Goal: Task Accomplishment & Management: Manage account settings

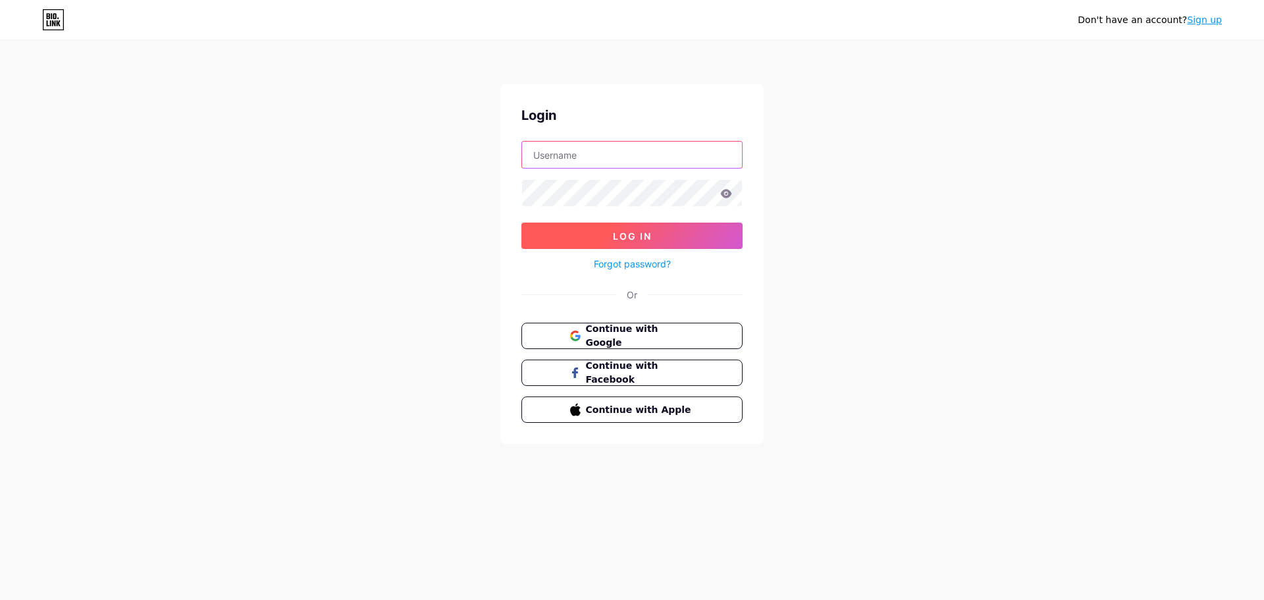
type input "[EMAIL_ADDRESS][DOMAIN_NAME]"
click at [637, 227] on button "Log In" at bounding box center [632, 236] width 221 height 26
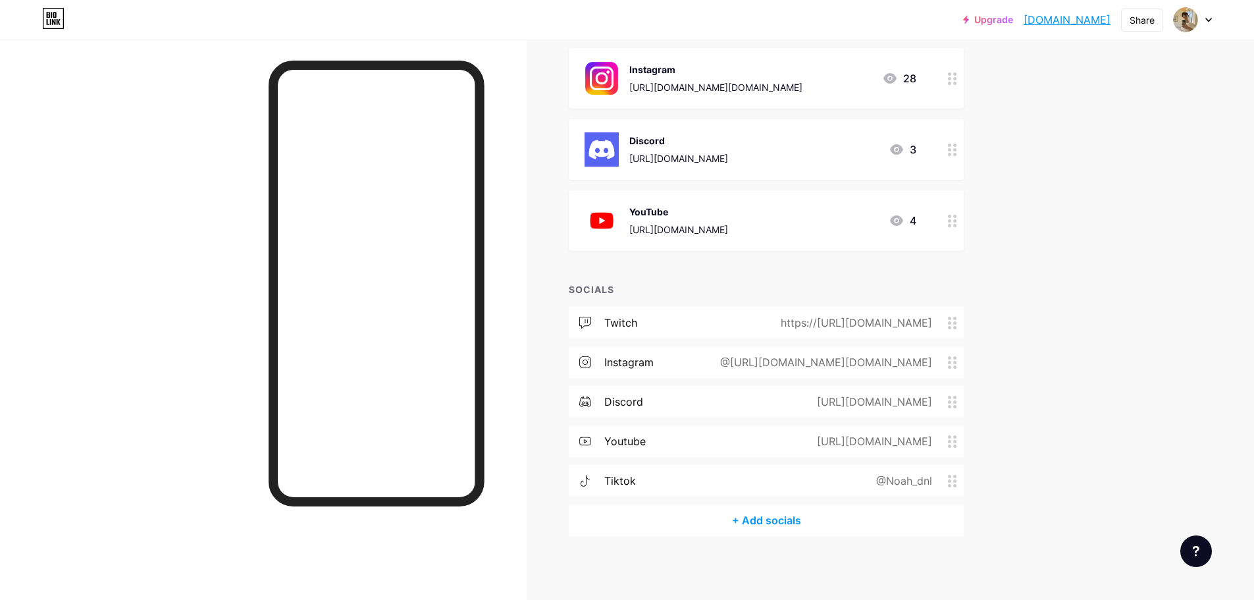
scroll to position [408, 0]
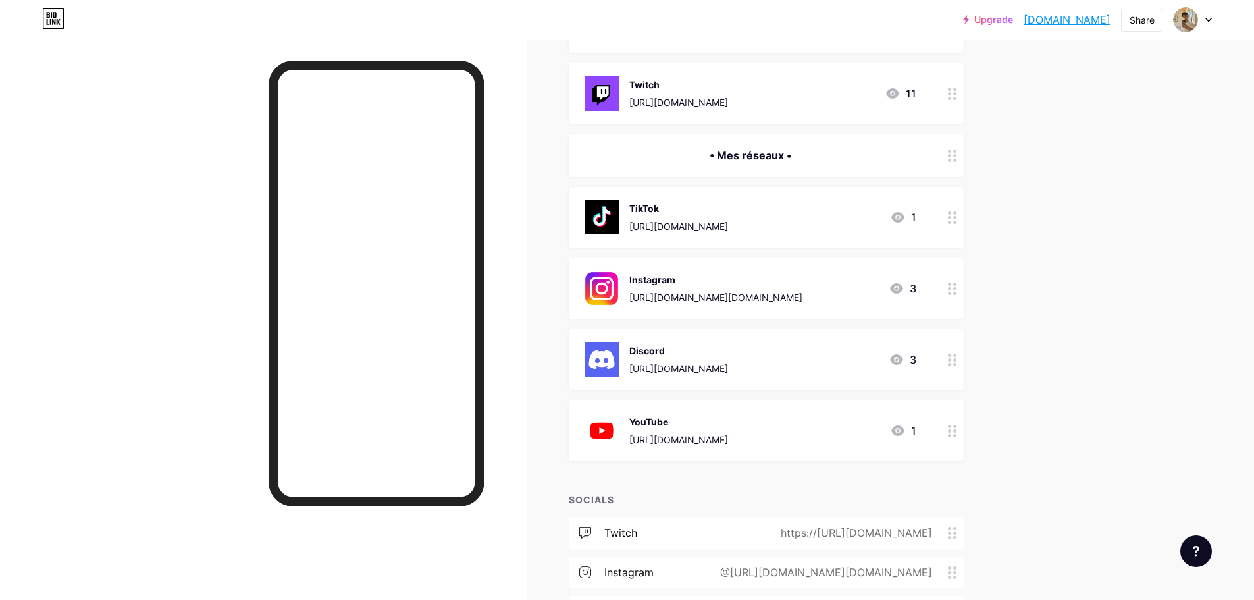
scroll to position [198, 0]
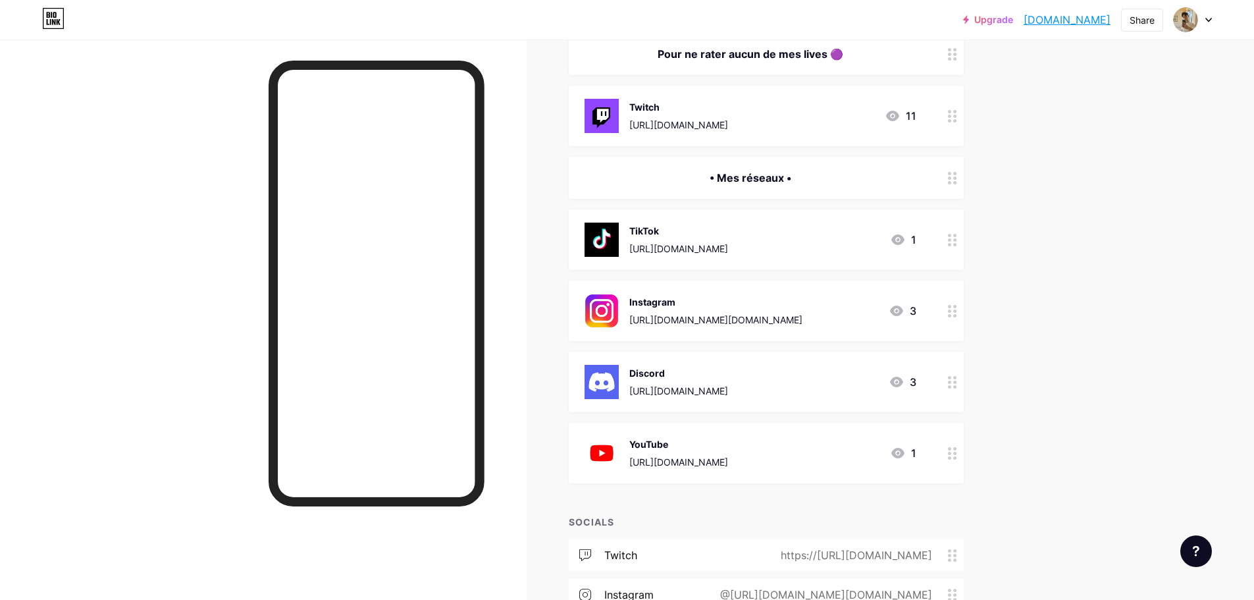
scroll to position [198, 0]
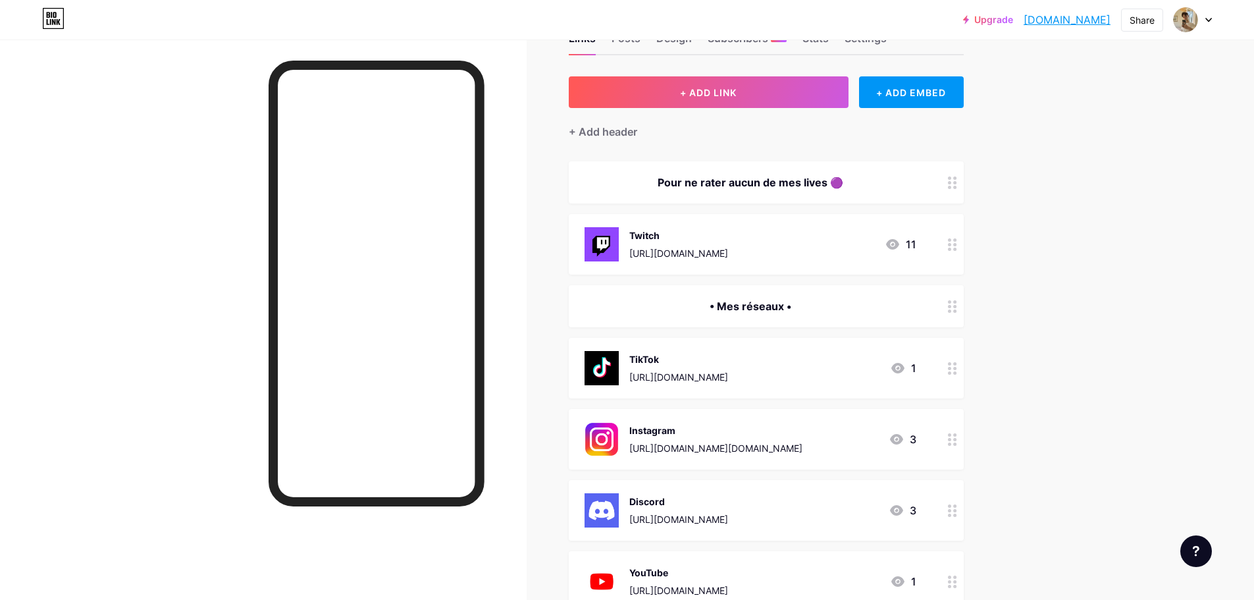
scroll to position [198, 0]
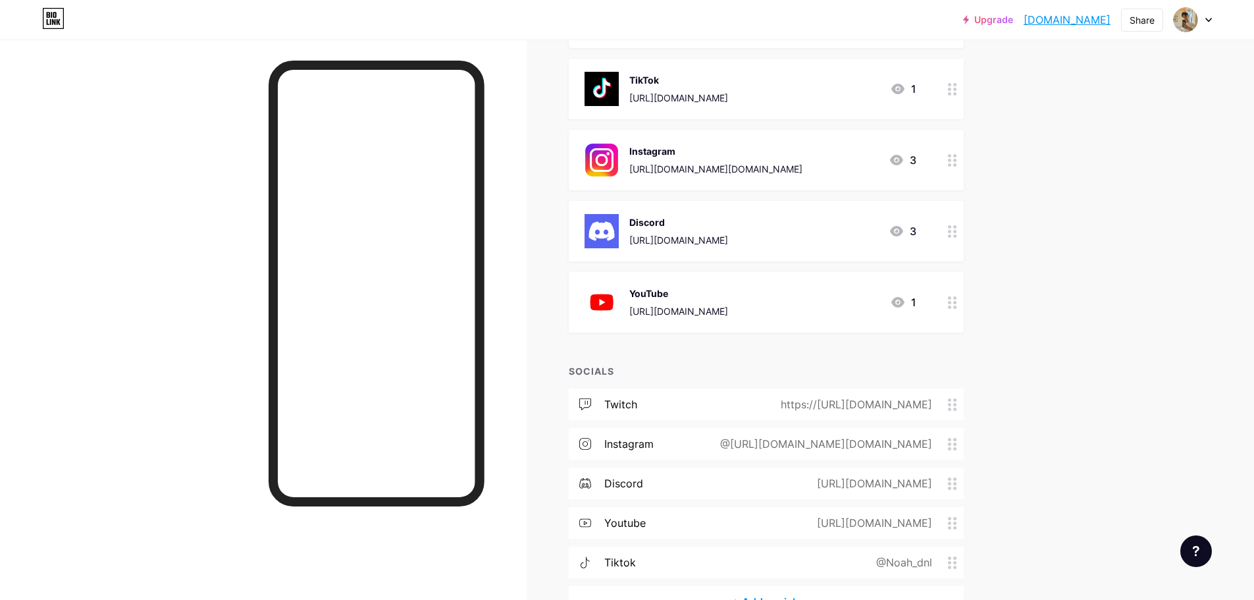
scroll to position [408, 0]
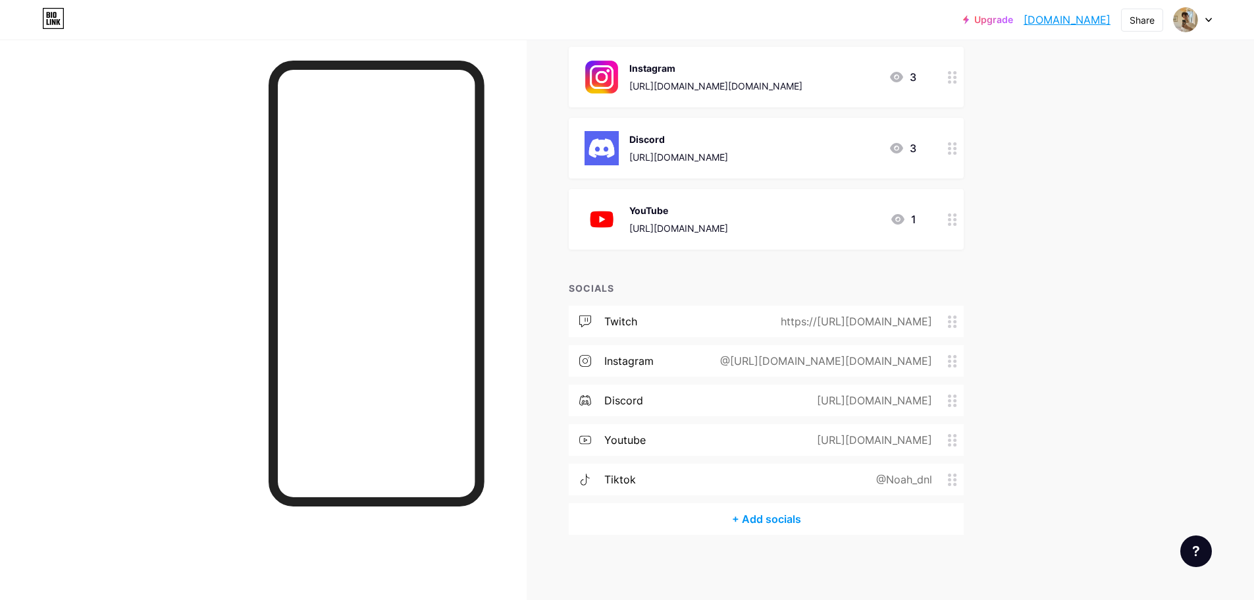
click at [608, 222] on img at bounding box center [602, 219] width 34 height 34
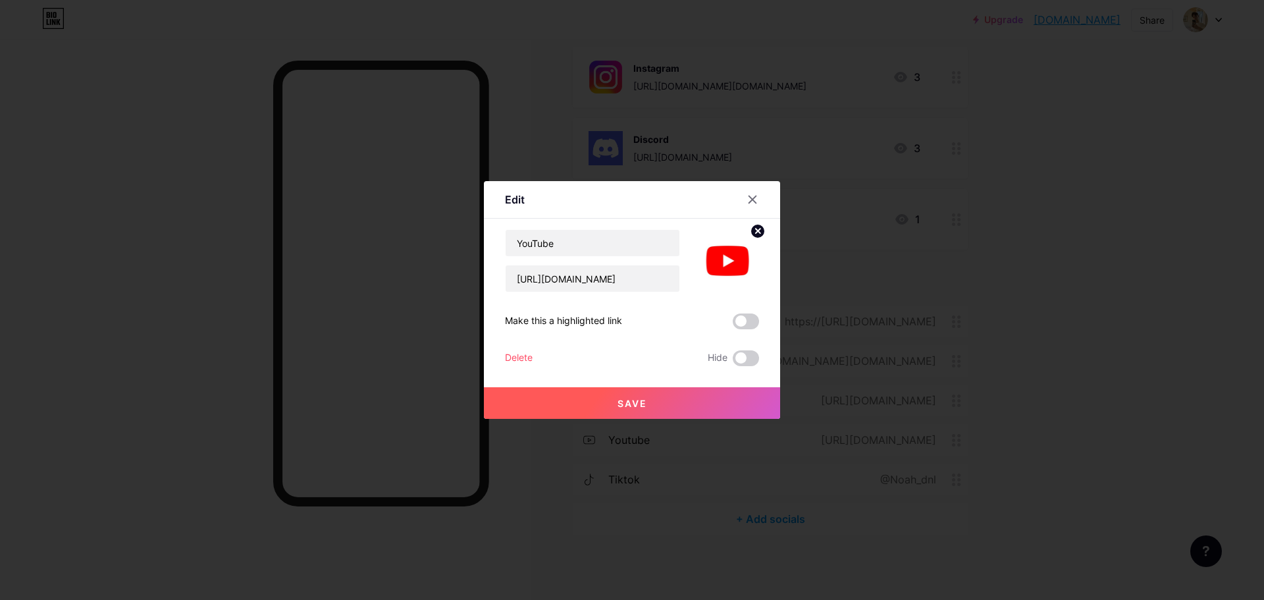
click at [728, 261] on img at bounding box center [727, 260] width 63 height 63
click at [709, 264] on img at bounding box center [727, 260] width 63 height 63
click at [711, 264] on img at bounding box center [727, 260] width 63 height 63
click at [747, 202] on icon at bounding box center [752, 199] width 11 height 11
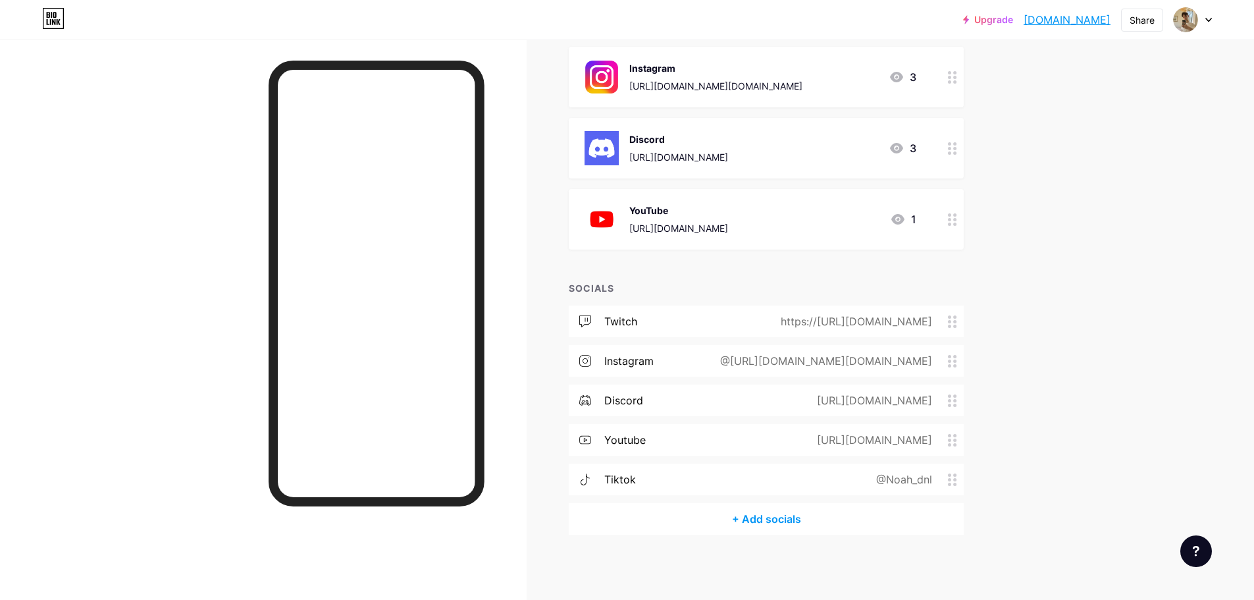
click at [613, 216] on img at bounding box center [602, 219] width 34 height 34
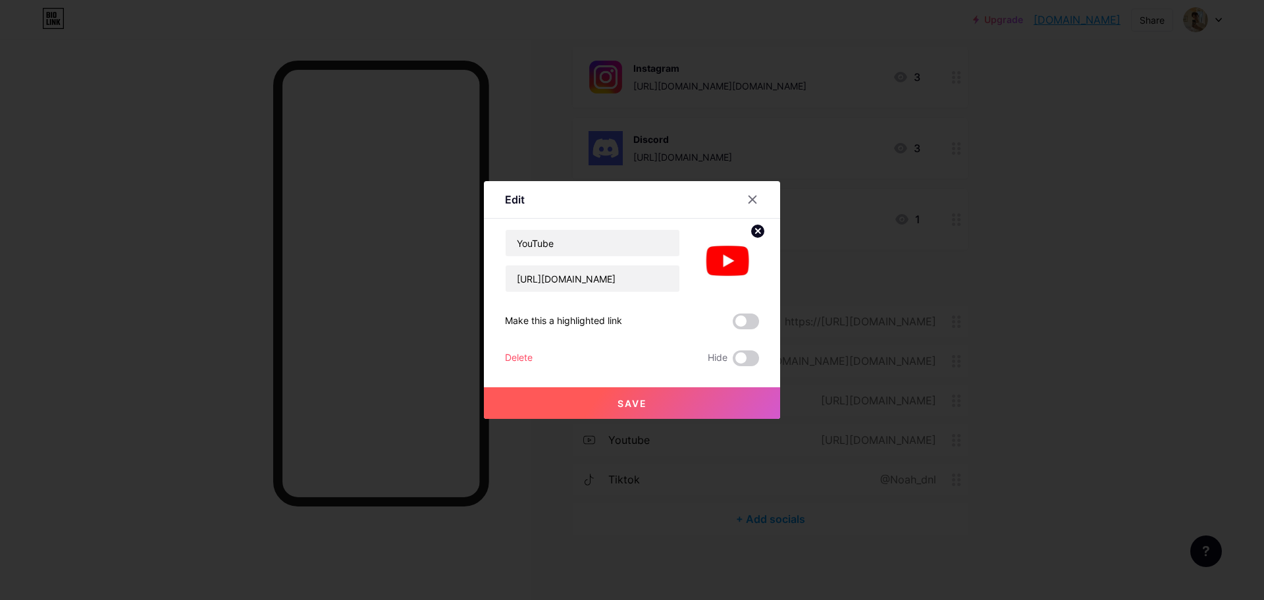
click at [752, 234] on circle at bounding box center [758, 231] width 14 height 14
click at [728, 254] on rect at bounding box center [724, 251] width 21 height 21
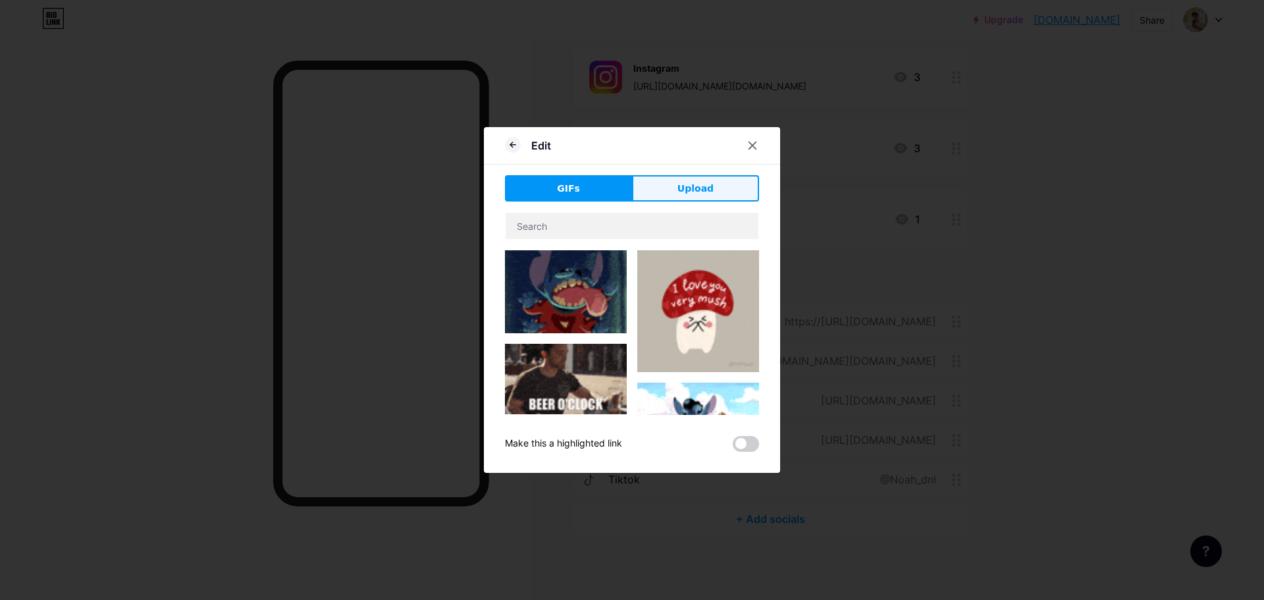
click at [695, 189] on span "Upload" at bounding box center [696, 189] width 36 height 14
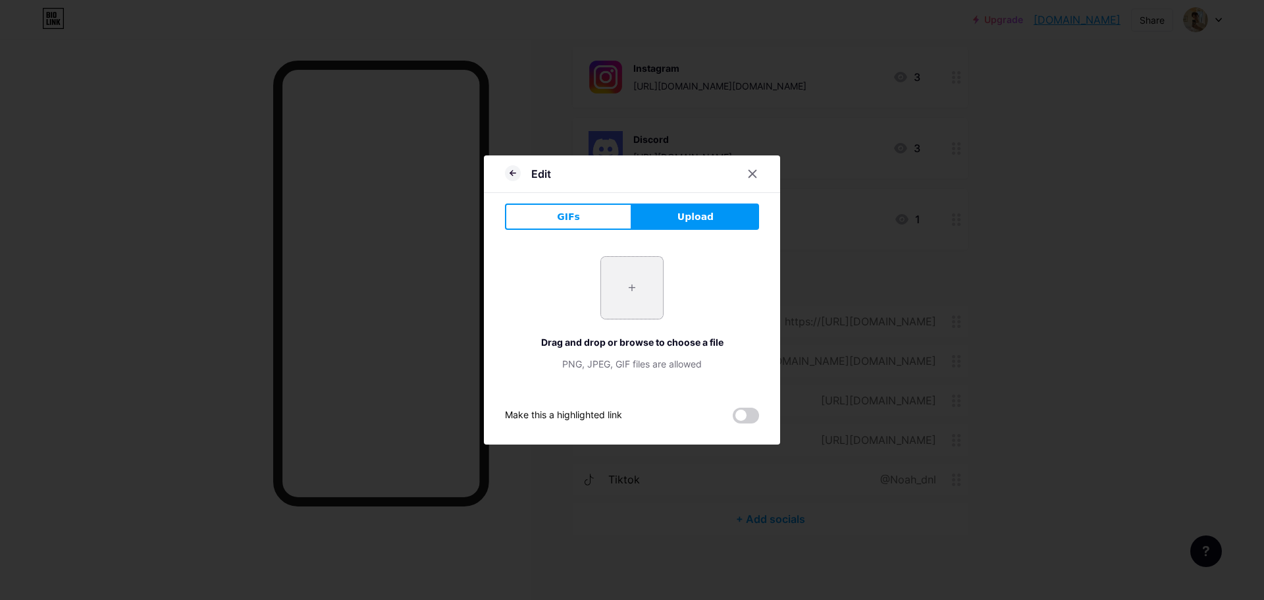
click at [638, 265] on input "file" at bounding box center [632, 288] width 62 height 62
type input "C:\fakepath\Youtube_logo.png"
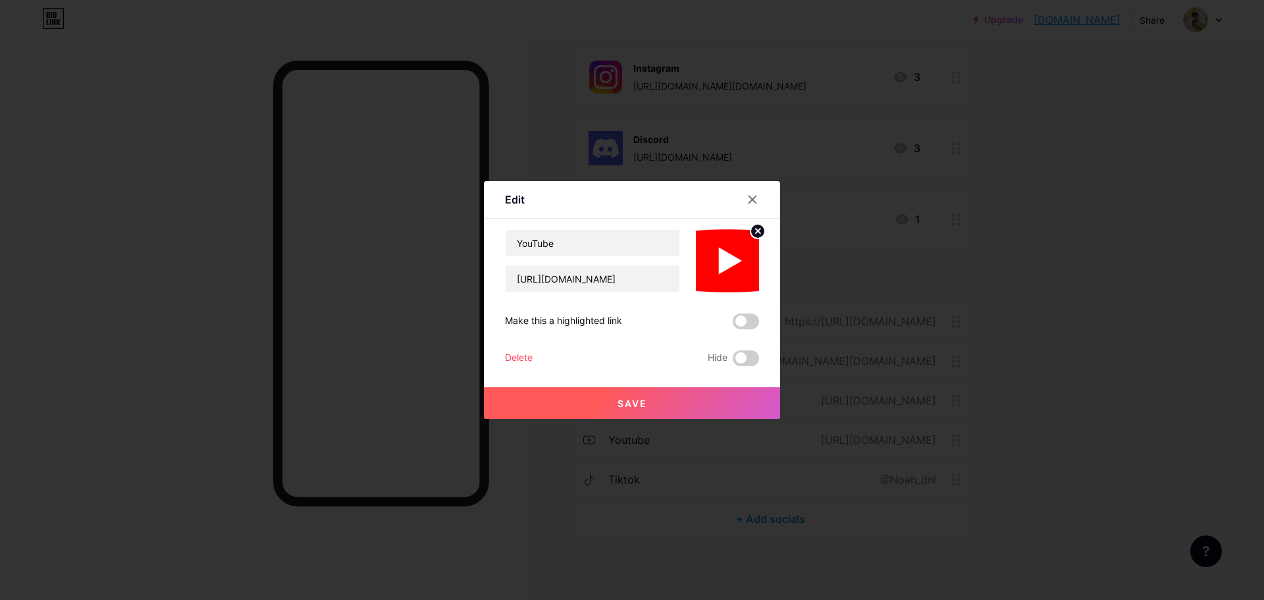
click at [742, 321] on span at bounding box center [746, 321] width 26 height 16
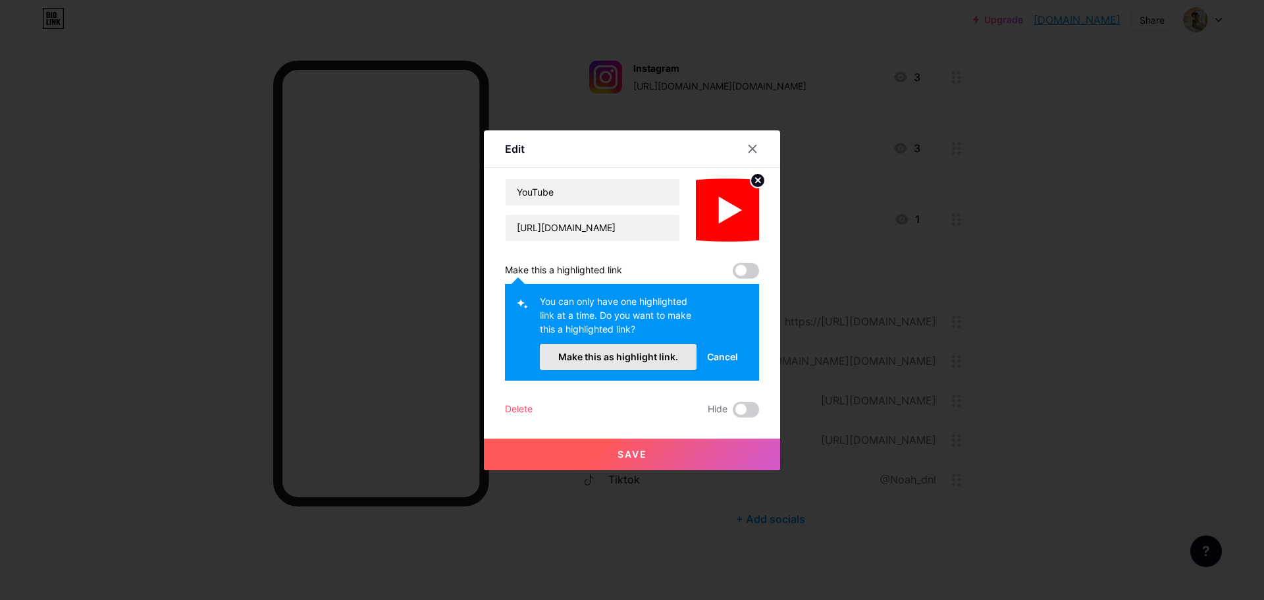
click at [654, 364] on button "Make this as highlight link." at bounding box center [618, 357] width 157 height 26
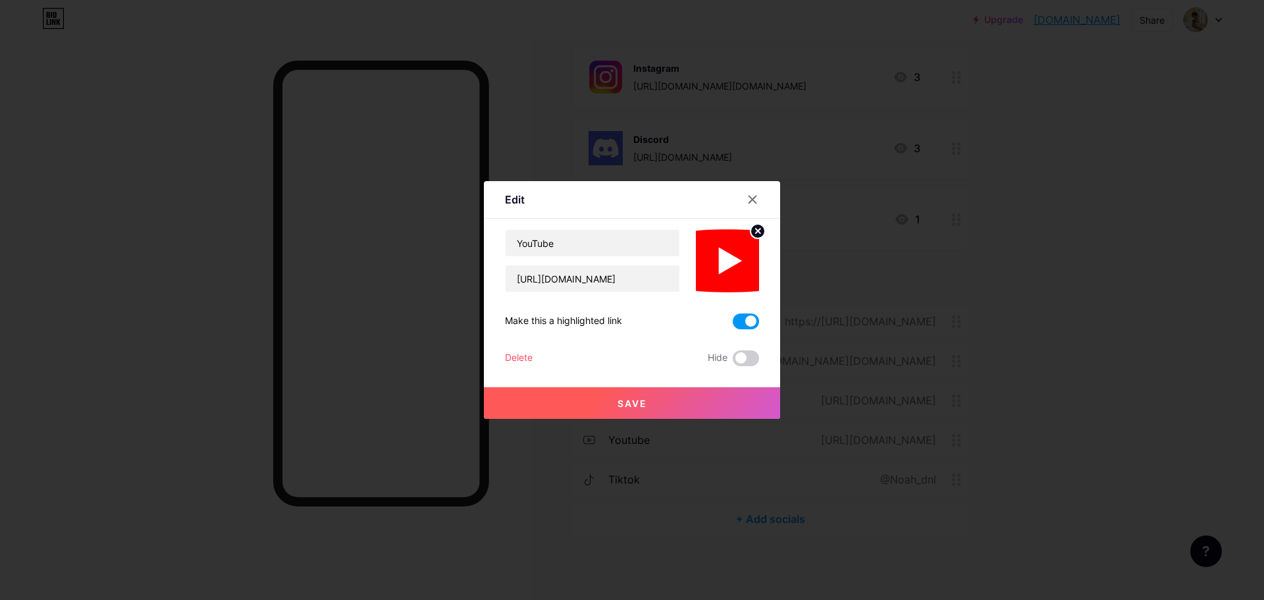
click at [618, 404] on span "Save" at bounding box center [633, 403] width 30 height 11
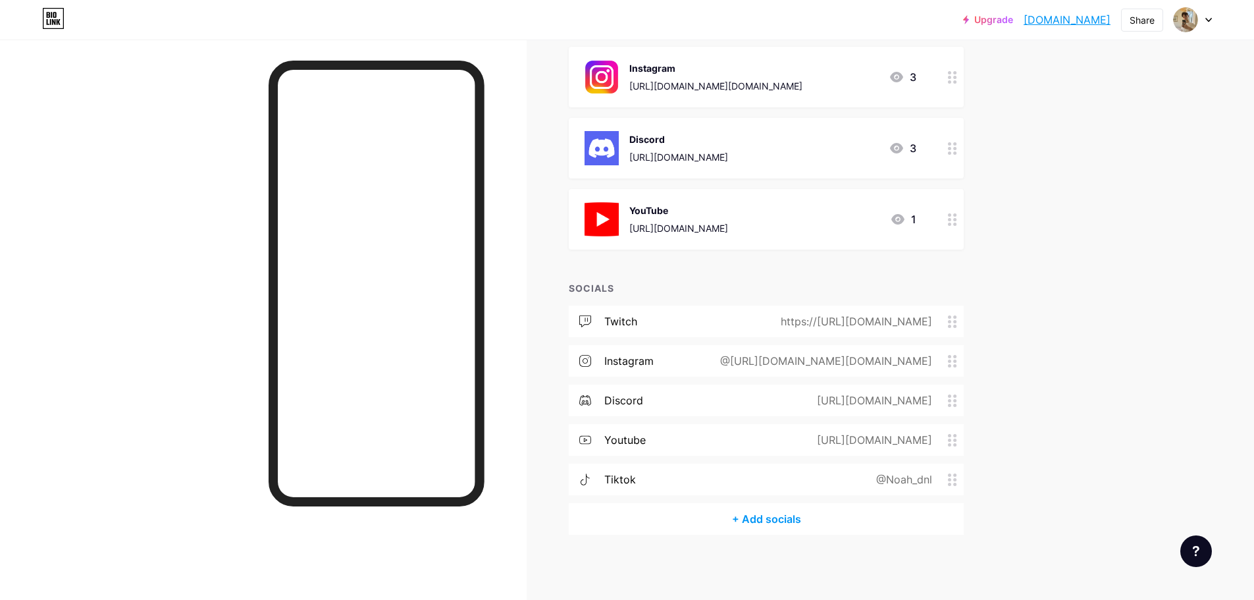
click at [704, 229] on div "[URL][DOMAIN_NAME]" at bounding box center [679, 228] width 99 height 14
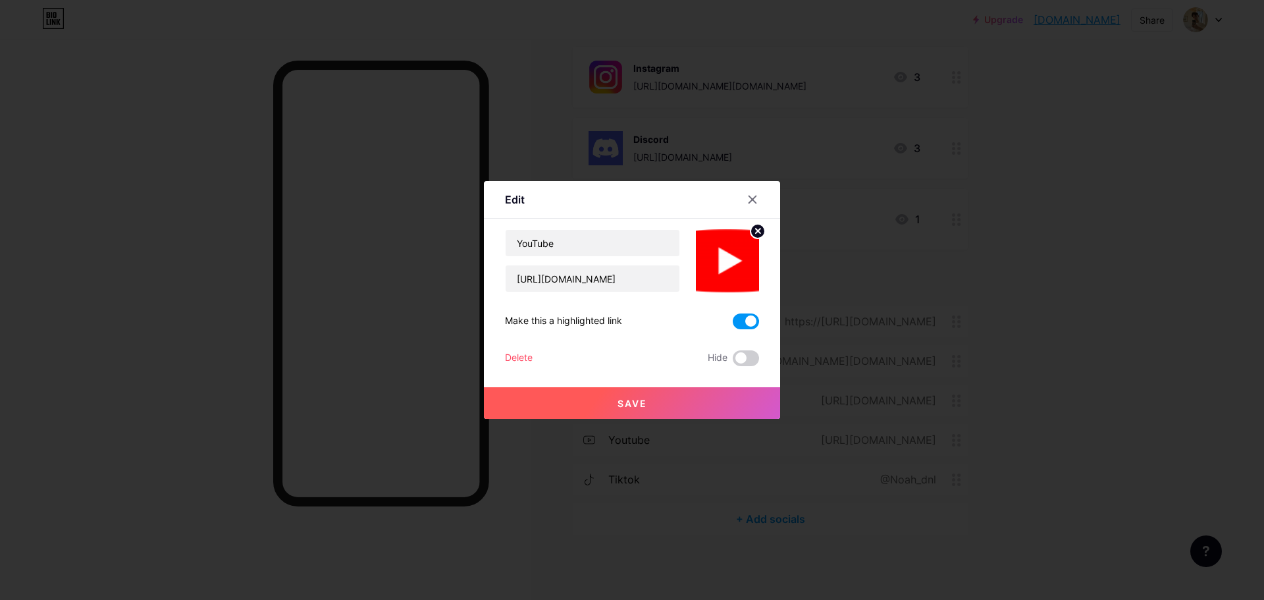
click at [738, 317] on span at bounding box center [746, 321] width 26 height 16
click at [733, 325] on input "checkbox" at bounding box center [733, 325] width 0 height 0
click at [656, 397] on button "Save" at bounding box center [632, 403] width 296 height 32
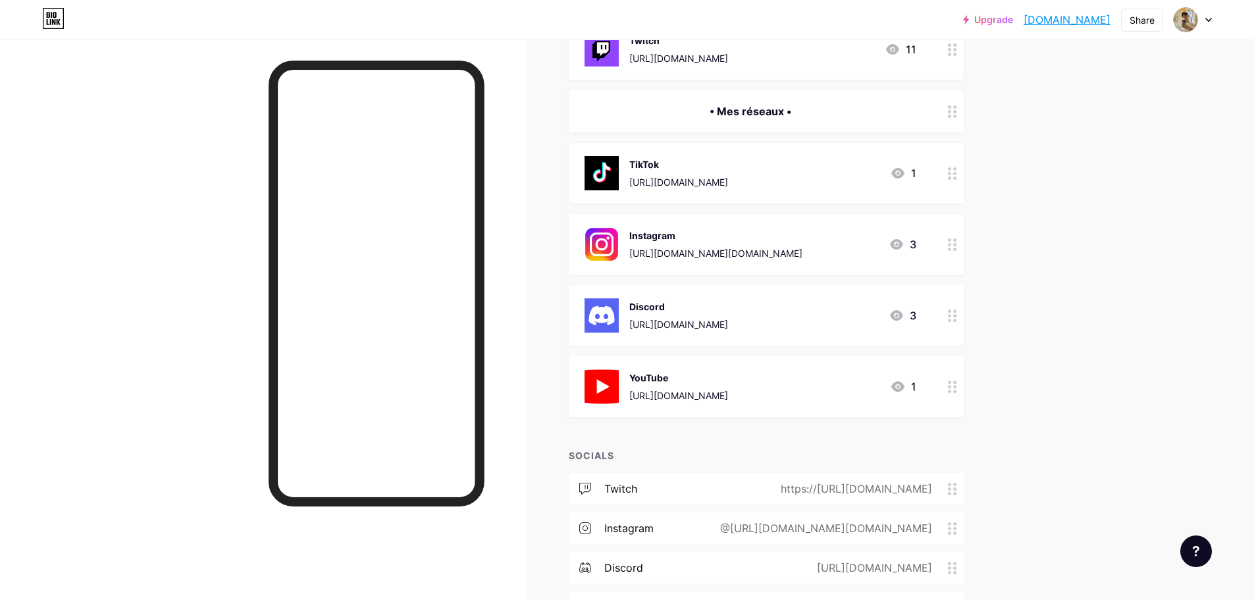
scroll to position [145, 0]
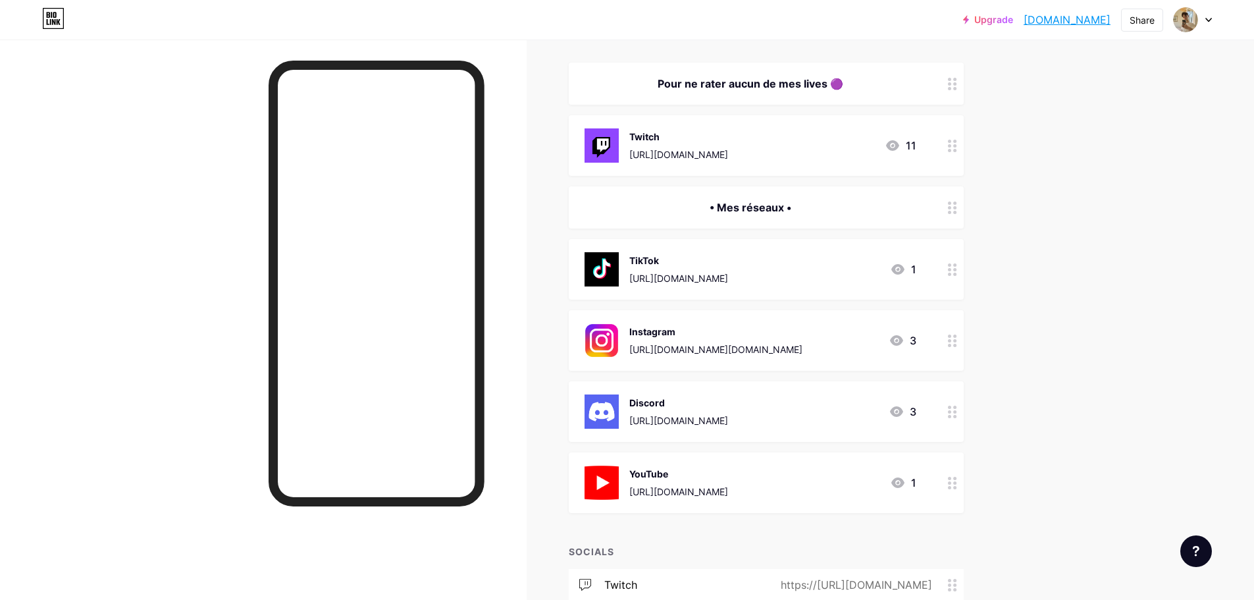
click at [718, 144] on div "Twitch https://twitch.tv/noah_dnl/home" at bounding box center [679, 145] width 99 height 34
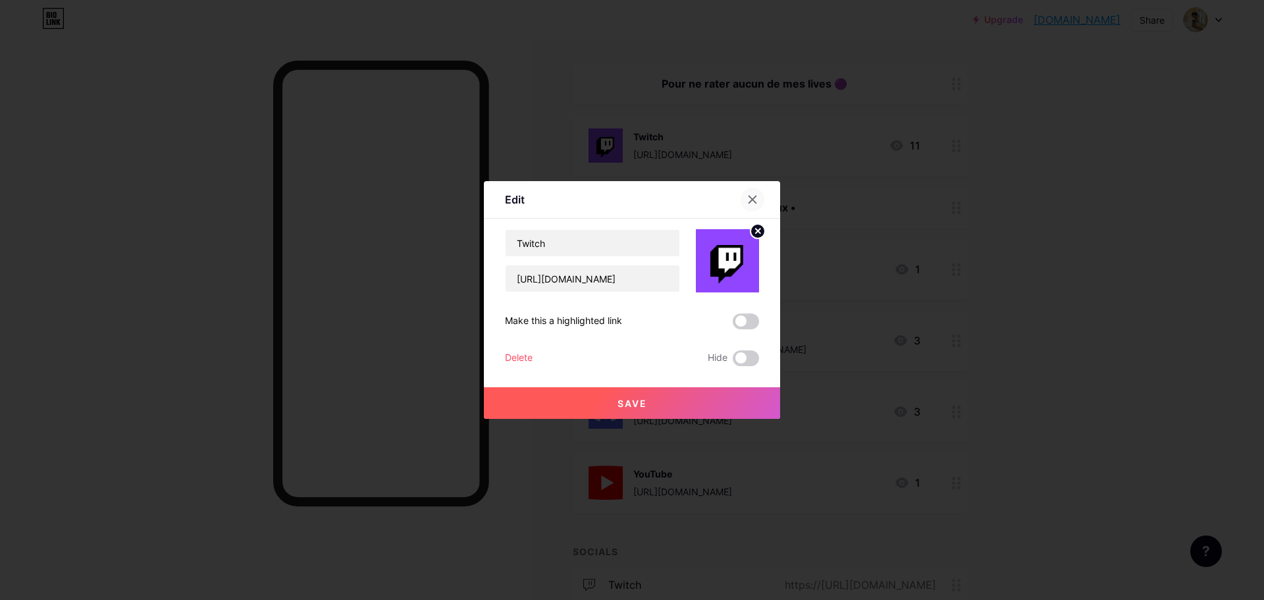
click at [747, 198] on icon at bounding box center [752, 199] width 11 height 11
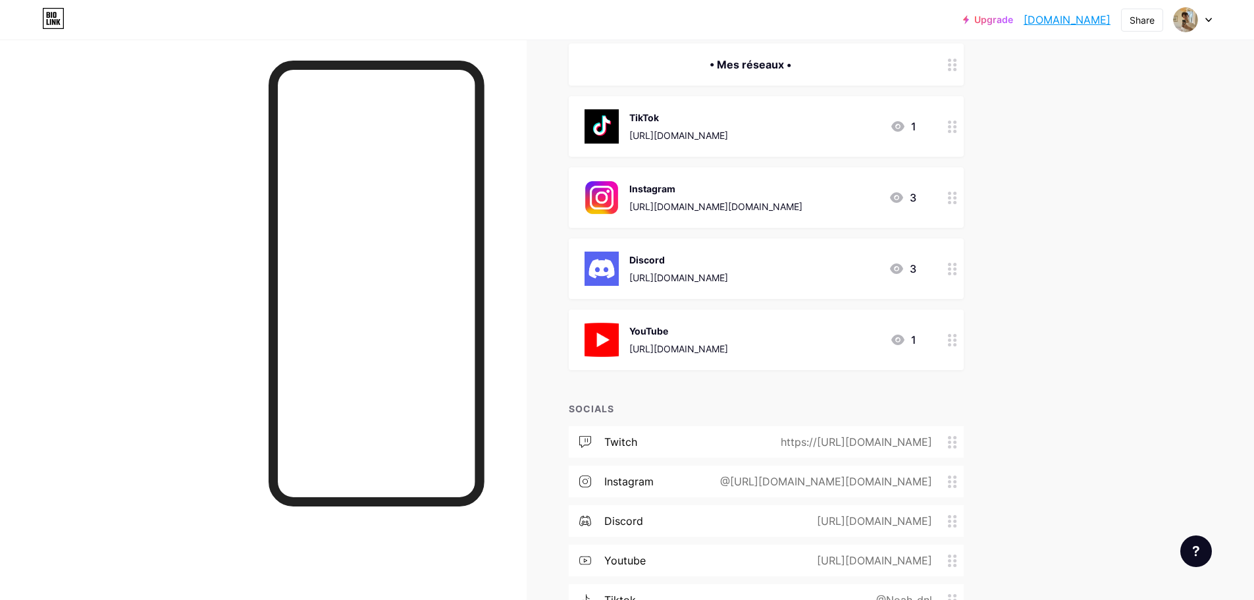
scroll to position [211, 0]
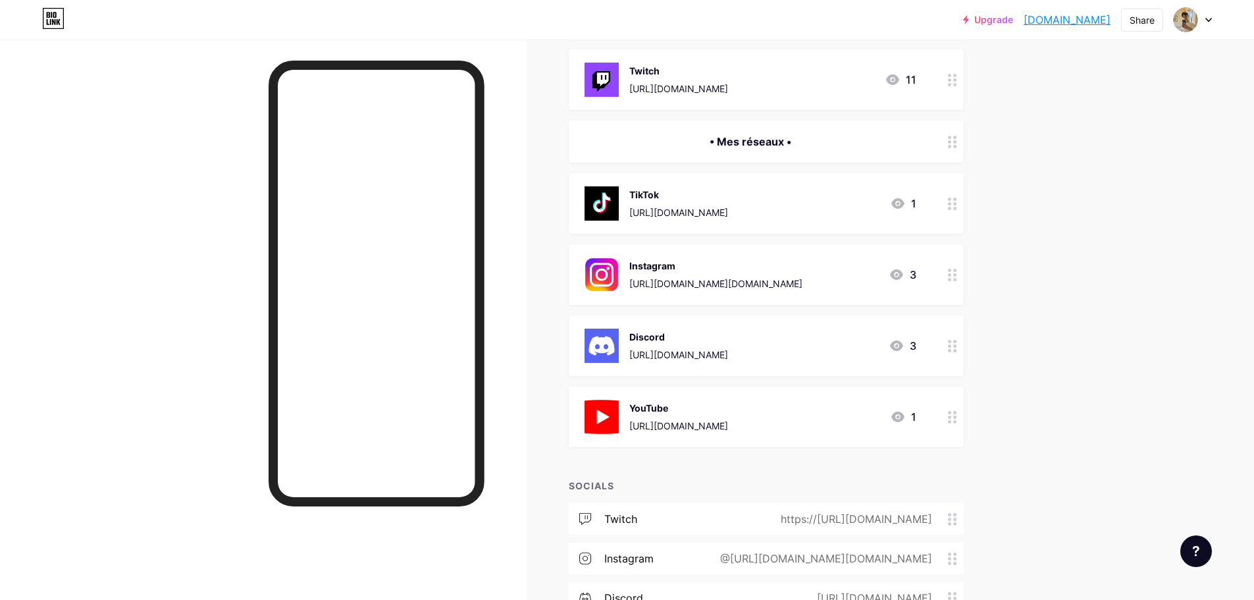
click at [728, 213] on div "[URL][DOMAIN_NAME]" at bounding box center [679, 212] width 99 height 14
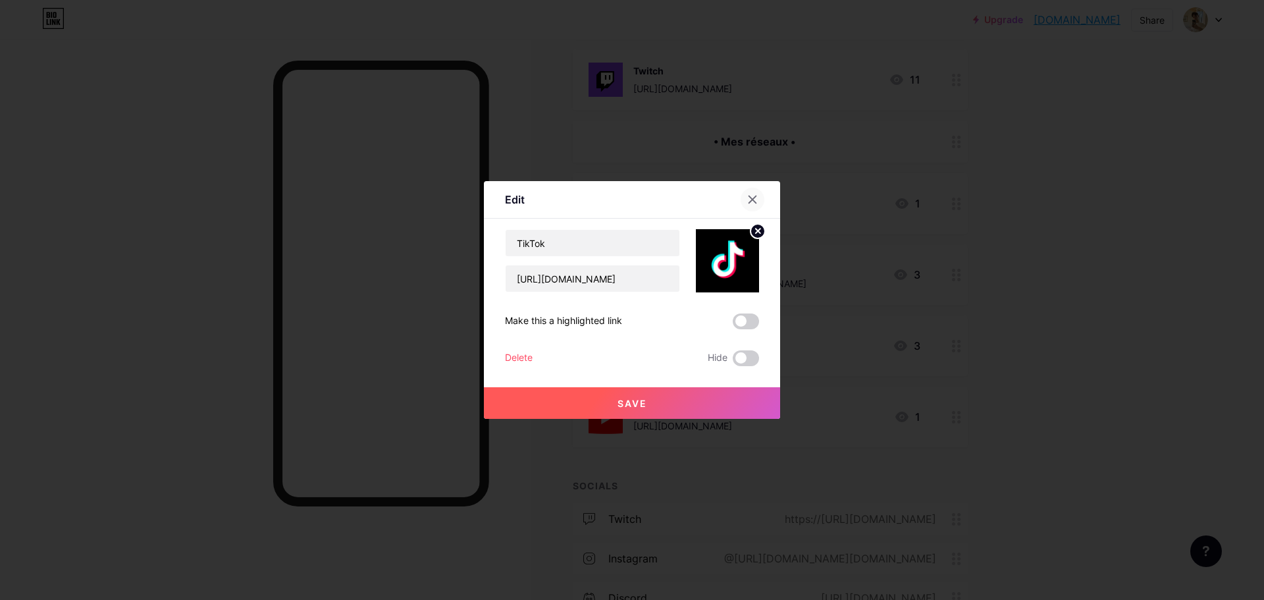
click at [748, 197] on icon at bounding box center [752, 199] width 11 height 11
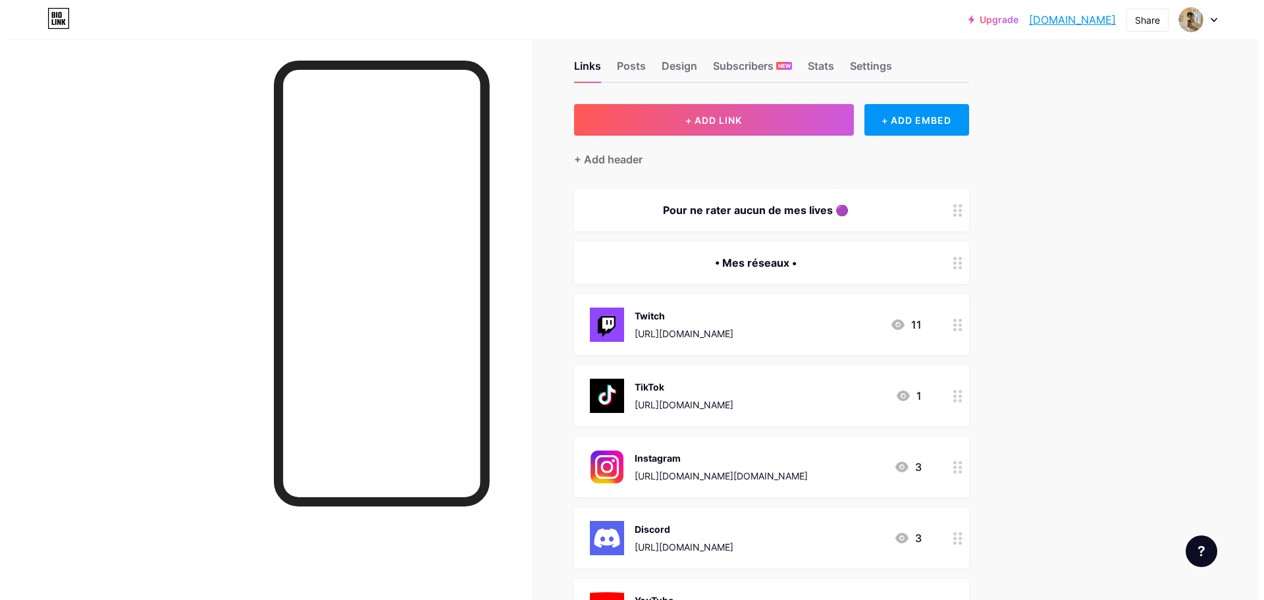
scroll to position [13, 0]
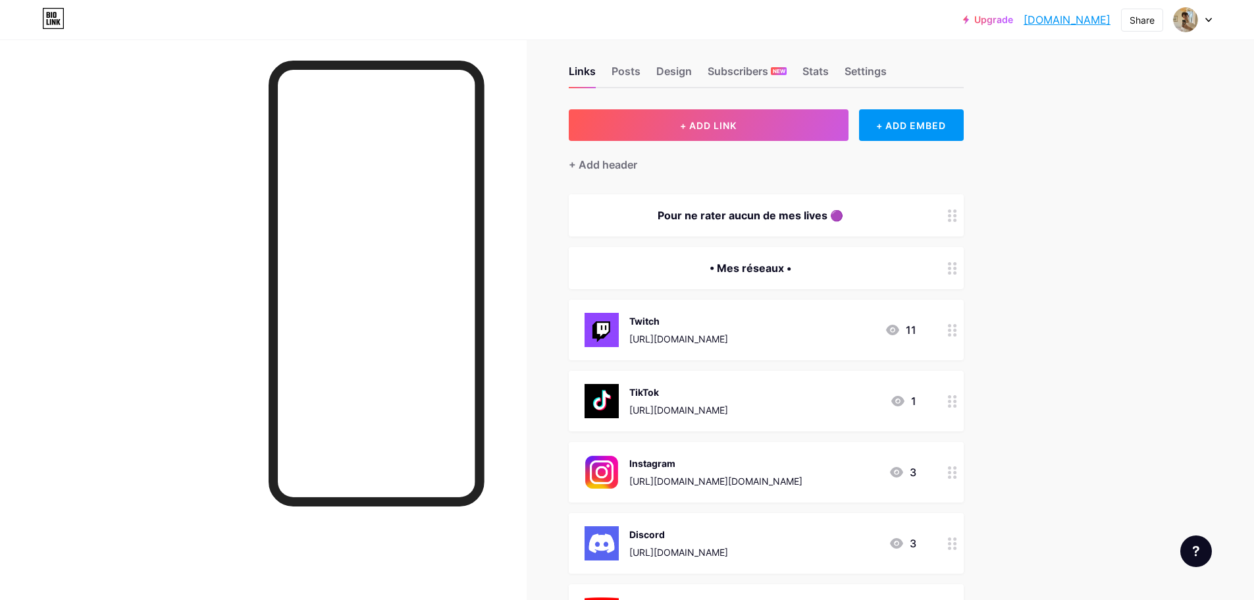
click at [764, 268] on div "• Mes réseaux •" at bounding box center [751, 268] width 332 height 16
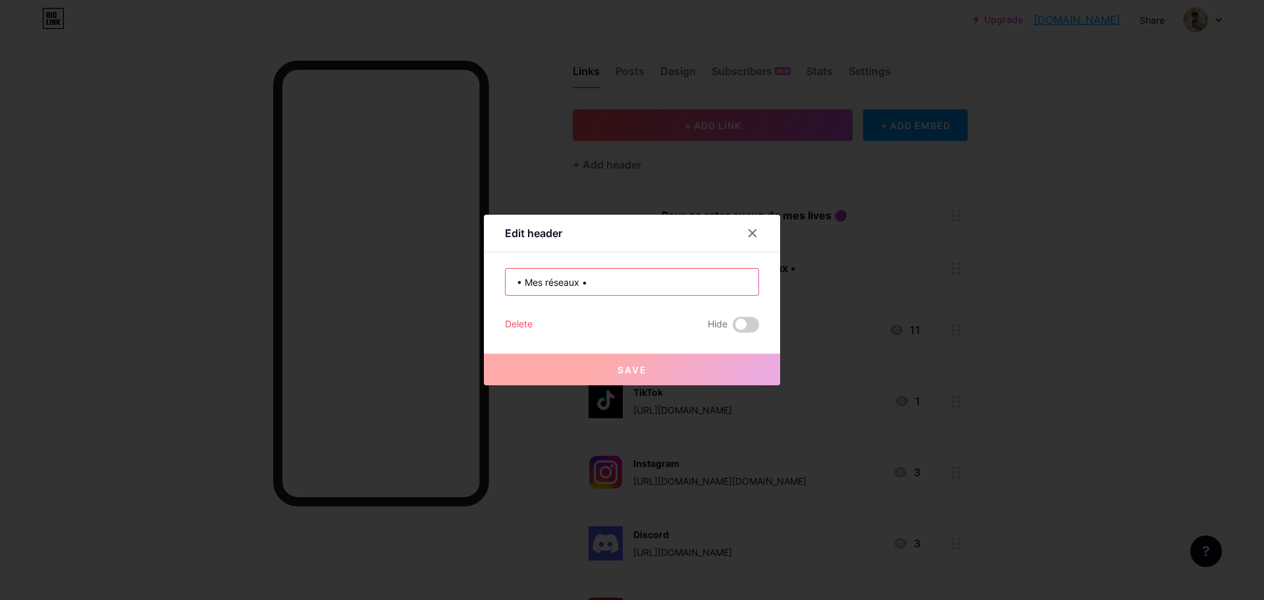
drag, startPoint x: 594, startPoint y: 283, endPoint x: 438, endPoint y: 283, distance: 156.1
click at [442, 283] on div "Edit header • Mes réseaux • Delete Hide Save" at bounding box center [632, 300] width 1264 height 600
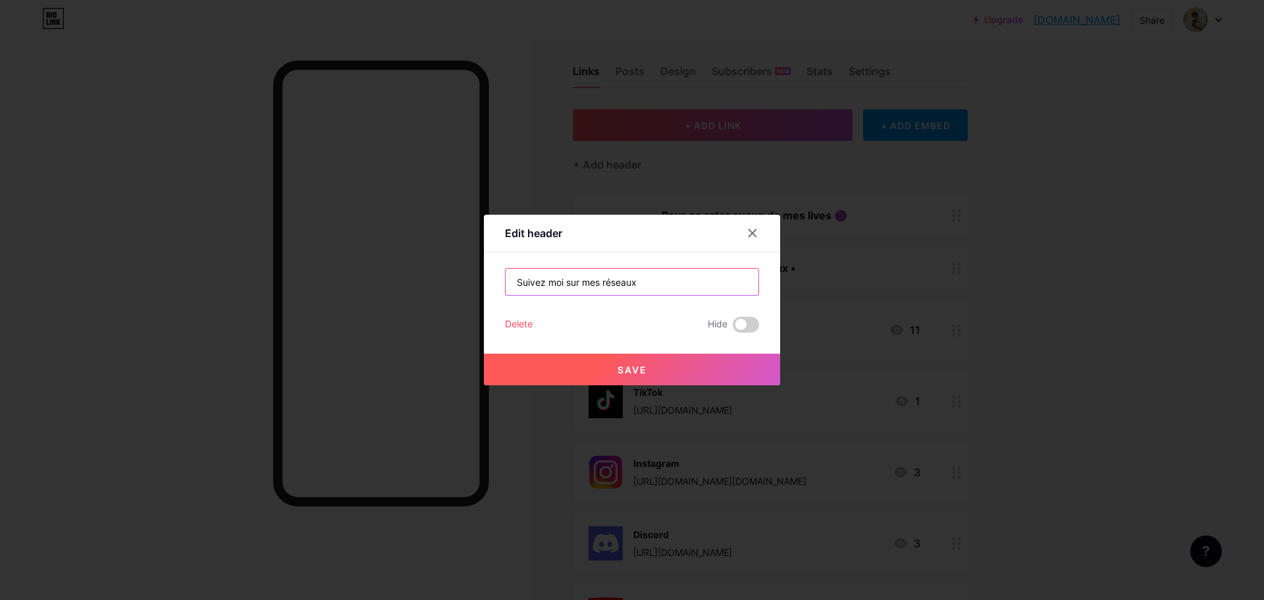
type input "Suivez moi sur mes réseaux"
click at [693, 360] on button "Save" at bounding box center [632, 370] width 296 height 32
click at [684, 375] on button "Save" at bounding box center [632, 370] width 296 height 32
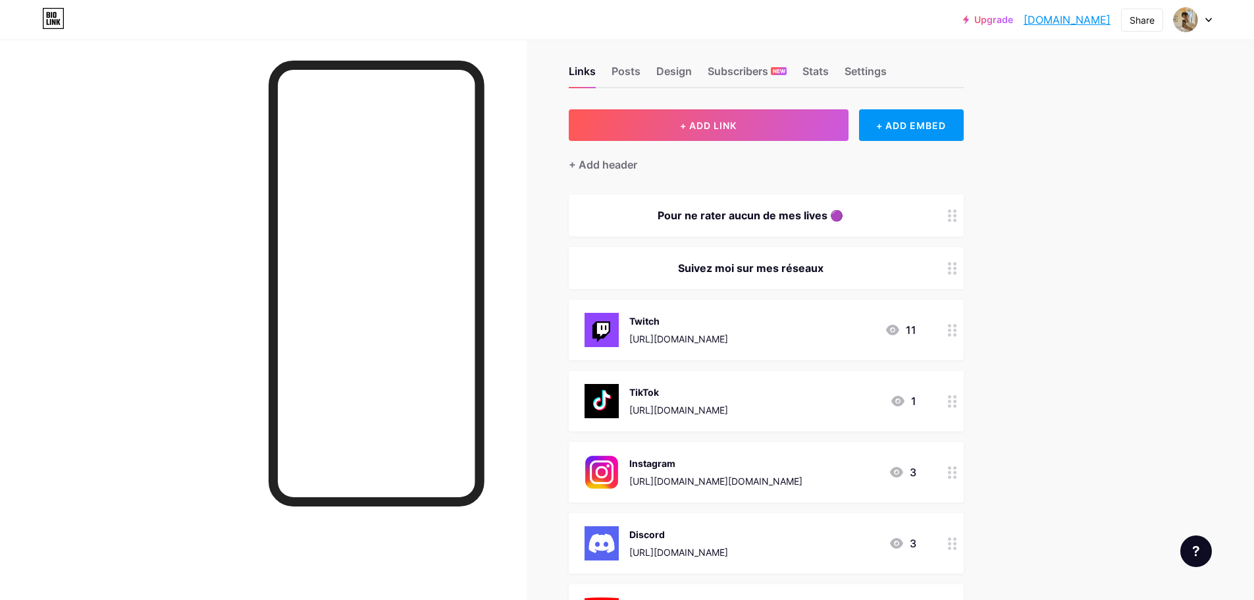
click at [836, 265] on div "Suivez moi sur mes réseaux" at bounding box center [751, 268] width 332 height 16
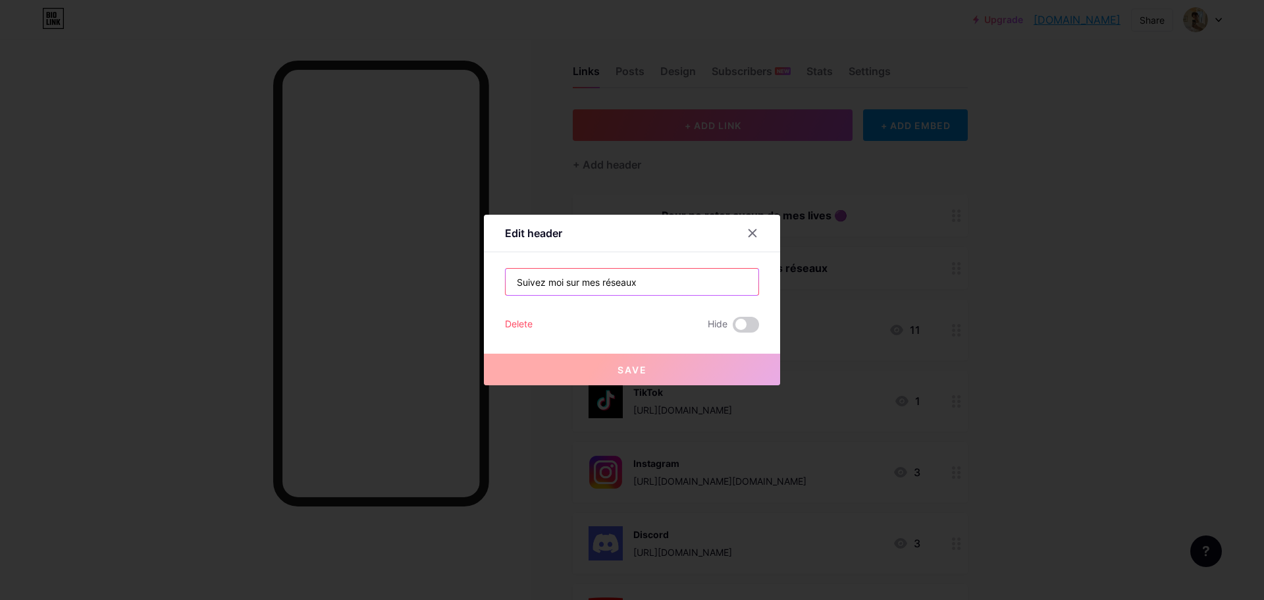
click at [672, 280] on input "Suivez moi sur mes réseaux" at bounding box center [632, 282] width 253 height 26
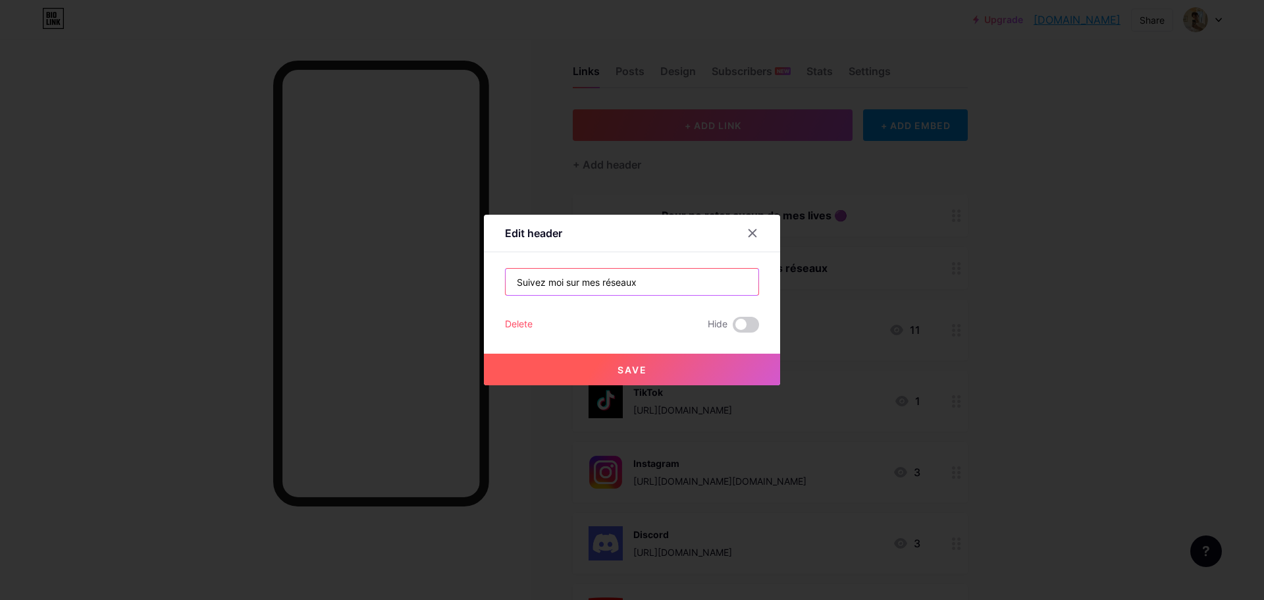
click at [681, 288] on input "Suivez moi sur mes réseaux" at bounding box center [632, 282] width 253 height 26
click at [657, 288] on input "Suivez moi sur mes réseaux" at bounding box center [632, 282] width 253 height 26
click at [659, 284] on input "Suivez moi sur mes réseaux" at bounding box center [632, 282] width 253 height 26
click at [637, 288] on input "Suivez moi sur mes réseaux ⇩" at bounding box center [632, 282] width 253 height 26
click at [507, 275] on input "Suivez moi sur mes réseaux ⇩" at bounding box center [632, 282] width 253 height 26
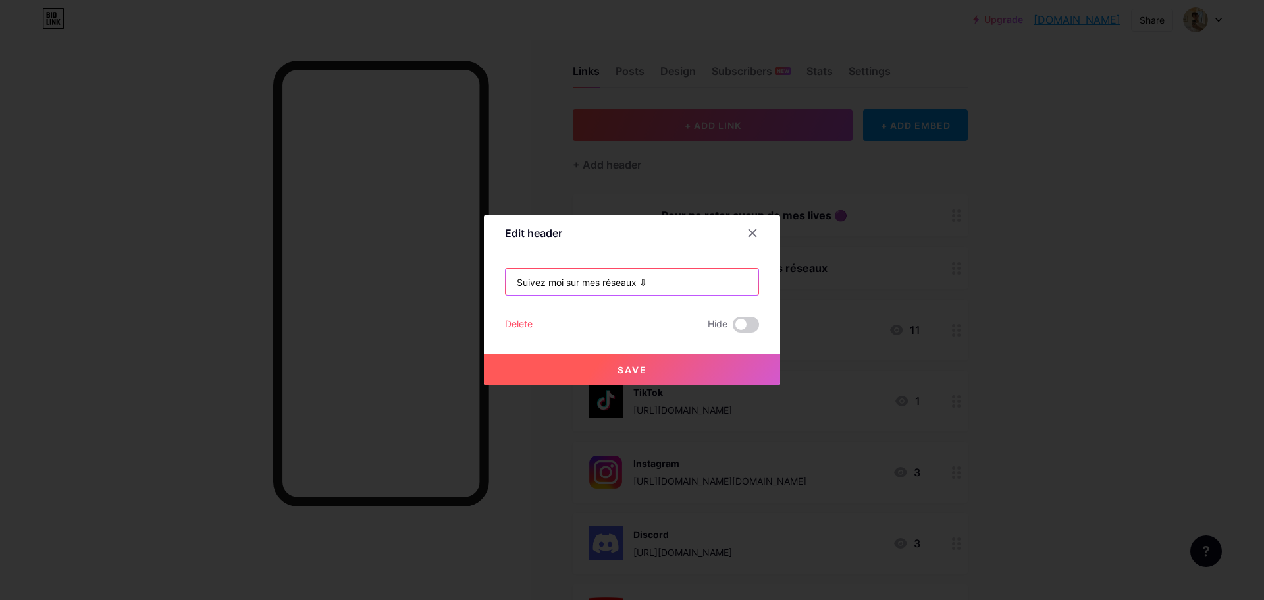
paste input "⇩"
type input "⇩ Suivez moi sur mes réseaux ⇩"
click at [669, 365] on button "Save" at bounding box center [632, 370] width 296 height 32
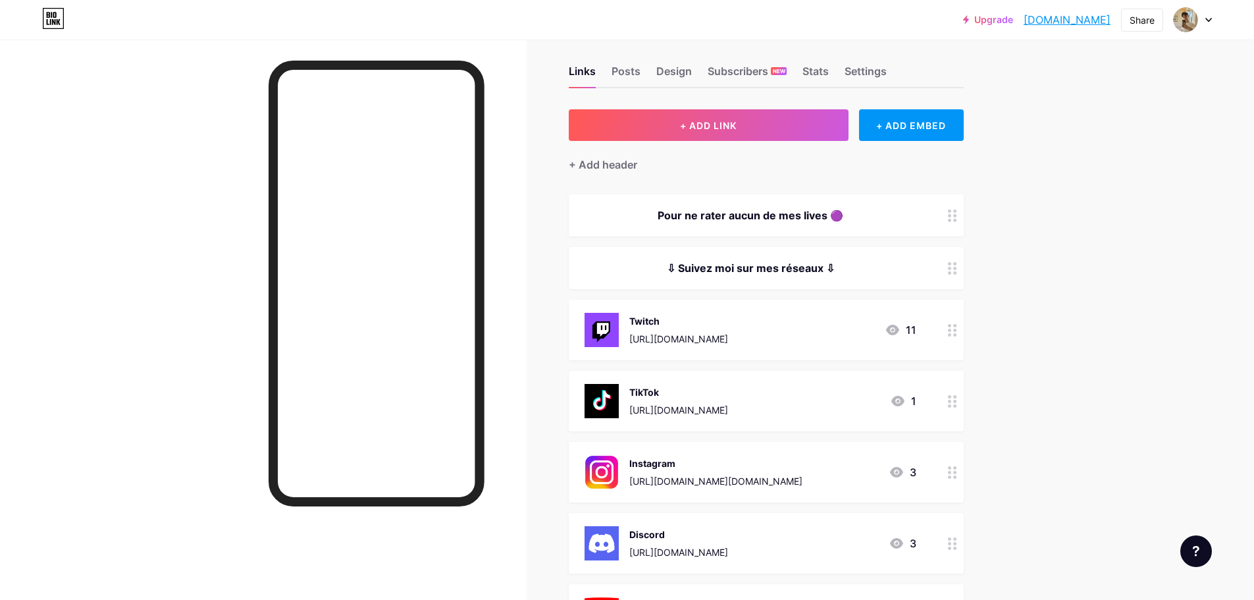
click at [772, 267] on div "⇩ Suivez moi sur mes réseaux ⇩" at bounding box center [751, 268] width 332 height 16
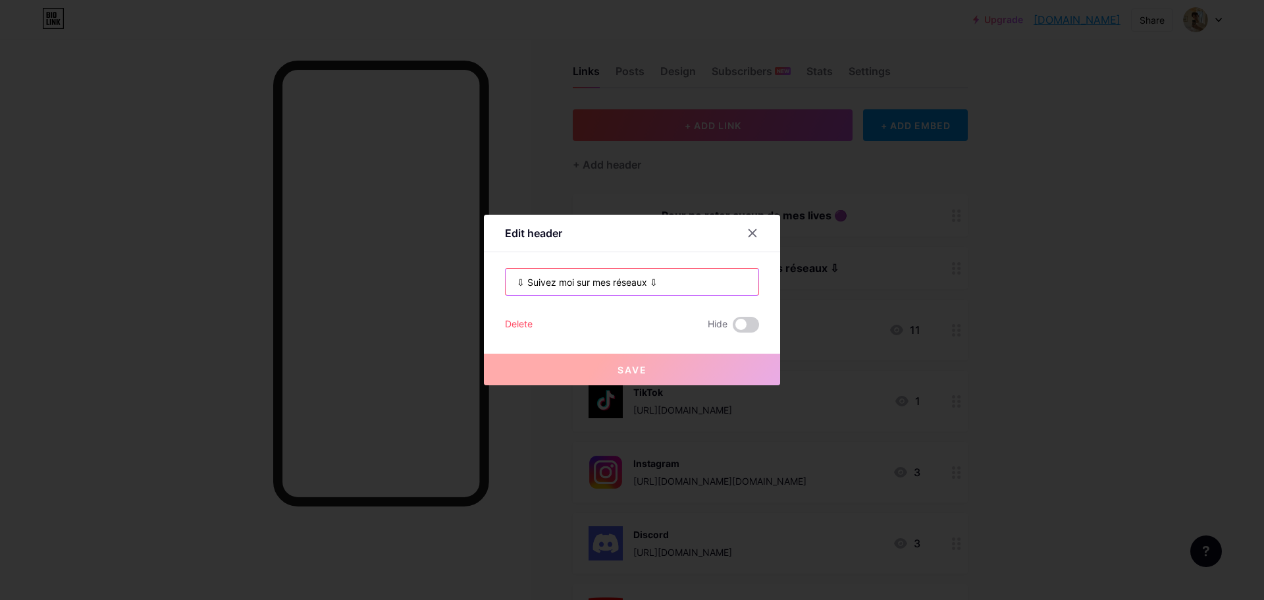
click at [660, 279] on input "⇩ Suivez moi sur mes réseaux ⇩" at bounding box center [632, 282] width 253 height 26
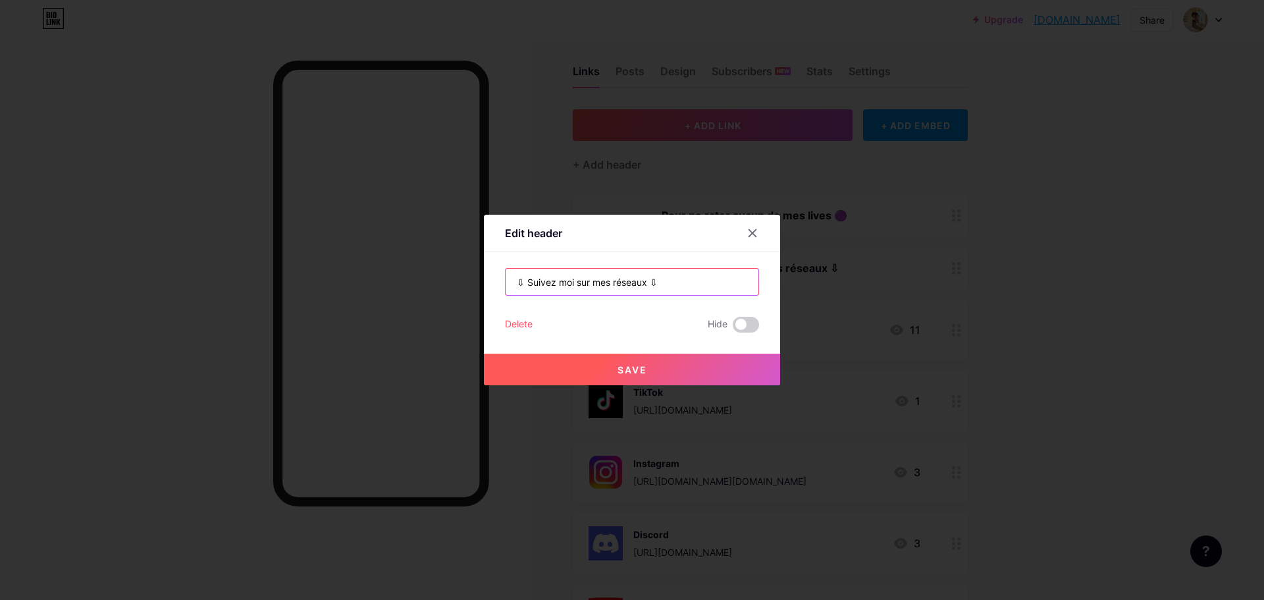
paste input "⇩"
type input "⇩ Suivez moi sur mes réseaux ⇩ ⇩"
click at [693, 383] on button "Save" at bounding box center [632, 370] width 296 height 32
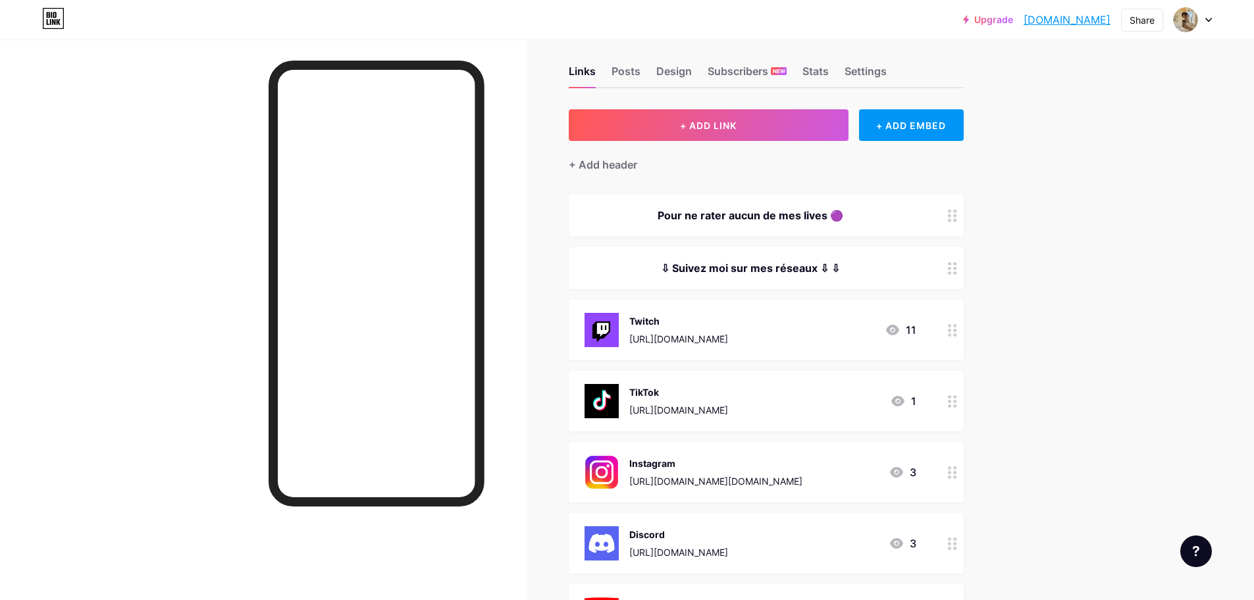
click at [848, 276] on div "⇩ Suivez moi sur mes réseaux ⇩ ⇩" at bounding box center [766, 268] width 395 height 42
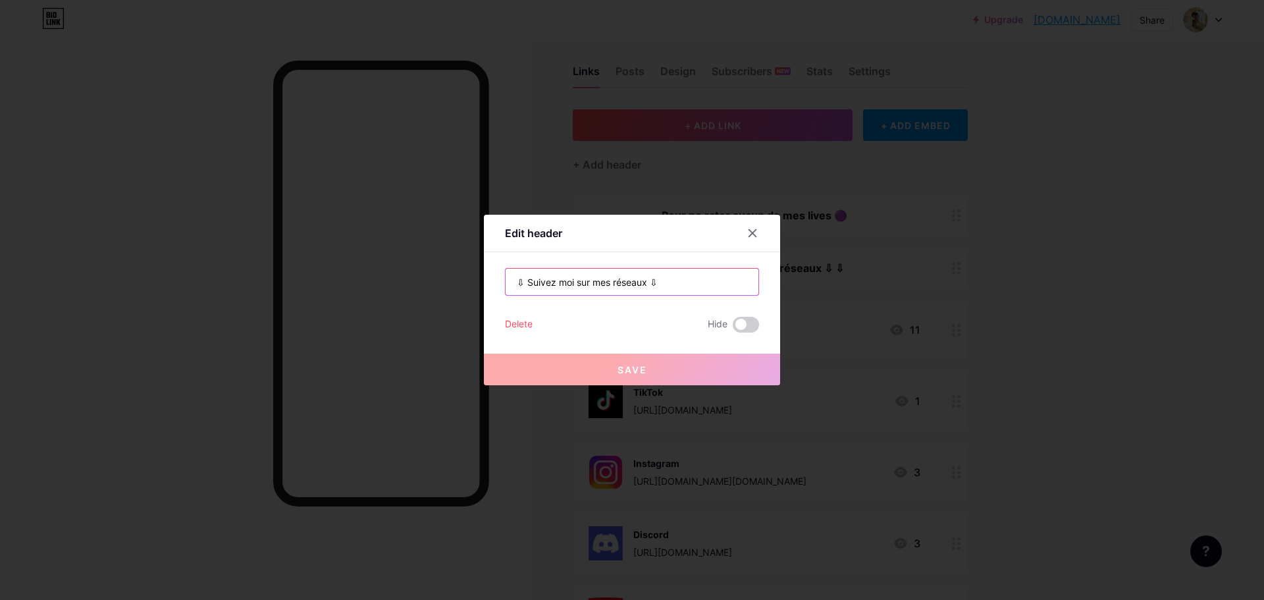
click at [649, 284] on input "⇩ Suivez moi sur mes réseaux ⇩ ⇩" at bounding box center [632, 282] width 253 height 26
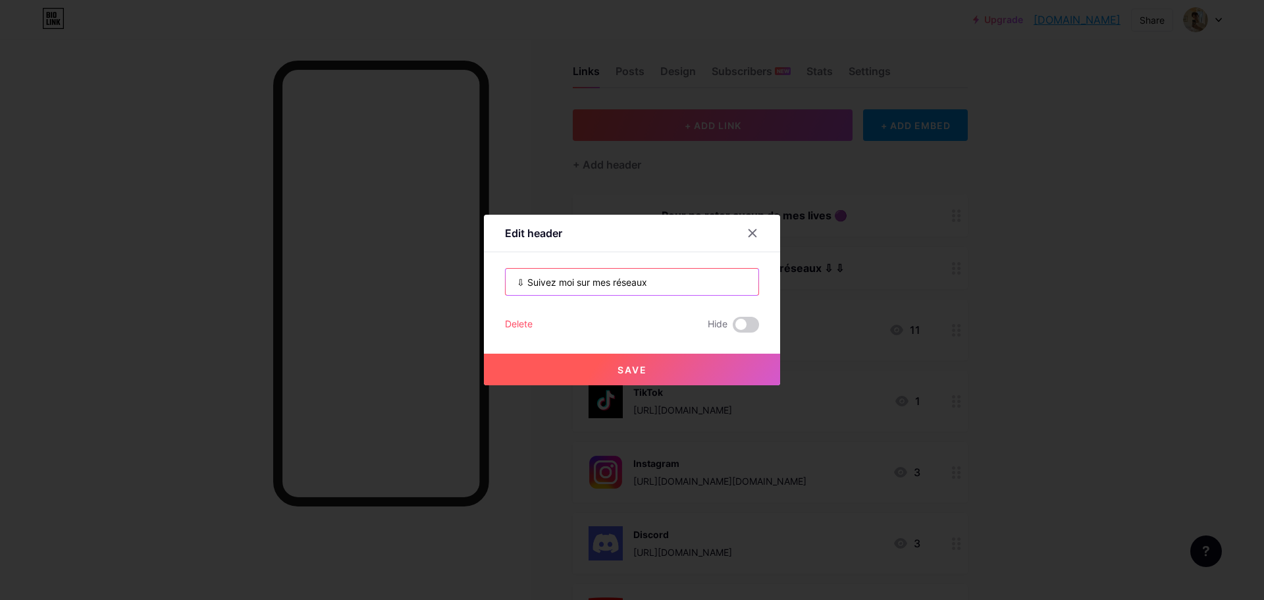
click at [522, 278] on input "⇩ Suivez moi sur mes réseaux ⇩" at bounding box center [632, 282] width 253 height 26
type input "Suivez moi sur mes réseaux ⇩"
click at [670, 363] on button "Save" at bounding box center [632, 370] width 296 height 32
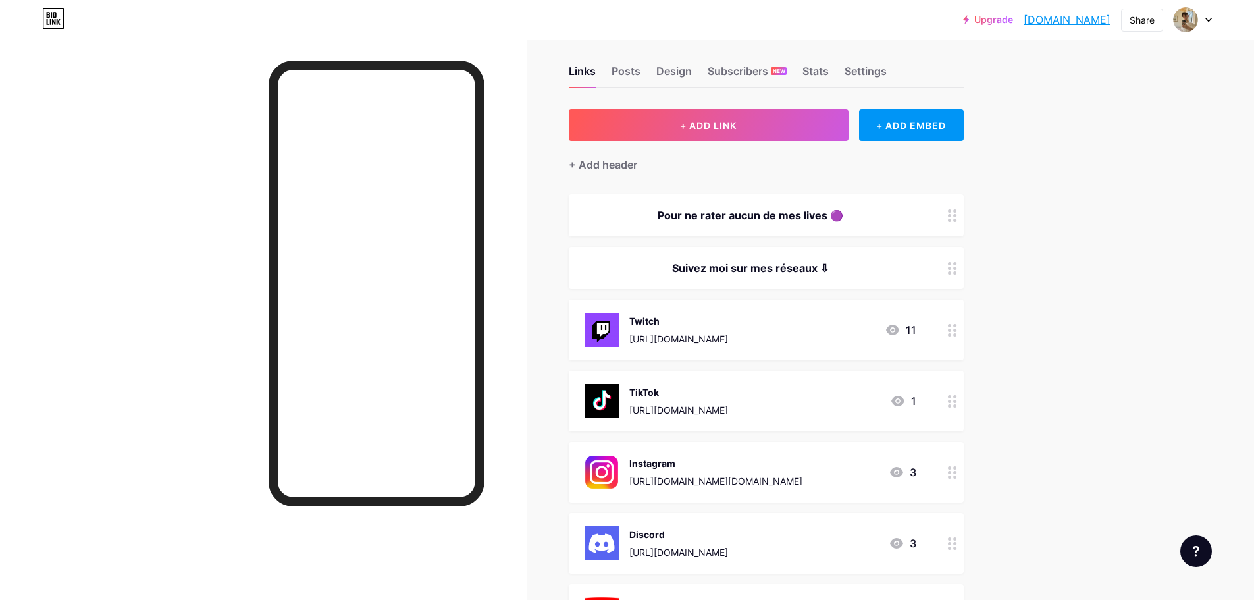
click at [805, 269] on div "Suivez moi sur mes réseaux ⇩" at bounding box center [751, 268] width 332 height 16
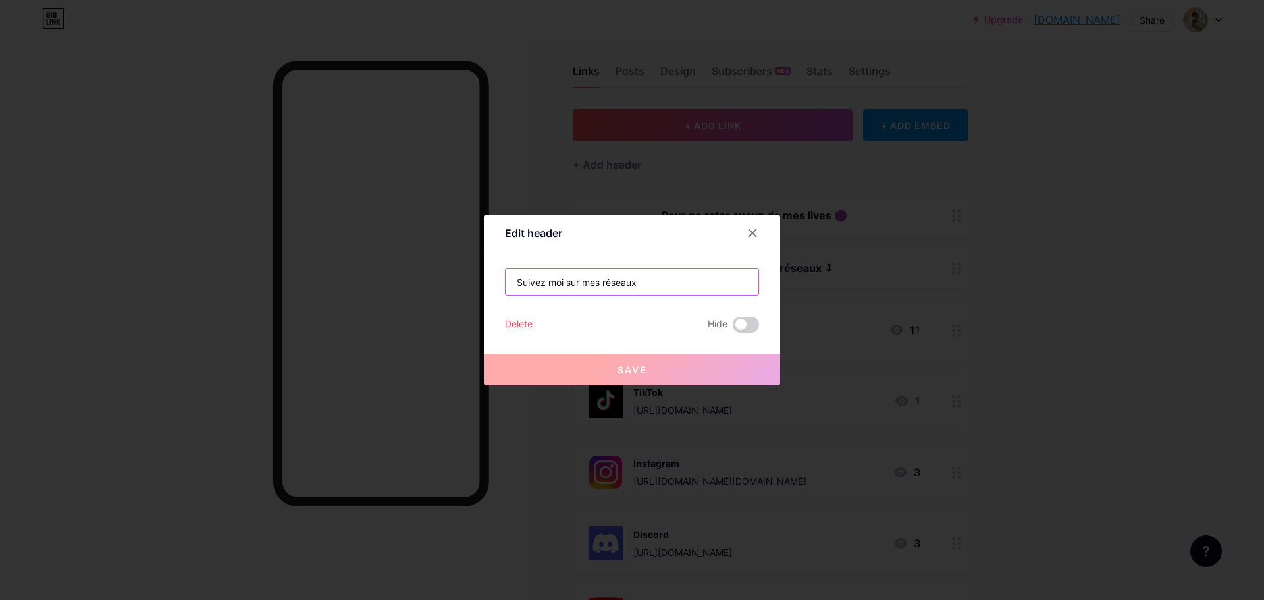
click at [682, 278] on input "Suivez moi sur mes réseaux ⇩" at bounding box center [632, 282] width 253 height 26
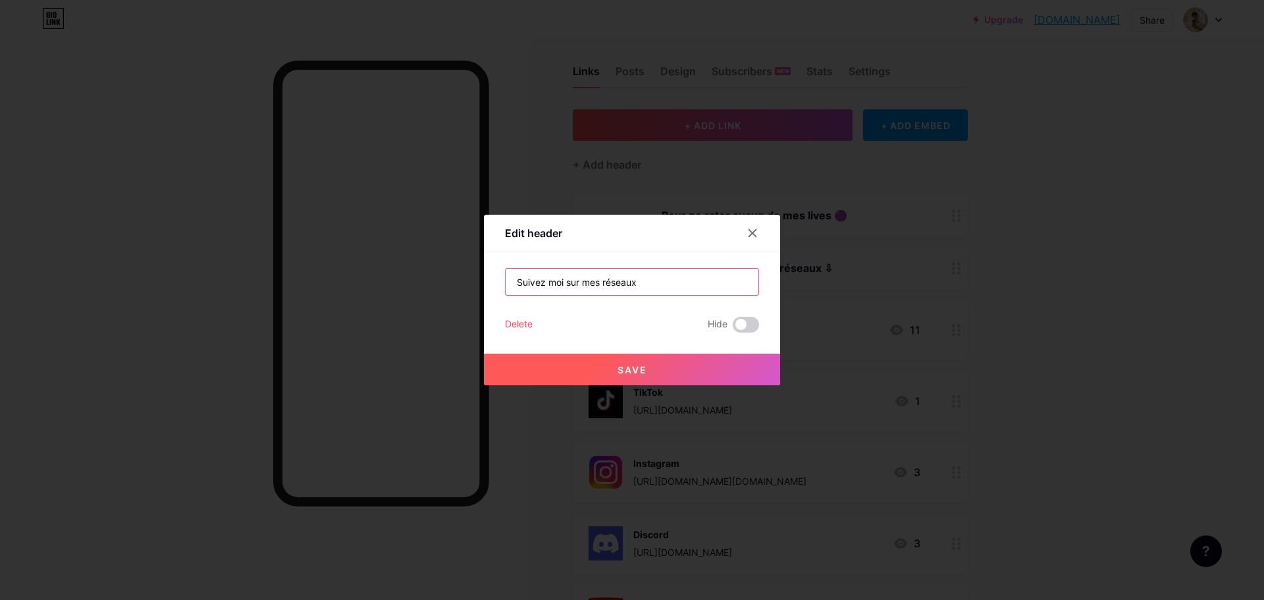
type input "Suivez moi sur mes réseaux ⇩"
click at [680, 370] on button "Save" at bounding box center [632, 370] width 296 height 32
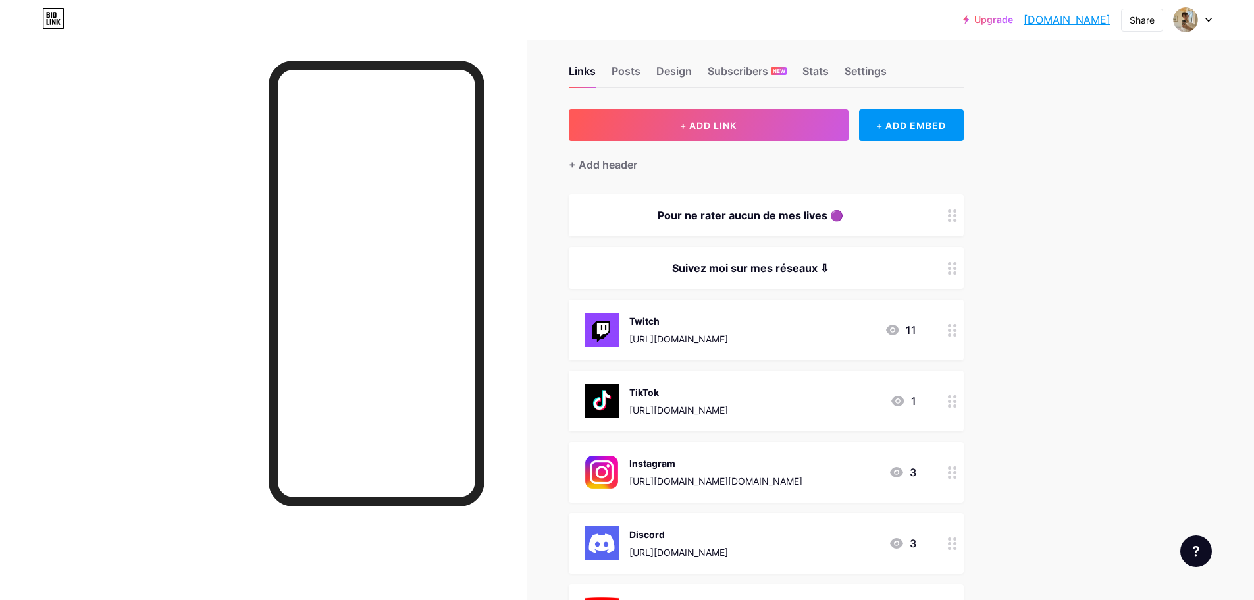
click at [829, 264] on div "Suivez moi sur mes réseaux ⇩" at bounding box center [751, 268] width 332 height 16
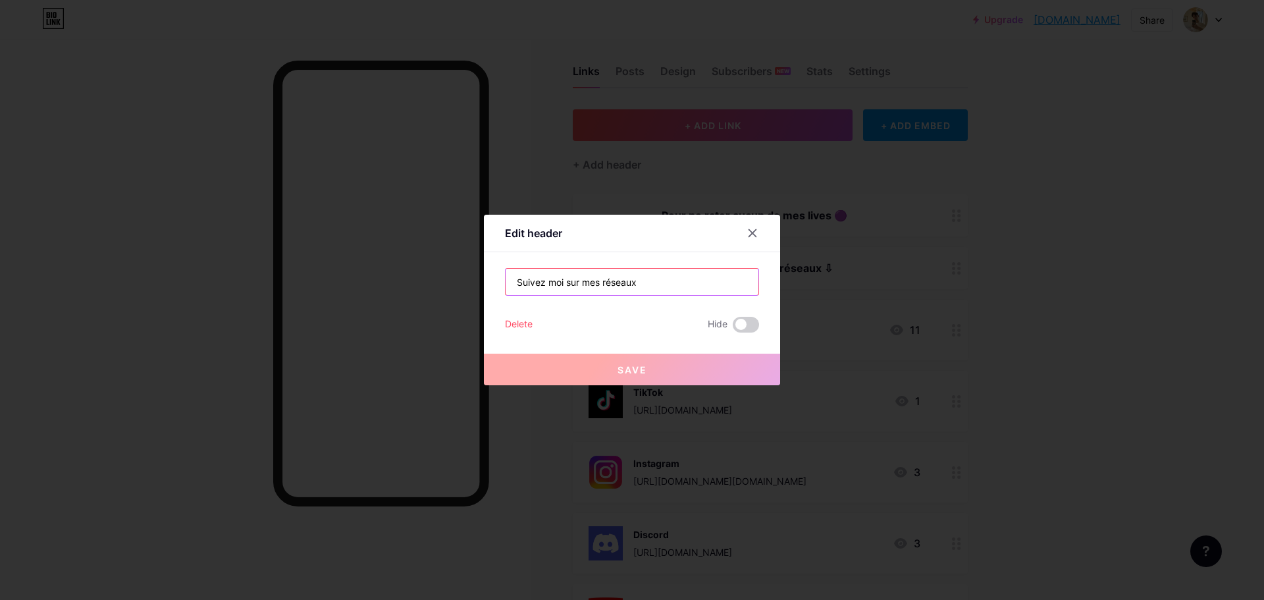
click at [722, 270] on input "Suivez moi sur mes réseaux ⇩" at bounding box center [632, 282] width 253 height 26
drag, startPoint x: 632, startPoint y: 278, endPoint x: 790, endPoint y: 284, distance: 158.2
click at [844, 290] on div "Edit header Suivez moi sur mes réseaux ⇩ Delete Hide Save" at bounding box center [632, 300] width 1264 height 600
click at [734, 280] on input "Suivez moi sur mes réseaux ⇩" at bounding box center [632, 282] width 253 height 26
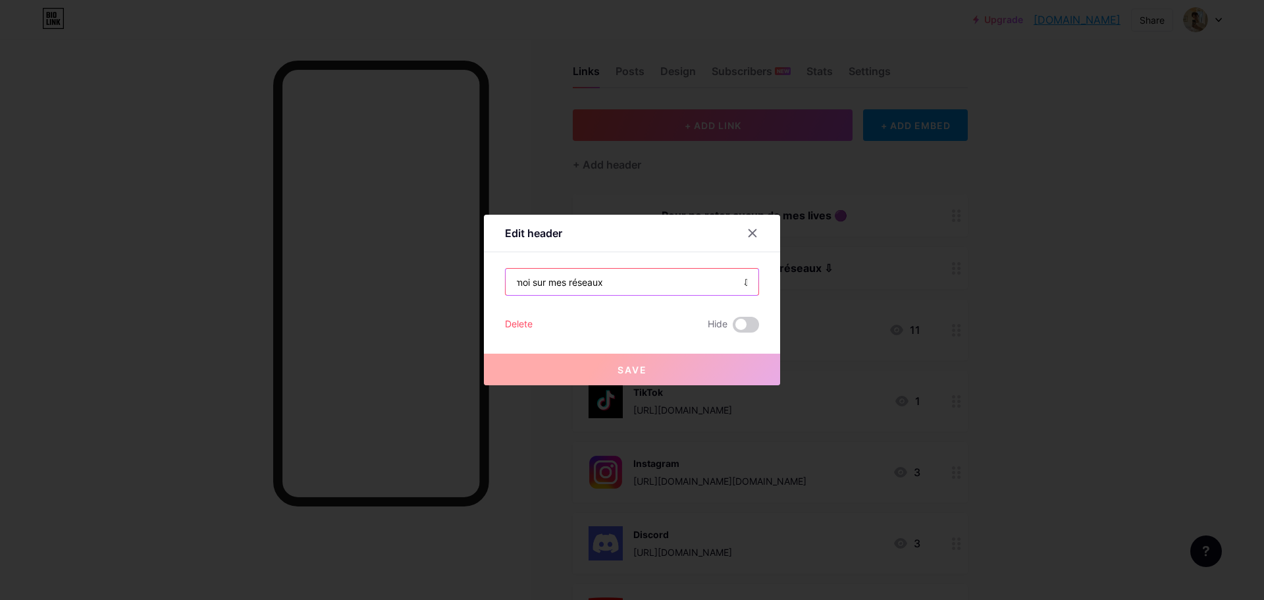
click at [741, 282] on input "Suivez moi sur mes réseaux ⇩" at bounding box center [632, 282] width 253 height 26
click at [736, 283] on input "Suivez moi sur mes réseaux ⇩" at bounding box center [632, 282] width 253 height 26
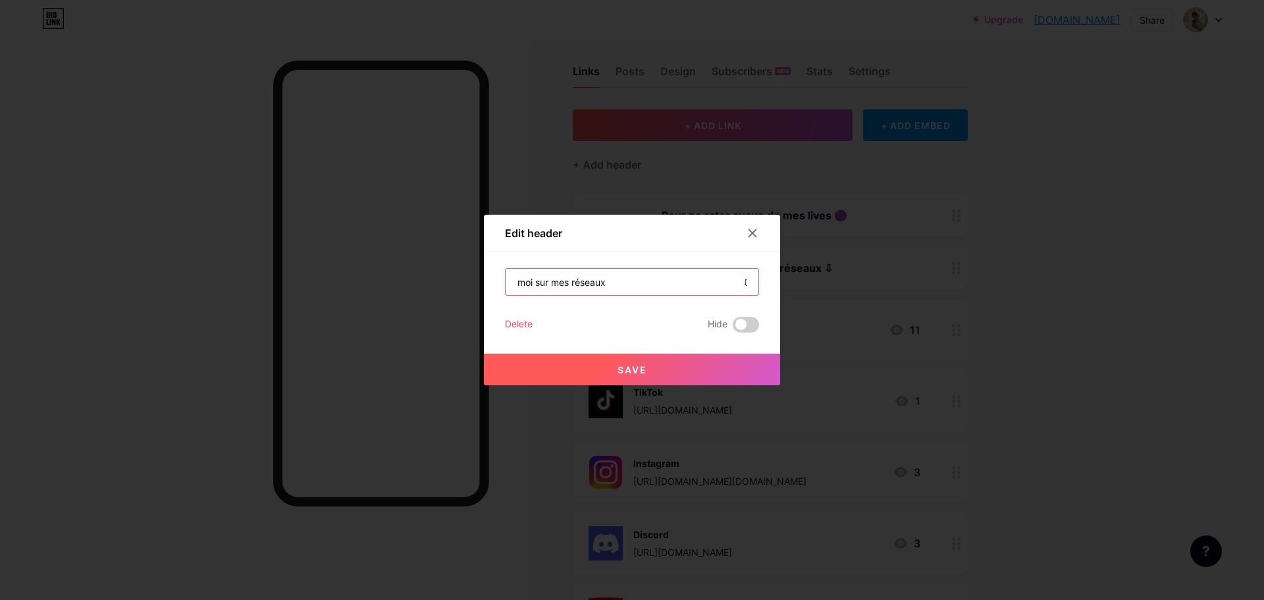
type input "Suivez moi sur mes réseaux ⇩"
click at [639, 371] on span "Save" at bounding box center [633, 369] width 30 height 11
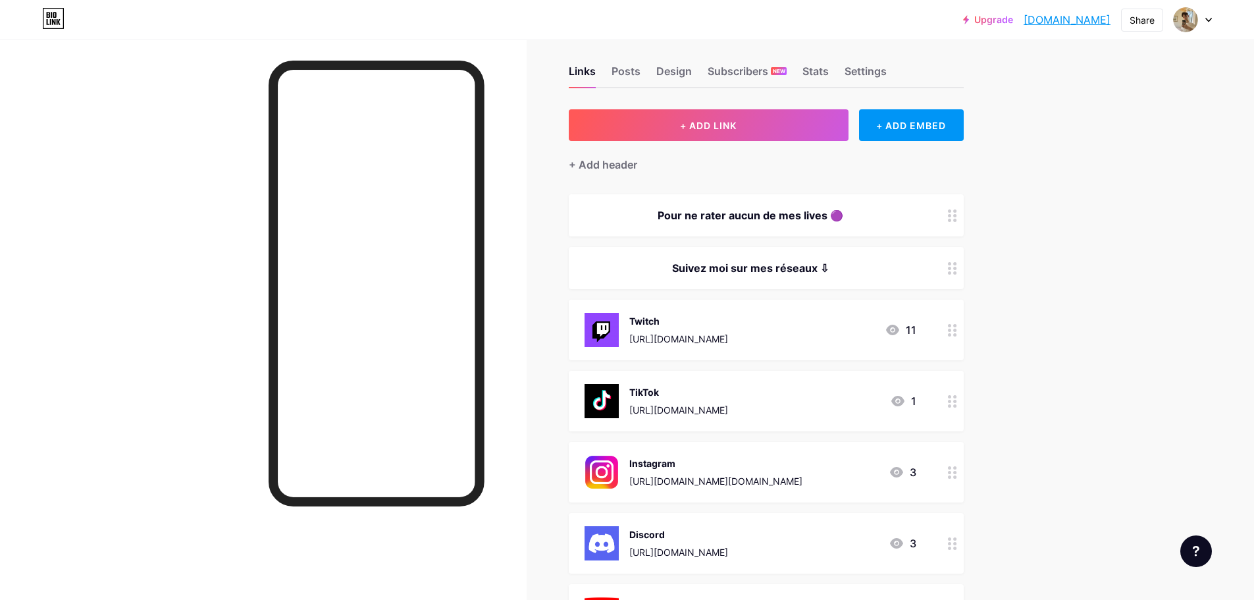
click at [824, 269] on div "Suivez moi sur mes réseaux ⇩" at bounding box center [751, 268] width 332 height 16
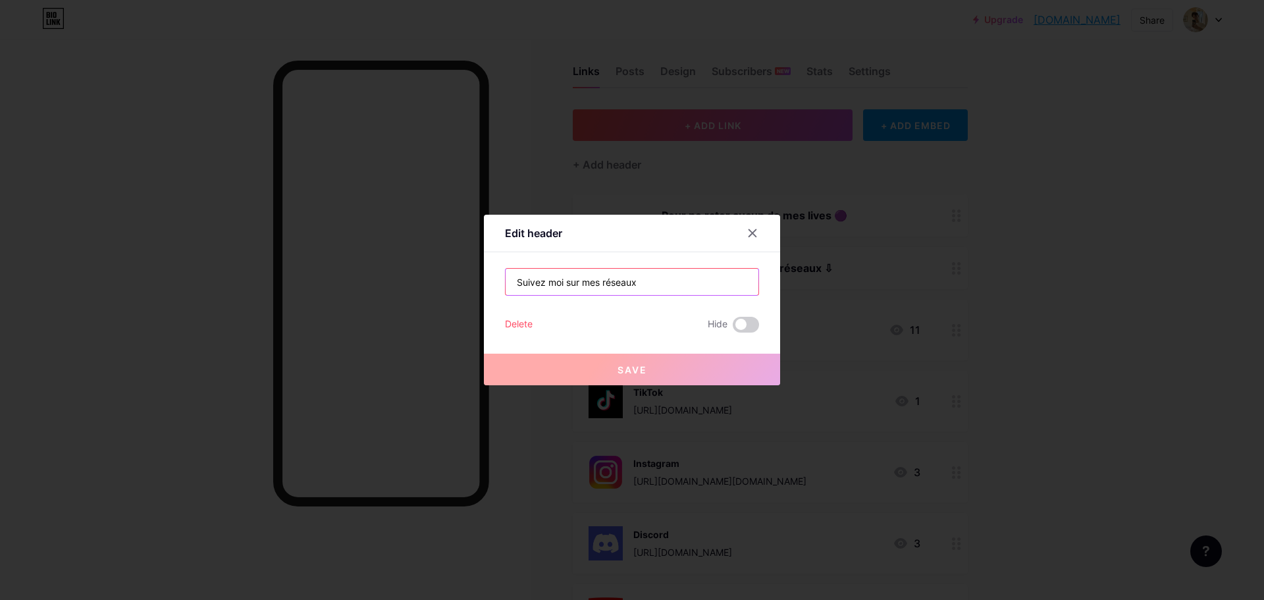
click at [642, 282] on input "Suivez moi sur mes réseaux ⇩" at bounding box center [632, 282] width 253 height 26
click at [637, 278] on input "Suivez moi sur mes réseaux ⇩" at bounding box center [632, 282] width 253 height 26
click at [632, 281] on input "Suivez moi sur mes réseaux ⇩" at bounding box center [632, 282] width 253 height 26
drag, startPoint x: 632, startPoint y: 283, endPoint x: 738, endPoint y: 290, distance: 105.6
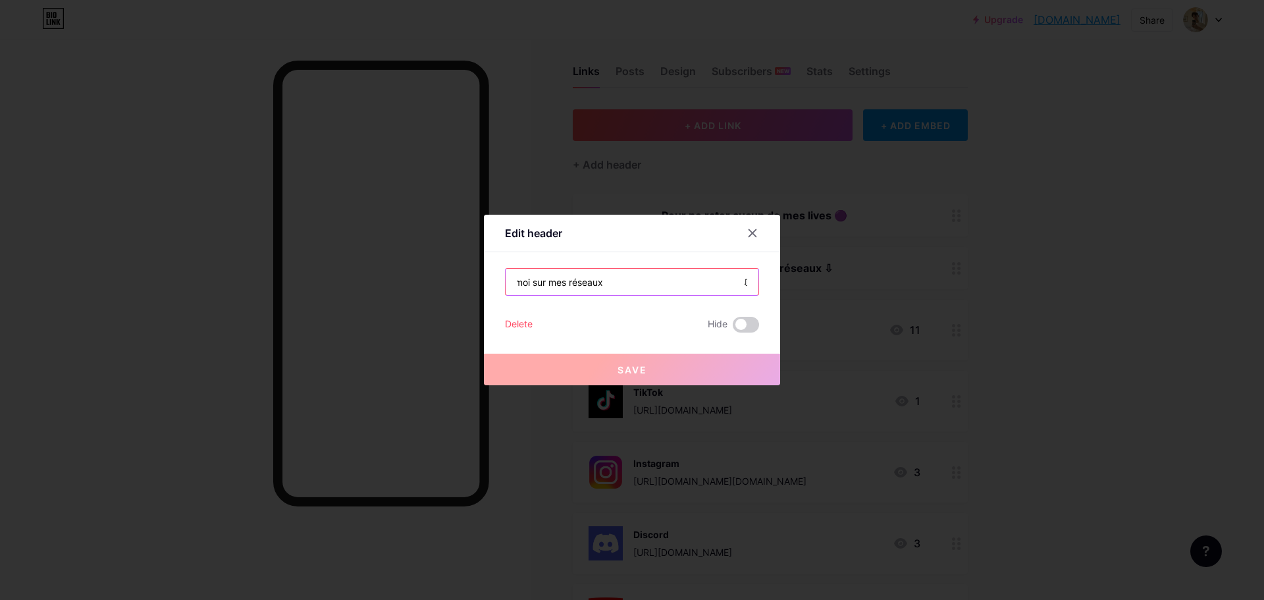
click at [738, 290] on input "Suivez moi sur mes réseaux ⇩" at bounding box center [632, 282] width 253 height 26
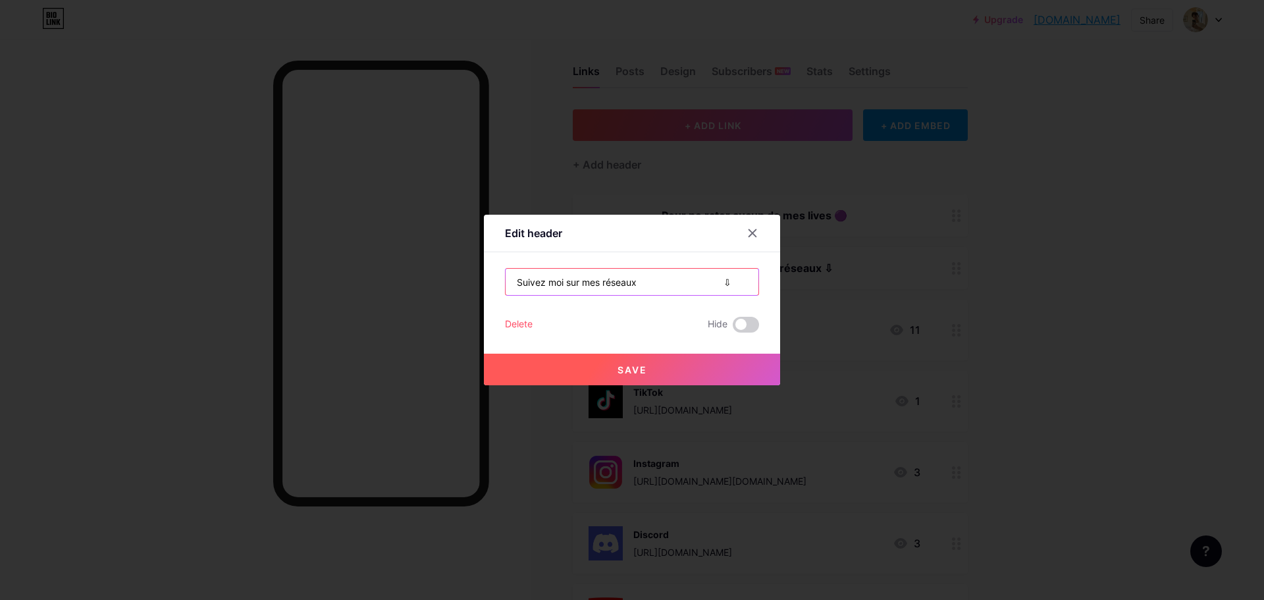
type input "Suivez moi sur mes réseaux ⇩"
click at [659, 361] on button "Save" at bounding box center [632, 370] width 296 height 32
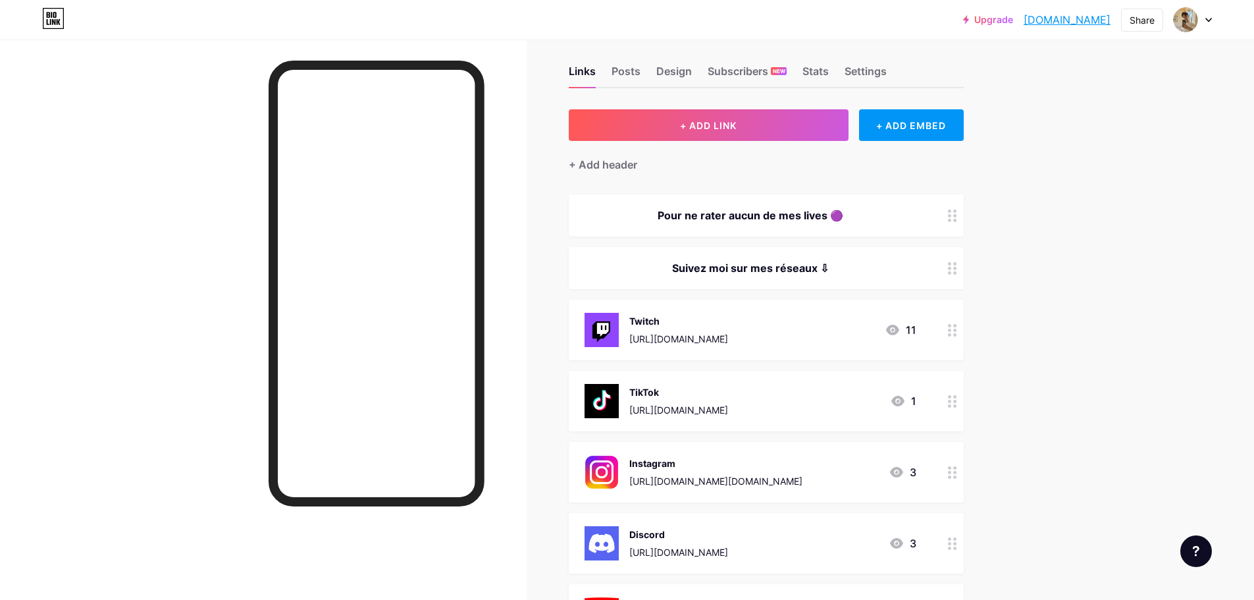
click at [824, 267] on div "Suivez moi sur mes réseaux ⇩" at bounding box center [751, 268] width 332 height 16
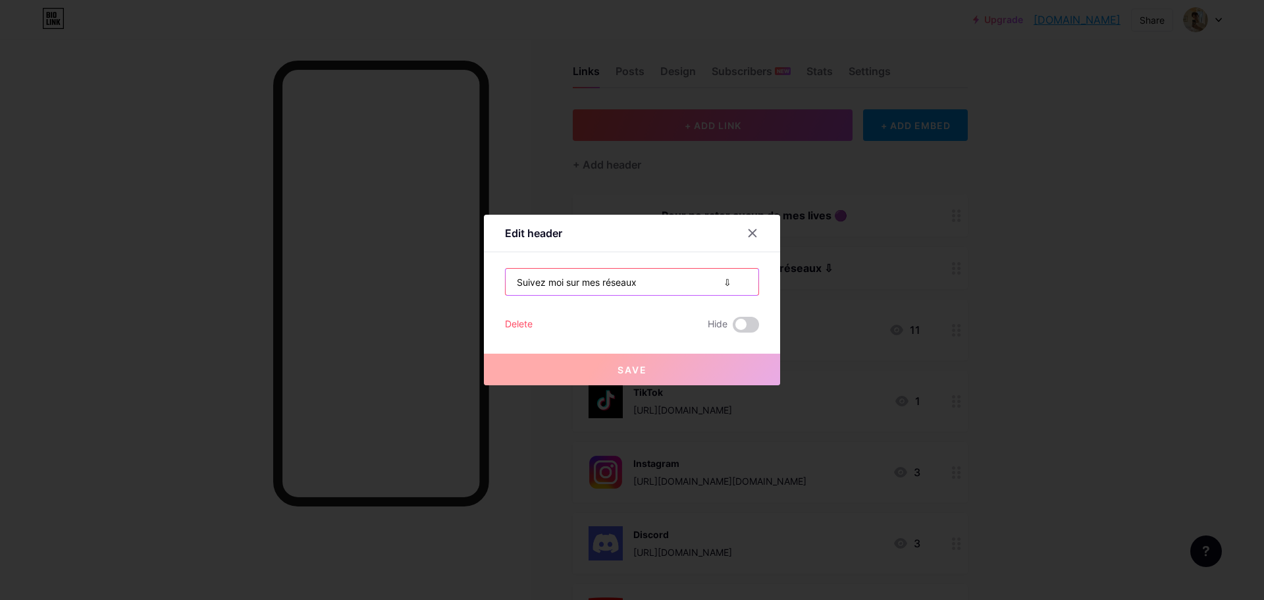
drag, startPoint x: 716, startPoint y: 284, endPoint x: 635, endPoint y: 286, distance: 81.7
click at [635, 286] on input "Suivez moi sur mes réseaux ⇩" at bounding box center [632, 282] width 253 height 26
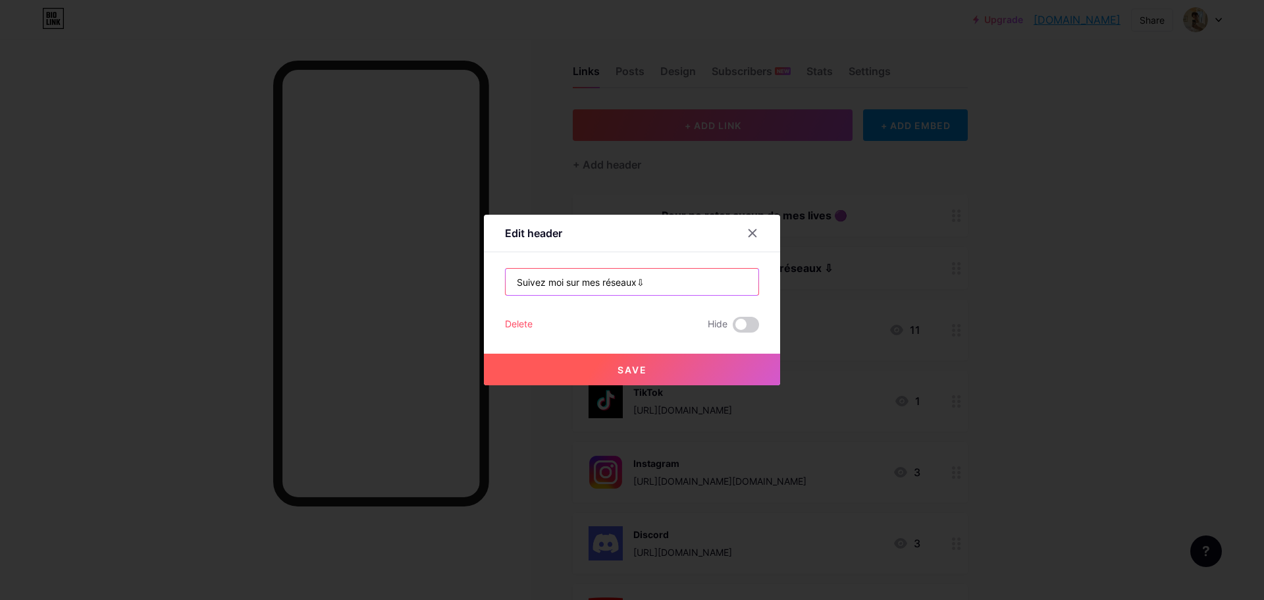
click at [633, 285] on input "Suivez moi sur mes réseaux⇩" at bounding box center [632, 282] width 253 height 26
click at [512, 279] on input "Suivez moi sur mes réseaux ⇩" at bounding box center [632, 282] width 253 height 26
paste input "⇩"
type input "⇩ Suivez moi sur mes réseaux ⇩"
click at [595, 376] on button "Save" at bounding box center [632, 370] width 296 height 32
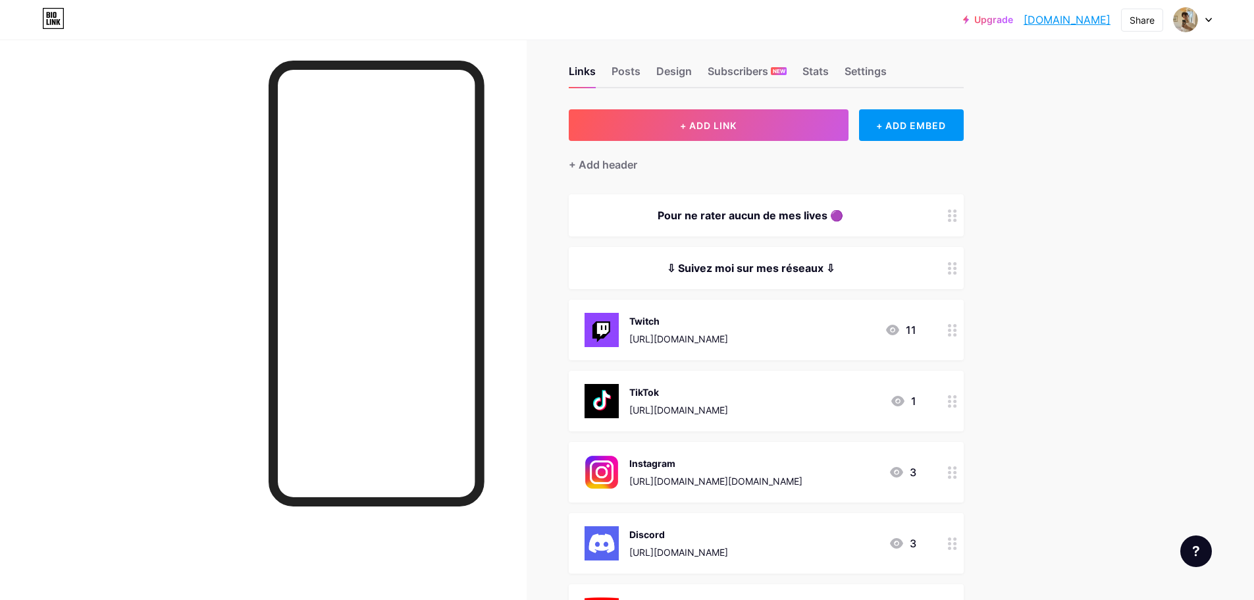
click at [740, 273] on div "⇩ Suivez moi sur mes réseaux ⇩" at bounding box center [751, 268] width 332 height 16
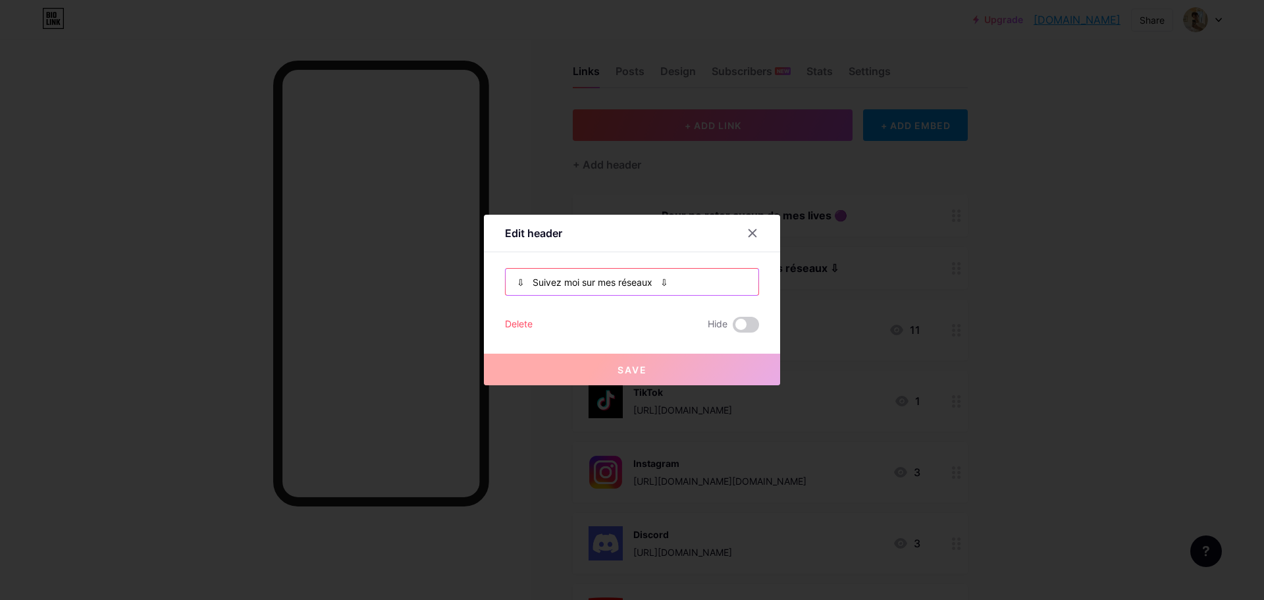
click at [519, 277] on input "⇩ Suivez moi sur mes réseaux ⇩" at bounding box center [632, 282] width 253 height 26
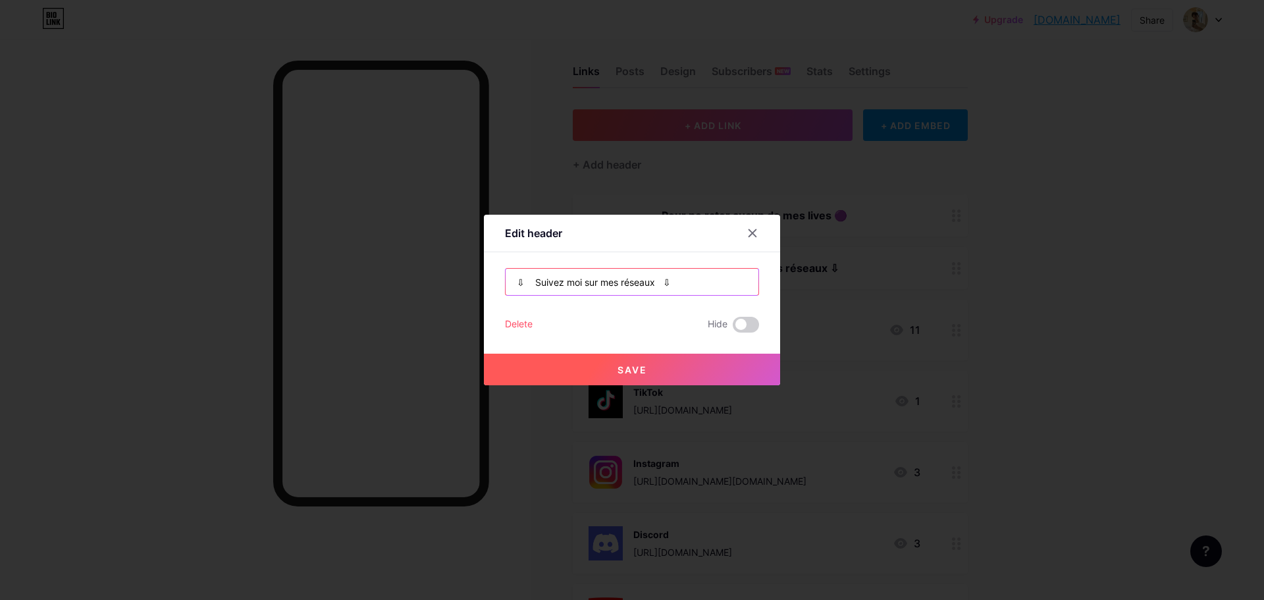
drag, startPoint x: 640, startPoint y: 281, endPoint x: 649, endPoint y: 281, distance: 9.2
click at [643, 281] on input "⇩ Suivez moi sur mes réseaux ⇩" at bounding box center [632, 282] width 253 height 26
click at [654, 281] on input "⇩ Suivez moi sur mes réseaux ⇩" at bounding box center [632, 282] width 253 height 26
type input "⇩ Suivez moi sur mes réseaux ⇩"
click at [633, 365] on span "Save" at bounding box center [633, 369] width 30 height 11
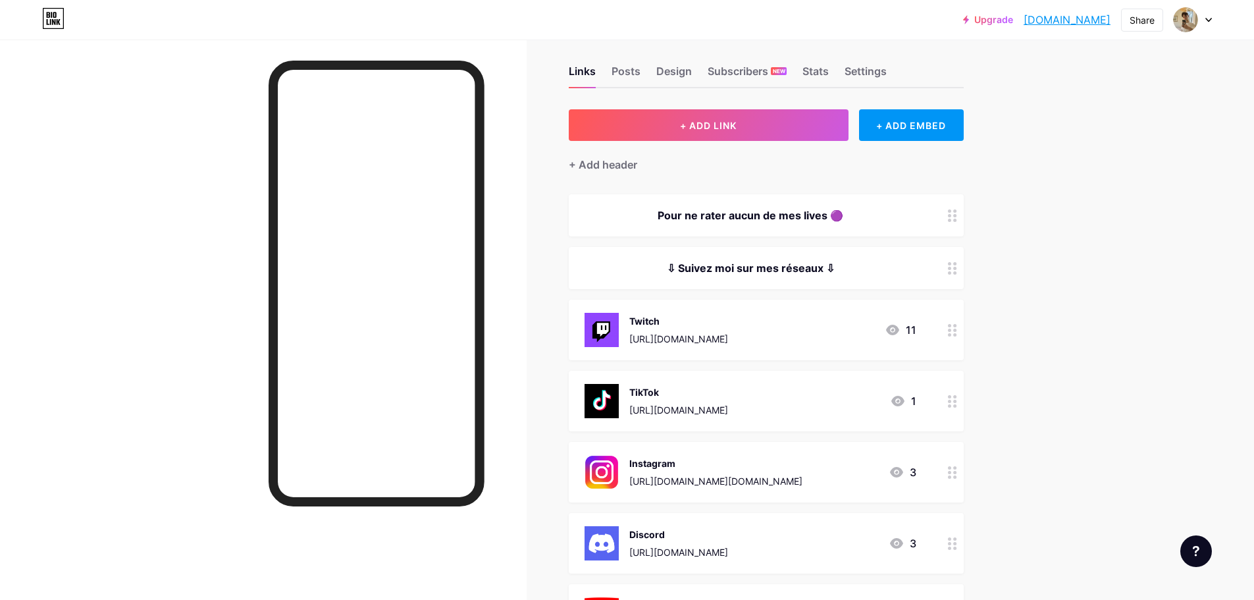
click at [877, 215] on div "Pour ne rater aucun de mes lives 🟣" at bounding box center [751, 215] width 332 height 16
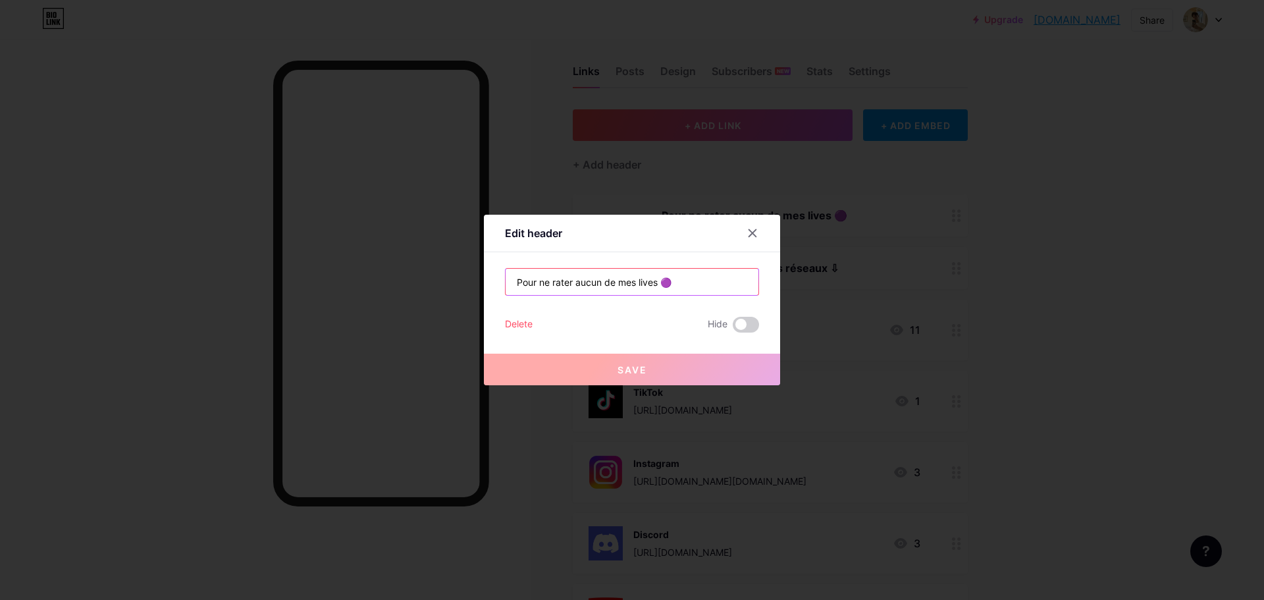
drag, startPoint x: 682, startPoint y: 284, endPoint x: 408, endPoint y: 283, distance: 273.9
click at [408, 283] on div "Edit header Pour ne rater aucun de mes lives 🟣 Delete Hide Save" at bounding box center [632, 300] width 1264 height 600
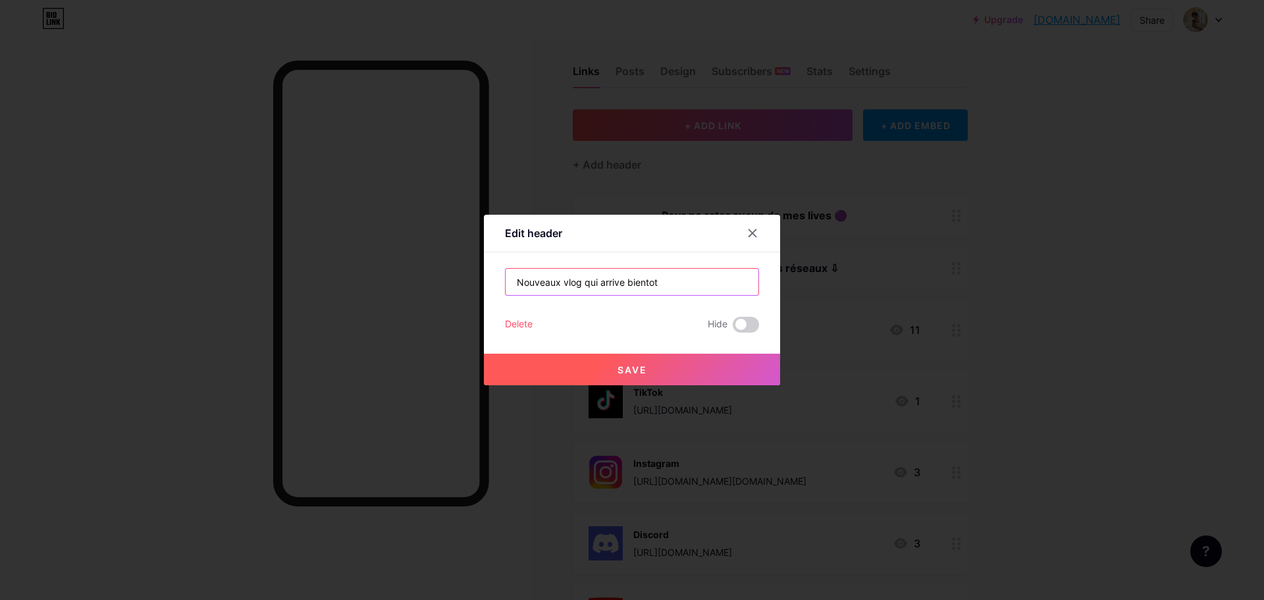
click at [650, 284] on input "Nouveaux vlog qui arrive bientot" at bounding box center [632, 282] width 253 height 26
click at [652, 284] on input "Nouveaux vlog qui arrive bient" at bounding box center [632, 282] width 253 height 26
type input "Nouveaux vlog qui arrive bientôt !!"
click at [608, 369] on button "Save" at bounding box center [632, 370] width 296 height 32
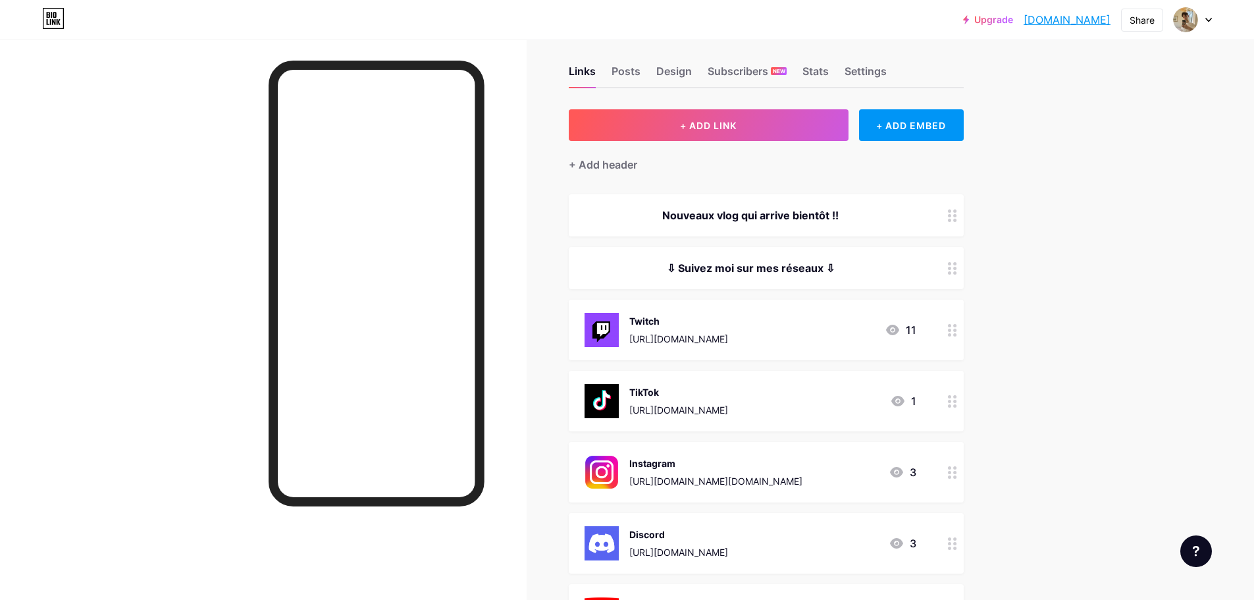
click at [875, 220] on div "Nouveaux vlog qui arrive bientôt !!" at bounding box center [751, 215] width 332 height 16
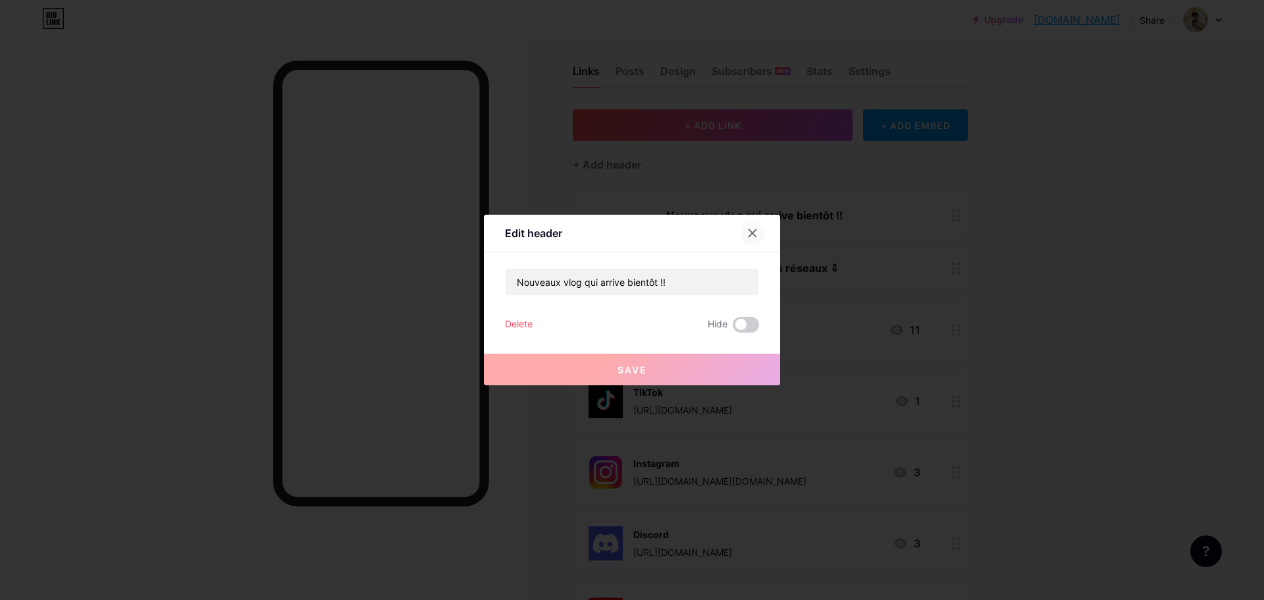
click at [755, 230] on div at bounding box center [753, 233] width 24 height 24
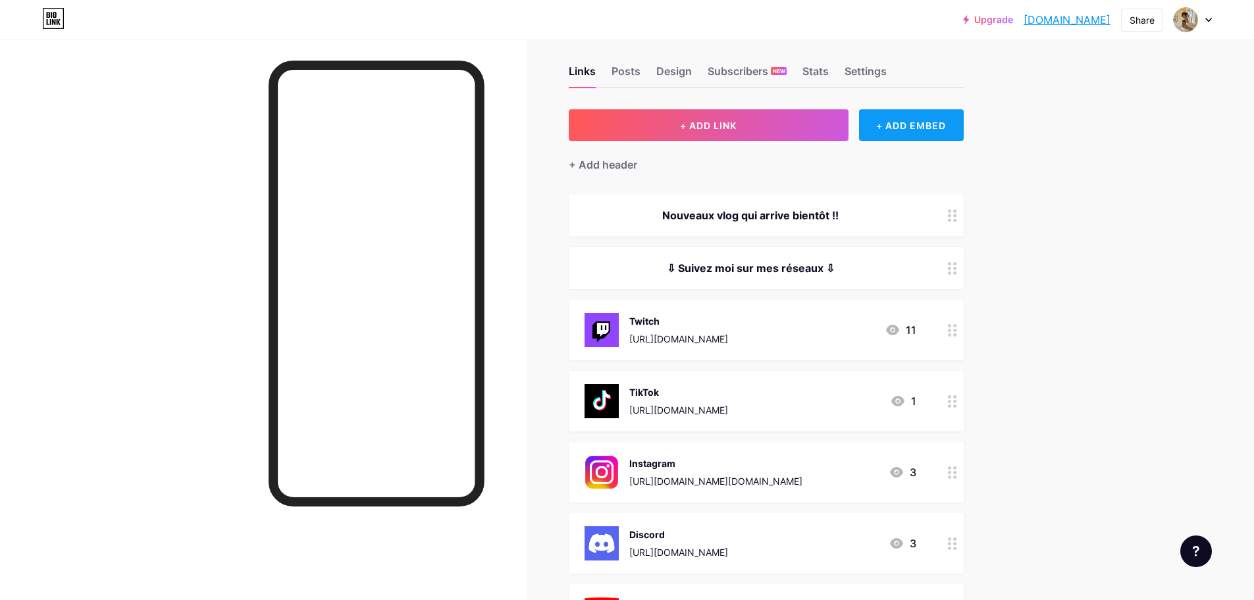
click at [905, 116] on div "+ ADD EMBED" at bounding box center [911, 125] width 105 height 32
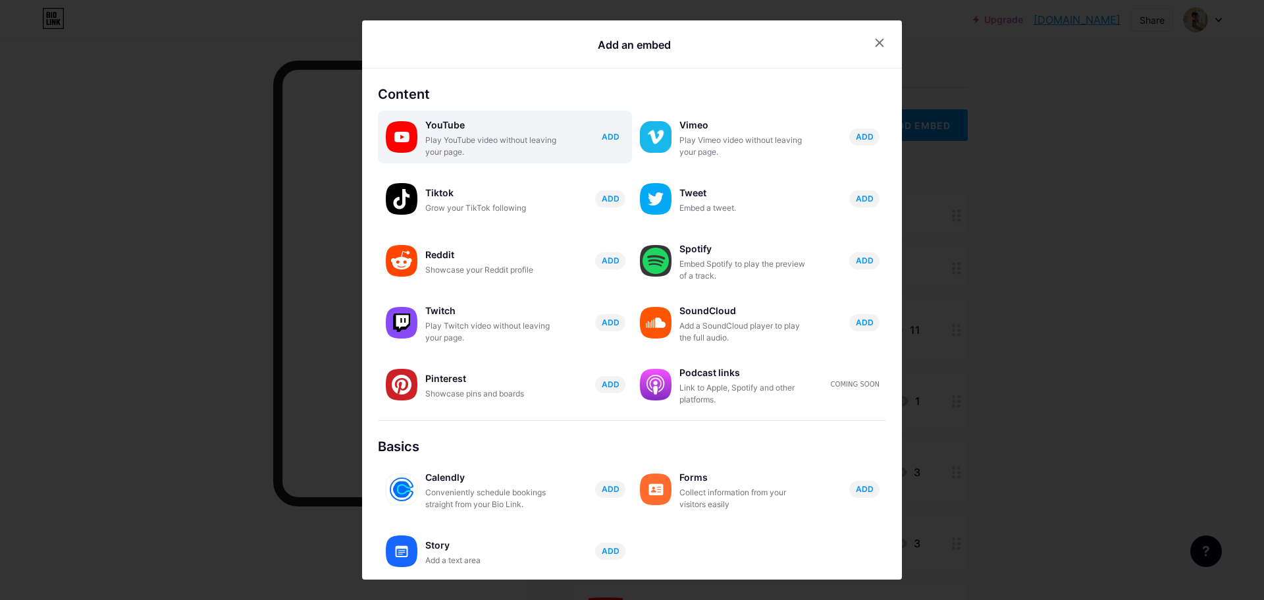
click at [595, 135] on button "ADD" at bounding box center [610, 136] width 30 height 17
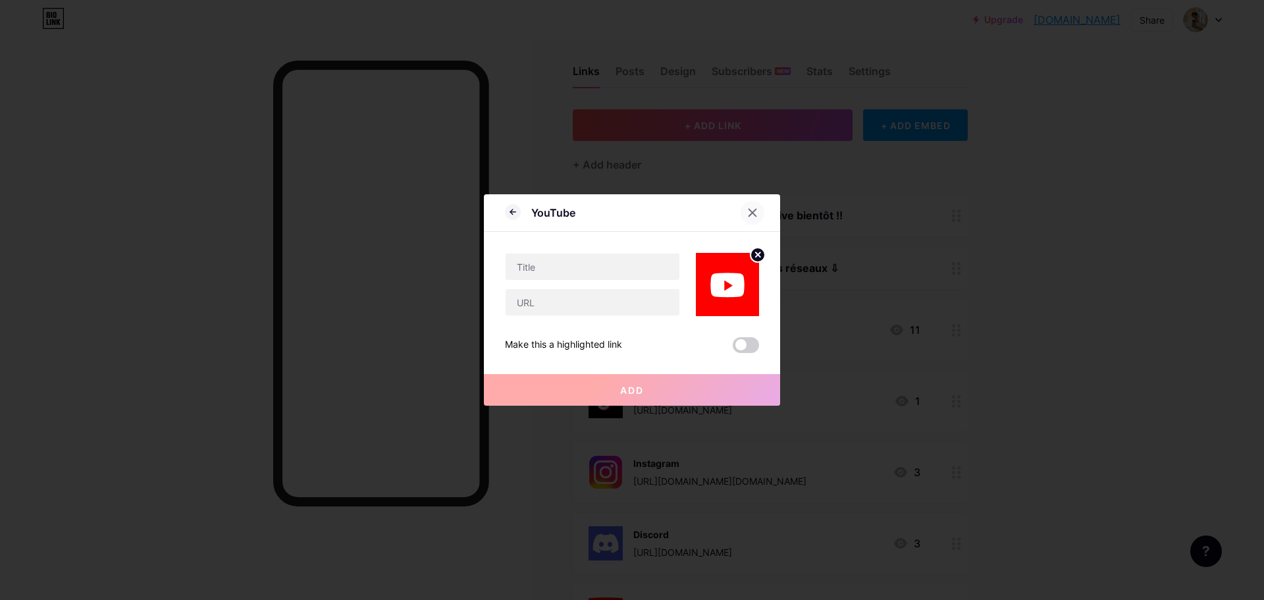
click at [749, 212] on icon at bounding box center [752, 212] width 7 height 7
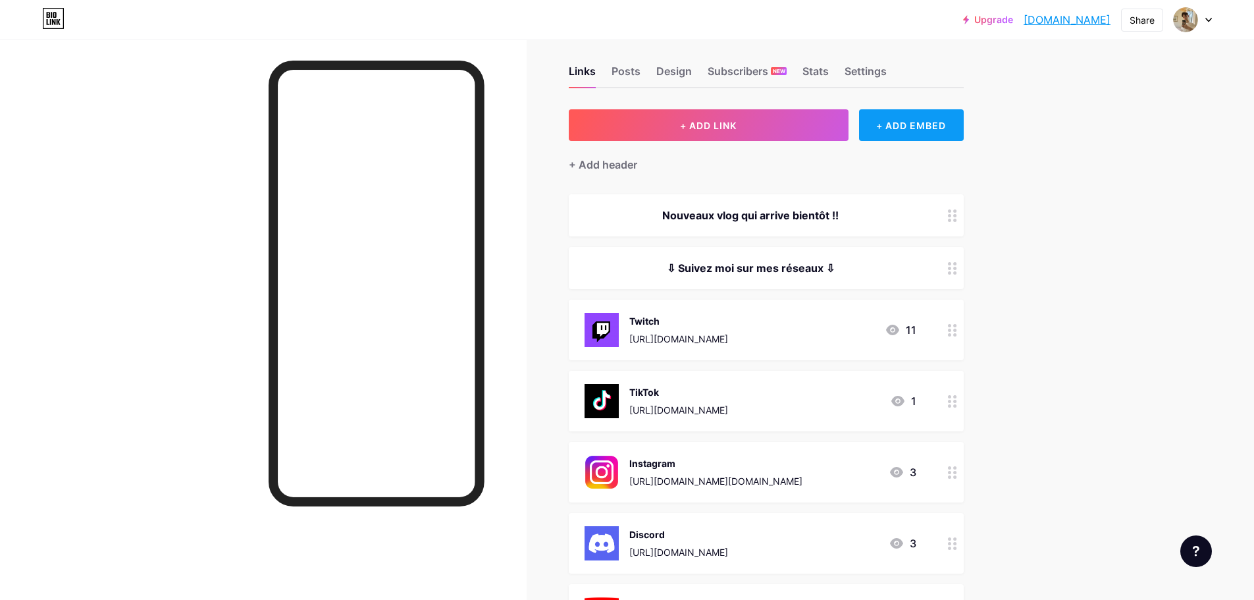
click at [932, 126] on div "+ ADD EMBED" at bounding box center [911, 125] width 105 height 32
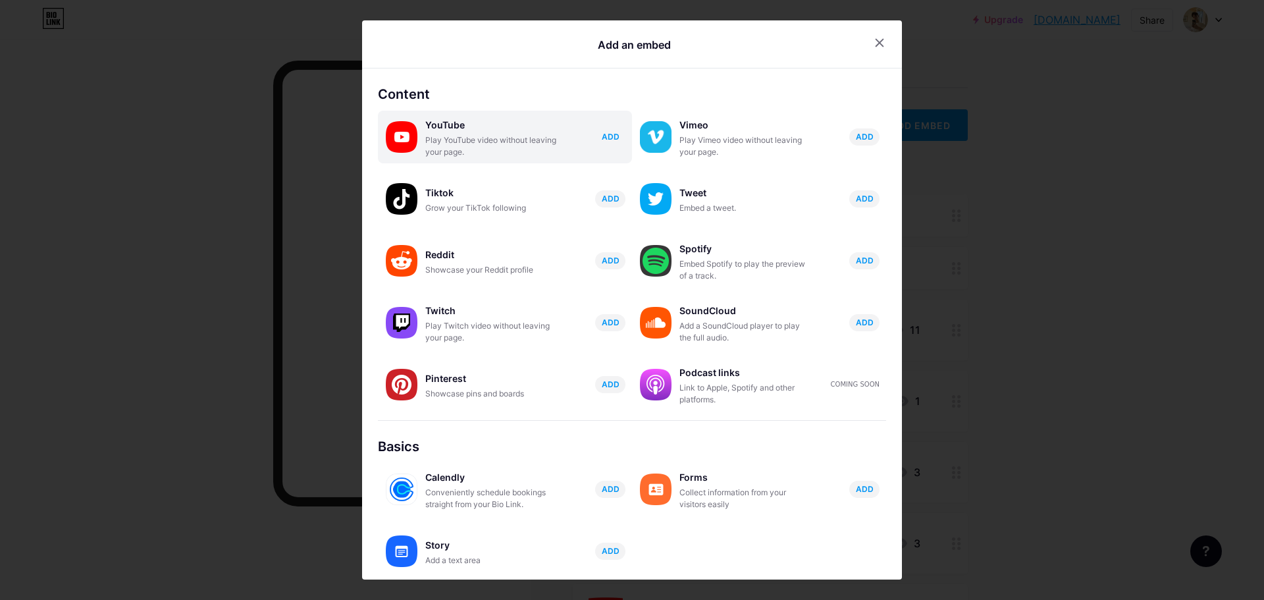
click at [603, 144] on button "ADD" at bounding box center [610, 136] width 30 height 17
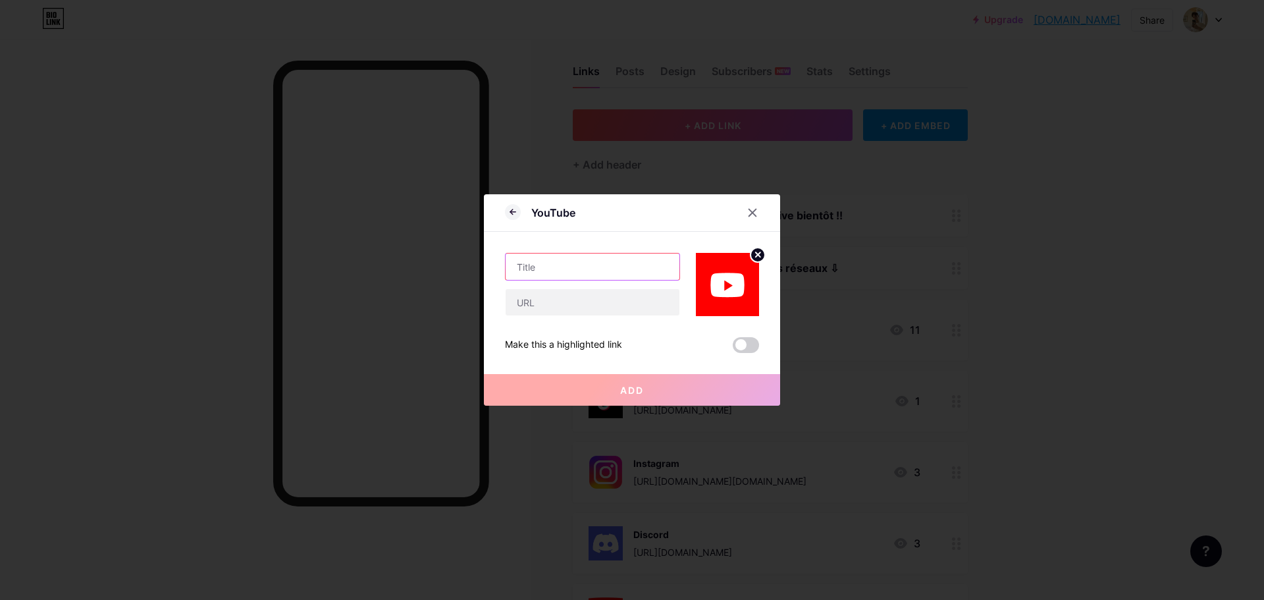
click at [570, 271] on input "text" at bounding box center [593, 267] width 174 height 26
click at [557, 305] on input "text" at bounding box center [593, 302] width 174 height 26
type input "[URL][DOMAIN_NAME]"
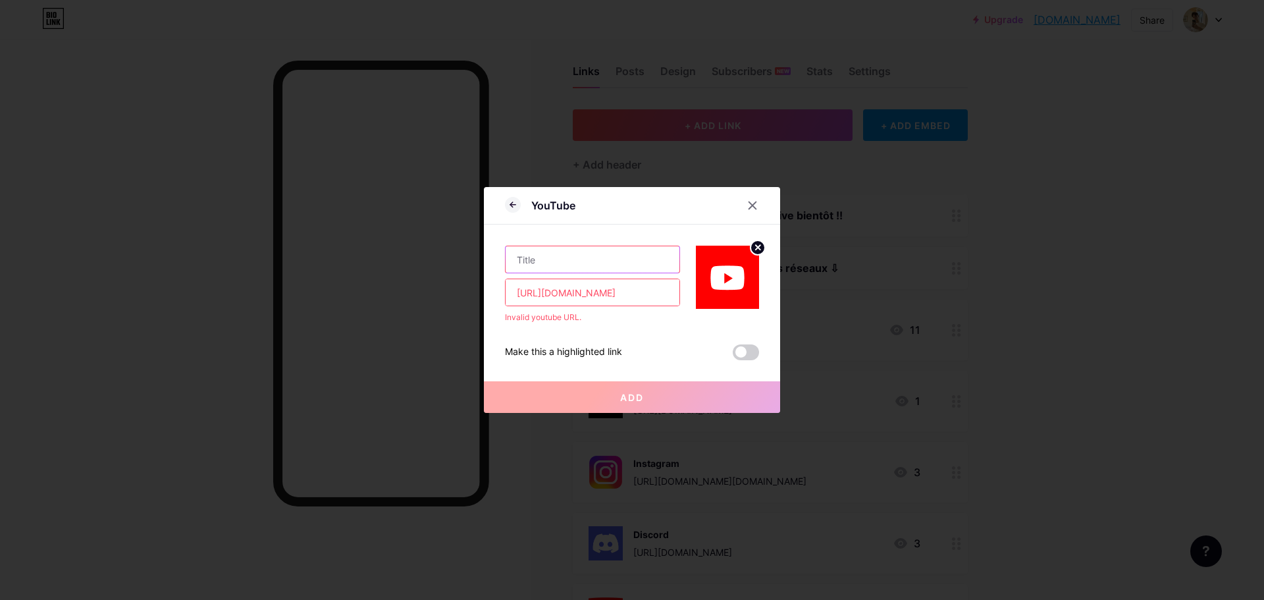
click at [540, 252] on input "text" at bounding box center [593, 259] width 174 height 26
type input "Youtube"
click at [614, 295] on input "[URL][DOMAIN_NAME]" at bounding box center [593, 292] width 174 height 26
click at [514, 290] on input "[URL][DOMAIN_NAME]" at bounding box center [593, 292] width 174 height 26
click at [639, 290] on input "[URL][DOMAIN_NAME]" at bounding box center [593, 292] width 174 height 26
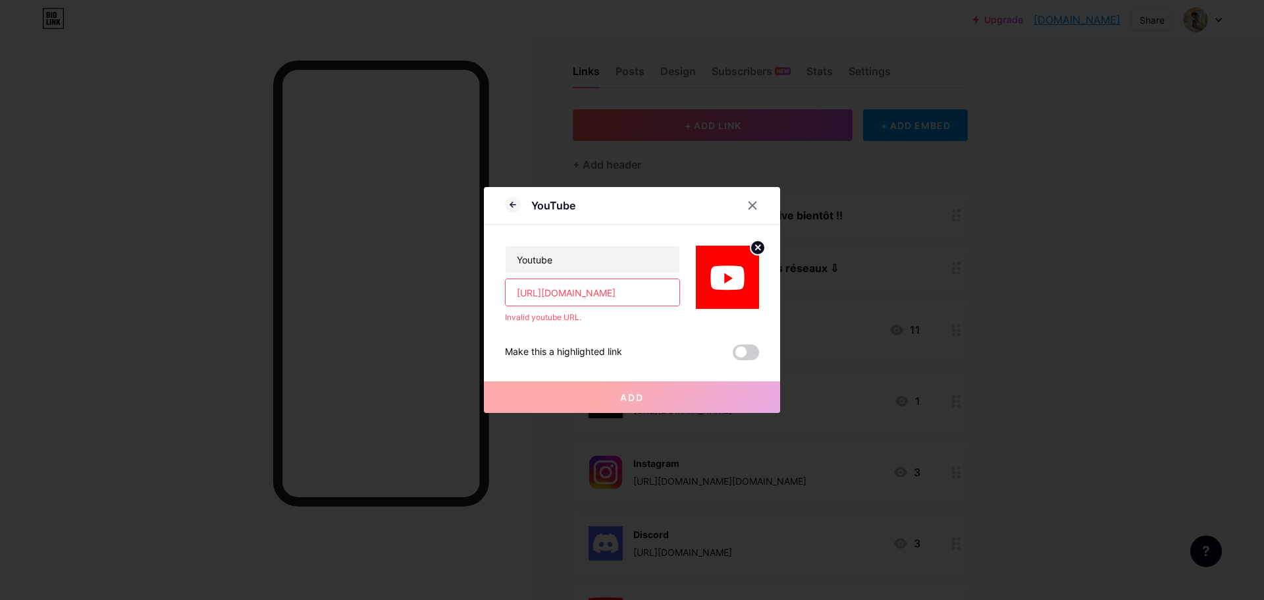
scroll to position [0, 16]
drag, startPoint x: 620, startPoint y: 294, endPoint x: 680, endPoint y: 299, distance: 60.8
click at [680, 299] on div "Youtube https://www.youtube.com/@Noah_dnll Invalid youtube URL." at bounding box center [632, 274] width 254 height 99
click at [643, 292] on input "[URL][DOMAIN_NAME]" at bounding box center [593, 292] width 174 height 26
drag, startPoint x: 504, startPoint y: 292, endPoint x: 558, endPoint y: 291, distance: 53.4
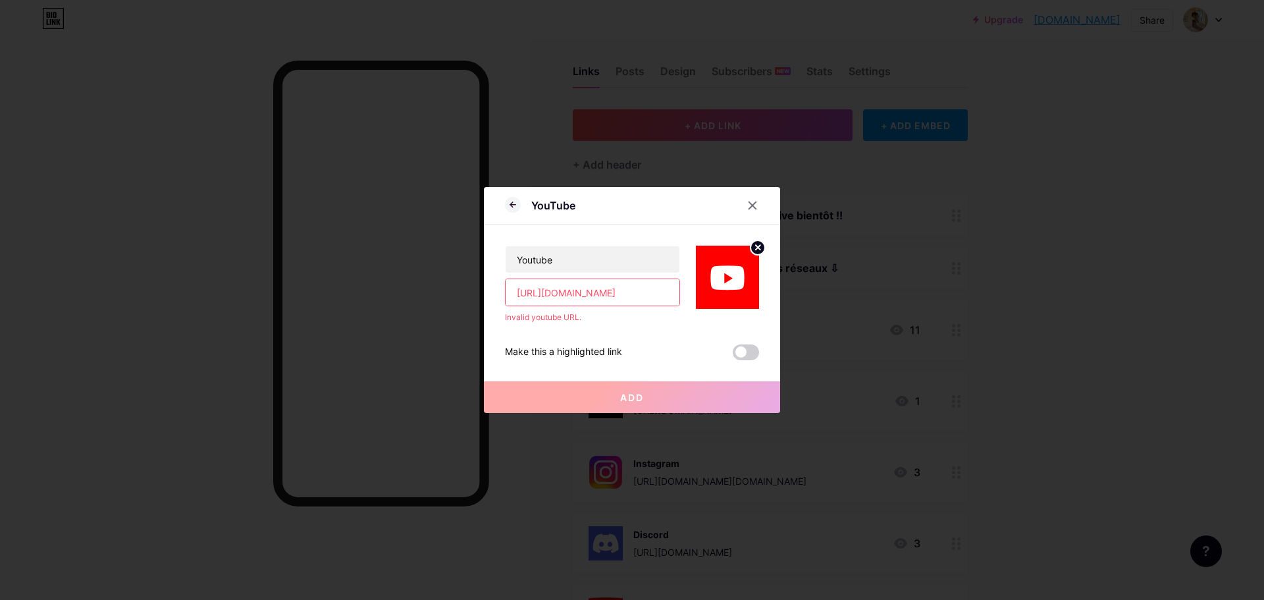
click at [506, 292] on input "[URL][DOMAIN_NAME]" at bounding box center [593, 292] width 174 height 26
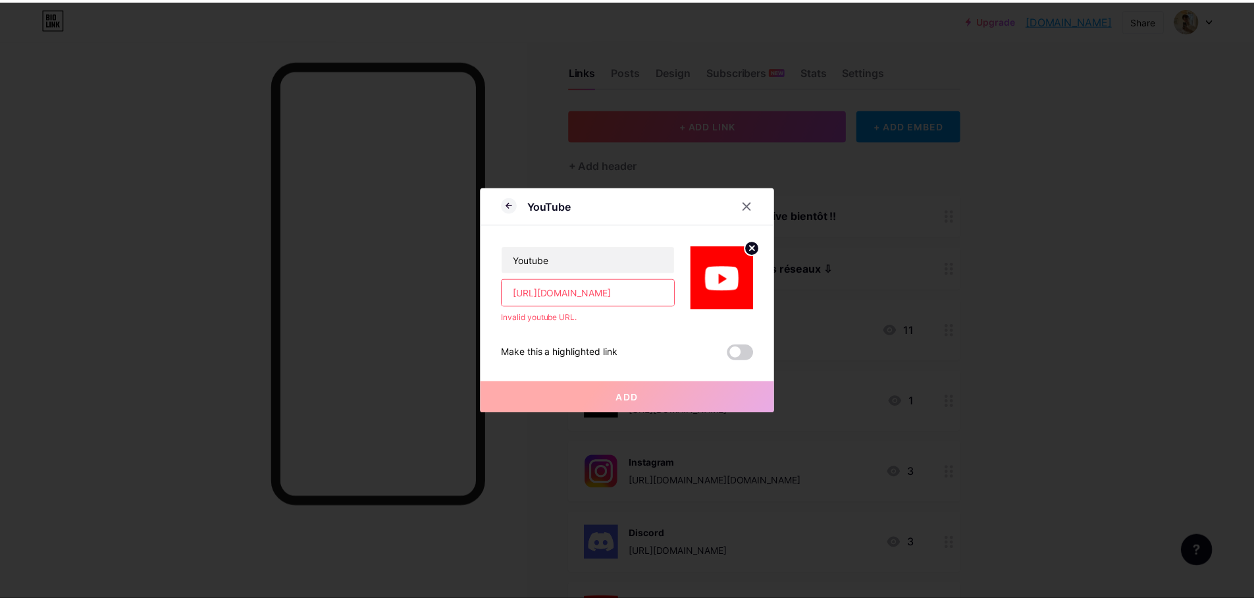
scroll to position [0, 0]
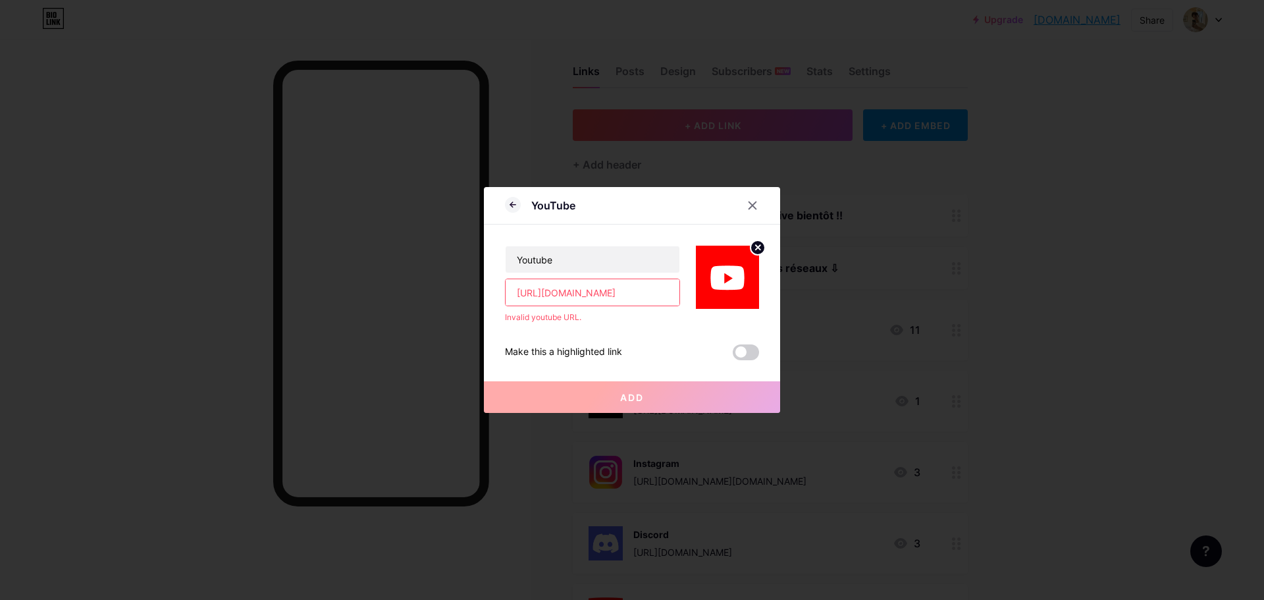
drag, startPoint x: 551, startPoint y: 290, endPoint x: 464, endPoint y: 290, distance: 86.9
click at [471, 290] on div "YouTube Youtube https://www.youtube.com/@Noah_dnll Invalid youtube URL. Make th…" at bounding box center [632, 300] width 1264 height 600
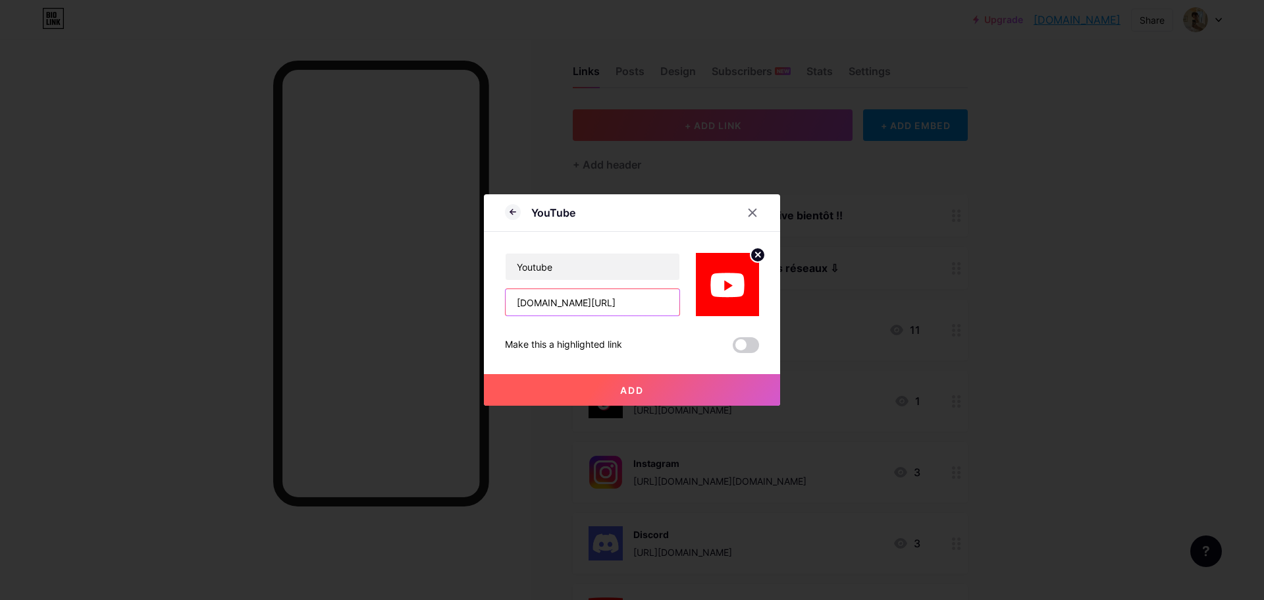
type input "youtube.com/@Noah_dnll"
click at [614, 391] on button "Add" at bounding box center [632, 390] width 296 height 32
click at [628, 390] on span "Add" at bounding box center [632, 390] width 24 height 11
click at [632, 389] on span "Add" at bounding box center [632, 390] width 24 height 11
click at [639, 385] on button "Add" at bounding box center [632, 390] width 296 height 32
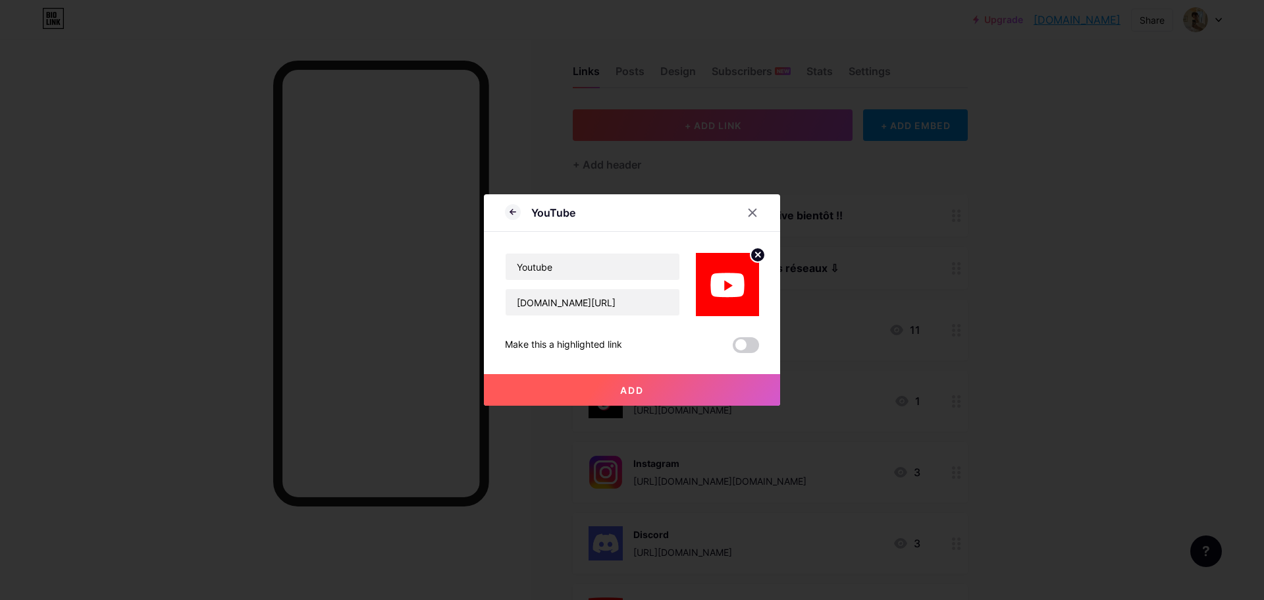
click at [639, 385] on button "Add" at bounding box center [632, 390] width 296 height 32
click at [751, 211] on icon at bounding box center [752, 212] width 11 height 11
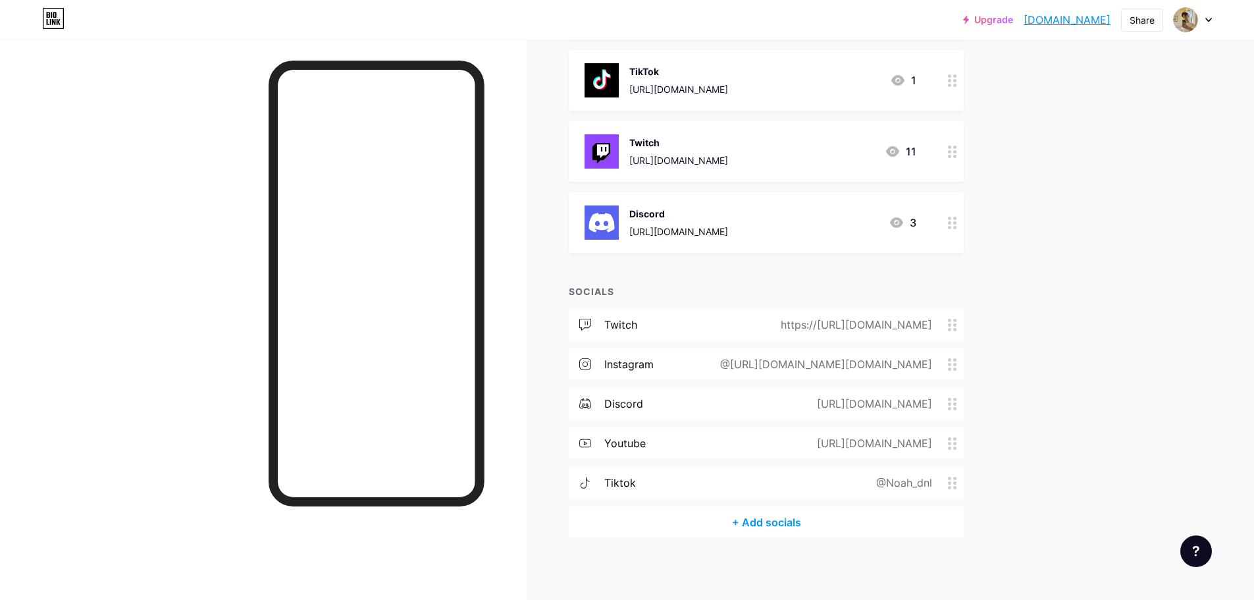
scroll to position [408, 0]
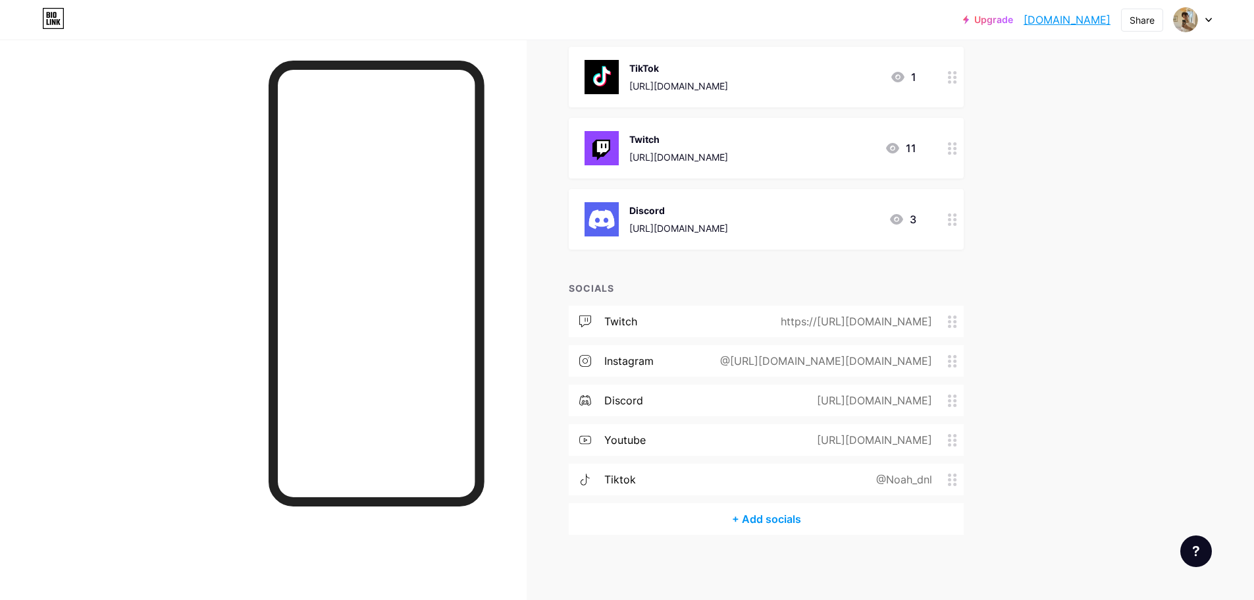
click at [958, 331] on div "twitch https://http://twitch.tv/Noah_dnl" at bounding box center [766, 322] width 395 height 32
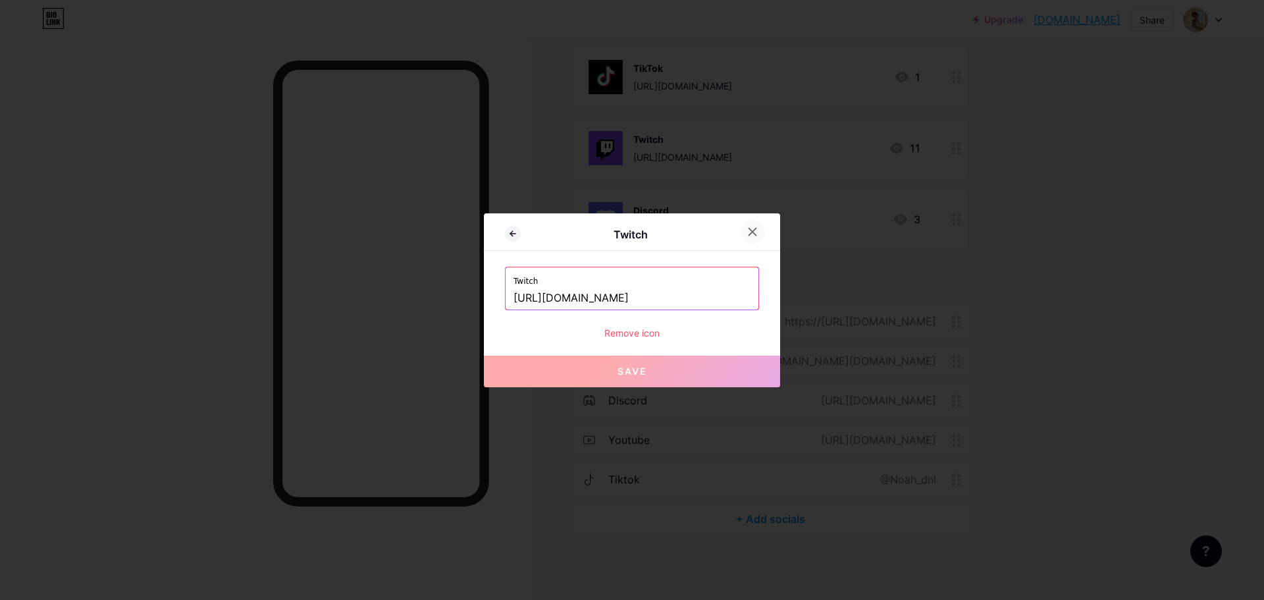
click at [751, 232] on icon at bounding box center [752, 232] width 11 height 11
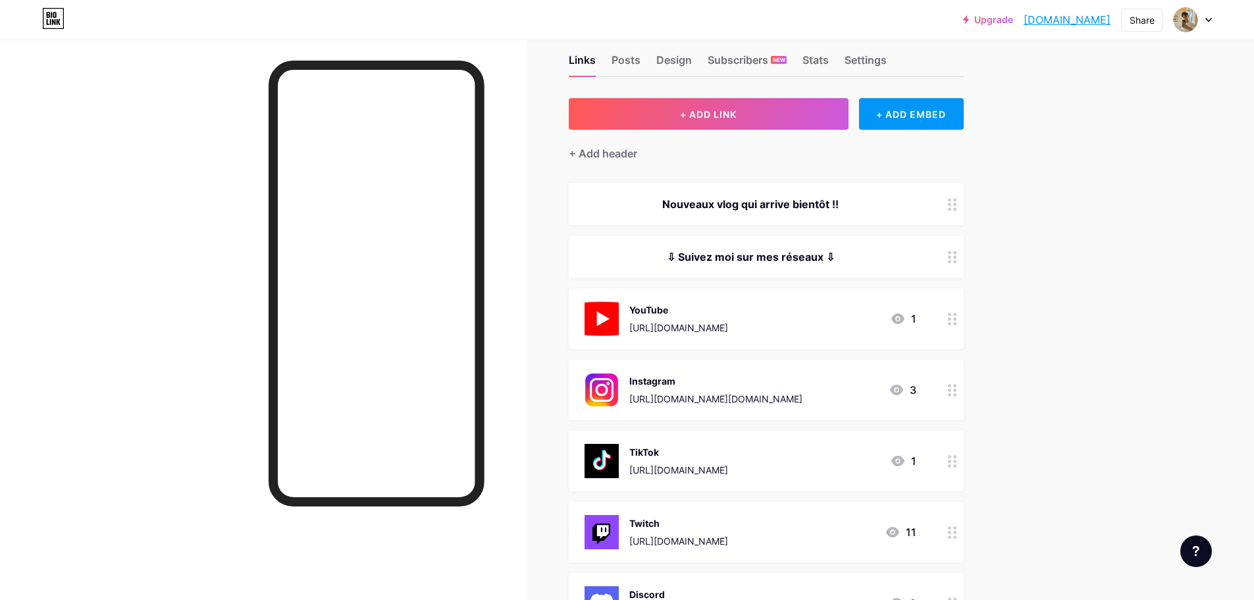
scroll to position [0, 0]
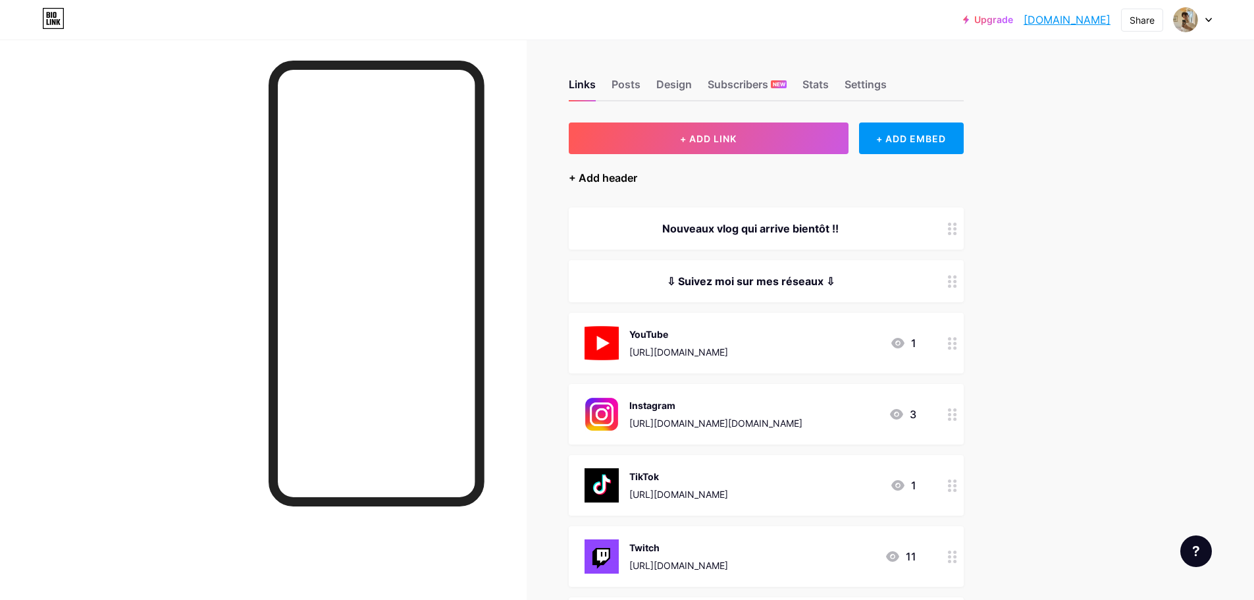
click at [593, 175] on div "+ Add header" at bounding box center [603, 178] width 68 height 16
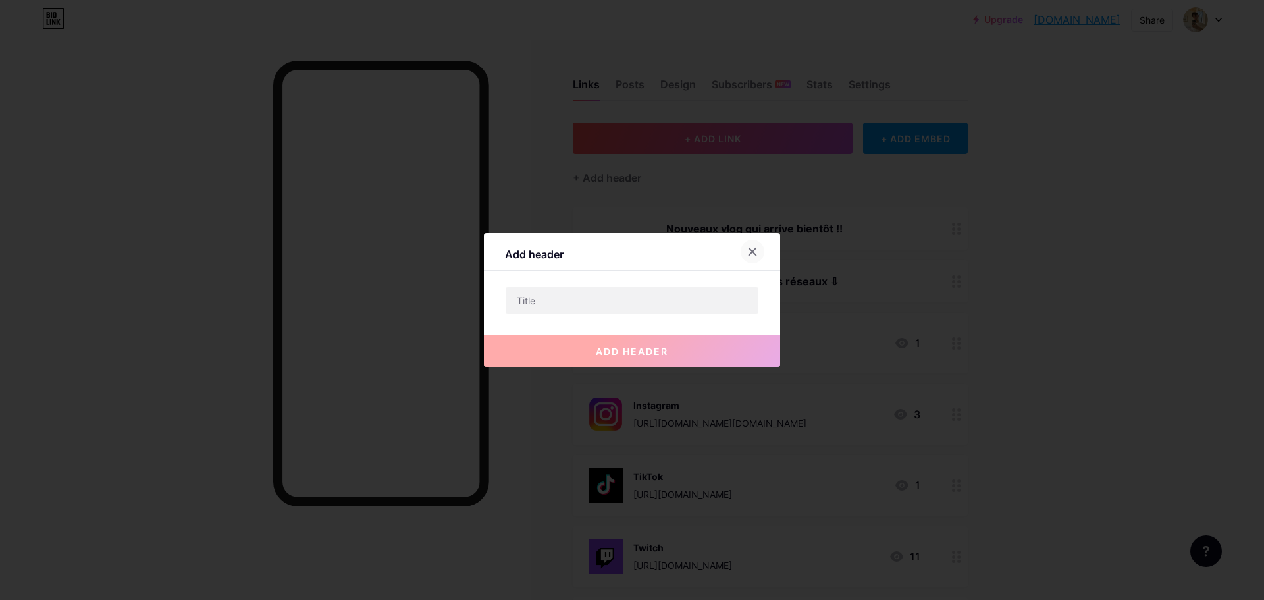
click at [751, 248] on icon at bounding box center [752, 251] width 11 height 11
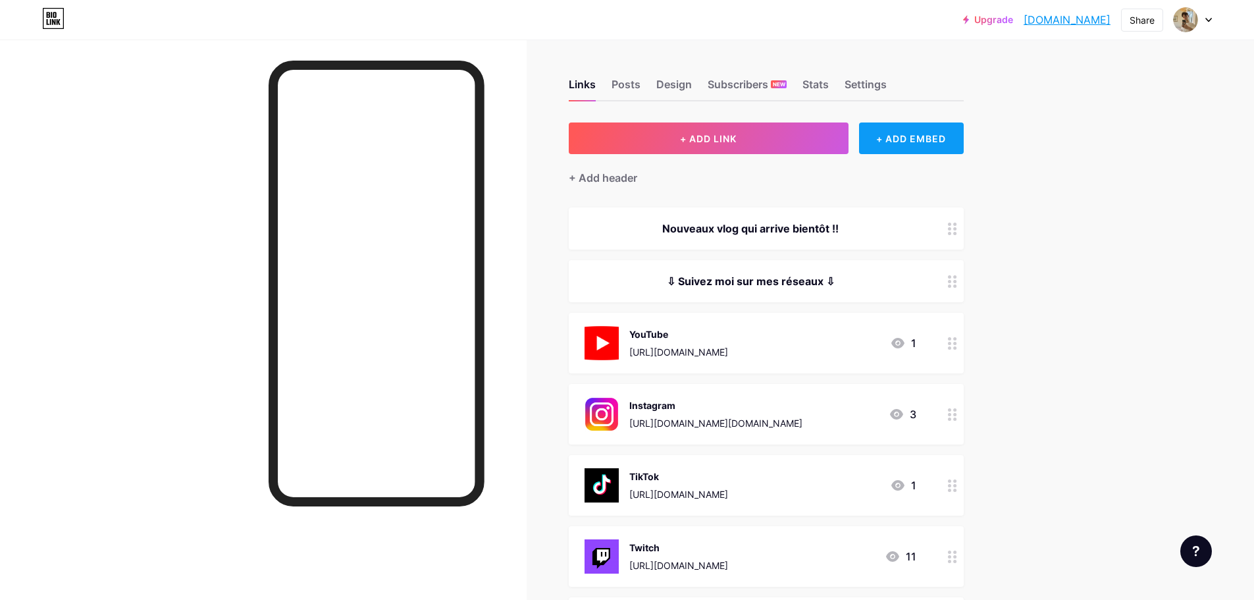
click at [926, 130] on div "+ ADD EMBED" at bounding box center [911, 138] width 105 height 32
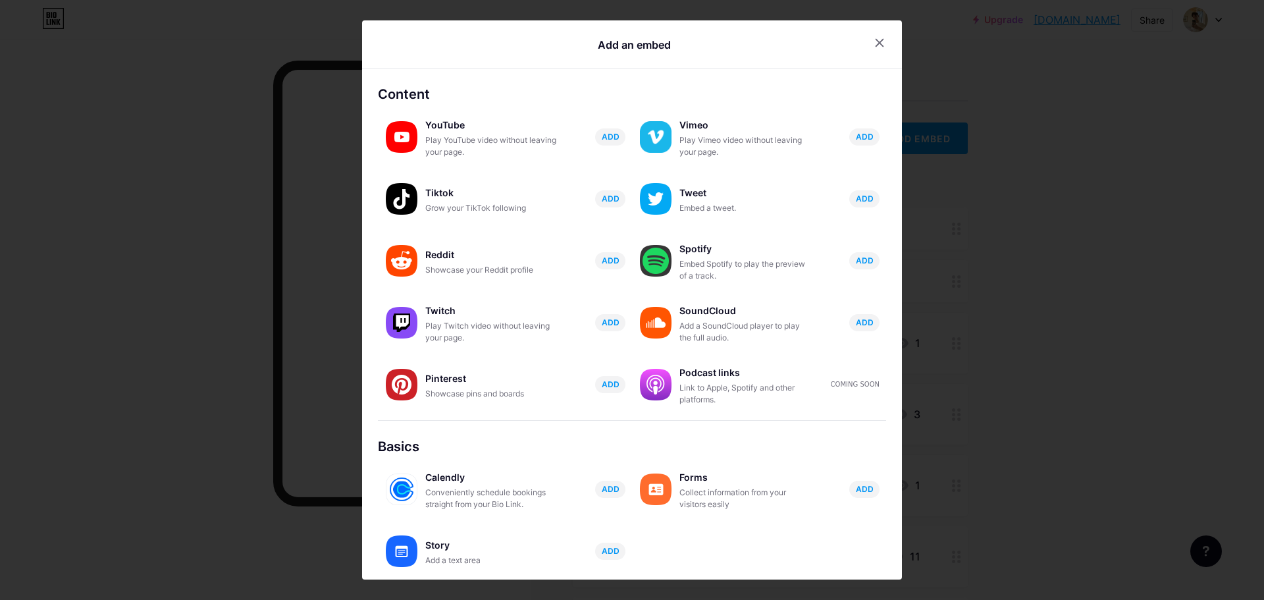
drag, startPoint x: 874, startPoint y: 38, endPoint x: 850, endPoint y: 57, distance: 30.9
click at [875, 38] on icon at bounding box center [880, 43] width 11 height 11
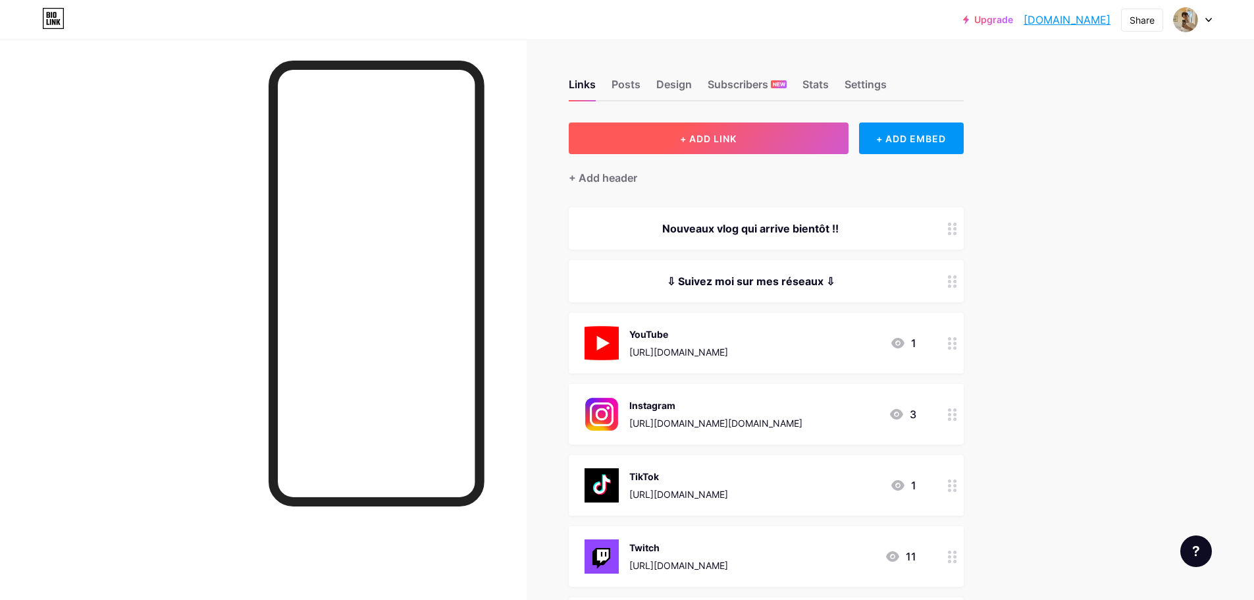
click at [794, 132] on button "+ ADD LINK" at bounding box center [709, 138] width 280 height 32
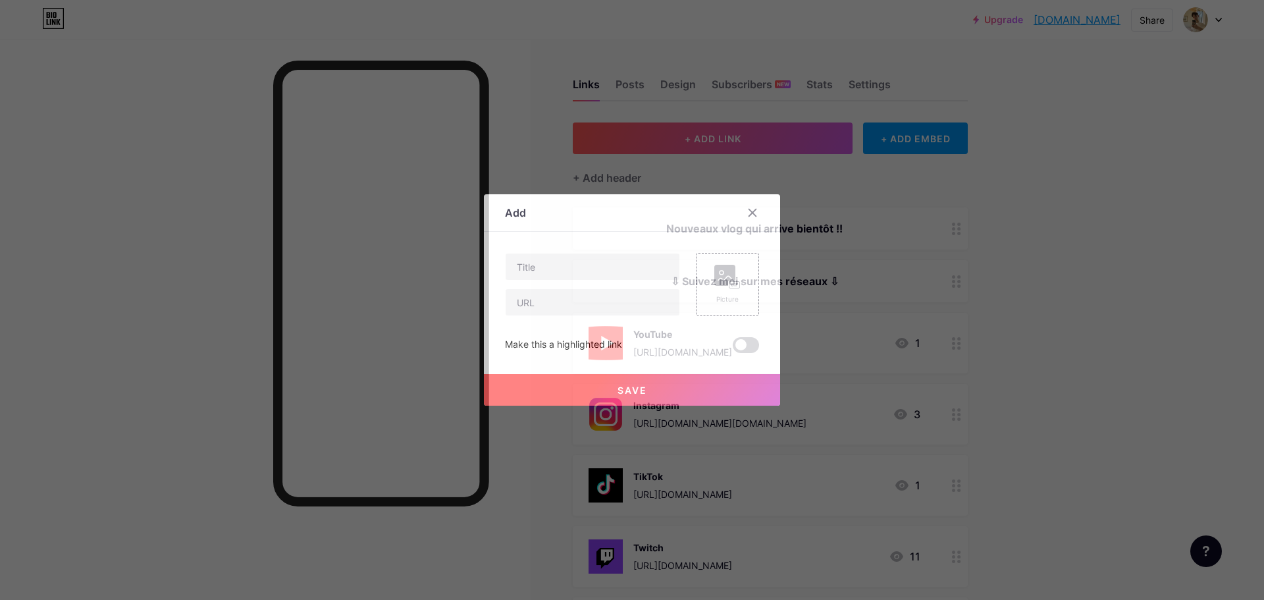
click at [747, 213] on icon at bounding box center [752, 212] width 11 height 11
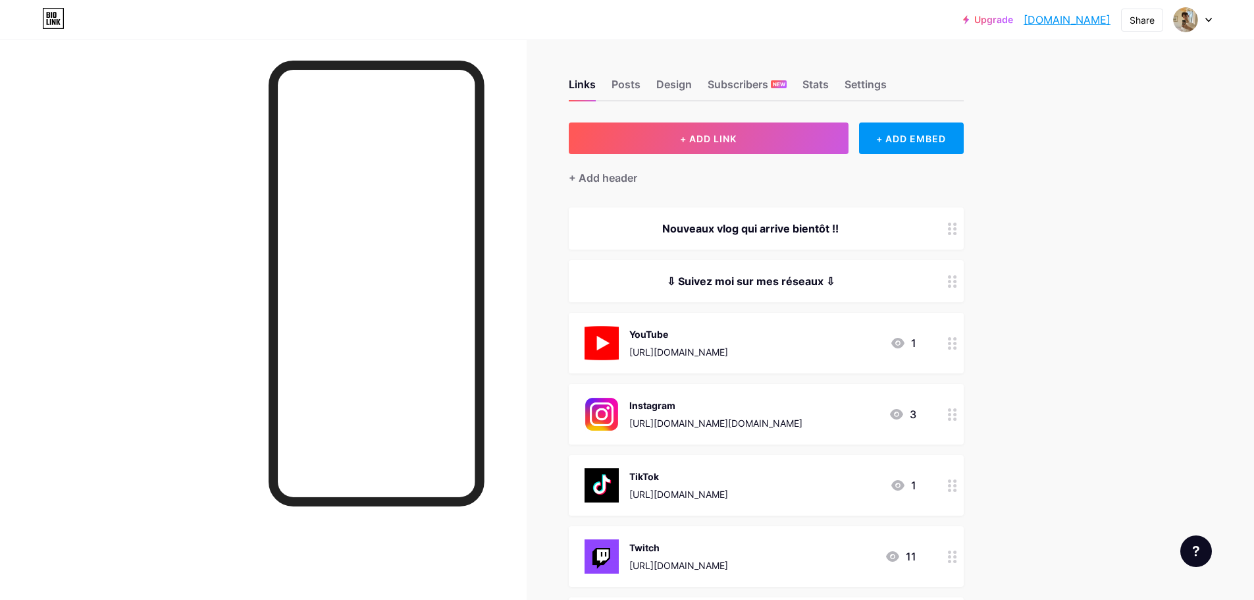
click at [877, 344] on div "YouTube https://www.youtube.com/@Noah_dnll 1" at bounding box center [751, 343] width 332 height 34
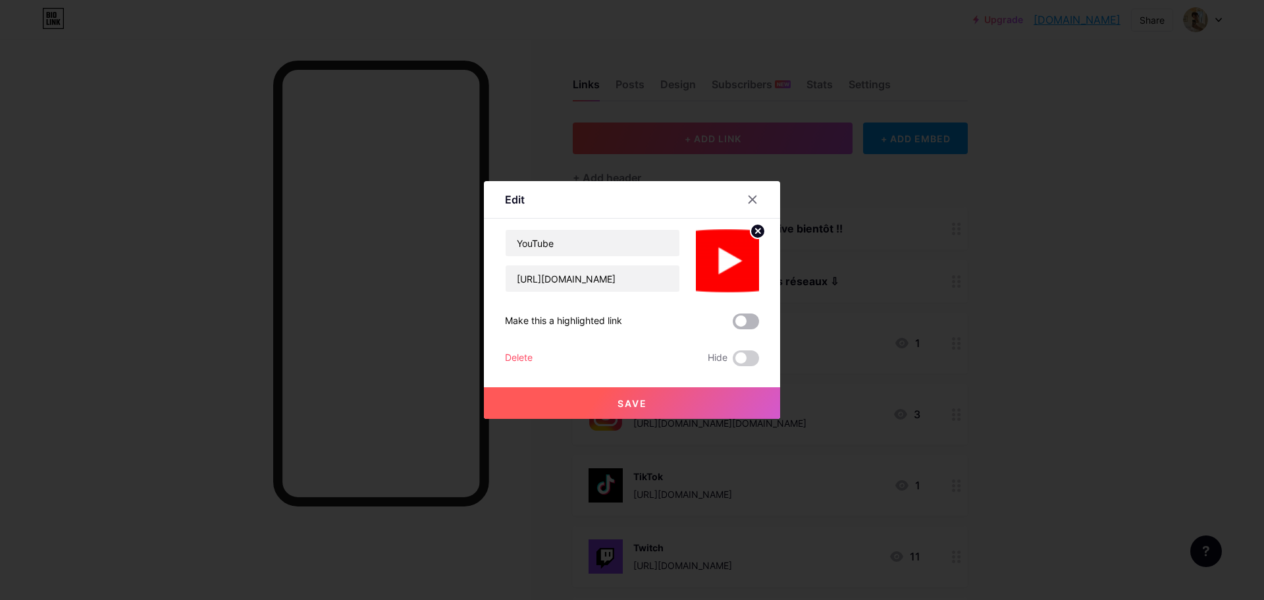
click at [738, 327] on span at bounding box center [746, 321] width 26 height 16
click at [733, 325] on input "checkbox" at bounding box center [733, 325] width 0 height 0
click at [653, 406] on button "Save" at bounding box center [632, 403] width 296 height 32
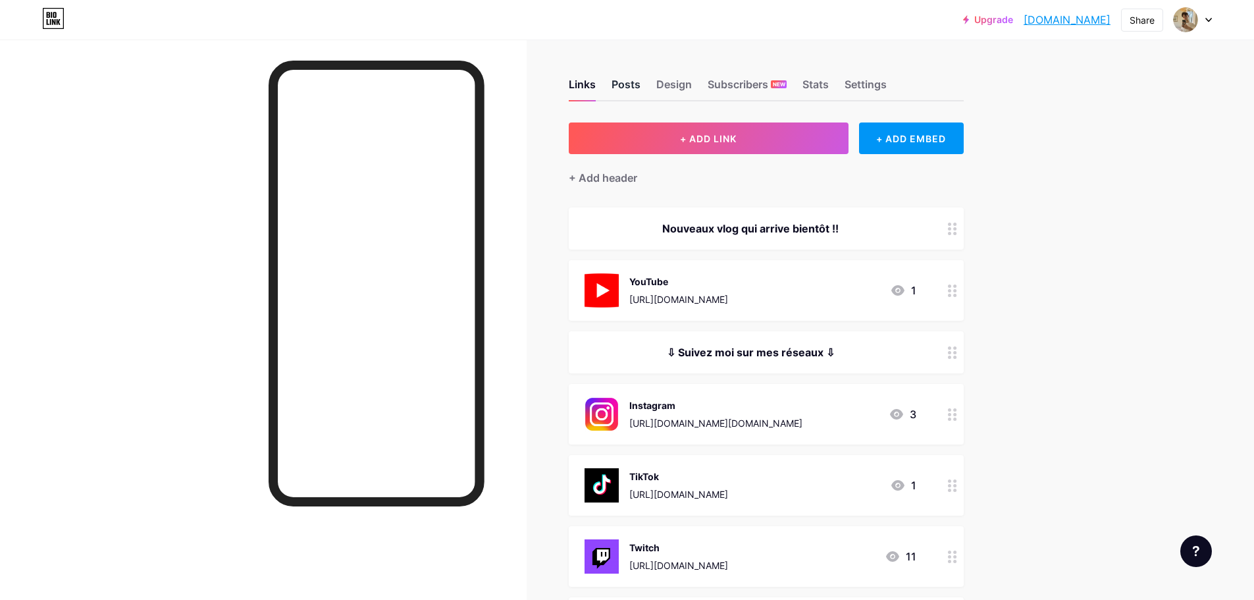
click at [641, 80] on div "Posts" at bounding box center [626, 88] width 29 height 24
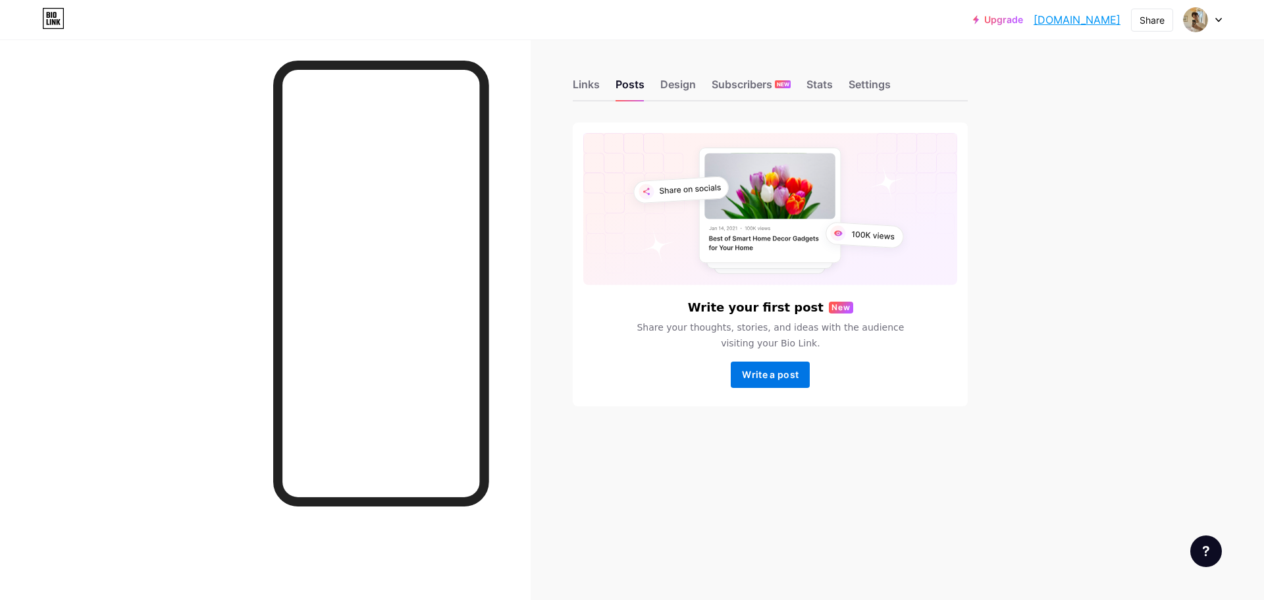
click at [775, 376] on span "Write a post" at bounding box center [770, 374] width 57 height 11
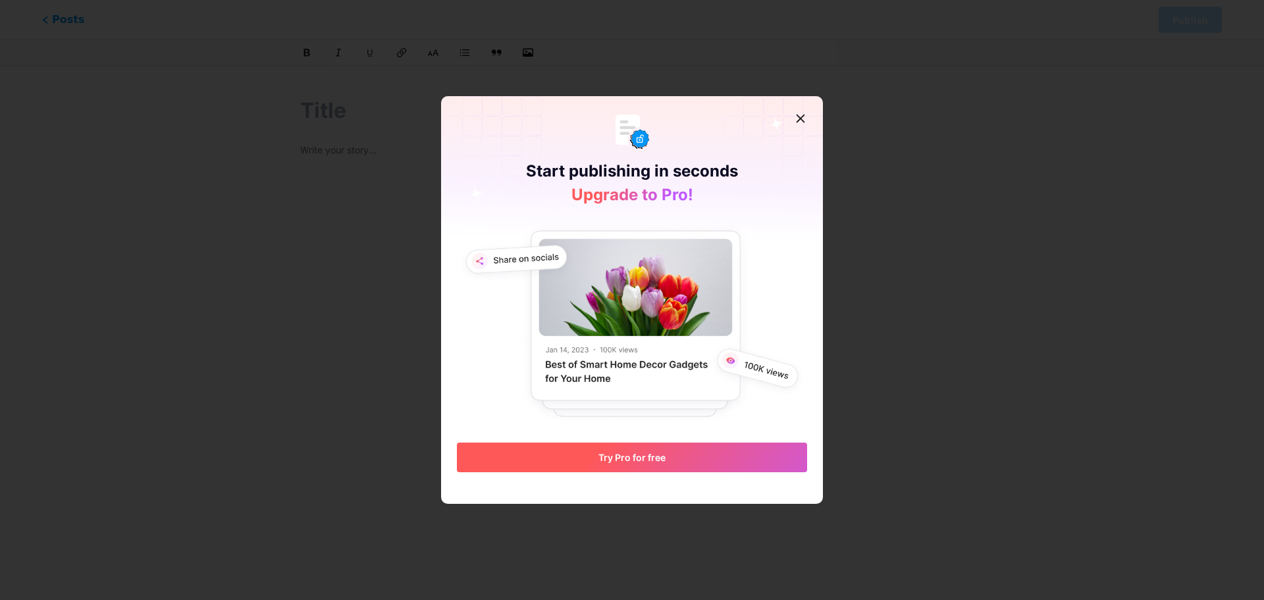
click at [667, 456] on button "Try Pro for free" at bounding box center [632, 458] width 350 height 30
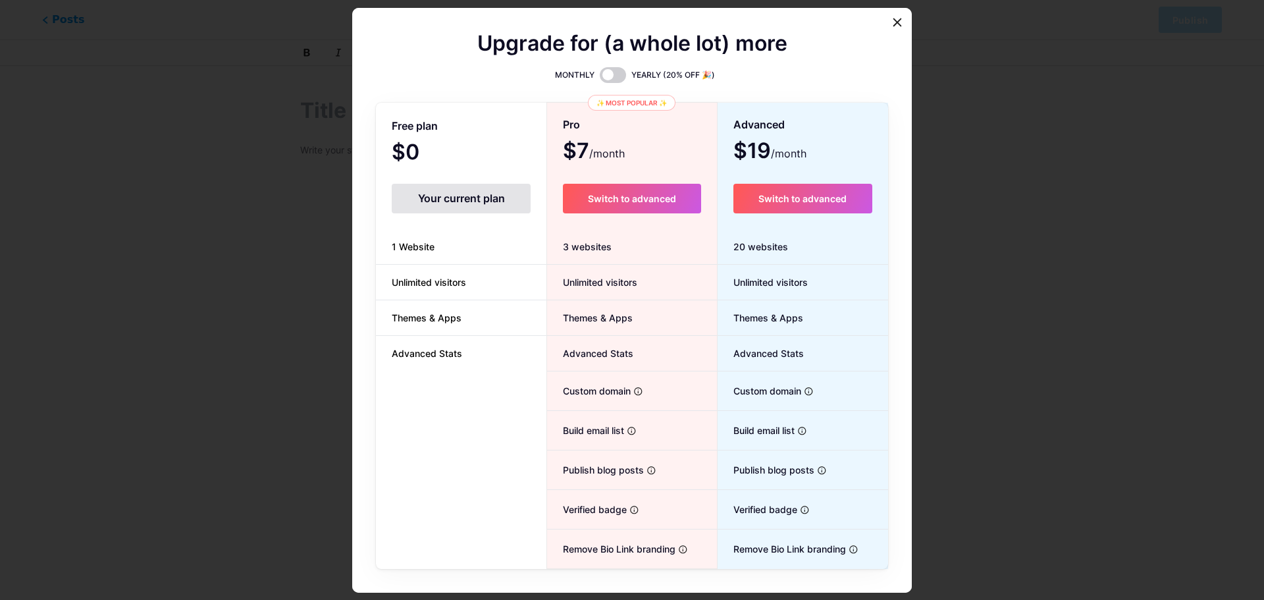
click at [481, 202] on div "Your current plan" at bounding box center [461, 199] width 139 height 30
drag, startPoint x: 421, startPoint y: 186, endPoint x: 470, endPoint y: 169, distance: 51.4
click at [422, 185] on div "Your current plan" at bounding box center [461, 199] width 139 height 30
click at [614, 70] on span at bounding box center [613, 75] width 26 height 16
click at [600, 78] on input "checkbox" at bounding box center [600, 78] width 0 height 0
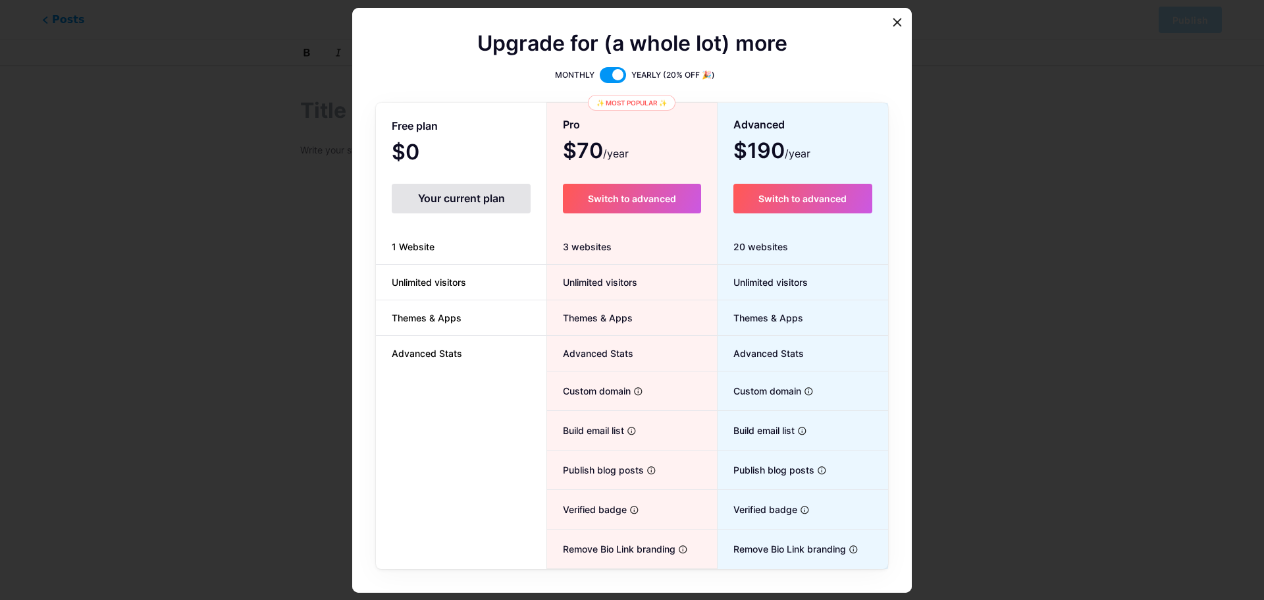
click at [615, 76] on span at bounding box center [613, 75] width 26 height 16
click at [600, 78] on input "checkbox" at bounding box center [600, 78] width 0 height 0
click at [894, 26] on icon at bounding box center [897, 22] width 11 height 11
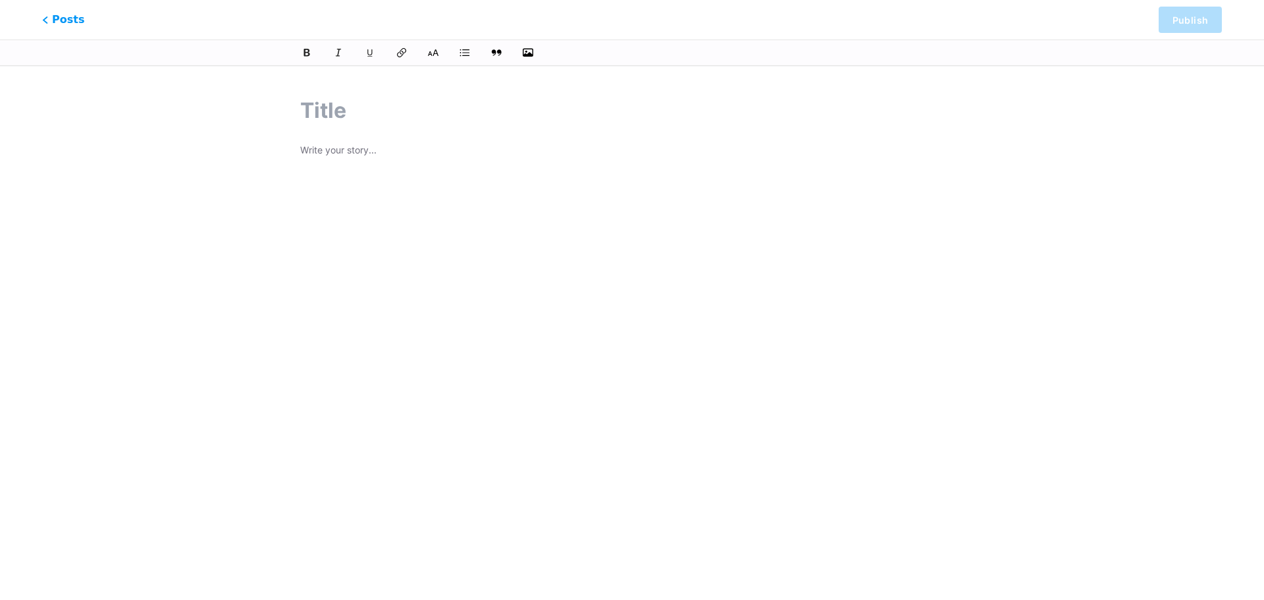
click at [317, 113] on input "text" at bounding box center [632, 111] width 664 height 32
type input "fd"
type input "fdf"
click at [338, 183] on p at bounding box center [632, 184] width 664 height 18
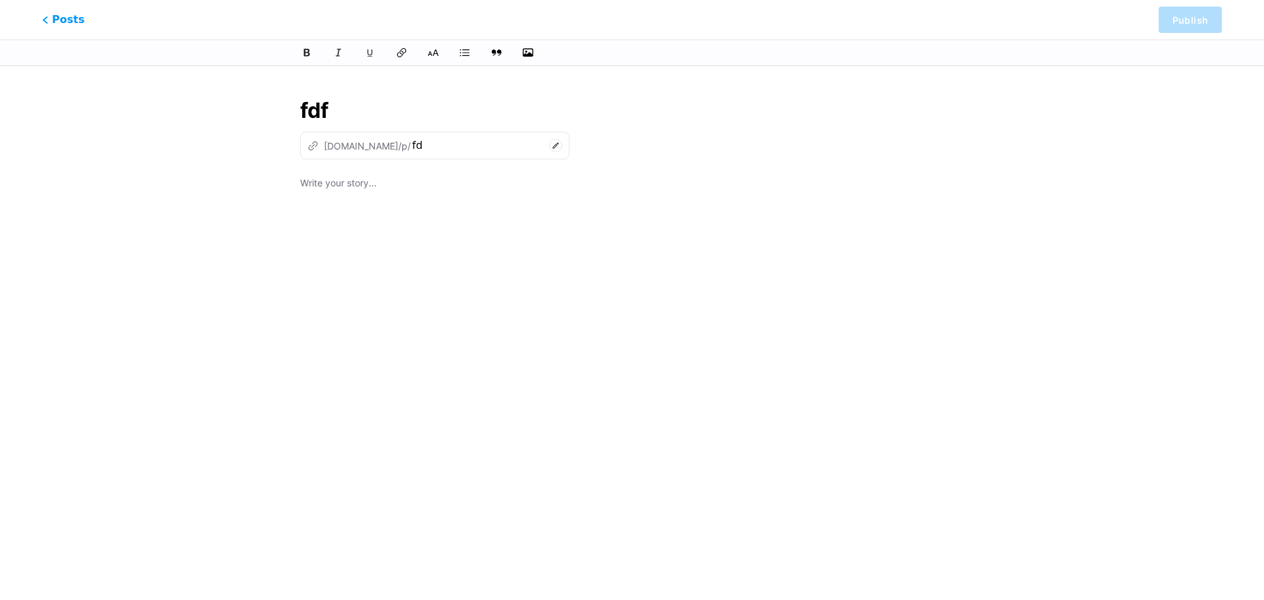
type input "fdf"
click at [427, 229] on div "fdfef" at bounding box center [632, 339] width 664 height 329
click at [549, 142] on icon at bounding box center [555, 145] width 13 height 13
click at [327, 110] on input "fdf" at bounding box center [632, 111] width 664 height 32
type input "f"
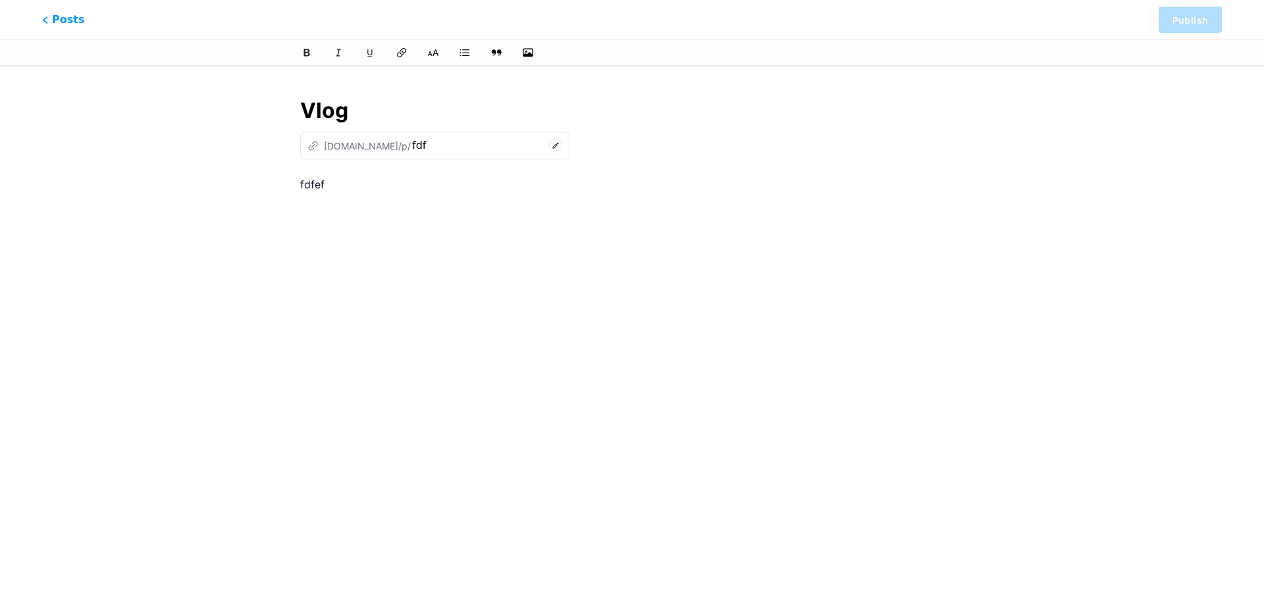
type input "Vlog"
click at [350, 185] on p "fdfef" at bounding box center [632, 184] width 664 height 18
drag, startPoint x: 403, startPoint y: 273, endPoint x: 364, endPoint y: 269, distance: 39.1
click at [403, 273] on div "fdfef" at bounding box center [632, 339] width 664 height 329
click at [529, 55] on icon "button" at bounding box center [528, 52] width 13 height 11
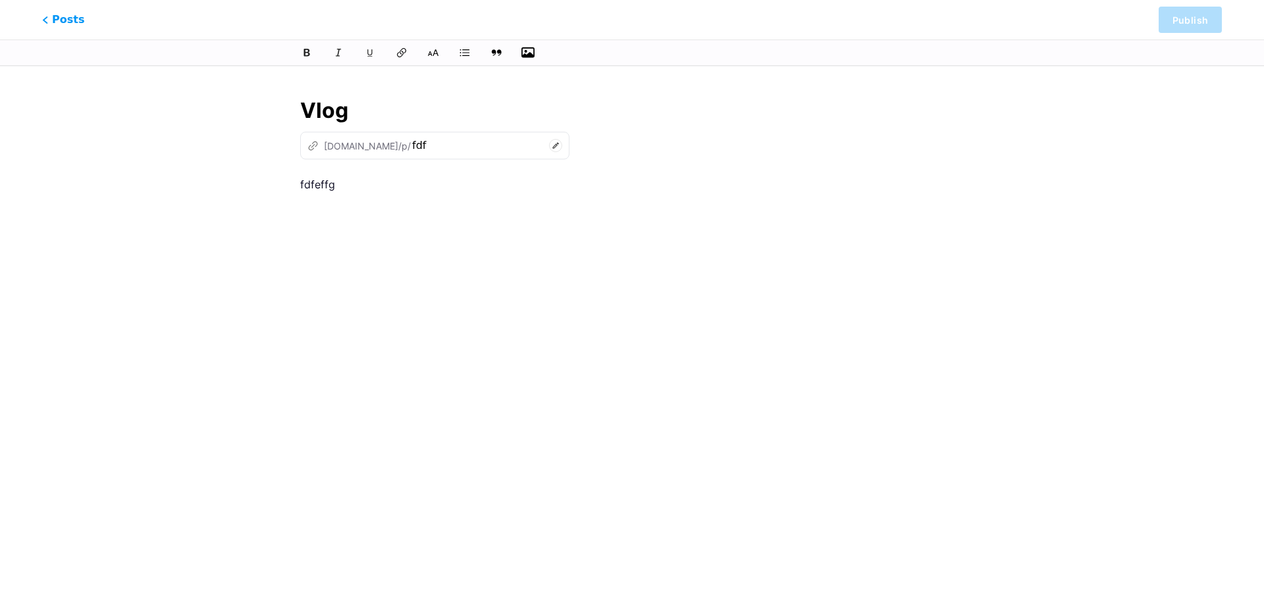
click at [0, 0] on input "file" at bounding box center [0, 0] width 0 height 0
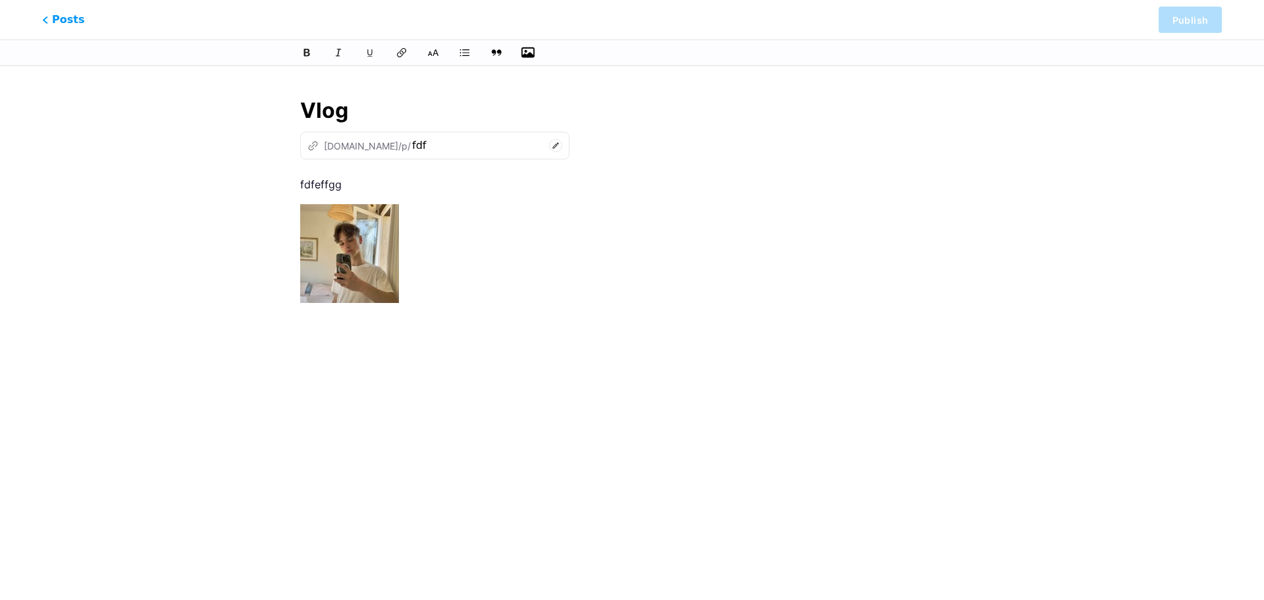
click at [372, 290] on img at bounding box center [349, 253] width 99 height 99
drag, startPoint x: 410, startPoint y: 61, endPoint x: 398, endPoint y: 52, distance: 14.1
click at [410, 60] on div at bounding box center [632, 53] width 1264 height 26
click at [398, 52] on icon at bounding box center [401, 53] width 11 height 12
drag, startPoint x: 1195, startPoint y: 33, endPoint x: 1189, endPoint y: 20, distance: 14.1
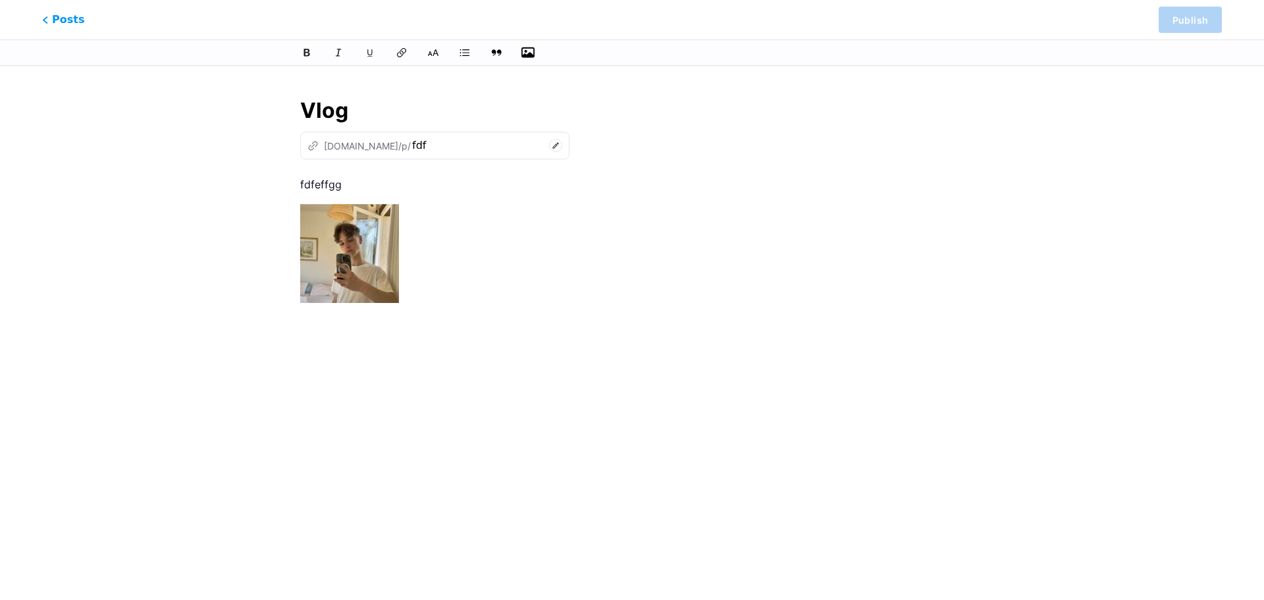
click at [1196, 33] on div "Posts Publish" at bounding box center [632, 20] width 1264 height 40
click at [59, 20] on span "Posts" at bounding box center [63, 19] width 47 height 17
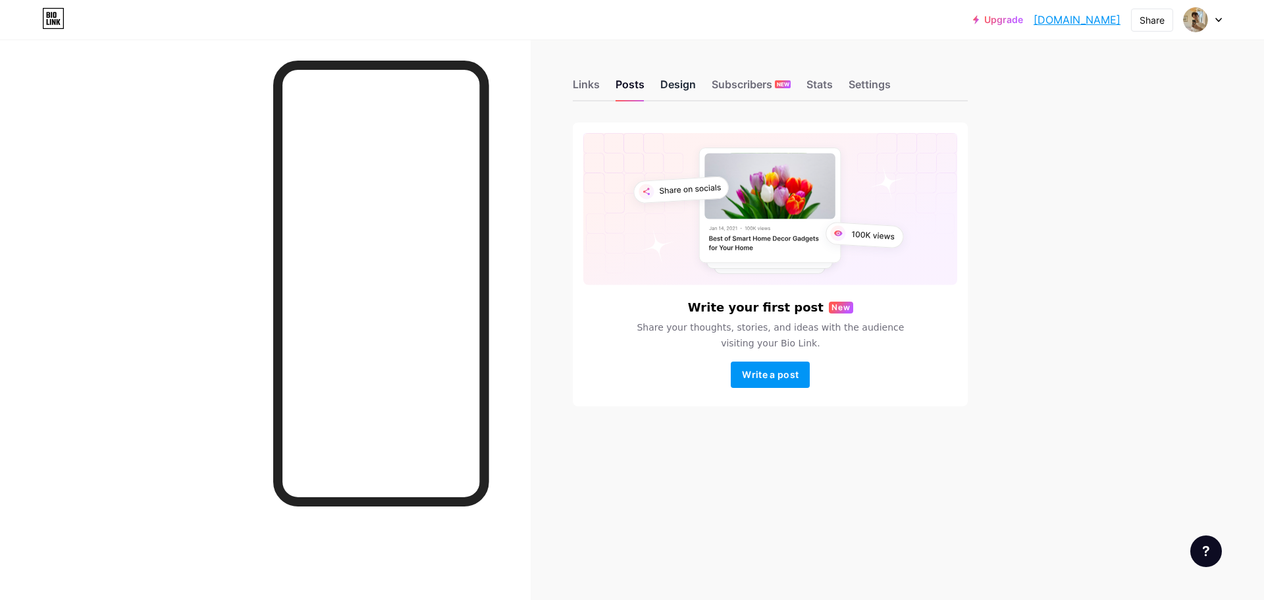
click at [687, 86] on div "Design" at bounding box center [678, 88] width 36 height 24
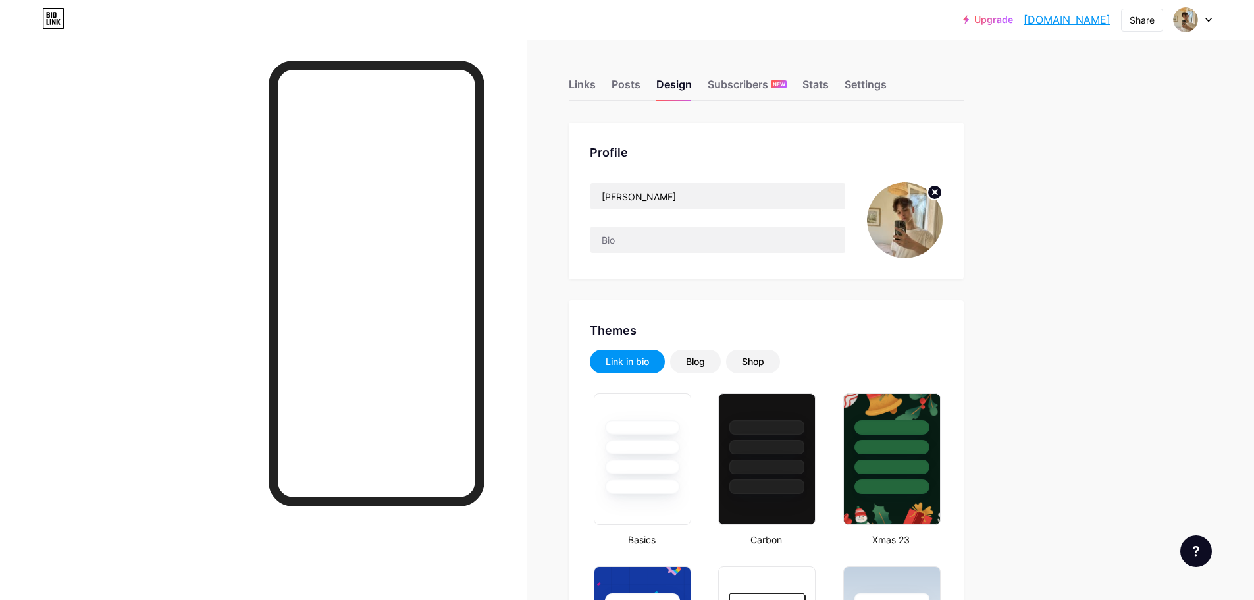
type input "#ffffff"
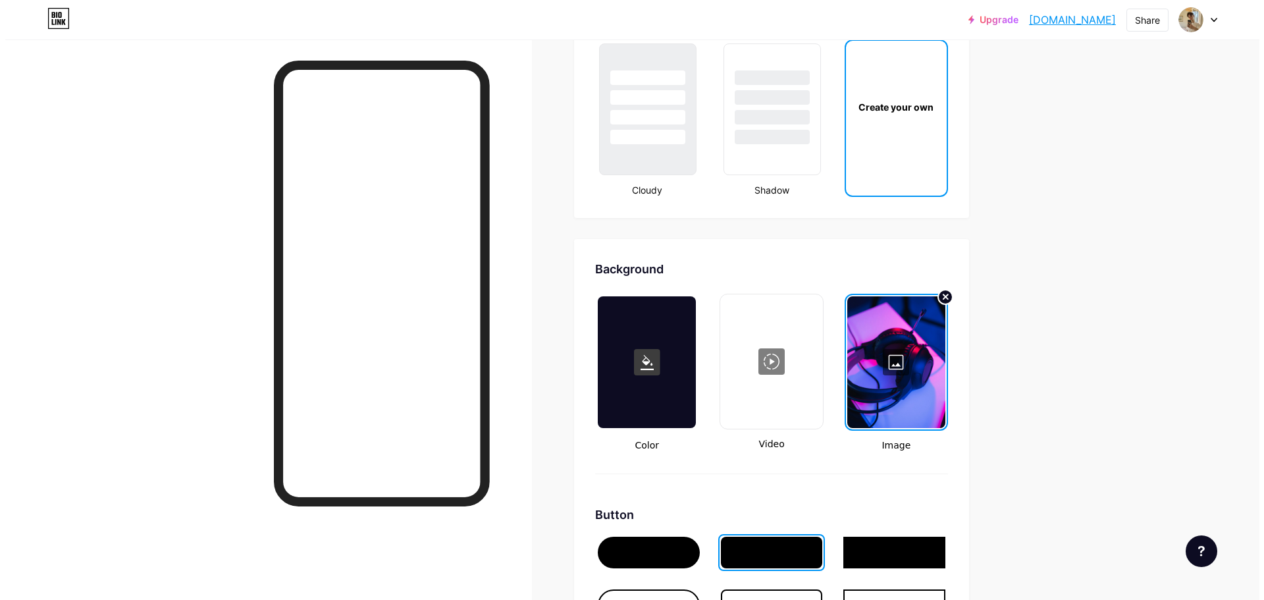
scroll to position [1712, 0]
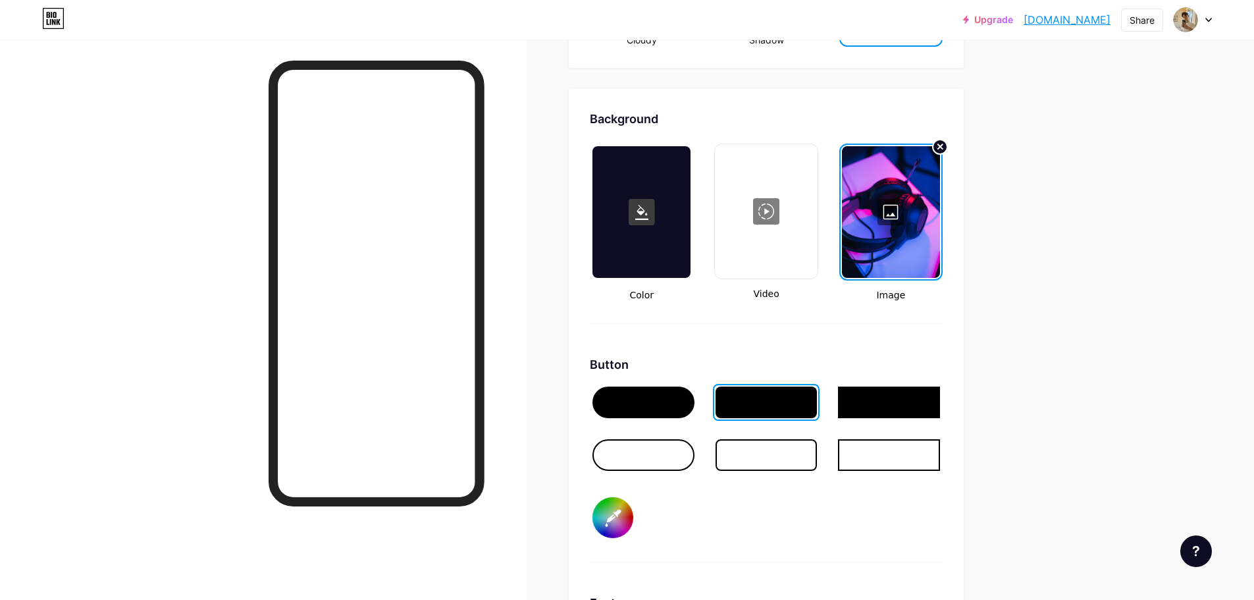
click at [669, 395] on div at bounding box center [644, 403] width 102 height 32
click at [772, 408] on div at bounding box center [767, 403] width 102 height 32
click at [670, 407] on div at bounding box center [644, 403] width 102 height 32
click at [686, 443] on div at bounding box center [644, 455] width 102 height 32
click at [643, 394] on div at bounding box center [644, 403] width 102 height 32
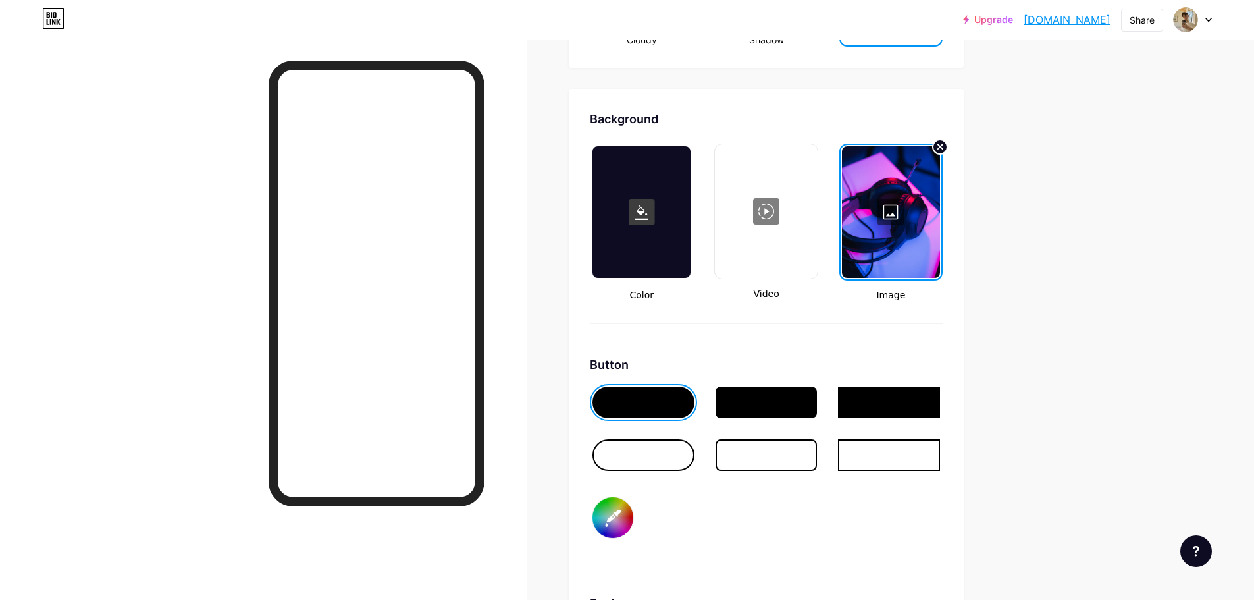
click at [632, 521] on input "#ffffff" at bounding box center [613, 517] width 41 height 41
click at [725, 537] on div "Button #ffffff" at bounding box center [766, 459] width 353 height 207
click at [776, 220] on div at bounding box center [765, 212] width 99 height 132
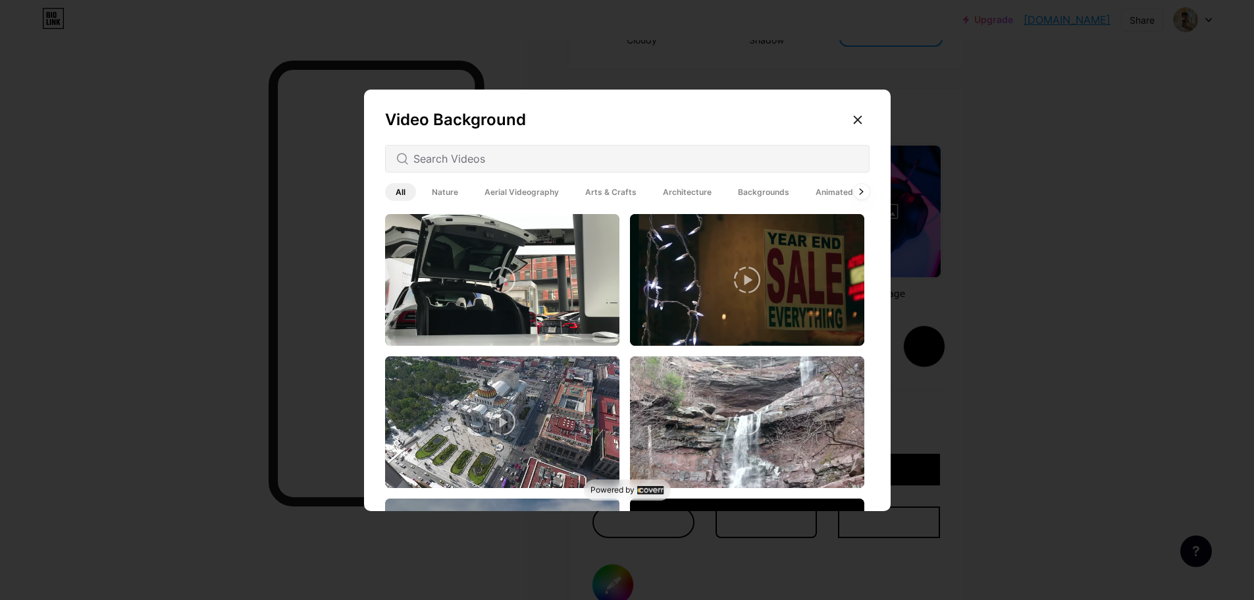
type input "#ffffff"
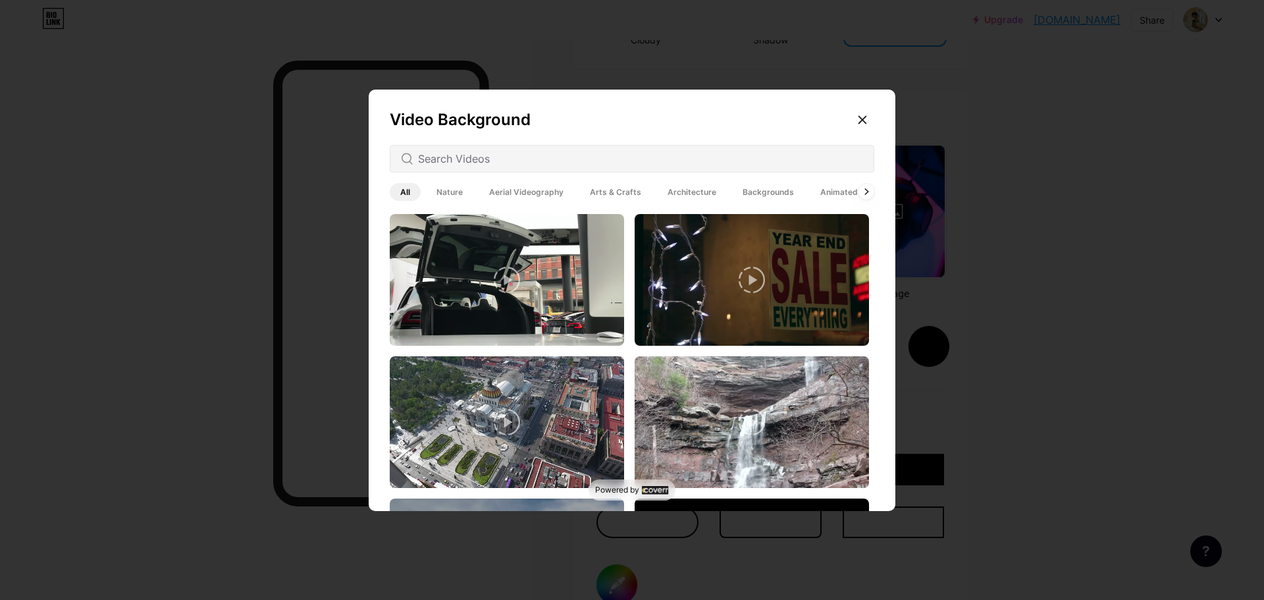
click at [450, 194] on span "Nature" at bounding box center [449, 192] width 47 height 18
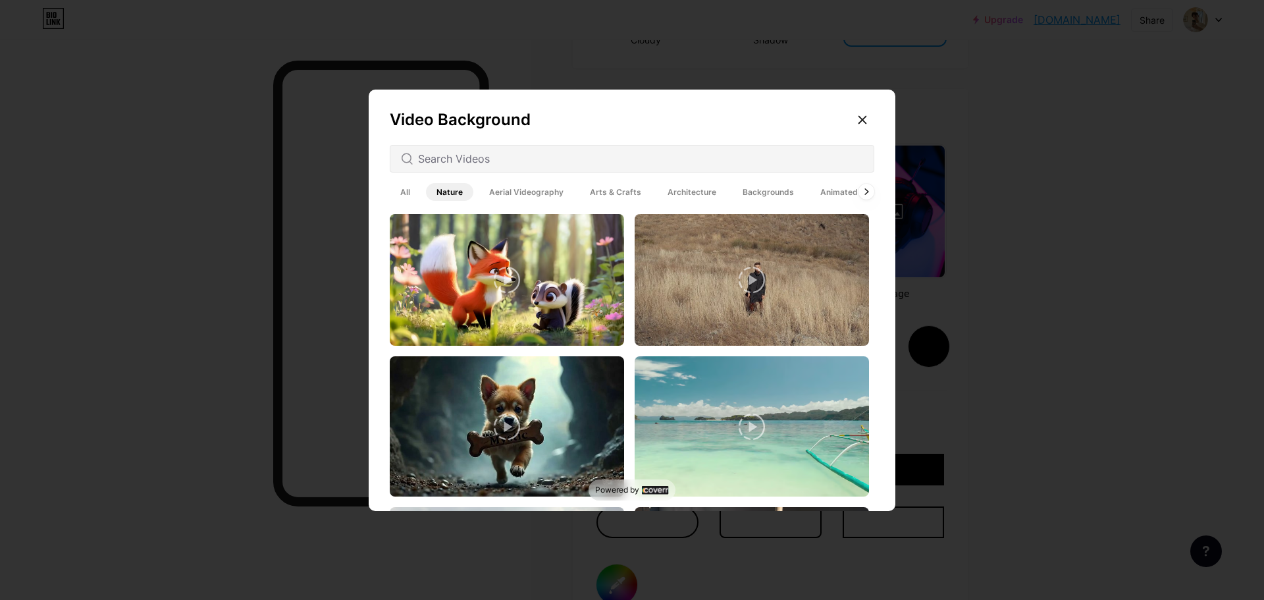
click at [390, 187] on span "All" at bounding box center [405, 192] width 31 height 18
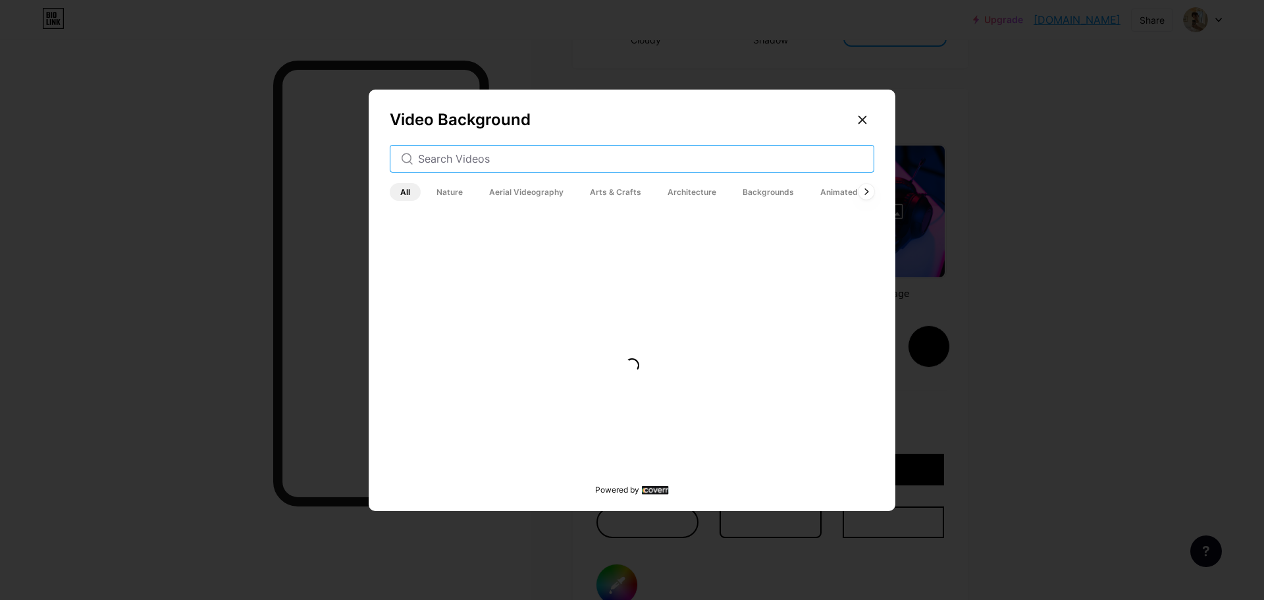
click at [512, 155] on input "text" at bounding box center [640, 159] width 445 height 16
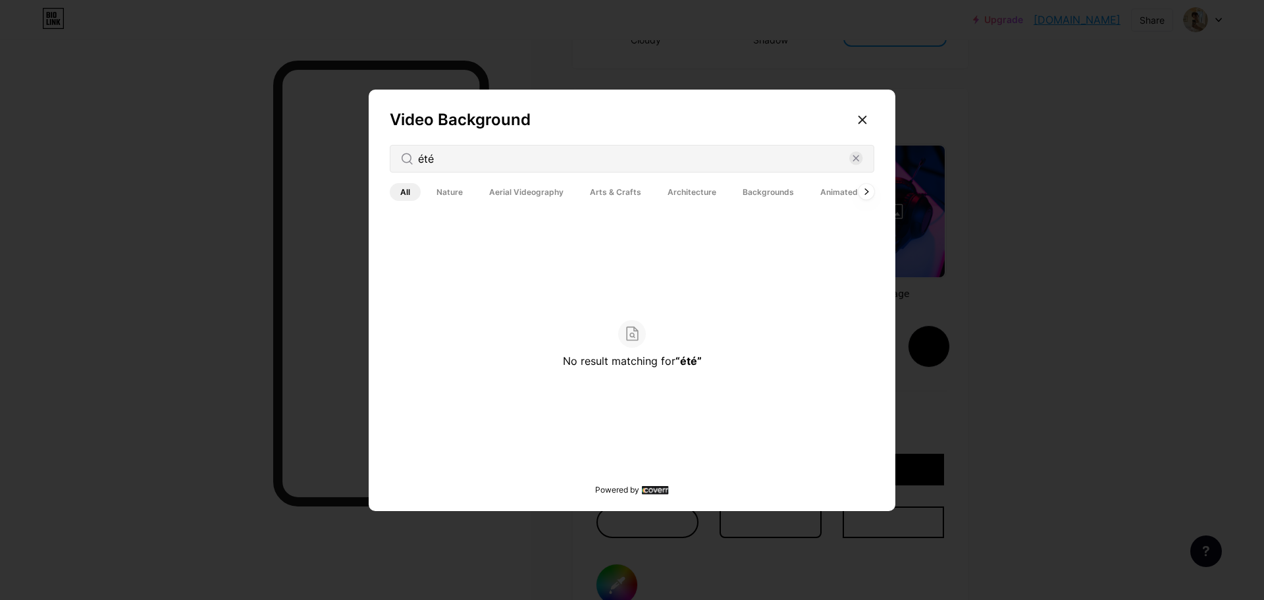
click at [450, 190] on span "Nature" at bounding box center [449, 192] width 47 height 18
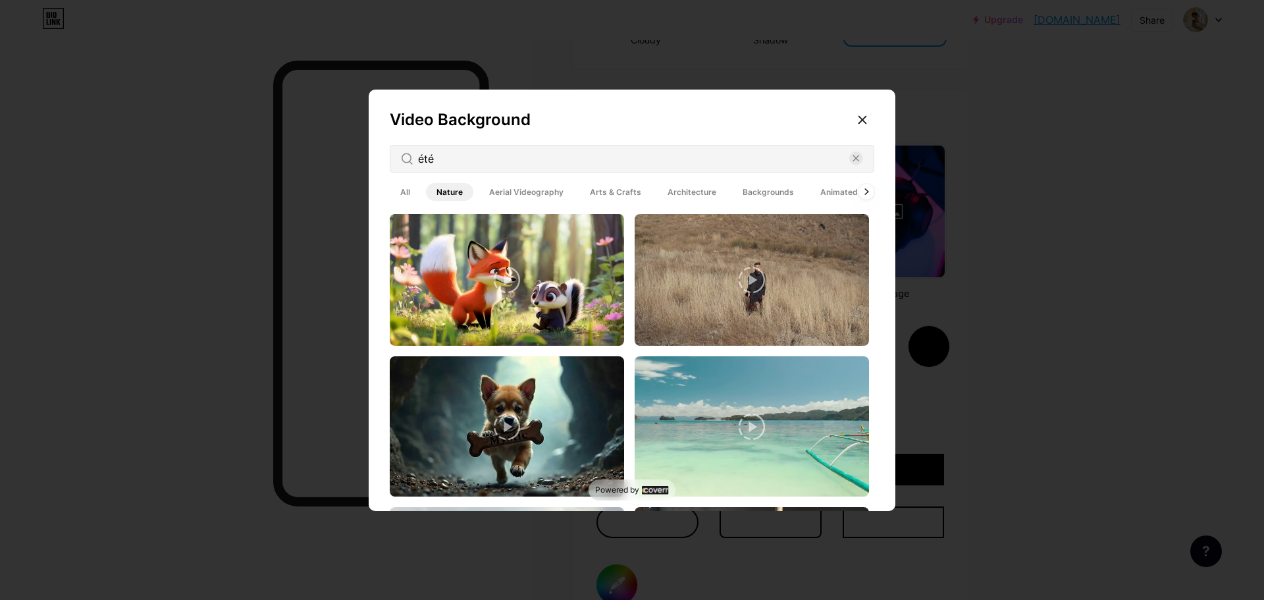
click at [599, 192] on span "Arts & Crafts" at bounding box center [615, 192] width 72 height 18
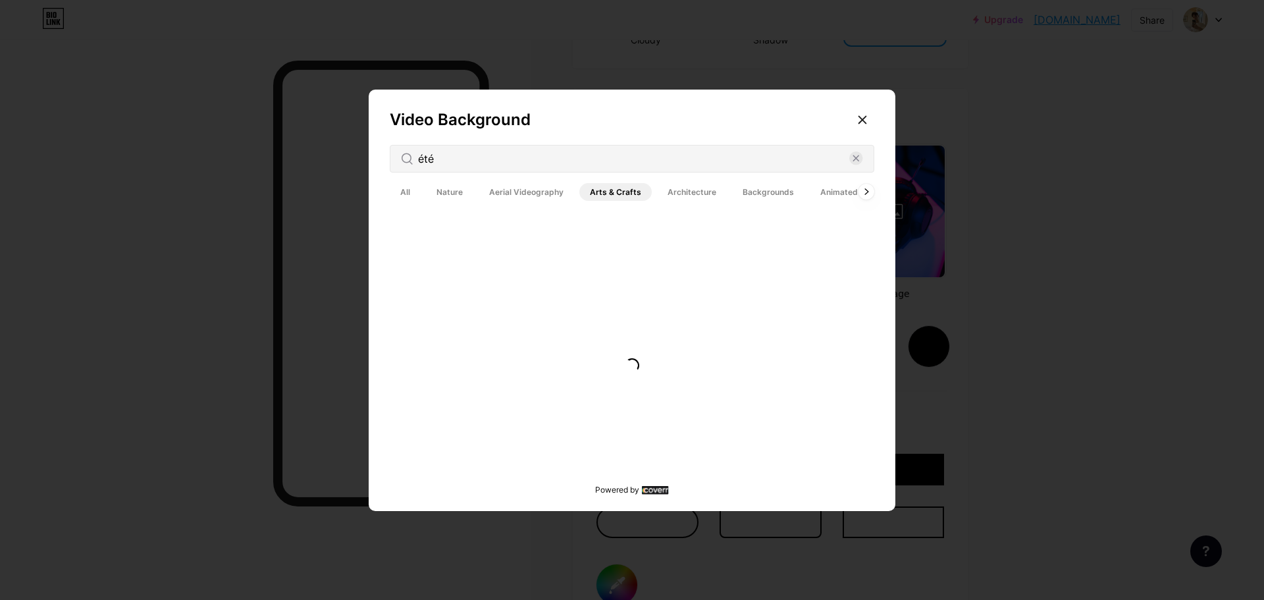
click at [694, 194] on span "Architecture" at bounding box center [692, 192] width 70 height 18
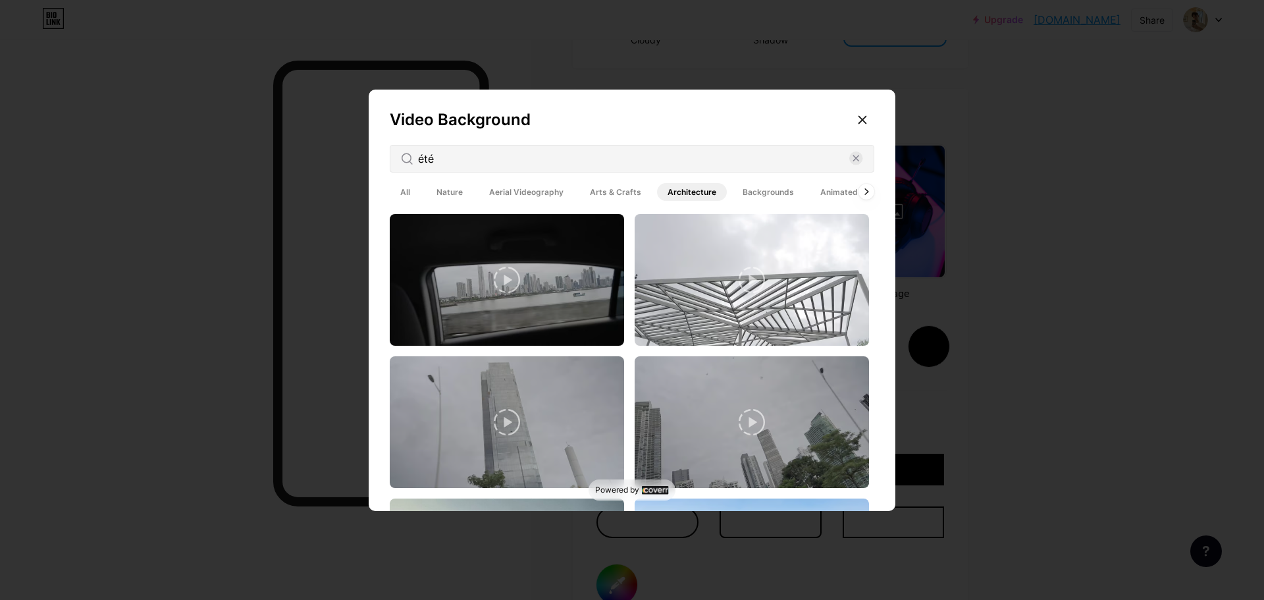
click at [759, 196] on span "Backgrounds" at bounding box center [768, 192] width 72 height 18
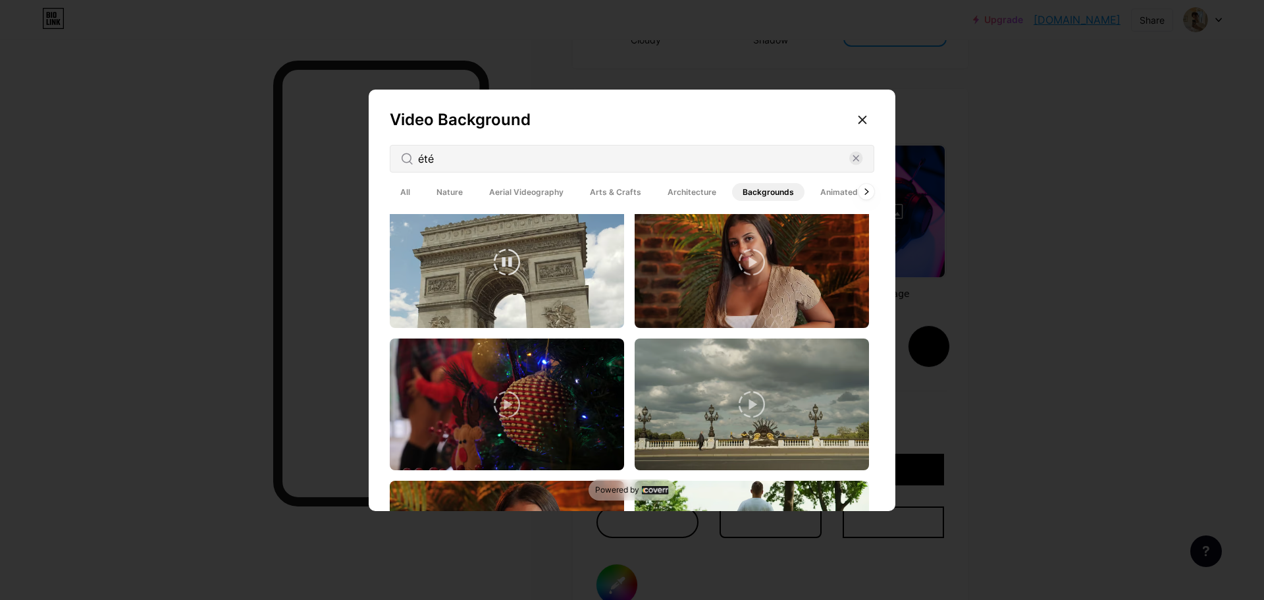
scroll to position [2897, 0]
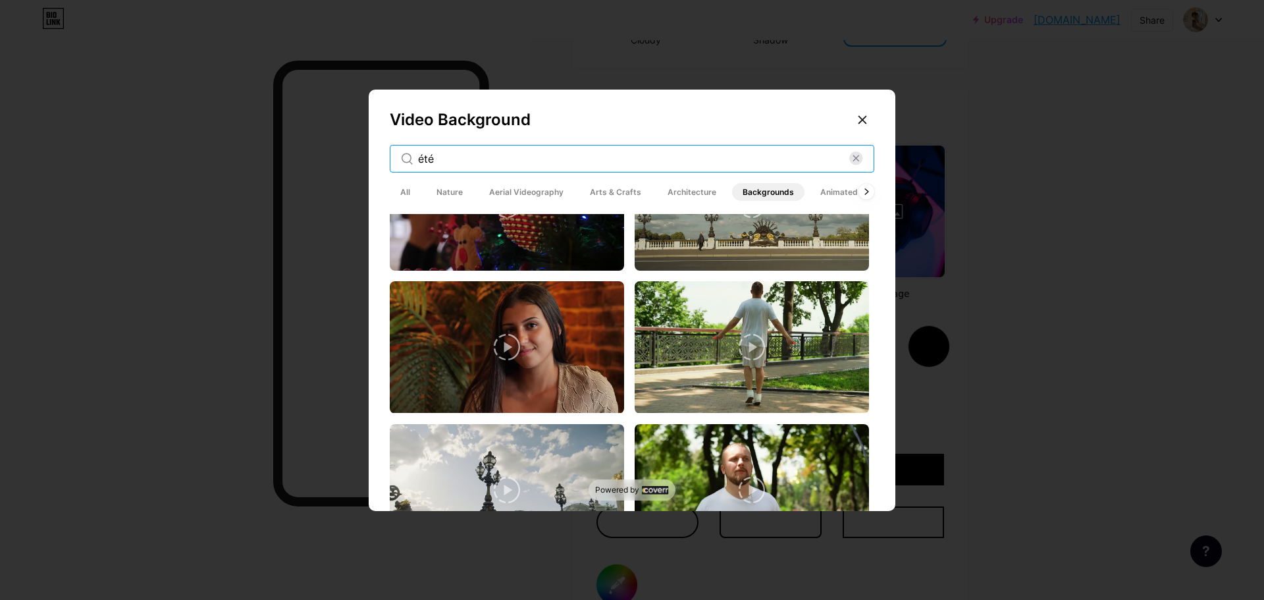
drag, startPoint x: 447, startPoint y: 162, endPoint x: 315, endPoint y: 157, distance: 132.5
click at [315, 157] on div "Video Background été All Nature Aerial Videography Arts & Crafts Architecture B…" at bounding box center [632, 300] width 1264 height 600
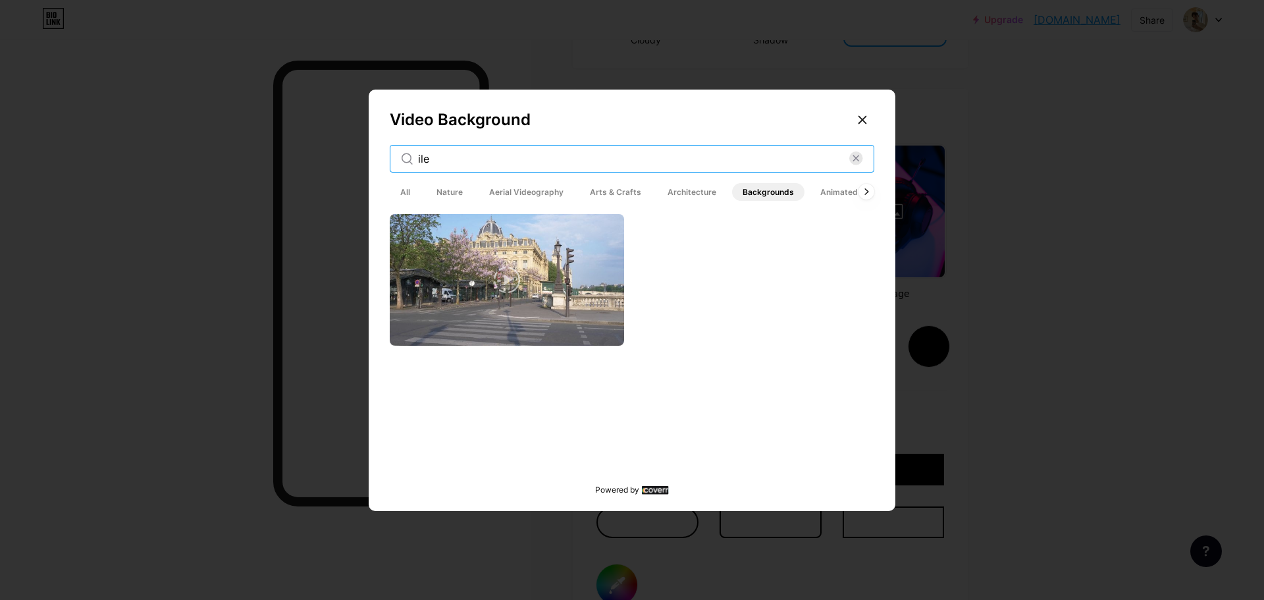
drag, startPoint x: 417, startPoint y: 159, endPoint x: 392, endPoint y: 159, distance: 24.4
click at [392, 159] on div "ile" at bounding box center [632, 159] width 485 height 28
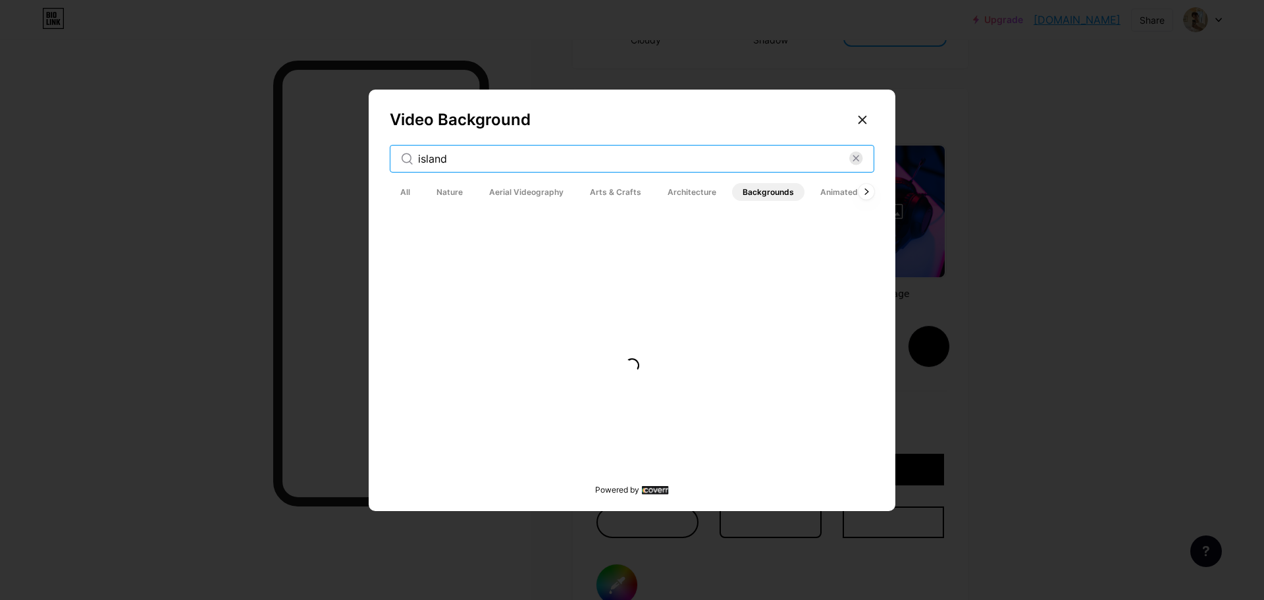
type input "island"
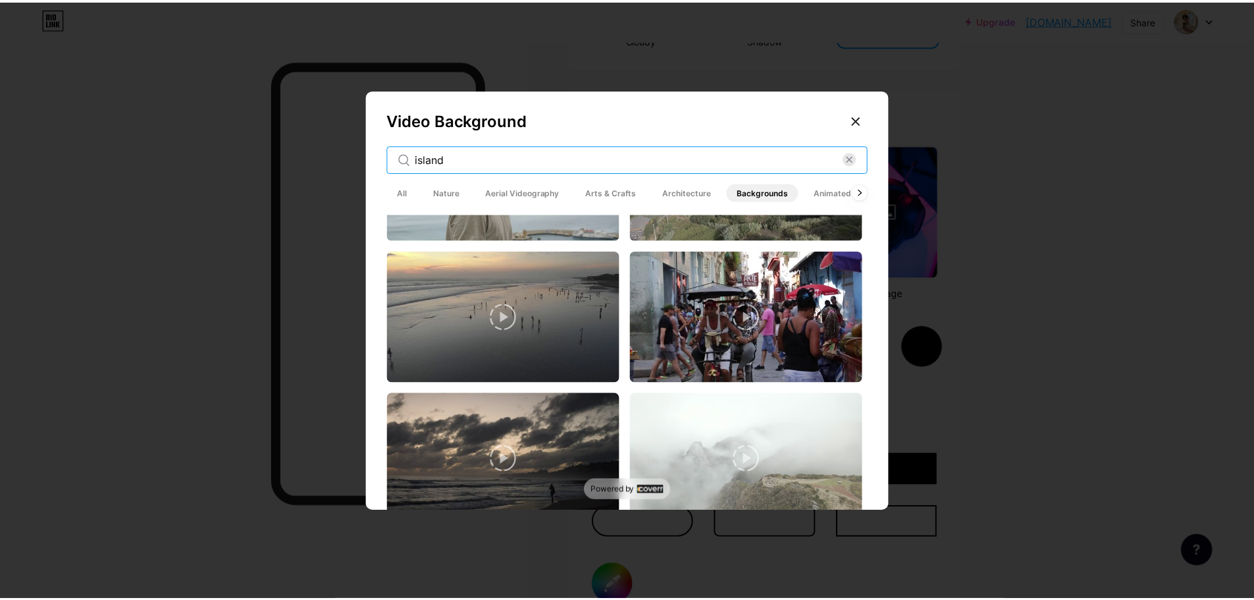
scroll to position [3510, 0]
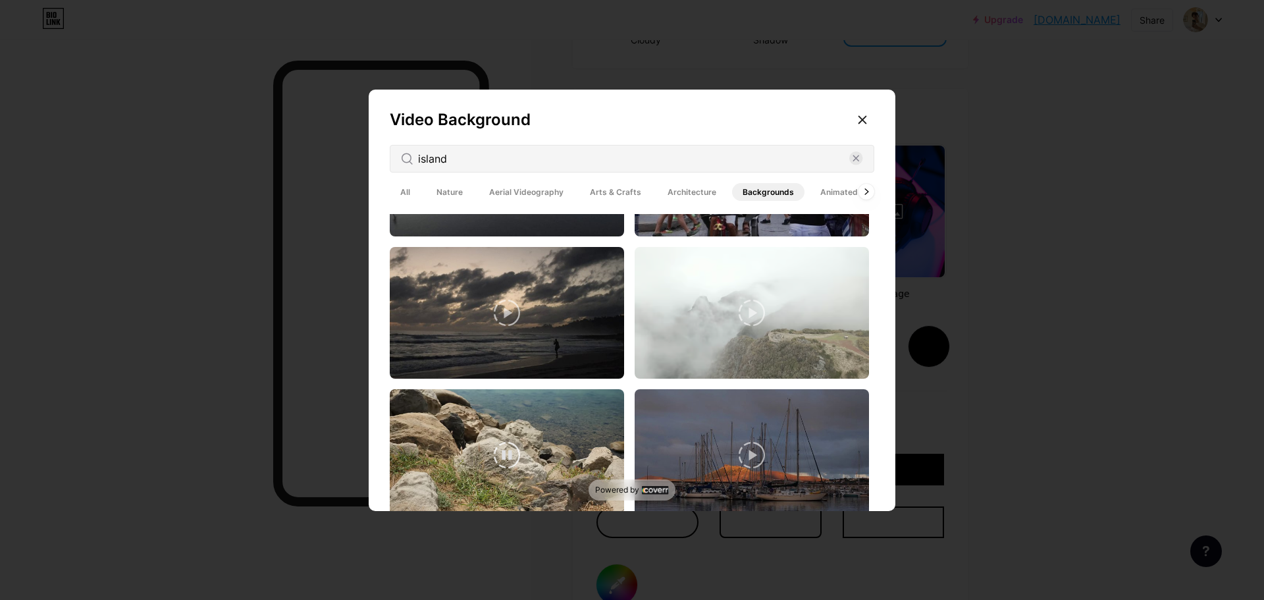
click at [572, 404] on video at bounding box center [507, 455] width 234 height 132
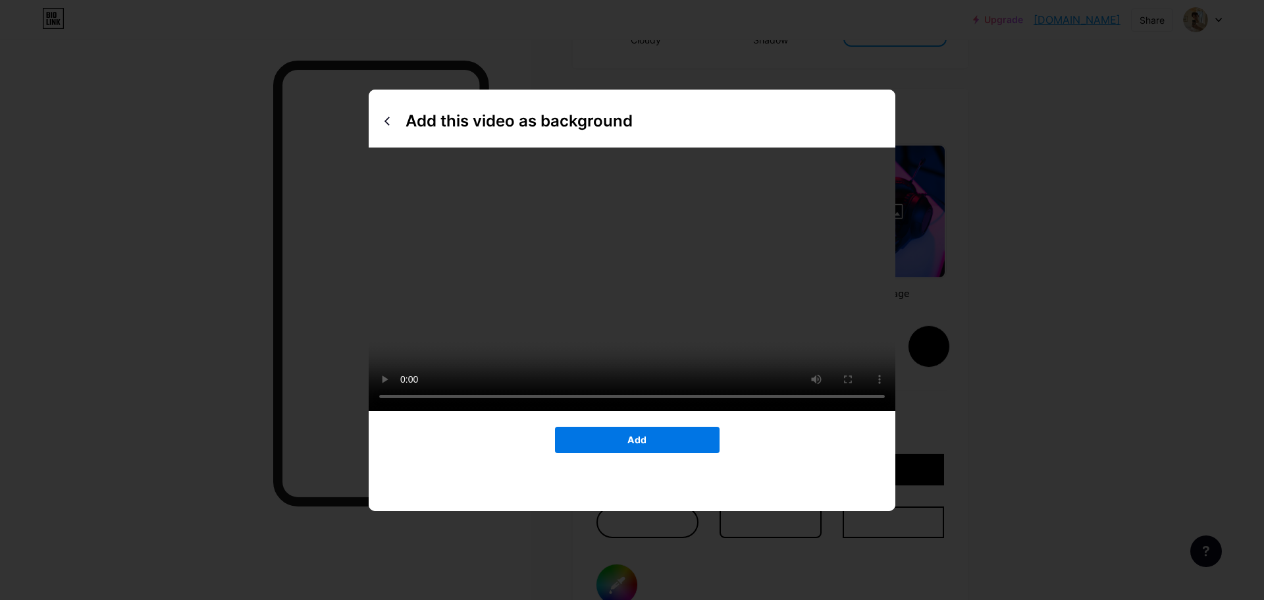
click at [675, 453] on button "Add" at bounding box center [637, 440] width 165 height 26
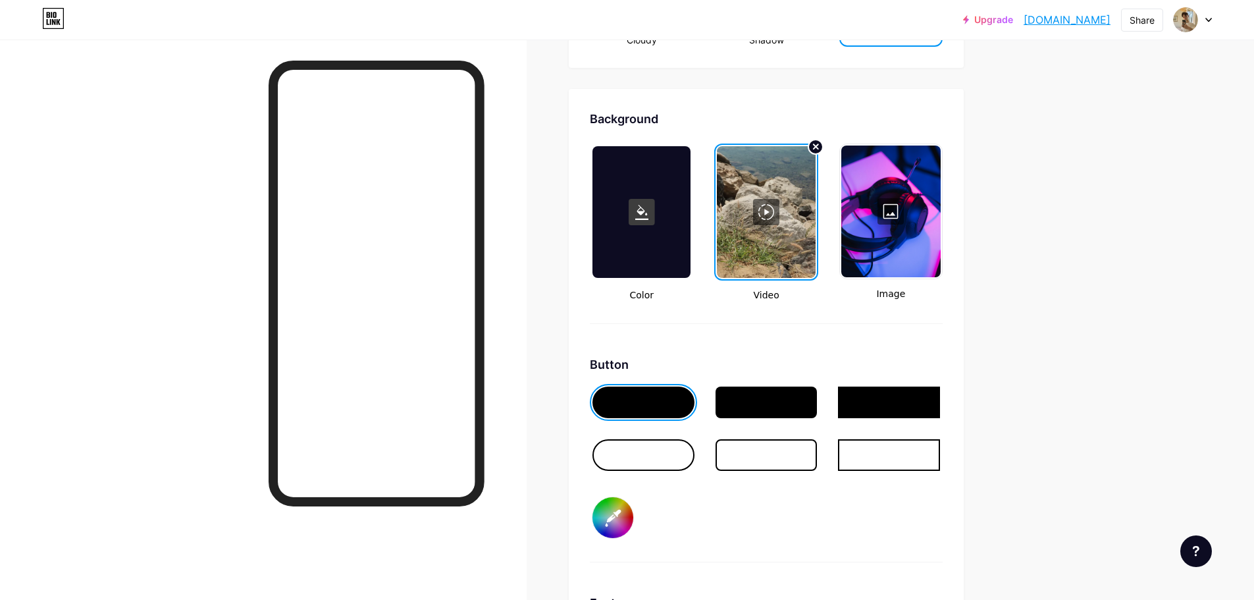
click at [647, 454] on div at bounding box center [644, 455] width 102 height 32
click at [680, 408] on div at bounding box center [644, 403] width 102 height 32
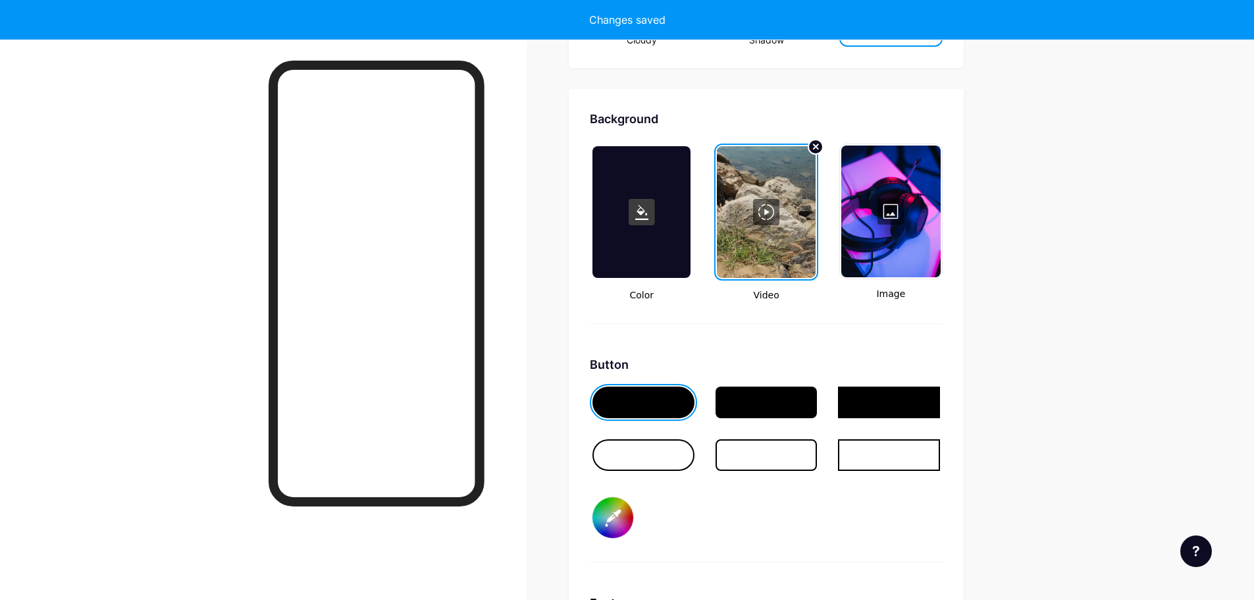
click at [616, 515] on input "#ffffff" at bounding box center [613, 517] width 41 height 41
type input "#ffffff"
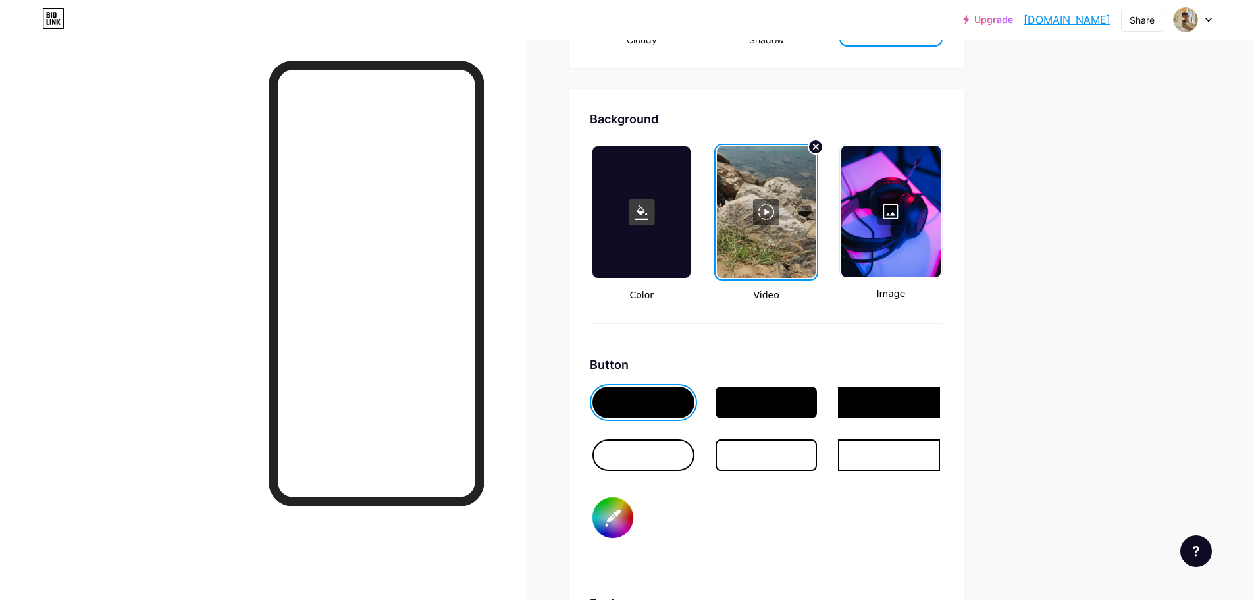
type input "#d0c5be"
type input "#ffffff"
type input "#d0c5bd"
type input "#ffffff"
type input "#d1c5bd"
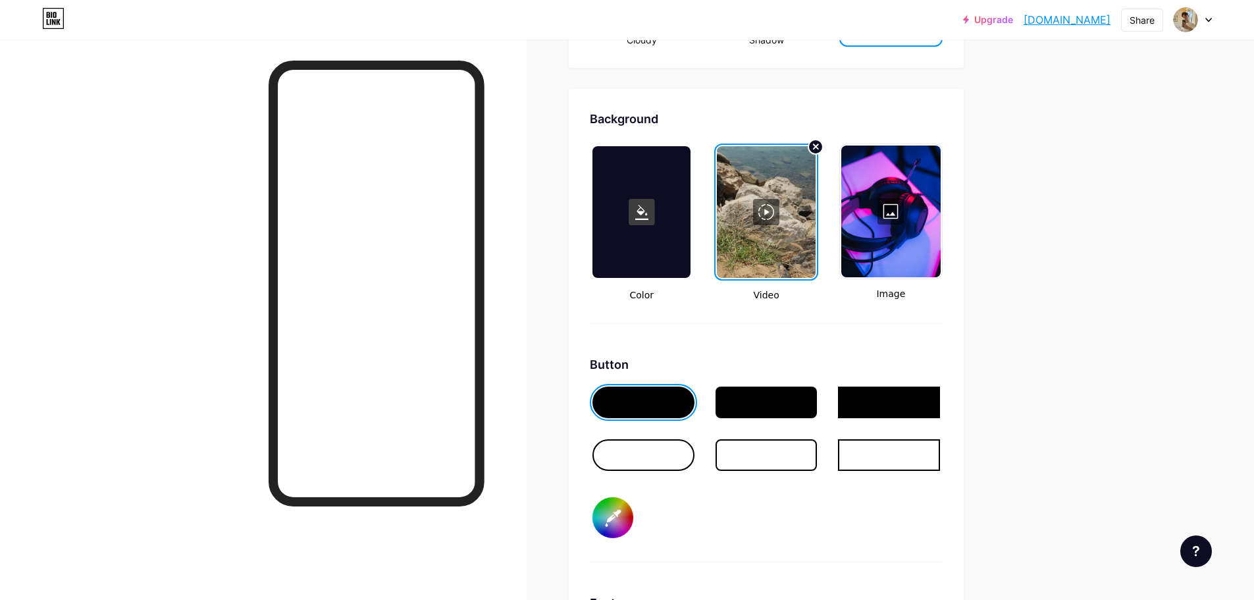
type input "#ffffff"
type input "#cfc2ba"
type input "#ffffff"
type input "#cfc2b9"
type input "#ffffff"
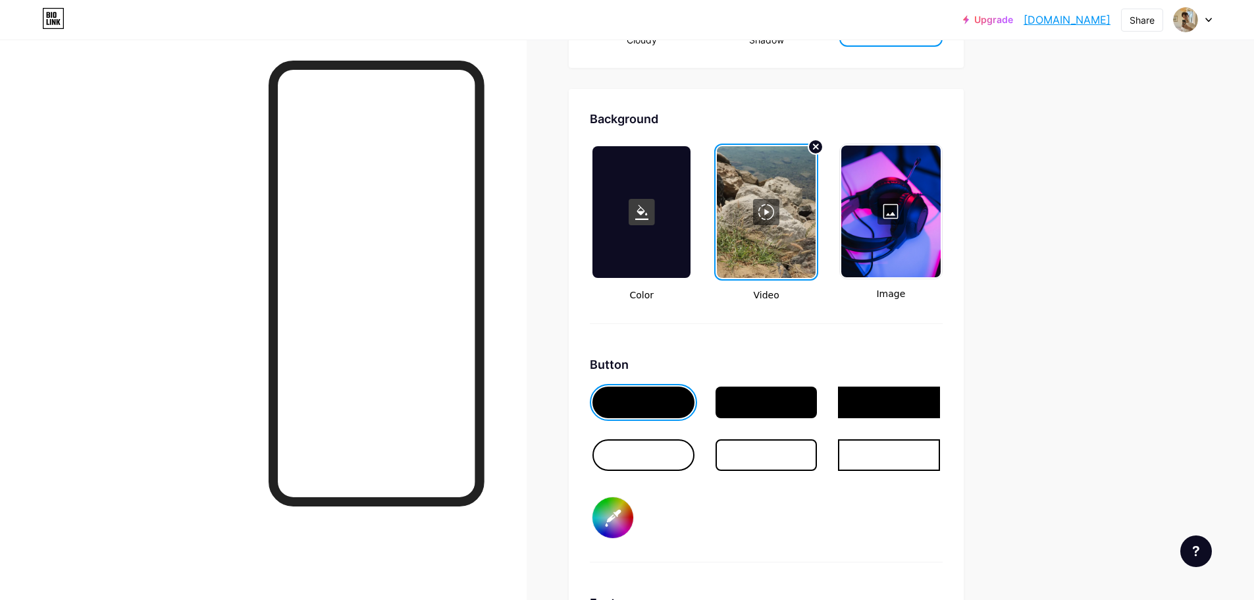
type input "#d0c2b9"
type input "#ffffff"
type input "#cfc2b9"
type input "#ffffff"
type input "#d1c2b8"
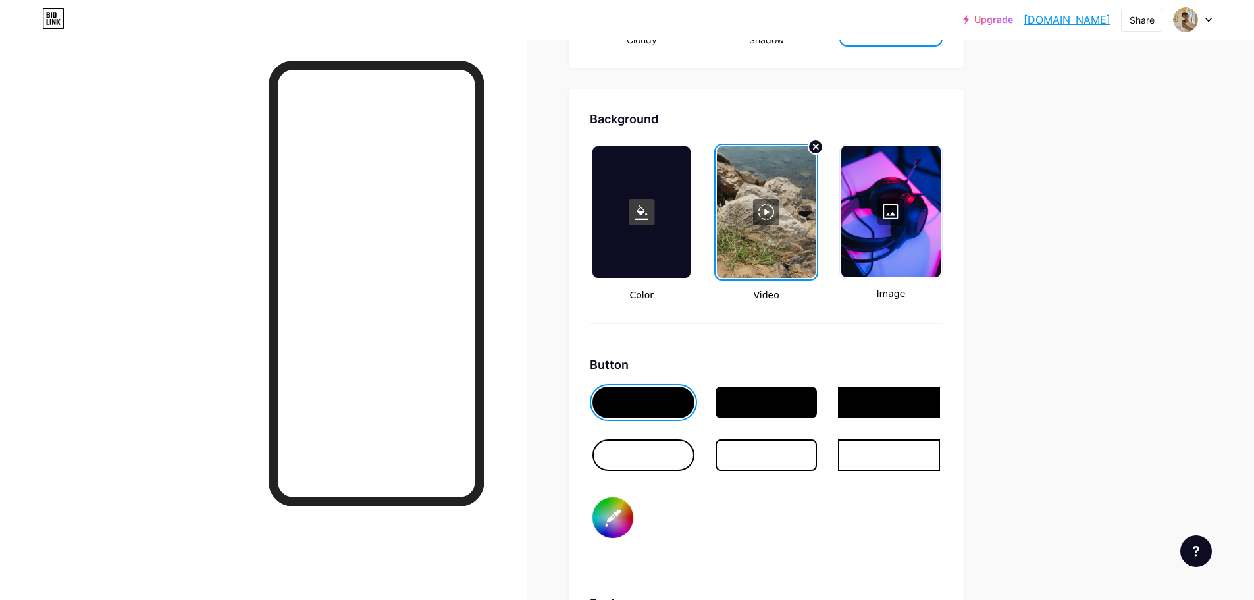
type input "#ffffff"
type input "#cfbfb4"
type input "#ffffff"
type input "#d0bfb4"
type input "#ffffff"
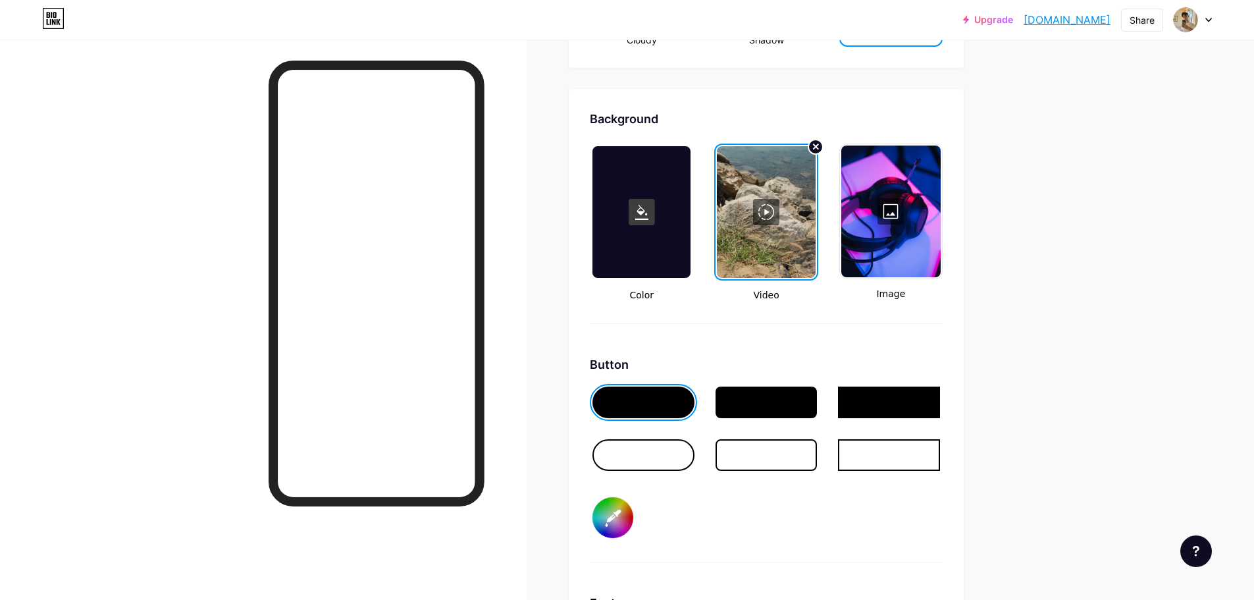
type input "#d0bfb3"
type input "#ffffff"
type input "#cfbcb0"
type input "#ffffff"
type input "#cfbcaf"
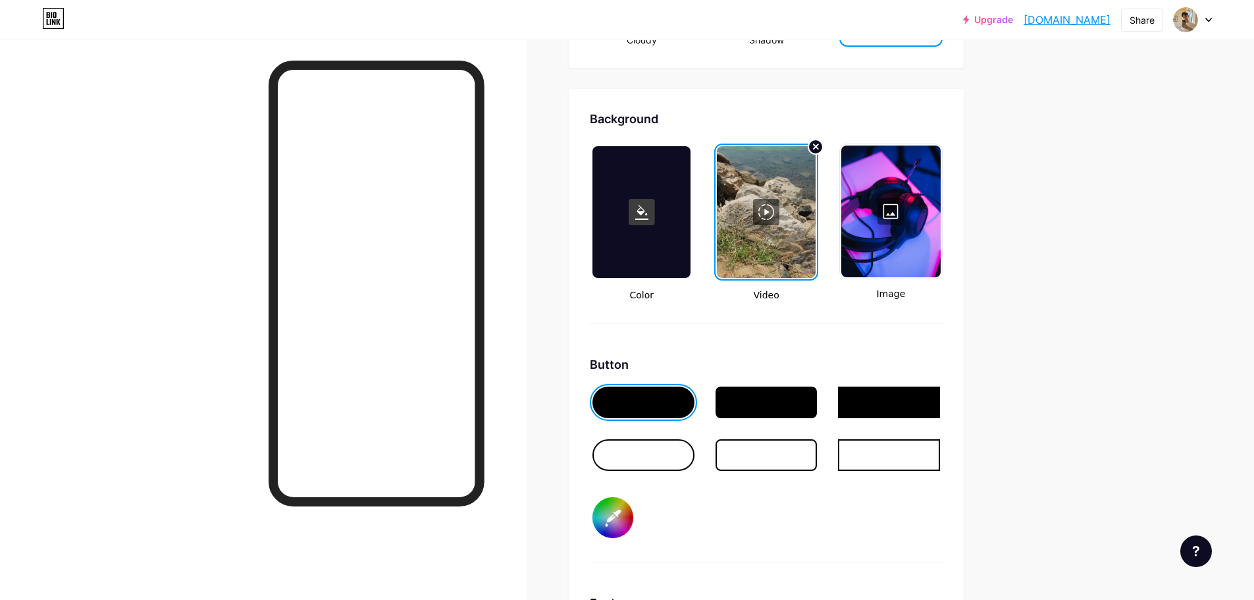
type input "#ffffff"
type input "#d0bcaf"
type input "#ffffff"
type input "#d0bcae"
type input "#ffffff"
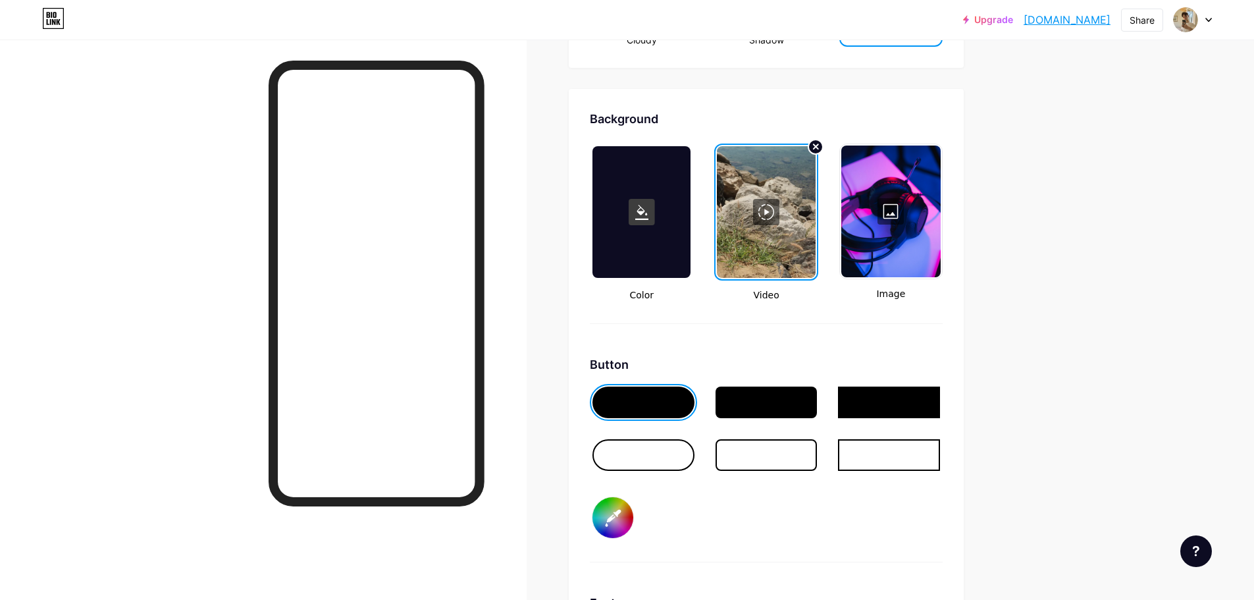
type input "#d1bcad"
type input "#ffffff"
type input "#cfb9aa"
type input "#ffffff"
type input "#d0b9a9"
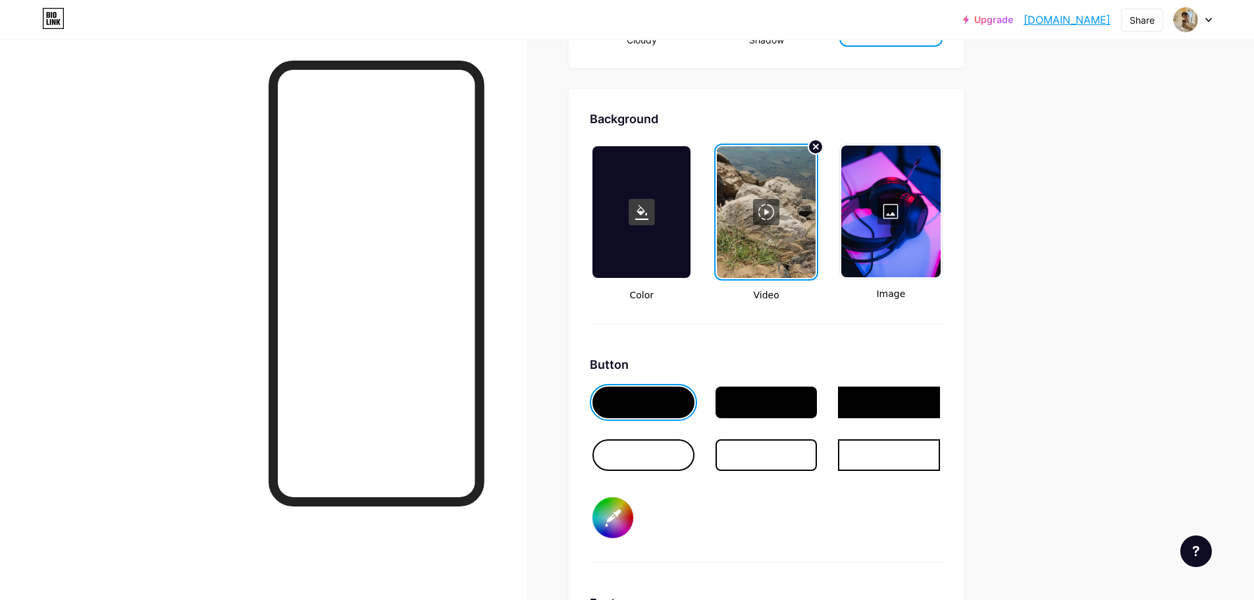
type input "#ffffff"
type input "#cfb9aa"
type input "#ffffff"
type input "#d0b9a9"
type input "#ffffff"
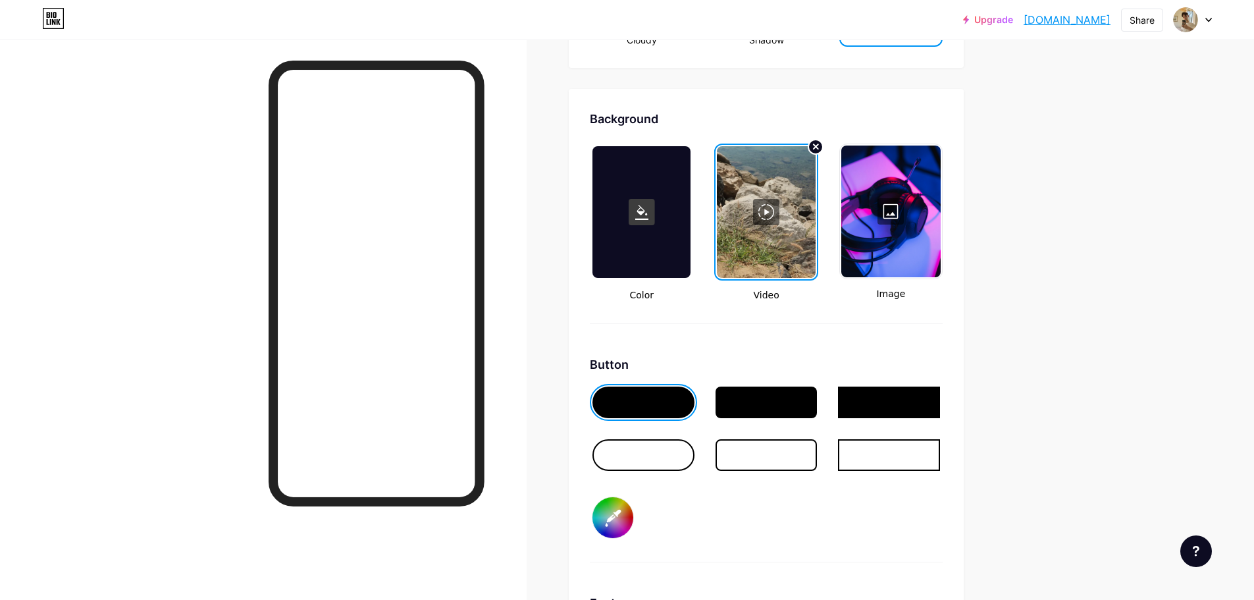
type input "#d1b9a9"
type input "#ffffff"
type input "#cfb6a5"
type input "#ffffff"
type input "#d2b8a7"
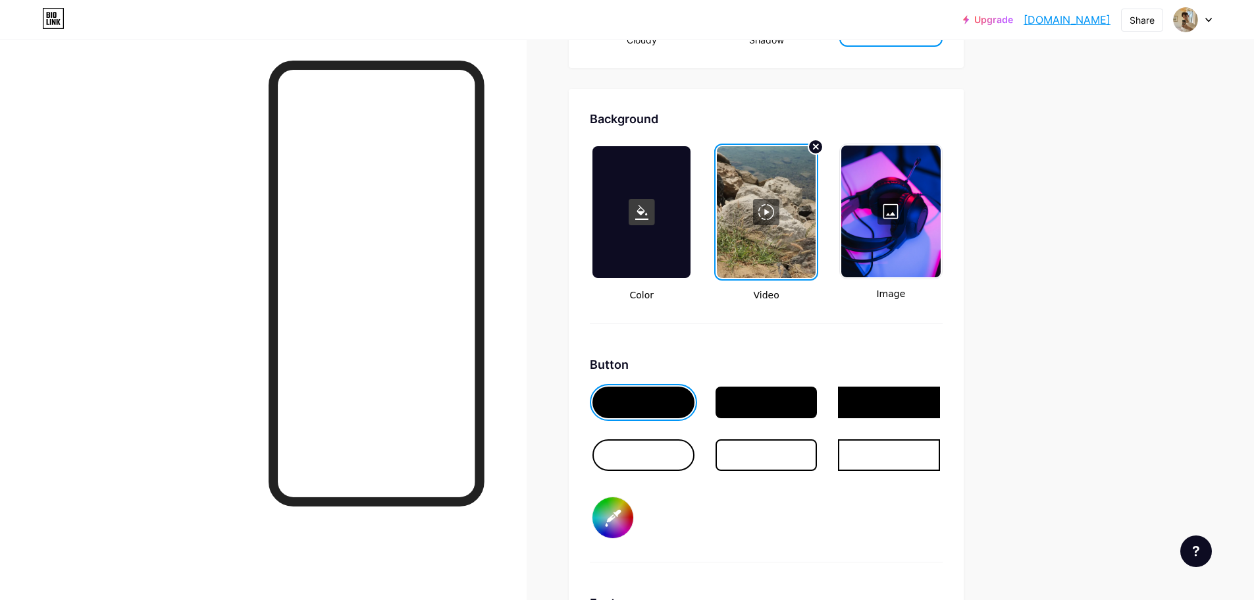
type input "#ffffff"
type input "#d4bbab"
type input "#ffffff"
type input "#d5bbaa"
type input "#ffffff"
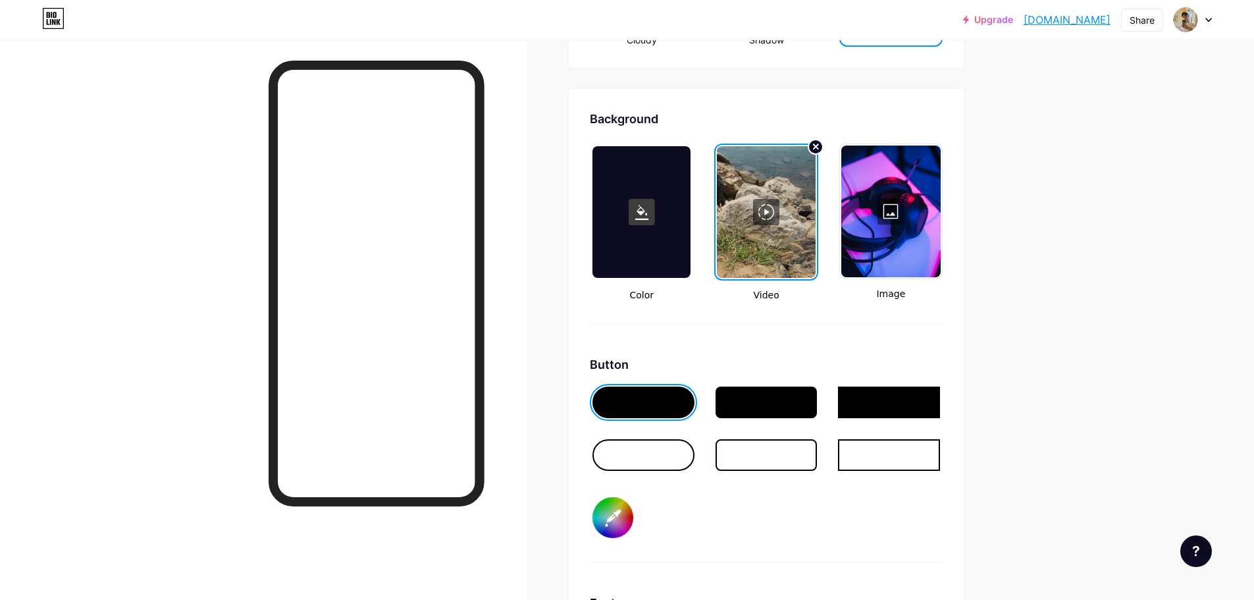
type input "#d7beac"
type input "#ffffff"
type input "#d9c0af"
type input "#ffffff"
type input "#d8bdab"
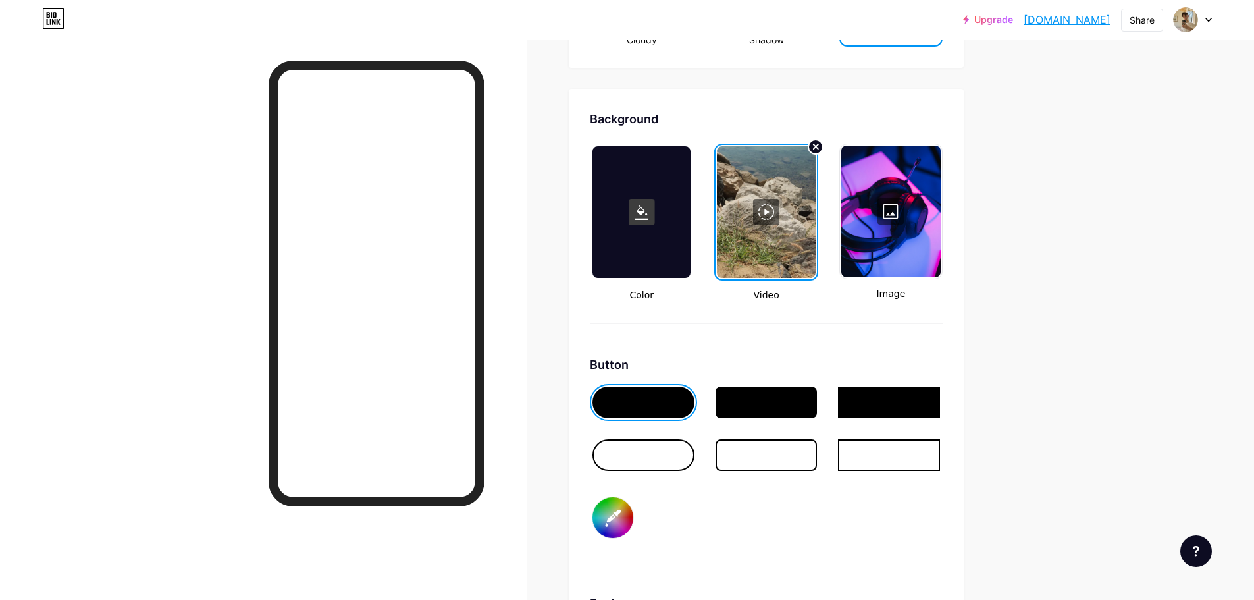
type input "#ffffff"
type input "#dbc0ae"
type input "#ffffff"
type input "#ddc2b0"
type input "#ffffff"
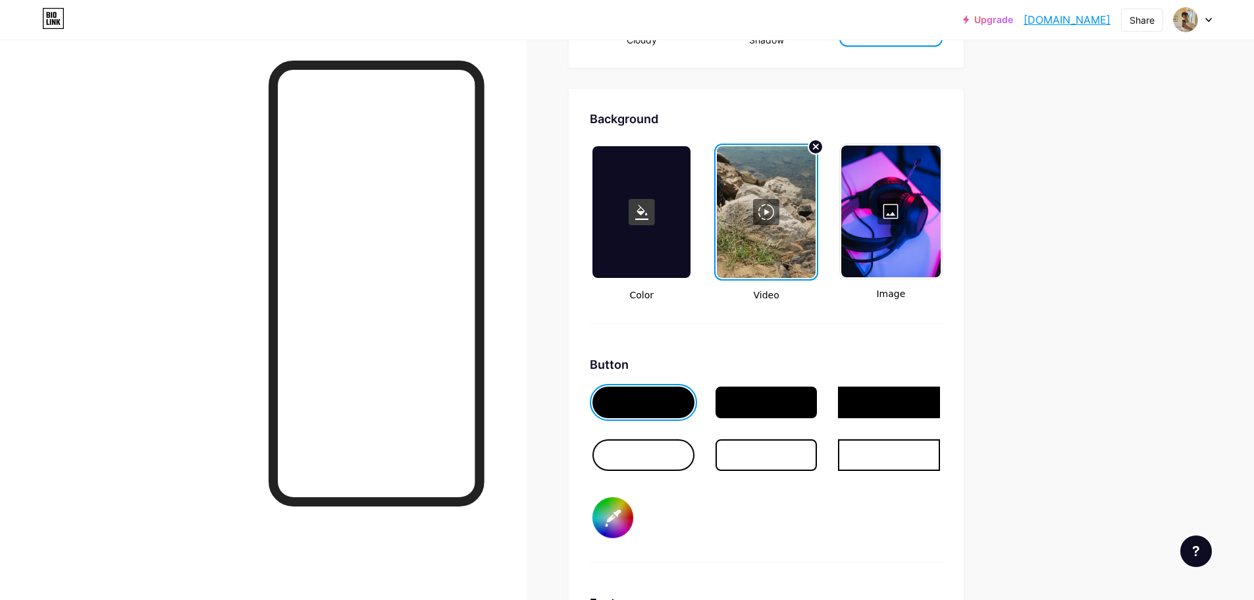
type input "#dfc5b3"
type input "#ffffff"
type input "#e0c5b2"
type input "#ffffff"
type input "#e3c7b5"
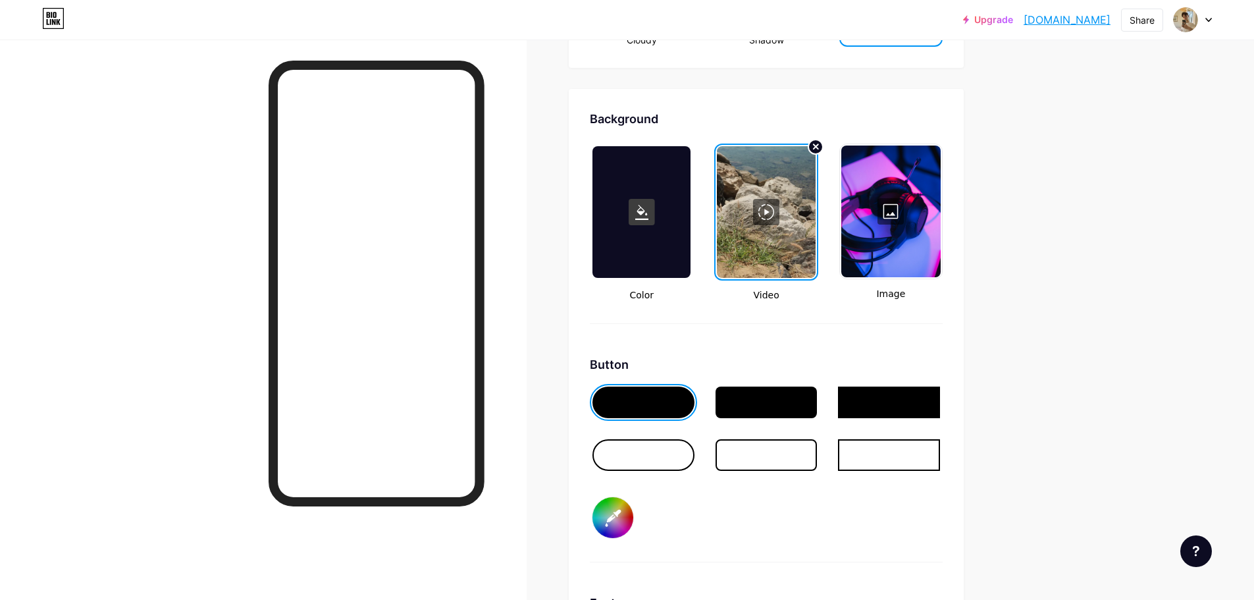
type input "#ffffff"
type input "#e6cab7"
type input "#ffffff"
type input "#e9ccba"
type input "#ffffff"
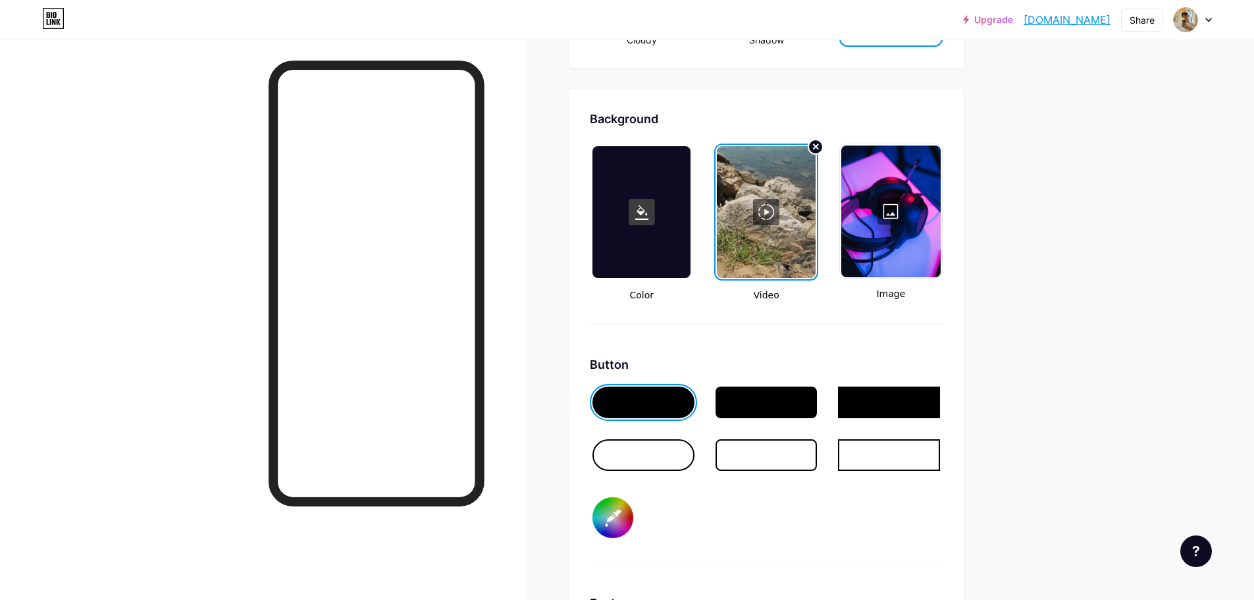
type input "#e9ccb9"
type input "#ffffff"
type input "#eccfbb"
type input "#ffffff"
type input "#eed1be"
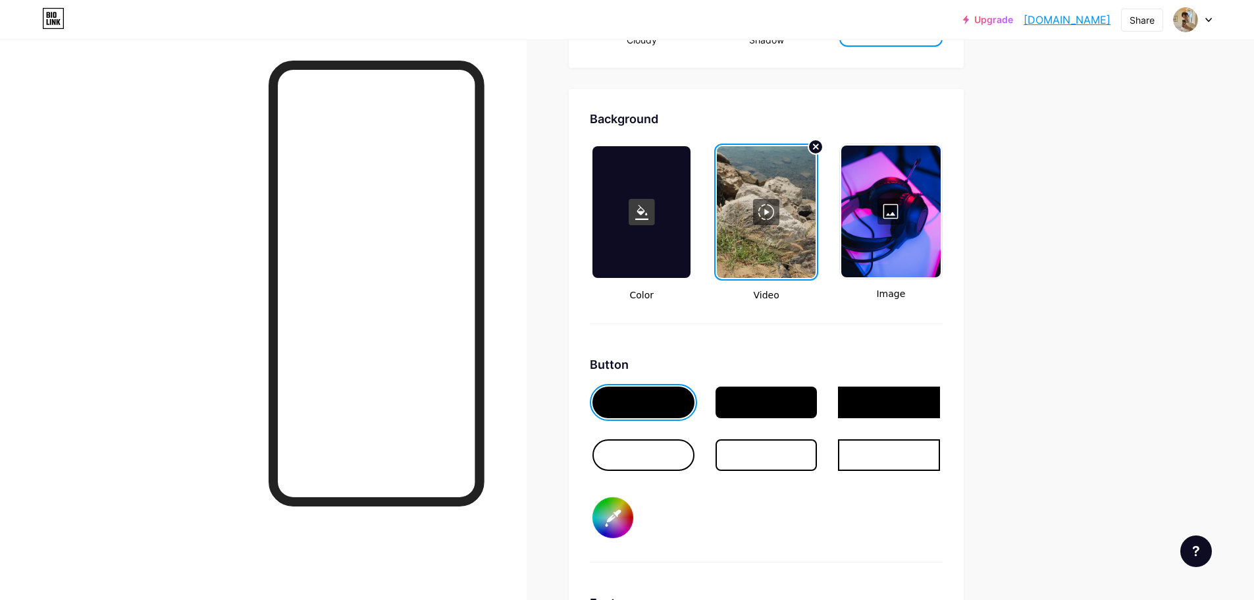
type input "#ffffff"
type input "#f0d4c1"
type input "#ffffff"
type input "#f2d7c4"
type input "#ffffff"
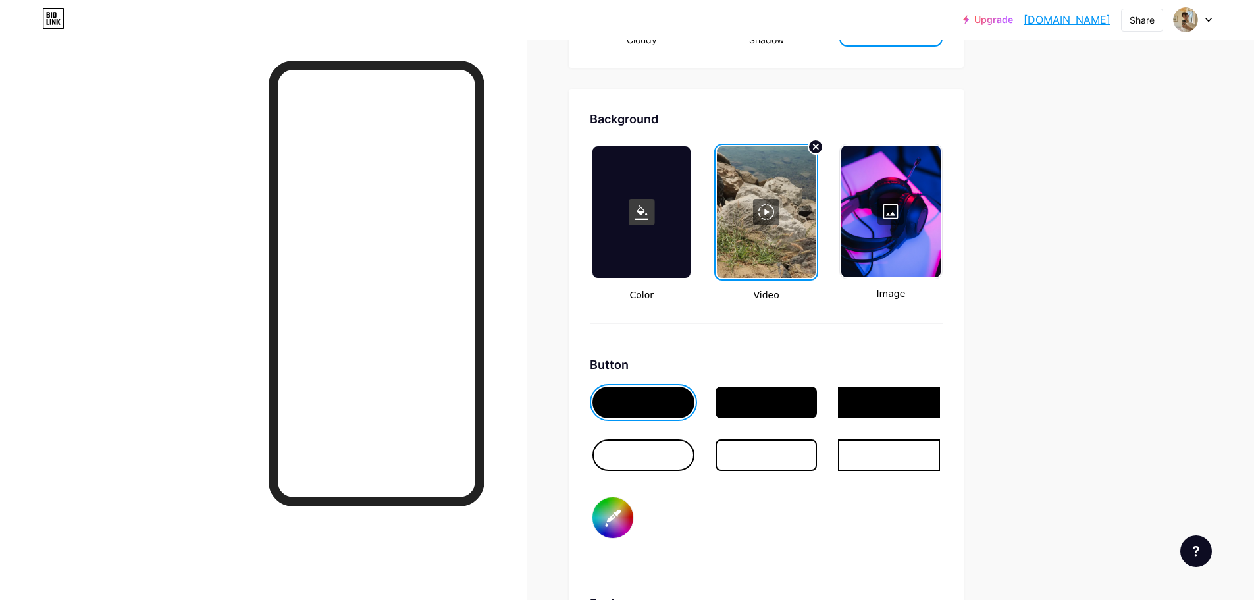
type input "#f3d7c3"
type input "#ffffff"
type input "#f5d9c6"
type input "#ffffff"
type input "#f4d9c7"
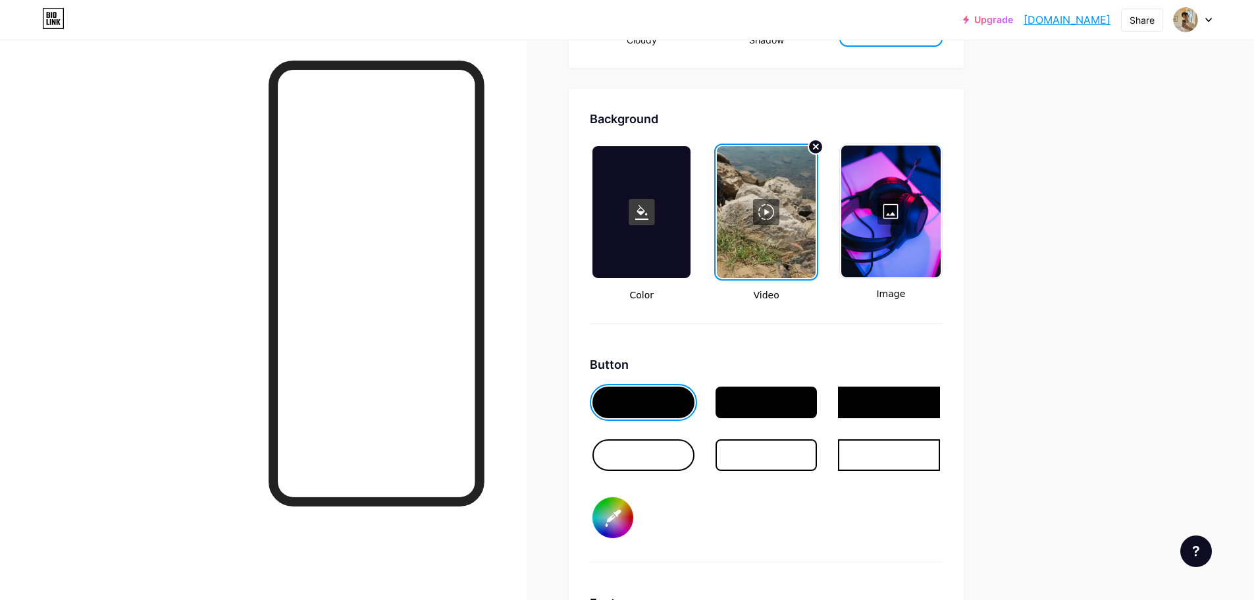
type input "#ffffff"
type input "#f7dcca"
type input "#ffffff"
type input "#f8dcc9"
type input "#ffffff"
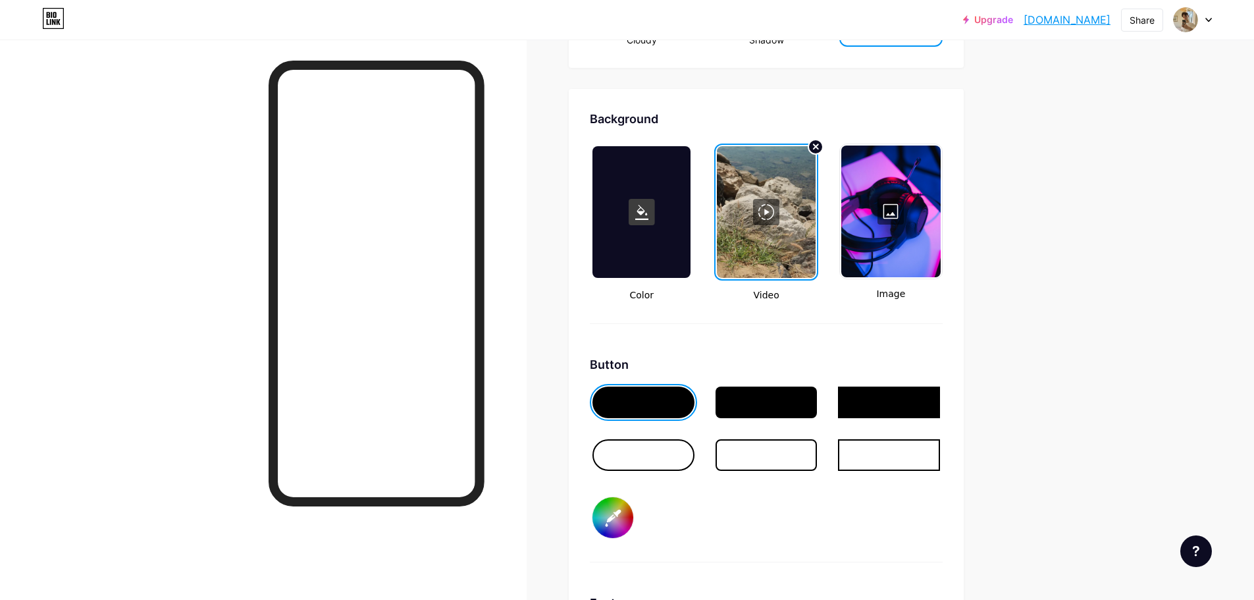
type input "#fbdecb"
type input "#ffffff"
type input "#fce1cf"
type input "#ffffff"
type input "#ffe3d1"
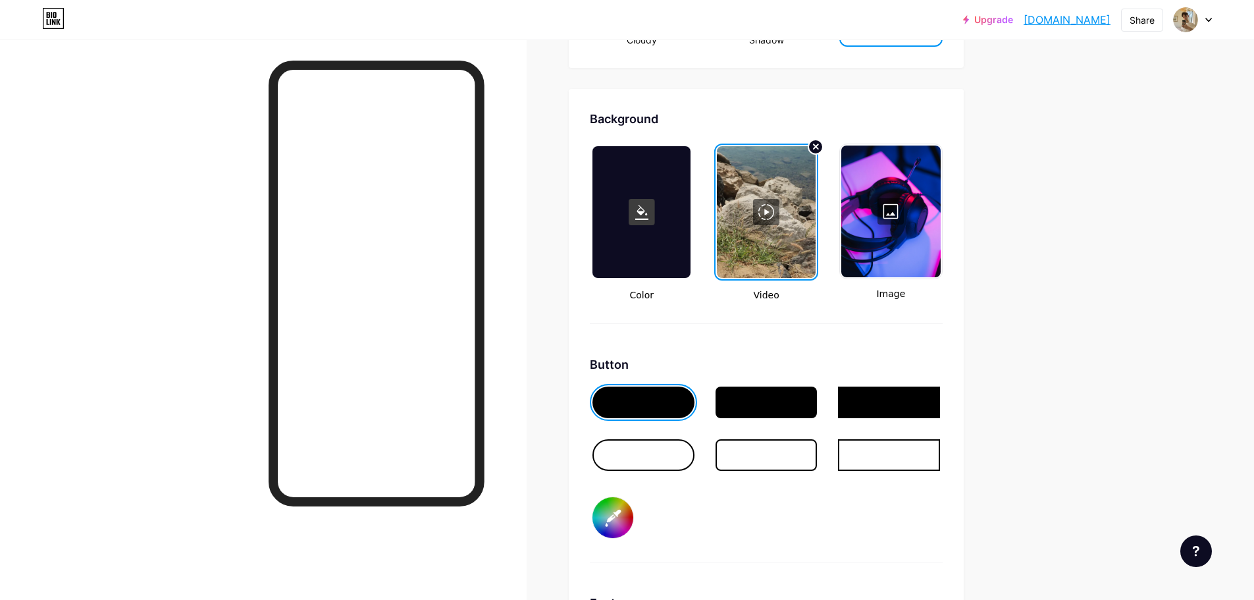
type input "#ffffff"
type input "#fee4d2"
type input "#ffffff"
type input "#ffe3d1"
type input "#ffffff"
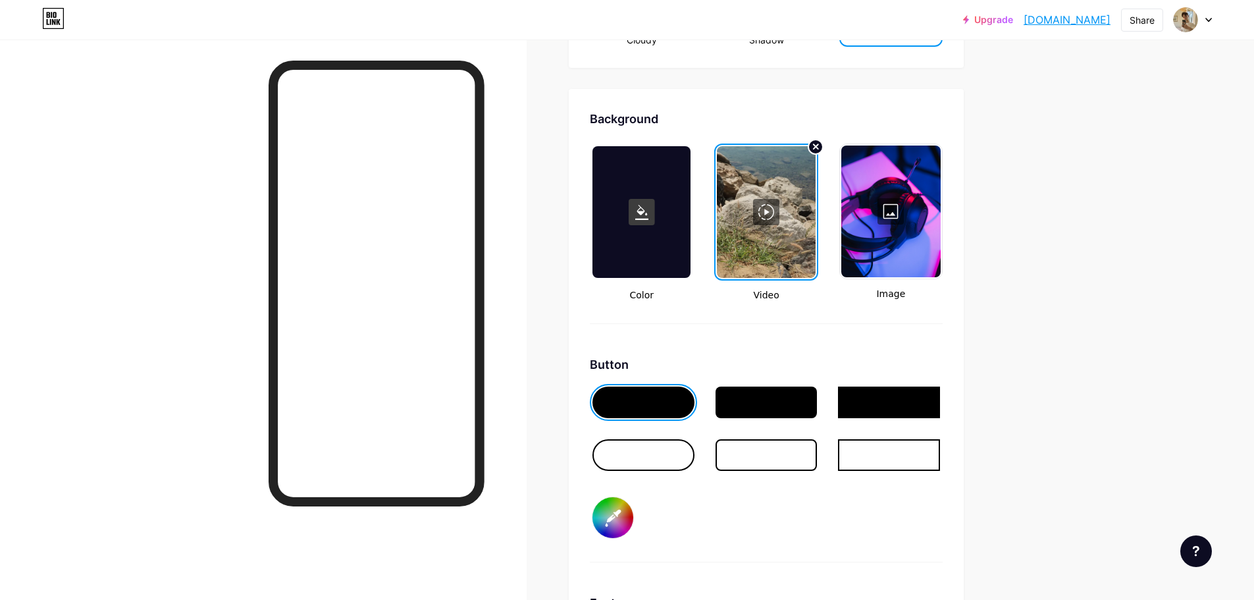
type input "#ffe7d6"
type input "#ffffff"
type input "#fee7d7"
type input "#ffffff"
type input "#ffeadb"
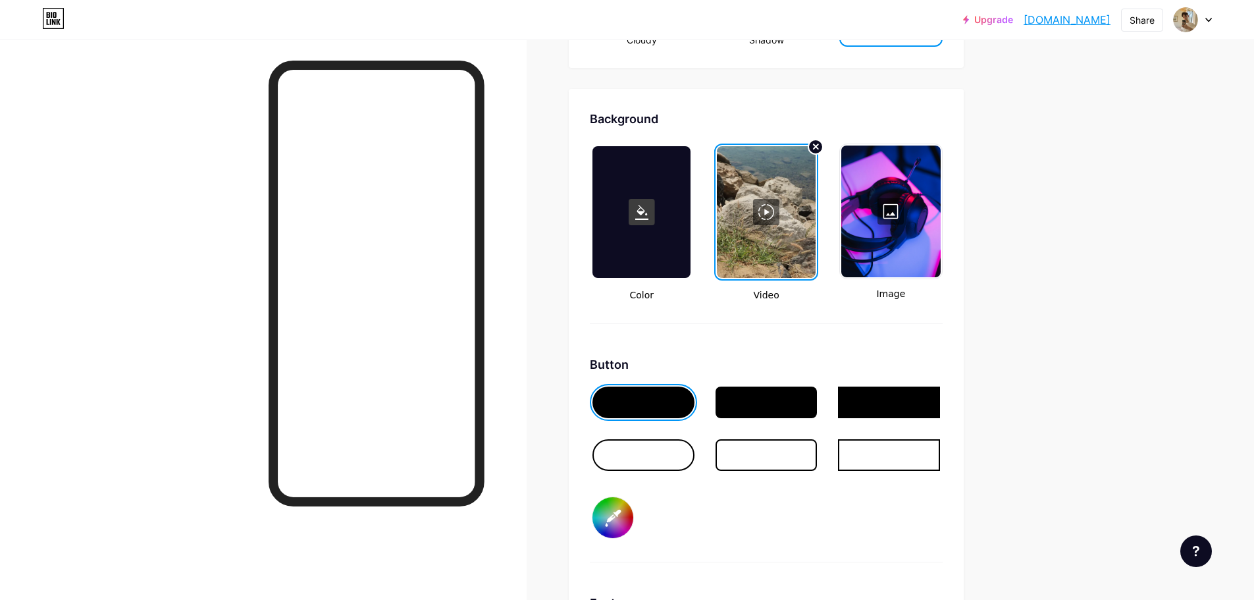
type input "#ffffff"
type input "#feeadc"
type input "#ffffff"
type input "#ffeadb"
type input "#ffffff"
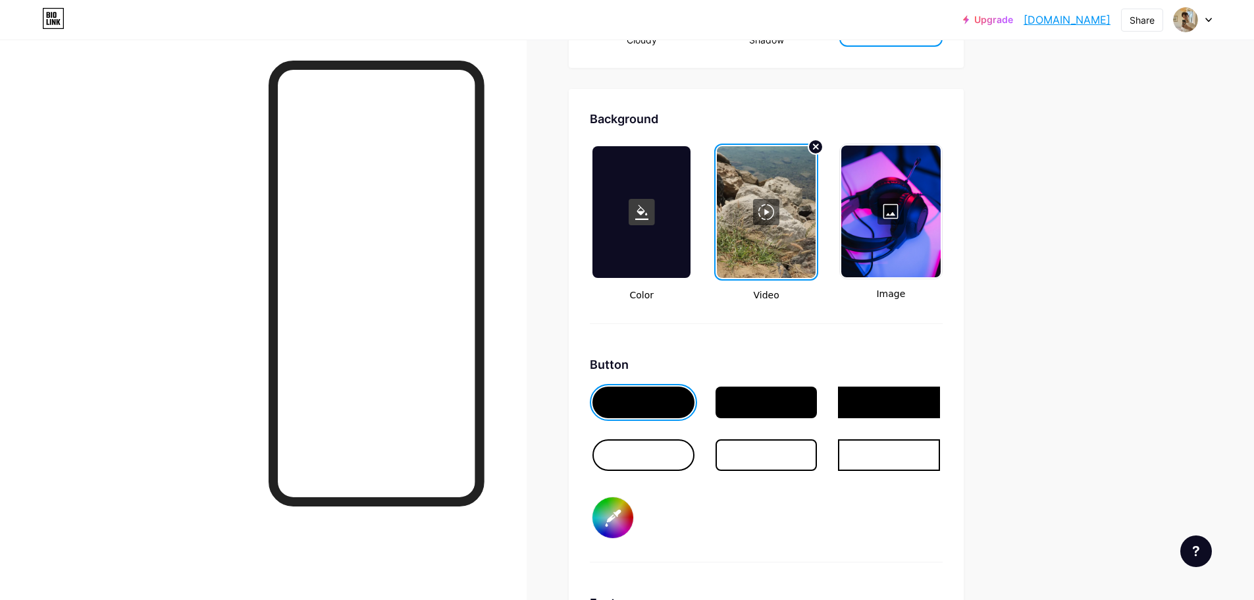
type input "#ffede0"
type input "#ffffff"
type input "#fdeadd"
type input "#ffffff"
type input "#fbe7da"
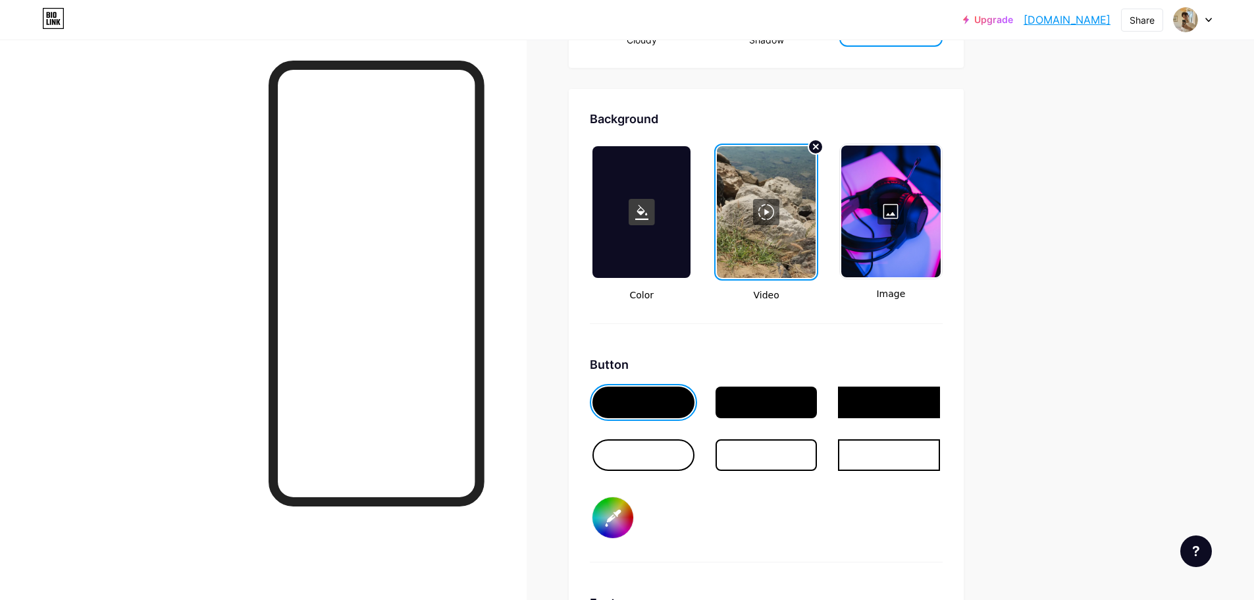
type input "#ffffff"
type input "#f9e8dc"
type input "#ffffff"
type input "#f7e5d9"
type input "#ffffff"
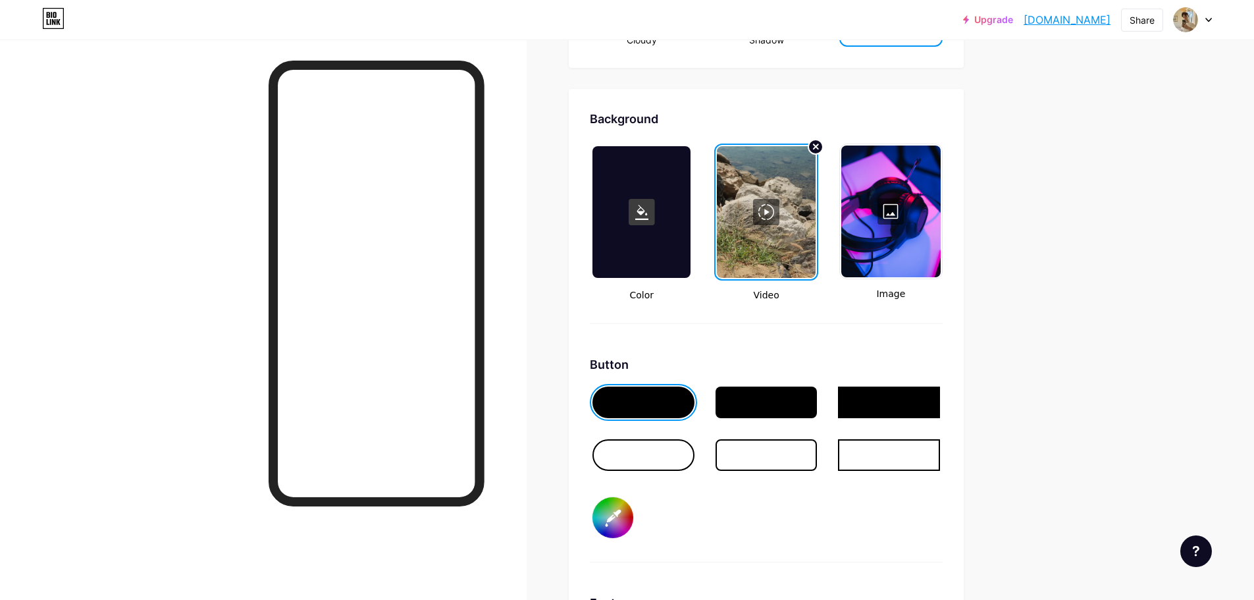
type input "#f5e2d6"
type input "#ffffff"
type input "#f3e0d3"
type input "#ffffff"
type input "#f2e0d4"
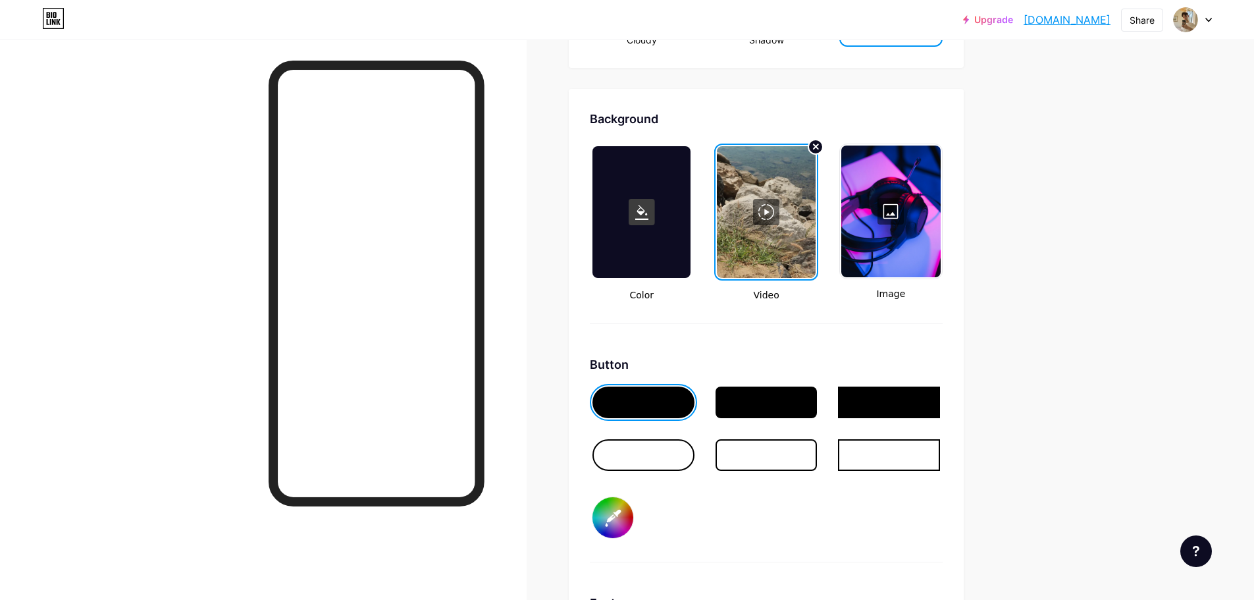
type input "#ffffff"
type input "#f0ddd1"
type input "#ffffff"
type input "#eddbce"
type input "#ffffff"
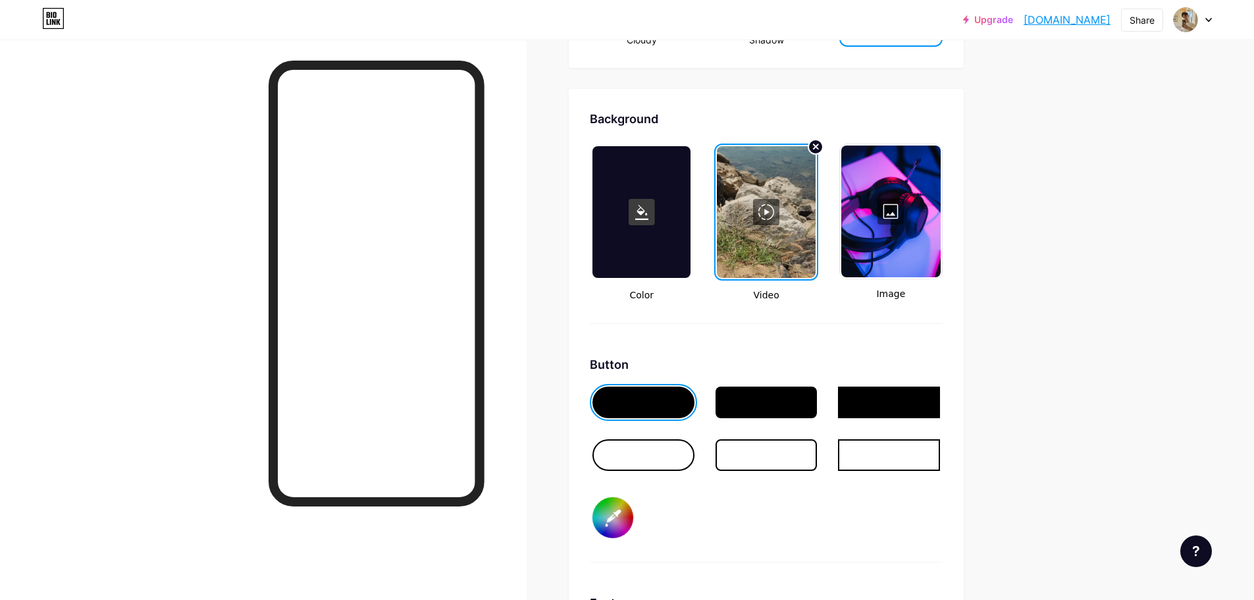
type input "#ecdbcf"
type input "#ffffff"
type input "#ead8cd"
type input "#ffffff"
type input "#e8d6ca"
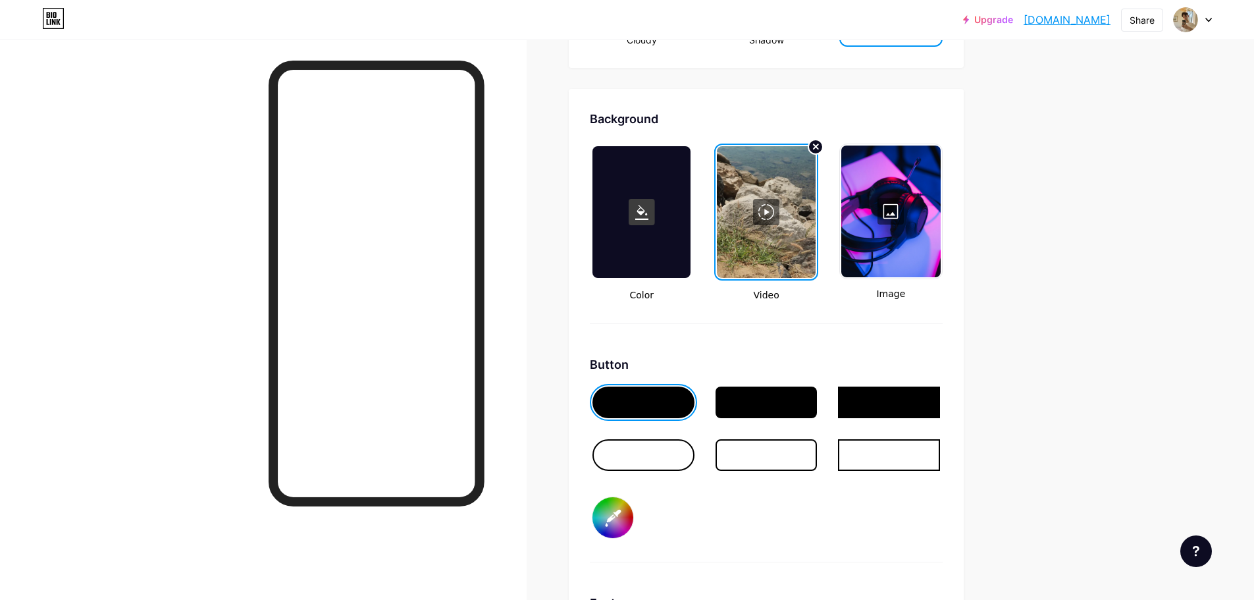
type input "#ffffff"
type input "#e7d6cb"
type input "#ffffff"
type input "#e4d3c8"
type input "#ffffff"
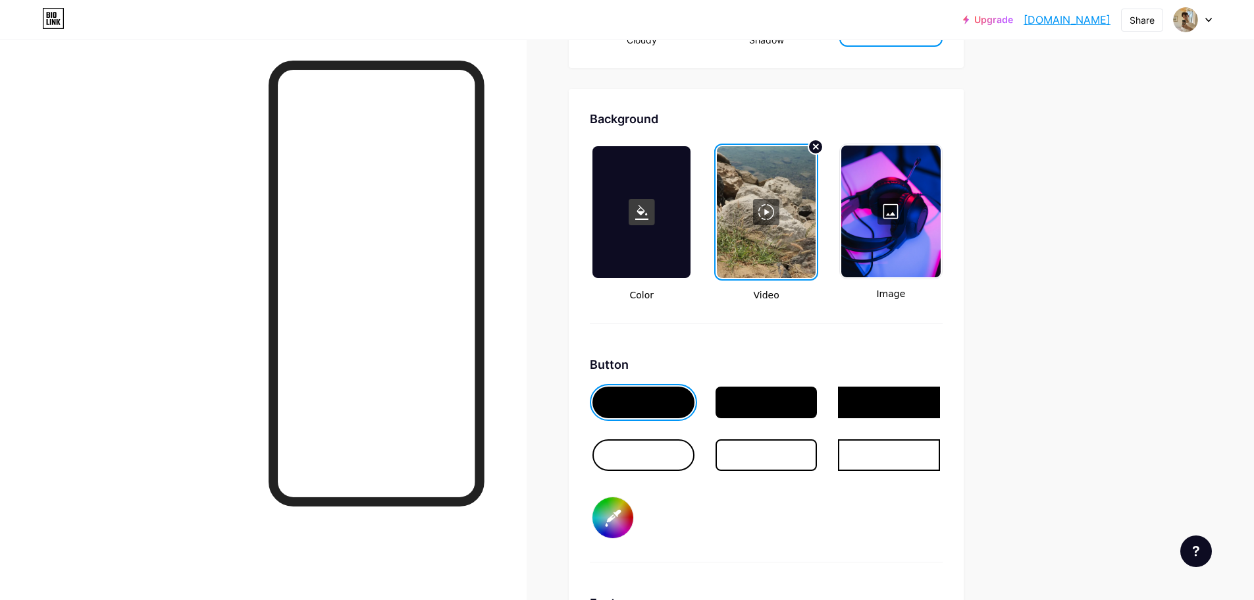
type input "#e4d4c9"
type input "#ffffff"
type input "#e2d1c6"
type input "#ffffff"
type input "#dfcec3"
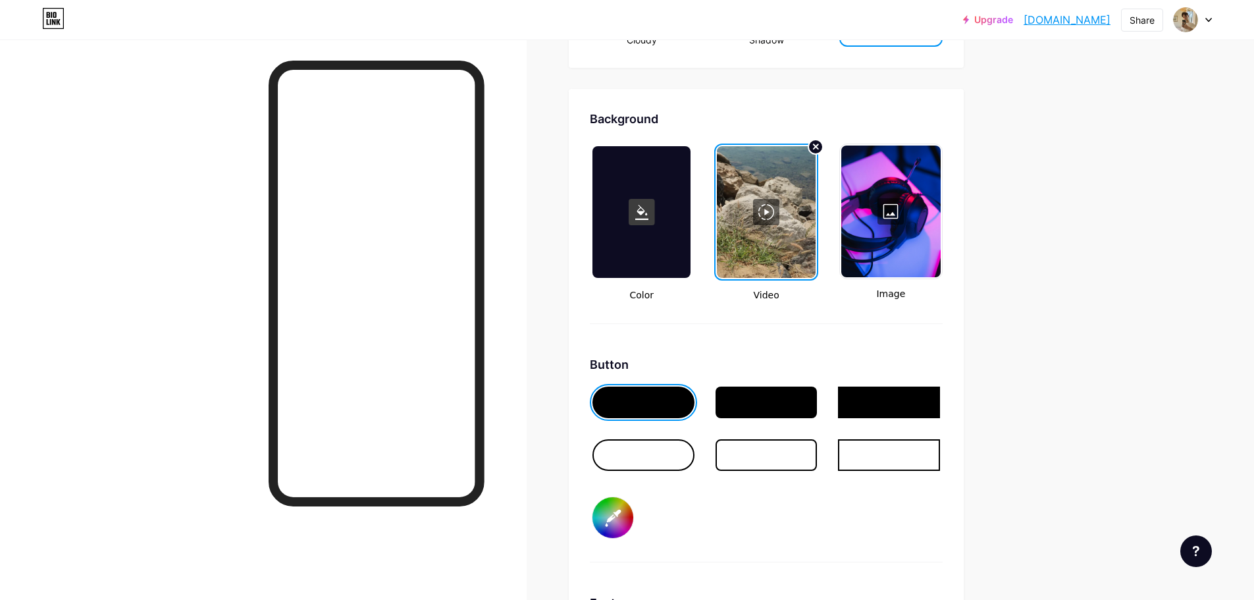
type input "#ffffff"
type input "#ddccc0"
type input "#ffffff"
type input "#dcccc1"
type input "#ffffff"
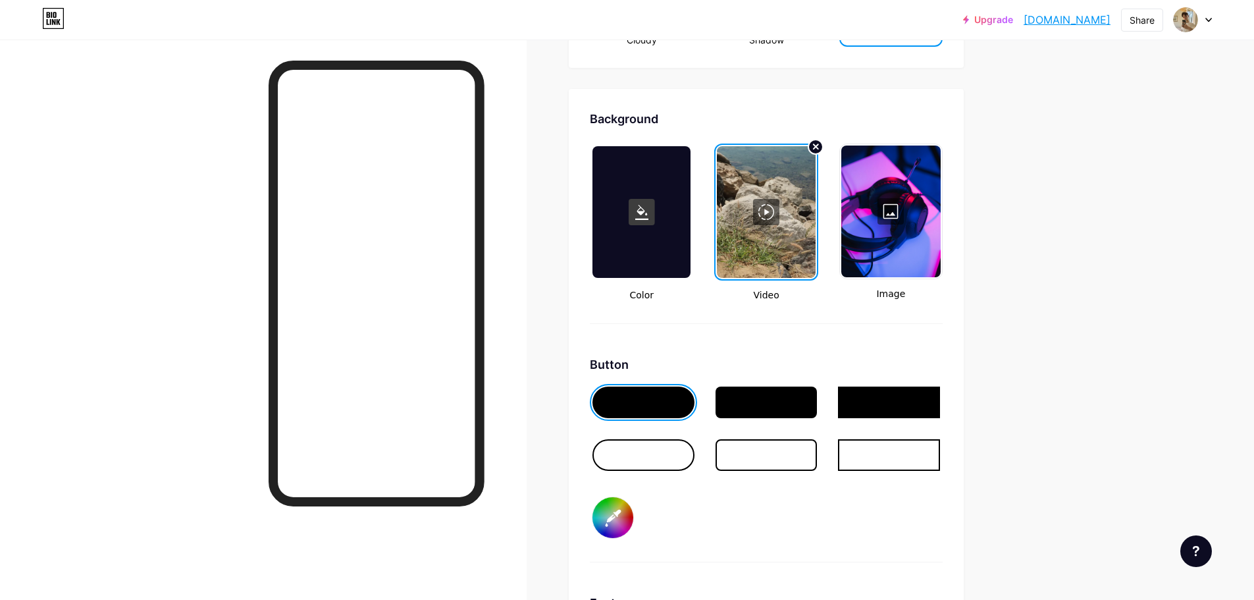
type input "#d9c9bf"
type input "#ffffff"
type input "#dac9be"
type input "#ffffff"
type input "#d7c7bc"
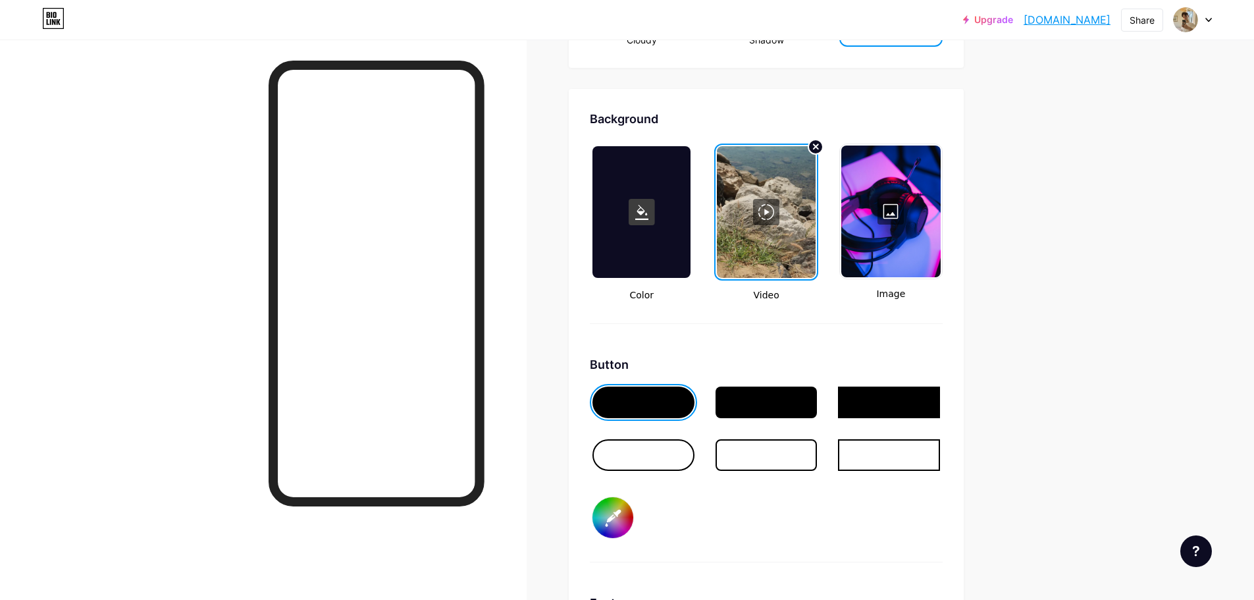
type input "#ffffff"
type input "#d8c7bb"
type input "#ffffff"
type input "#d5c4b9"
type input "#ffffff"
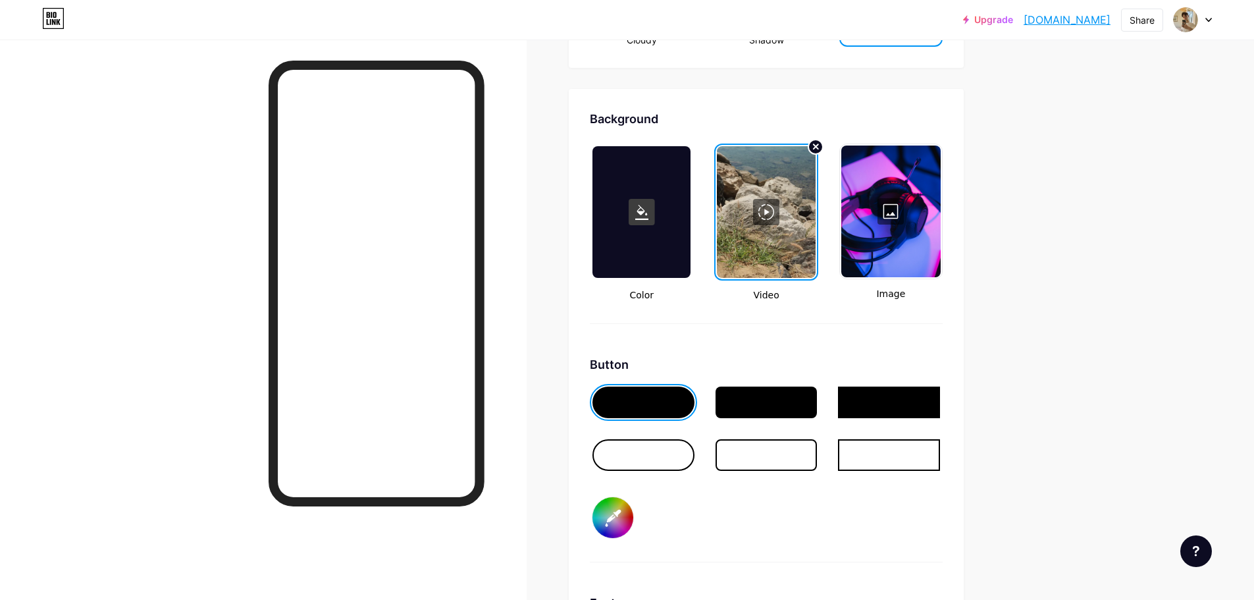
type input "#d2c2b6"
type input "#ffffff"
type input "#d3c1b6"
type input "#ffffff"
type input "#d2c2b6"
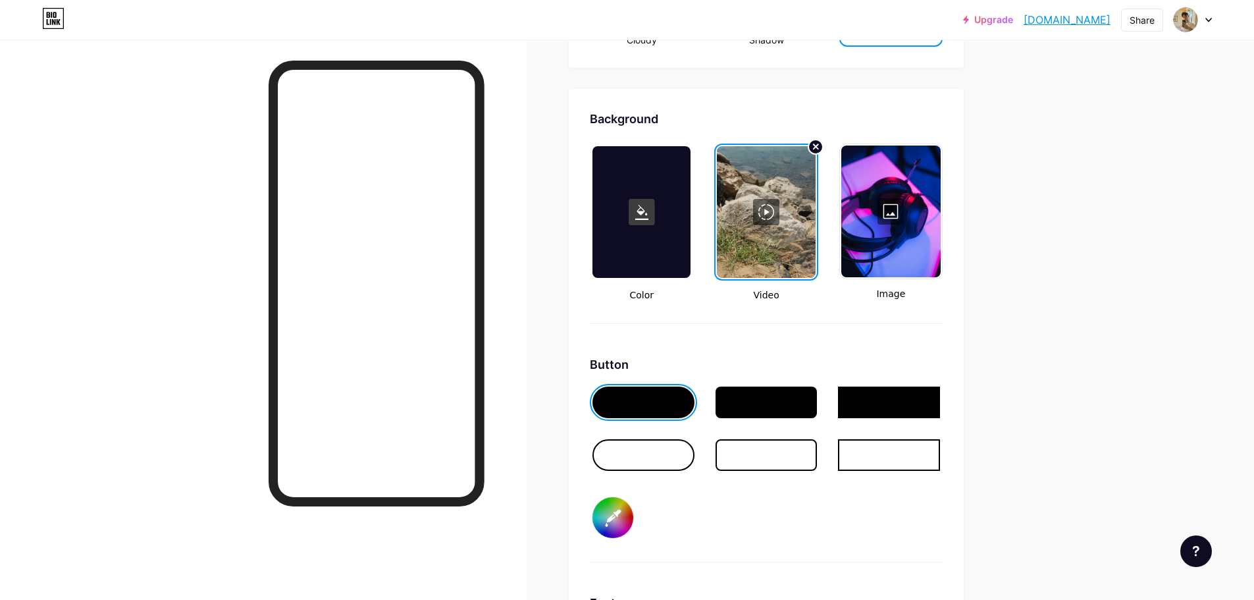
type input "#ffffff"
type input "#d0bfb3"
type input "#ffffff"
type input "#cebcb1"
type input "#ffffff"
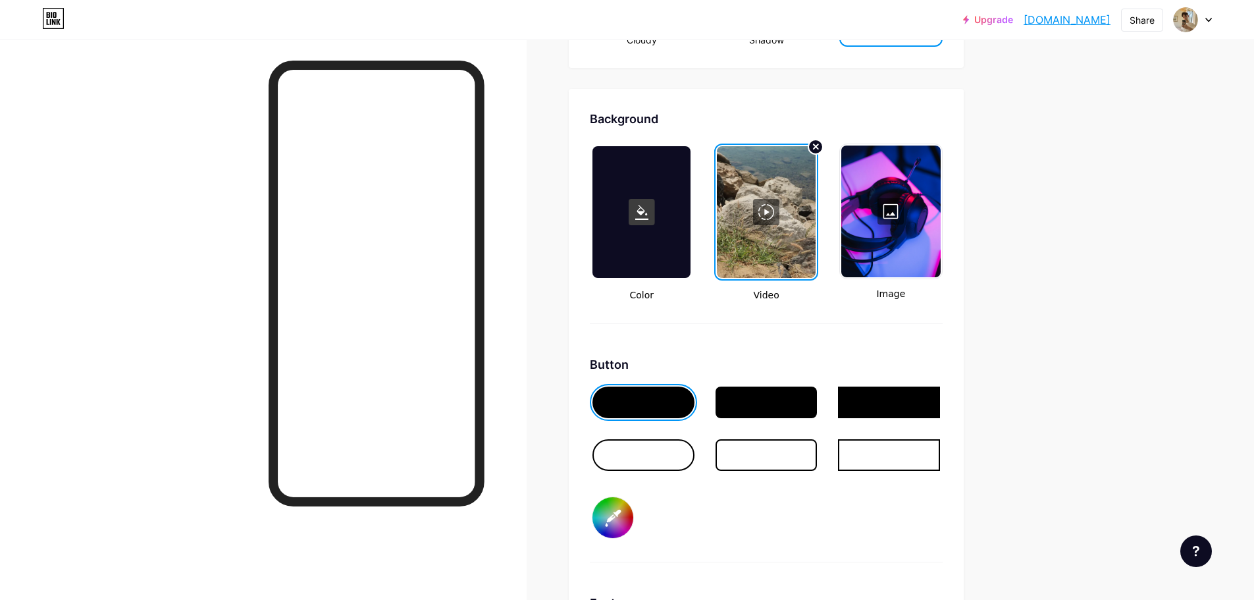
type input "#cbbaae"
type input "#ffffff"
type input "#ccbaad"
click at [943, 331] on div "Background Color Video Image Button #e9dfd8 Font Inter Poppins EB Garamond TEKO…" at bounding box center [766, 466] width 353 height 713
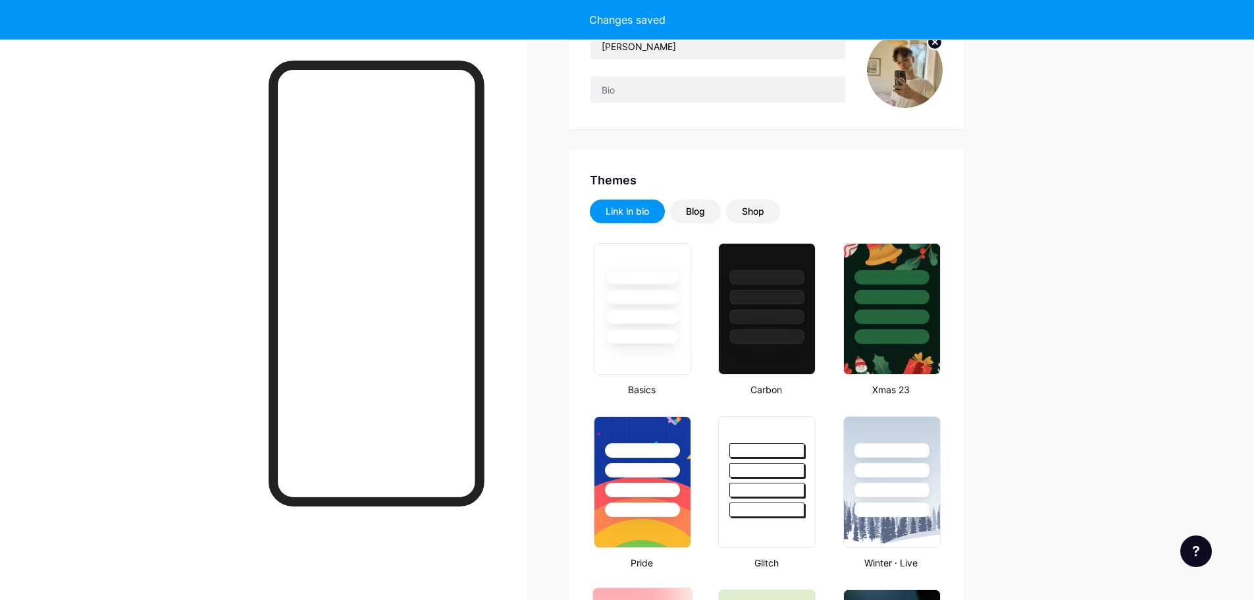
scroll to position [0, 0]
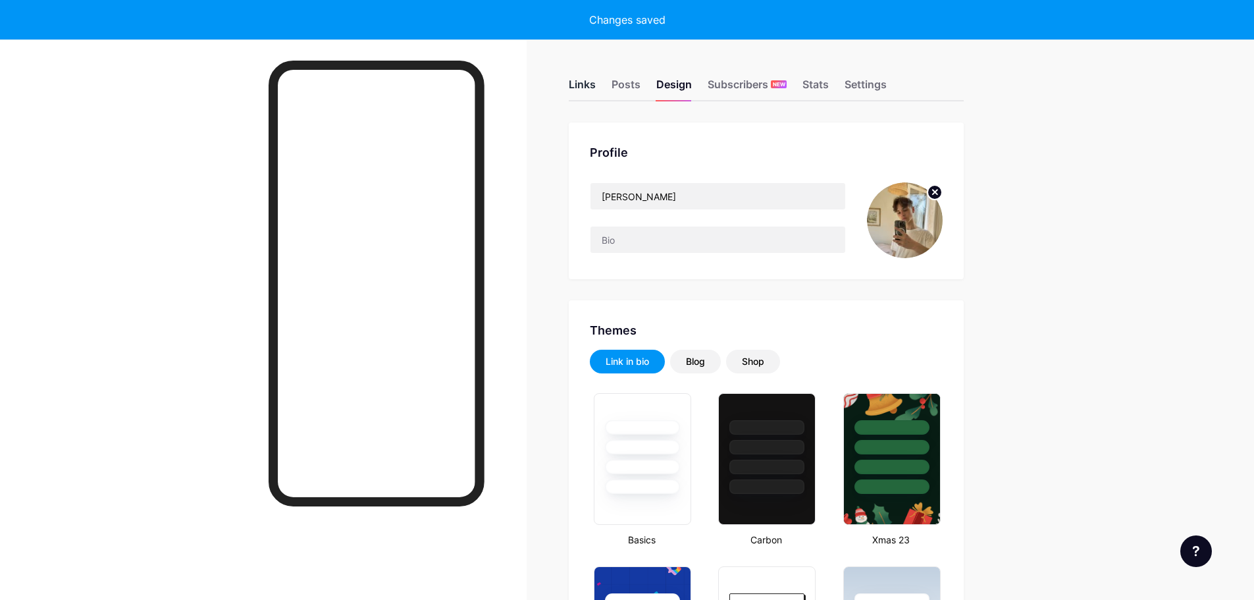
click at [579, 87] on div "Links" at bounding box center [582, 88] width 27 height 24
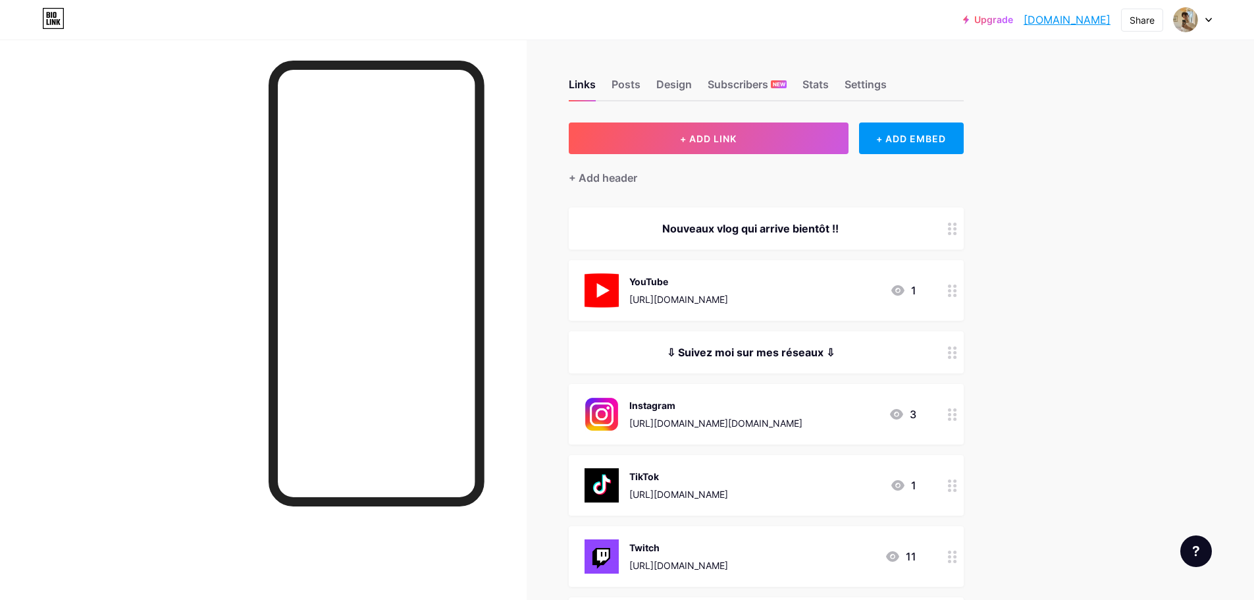
click at [808, 228] on div "Nouveaux vlog qui arrive bientôt !!" at bounding box center [751, 229] width 332 height 16
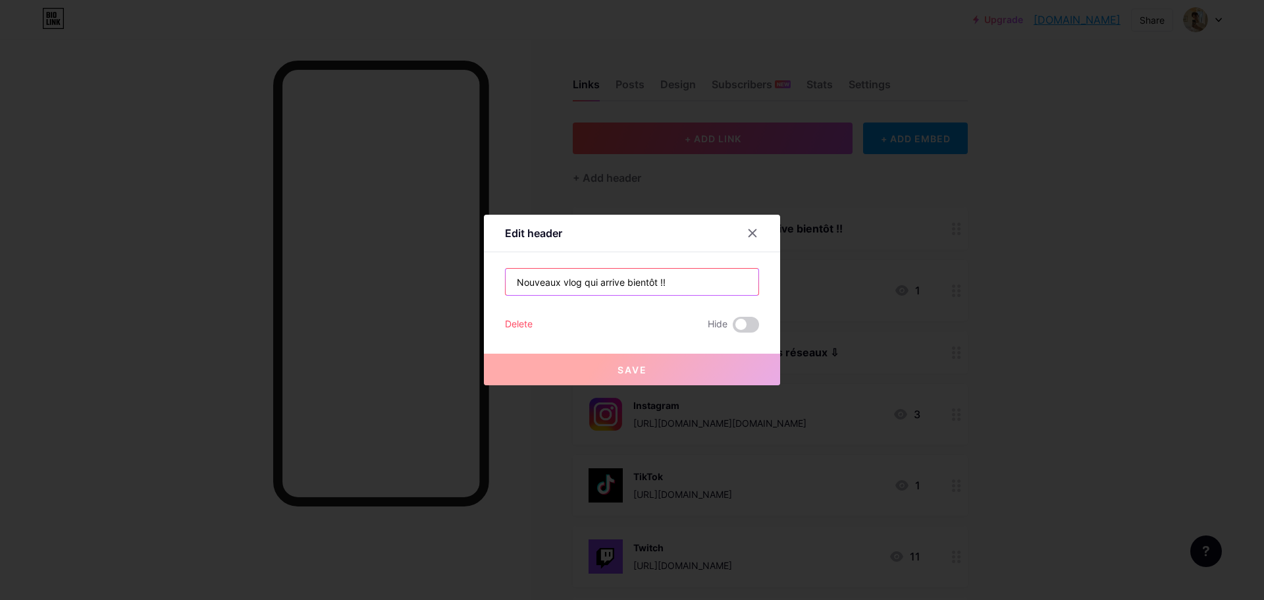
click at [518, 284] on input "Nouveaux vlog qui arrive bientôt !!" at bounding box center [632, 282] width 253 height 26
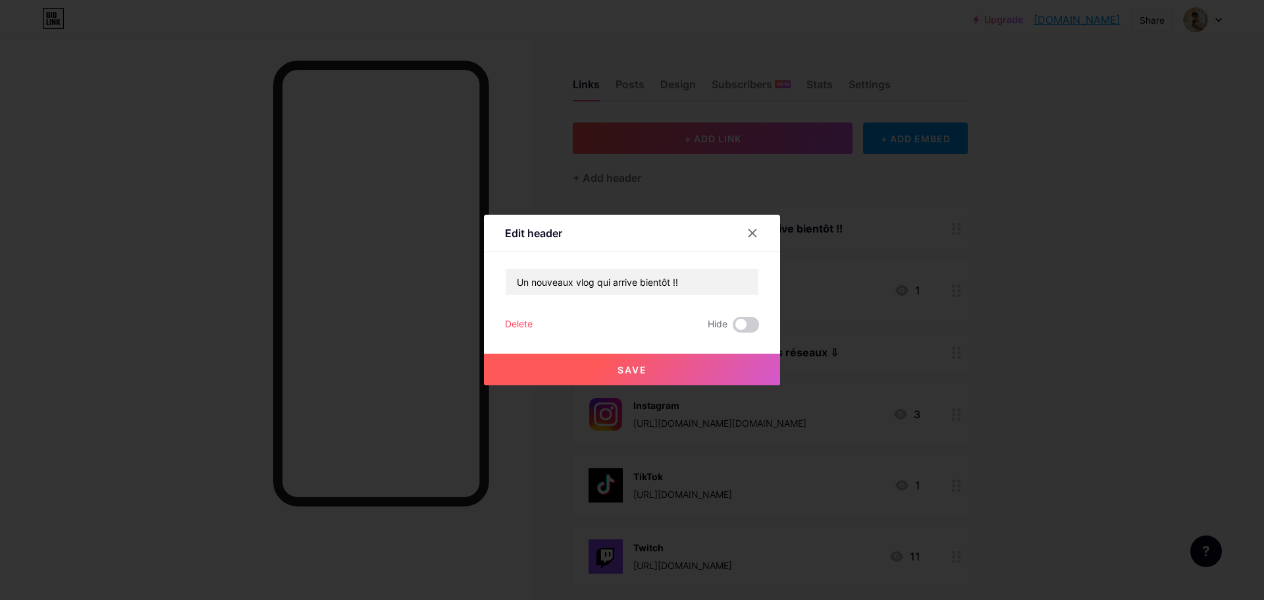
click at [589, 363] on button "Save" at bounding box center [632, 370] width 296 height 32
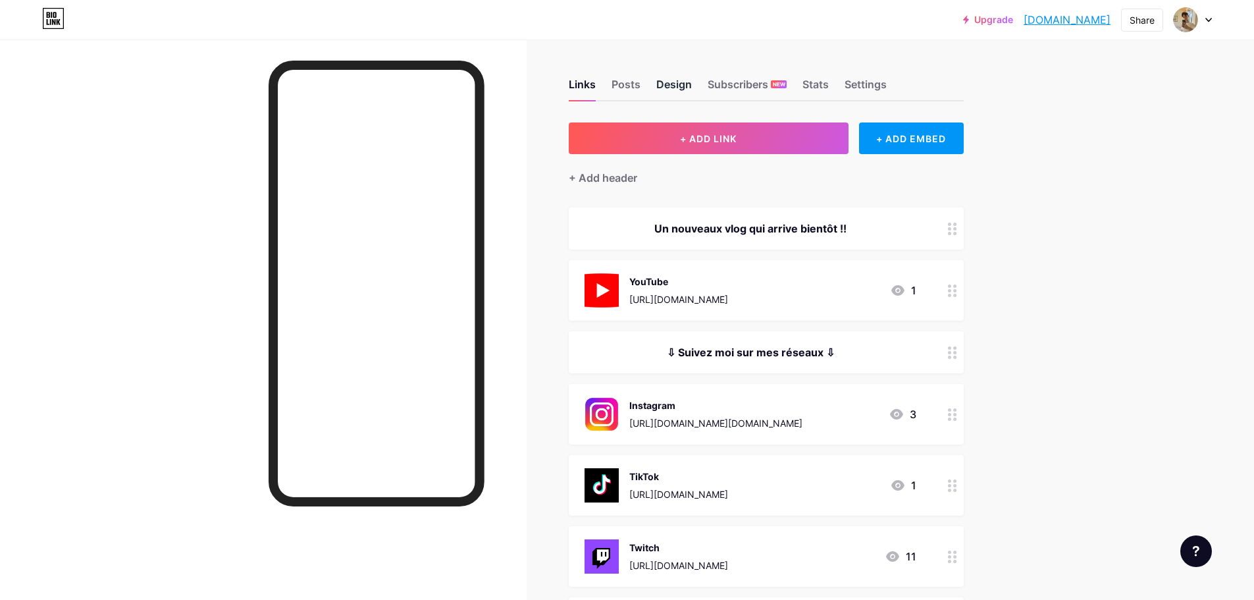
click at [680, 87] on div "Design" at bounding box center [675, 88] width 36 height 24
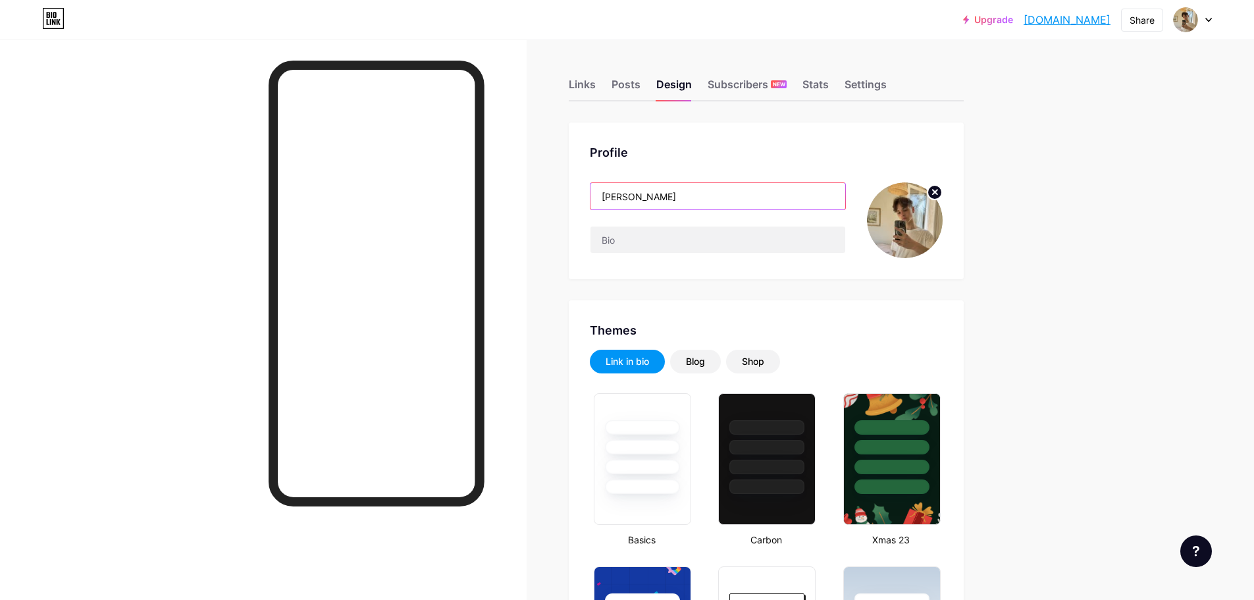
click at [657, 196] on input "[PERSON_NAME]" at bounding box center [718, 196] width 255 height 26
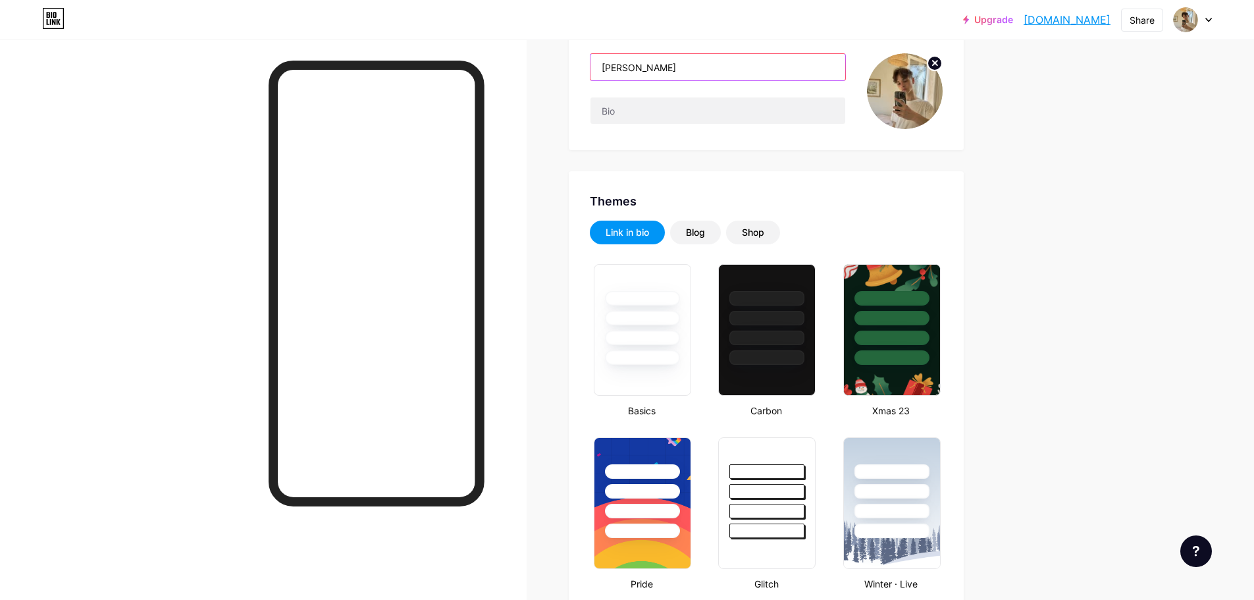
scroll to position [132, 0]
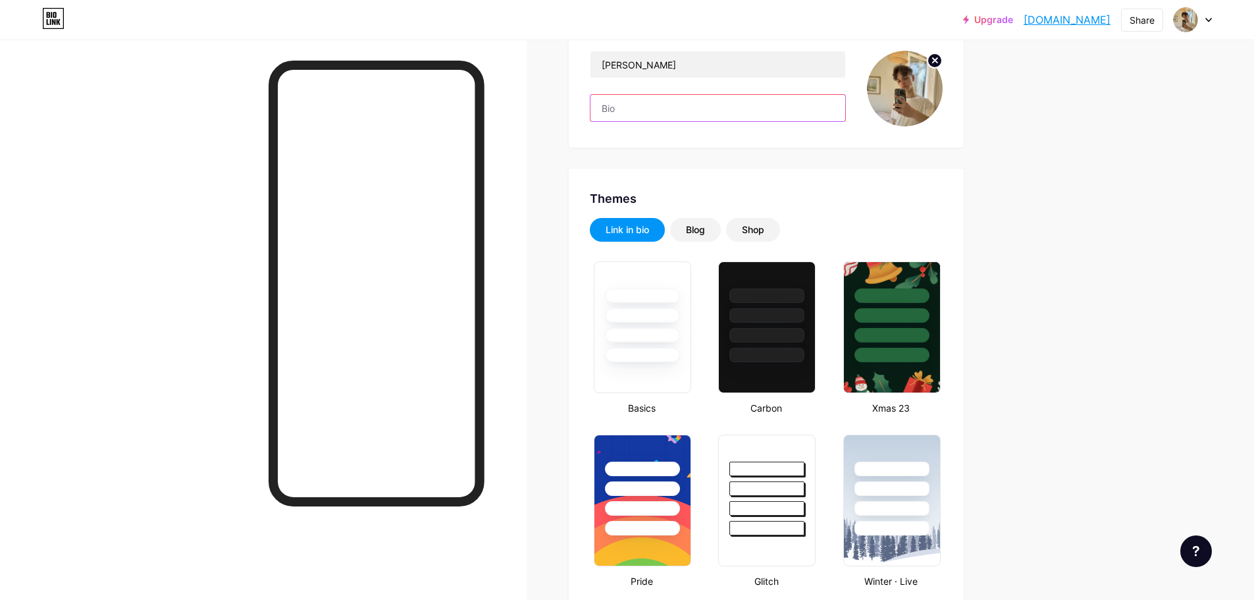
click at [652, 107] on input "text" at bounding box center [718, 108] width 255 height 26
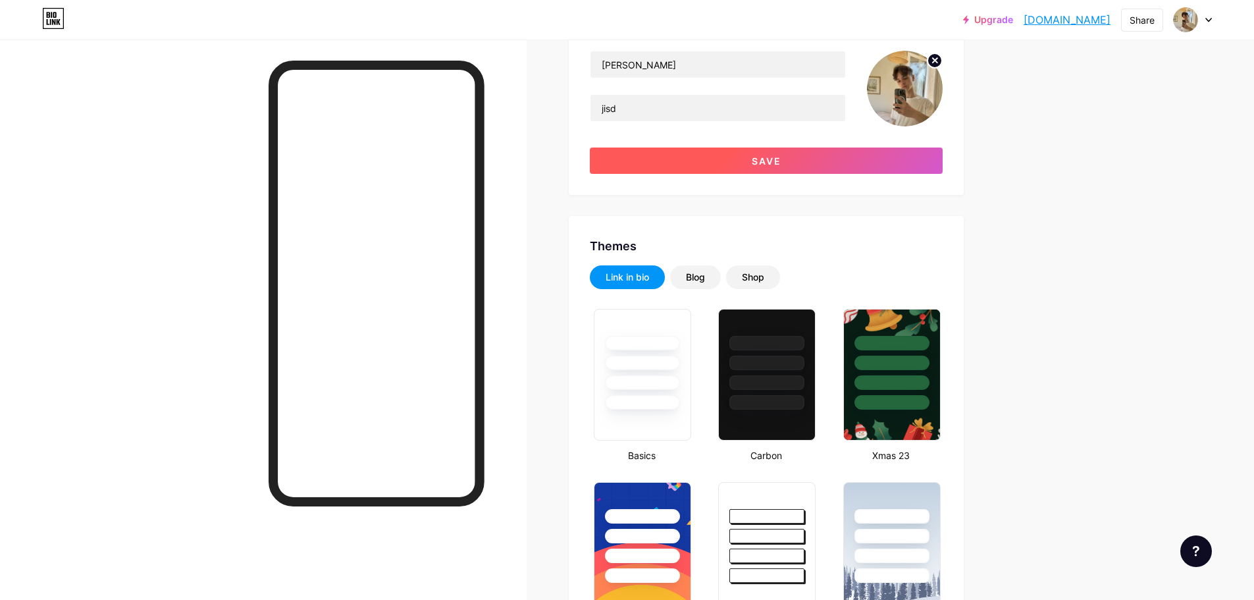
click at [765, 170] on button "Save" at bounding box center [766, 161] width 353 height 26
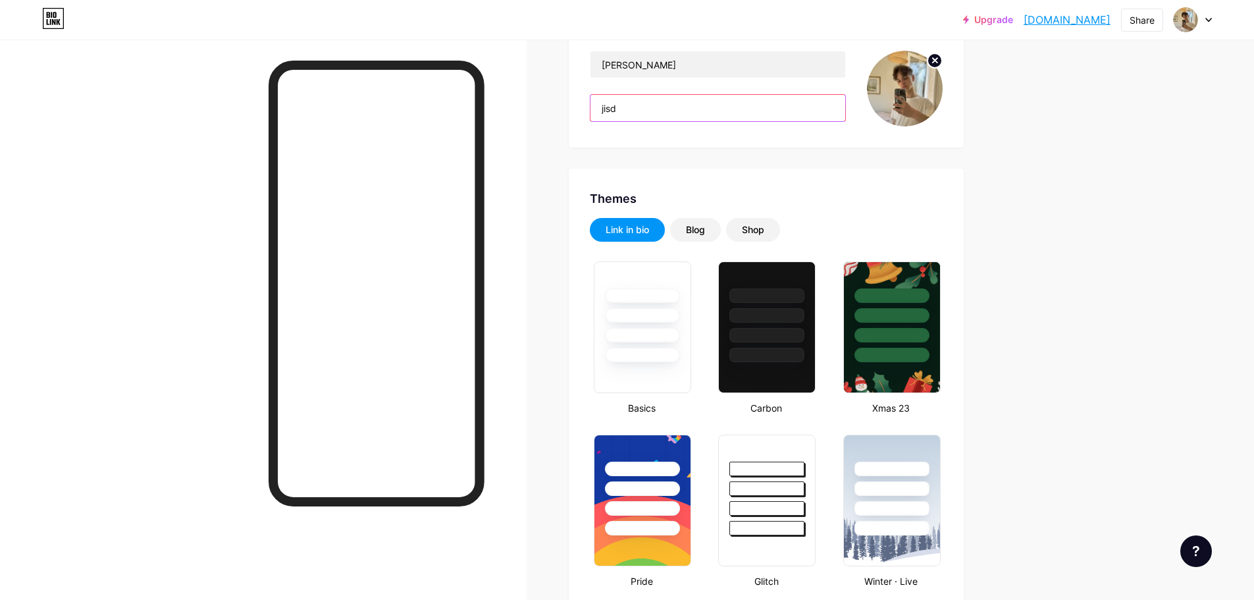
drag, startPoint x: 642, startPoint y: 105, endPoint x: 550, endPoint y: 103, distance: 92.2
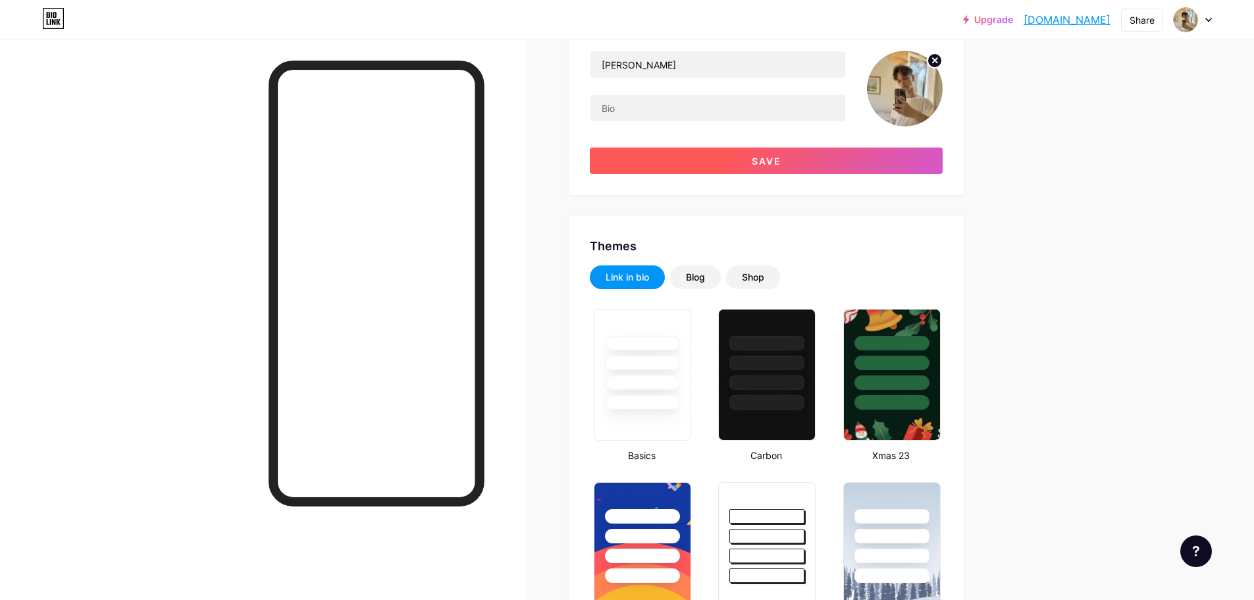
click at [661, 155] on button "Save" at bounding box center [766, 161] width 353 height 26
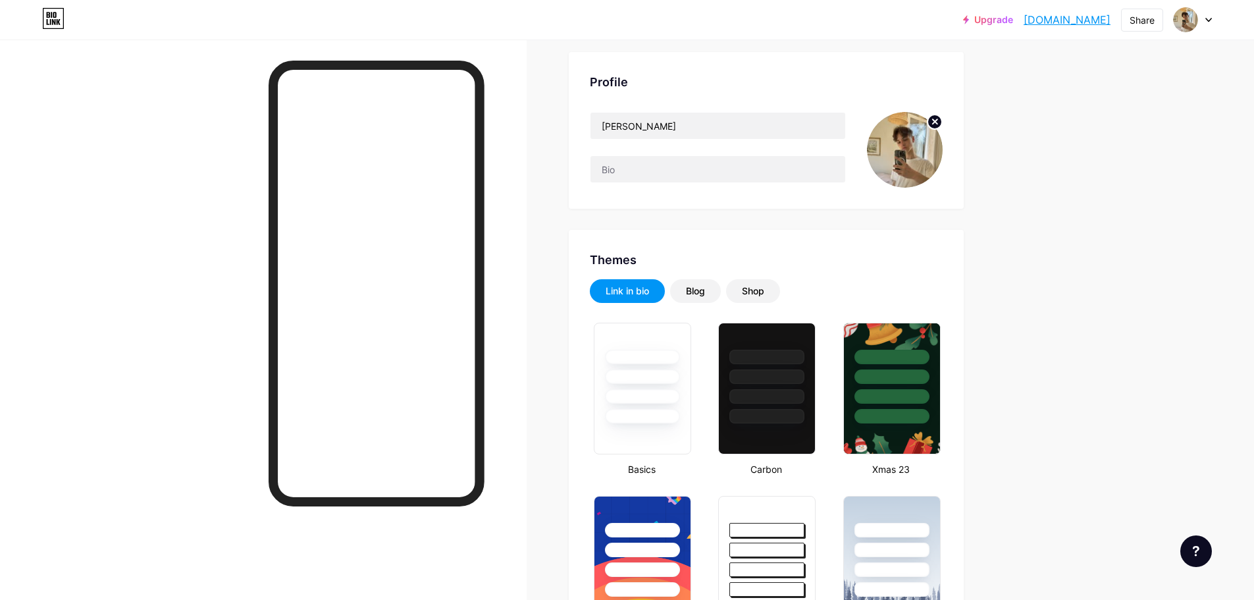
scroll to position [66, 0]
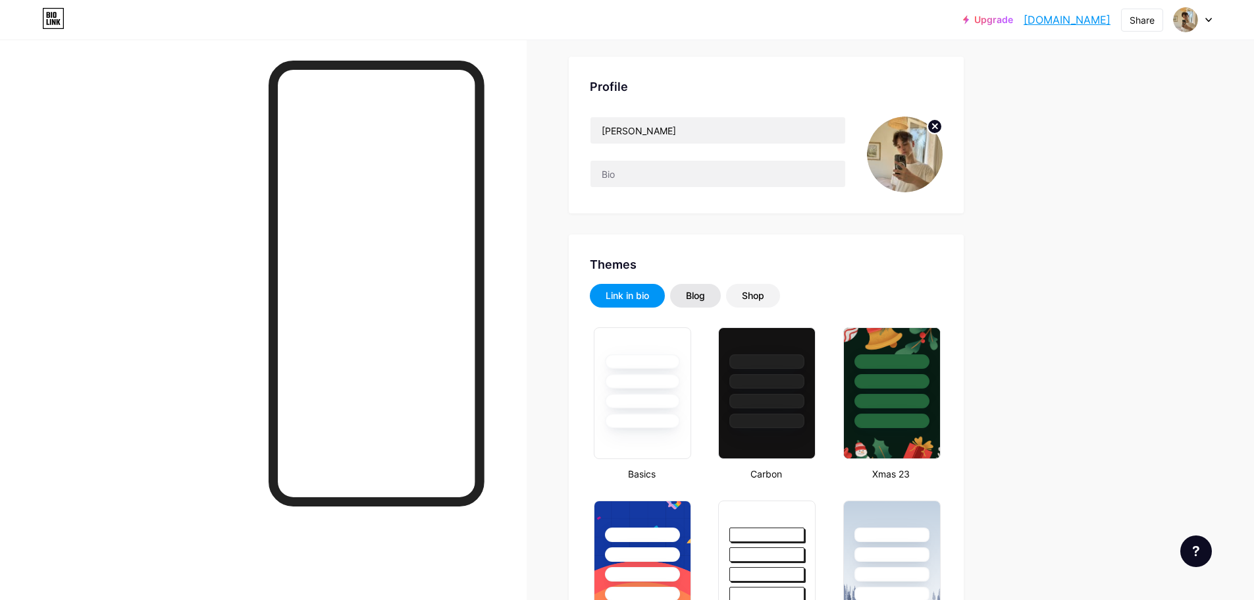
click at [692, 288] on div "Blog" at bounding box center [695, 296] width 51 height 24
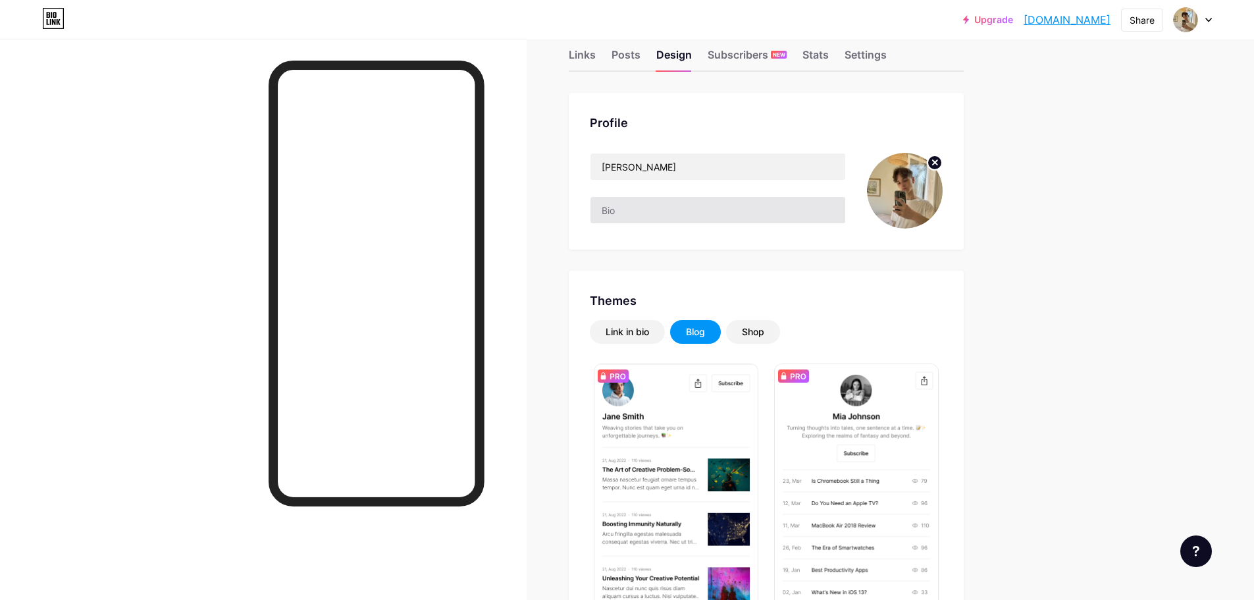
scroll to position [0, 0]
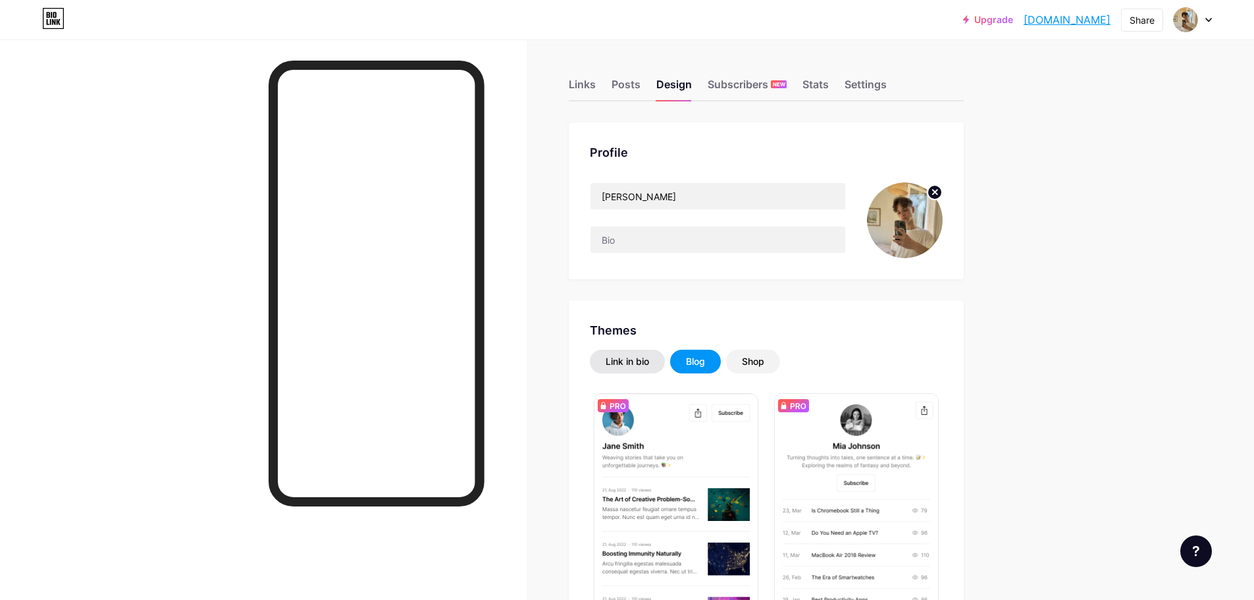
click at [612, 352] on div "Link in bio" at bounding box center [627, 362] width 75 height 24
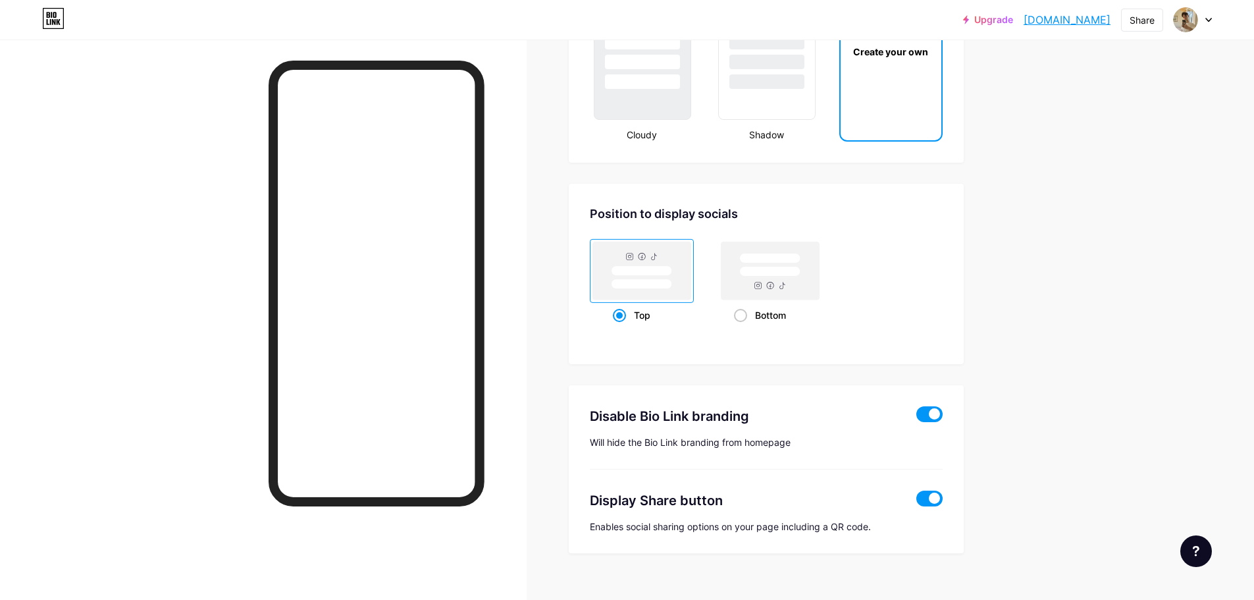
scroll to position [1637, 0]
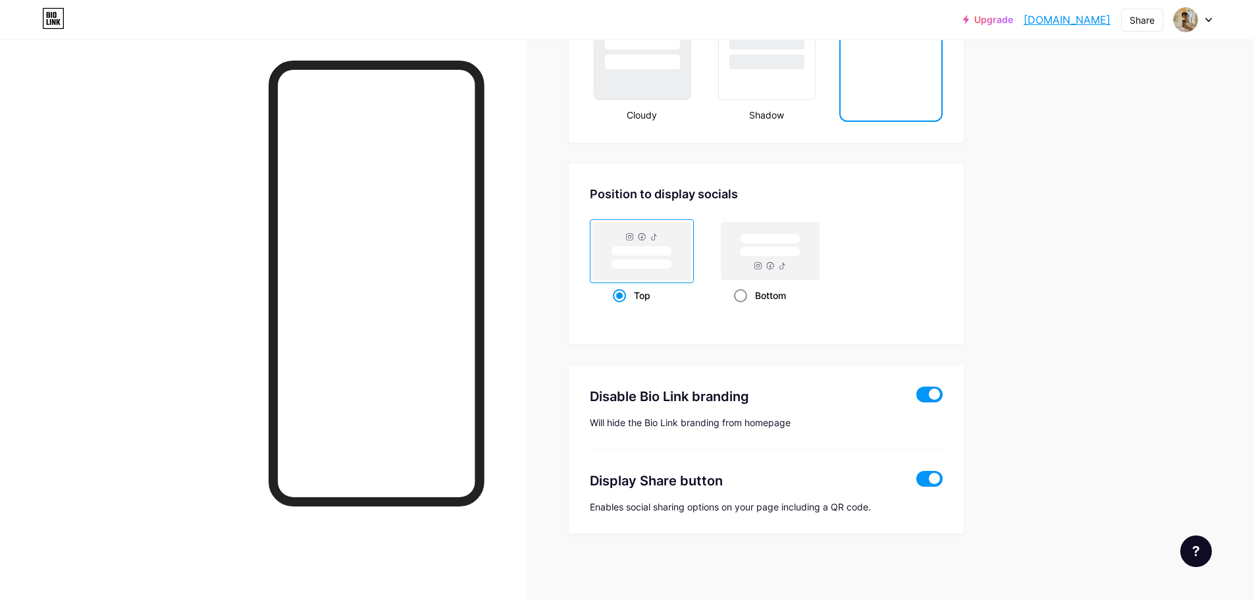
click at [738, 297] on span at bounding box center [740, 295] width 13 height 13
click at [738, 308] on input "Bottom" at bounding box center [738, 312] width 9 height 9
click at [647, 286] on div "Top" at bounding box center [642, 295] width 59 height 24
click at [622, 308] on input "Top" at bounding box center [617, 312] width 9 height 9
click at [756, 267] on rect at bounding box center [771, 251] width 98 height 58
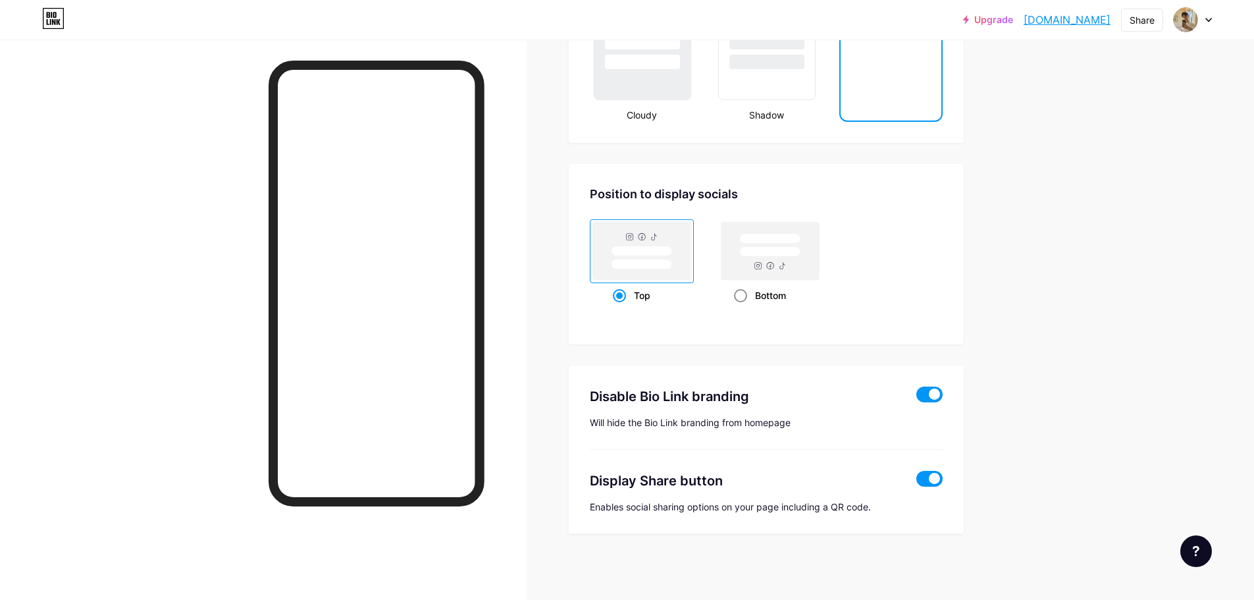
click at [743, 308] on input "Bottom" at bounding box center [738, 312] width 9 height 9
click at [626, 290] on span at bounding box center [619, 295] width 13 height 13
click at [622, 308] on input "Top" at bounding box center [617, 312] width 9 height 9
click at [741, 295] on span at bounding box center [740, 295] width 13 height 13
click at [741, 308] on input "Bottom" at bounding box center [738, 312] width 9 height 9
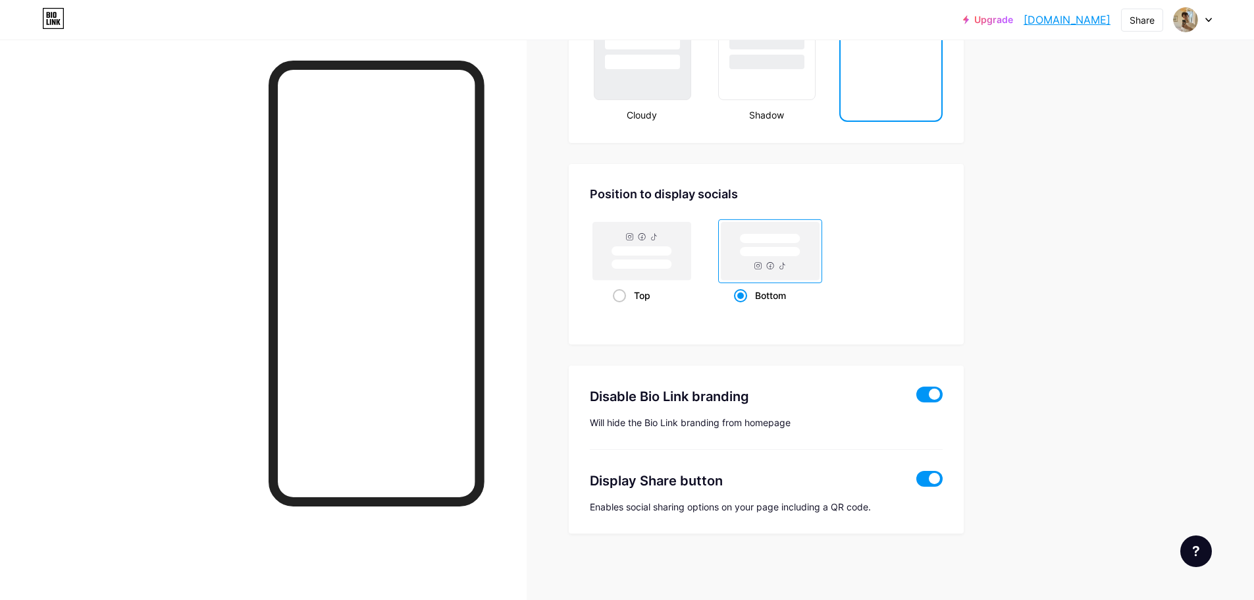
click at [936, 477] on span at bounding box center [930, 479] width 26 height 16
click at [917, 482] on input "checkbox" at bounding box center [917, 482] width 0 height 0
click at [933, 479] on span at bounding box center [930, 479] width 26 height 16
click at [917, 482] on input "checkbox" at bounding box center [917, 482] width 0 height 0
click at [932, 394] on span at bounding box center [930, 395] width 26 height 16
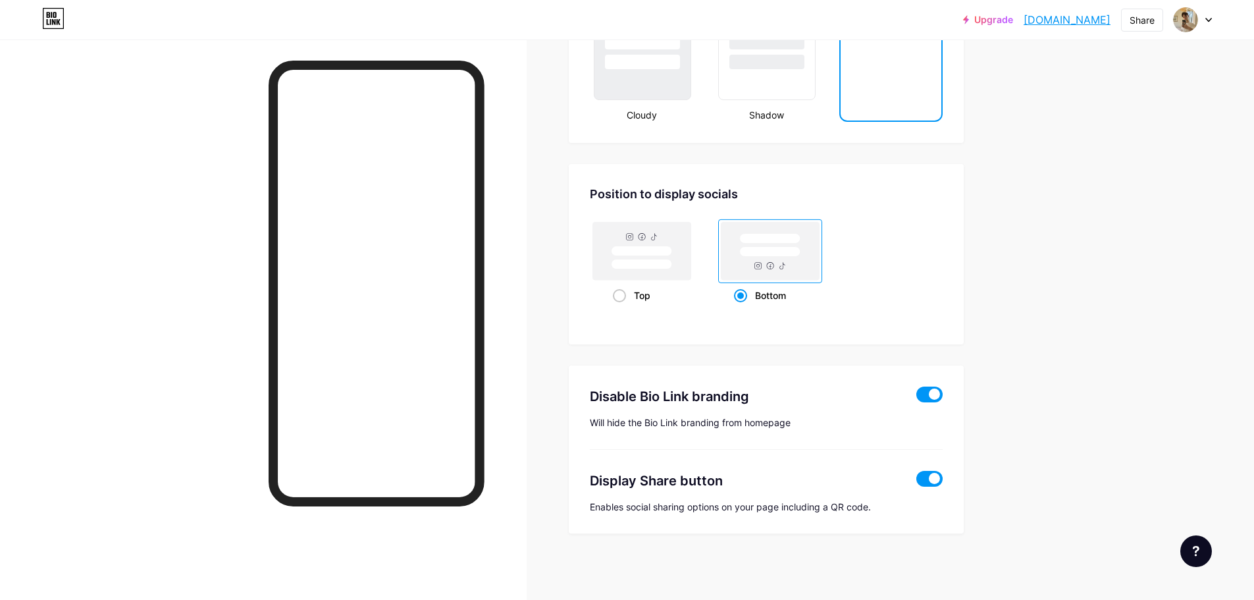
click at [917, 398] on input "checkbox" at bounding box center [917, 398] width 0 height 0
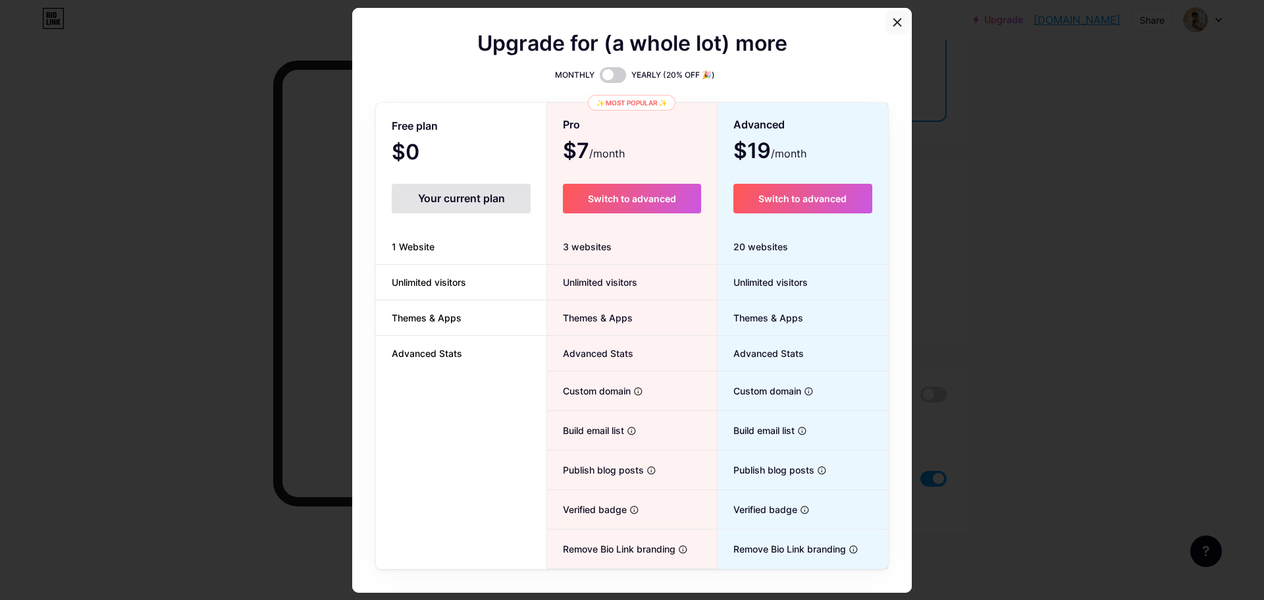
click at [888, 13] on div at bounding box center [898, 23] width 24 height 24
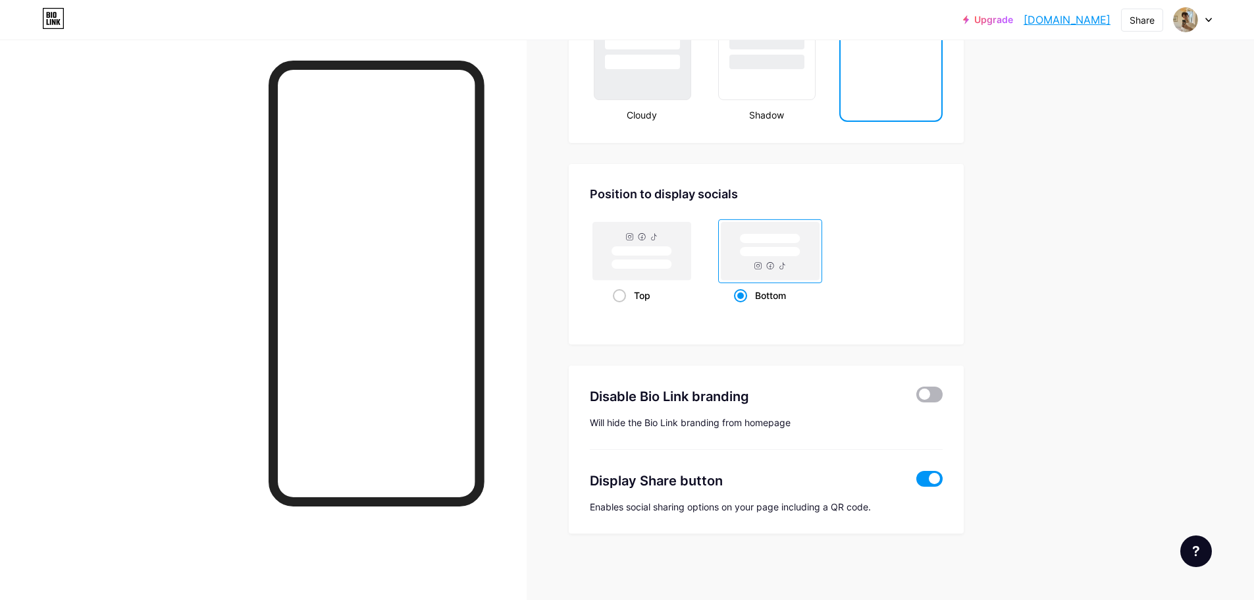
click at [932, 396] on span at bounding box center [930, 395] width 26 height 16
click at [917, 398] on input "checkbox" at bounding box center [917, 398] width 0 height 0
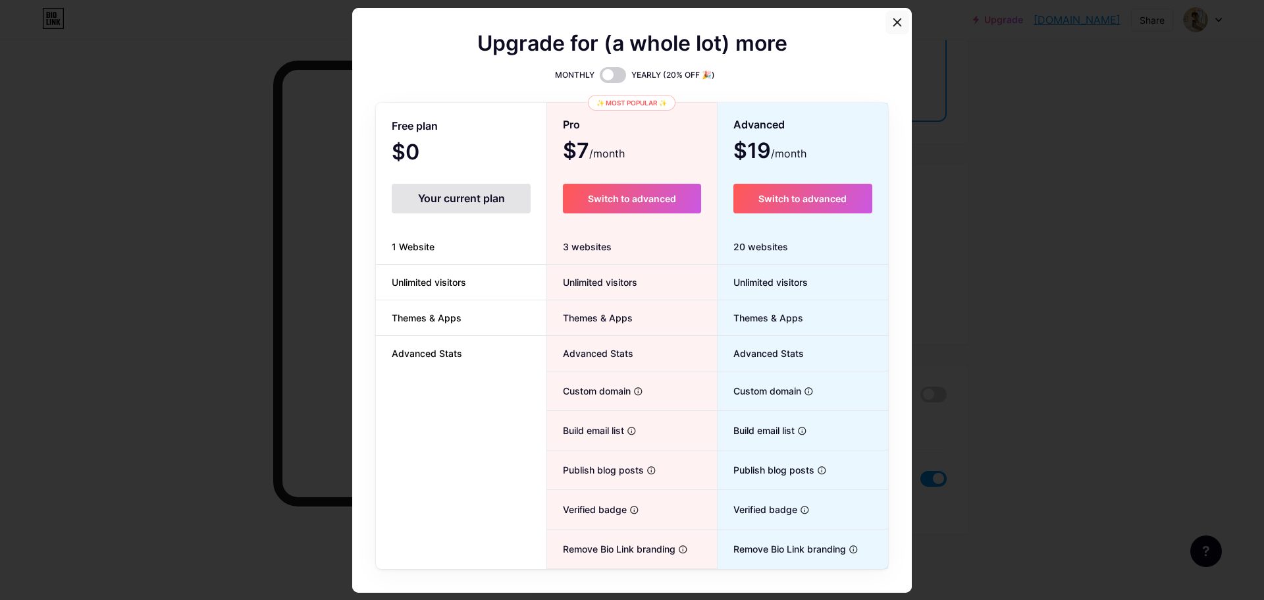
click at [892, 21] on icon at bounding box center [897, 22] width 11 height 11
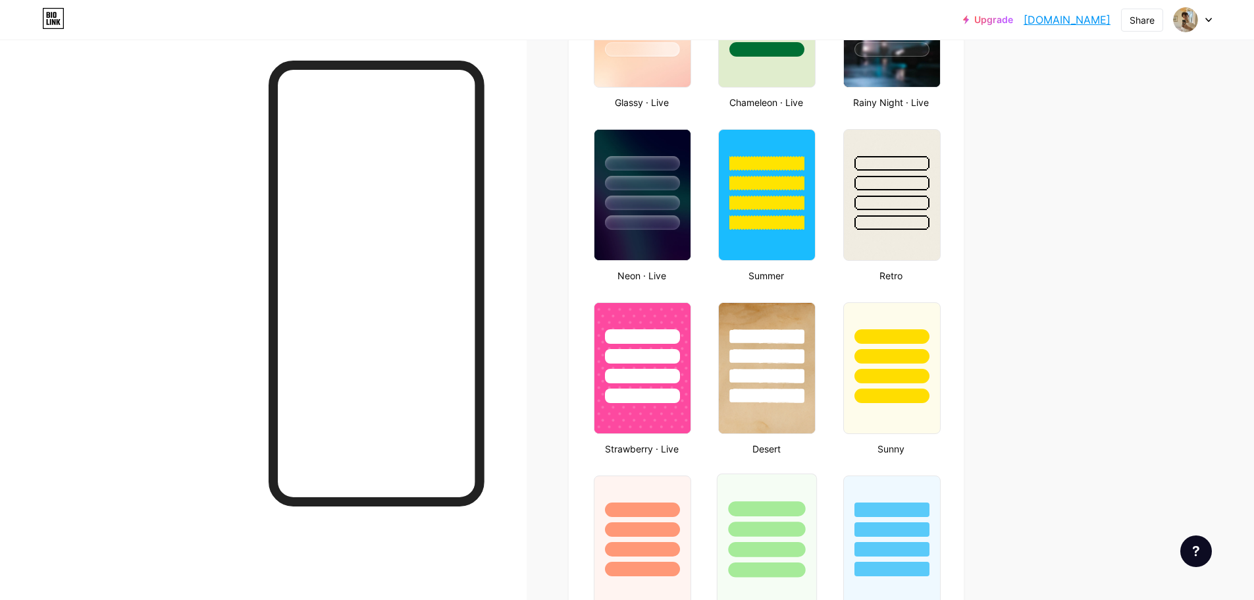
scroll to position [781, 0]
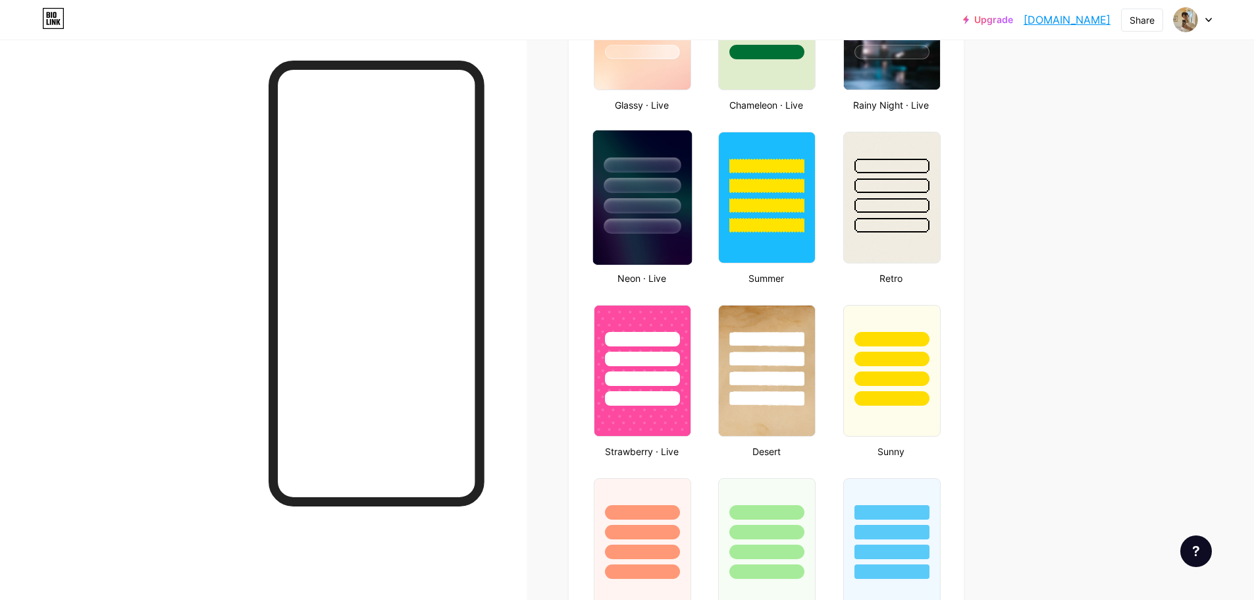
click at [659, 157] on div at bounding box center [642, 181] width 99 height 103
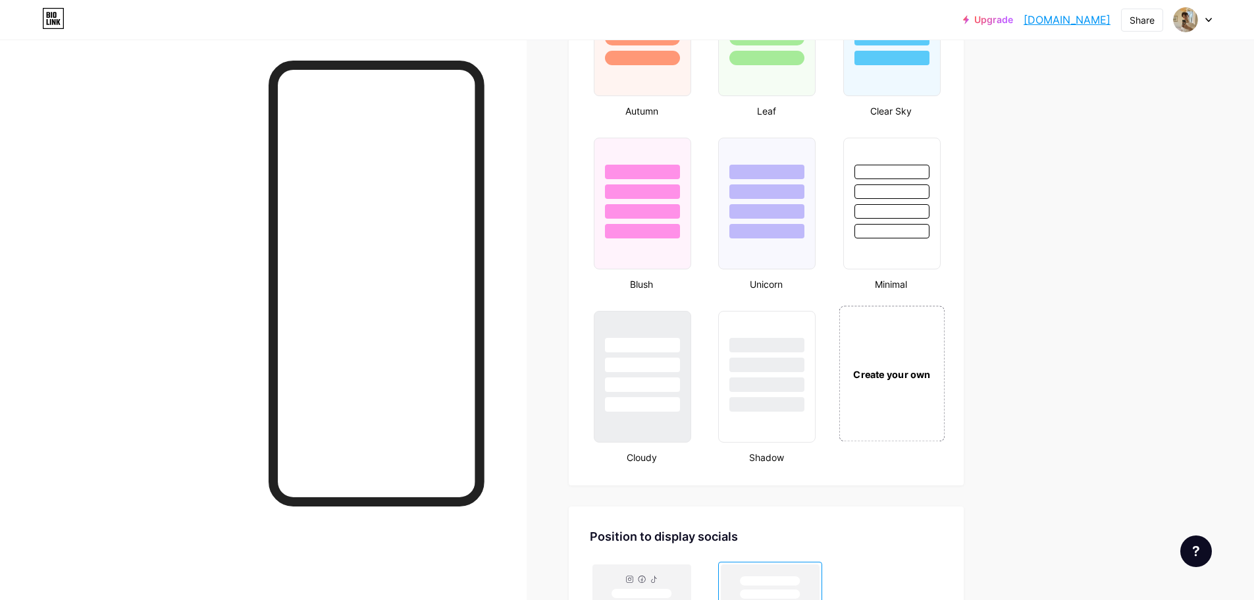
scroll to position [1440, 0]
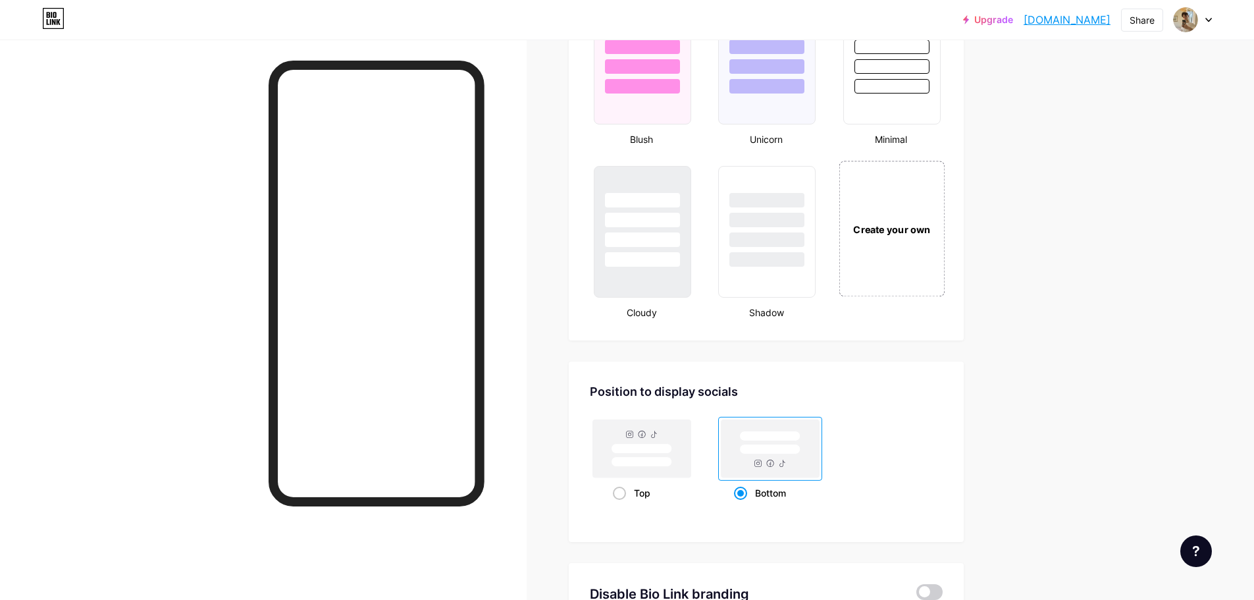
click at [894, 239] on div "Create your own" at bounding box center [892, 229] width 106 height 136
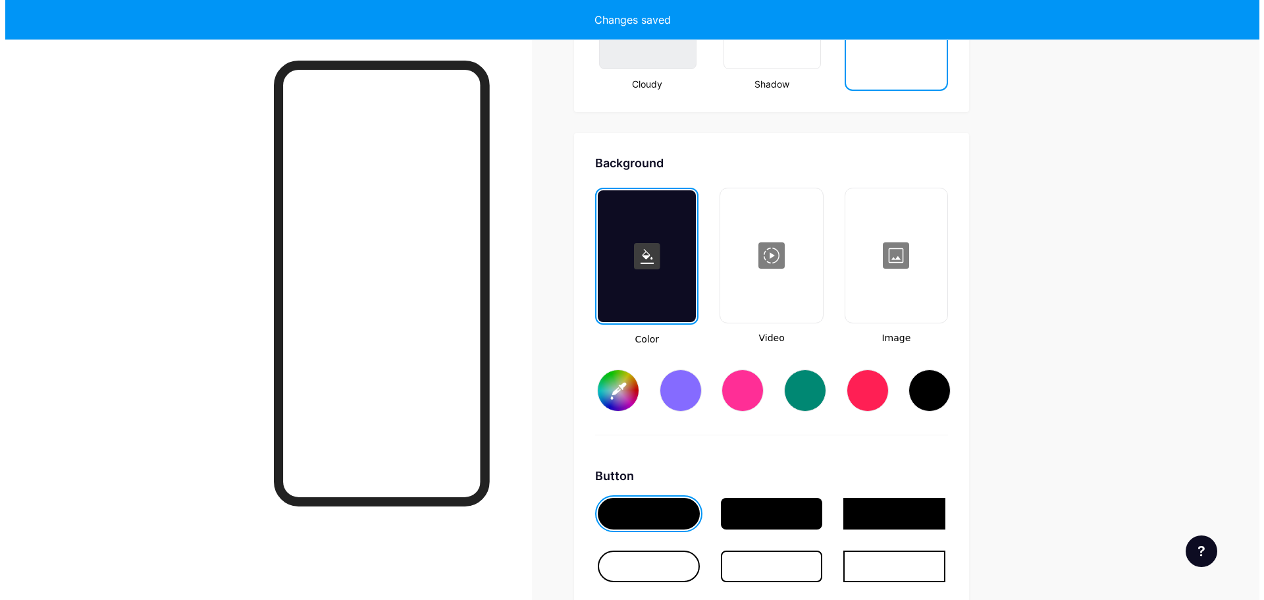
scroll to position [1748, 0]
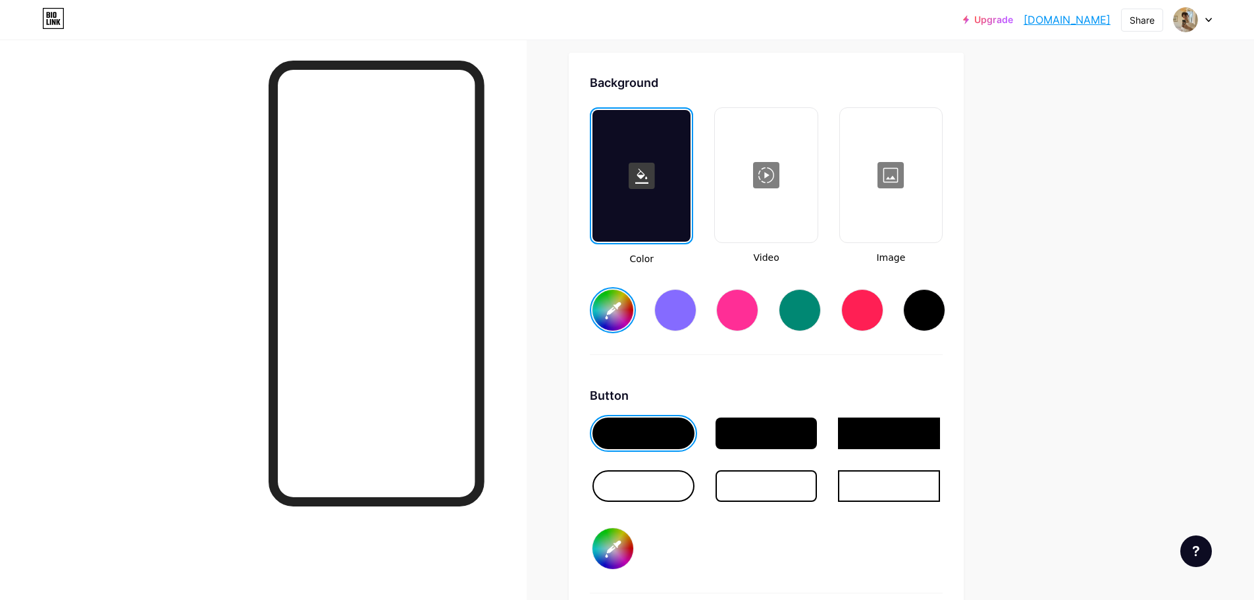
click at [775, 169] on div at bounding box center [765, 175] width 99 height 132
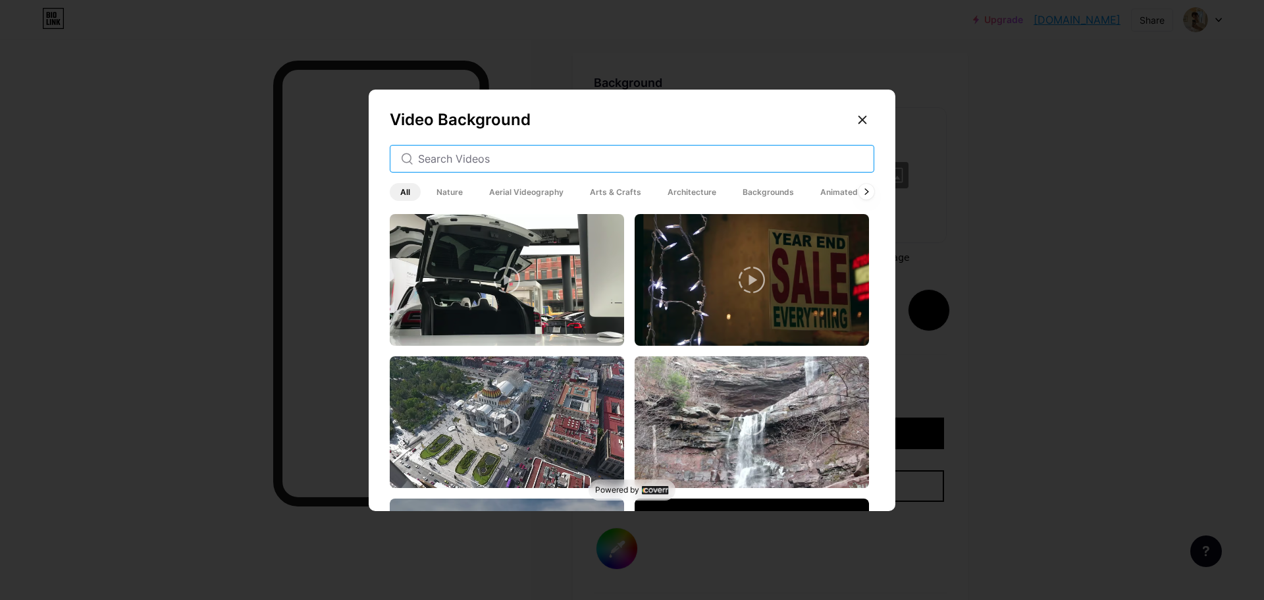
click at [569, 163] on input "text" at bounding box center [640, 159] width 445 height 16
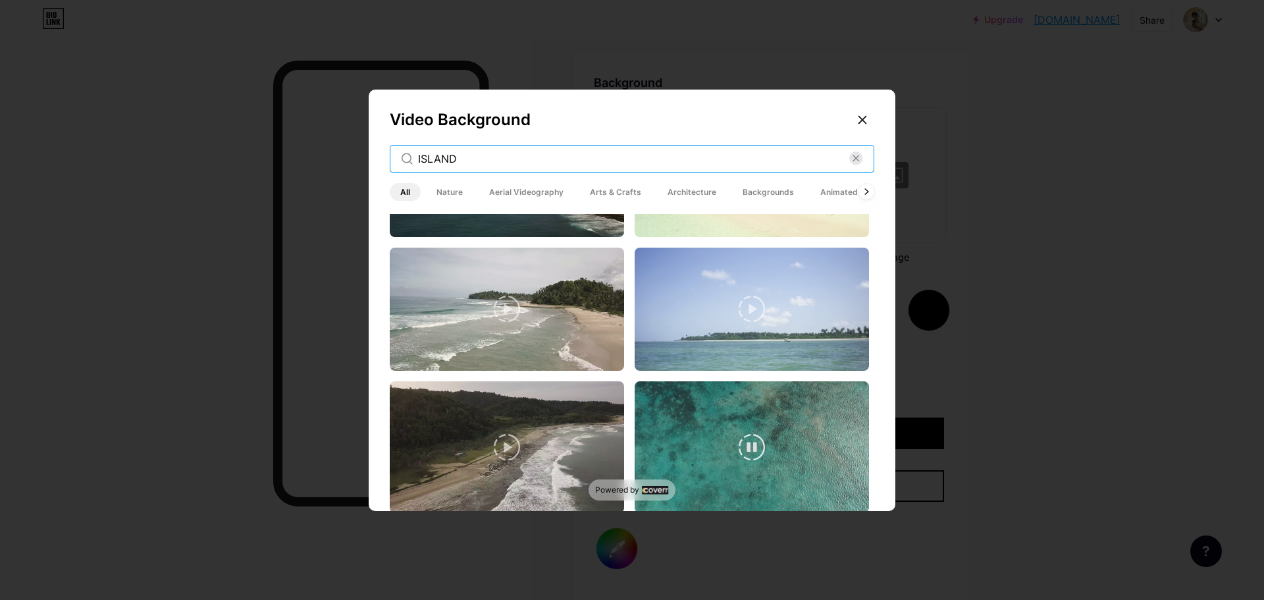
scroll to position [132, 0]
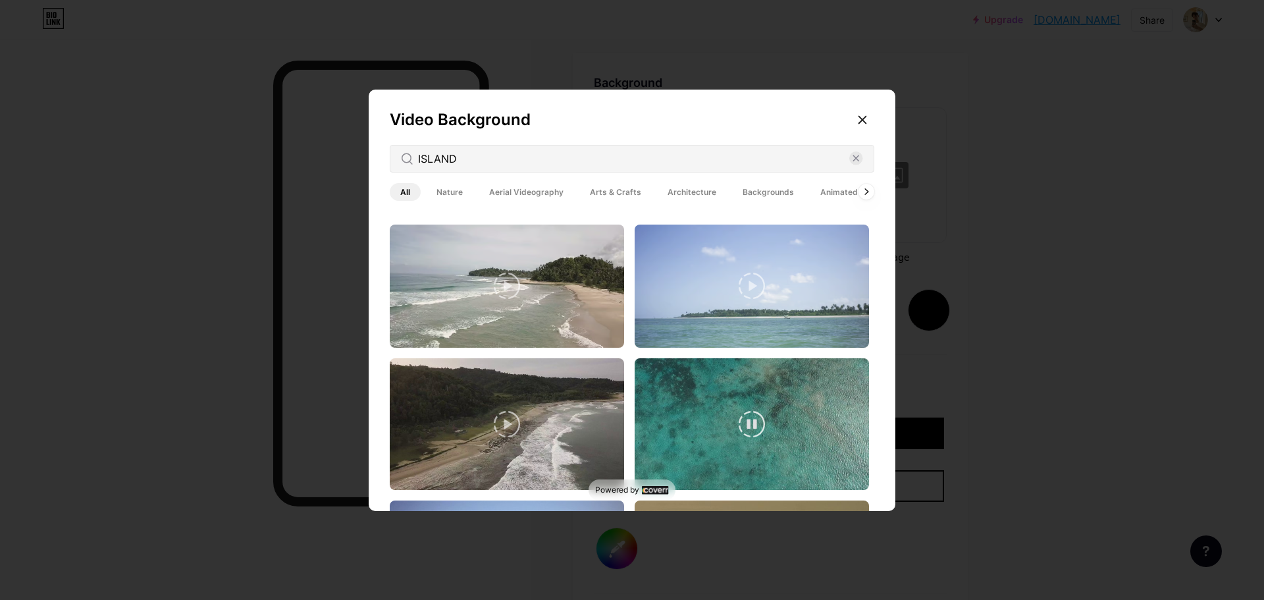
click at [787, 431] on video at bounding box center [752, 424] width 234 height 132
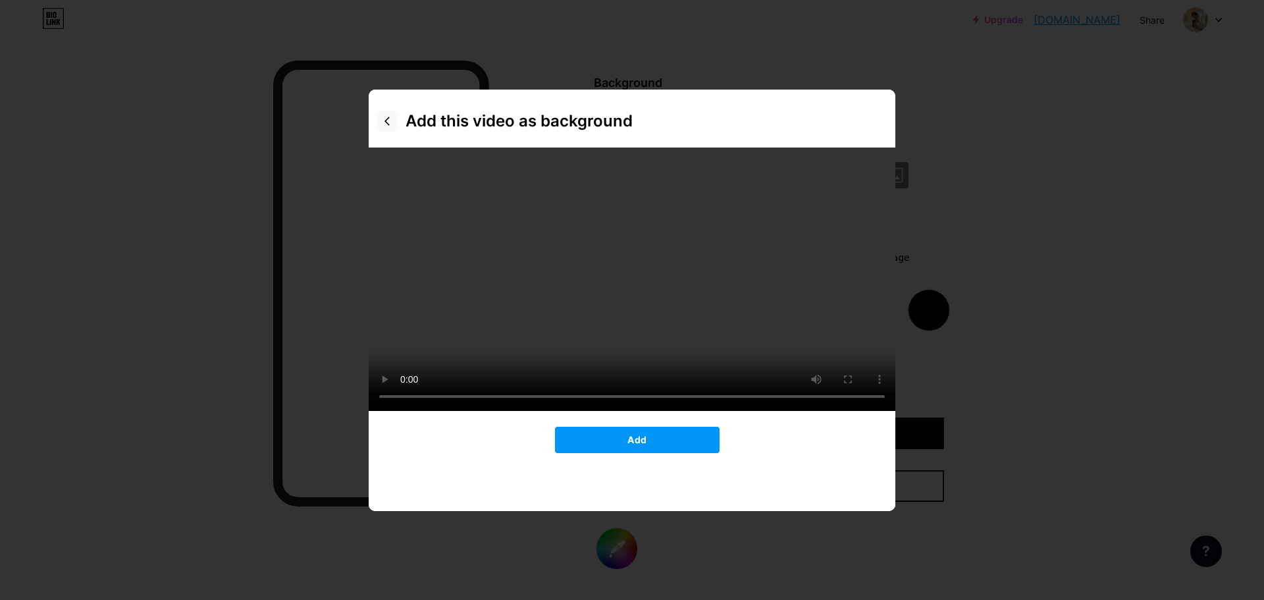
click at [382, 122] on icon at bounding box center [387, 121] width 11 height 11
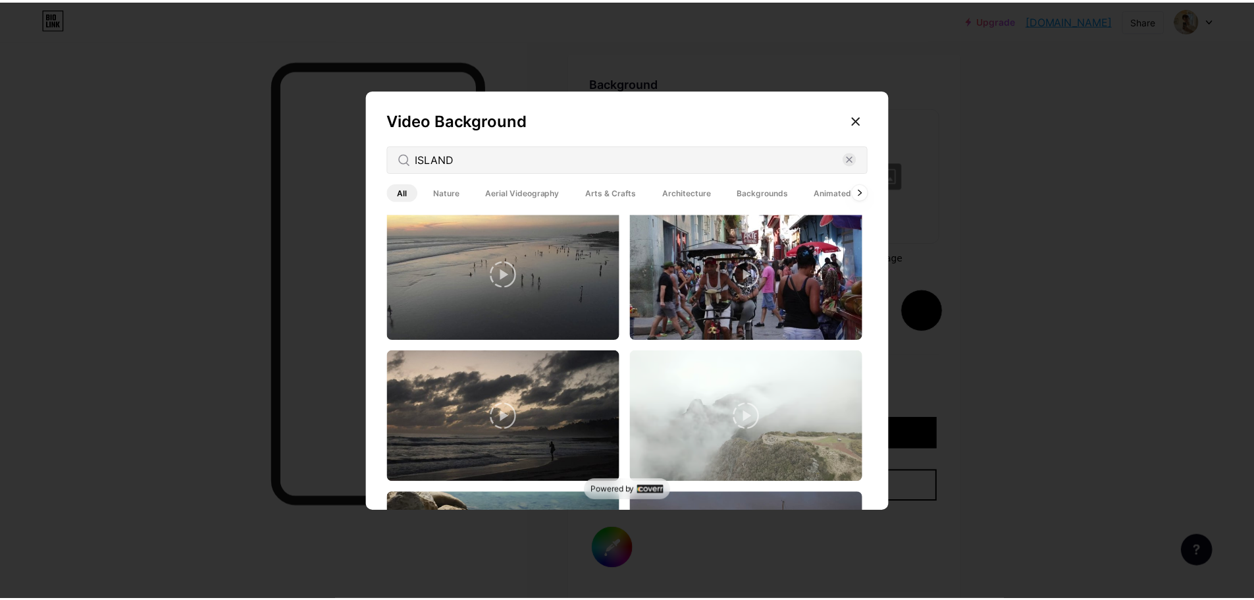
scroll to position [3510, 0]
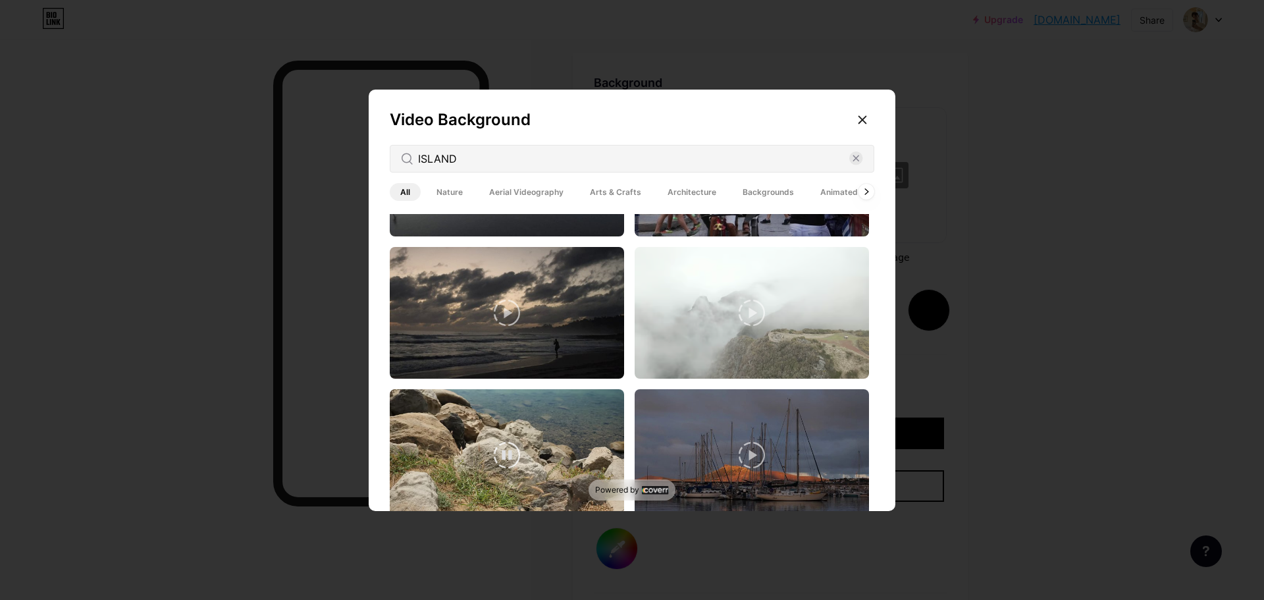
click at [545, 433] on video at bounding box center [507, 455] width 234 height 132
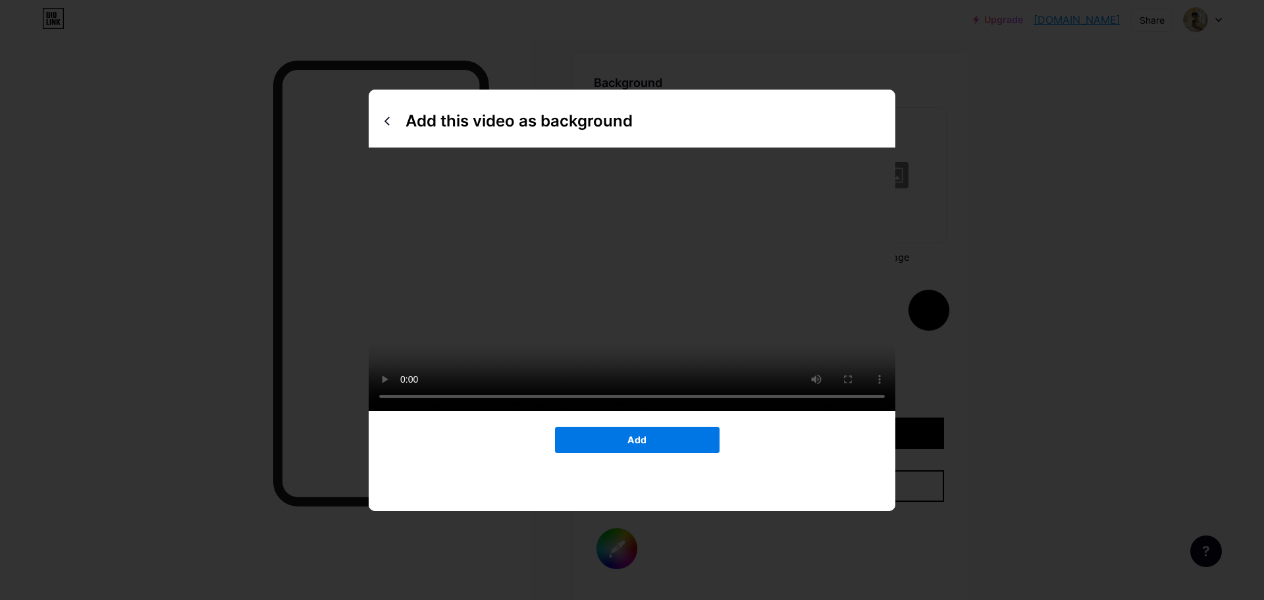
click at [667, 453] on button "Add" at bounding box center [637, 440] width 165 height 26
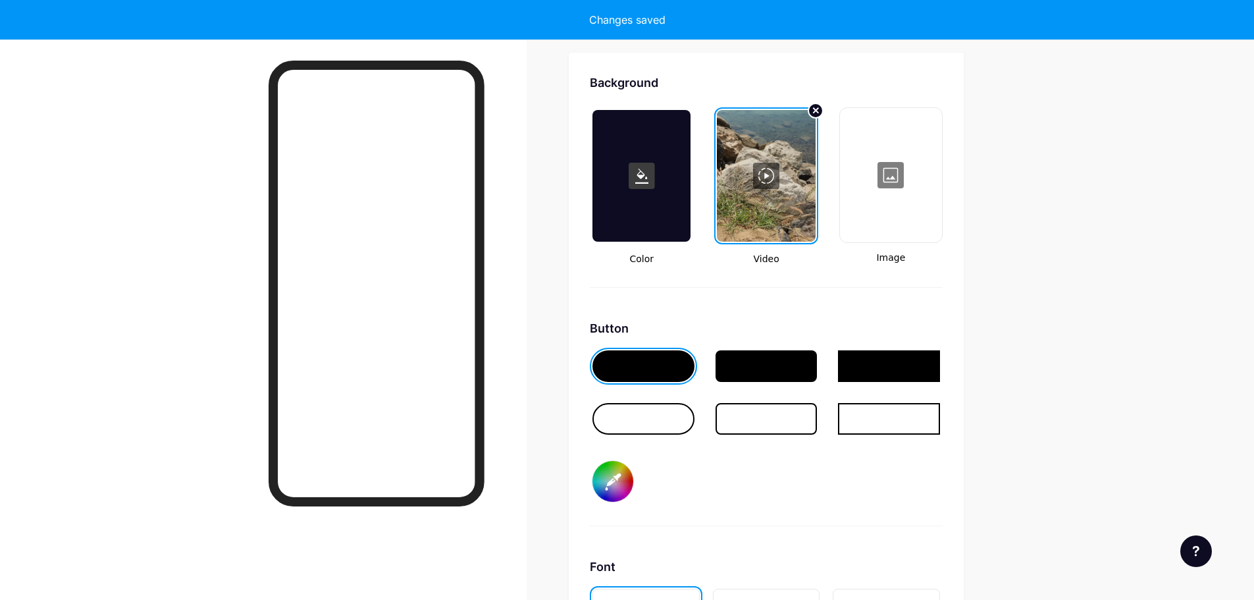
click at [670, 424] on div at bounding box center [644, 419] width 102 height 32
click at [670, 367] on div at bounding box center [644, 366] width 102 height 32
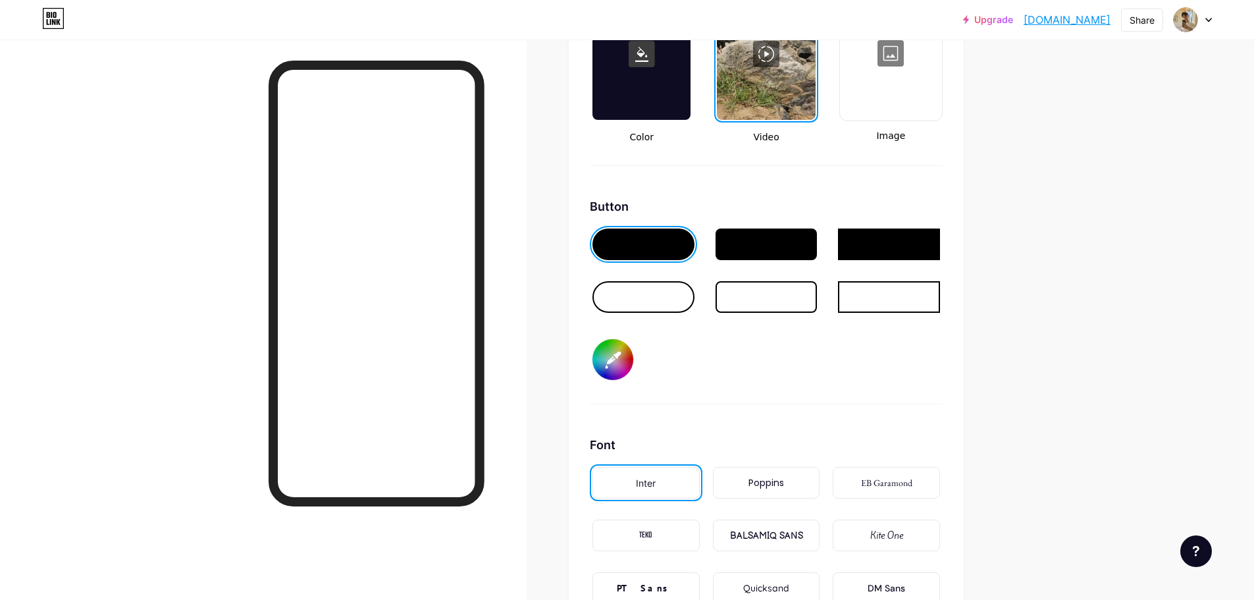
scroll to position [1880, 0]
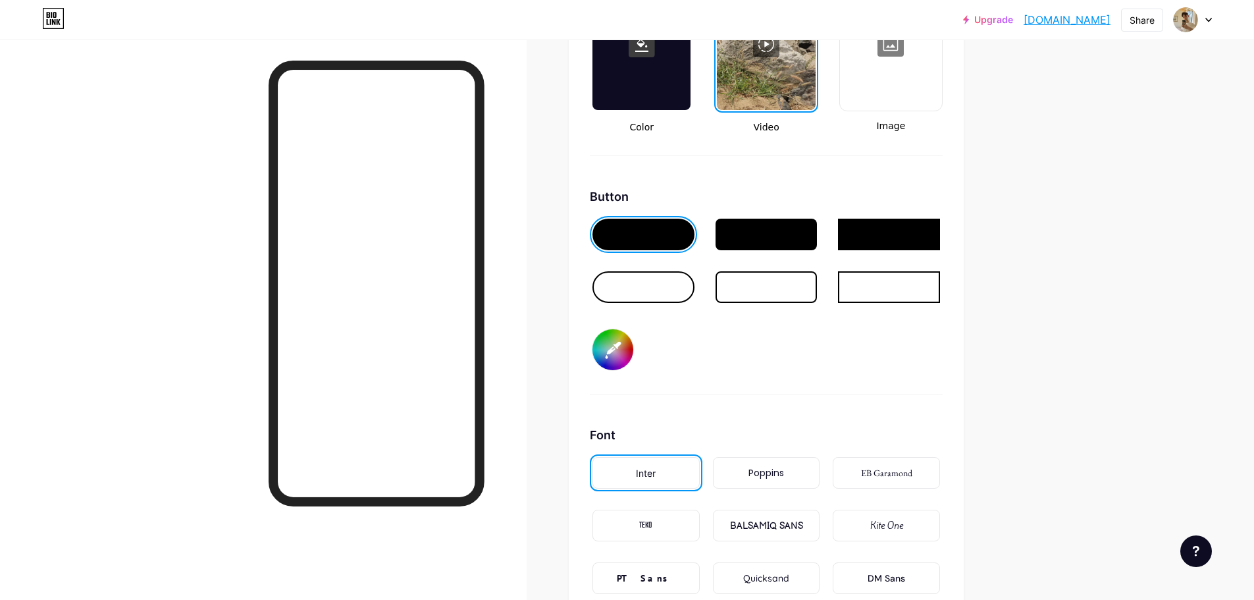
click at [622, 354] on input "#000000" at bounding box center [613, 349] width 41 height 41
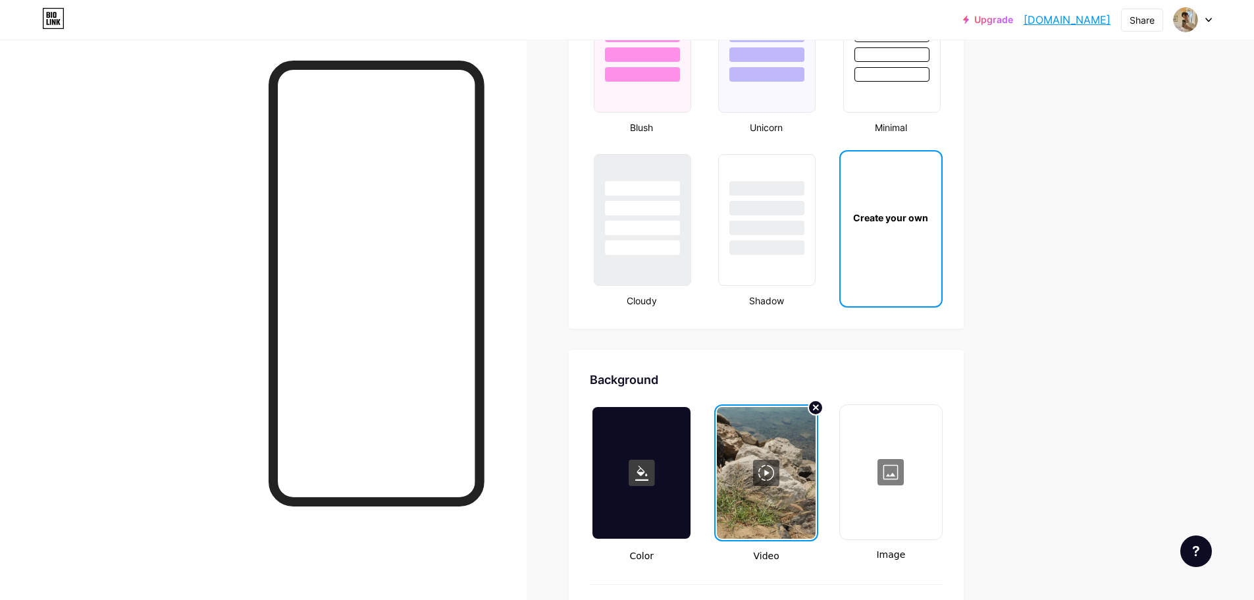
scroll to position [1419, 0]
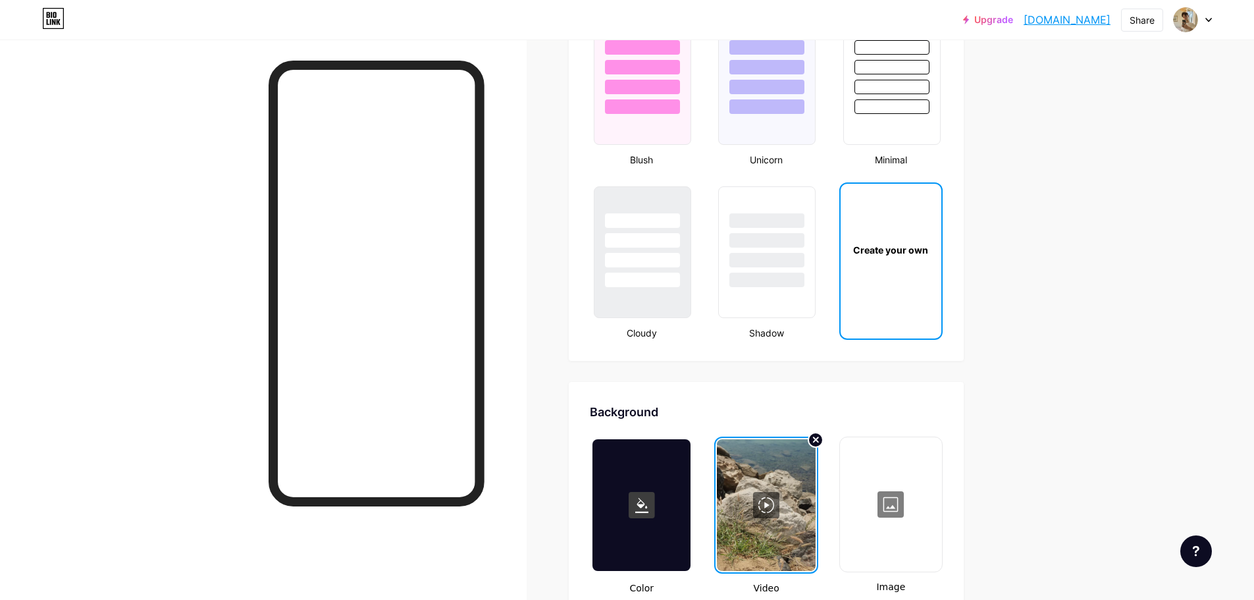
click at [640, 500] on rect at bounding box center [642, 505] width 26 height 26
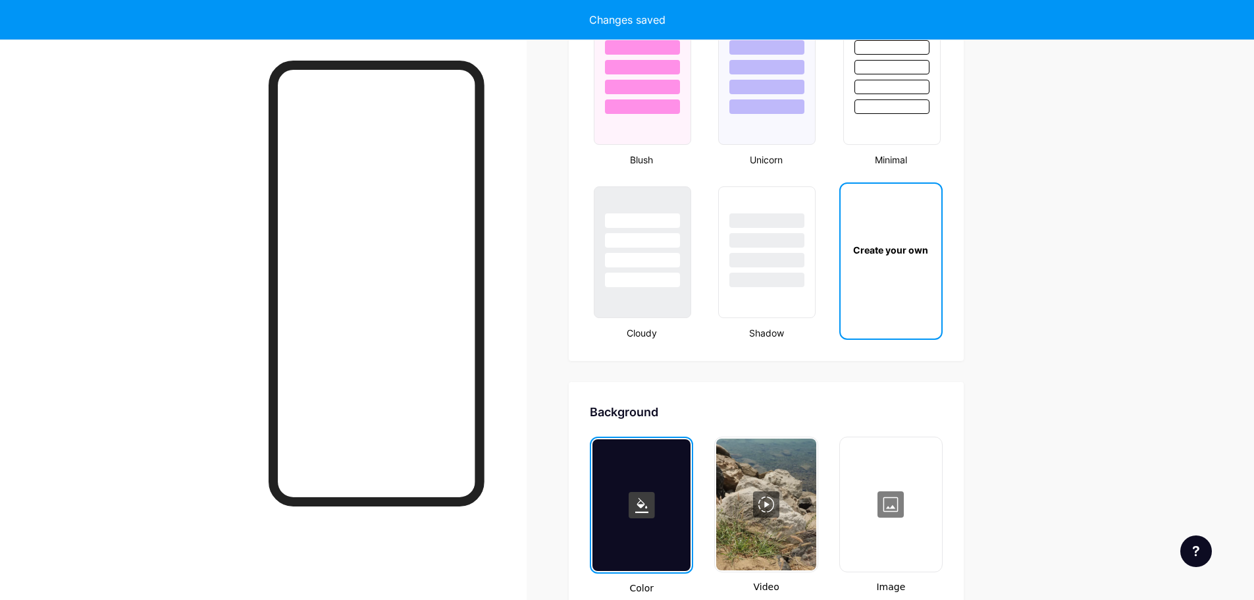
click at [753, 498] on div at bounding box center [765, 505] width 99 height 132
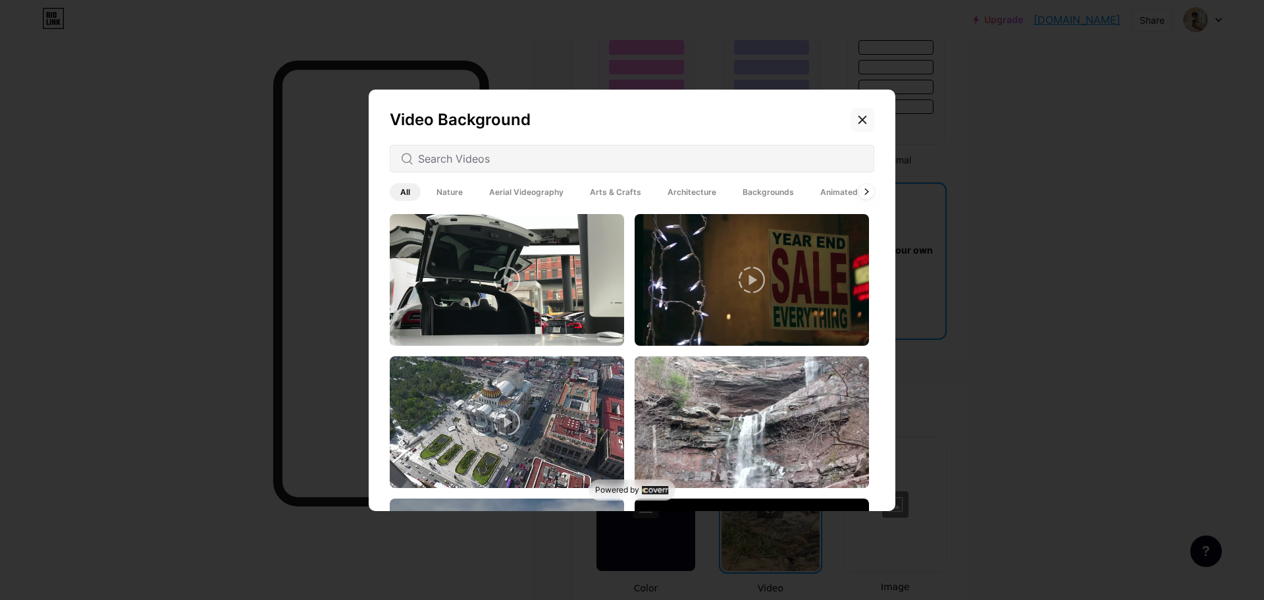
click at [860, 119] on icon at bounding box center [862, 120] width 11 height 11
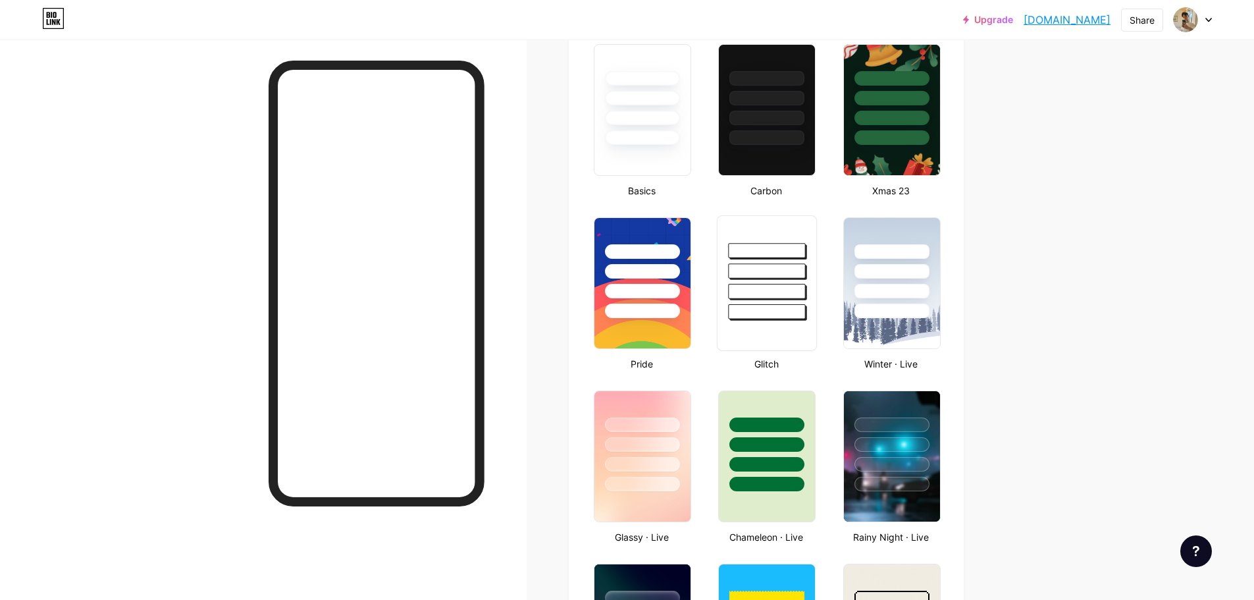
scroll to position [0, 0]
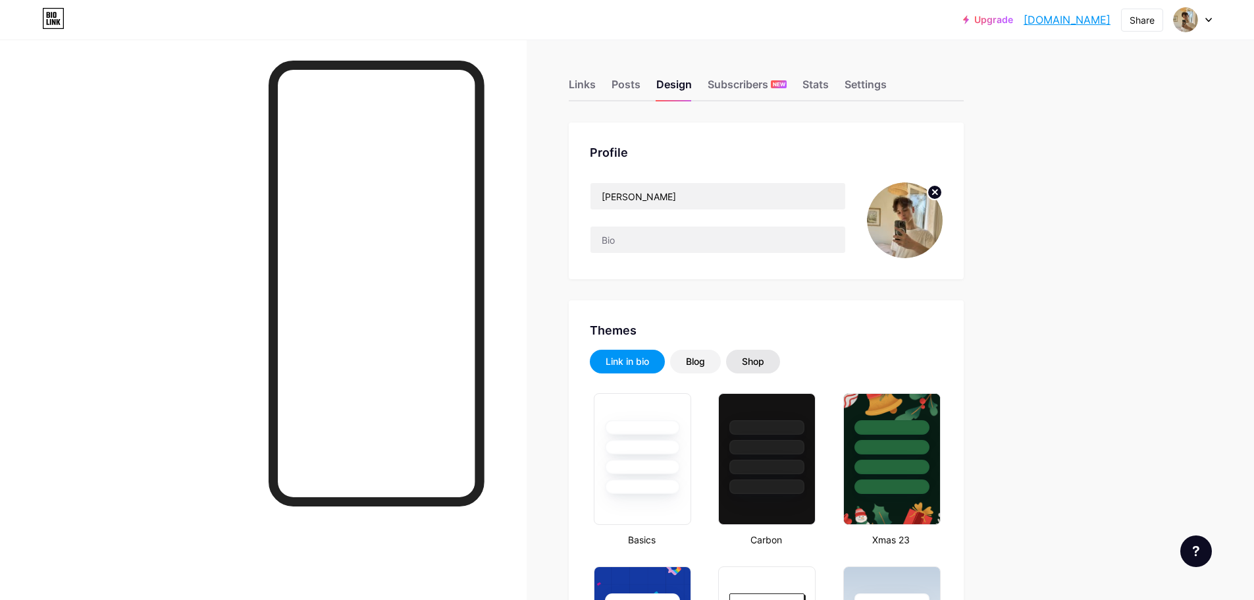
drag, startPoint x: 764, startPoint y: 363, endPoint x: 757, endPoint y: 364, distance: 6.6
click at [765, 364] on div "Shop" at bounding box center [753, 361] width 22 height 13
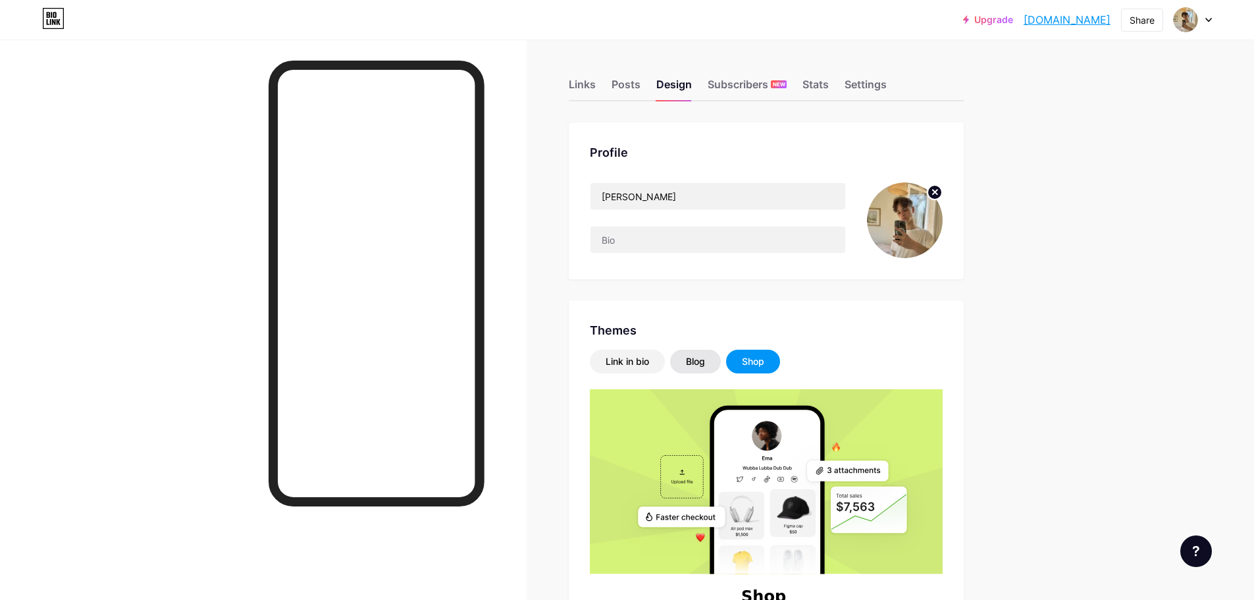
click at [707, 352] on div "Blog" at bounding box center [695, 362] width 51 height 24
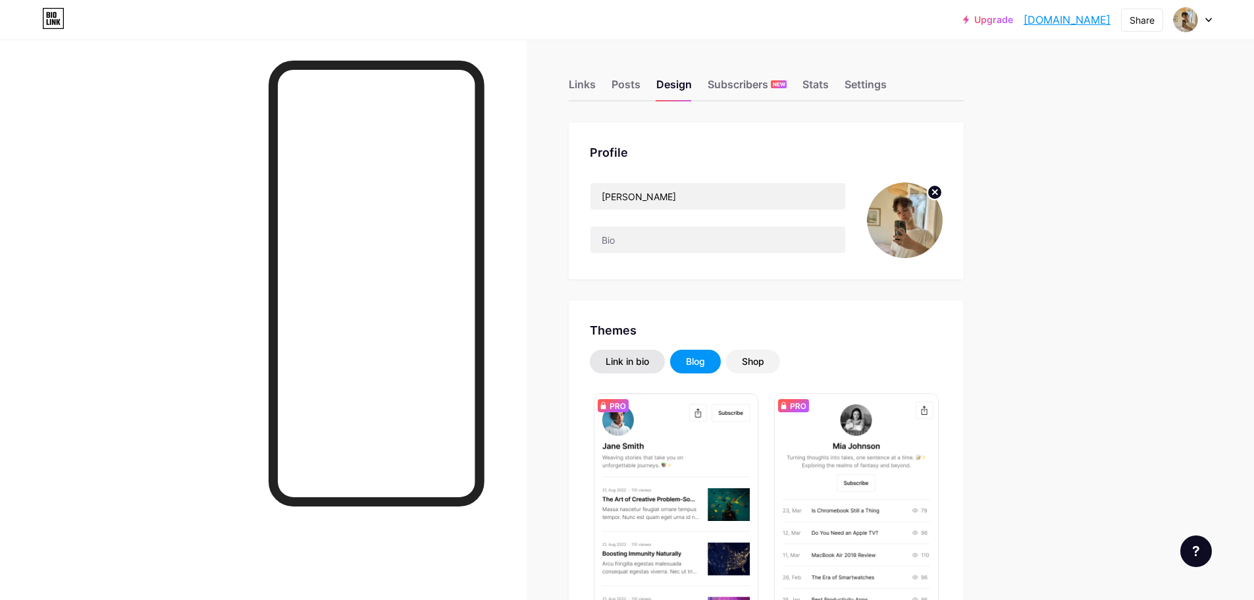
click at [645, 369] on div "Link in bio" at bounding box center [627, 362] width 75 height 24
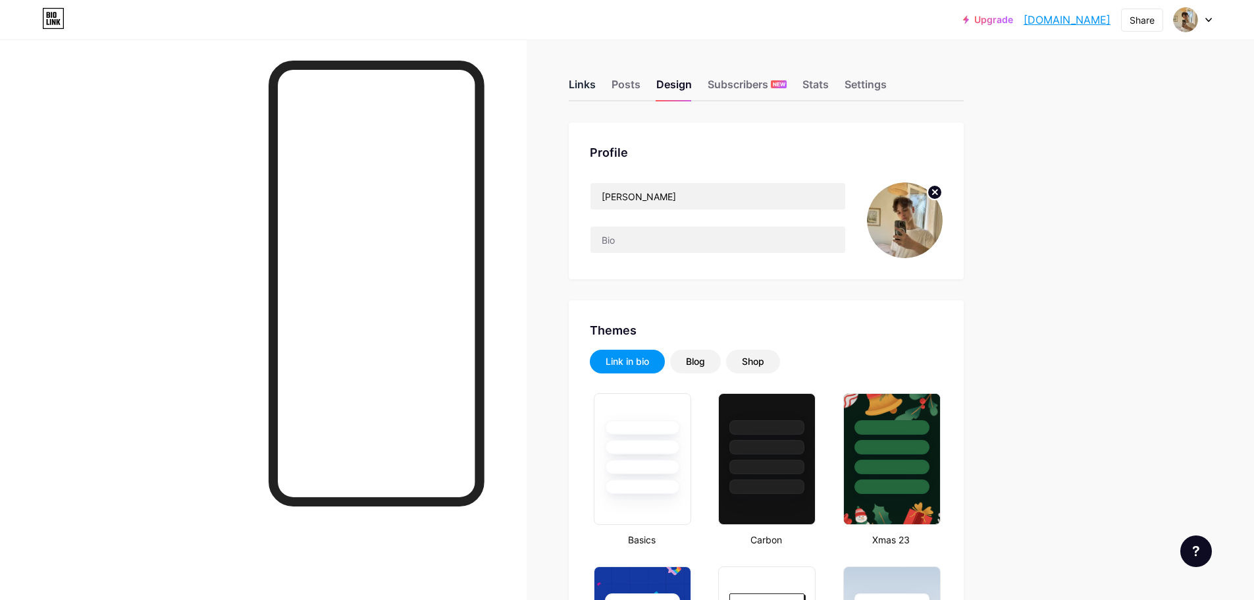
click at [589, 82] on div "Links" at bounding box center [582, 88] width 27 height 24
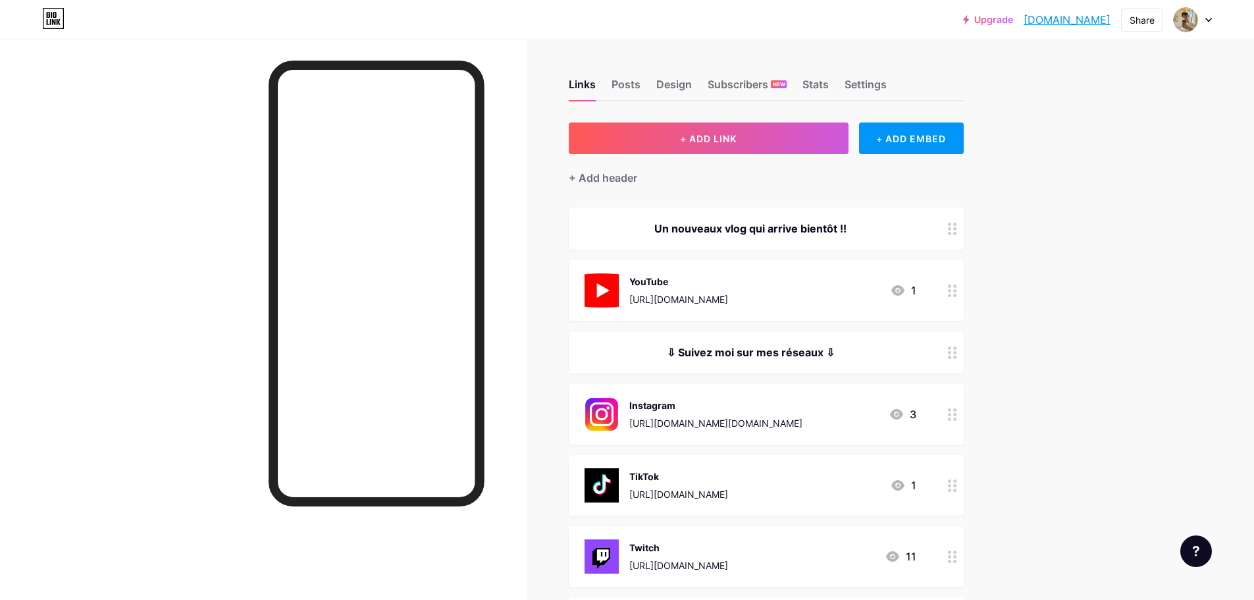
click at [770, 354] on div "⇩ Suivez moi sur mes réseaux ⇩" at bounding box center [751, 352] width 332 height 16
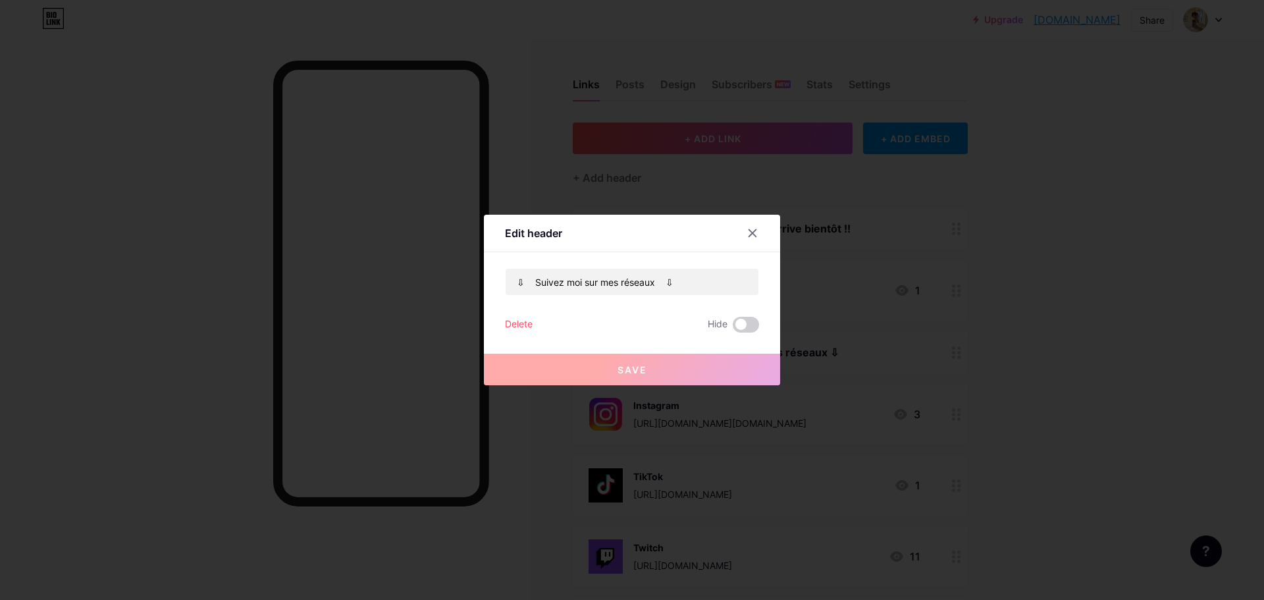
click at [756, 217] on div "Edit header ⇩ Suivez moi sur mes réseaux ⇩ Delete Hide Save" at bounding box center [632, 300] width 296 height 171
click at [754, 230] on div at bounding box center [753, 233] width 24 height 24
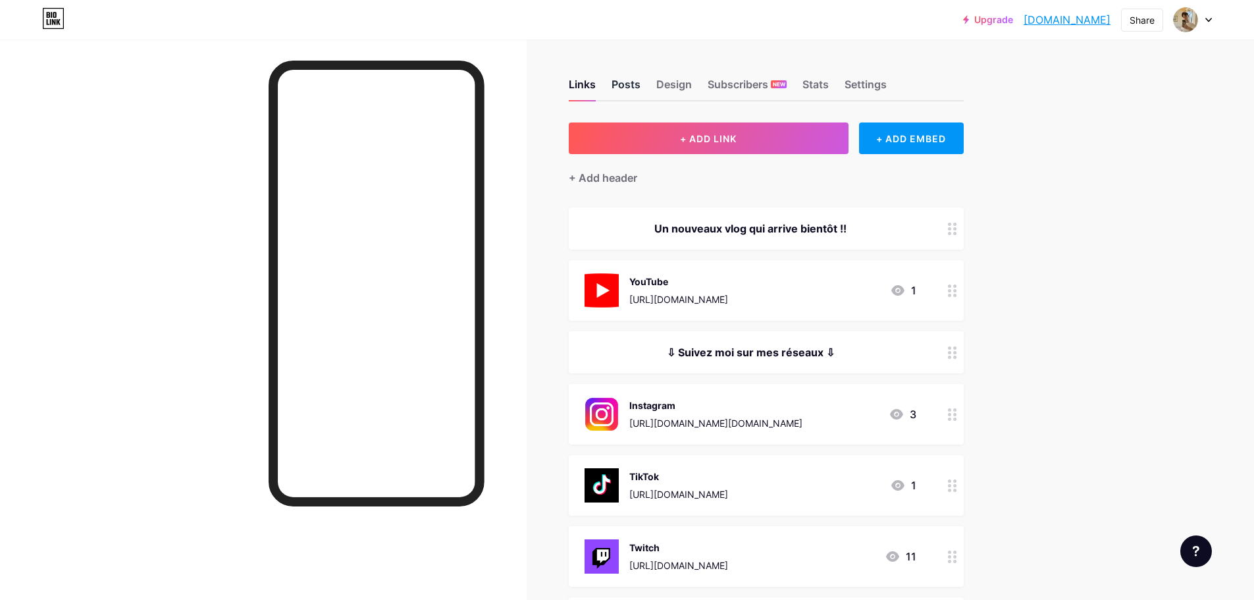
click at [630, 84] on div "Posts" at bounding box center [626, 88] width 29 height 24
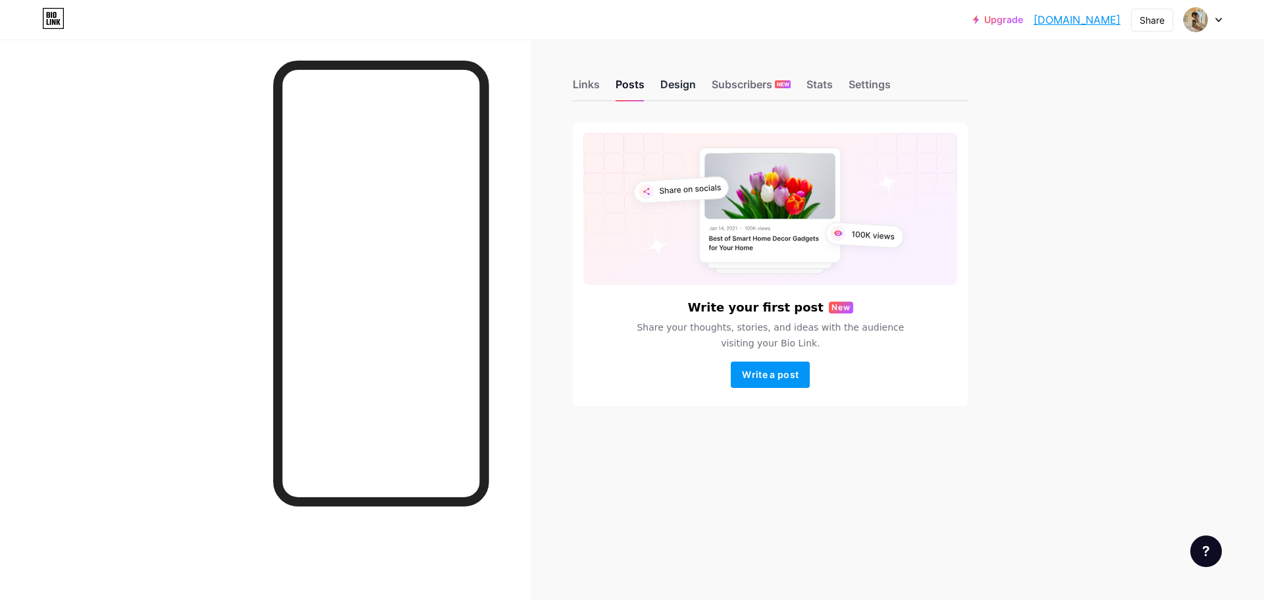
click at [681, 83] on div "Design" at bounding box center [678, 88] width 36 height 24
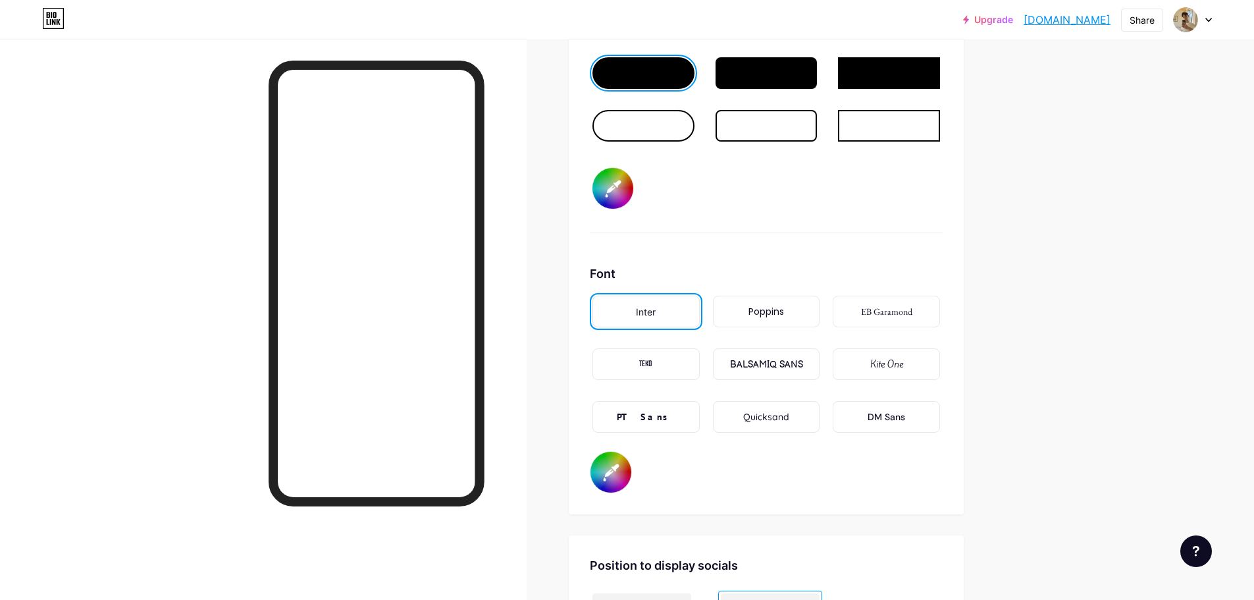
scroll to position [2173, 0]
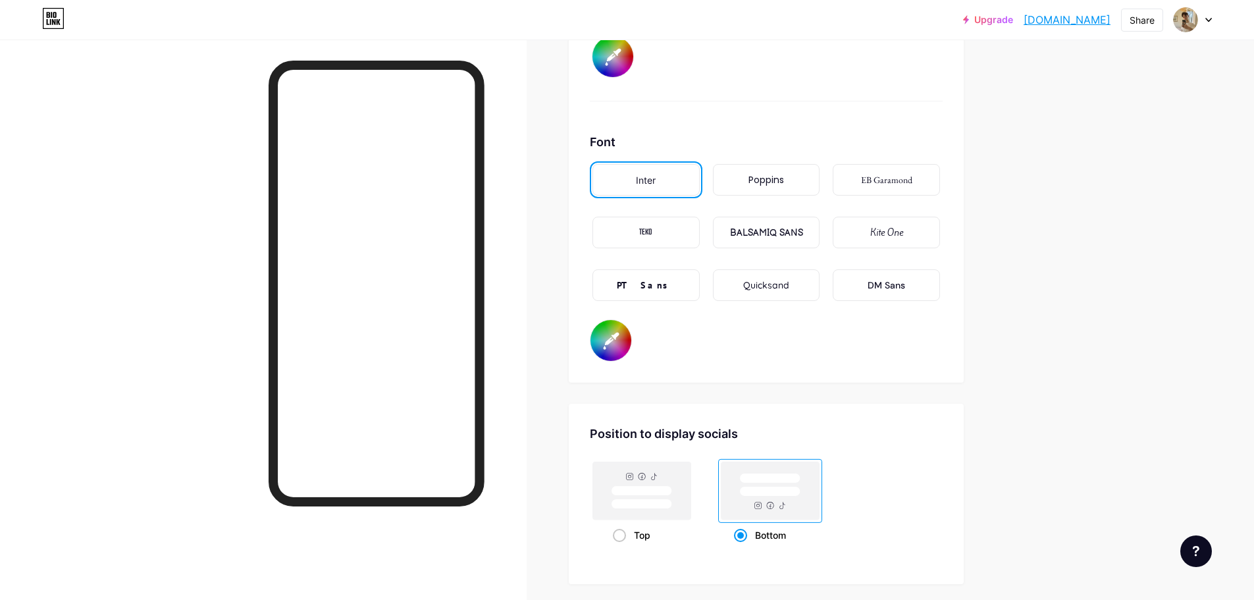
click at [616, 332] on input "#000000" at bounding box center [611, 340] width 41 height 41
drag, startPoint x: 617, startPoint y: 343, endPoint x: 550, endPoint y: 339, distance: 67.3
click at [617, 343] on input "#ffffff" at bounding box center [611, 340] width 41 height 41
click at [618, 358] on input "#c6baa8" at bounding box center [611, 340] width 41 height 41
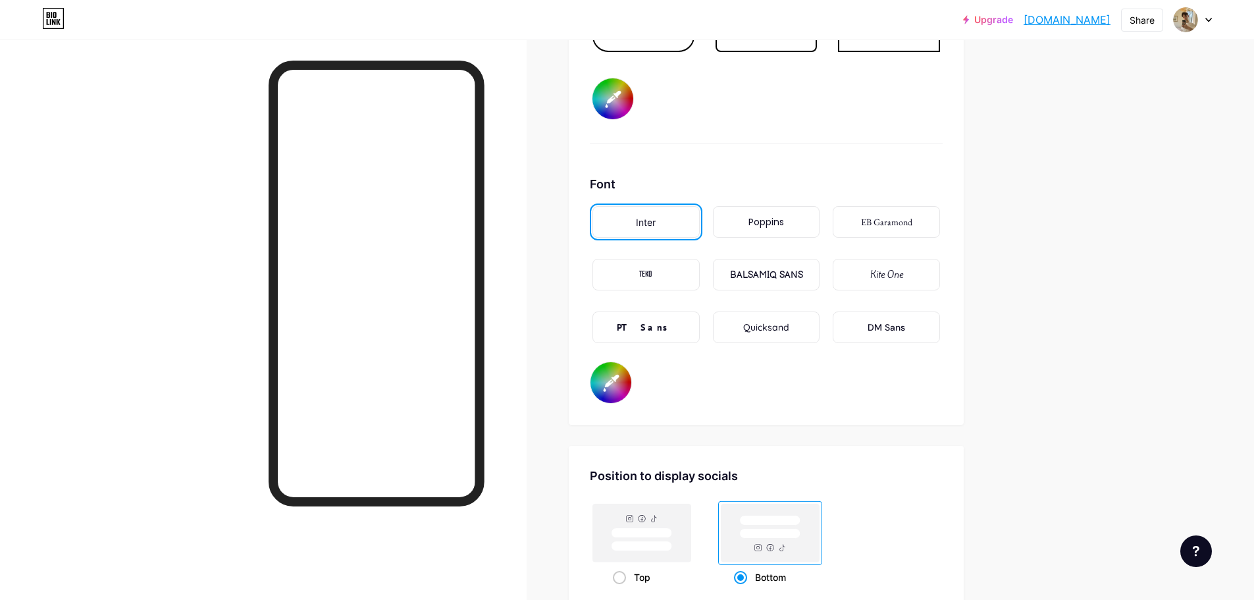
scroll to position [2107, 0]
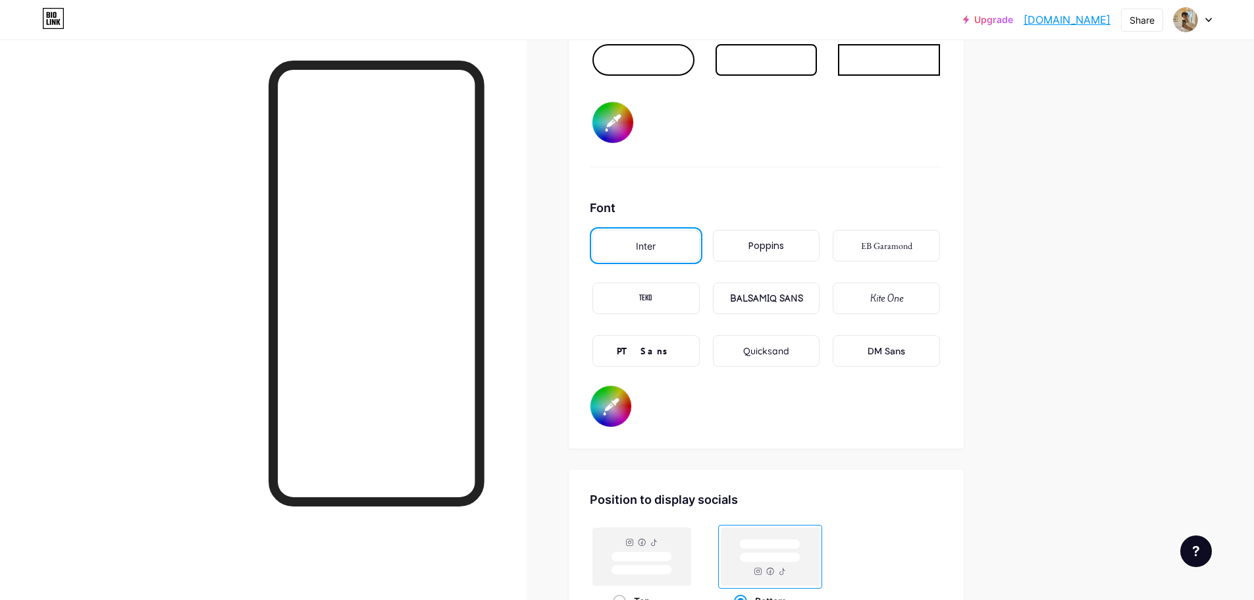
click at [686, 294] on div "TEKO" at bounding box center [646, 299] width 107 height 32
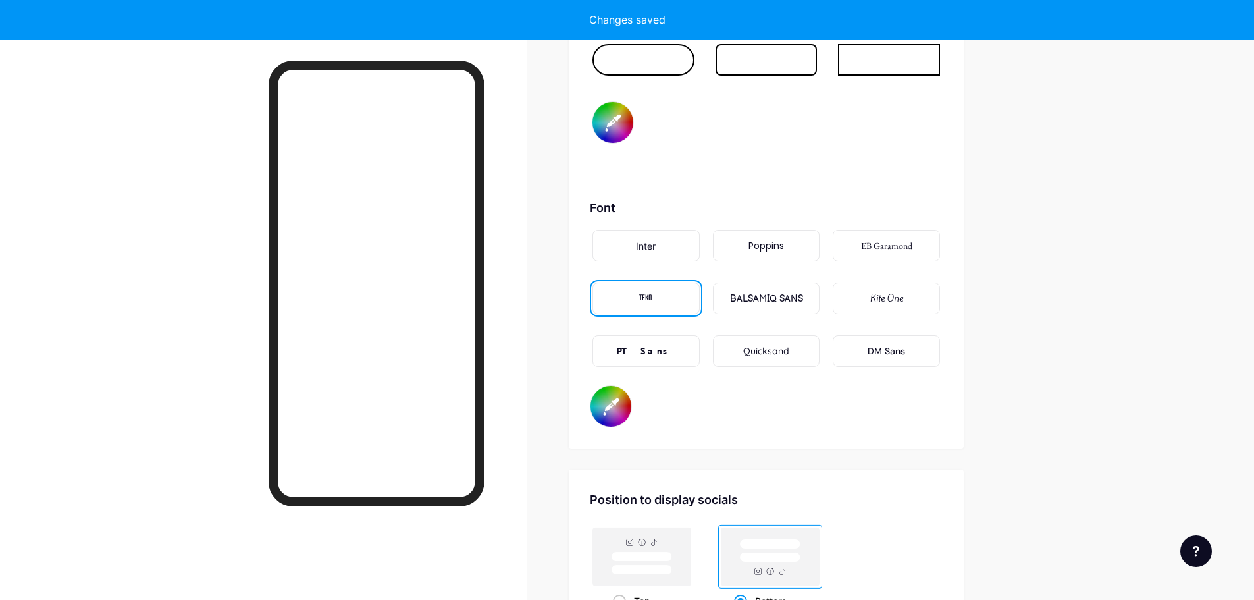
click at [676, 366] on div "PT Sans" at bounding box center [646, 351] width 107 height 32
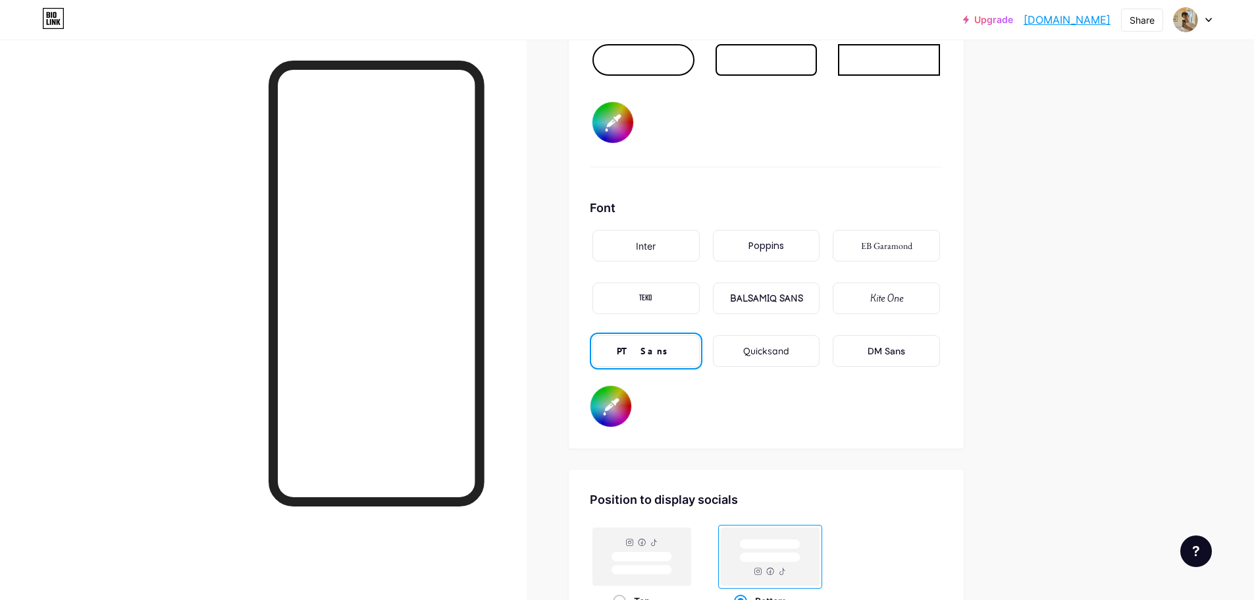
click at [790, 246] on div "Poppins" at bounding box center [766, 246] width 107 height 32
click at [885, 247] on div "EB Garamond" at bounding box center [886, 246] width 51 height 14
click at [884, 292] on div "Kite One" at bounding box center [887, 299] width 33 height 14
click at [880, 350] on div "DM Sans" at bounding box center [887, 351] width 38 height 14
click at [782, 248] on div "Poppins" at bounding box center [767, 246] width 36 height 14
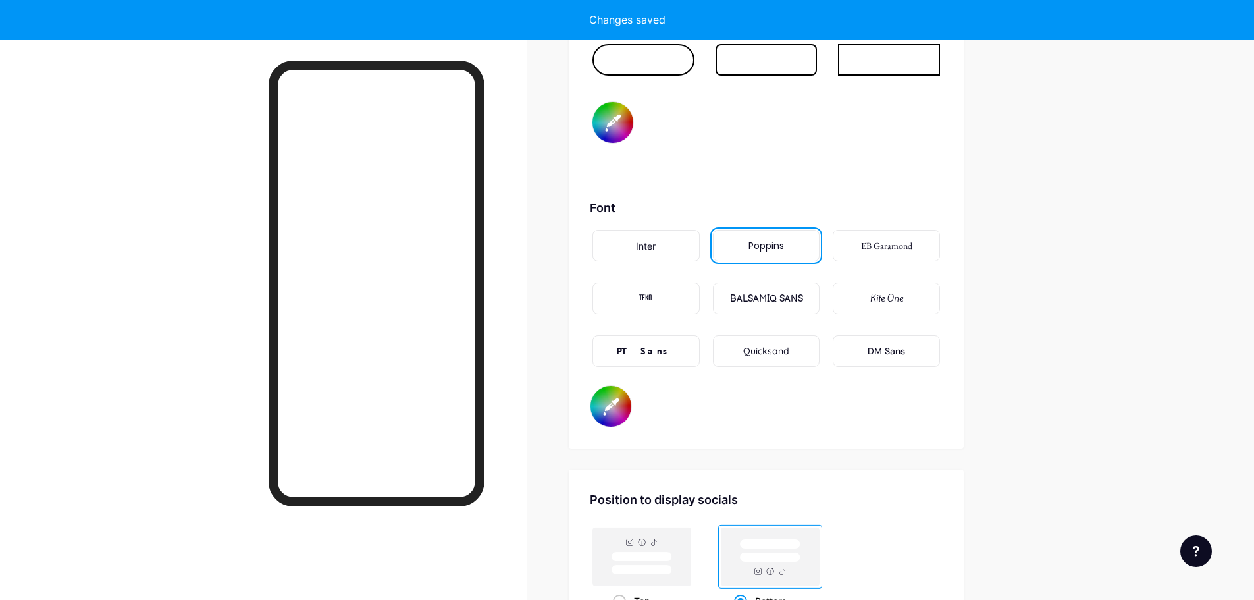
click at [769, 289] on div "BALSAMIQ SANS" at bounding box center [766, 299] width 107 height 32
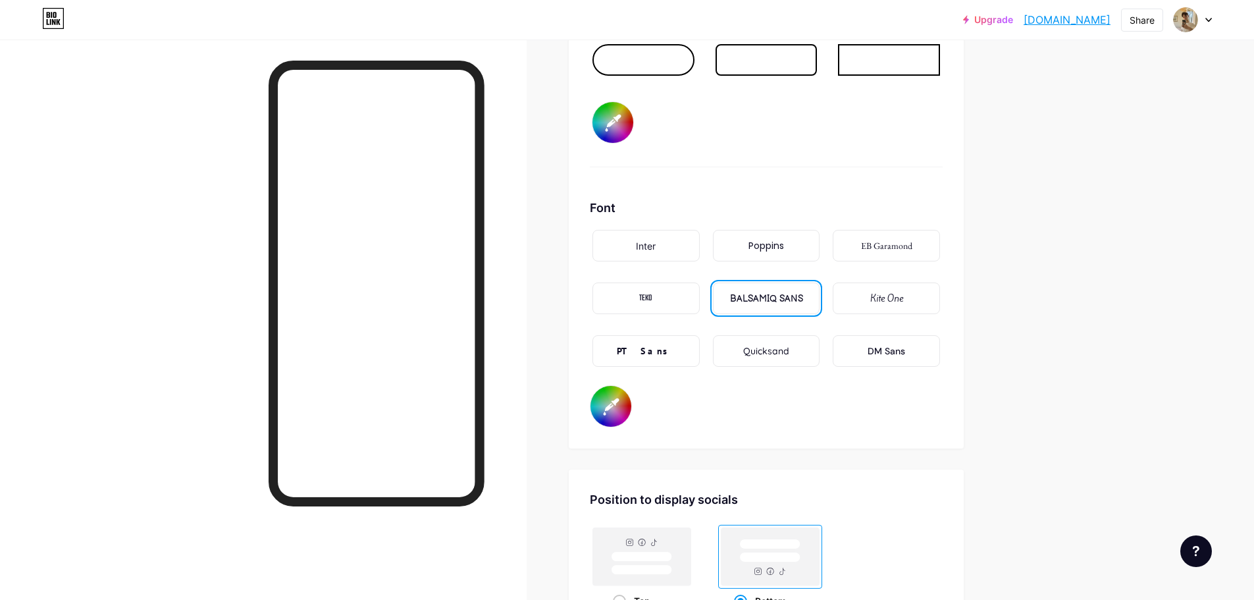
click at [775, 350] on div "Quicksand" at bounding box center [766, 351] width 46 height 14
click at [678, 248] on div "Inter" at bounding box center [646, 246] width 107 height 32
click at [660, 352] on div "PT Sans" at bounding box center [646, 351] width 58 height 14
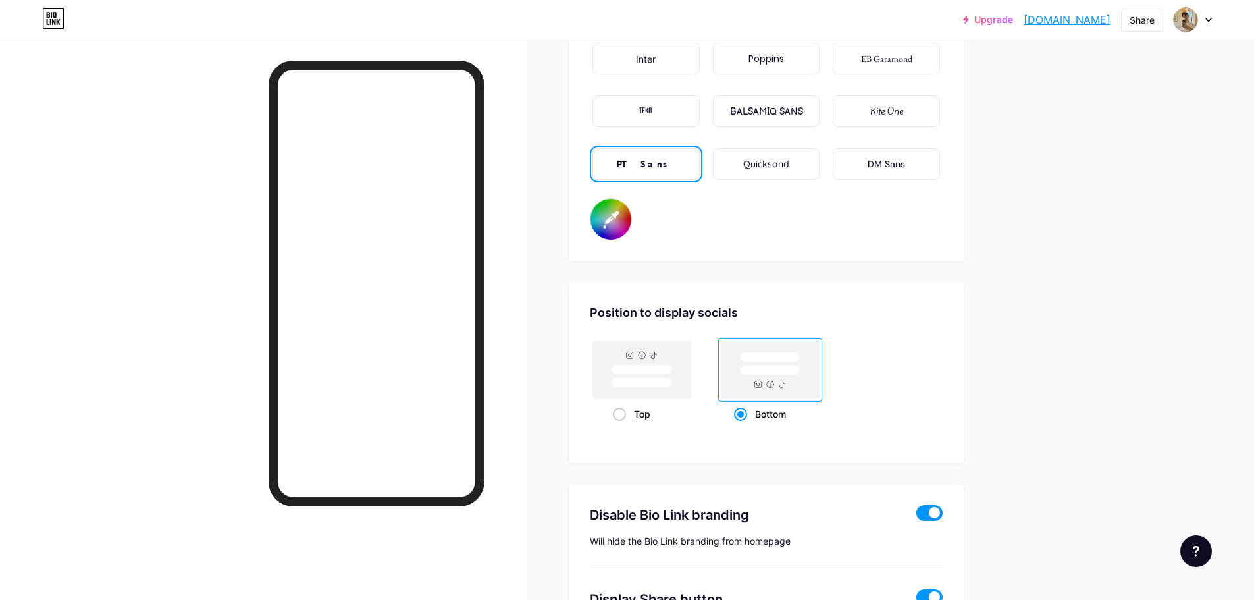
scroll to position [2305, 0]
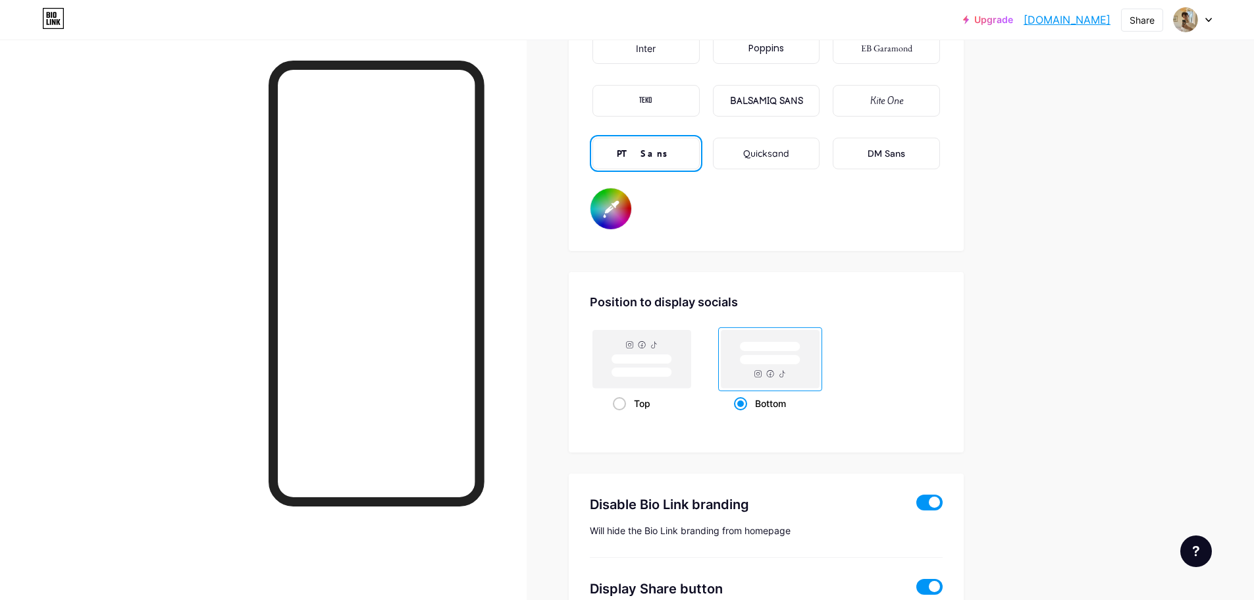
click at [626, 207] on input "#ffffff" at bounding box center [611, 208] width 41 height 41
click at [905, 325] on div "Position to display socials Top Bottom" at bounding box center [766, 354] width 353 height 122
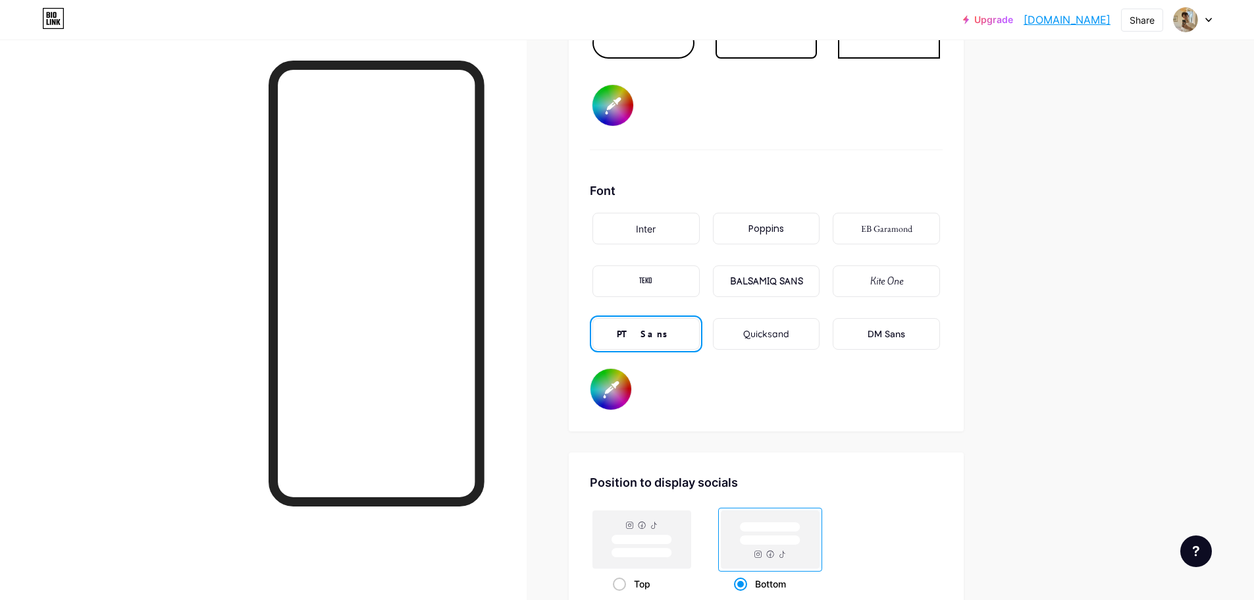
scroll to position [1910, 0]
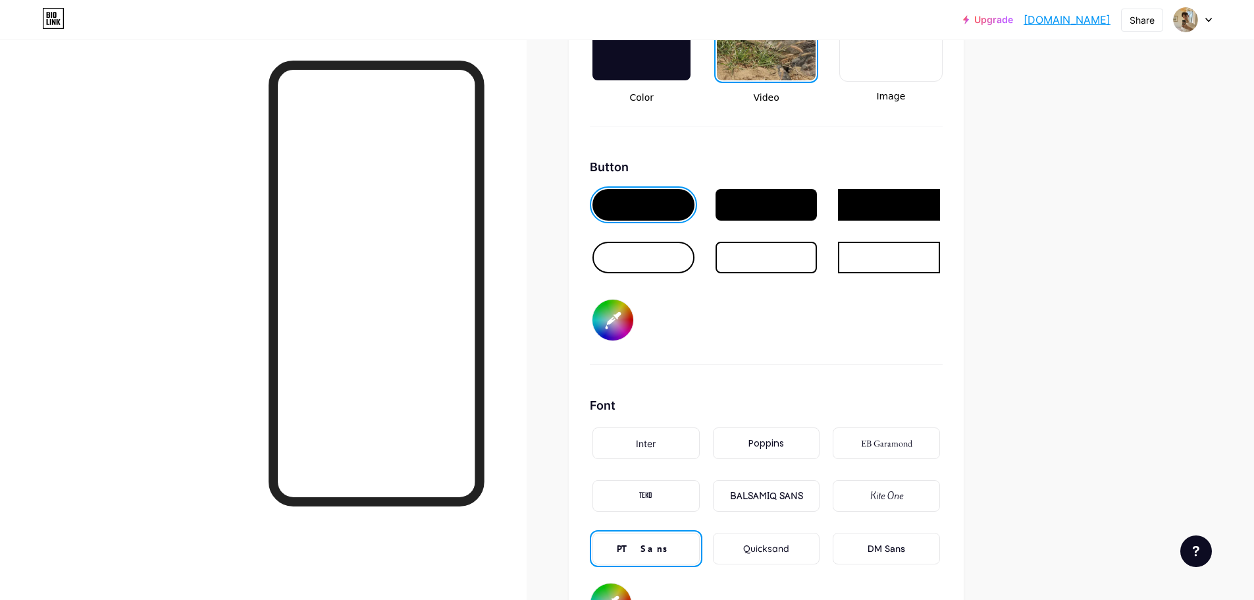
click at [621, 335] on input "#f9f0f0" at bounding box center [613, 320] width 41 height 41
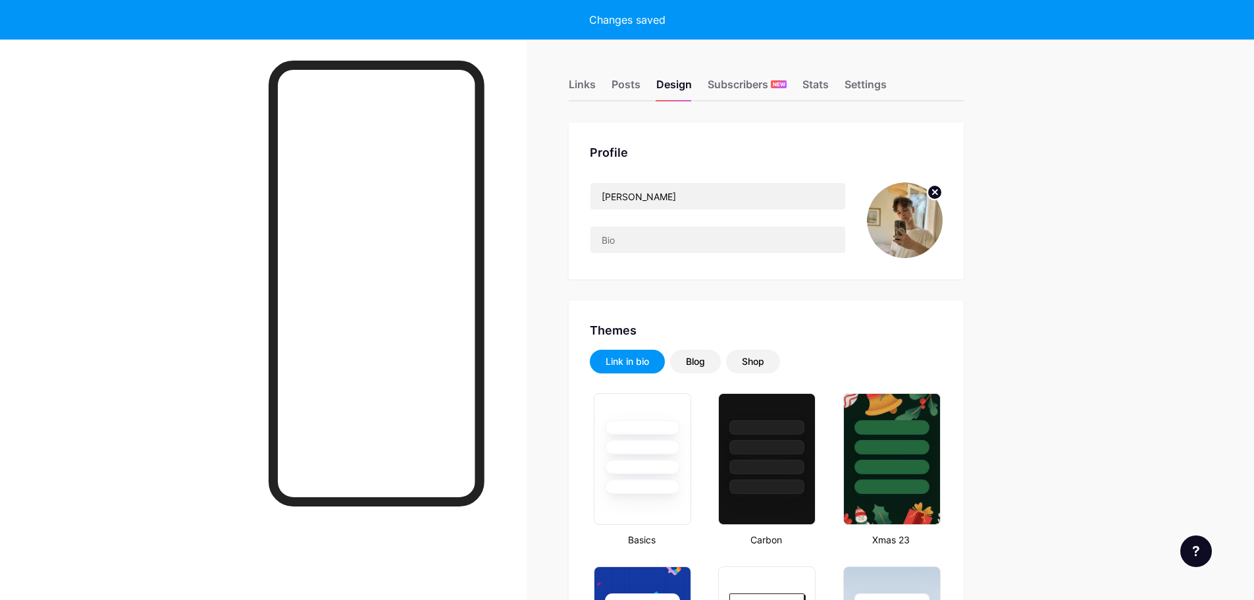
scroll to position [1910, 0]
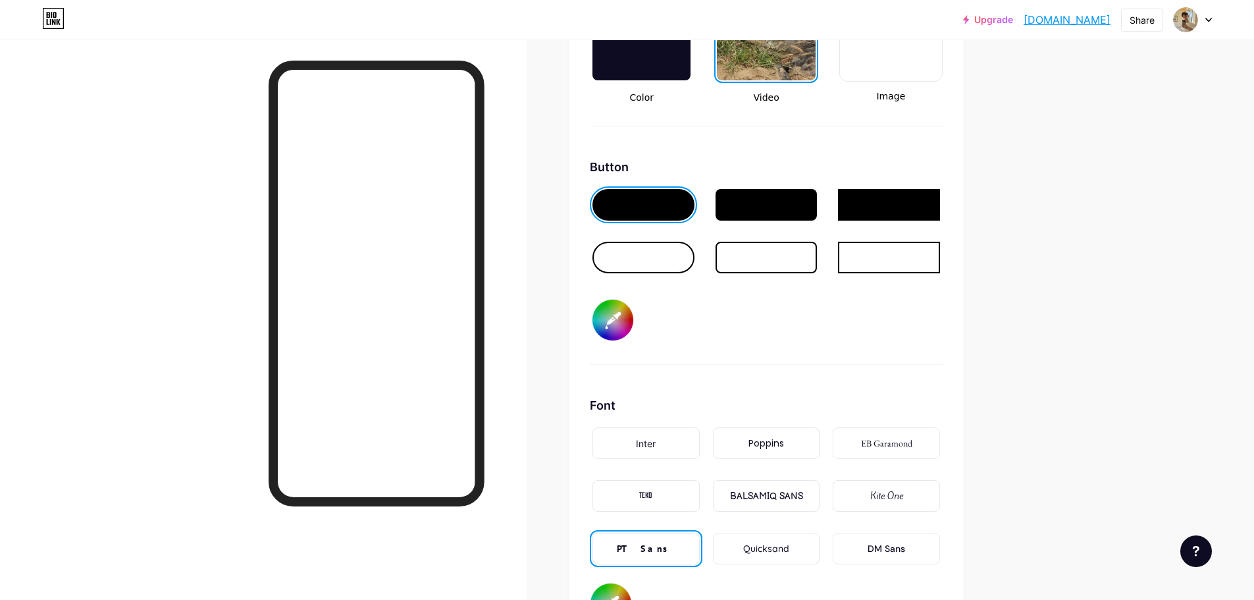
type input "#f0eeea"
click at [906, 342] on div "Button #f0eeea" at bounding box center [766, 261] width 353 height 207
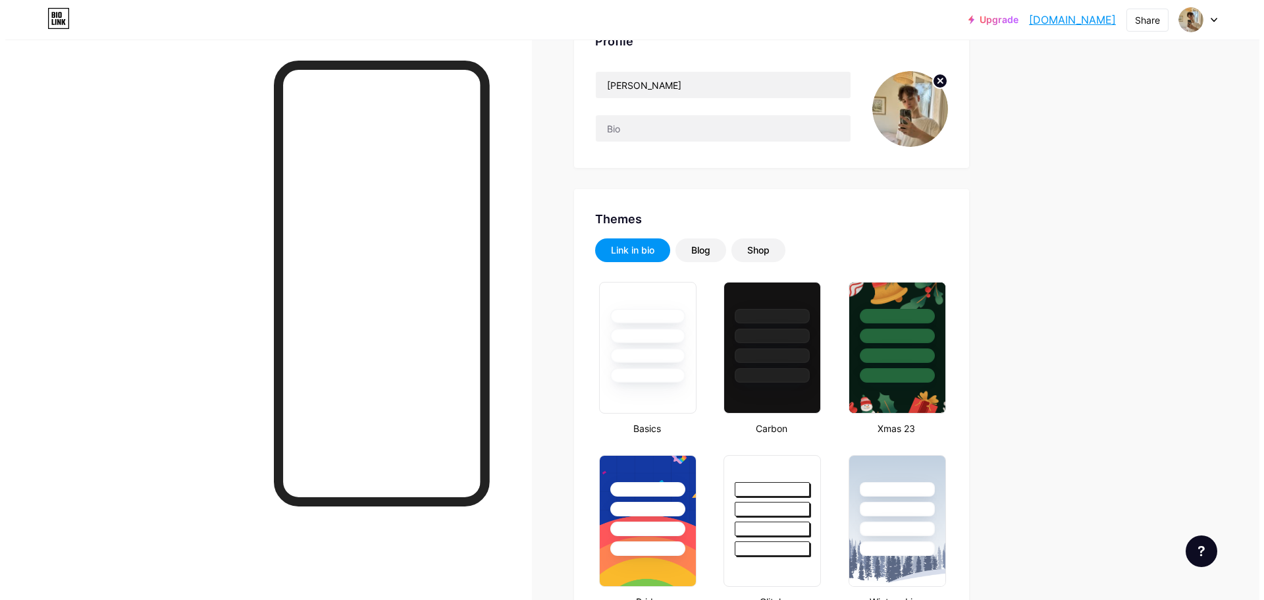
scroll to position [0, 0]
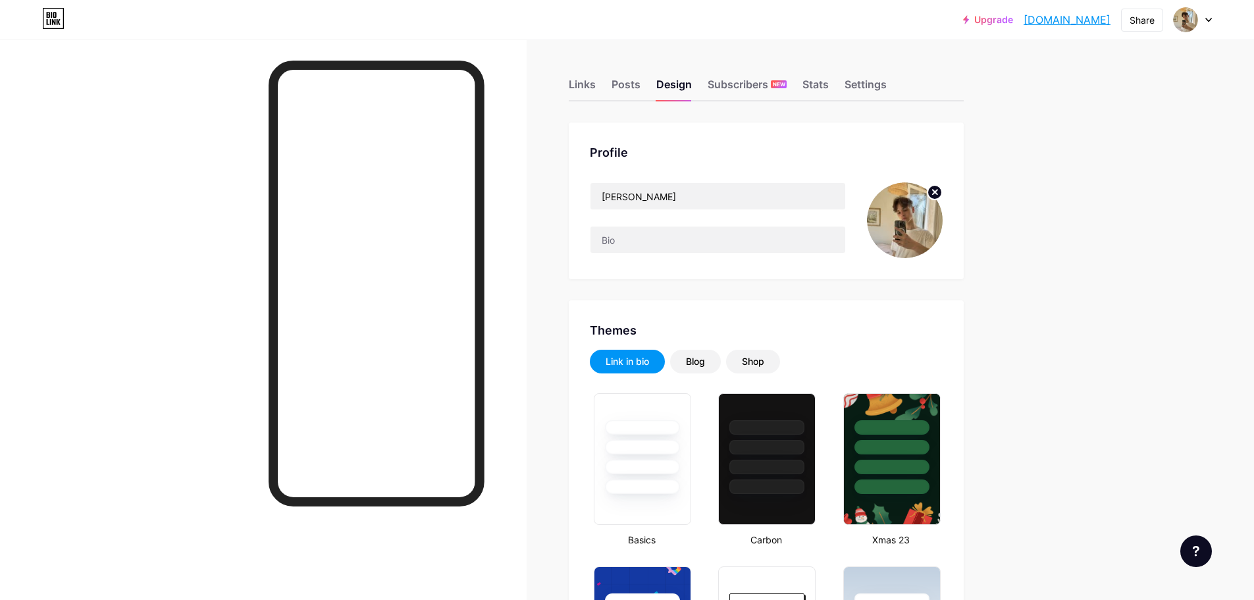
click at [584, 84] on div "Links" at bounding box center [582, 88] width 27 height 24
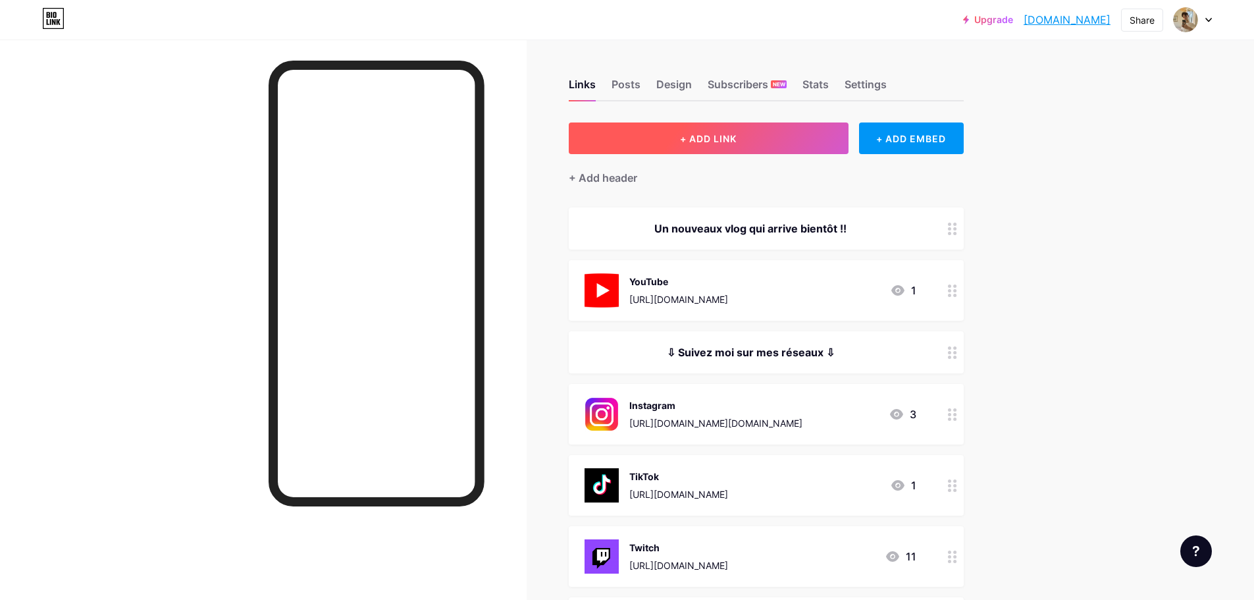
click at [765, 134] on button "+ ADD LINK" at bounding box center [709, 138] width 280 height 32
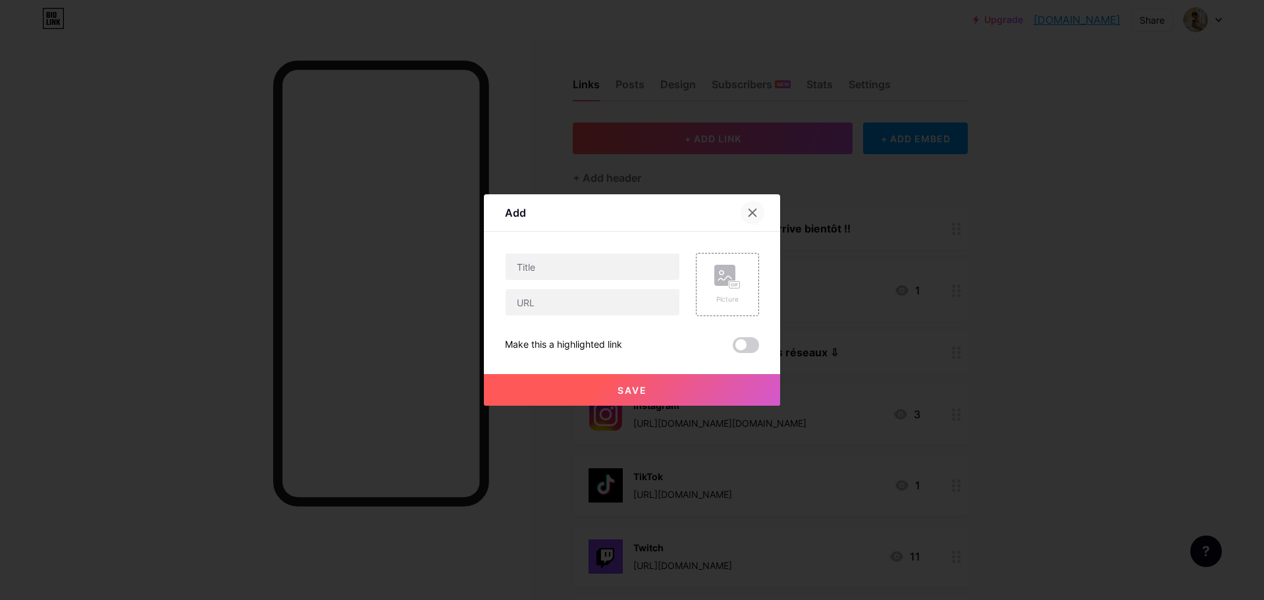
click at [753, 208] on div at bounding box center [753, 213] width 24 height 24
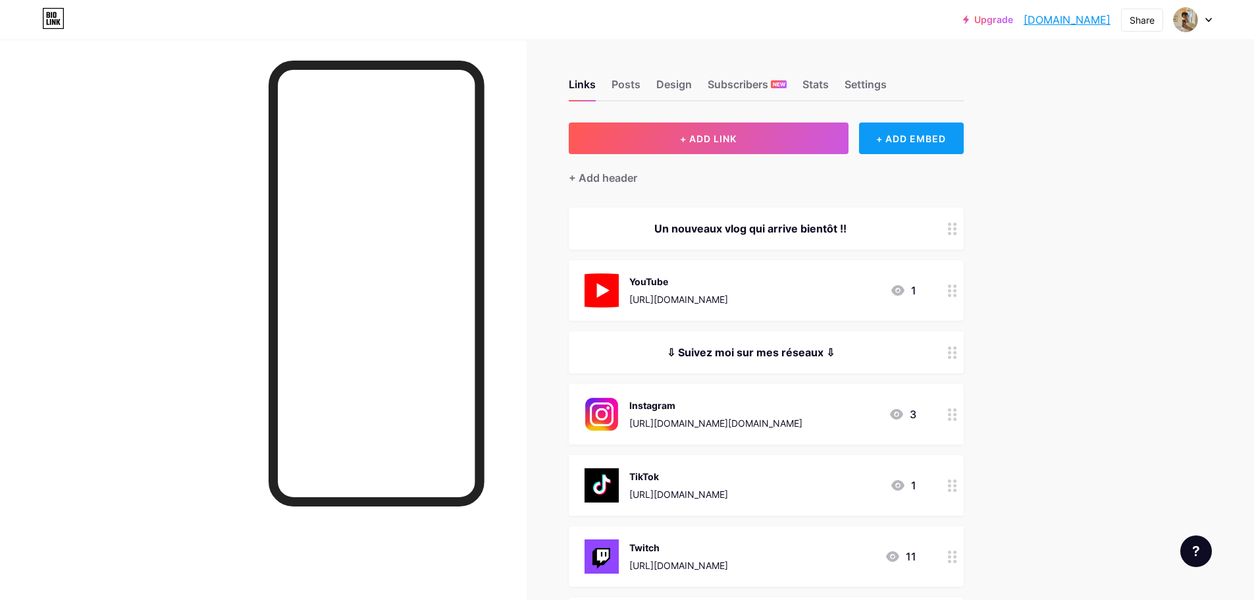
click at [910, 144] on div "+ ADD EMBED" at bounding box center [911, 138] width 105 height 32
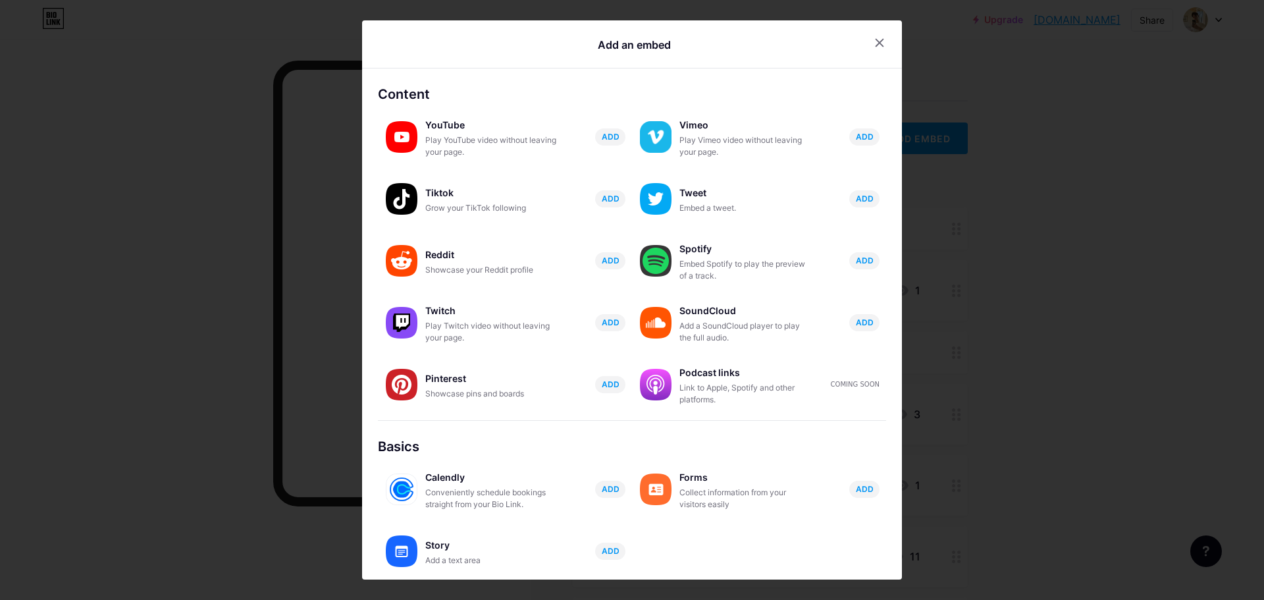
click at [949, 31] on div at bounding box center [632, 300] width 1264 height 600
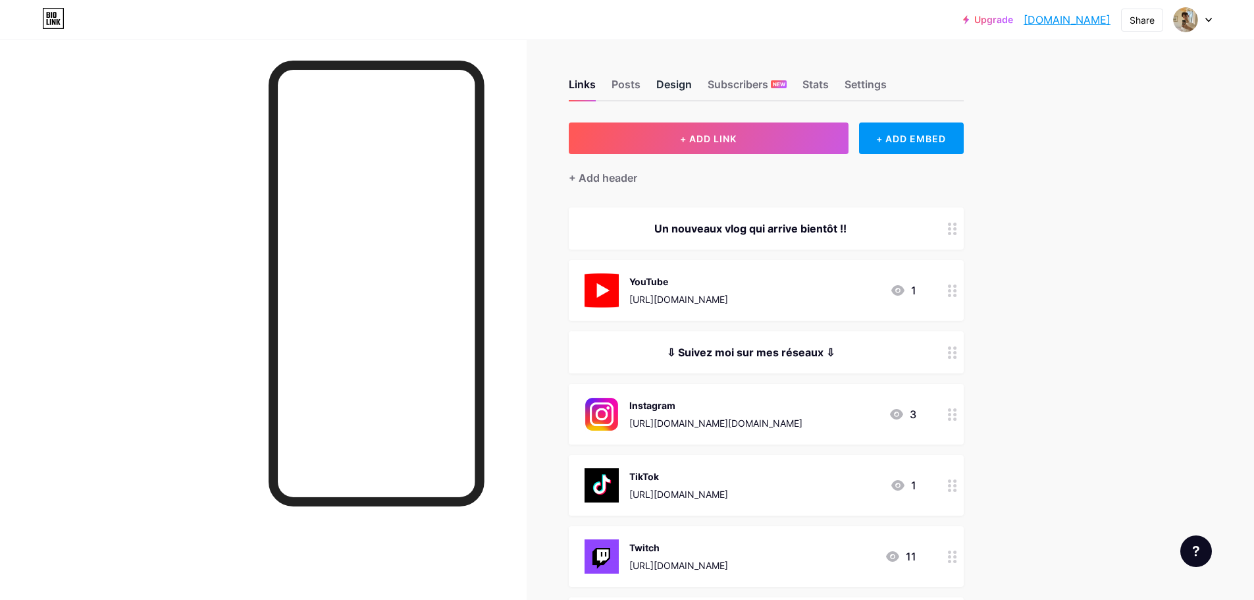
click at [670, 86] on div "Design" at bounding box center [675, 88] width 36 height 24
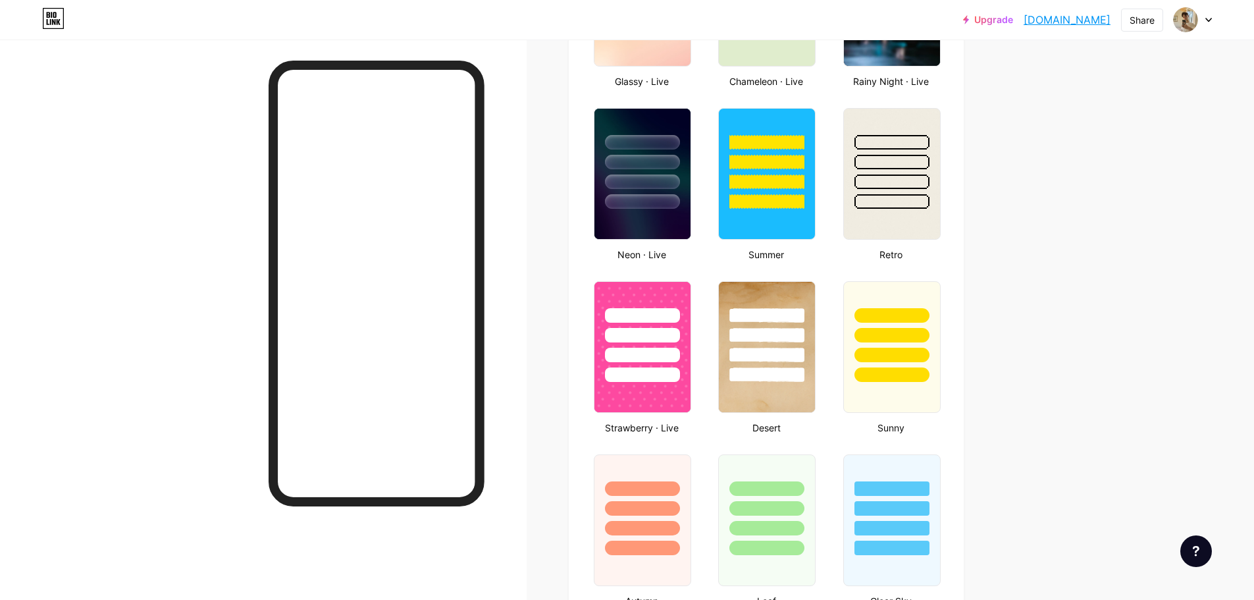
type input "#f0eeea"
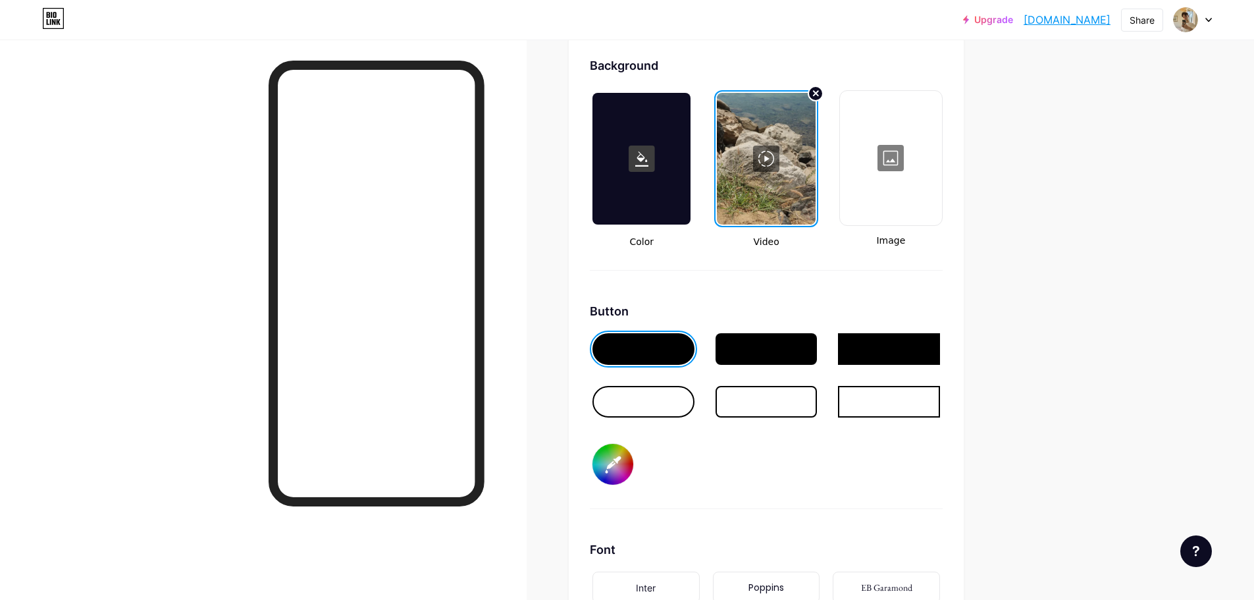
scroll to position [1924, 0]
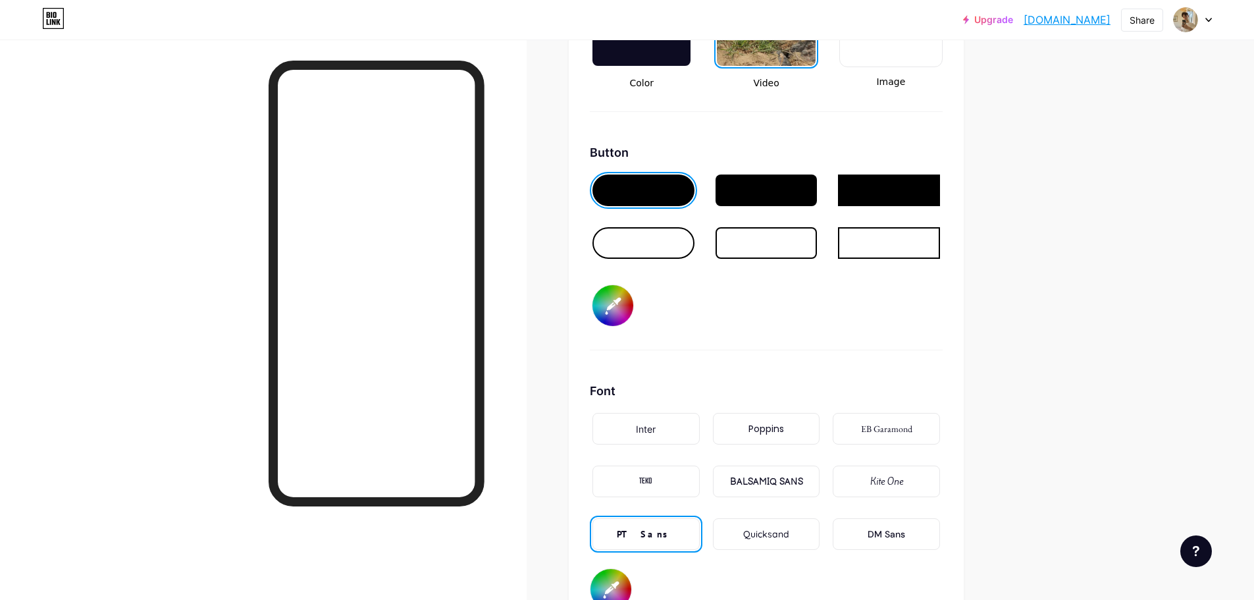
click at [767, 194] on div at bounding box center [767, 191] width 102 height 32
click at [769, 237] on div at bounding box center [767, 243] width 102 height 32
click at [774, 189] on div at bounding box center [767, 191] width 102 height 32
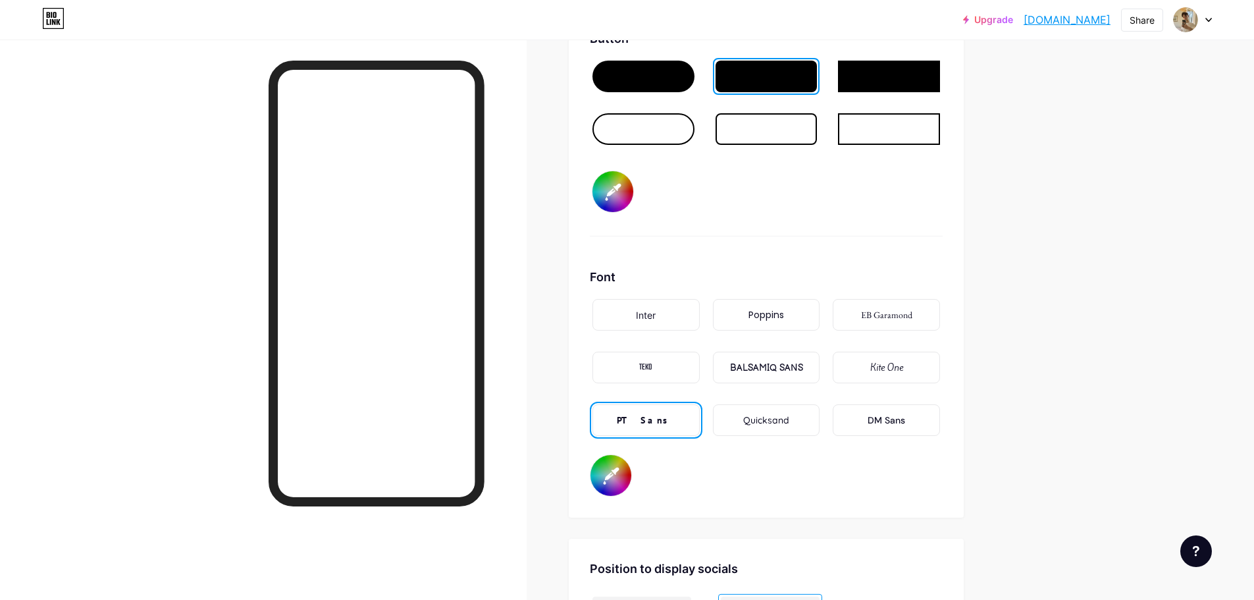
scroll to position [2056, 0]
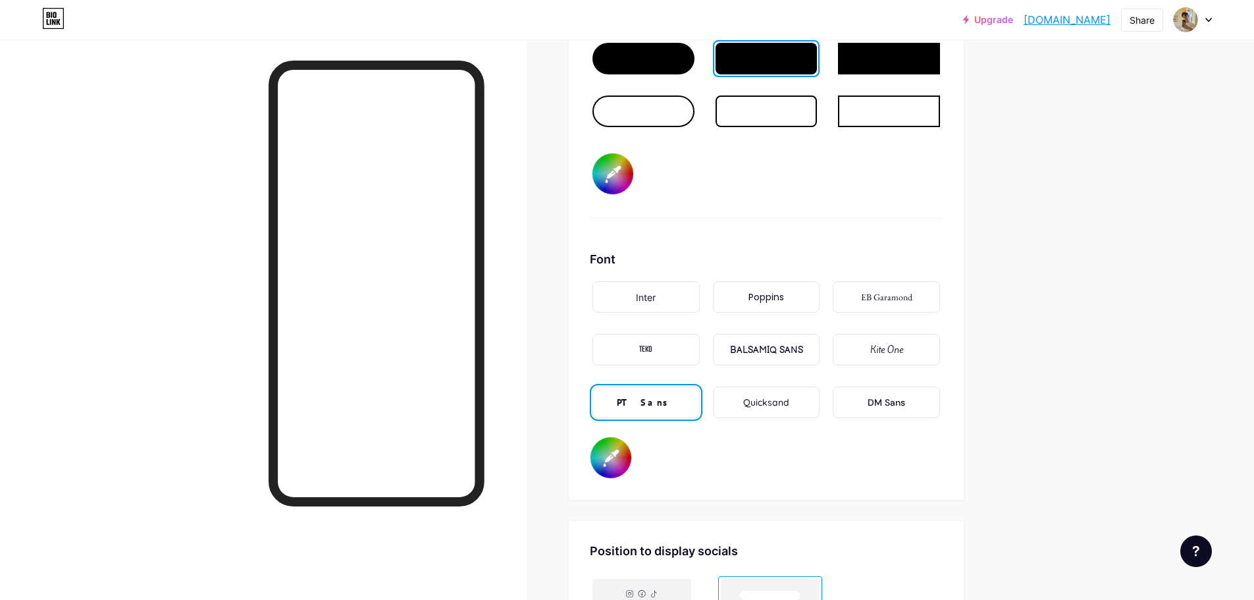
click at [616, 454] on input "#ffffff" at bounding box center [611, 457] width 41 height 41
drag, startPoint x: 606, startPoint y: 440, endPoint x: 618, endPoint y: 448, distance: 14.2
click at [618, 448] on input "#ffffff" at bounding box center [611, 457] width 41 height 41
click at [694, 470] on div "Font Inter Poppins EB Garamond TEKO BALSAMIQ SANS Kite One PT Sans Quicksand DM…" at bounding box center [766, 364] width 353 height 229
click at [618, 446] on input "#ffffff" at bounding box center [611, 457] width 41 height 41
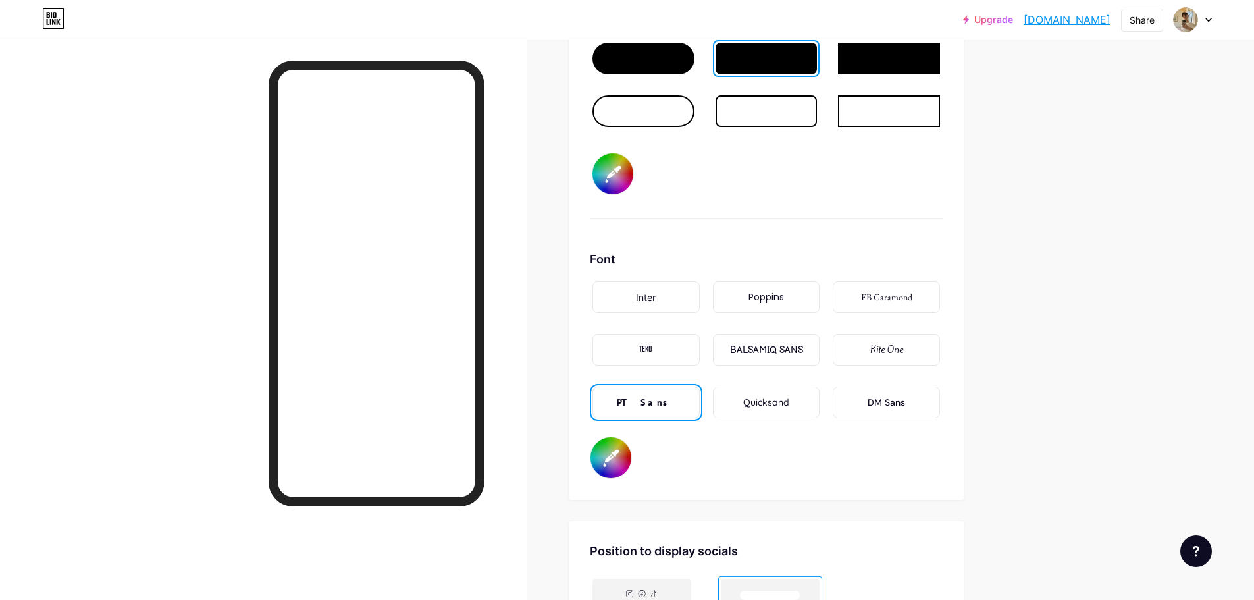
click at [704, 477] on div "Font Inter Poppins EB Garamond TEKO BALSAMIQ SANS Kite One PT Sans Quicksand DM…" at bounding box center [766, 364] width 353 height 229
click at [614, 456] on input "#cd3737" at bounding box center [611, 457] width 41 height 41
click at [616, 462] on input "#ffffff" at bounding box center [611, 457] width 41 height 41
click at [745, 221] on div "Background Color Video Image Button #f0eeea Font Inter Poppins EB Garamond TEKO…" at bounding box center [766, 122] width 353 height 713
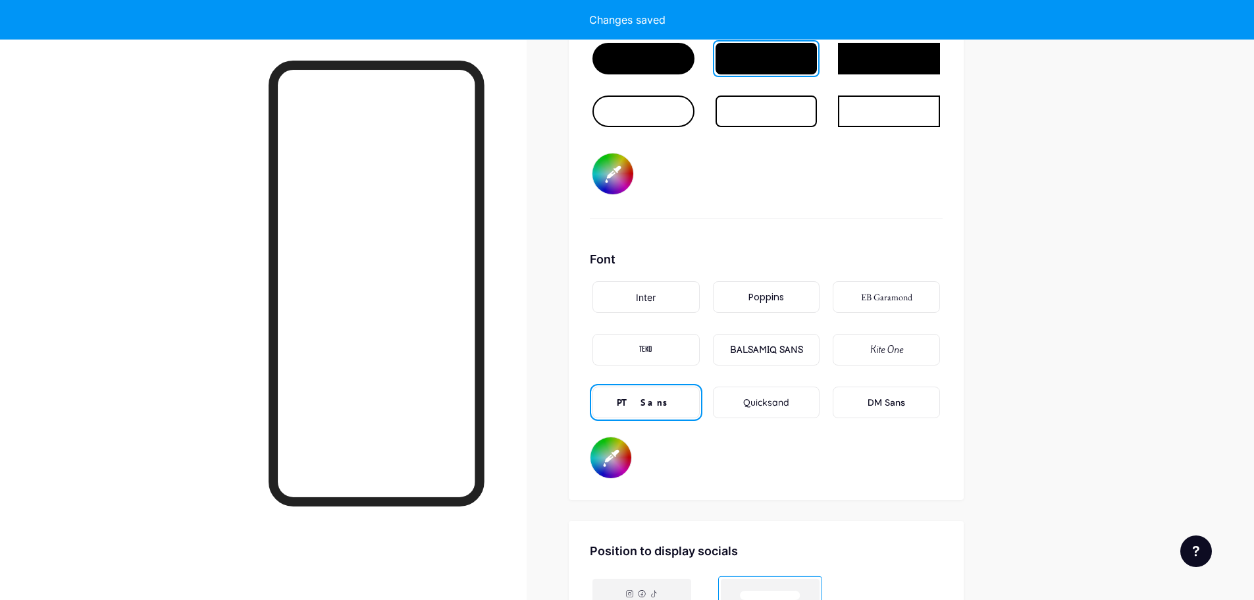
click at [783, 108] on div at bounding box center [767, 111] width 102 height 32
click at [779, 59] on div at bounding box center [767, 59] width 102 height 32
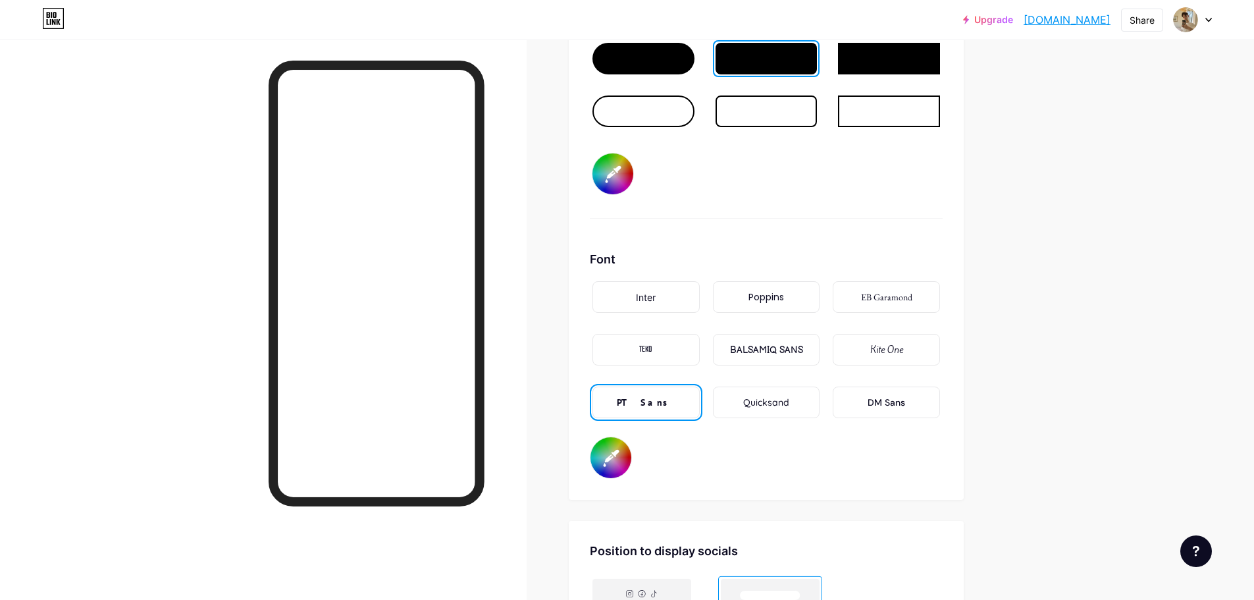
click at [626, 450] on input "#6d5840" at bounding box center [611, 457] width 41 height 41
type input "#6c5841"
click at [785, 213] on div "Button #f0eeea" at bounding box center [766, 115] width 353 height 207
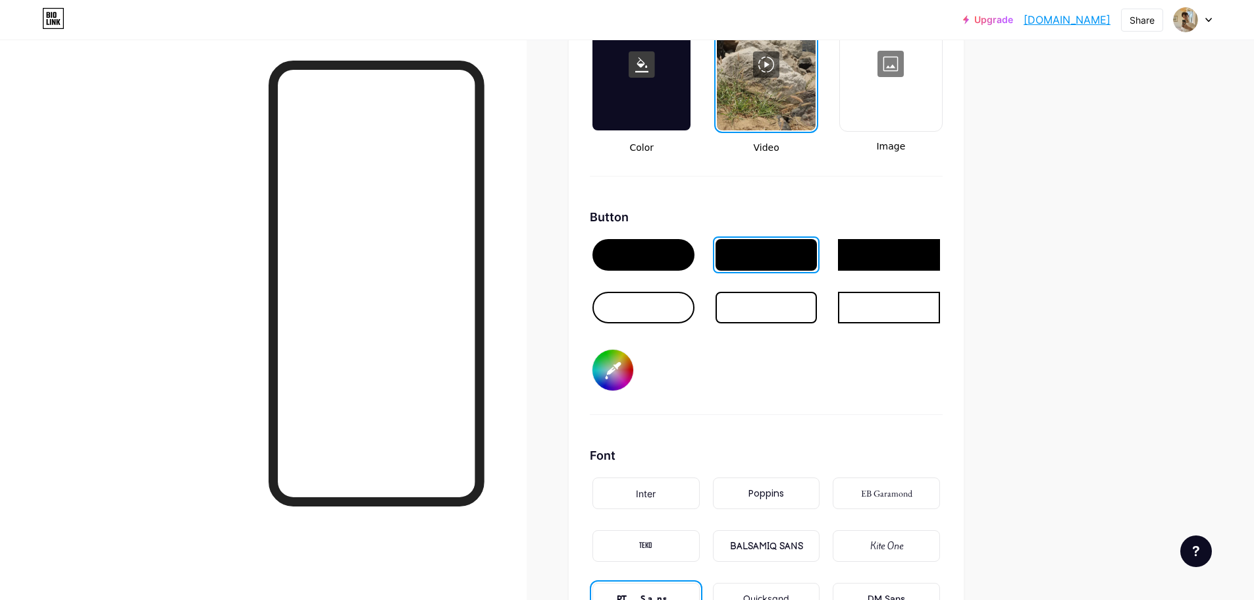
scroll to position [1858, 0]
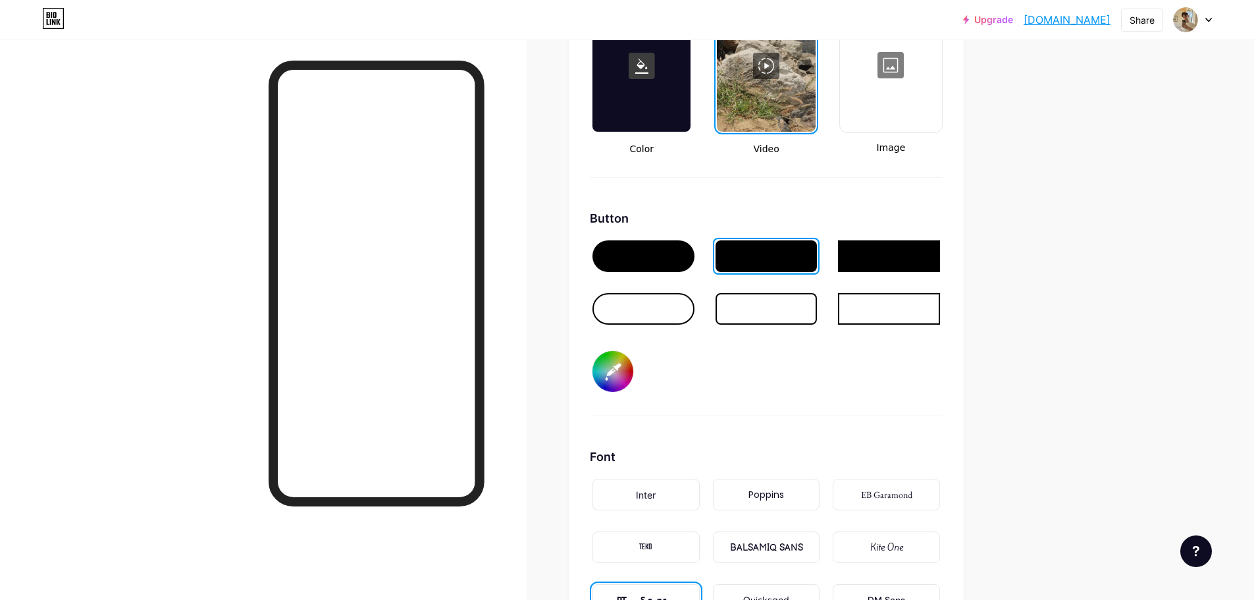
click at [625, 376] on input "#f0eeea" at bounding box center [613, 371] width 41 height 41
click at [826, 390] on div "Button #f0eeea" at bounding box center [766, 312] width 353 height 207
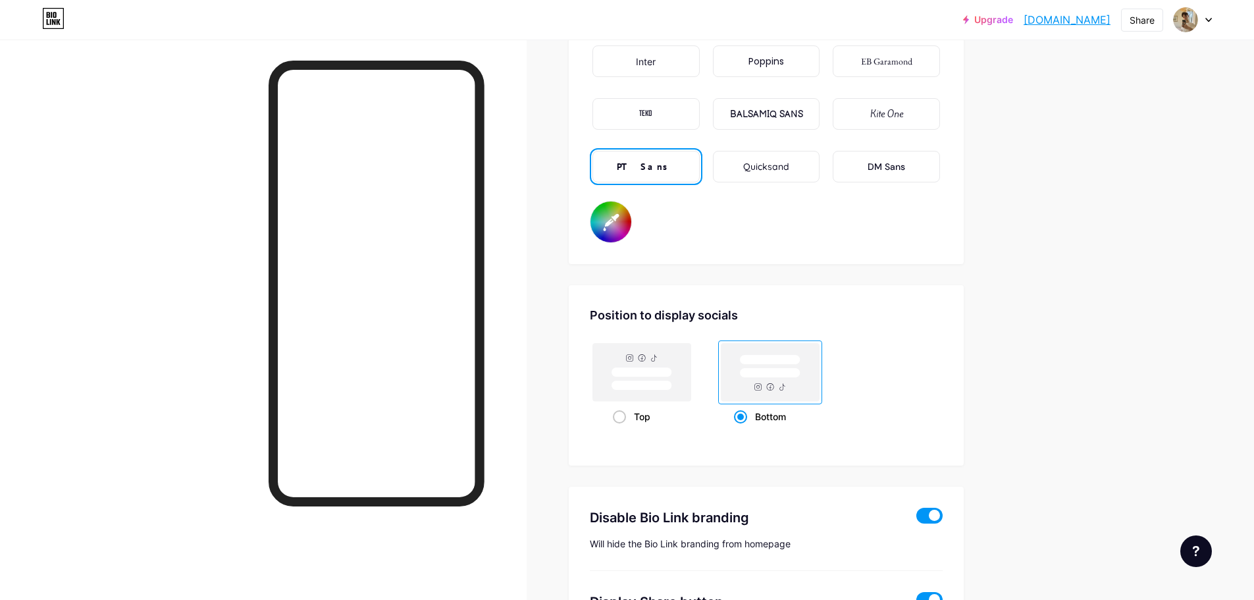
scroll to position [2385, 0]
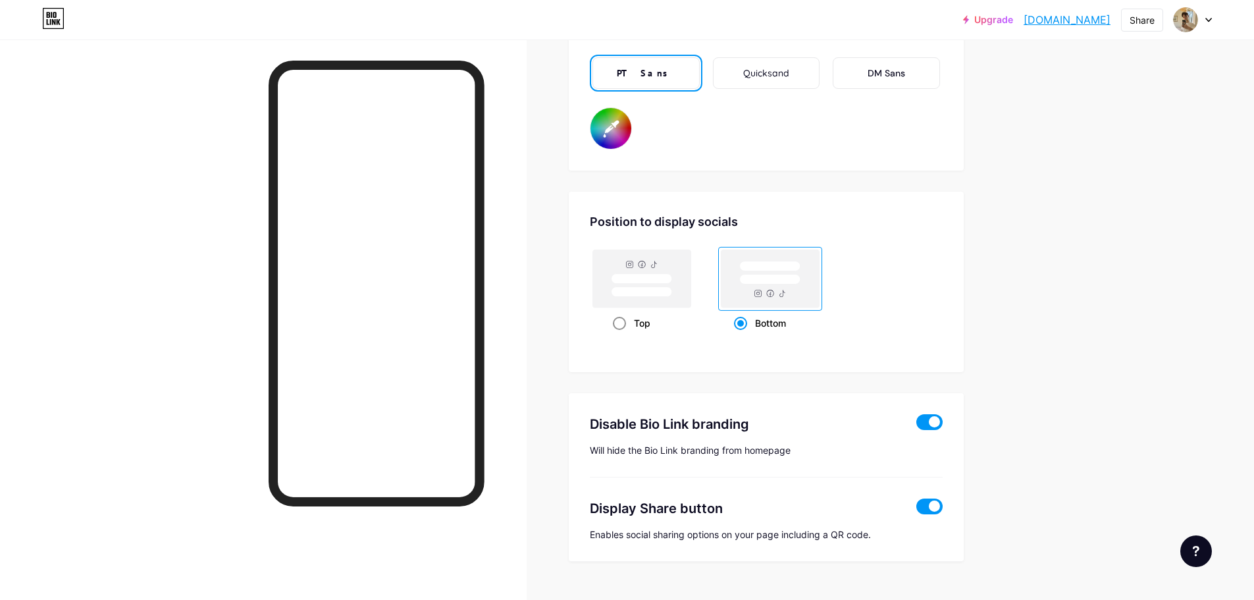
click at [631, 327] on div "Top" at bounding box center [642, 323] width 59 height 24
click at [622, 335] on input "Top" at bounding box center [617, 339] width 9 height 9
radio input "true"
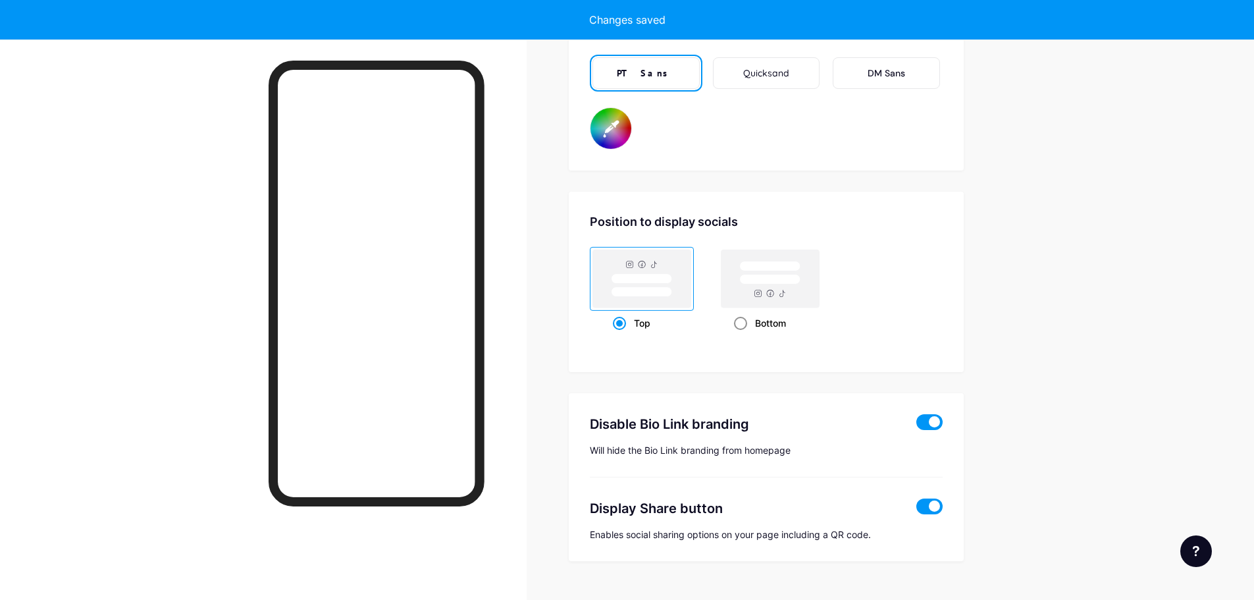
click at [743, 323] on span at bounding box center [740, 323] width 13 height 13
click at [743, 335] on input "Bottom" at bounding box center [738, 339] width 9 height 9
radio input "true"
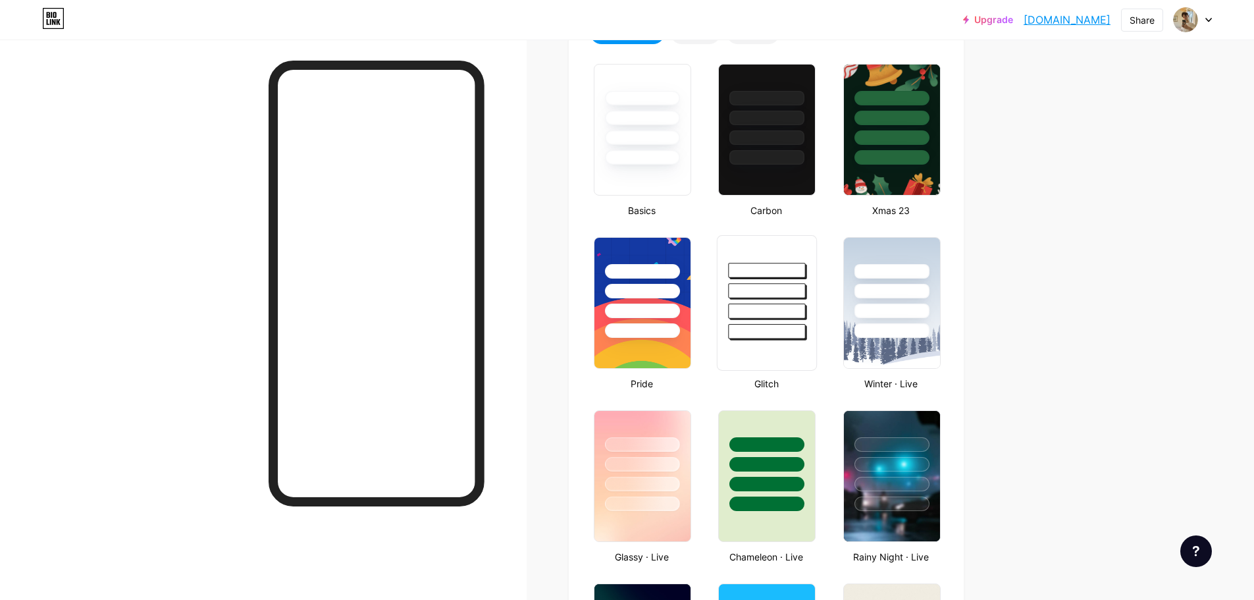
type input "#f0eeea"
type input "#6c5841"
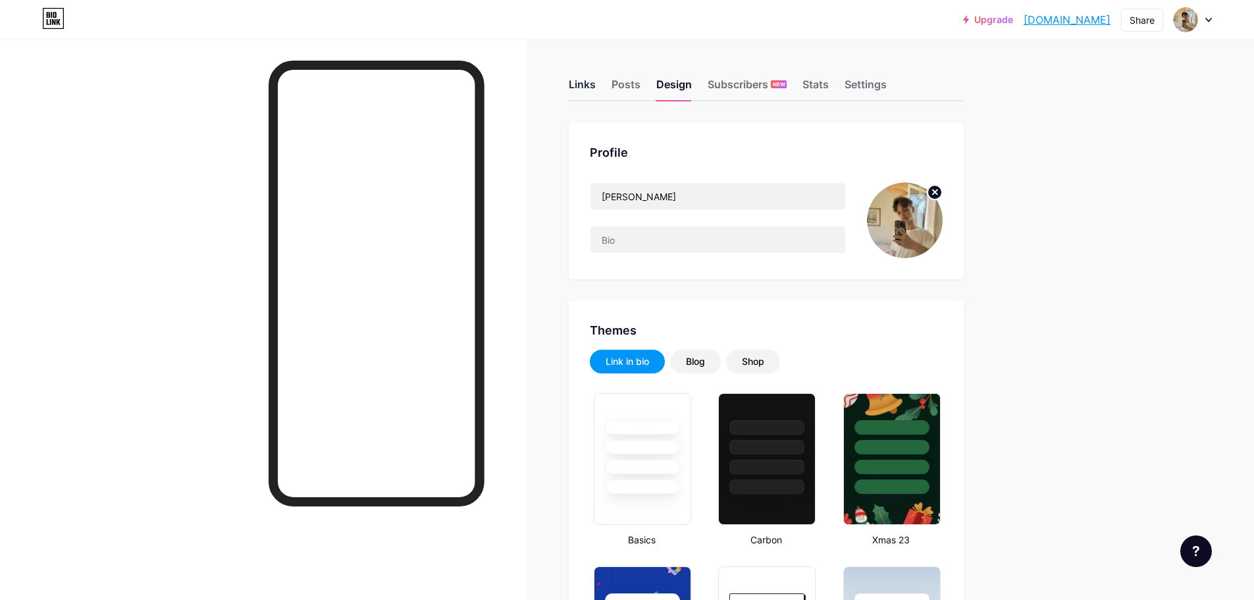
click at [591, 90] on div "Links" at bounding box center [582, 88] width 27 height 24
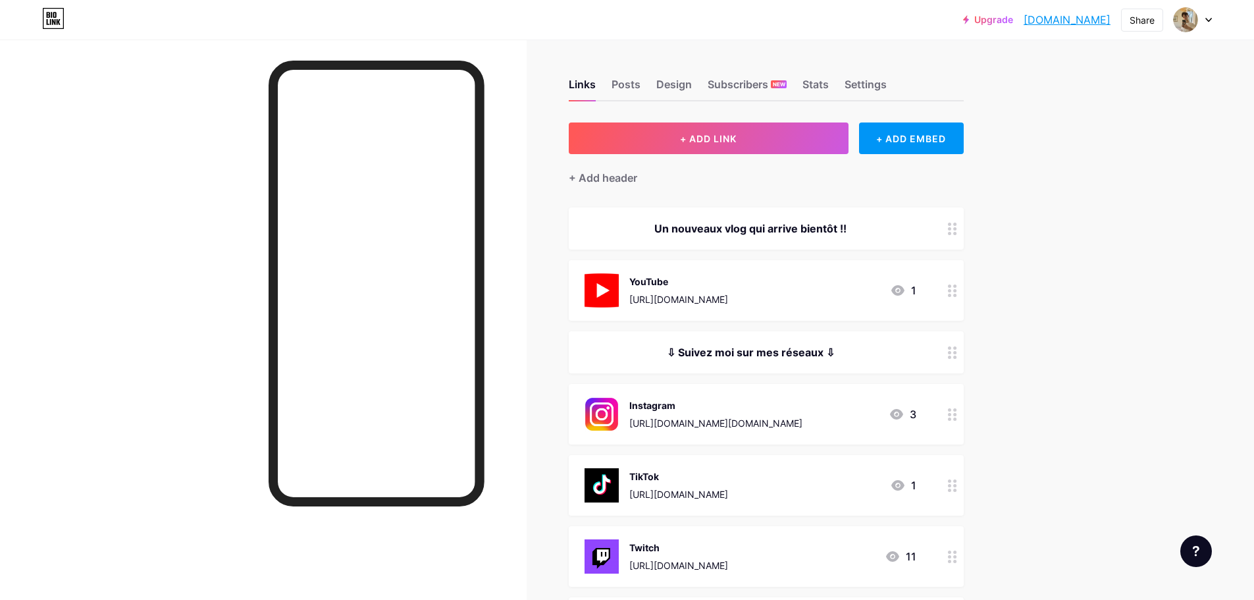
click at [825, 216] on div "Un nouveaux vlog qui arrive bientôt !!" at bounding box center [766, 228] width 395 height 42
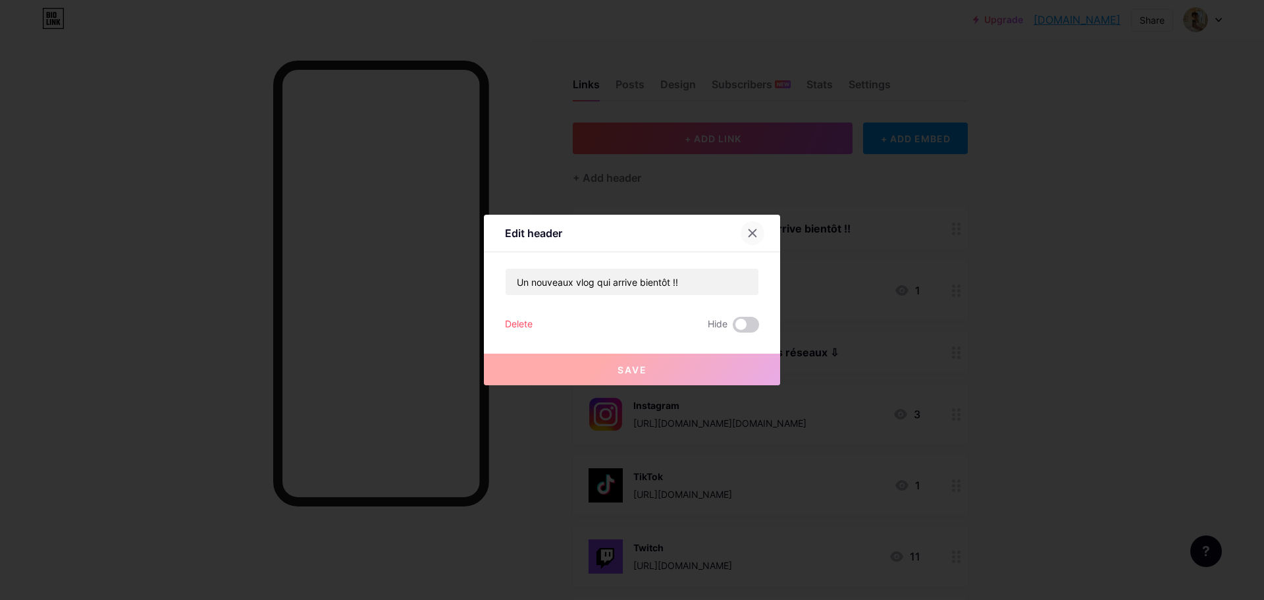
click at [747, 229] on icon at bounding box center [752, 233] width 11 height 11
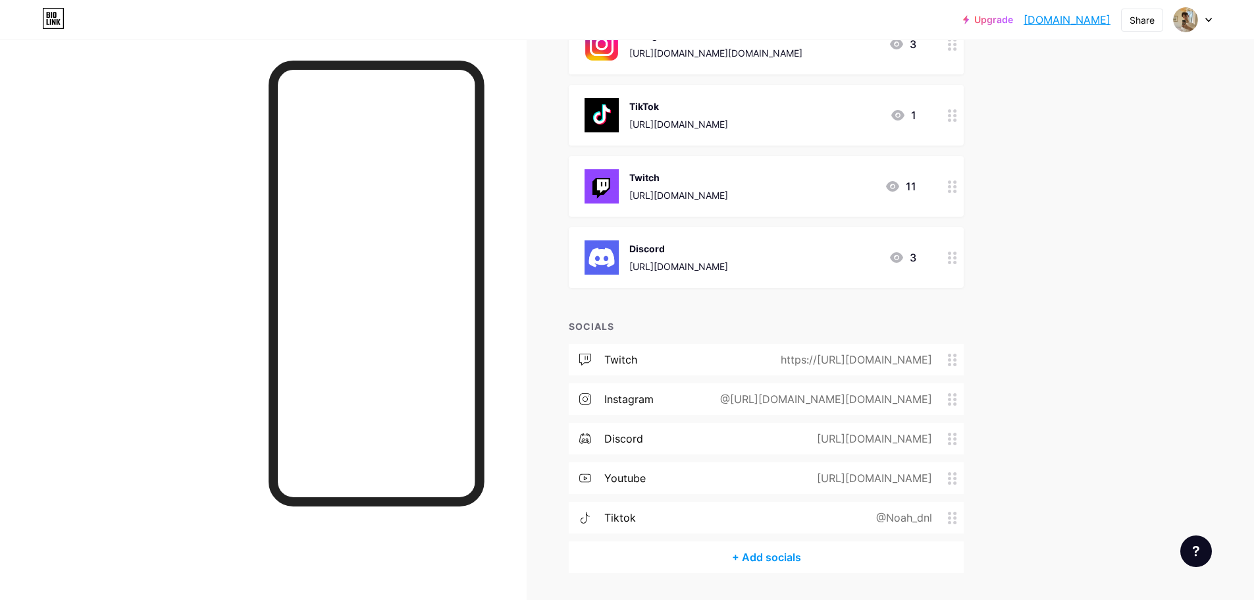
scroll to position [408, 0]
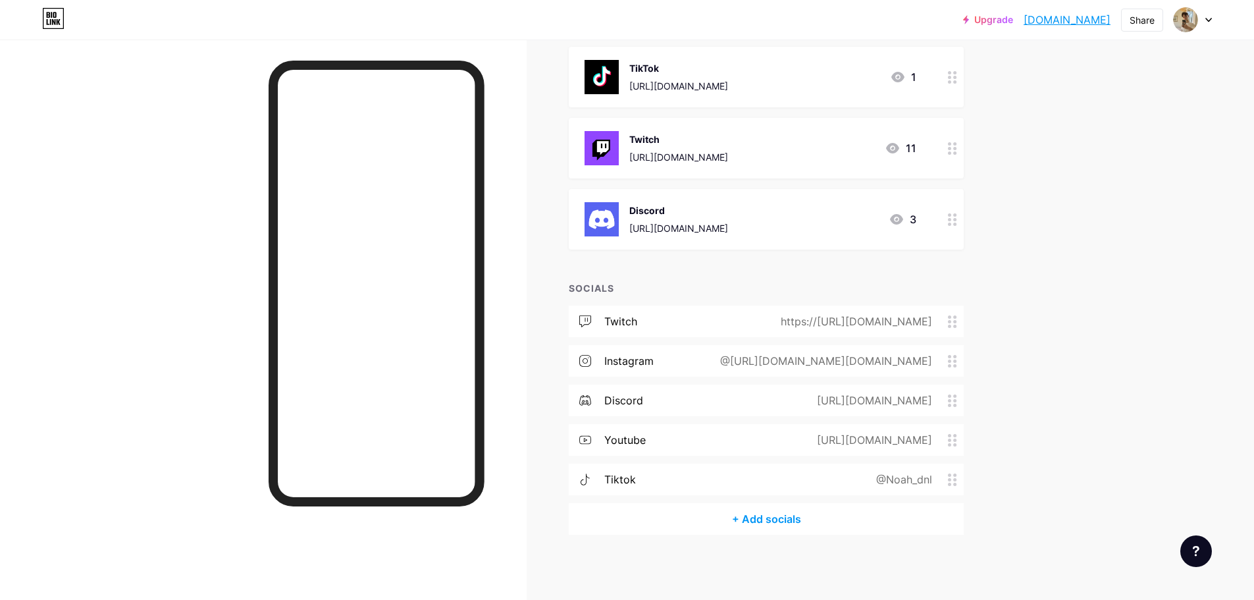
click at [713, 314] on div "twitch https://[URL][DOMAIN_NAME]" at bounding box center [766, 322] width 395 height 32
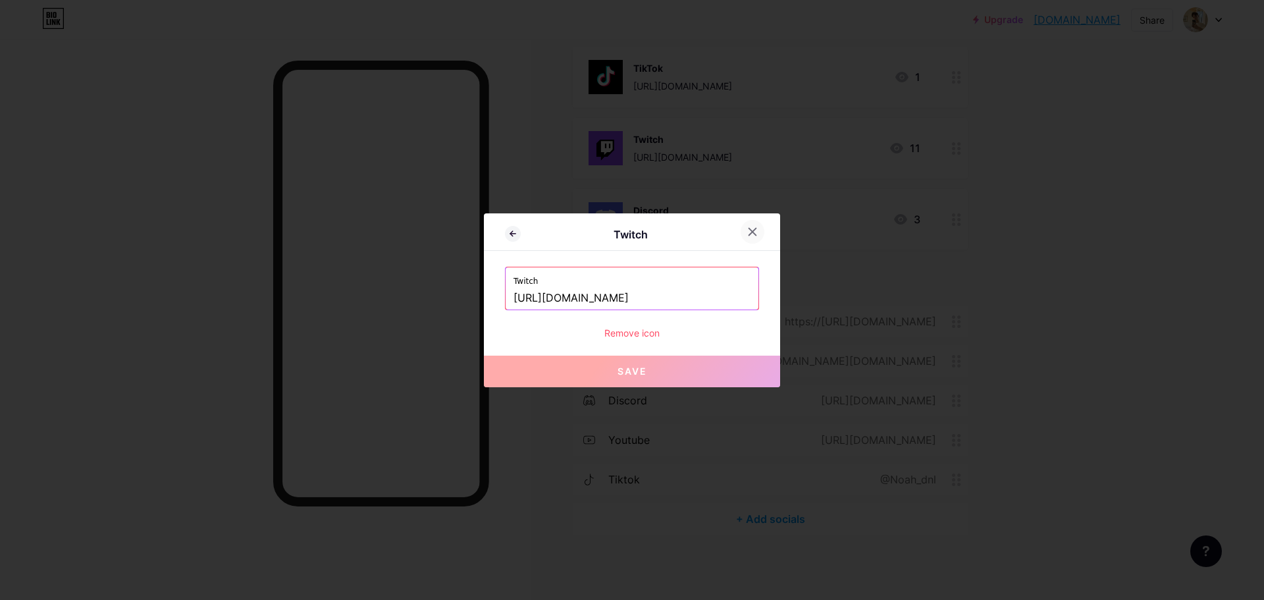
click at [754, 224] on div at bounding box center [753, 232] width 24 height 24
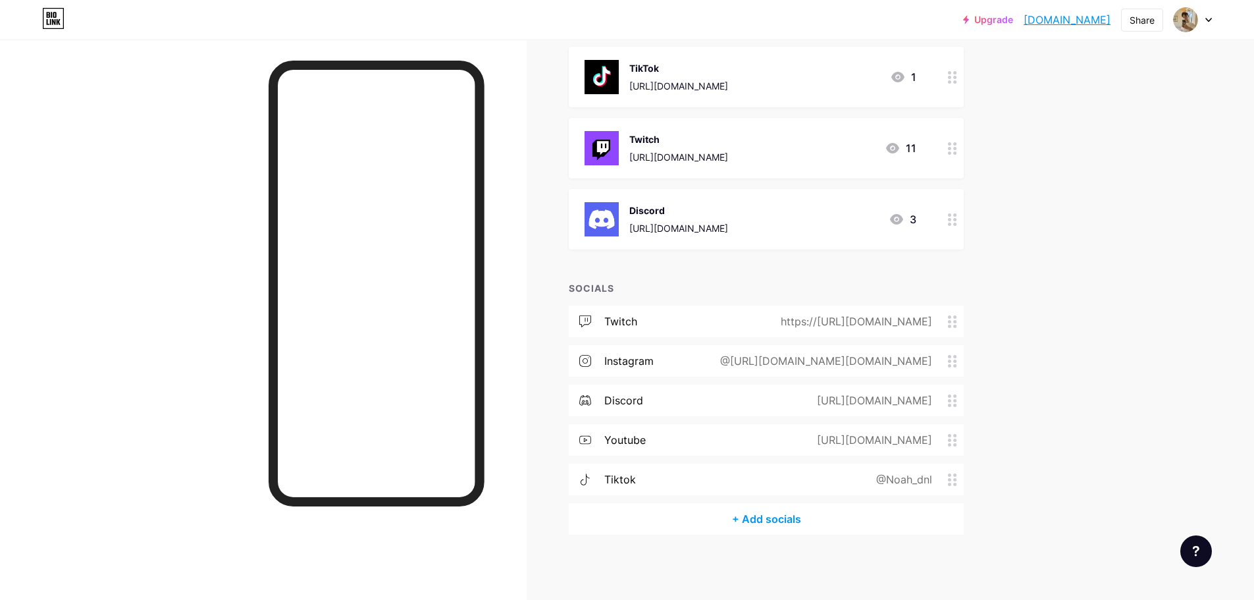
click at [728, 222] on div "[URL][DOMAIN_NAME]" at bounding box center [679, 228] width 99 height 14
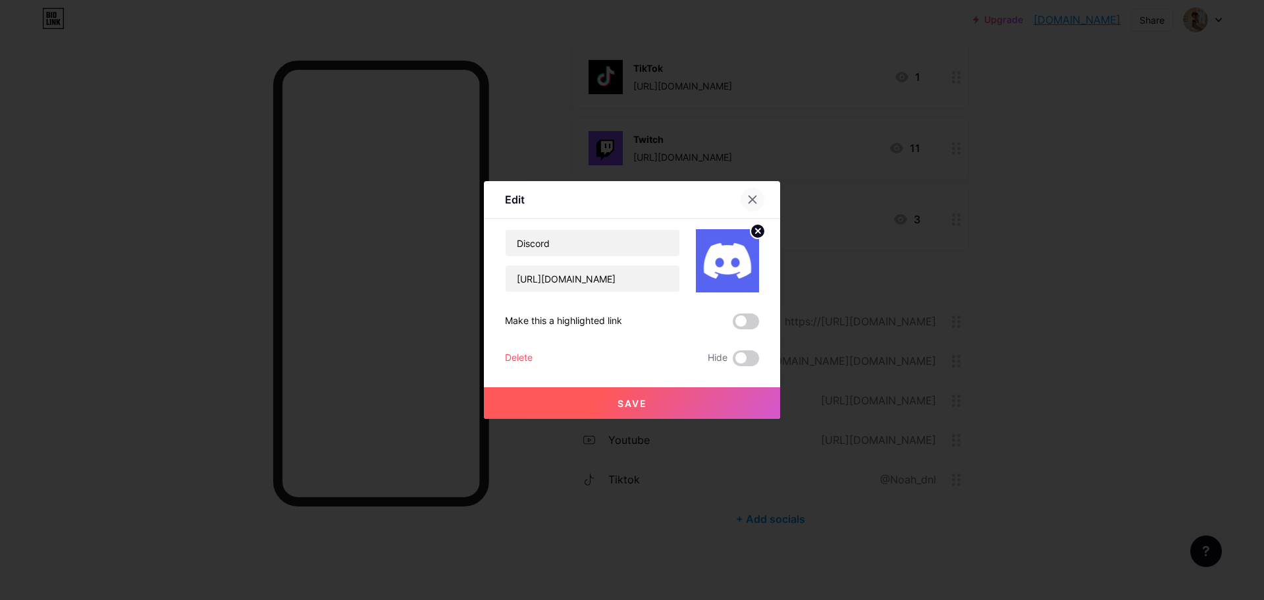
click at [747, 196] on icon at bounding box center [752, 199] width 11 height 11
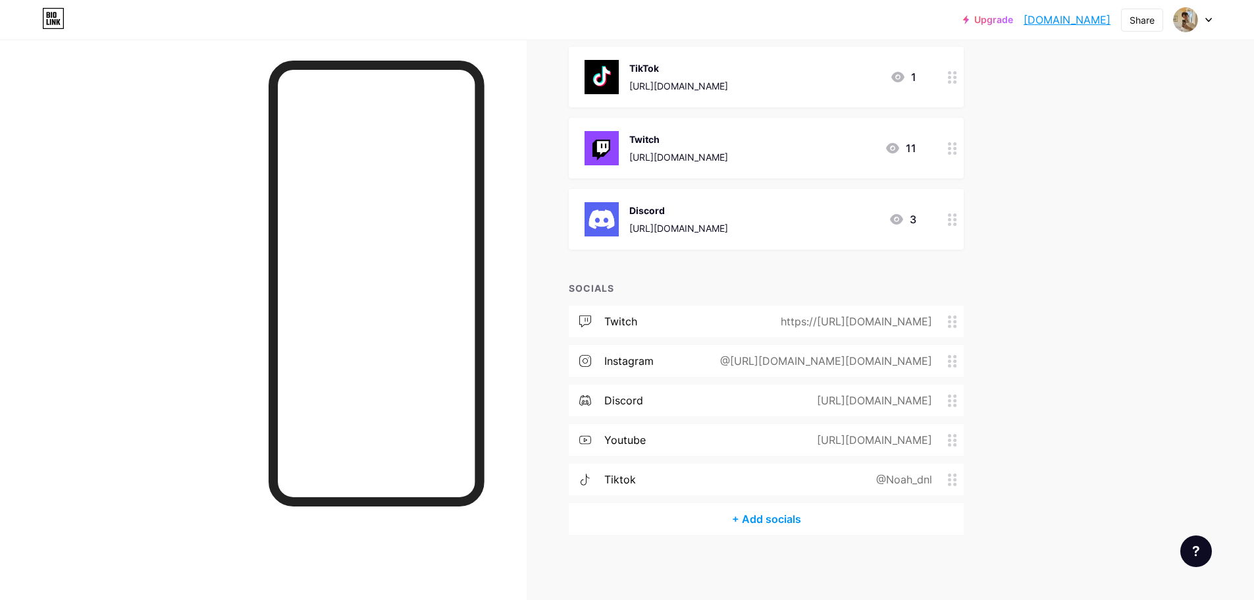
scroll to position [211, 0]
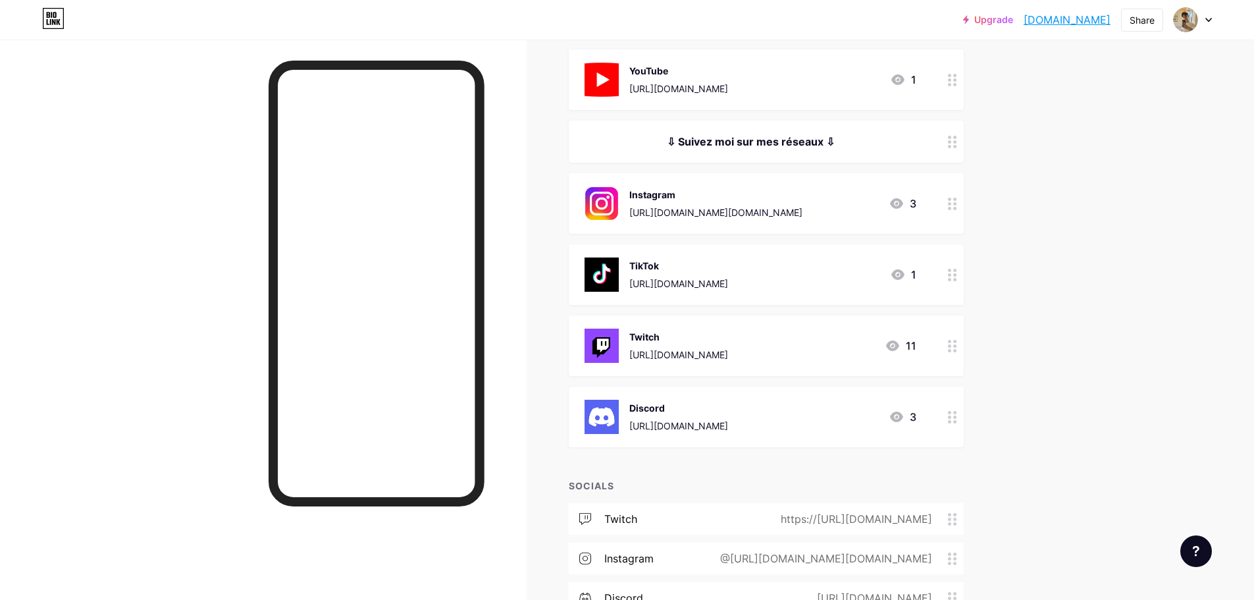
click at [695, 198] on div "Instagram" at bounding box center [716, 195] width 173 height 14
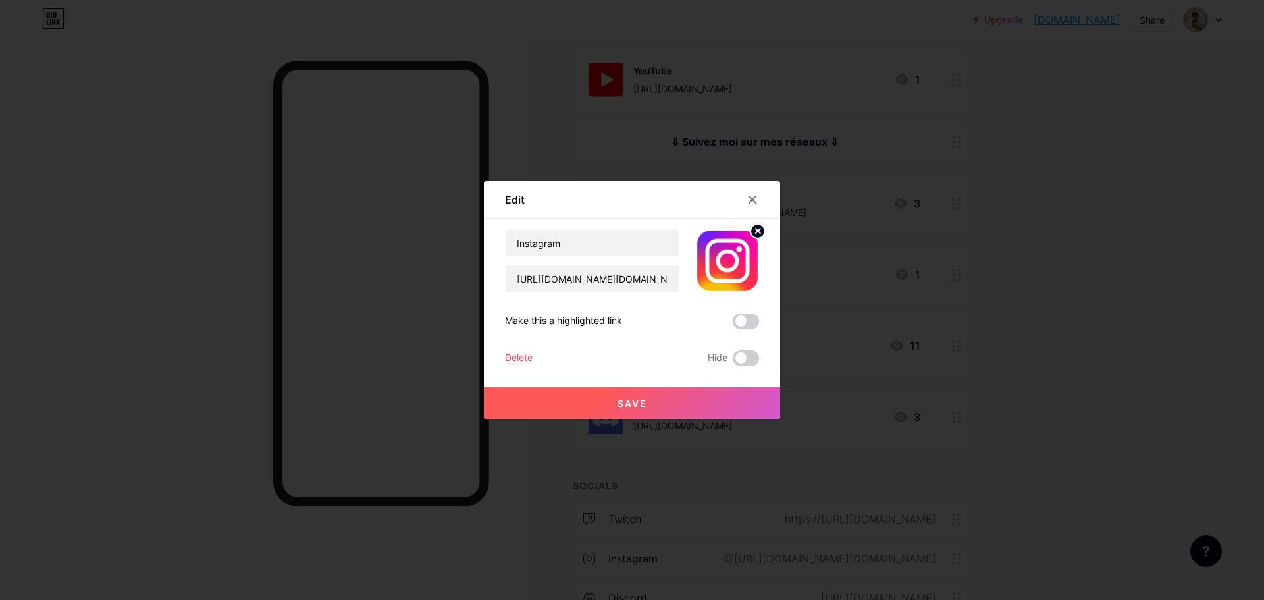
click at [751, 228] on circle at bounding box center [758, 231] width 14 height 14
click at [718, 265] on icon at bounding box center [727, 253] width 26 height 24
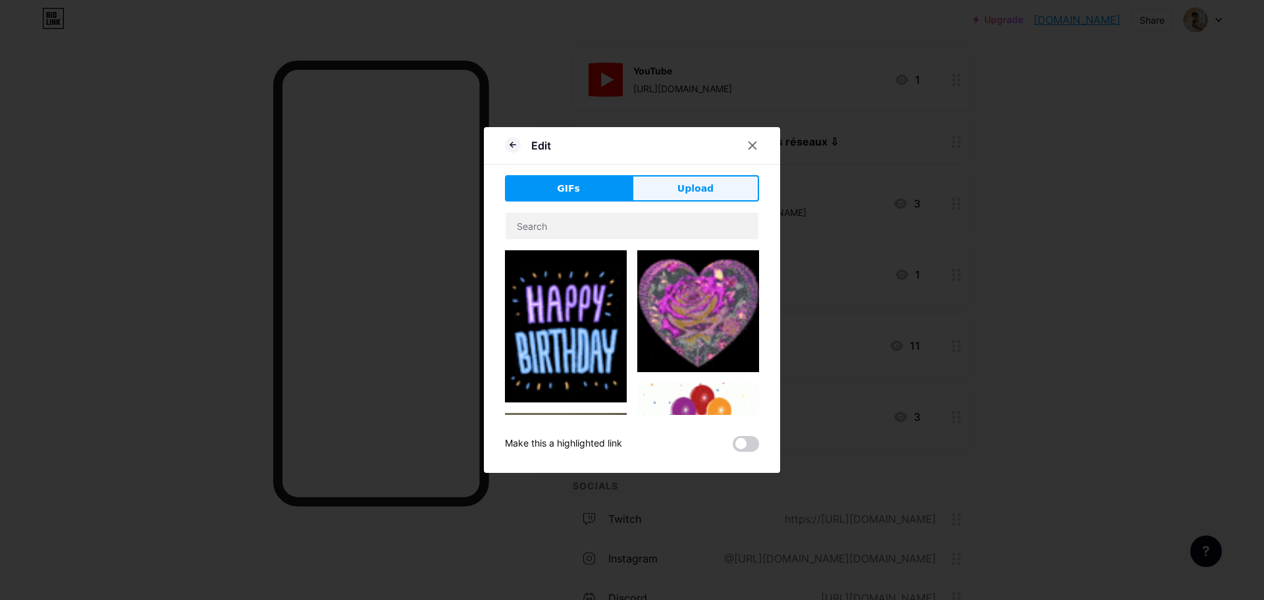
click at [699, 196] on button "Upload" at bounding box center [695, 188] width 127 height 26
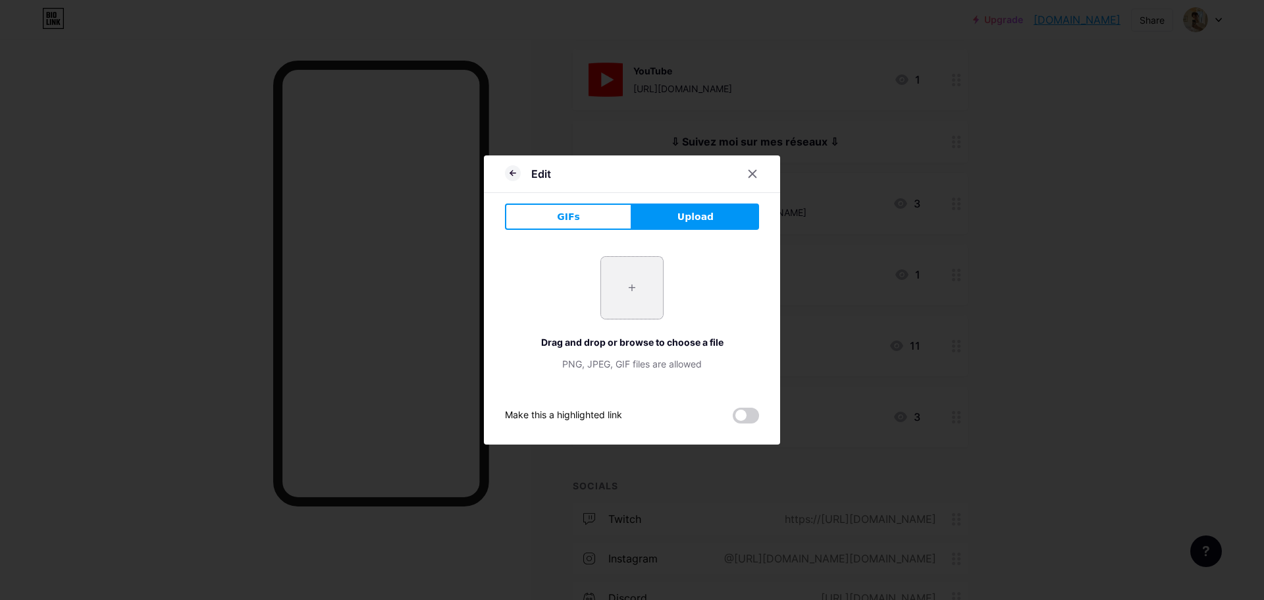
click at [606, 315] on input "file" at bounding box center [632, 288] width 62 height 62
type input "C:\fakepath\Instagram_icon.png"
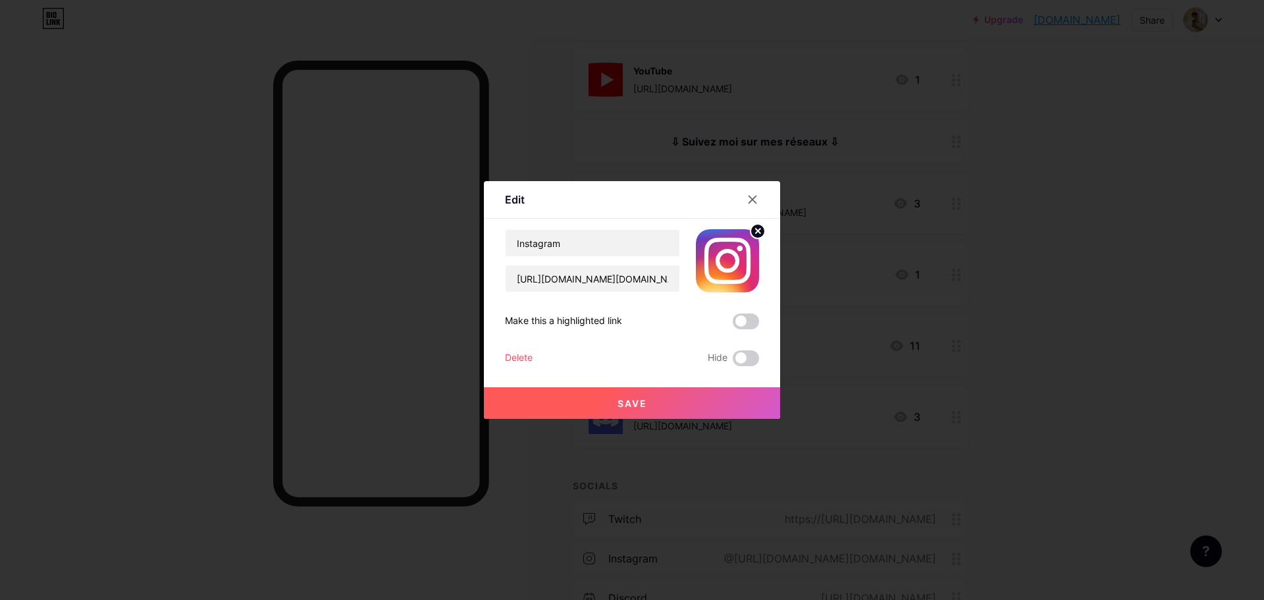
click at [680, 396] on button "Save" at bounding box center [632, 403] width 296 height 32
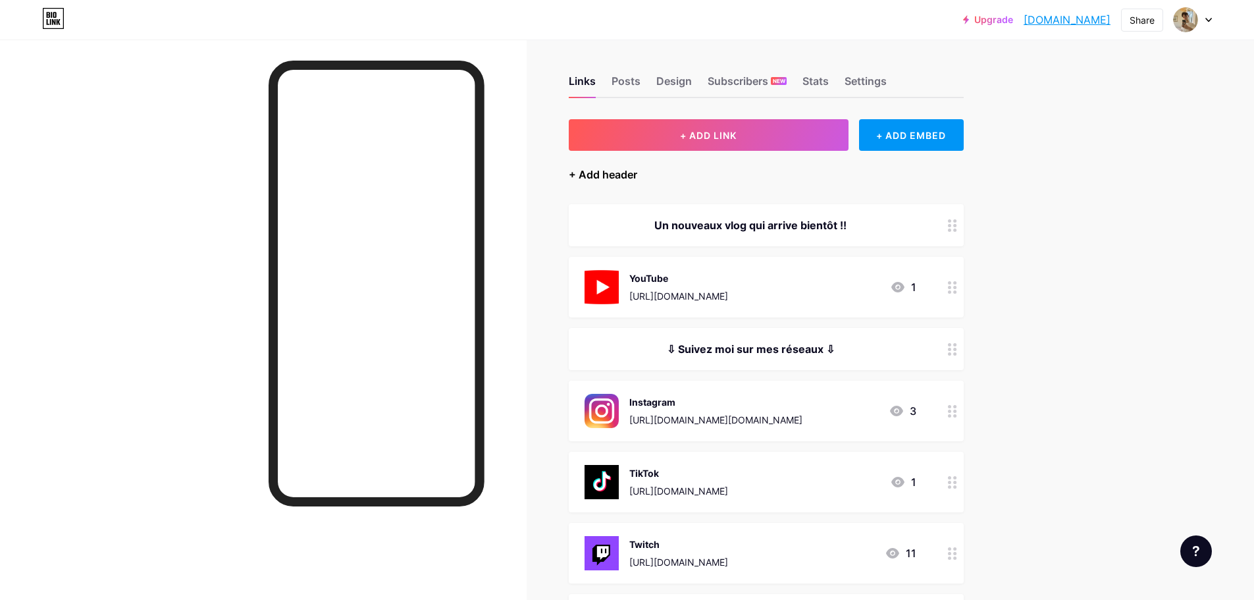
scroll to position [0, 0]
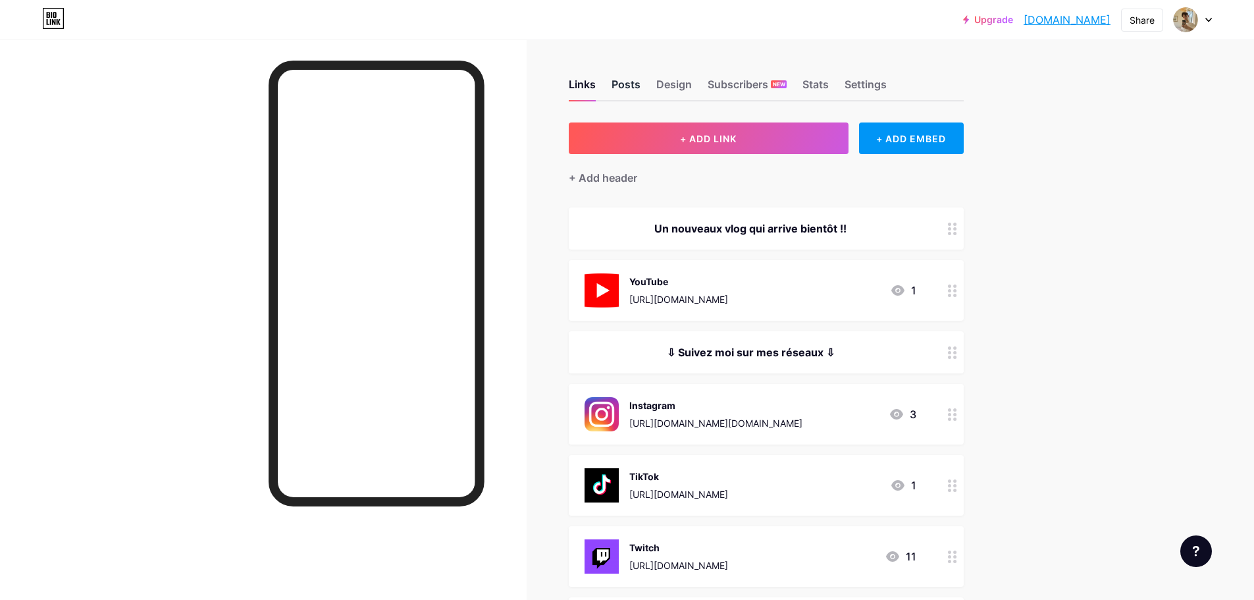
click at [622, 87] on div "Posts" at bounding box center [626, 88] width 29 height 24
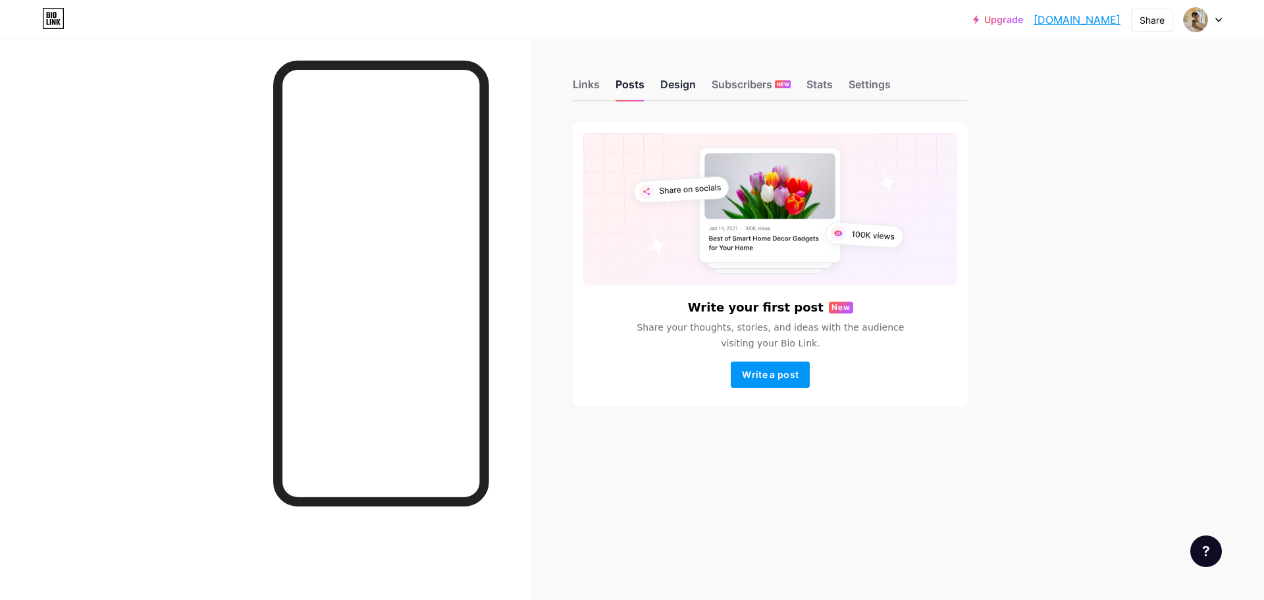
click at [691, 89] on div "Design" at bounding box center [678, 88] width 36 height 24
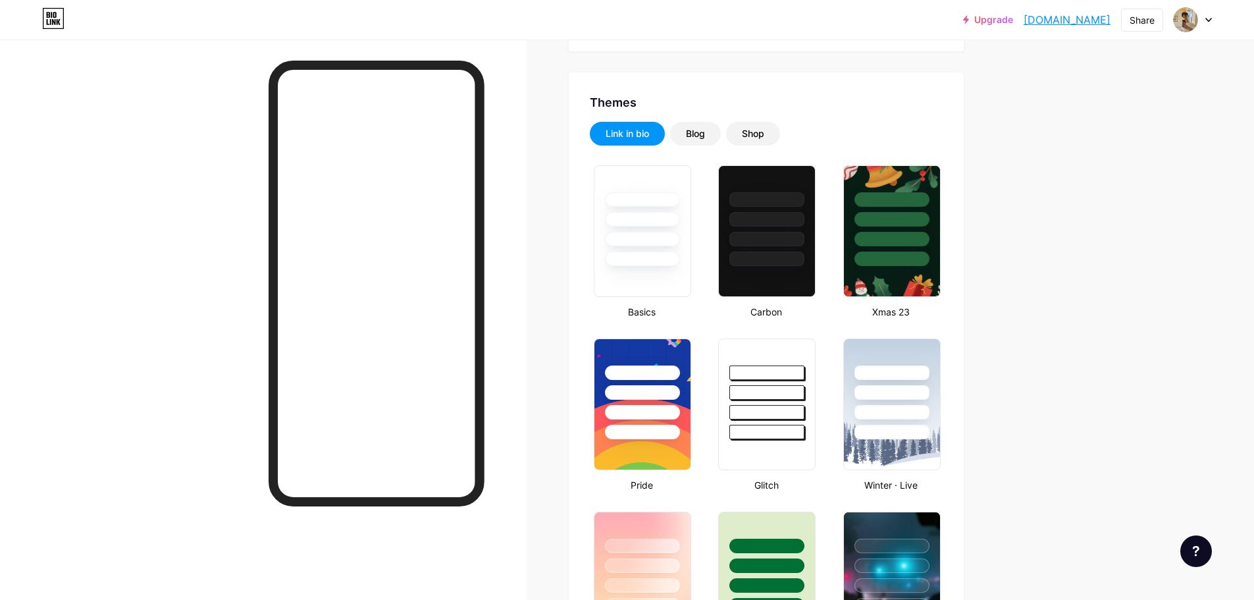
type input "#f0eeea"
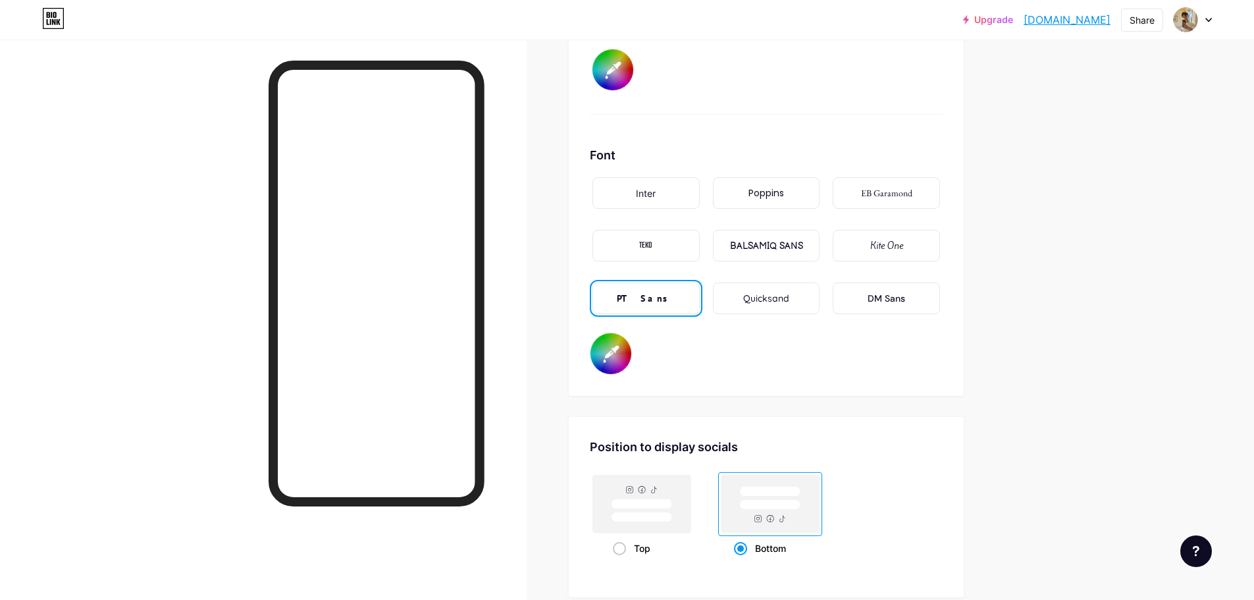
scroll to position [2173, 0]
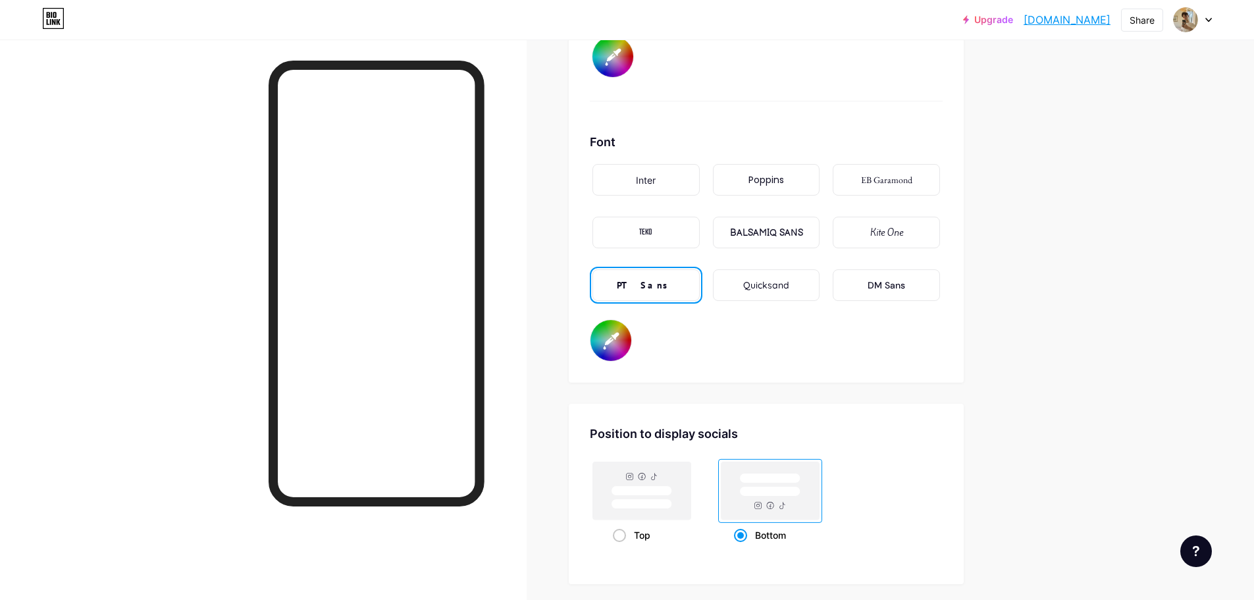
click at [619, 333] on input "#6c5841" at bounding box center [611, 340] width 41 height 41
click at [786, 352] on div "Font Inter Poppins EB Garamond TEKO BALSAMIQ SANS Kite One PT Sans Quicksand DM…" at bounding box center [766, 247] width 353 height 229
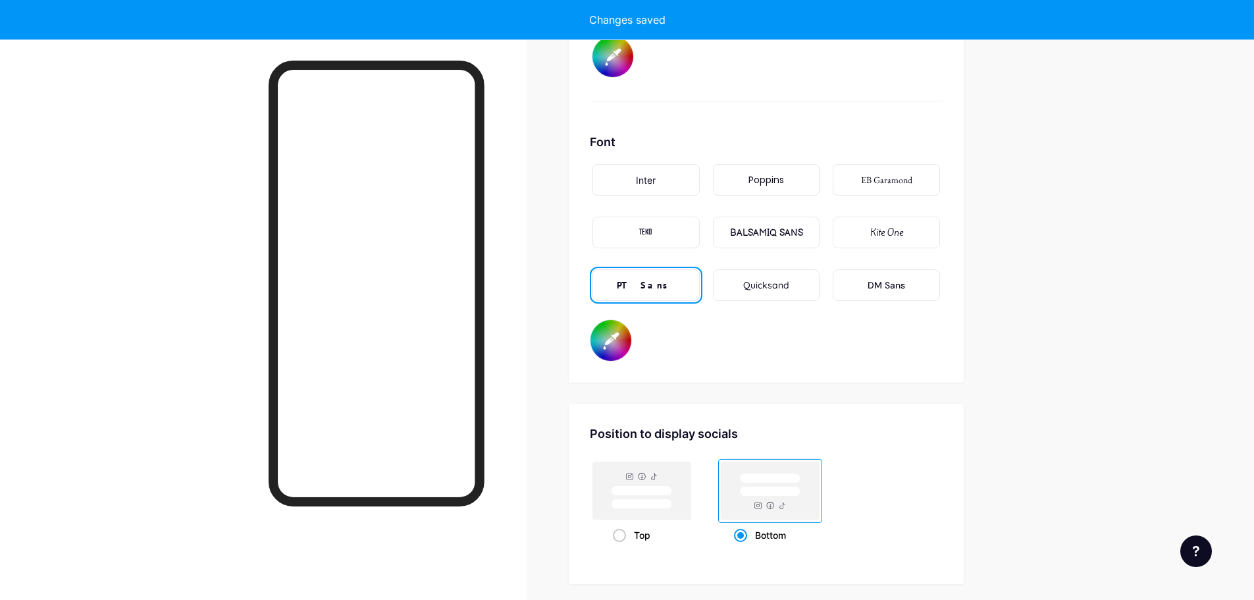
click at [623, 58] on input "#f0eeea" at bounding box center [613, 56] width 41 height 41
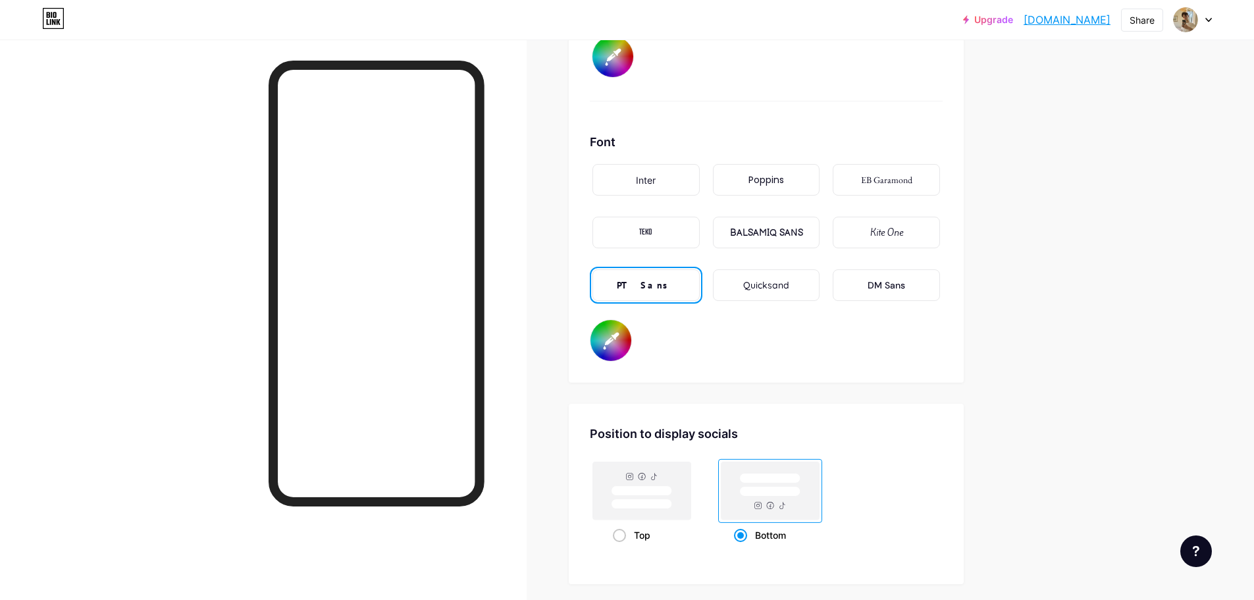
drag, startPoint x: 871, startPoint y: 332, endPoint x: 759, endPoint y: 335, distance: 112.6
click at [875, 335] on div "Font Inter Poppins EB Garamond TEKO BALSAMIQ SANS Kite One PT Sans Quicksand DM…" at bounding box center [766, 247] width 353 height 229
click at [619, 340] on input "#f1edea" at bounding box center [611, 340] width 41 height 41
click at [837, 421] on div "Position to display socials Top Bottom" at bounding box center [766, 494] width 395 height 180
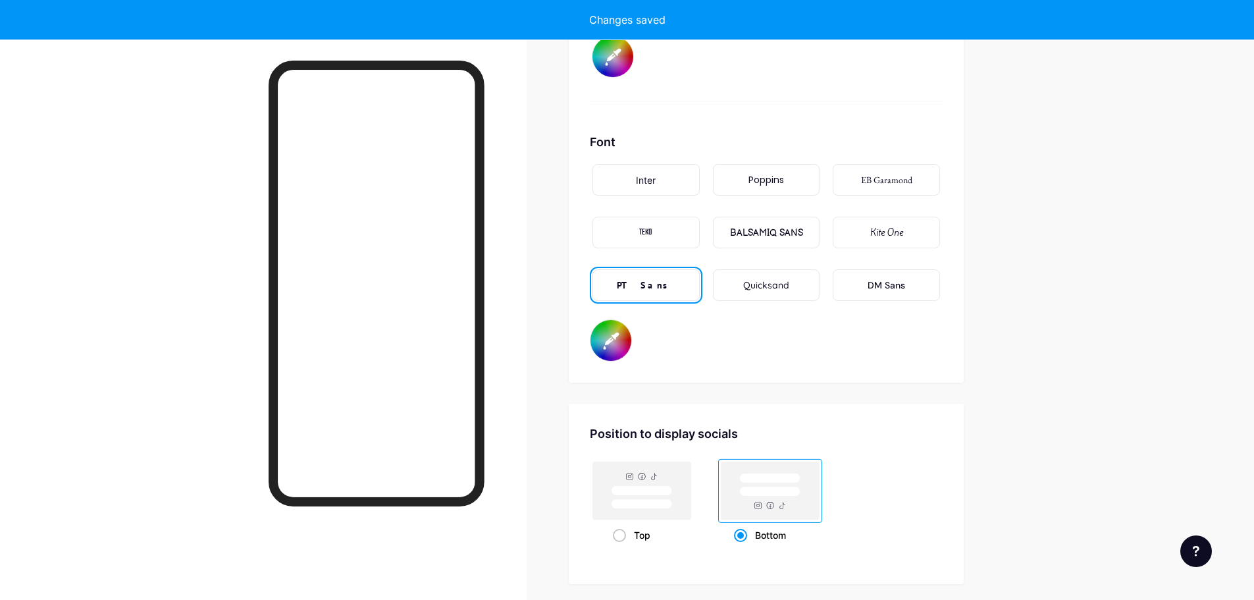
click at [613, 347] on input "#000000" at bounding box center [611, 340] width 41 height 41
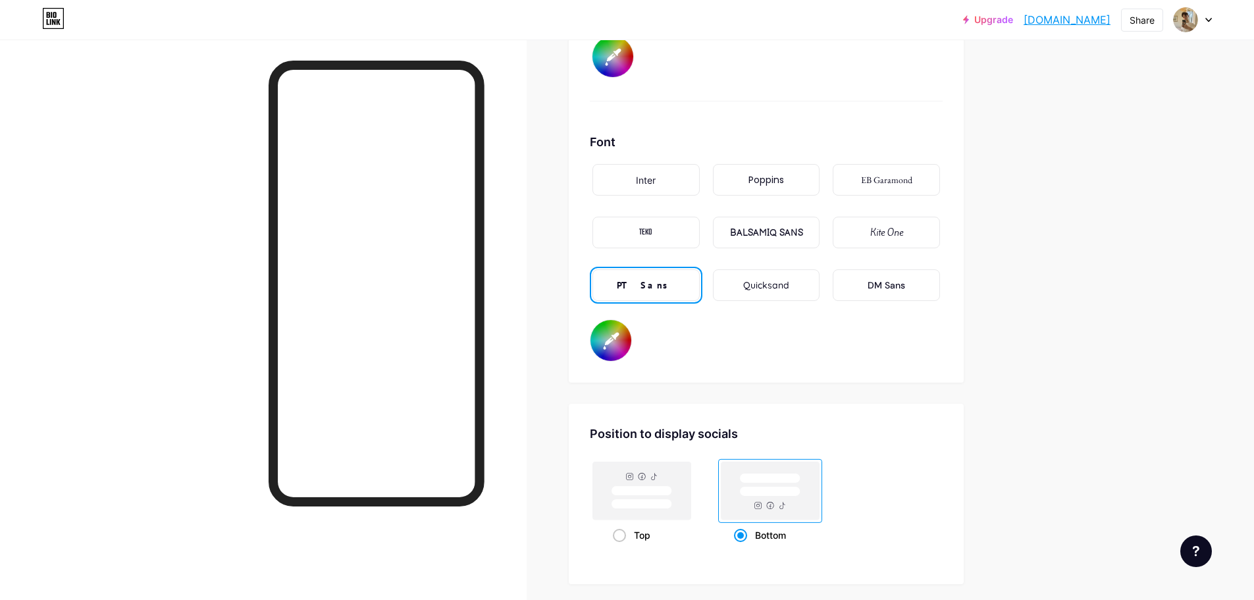
type input "#ffffff"
click at [864, 367] on div "Background Color Video Image Button #f0eeea Font Inter Poppins EB Garamond TEKO…" at bounding box center [766, 5] width 395 height 755
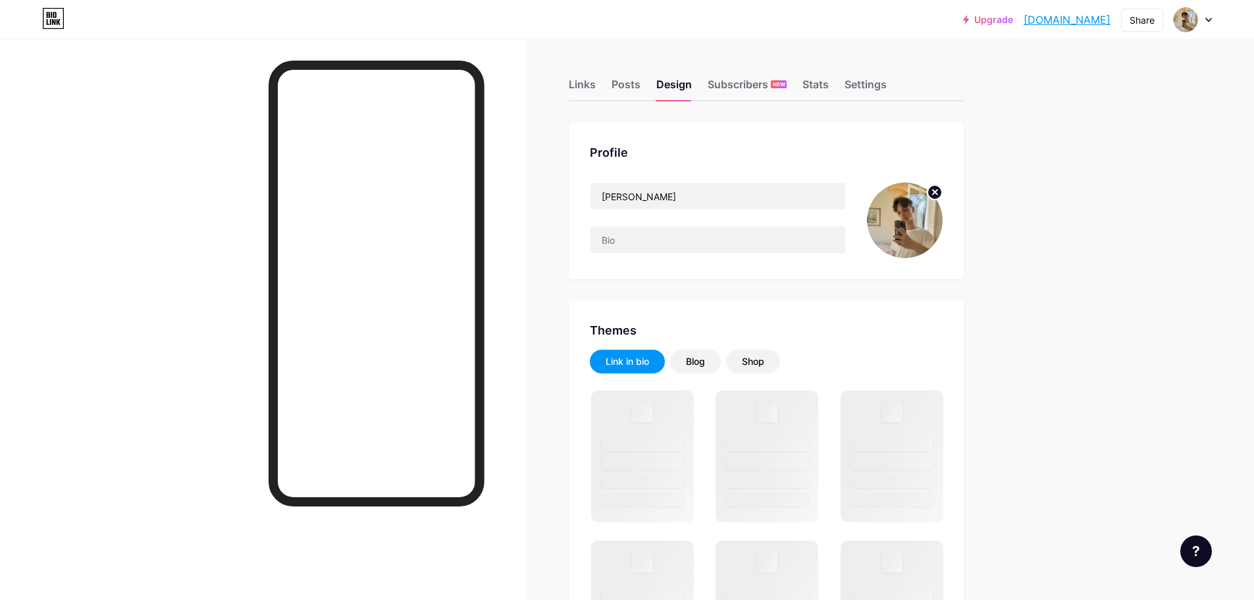
type input "#f0eeea"
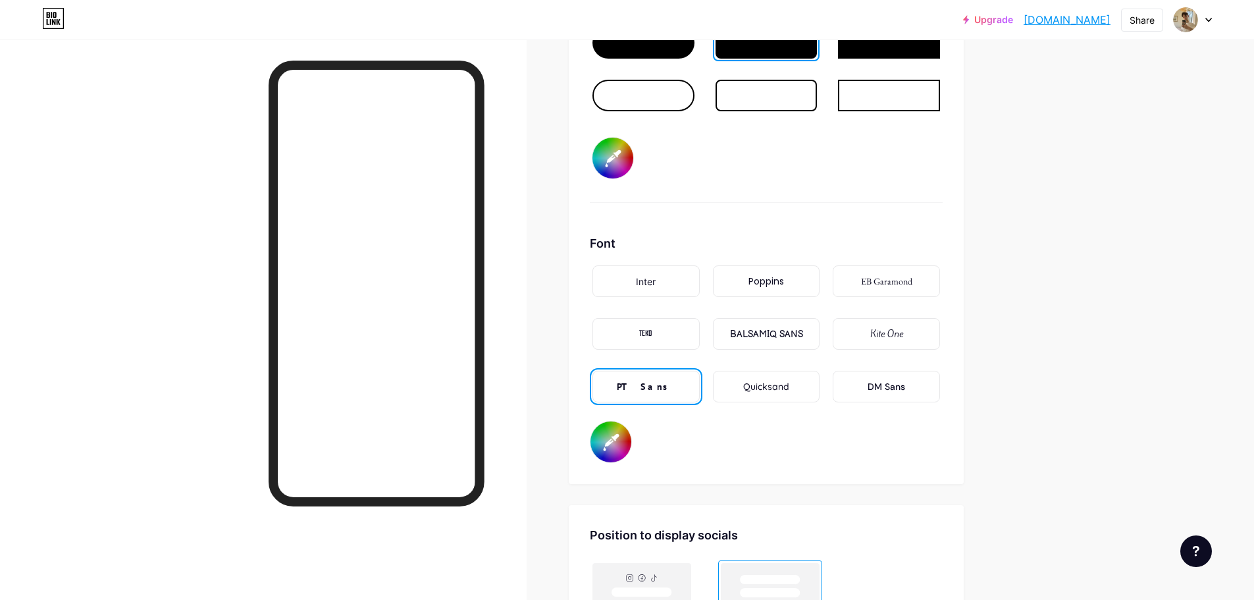
scroll to position [1976, 0]
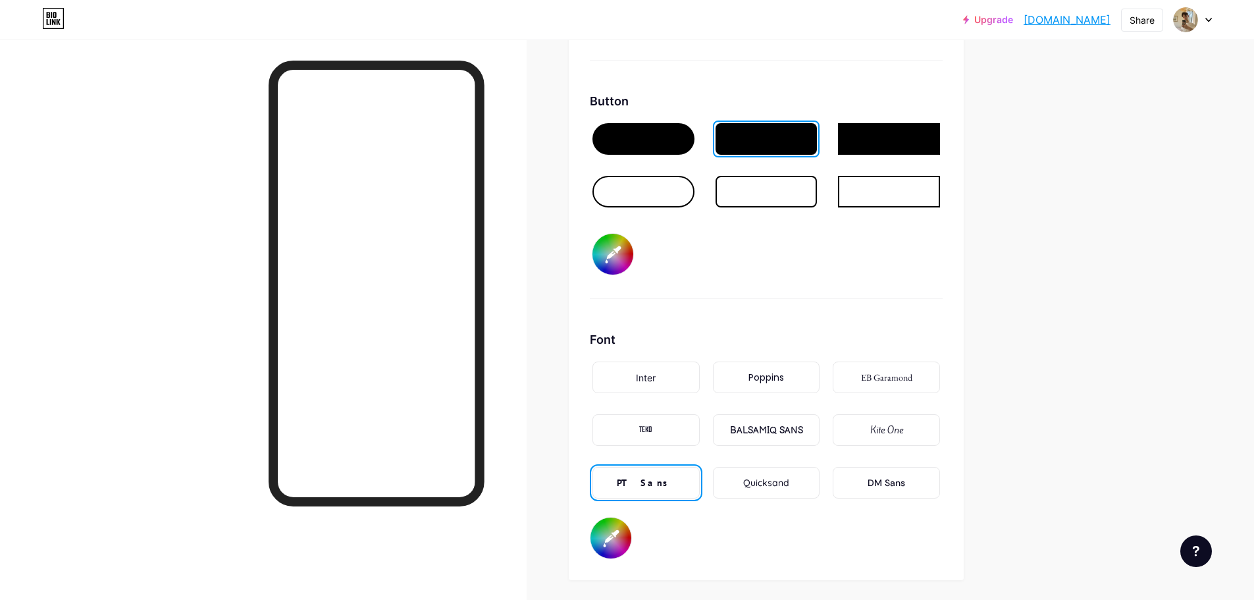
click at [614, 263] on input "#f0eeea" at bounding box center [613, 254] width 41 height 41
click at [826, 263] on div "Button #f0eeea" at bounding box center [766, 195] width 353 height 207
click at [618, 531] on input "#ffffff" at bounding box center [611, 538] width 41 height 41
click at [809, 539] on div "Font Inter Poppins EB Garamond TEKO BALSAMIQ SANS Kite One PT Sans Quicksand DM…" at bounding box center [766, 445] width 353 height 229
click at [773, 488] on div "Quicksand" at bounding box center [766, 483] width 46 height 14
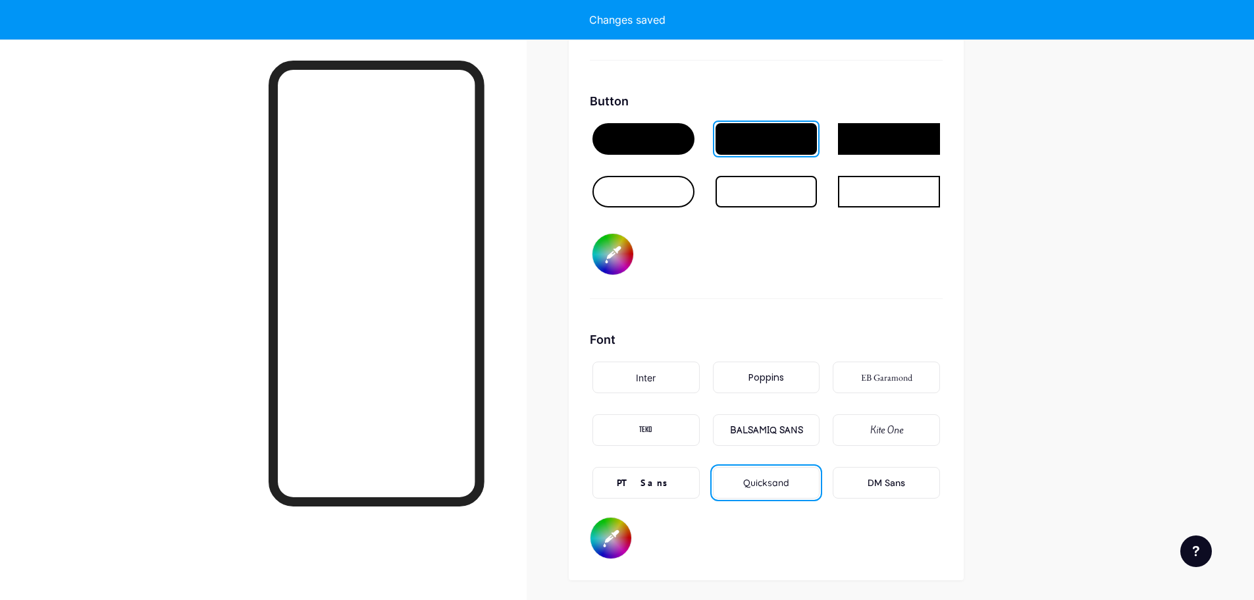
click at [658, 475] on div "PT Sans" at bounding box center [646, 483] width 107 height 32
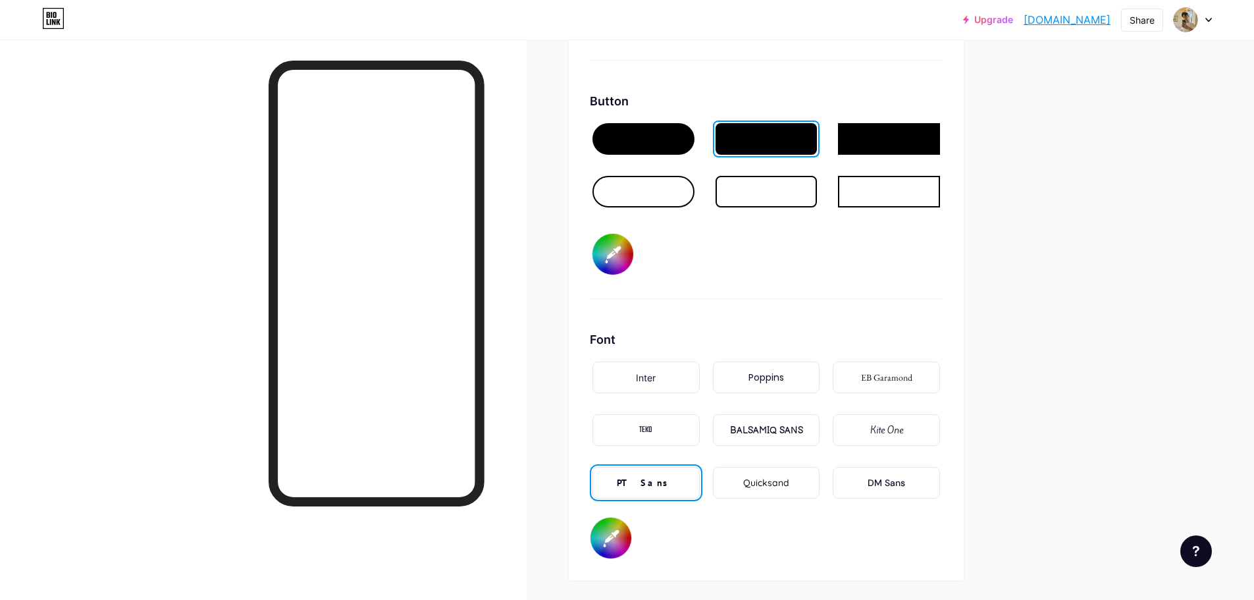
click at [747, 487] on div "Quicksand" at bounding box center [766, 483] width 46 height 14
click at [662, 373] on div "Inter" at bounding box center [646, 378] width 107 height 32
click at [795, 371] on div "Poppins" at bounding box center [766, 378] width 107 height 32
click at [913, 377] on div "EB Garamond" at bounding box center [886, 378] width 51 height 14
click at [647, 410] on div "Inter Poppins EB Garamond TEKO BALSAMIQ SANS Kite One PT Sans Quicksand DM Sans" at bounding box center [766, 438] width 353 height 158
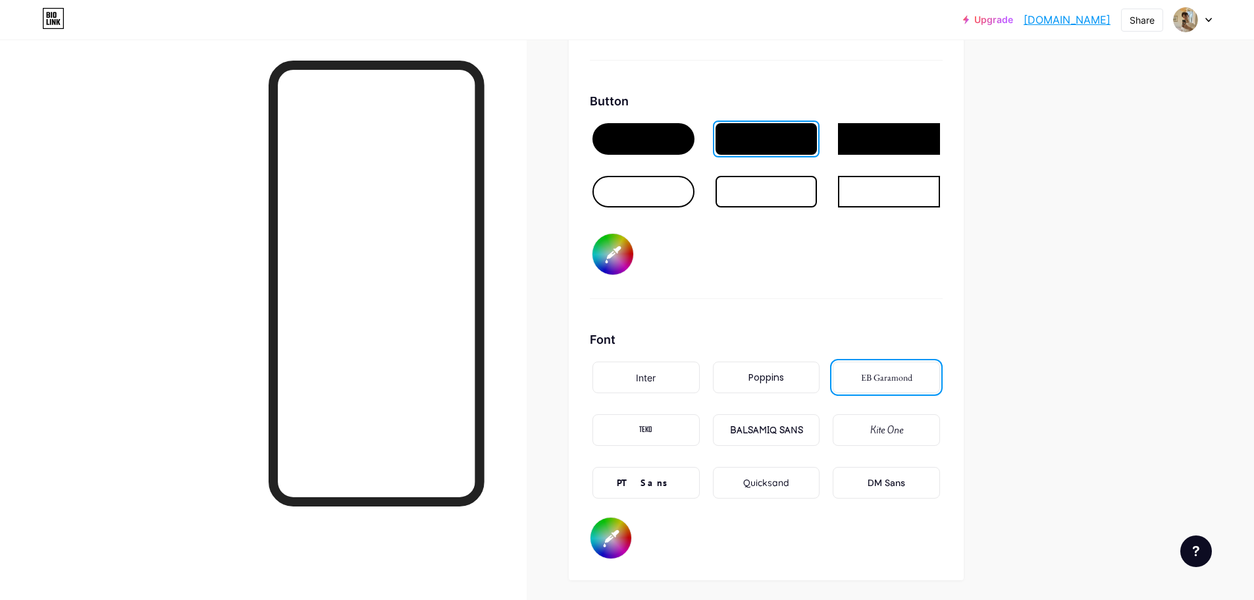
click at [644, 420] on div "TEKO" at bounding box center [646, 430] width 107 height 32
click at [782, 438] on div "BALSAMIQ SANS" at bounding box center [766, 430] width 107 height 32
click at [876, 417] on div "Kite One" at bounding box center [886, 430] width 107 height 32
click at [654, 485] on div "PT Sans" at bounding box center [646, 483] width 58 height 14
click at [768, 363] on div "Poppins" at bounding box center [766, 378] width 107 height 32
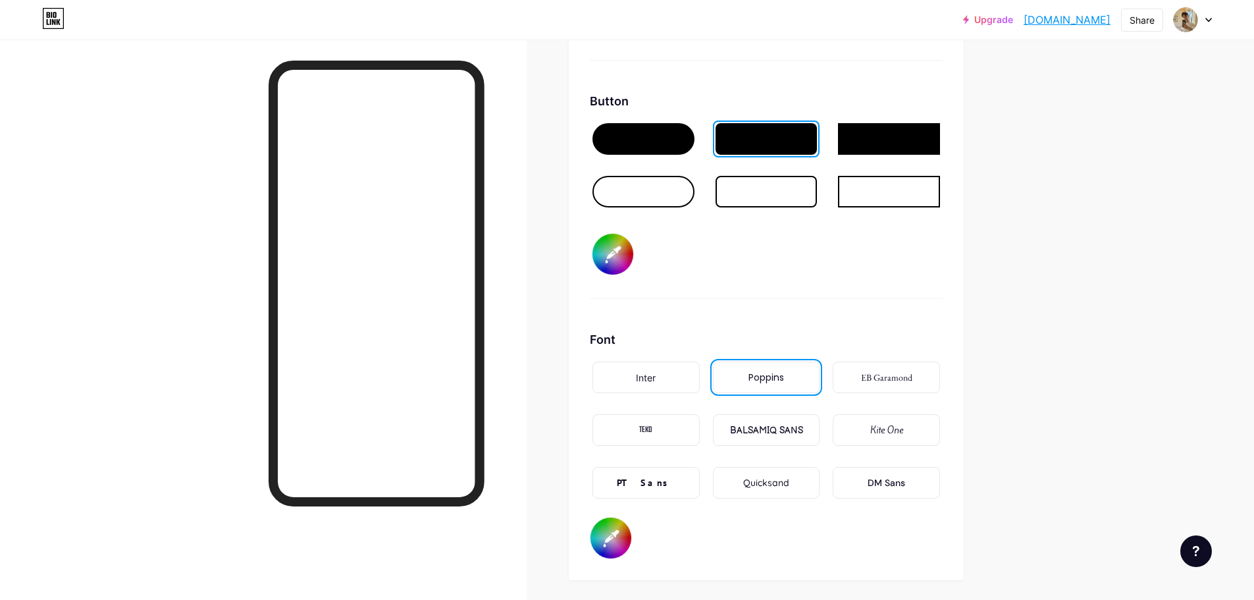
click at [648, 488] on div "PT Sans" at bounding box center [646, 483] width 58 height 14
click at [794, 477] on div "Quicksand" at bounding box center [766, 483] width 107 height 32
click at [884, 480] on div "DM Sans" at bounding box center [887, 483] width 38 height 14
click at [780, 464] on div "Inter Poppins EB Garamond TEKO BALSAMIQ SANS Kite One PT Sans Quicksand DM Sans" at bounding box center [766, 438] width 353 height 158
click at [778, 487] on div "Quicksand" at bounding box center [766, 483] width 46 height 14
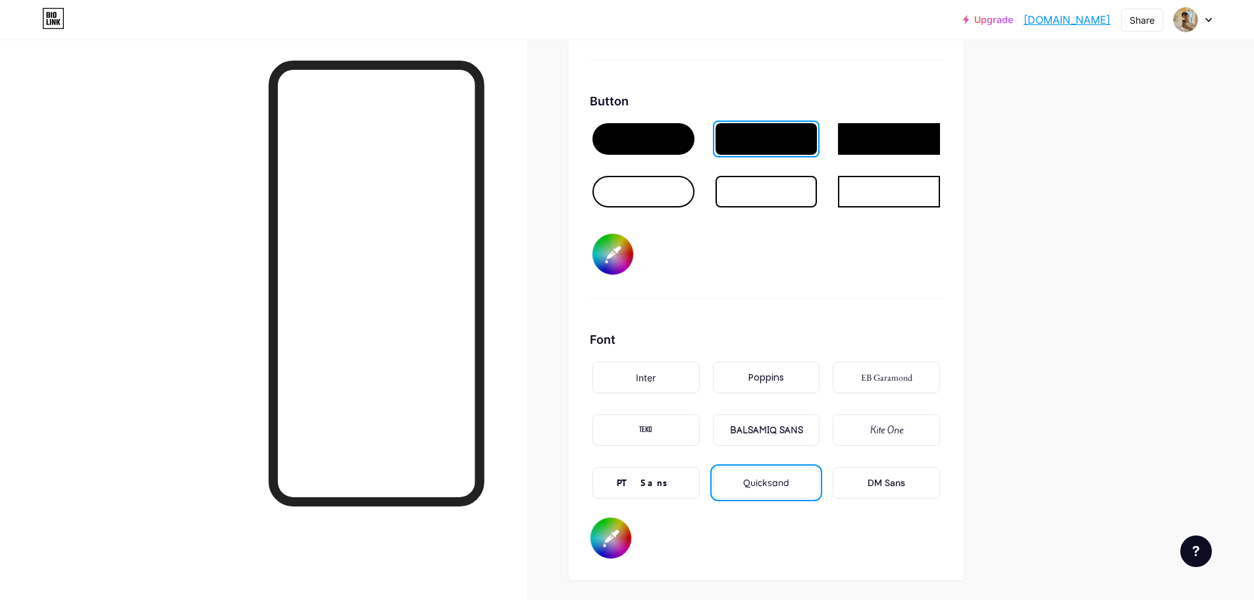
click at [769, 383] on div "Poppins" at bounding box center [767, 378] width 36 height 14
click at [785, 489] on div "Quicksand" at bounding box center [766, 483] width 46 height 14
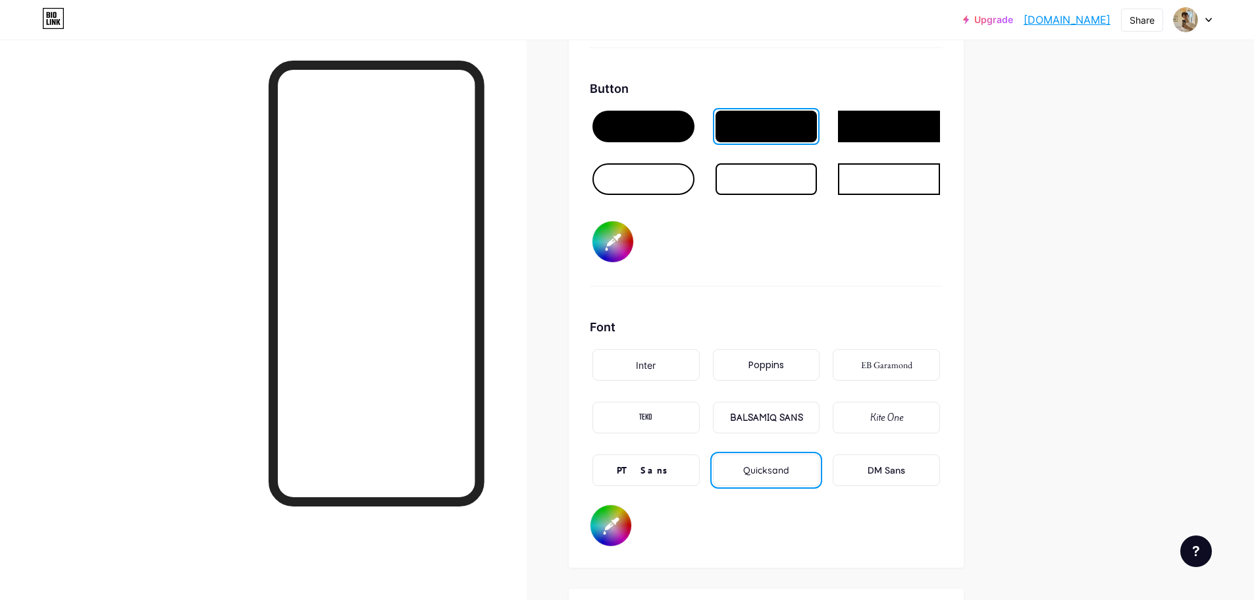
scroll to position [2107, 0]
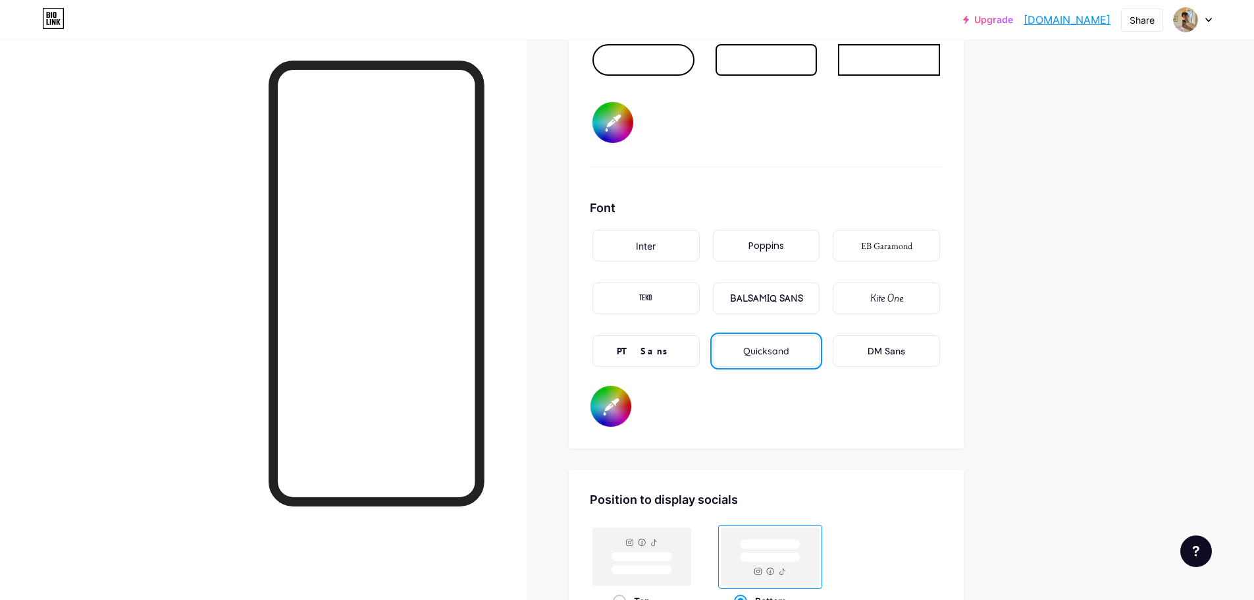
click at [632, 414] on input "#ffffff" at bounding box center [611, 406] width 41 height 41
click at [607, 402] on input "#000000" at bounding box center [611, 406] width 41 height 41
type input "#fcfcfc"
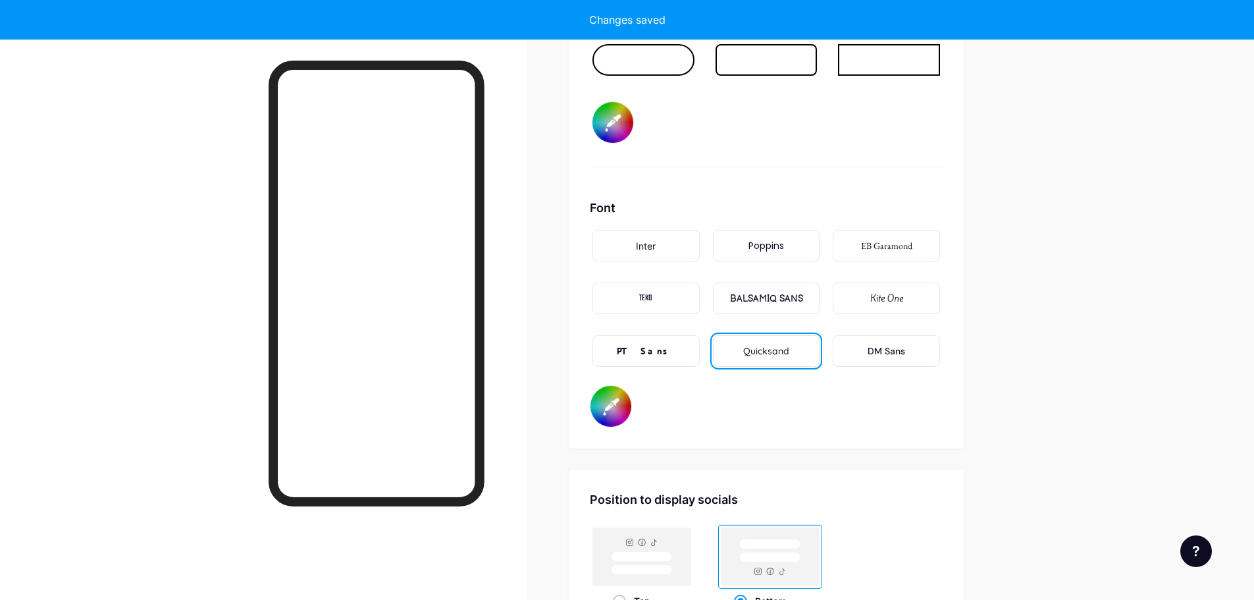
drag, startPoint x: 592, startPoint y: 422, endPoint x: 576, endPoint y: 409, distance: 21.1
click at [576, 409] on div "Background Color Video Image Button #f0eeea Font Inter Poppins EB Garamond TEKO…" at bounding box center [766, 71] width 395 height 755
click at [740, 415] on div "Font Inter Poppins EB Garamond TEKO BALSAMIQ SANS Kite One PT Sans Quicksand DM…" at bounding box center [766, 313] width 353 height 229
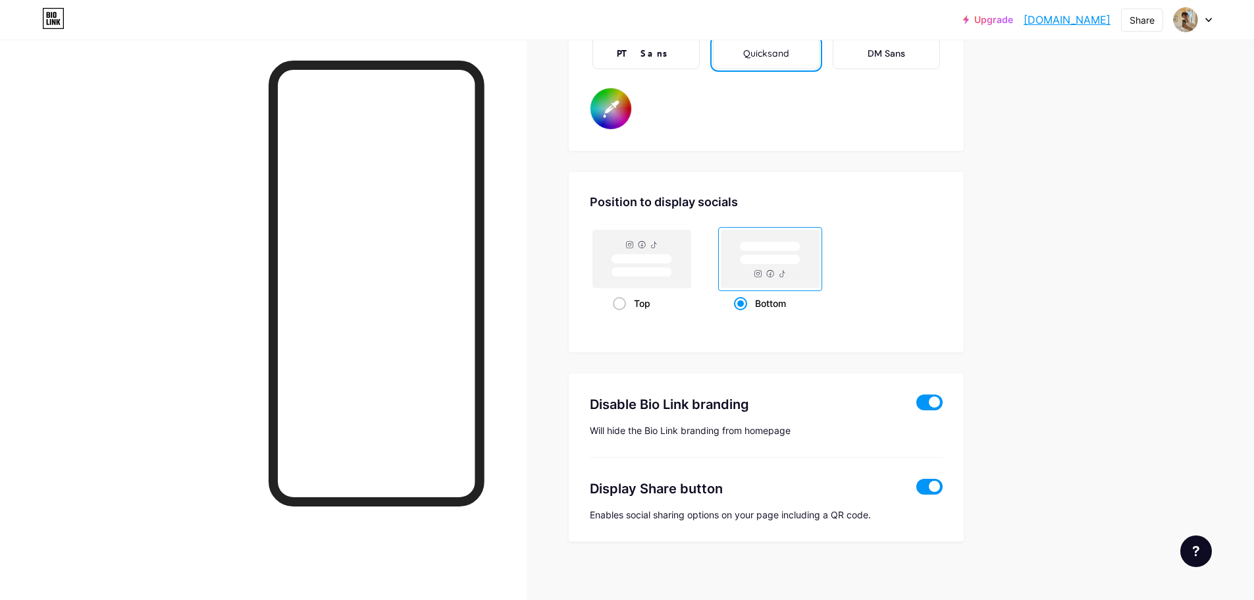
scroll to position [2413, 0]
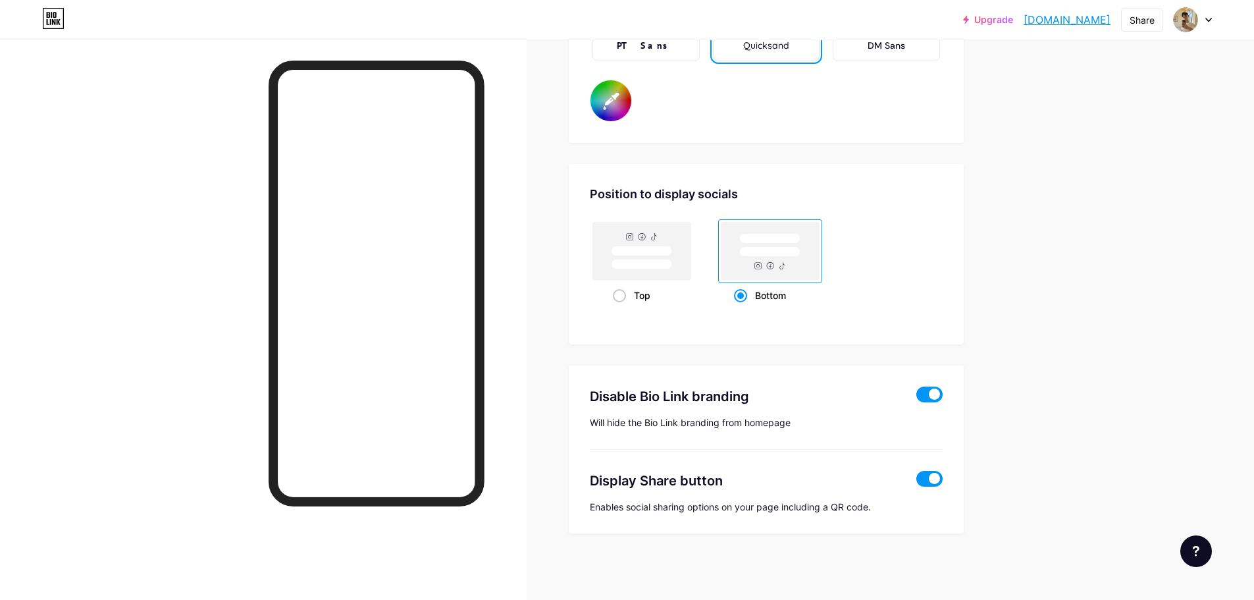
click at [940, 483] on span at bounding box center [930, 479] width 26 height 16
click at [917, 482] on input "checkbox" at bounding box center [917, 482] width 0 height 0
click at [937, 479] on span at bounding box center [930, 479] width 26 height 16
click at [917, 482] on input "checkbox" at bounding box center [917, 482] width 0 height 0
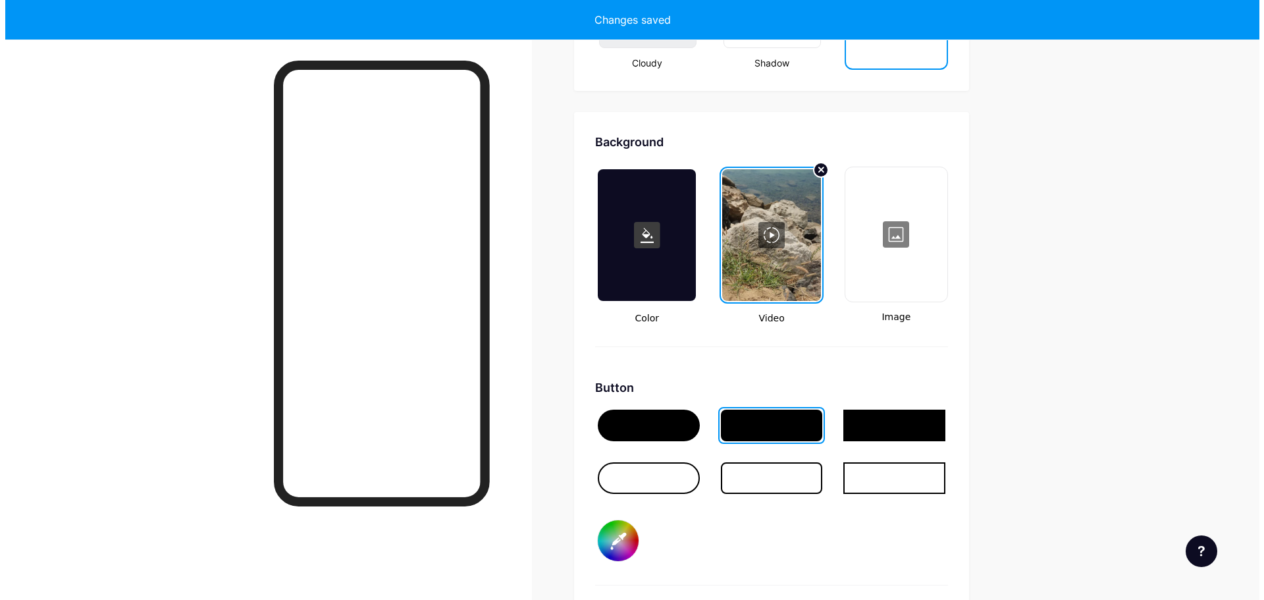
scroll to position [1688, 0]
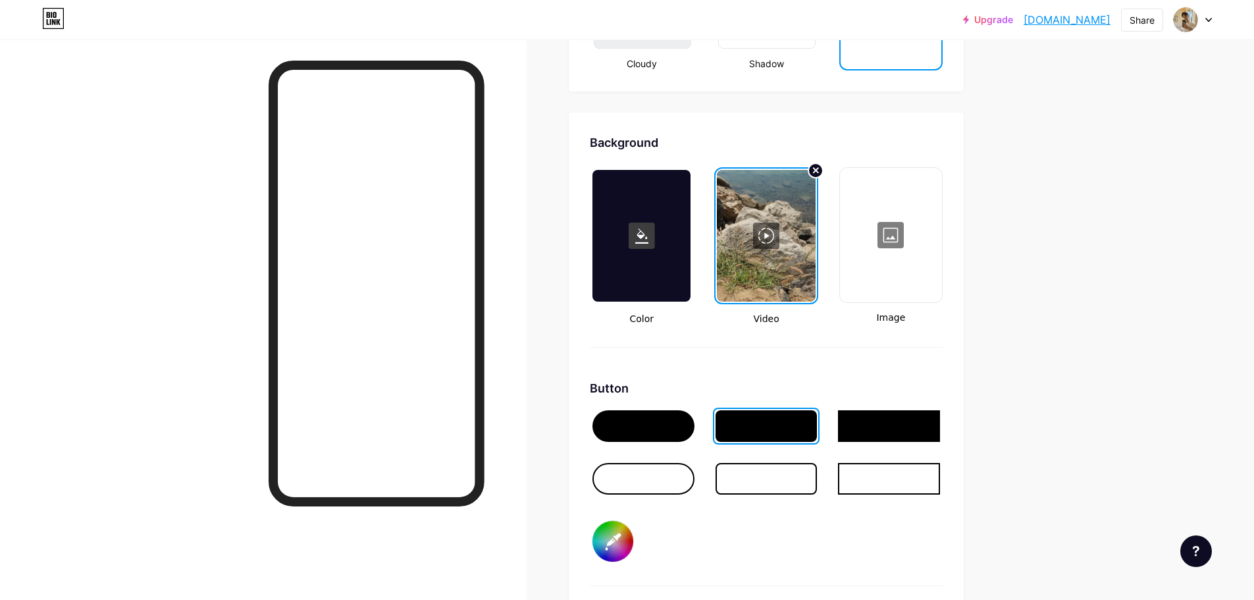
click at [674, 435] on div at bounding box center [644, 426] width 102 height 32
click at [769, 431] on div at bounding box center [767, 426] width 102 height 32
click at [680, 427] on div at bounding box center [644, 426] width 102 height 32
click at [793, 253] on div at bounding box center [766, 236] width 98 height 132
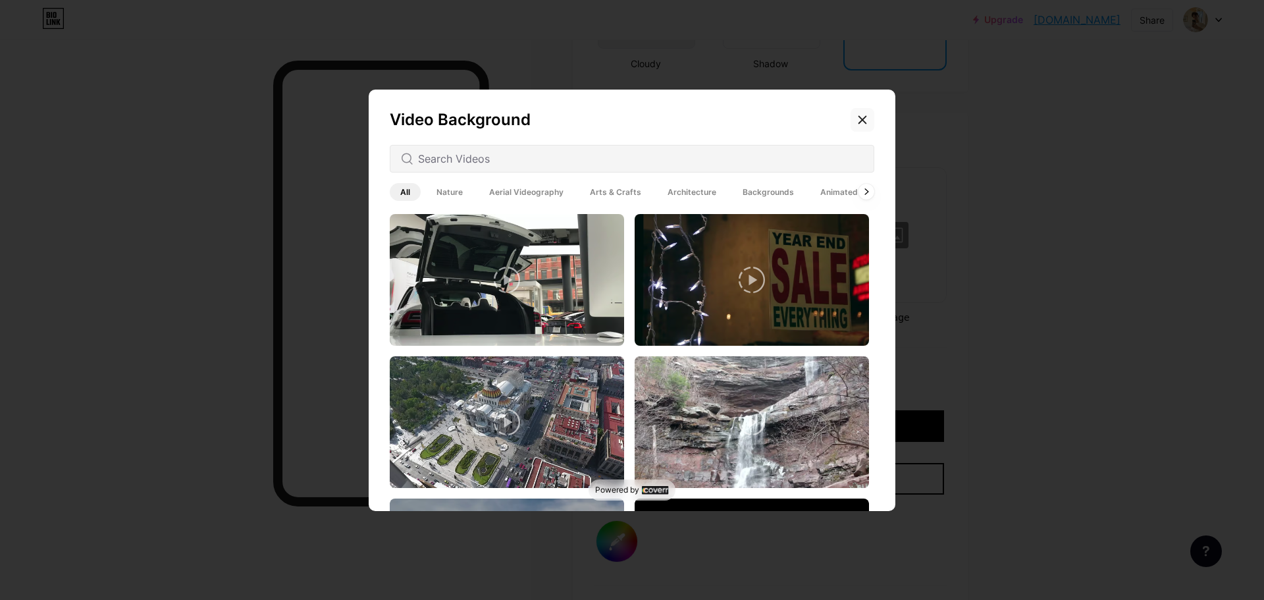
click at [857, 118] on icon at bounding box center [862, 120] width 11 height 11
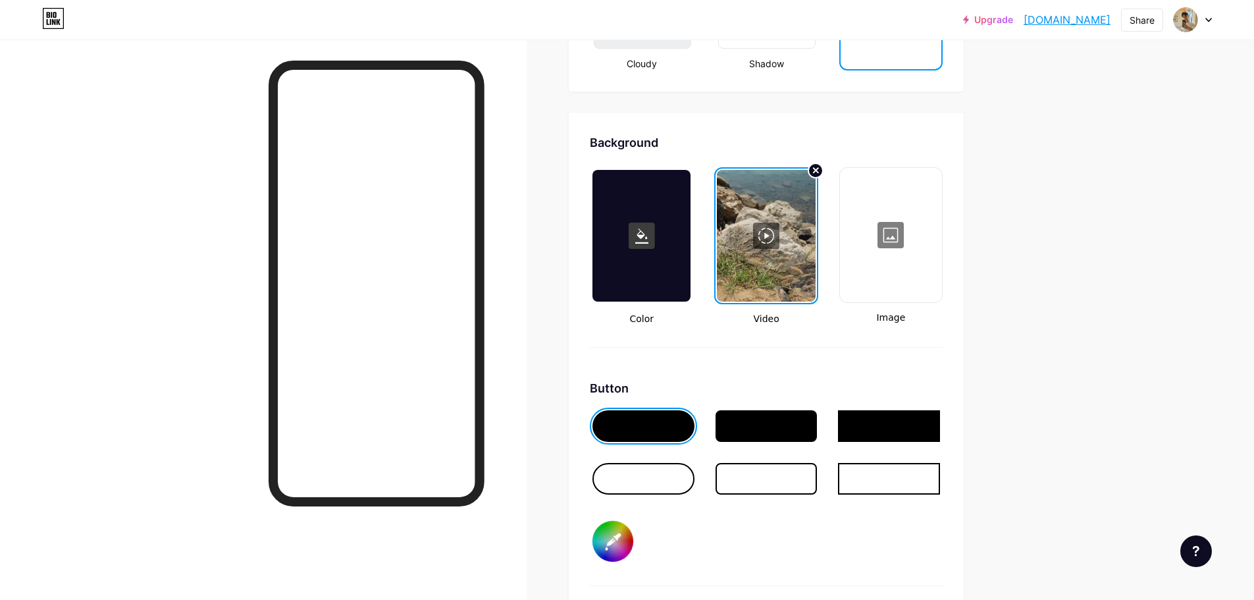
click at [773, 231] on div at bounding box center [766, 236] width 98 height 132
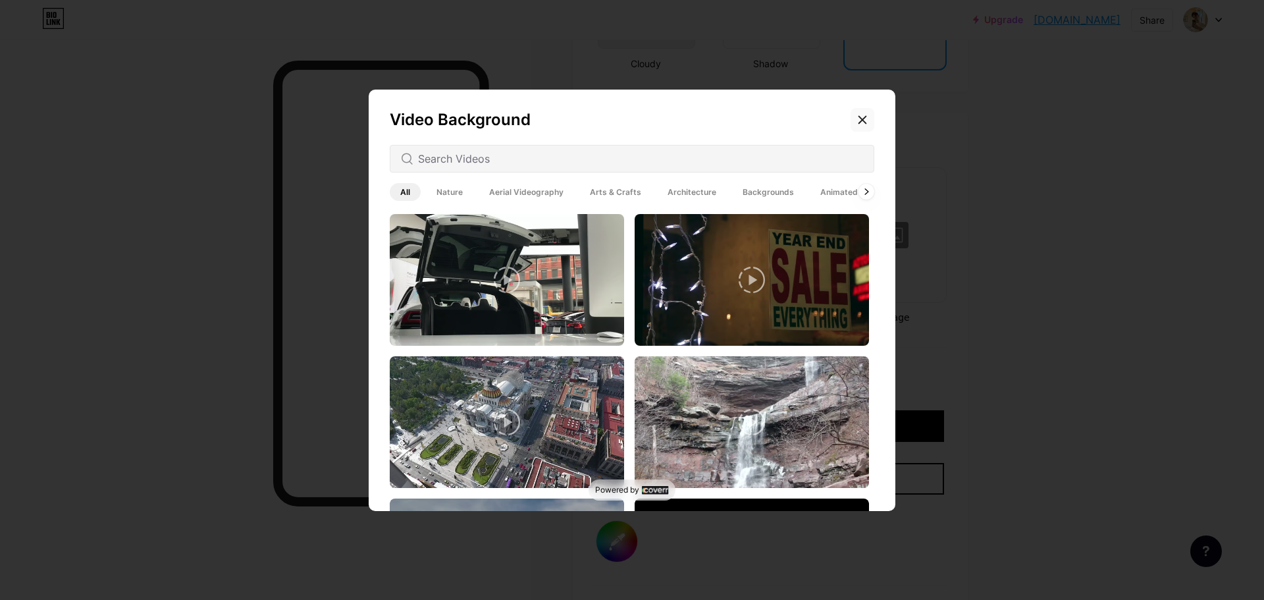
click at [857, 117] on icon at bounding box center [862, 120] width 11 height 11
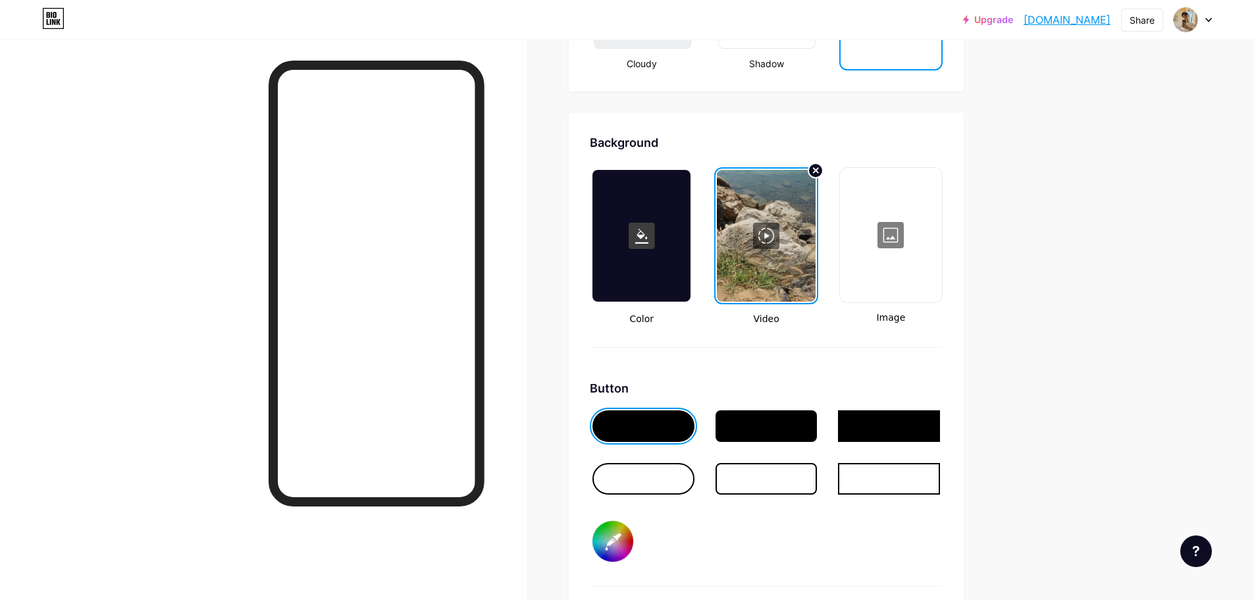
click at [813, 292] on div at bounding box center [766, 236] width 98 height 132
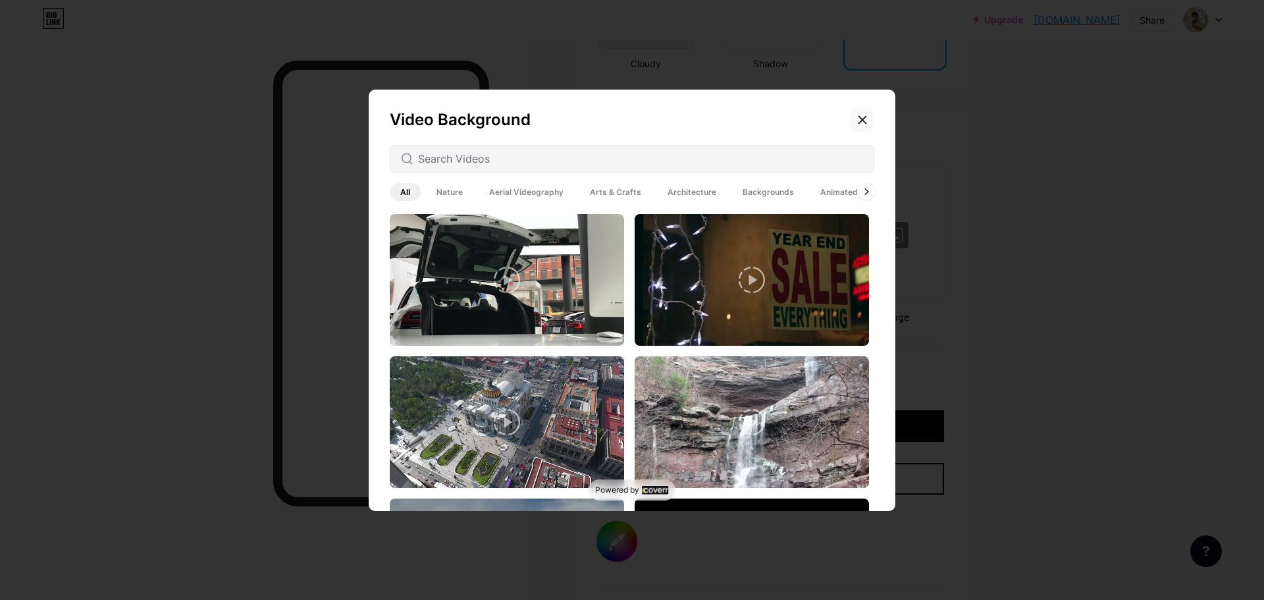
click at [857, 121] on icon at bounding box center [862, 120] width 11 height 11
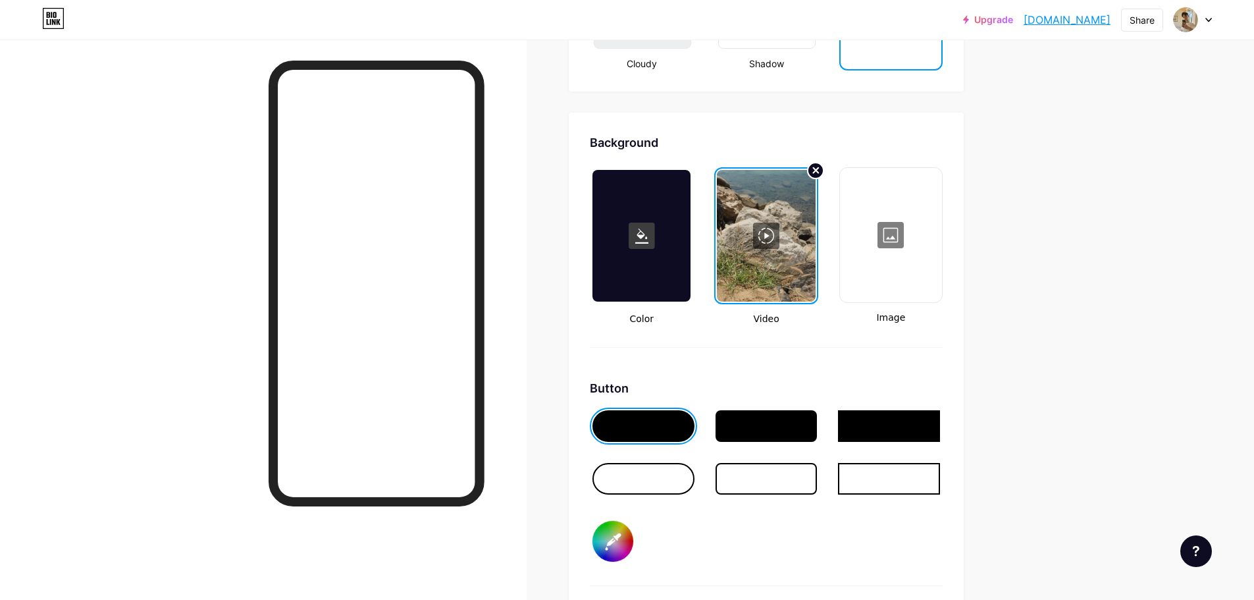
click at [819, 172] on icon at bounding box center [815, 170] width 5 height 5
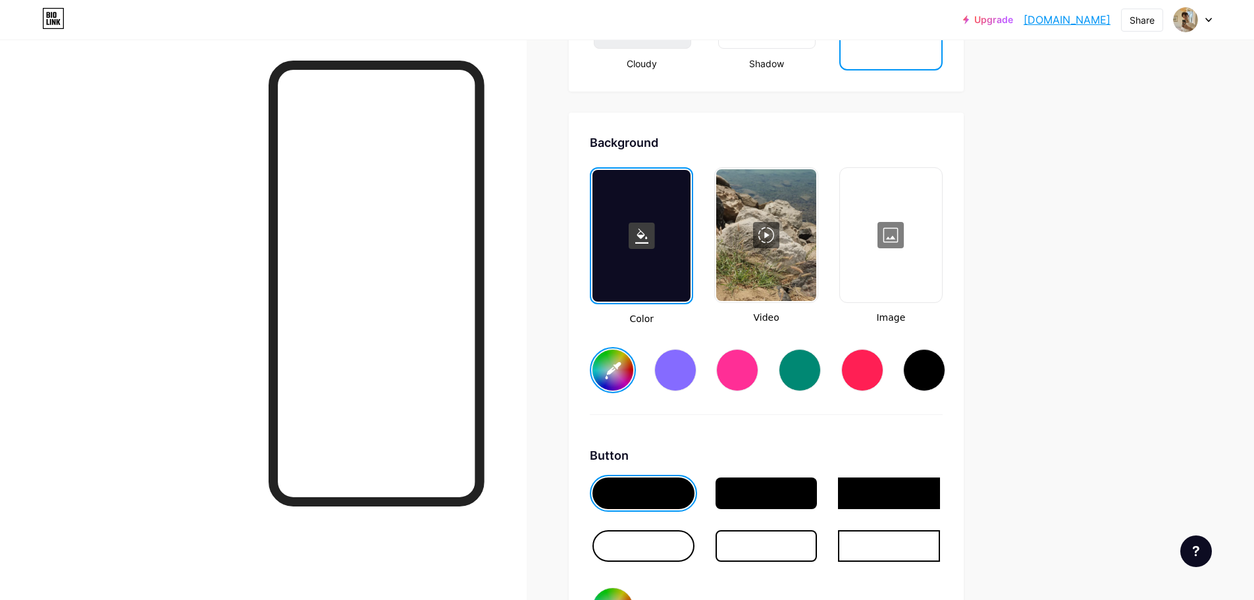
click at [772, 230] on div at bounding box center [765, 235] width 99 height 132
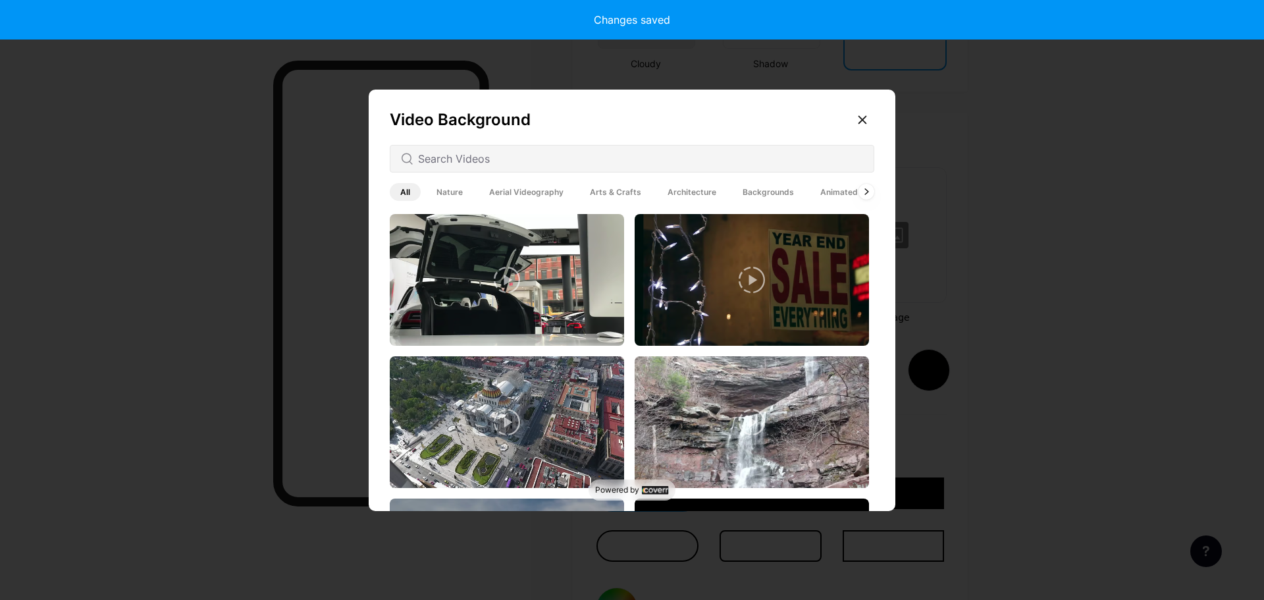
type input "#ffffff"
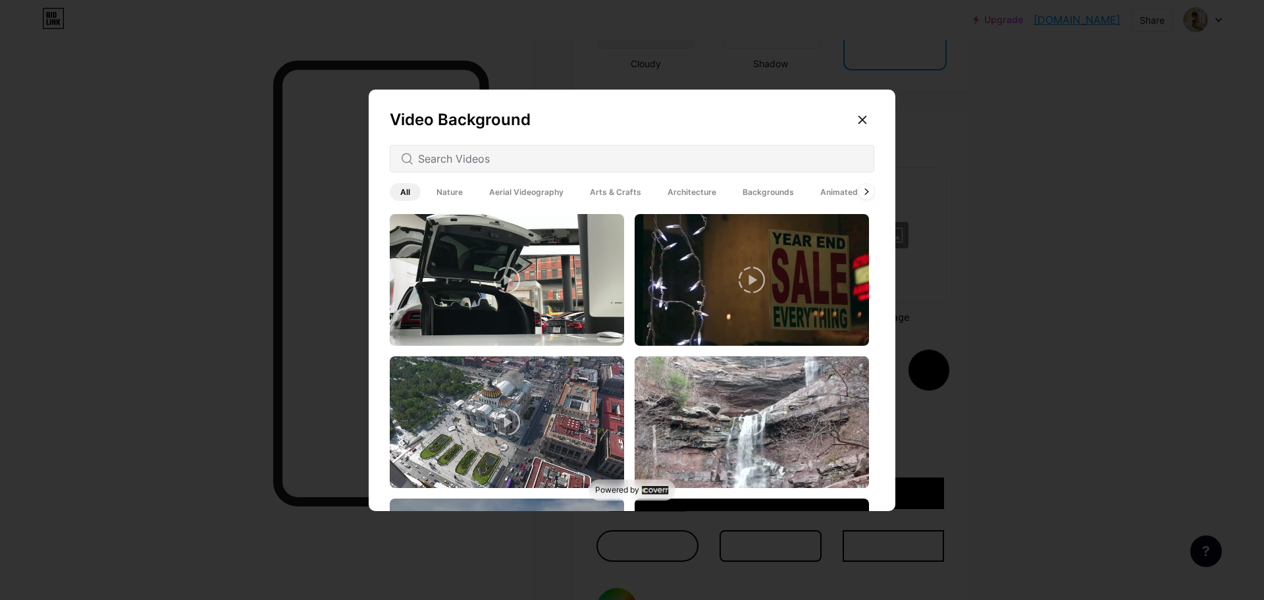
click at [589, 149] on div at bounding box center [632, 159] width 485 height 28
click at [765, 191] on span "Backgrounds" at bounding box center [768, 192] width 72 height 18
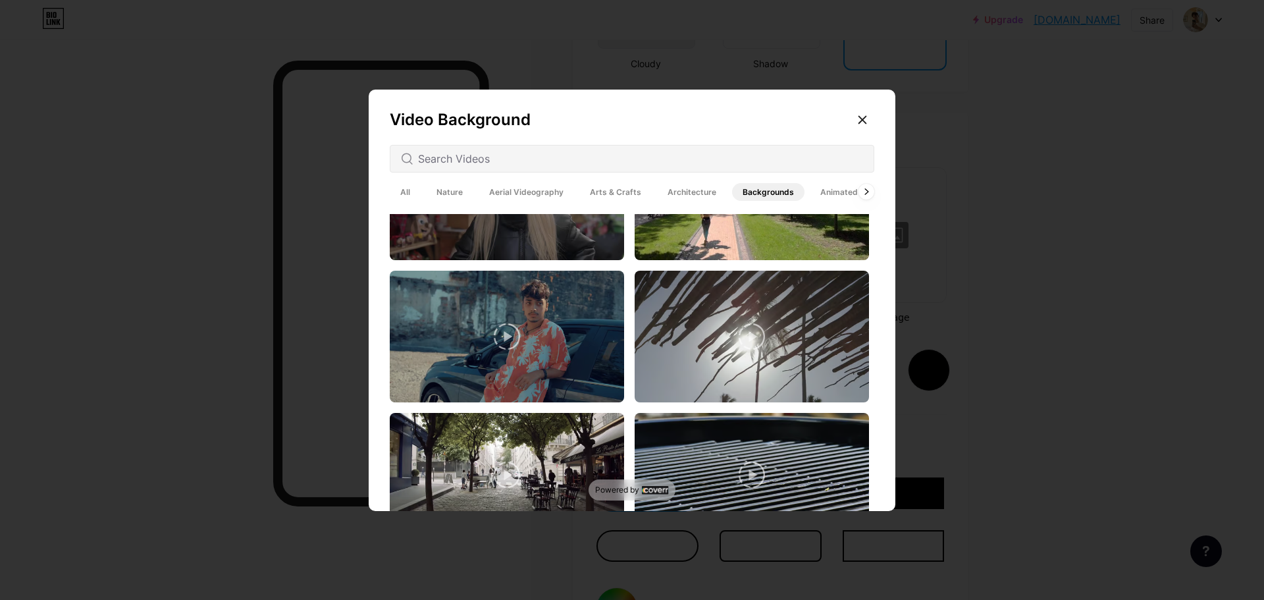
scroll to position [856, 0]
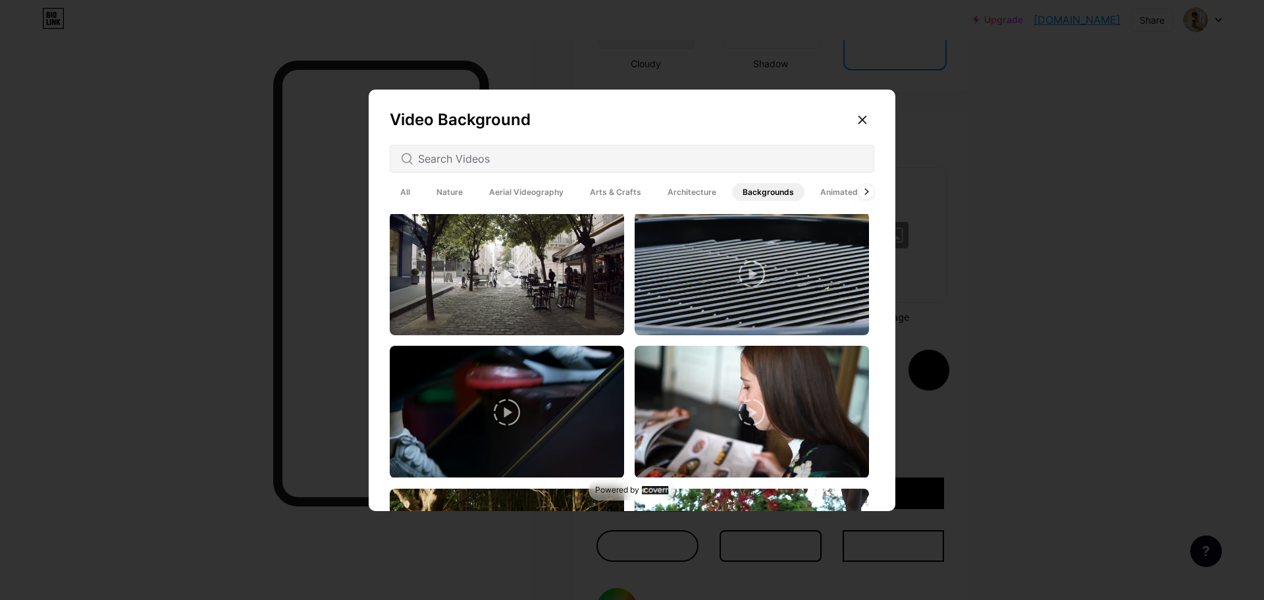
click at [504, 168] on div at bounding box center [632, 159] width 485 height 28
click at [504, 161] on input "text" at bounding box center [640, 159] width 445 height 16
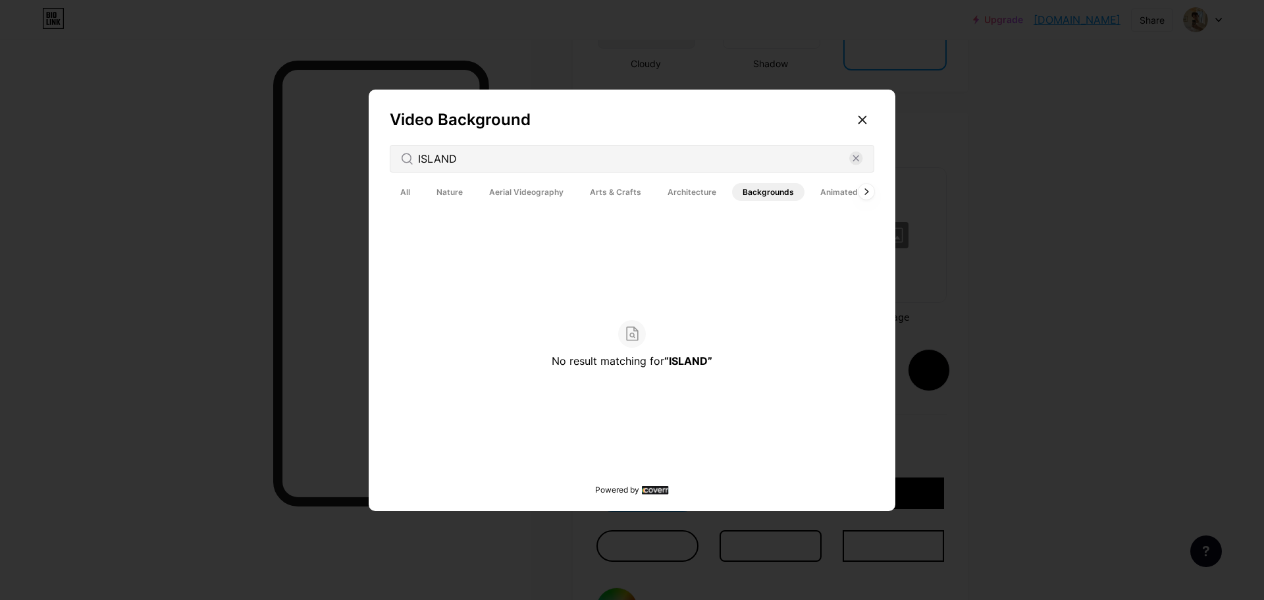
click at [823, 190] on span "Animated" at bounding box center [839, 192] width 59 height 18
click at [409, 183] on span "All" at bounding box center [405, 192] width 31 height 18
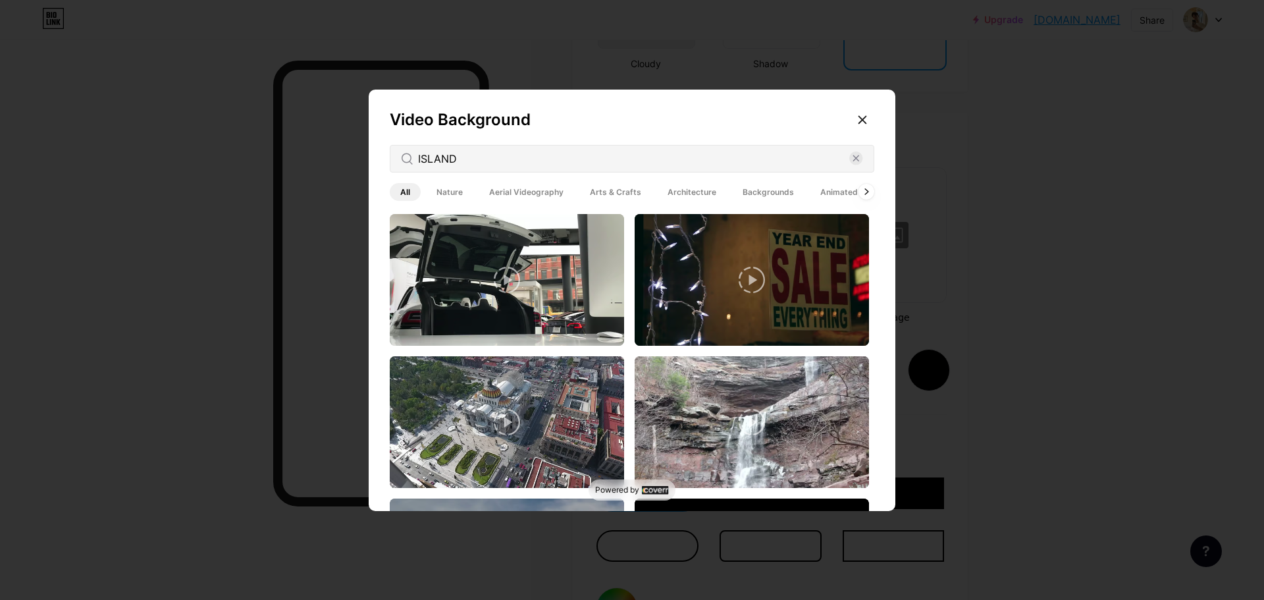
click at [396, 189] on span "All" at bounding box center [405, 192] width 31 height 18
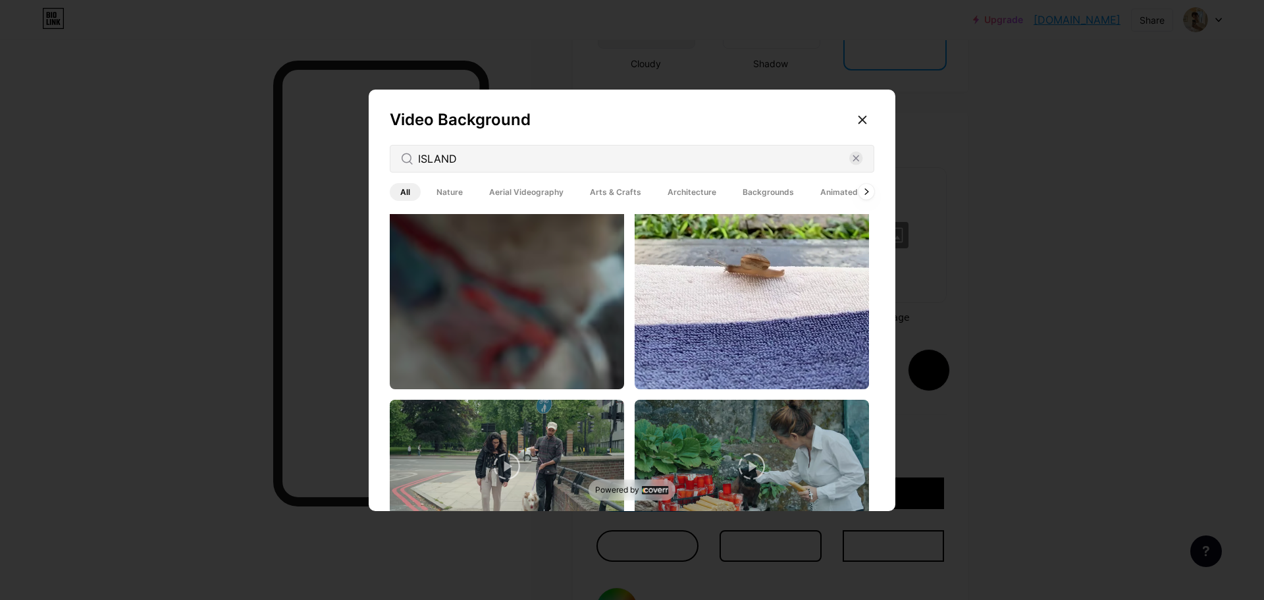
scroll to position [2772, 0]
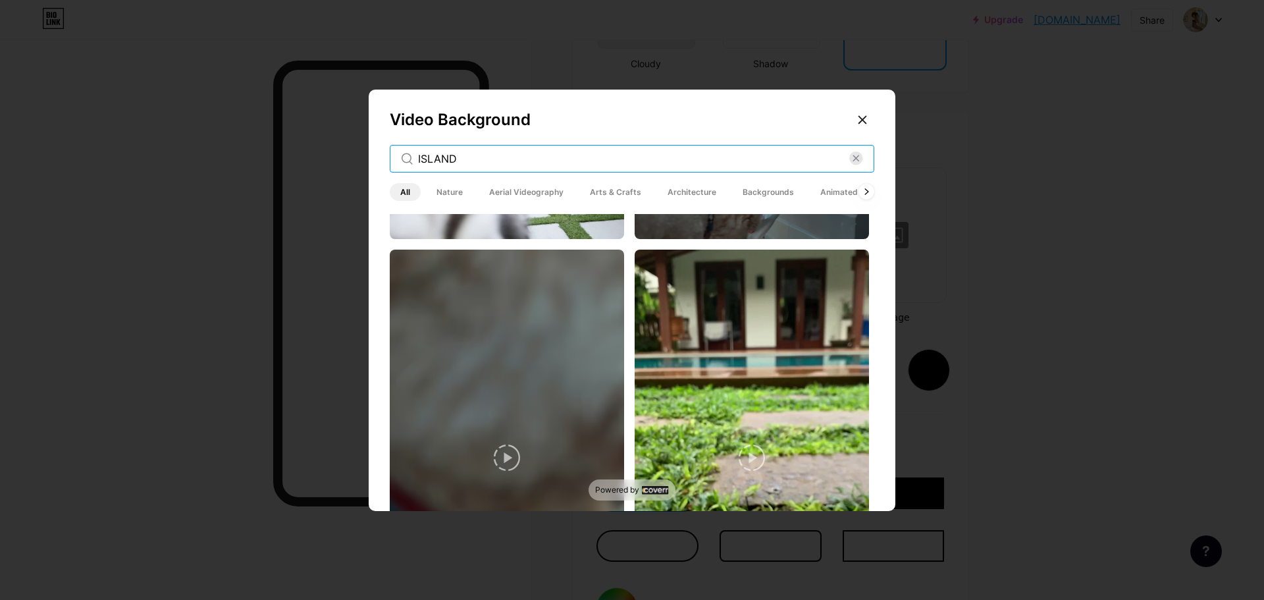
drag, startPoint x: 404, startPoint y: 159, endPoint x: 379, endPoint y: 160, distance: 25.1
click at [379, 160] on div "Video Background ISLAND All Nature Aerial Videography Arts & Crafts Architectur…" at bounding box center [632, 303] width 527 height 427
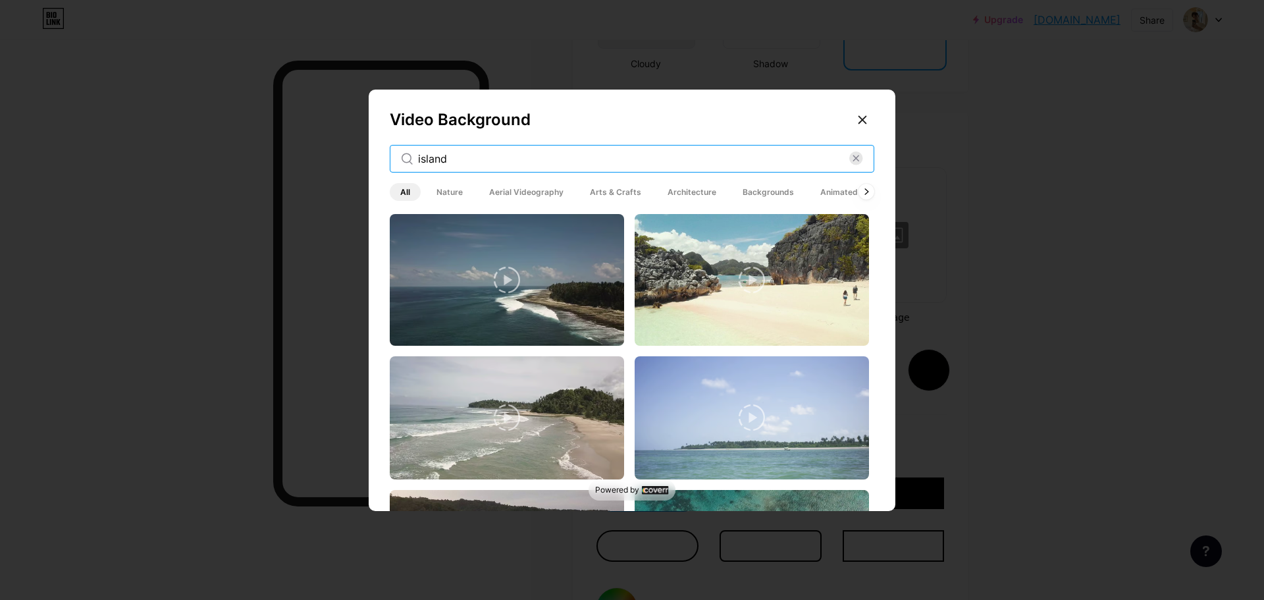
type input "island"
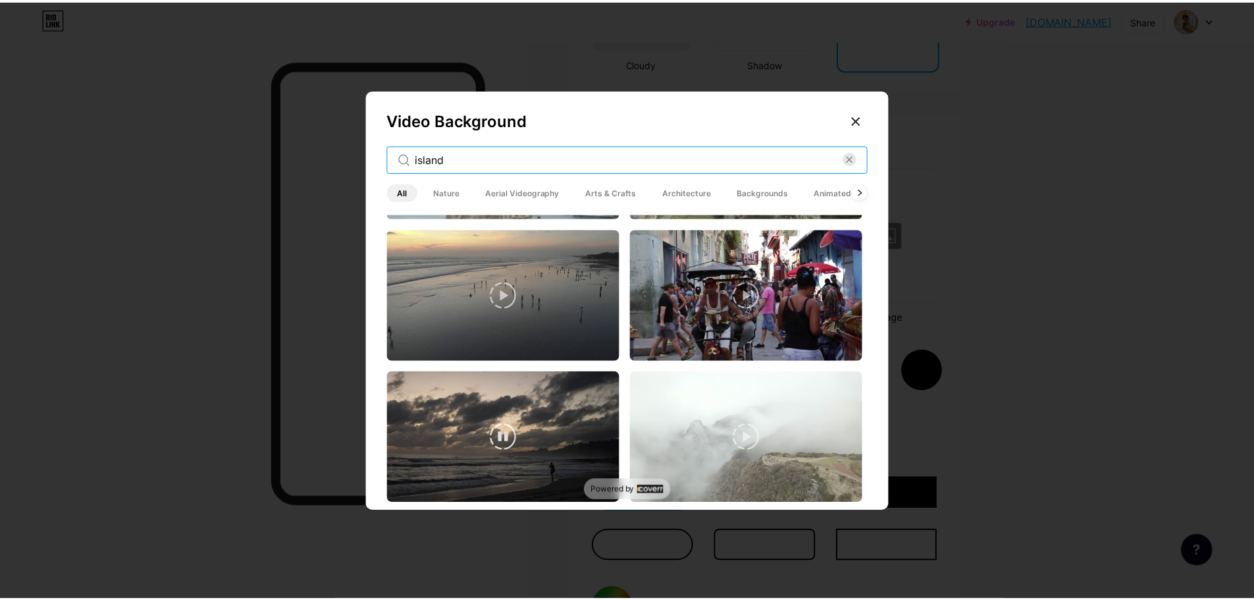
scroll to position [3511, 0]
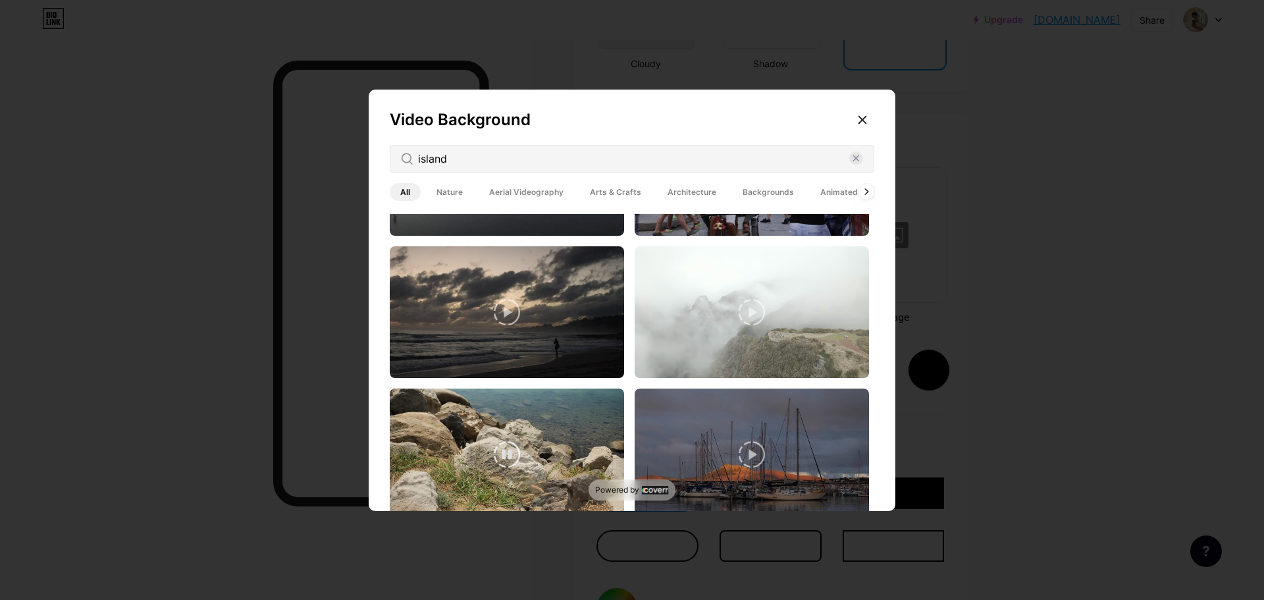
click at [575, 416] on video at bounding box center [507, 455] width 234 height 132
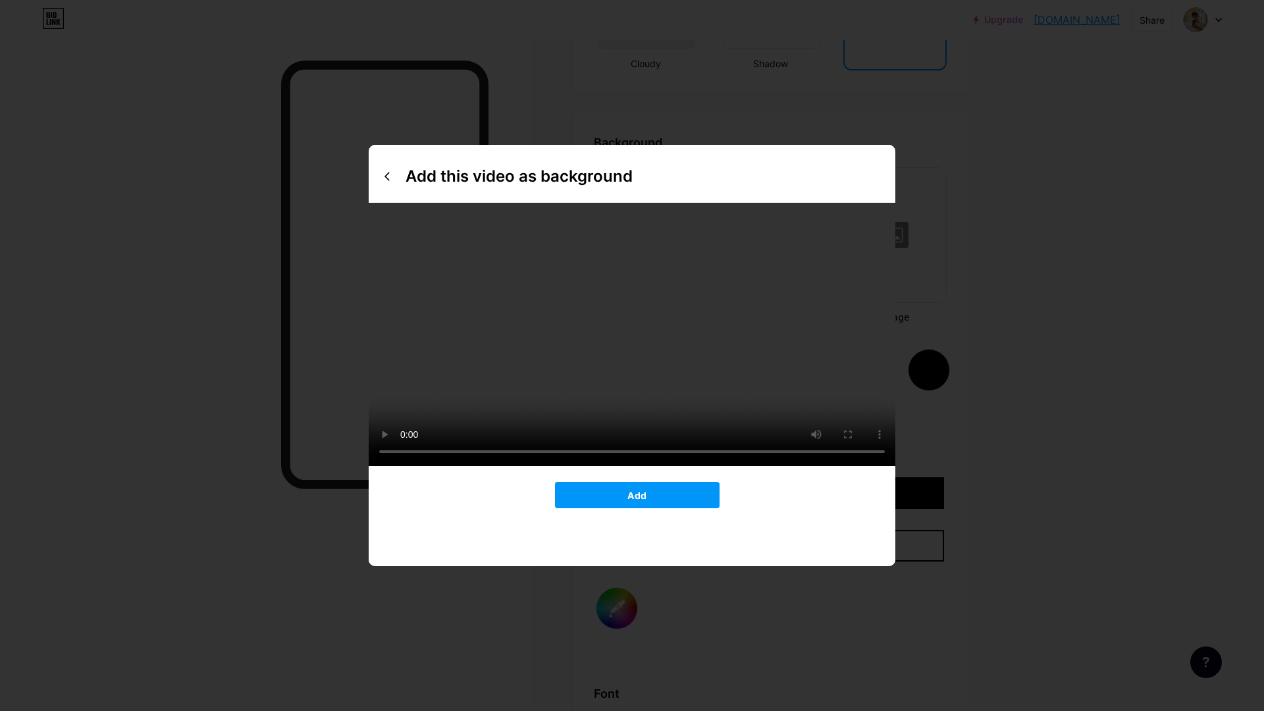
click at [896, 466] on video at bounding box center [632, 334] width 527 height 263
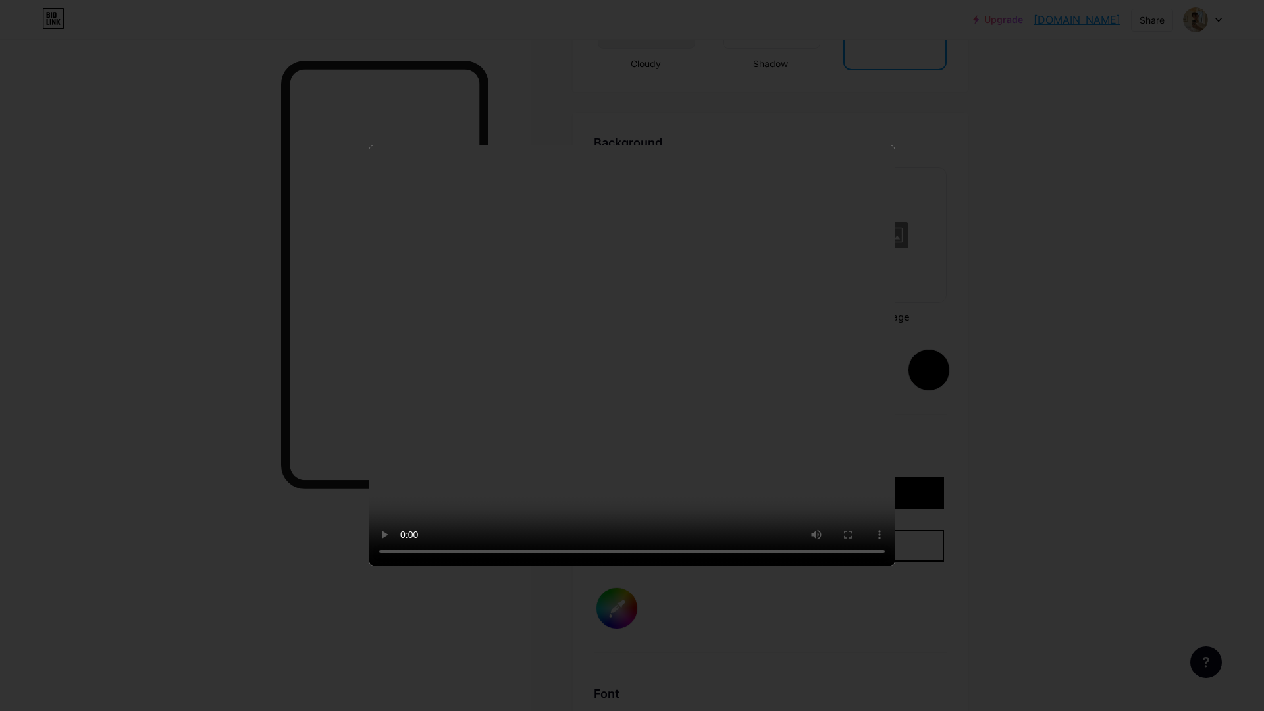
click at [896, 539] on video at bounding box center [632, 355] width 527 height 421
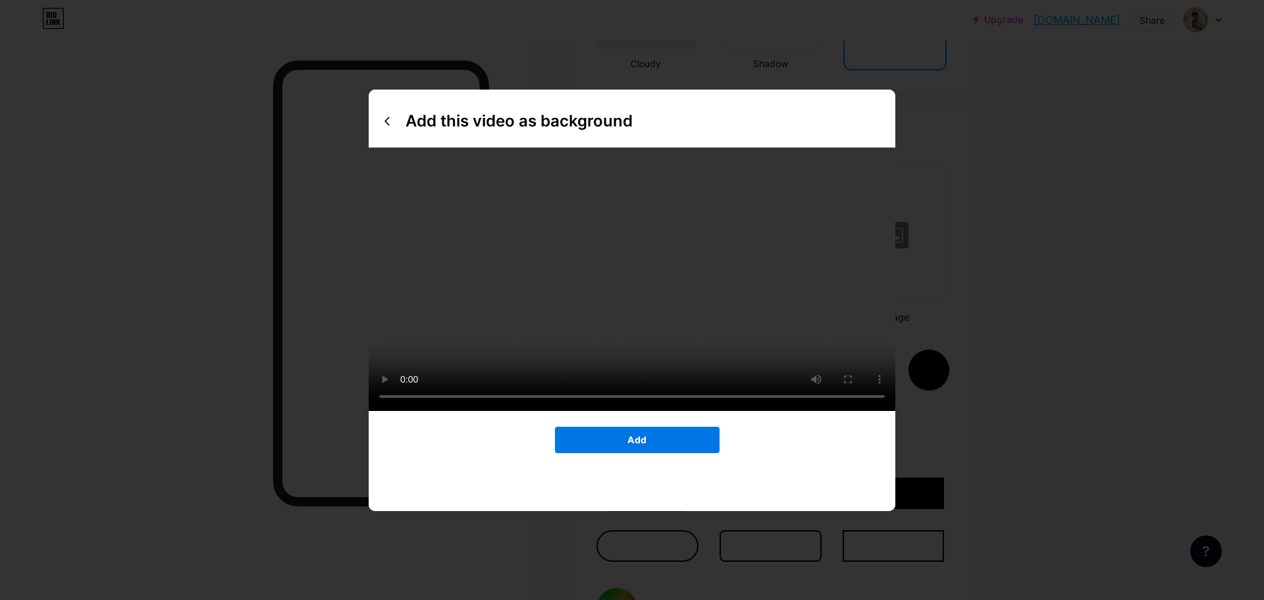
click at [662, 453] on button "Add" at bounding box center [637, 440] width 165 height 26
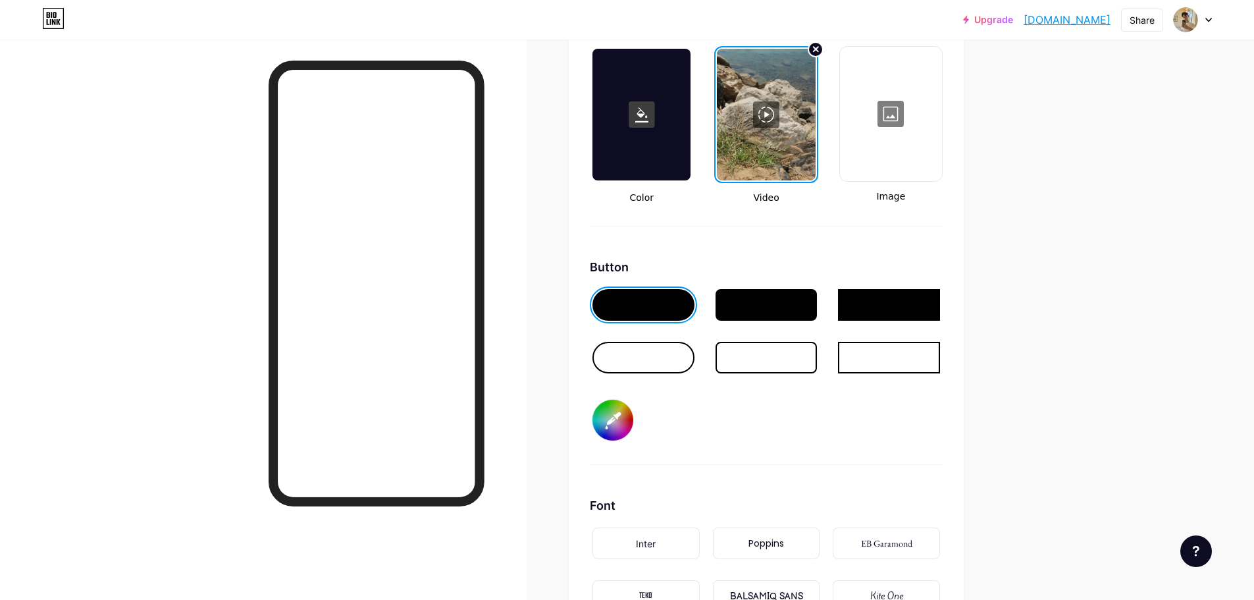
scroll to position [1886, 0]
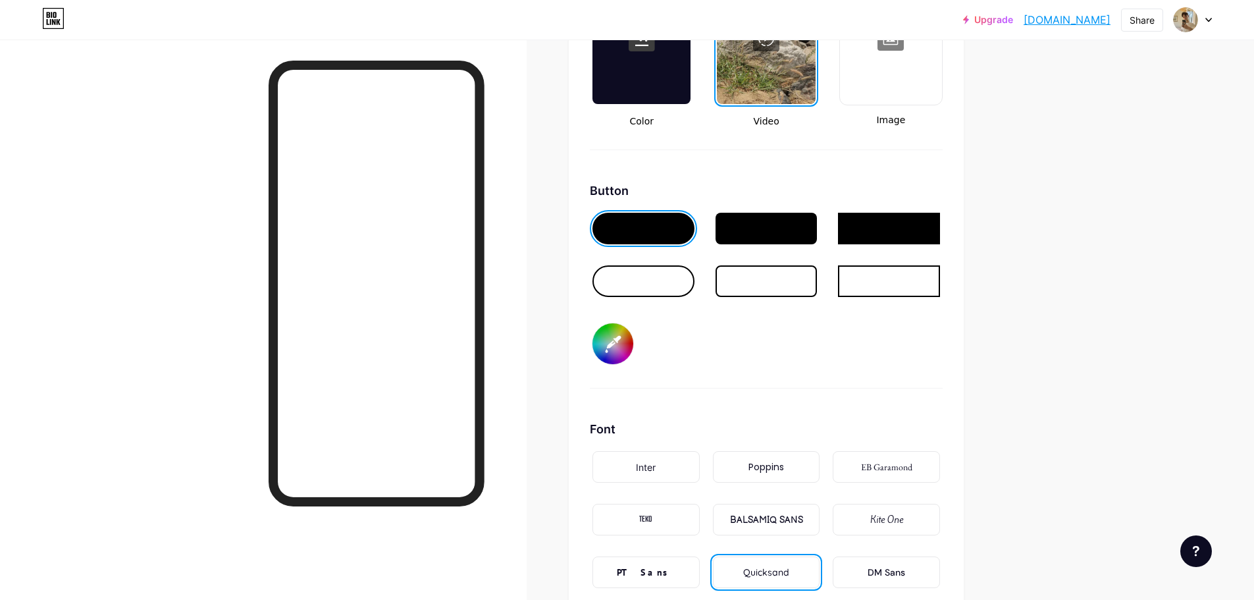
click at [620, 346] on input "#f0eeea" at bounding box center [613, 343] width 41 height 41
click at [884, 396] on div "Background Color Video Image Button #f0eeea Font Inter Poppins EB Garamond TEKO…" at bounding box center [766, 292] width 353 height 713
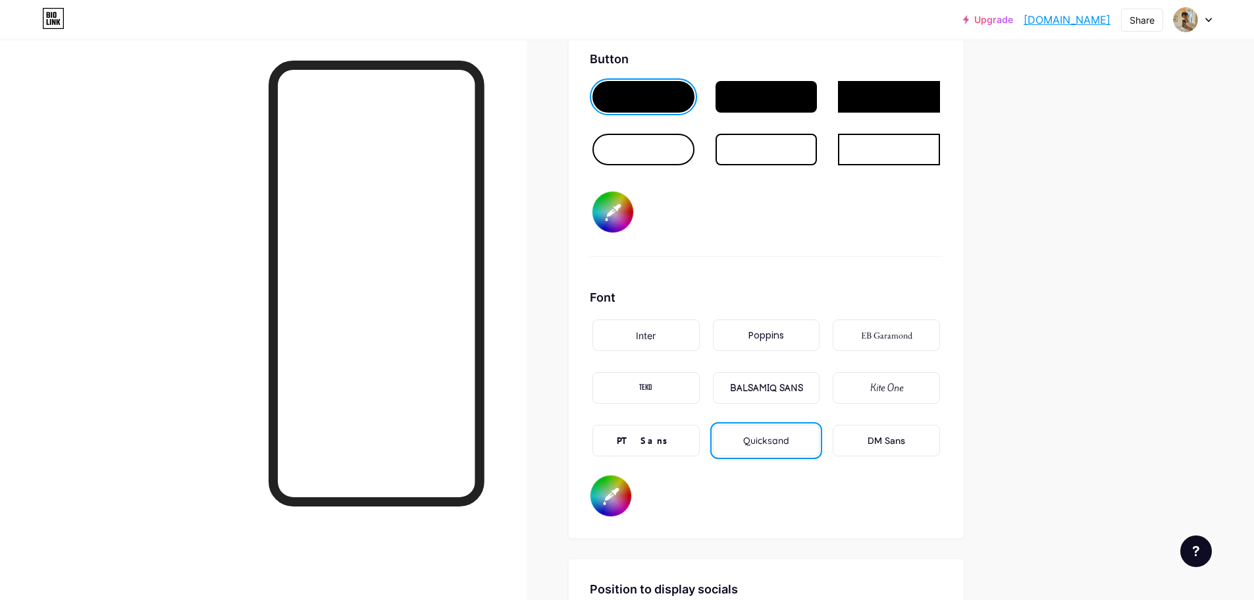
click at [616, 502] on input "#fcfcfc" at bounding box center [611, 495] width 41 height 41
drag, startPoint x: 600, startPoint y: 304, endPoint x: 592, endPoint y: 304, distance: 7.9
click at [592, 304] on div "Background Color Video Image Button #f0eeea Font Inter Poppins EB Garamond TEKO…" at bounding box center [766, 160] width 395 height 755
click at [622, 483] on input "#fcfcfc" at bounding box center [611, 495] width 41 height 41
type input "#ffffff"
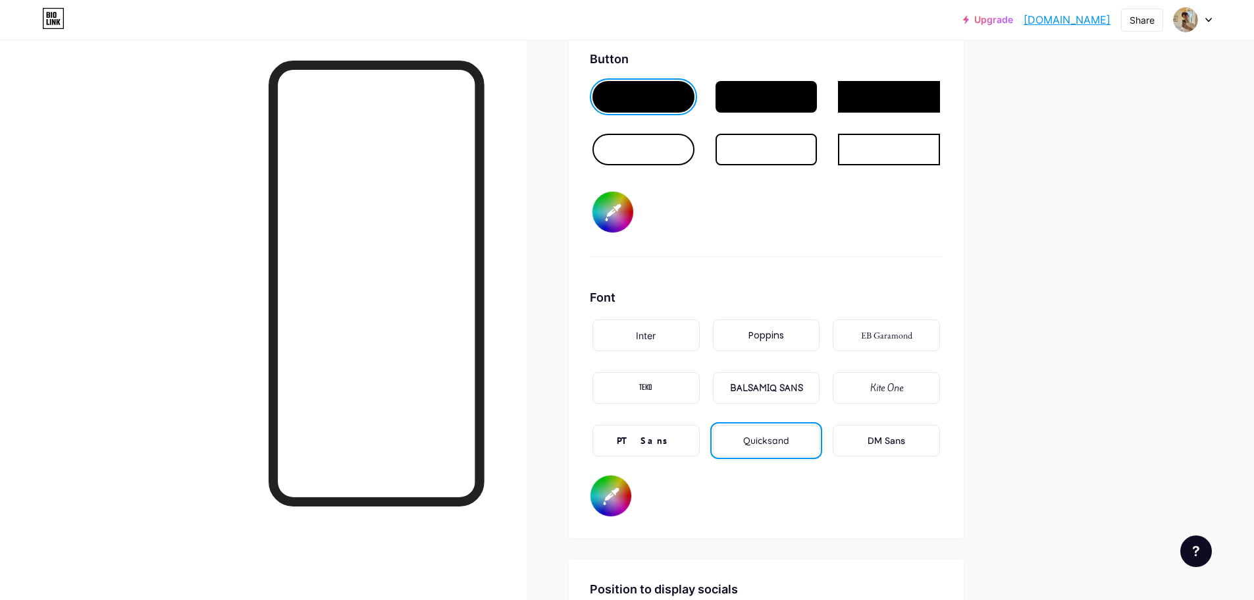
click at [817, 268] on div "Background Color Video Image Button #f0eeea Font Inter Poppins EB Garamond TEKO…" at bounding box center [766, 160] width 353 height 713
click at [748, 93] on div at bounding box center [767, 97] width 102 height 32
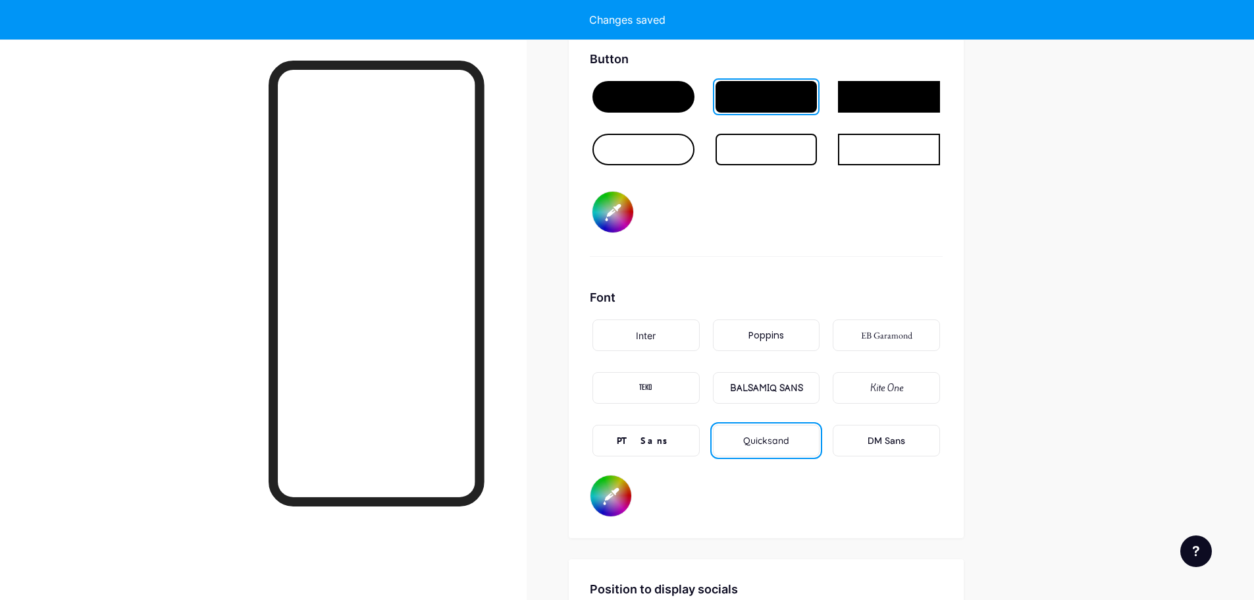
click at [675, 107] on div at bounding box center [644, 97] width 102 height 32
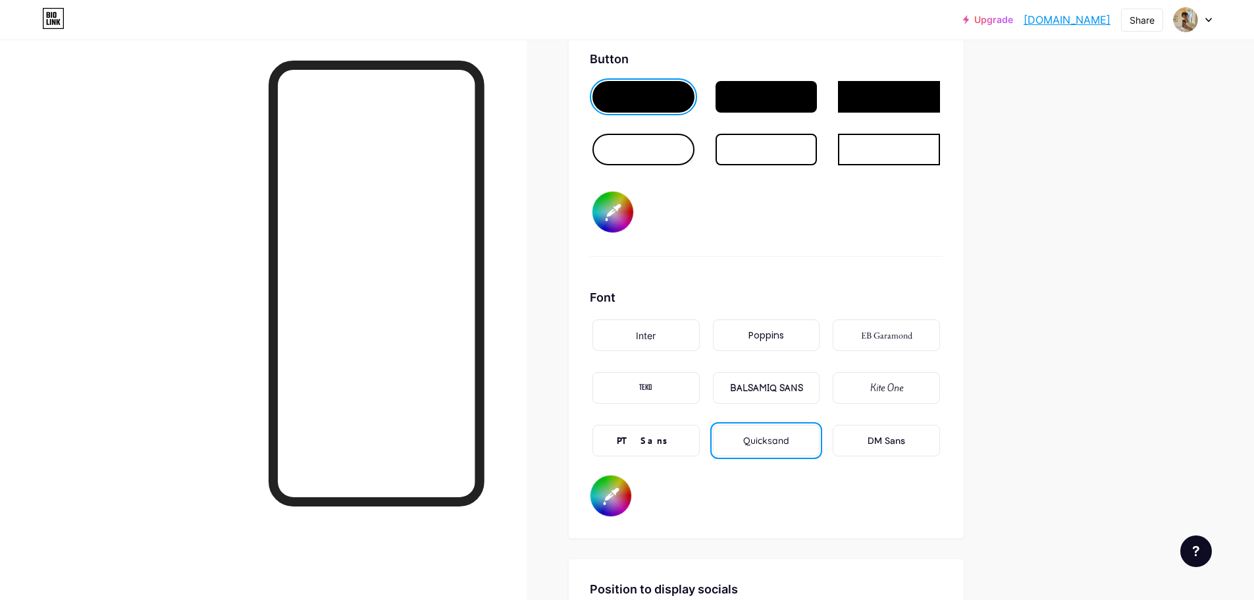
click at [737, 97] on div at bounding box center [767, 97] width 102 height 32
click at [668, 112] on div at bounding box center [644, 97] width 102 height 32
click at [682, 94] on div at bounding box center [644, 97] width 102 height 32
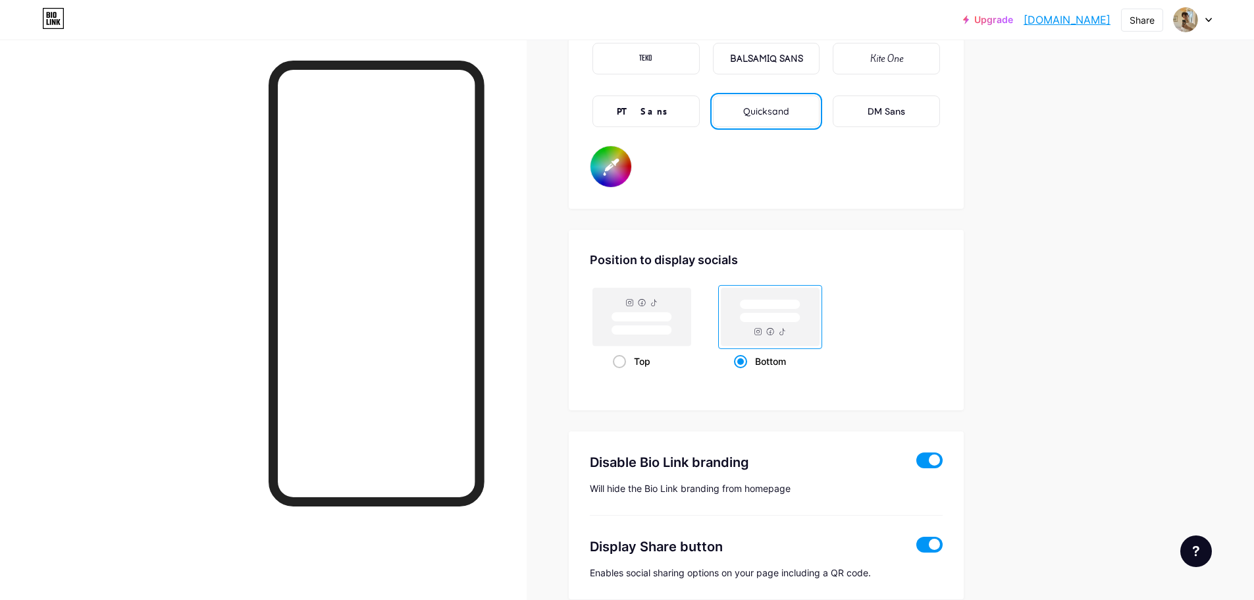
scroll to position [2413, 0]
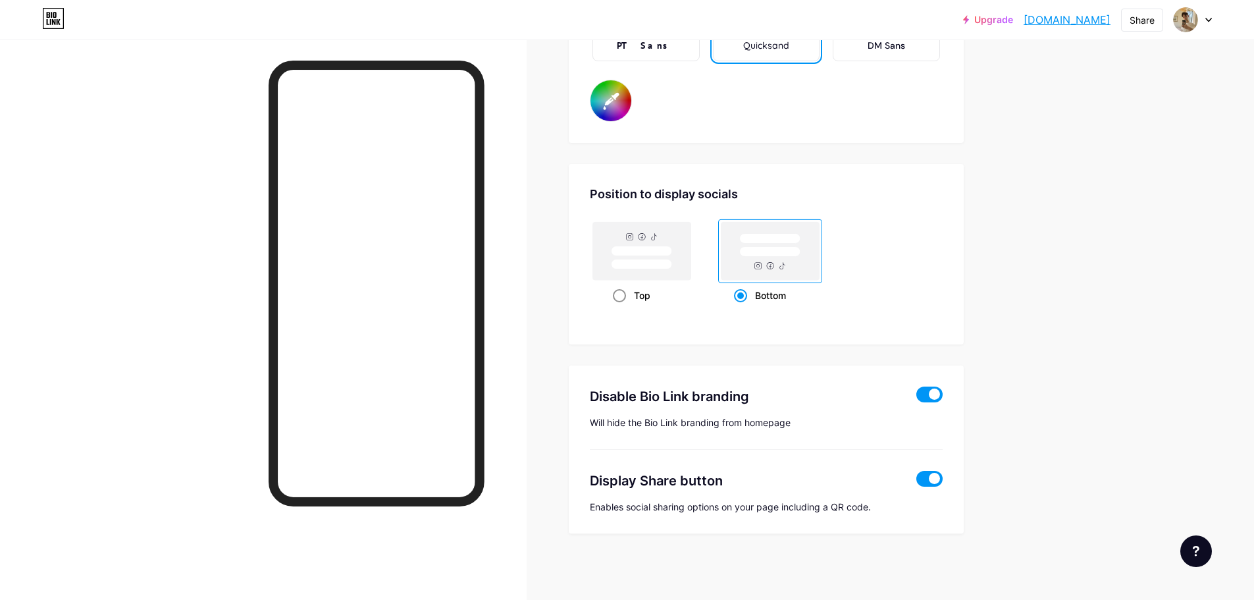
click at [664, 267] on rect at bounding box center [642, 264] width 61 height 10
click at [622, 308] on input "Top" at bounding box center [617, 312] width 9 height 9
radio input "true"
click at [753, 269] on rect at bounding box center [771, 251] width 98 height 58
click at [743, 308] on input "Bottom" at bounding box center [738, 312] width 9 height 9
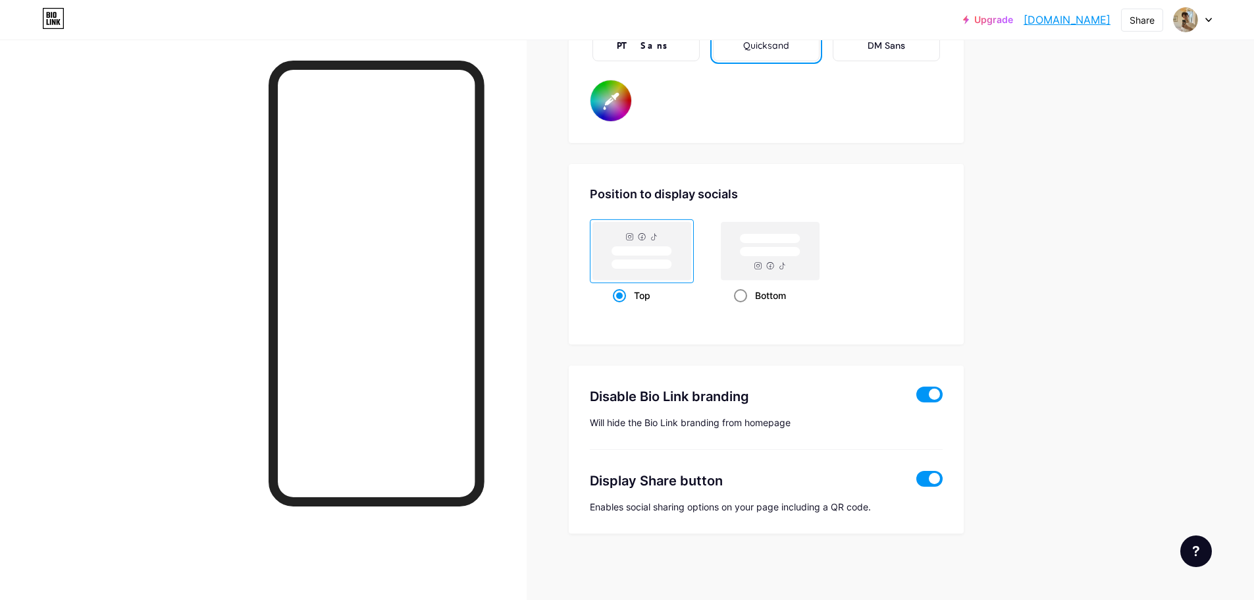
radio input "true"
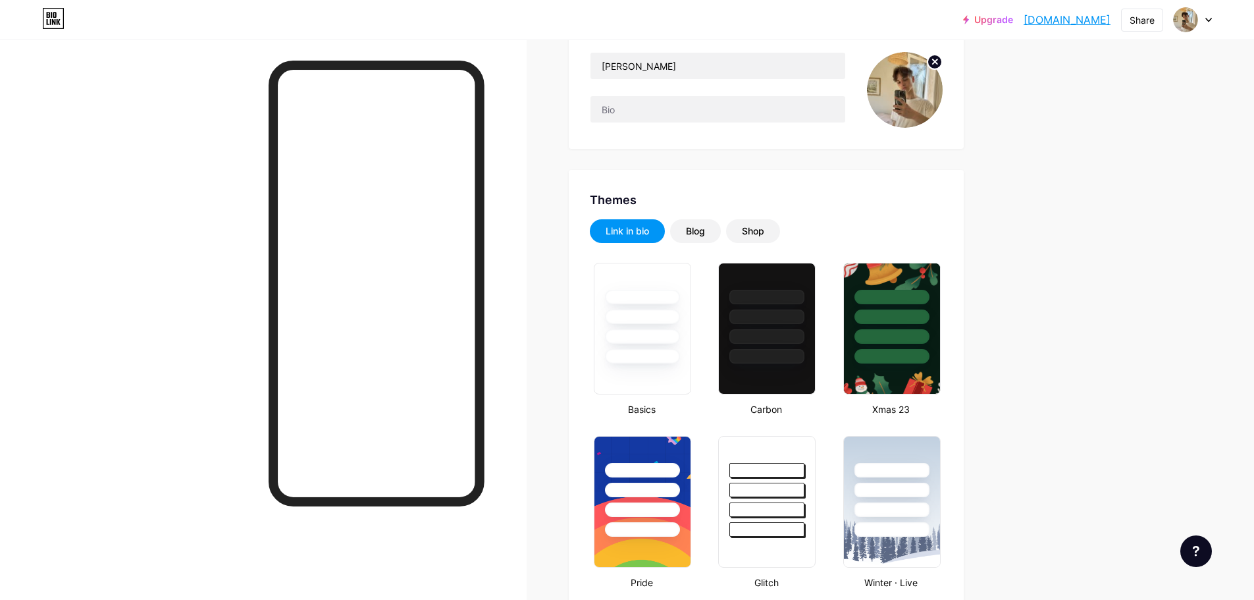
scroll to position [0, 0]
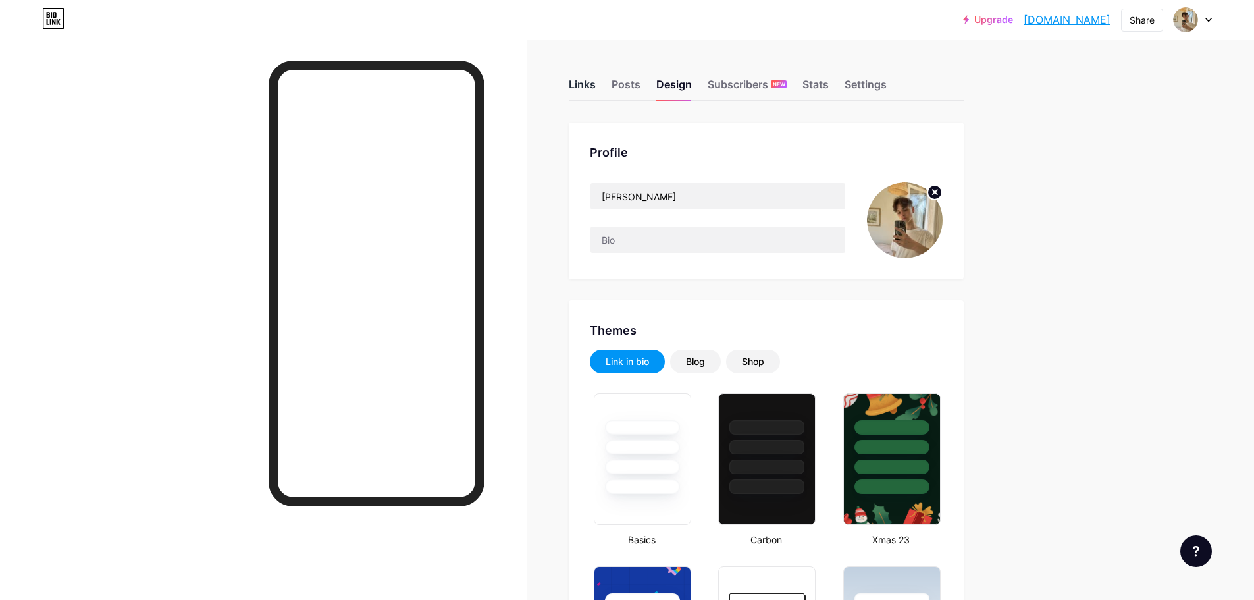
click at [590, 90] on div "Links" at bounding box center [582, 88] width 27 height 24
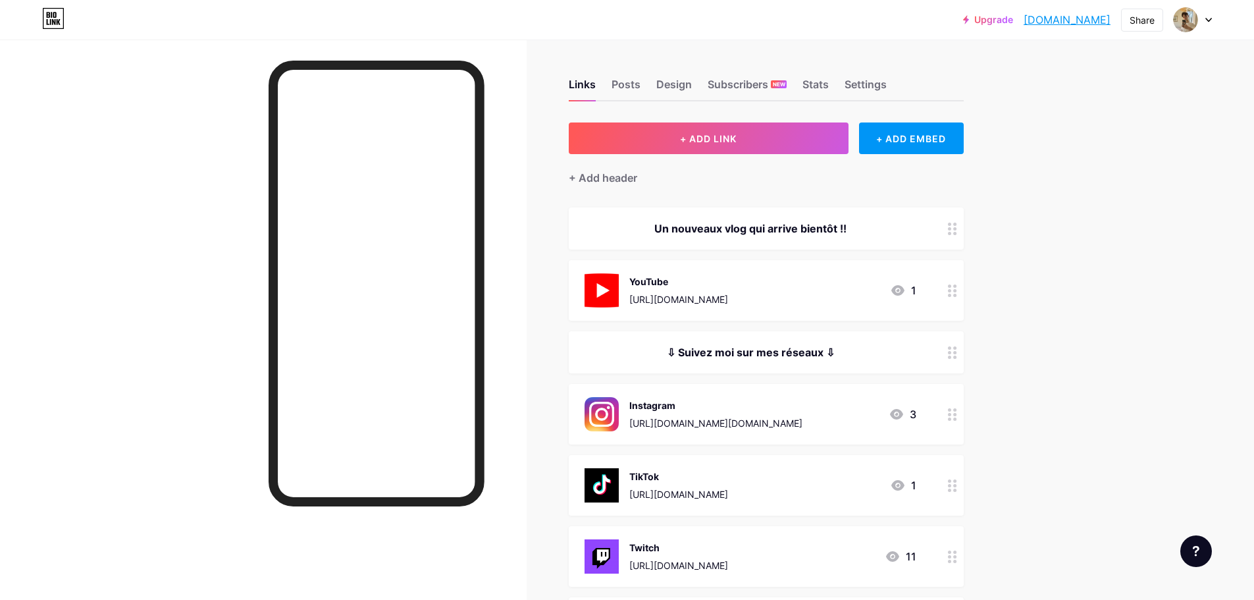
click at [776, 226] on div "Un nouveaux vlog qui arrive bientôt !!" at bounding box center [751, 229] width 332 height 16
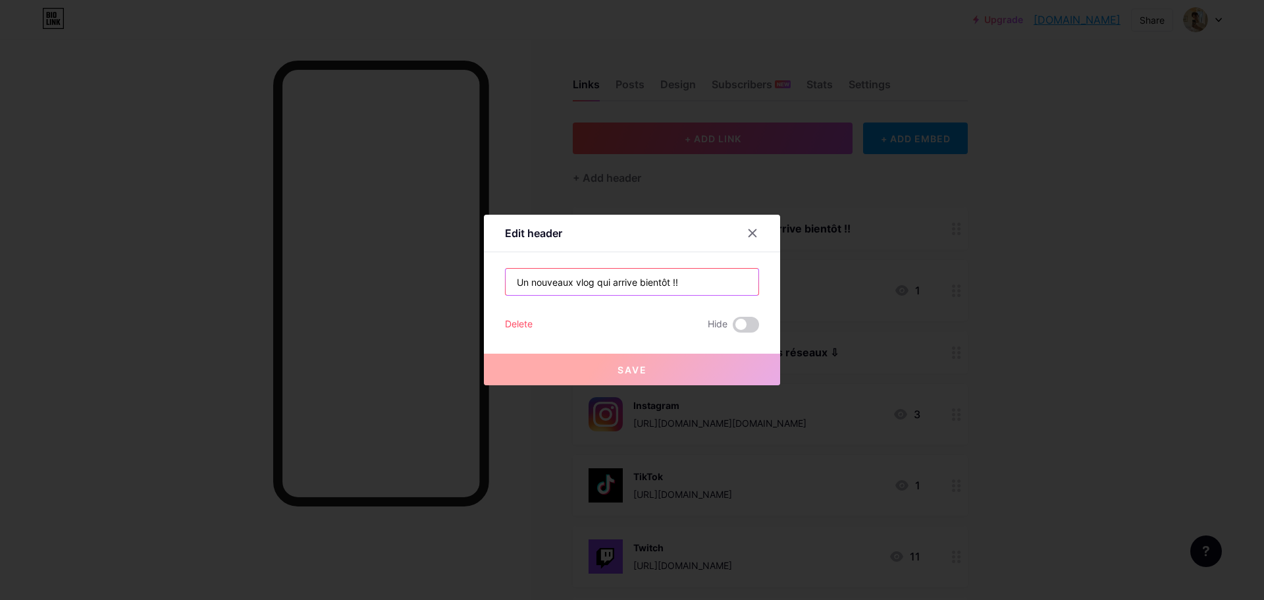
drag, startPoint x: 609, startPoint y: 281, endPoint x: 593, endPoint y: 281, distance: 16.5
click at [593, 281] on input "Un nouveaux vlog qui arrive bientôt !!" at bounding box center [632, 282] width 253 height 26
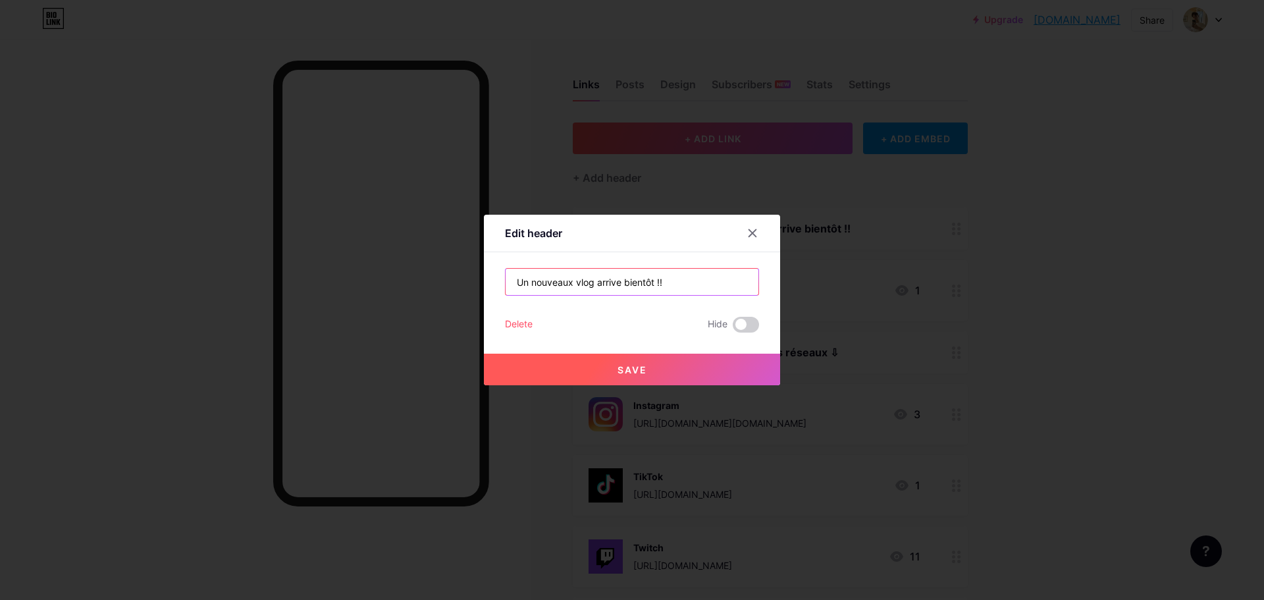
click at [618, 279] on input "Un nouveaux vlog arrive bientôt !!" at bounding box center [632, 282] width 253 height 26
type input "Un nouveaux vlog arrive très bientôt !!"
click at [615, 376] on button "Save" at bounding box center [632, 370] width 296 height 32
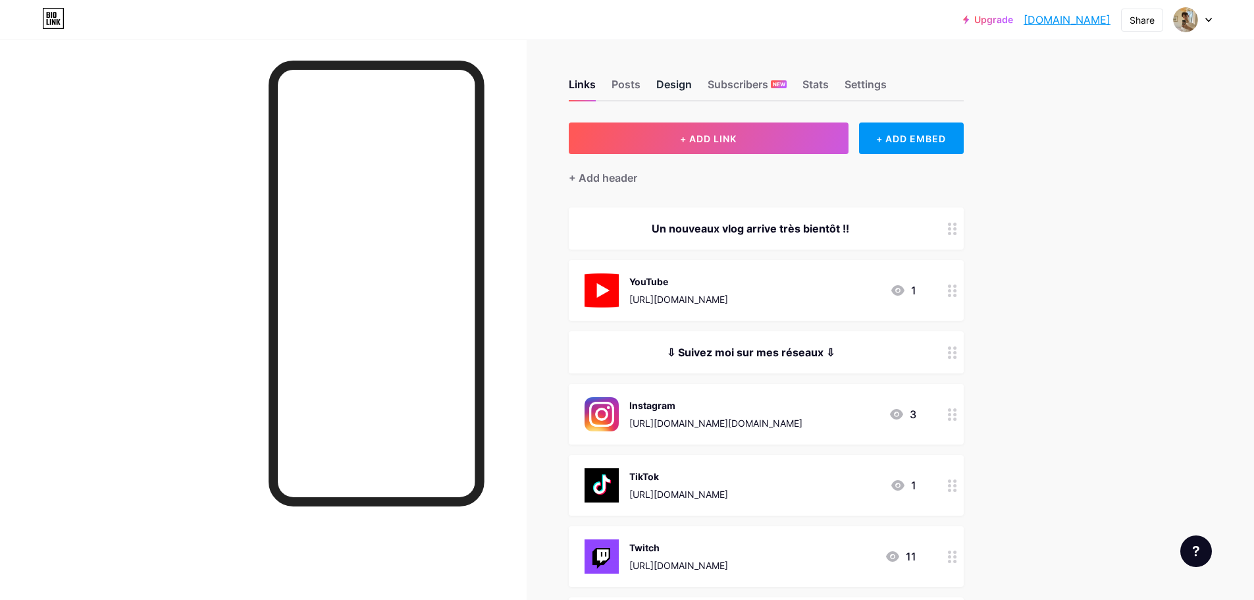
click at [684, 87] on div "Design" at bounding box center [675, 88] width 36 height 24
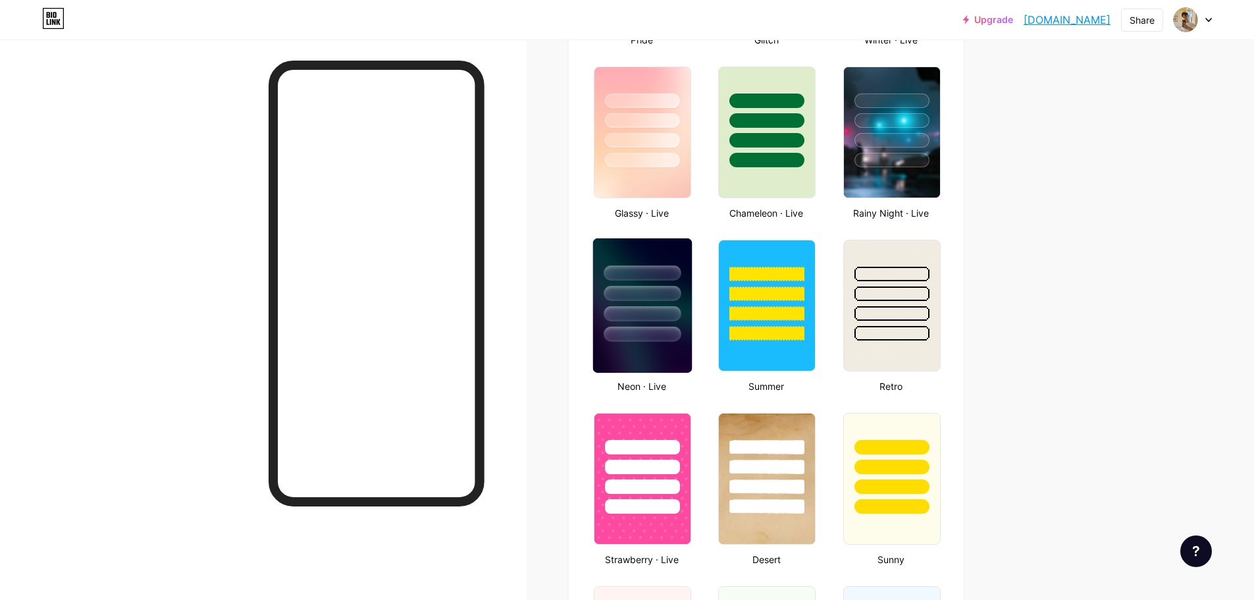
type input "#f0eeea"
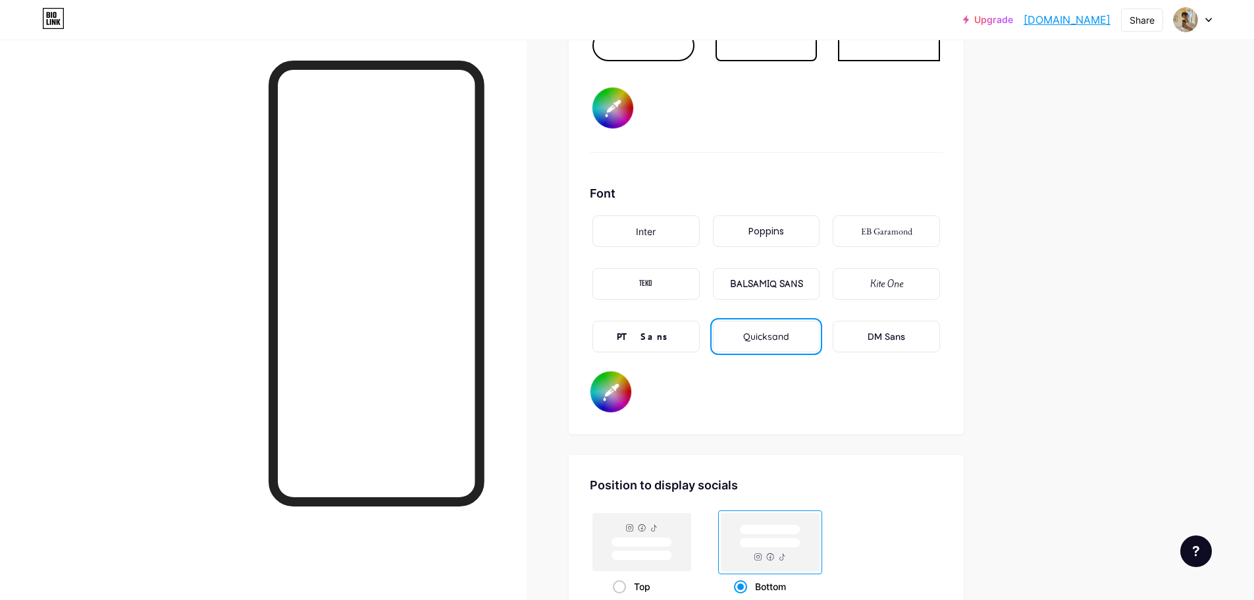
scroll to position [1858, 0]
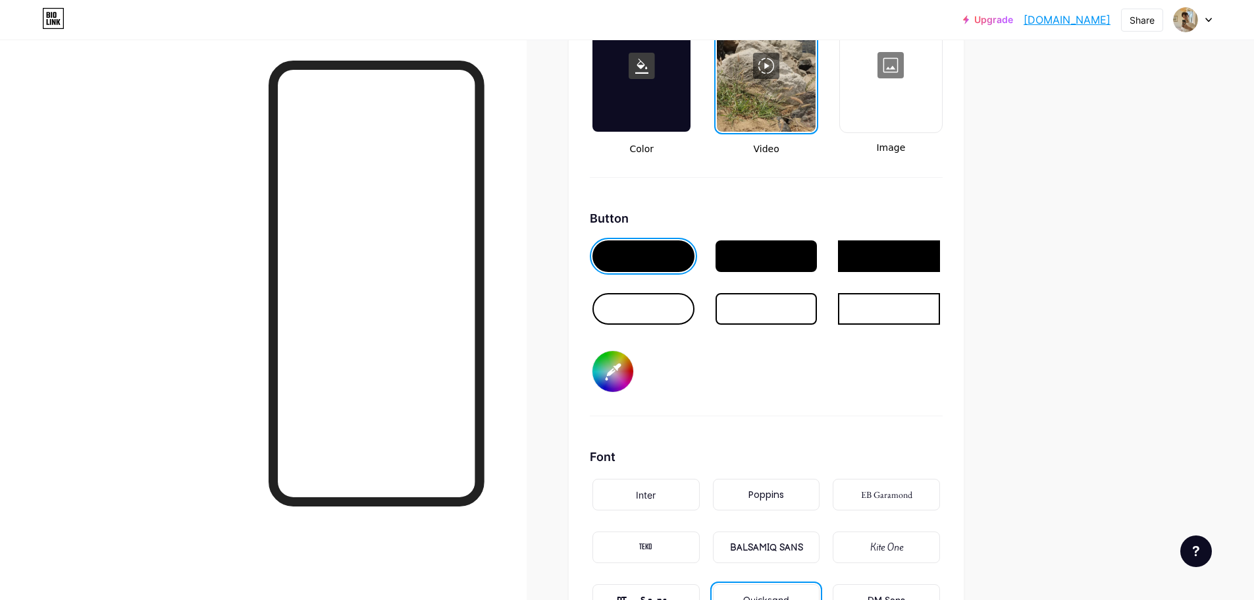
click at [626, 352] on input "#f0eeea" at bounding box center [613, 371] width 41 height 41
click at [826, 404] on div "Button #f0eeea" at bounding box center [766, 312] width 353 height 207
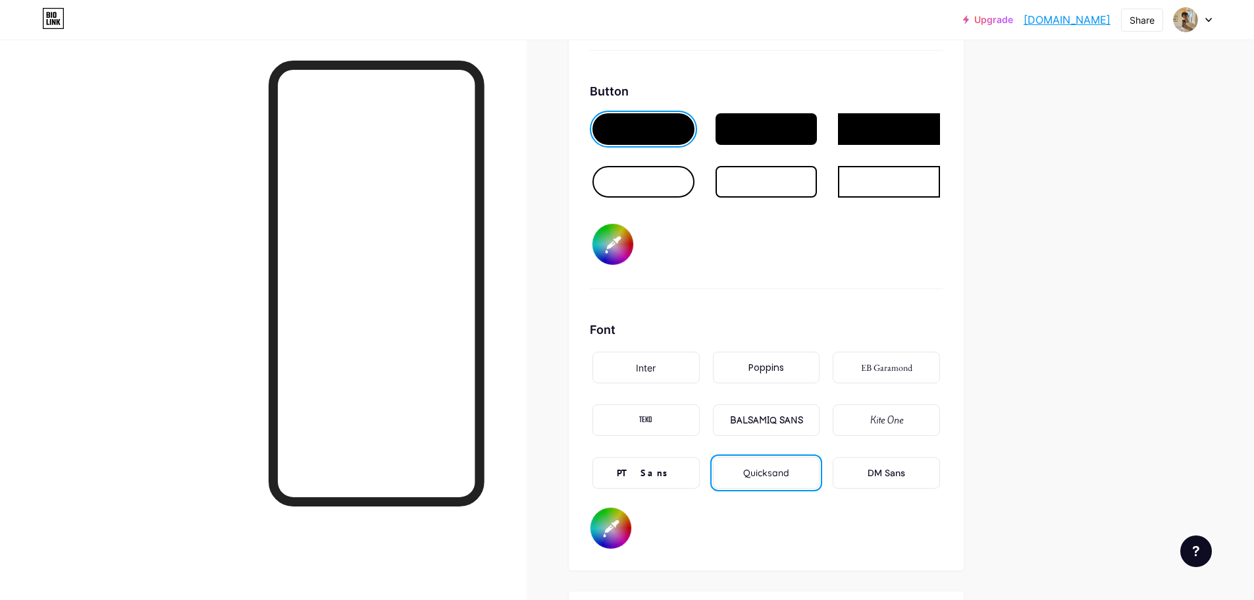
scroll to position [2188, 0]
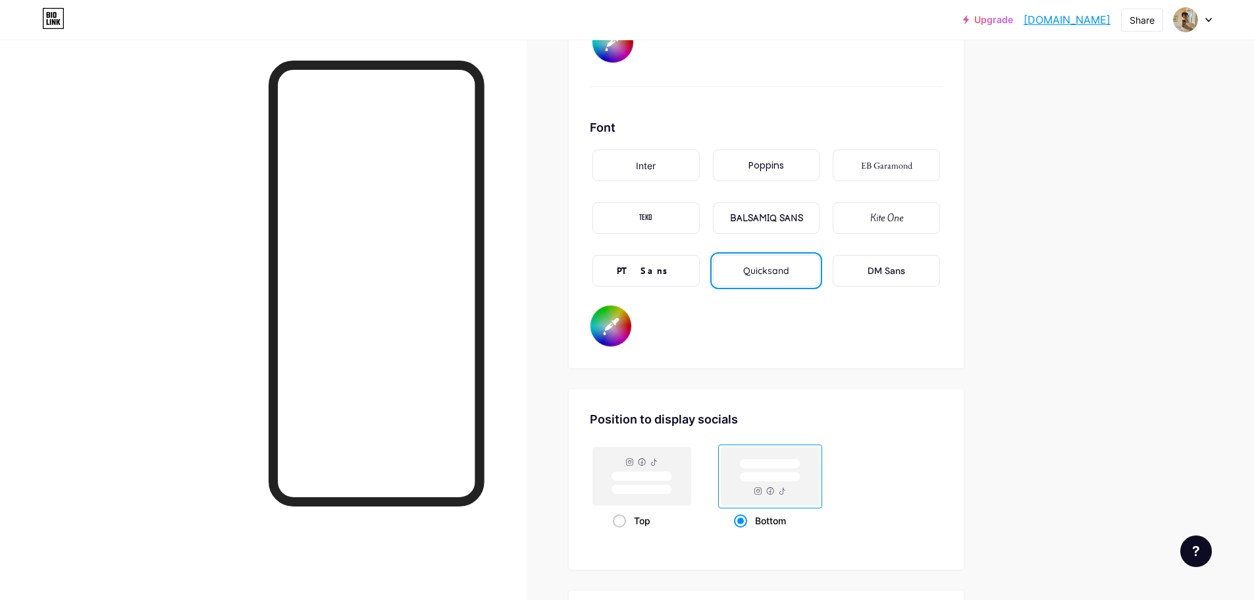
click at [623, 338] on input "#ffffff" at bounding box center [611, 326] width 41 height 41
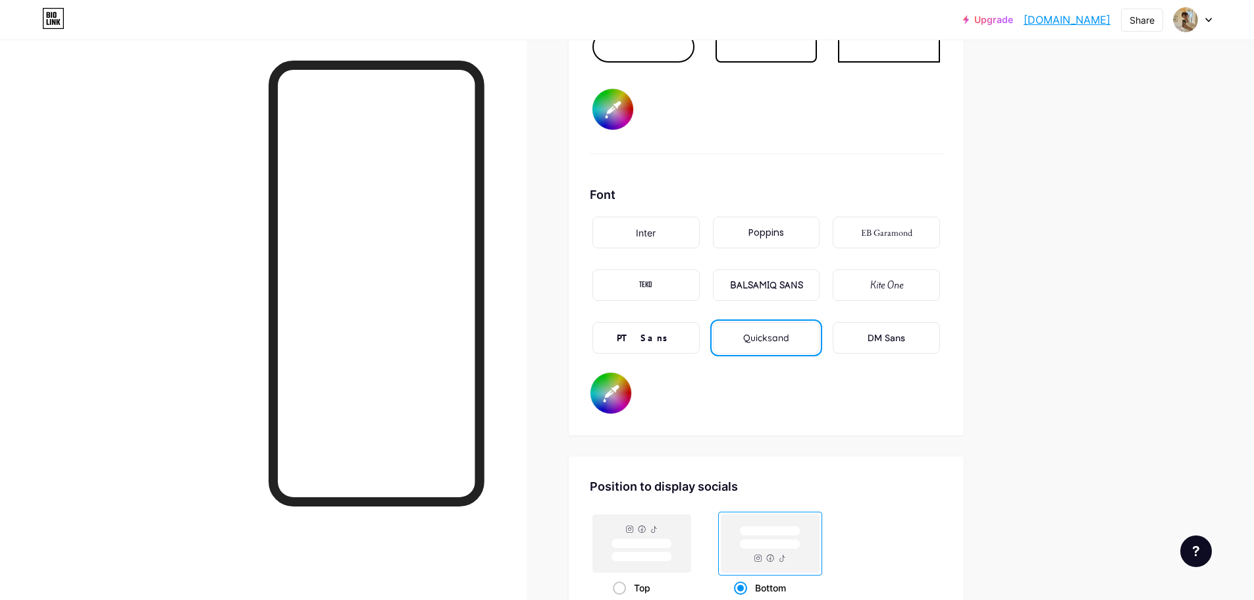
scroll to position [2056, 0]
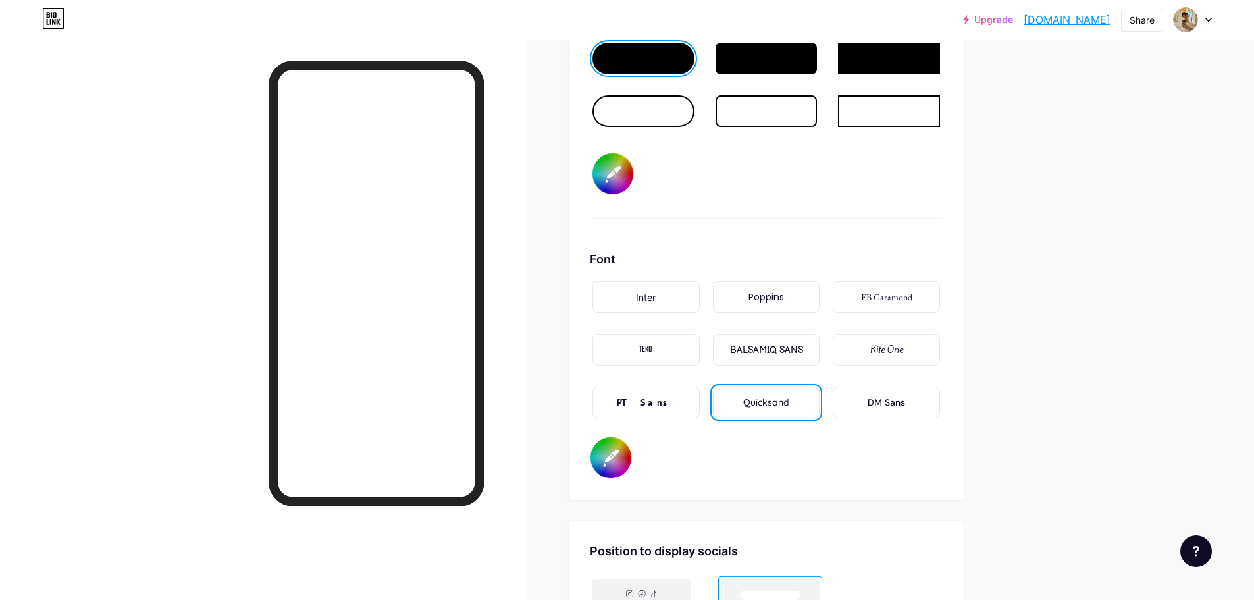
click at [620, 179] on input "#f0eeea" at bounding box center [613, 173] width 41 height 41
click at [859, 235] on div "Background Color Video Image Button #f0eeea Font Inter Poppins EB Garamond TEKO…" at bounding box center [766, 122] width 353 height 713
click at [655, 397] on div "PT Sans" at bounding box center [646, 403] width 58 height 14
click at [740, 336] on div "BALSAMIQ SANS" at bounding box center [766, 350] width 107 height 32
click at [660, 342] on div "TEKO" at bounding box center [646, 350] width 107 height 32
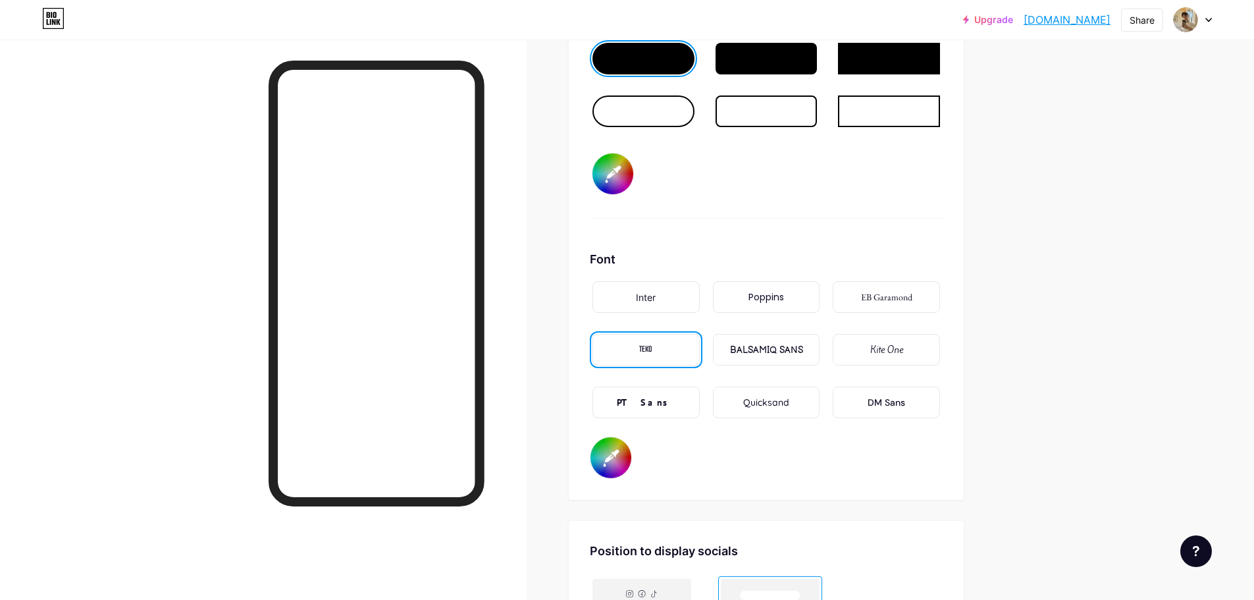
click at [686, 296] on div "Inter" at bounding box center [646, 297] width 107 height 32
click at [770, 398] on div "Quicksand" at bounding box center [766, 403] width 46 height 14
click at [763, 301] on div "Poppins" at bounding box center [767, 297] width 36 height 14
click at [891, 308] on div "EB Garamond" at bounding box center [886, 297] width 107 height 32
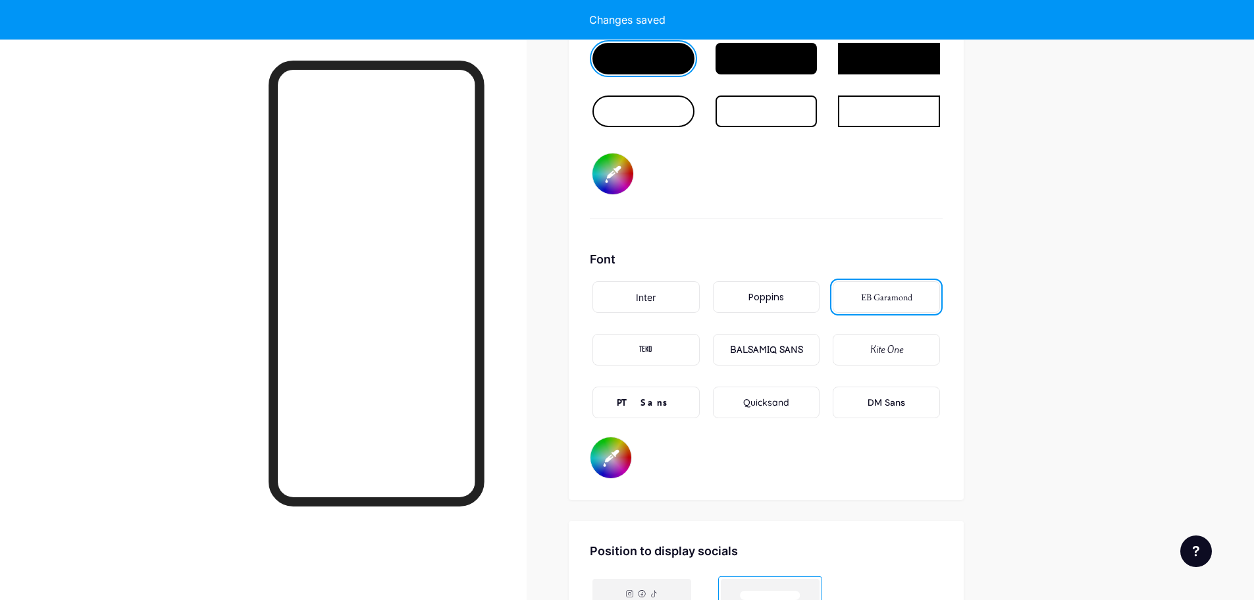
click at [882, 348] on div "Kite One" at bounding box center [887, 350] width 33 height 14
click at [880, 400] on div "DM Sans" at bounding box center [887, 403] width 38 height 14
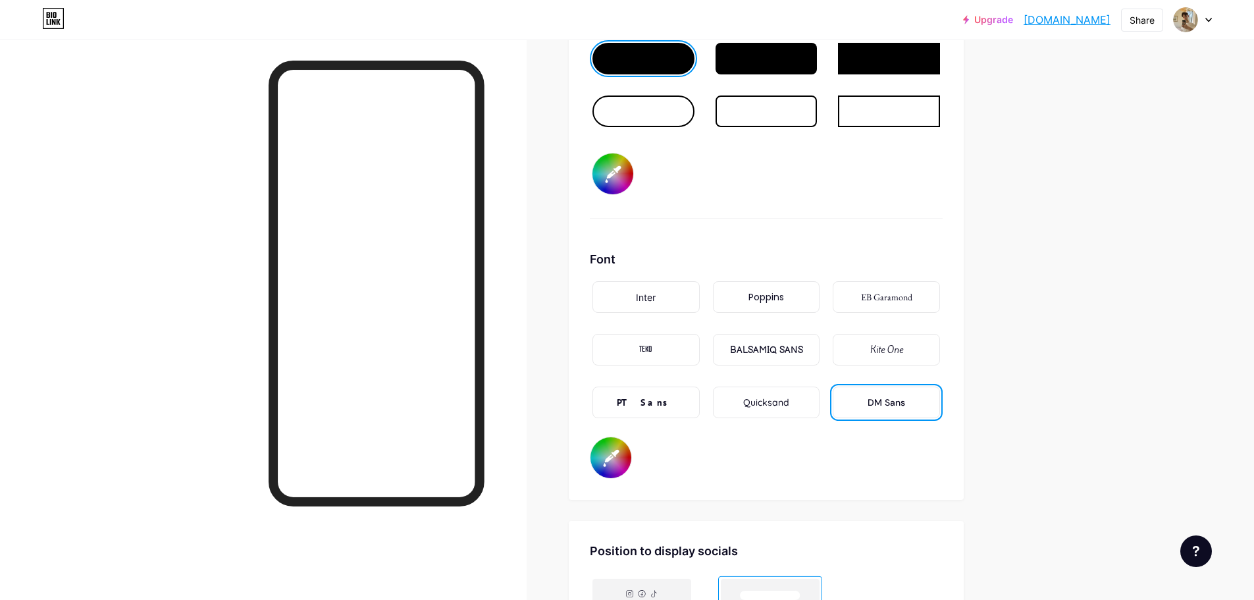
click at [749, 406] on div "Quicksand" at bounding box center [766, 403] width 46 height 14
click at [885, 398] on div "DM Sans" at bounding box center [887, 403] width 38 height 14
click at [760, 406] on div "Quicksand" at bounding box center [766, 403] width 46 height 14
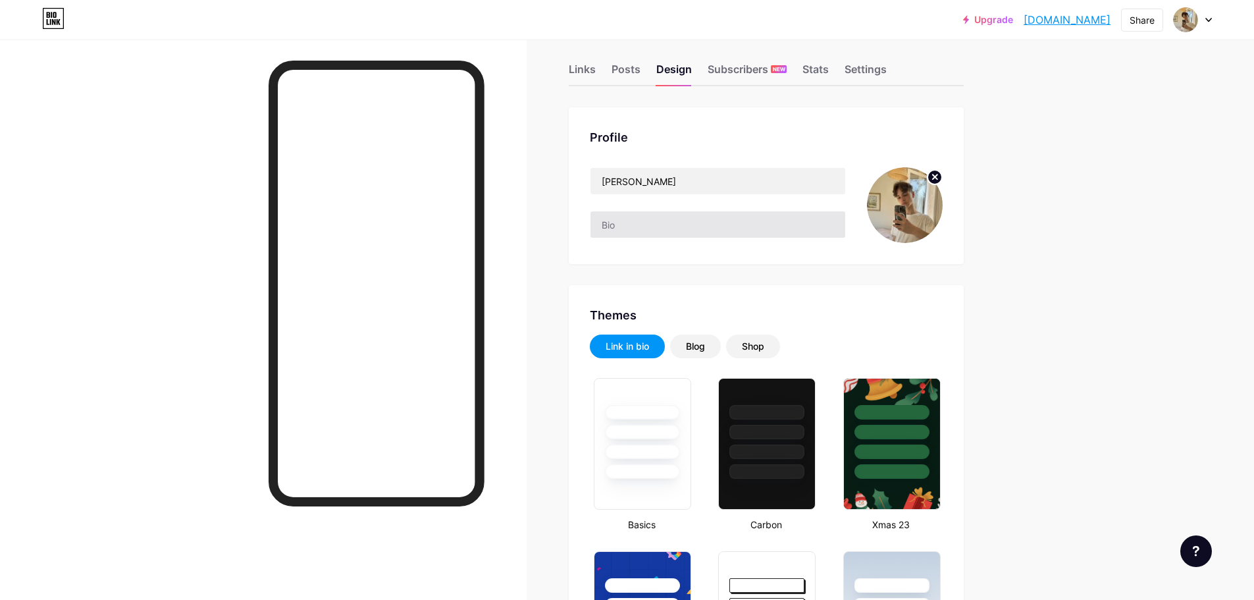
scroll to position [0, 0]
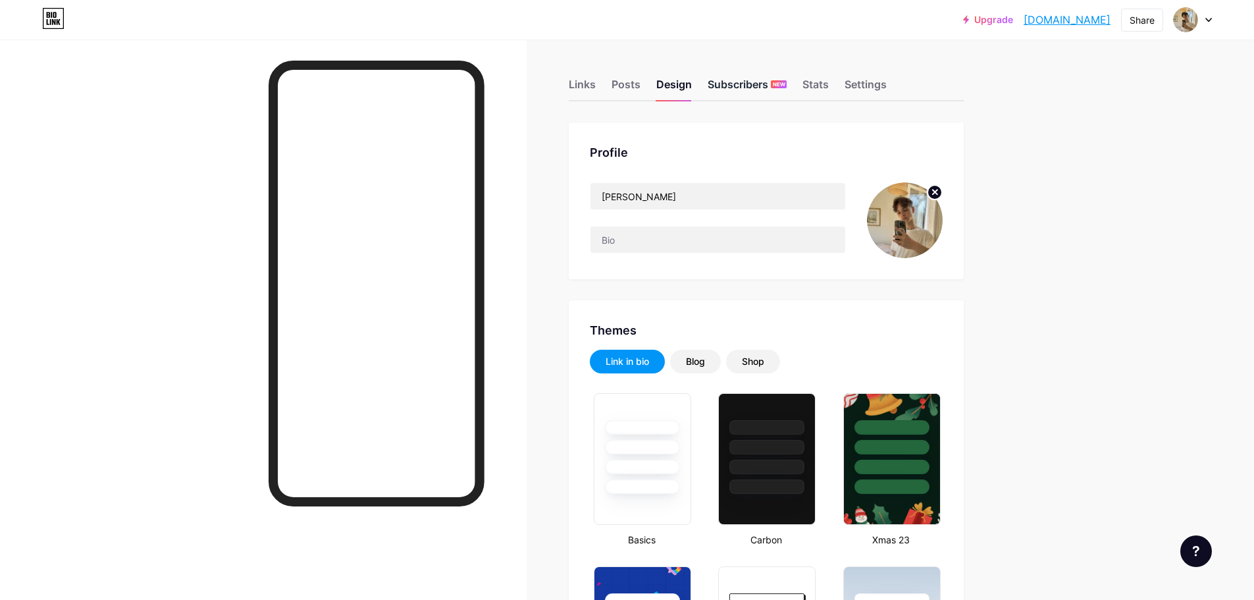
click at [742, 88] on div "Subscribers NEW" at bounding box center [747, 88] width 79 height 24
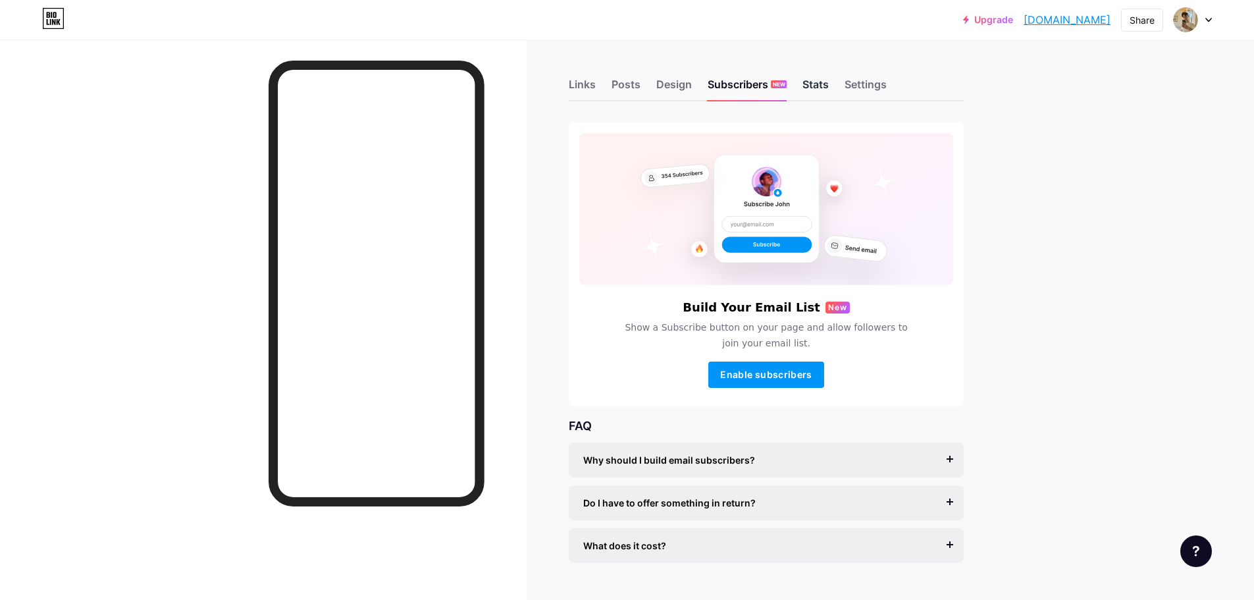
click at [824, 84] on div "Stats" at bounding box center [816, 88] width 26 height 24
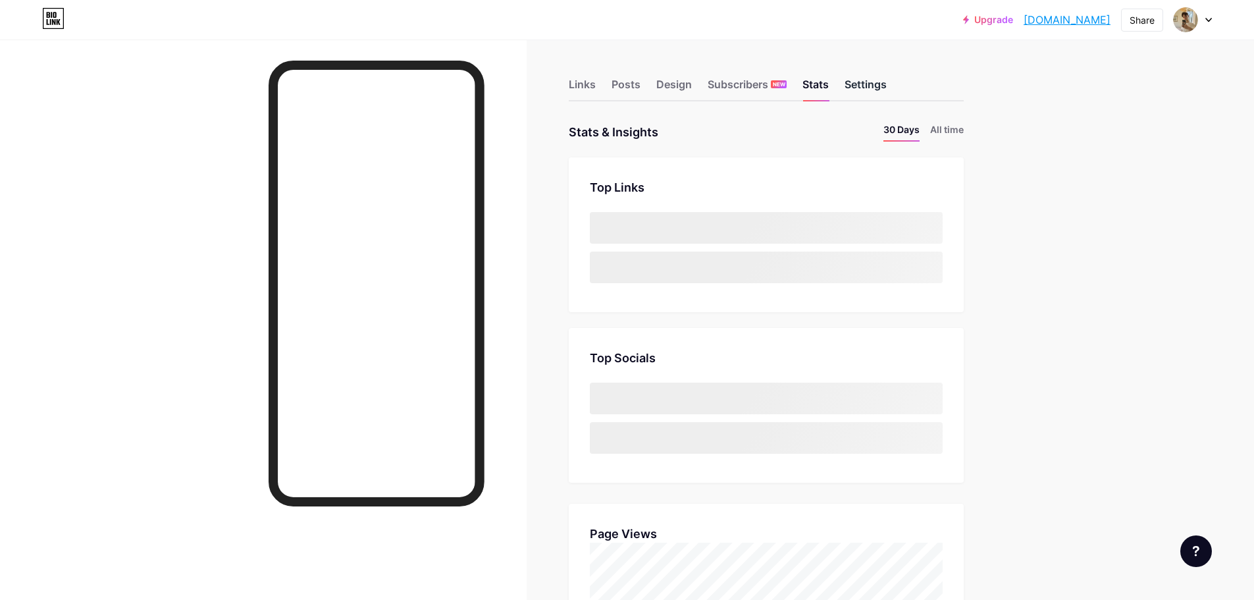
scroll to position [600, 1254]
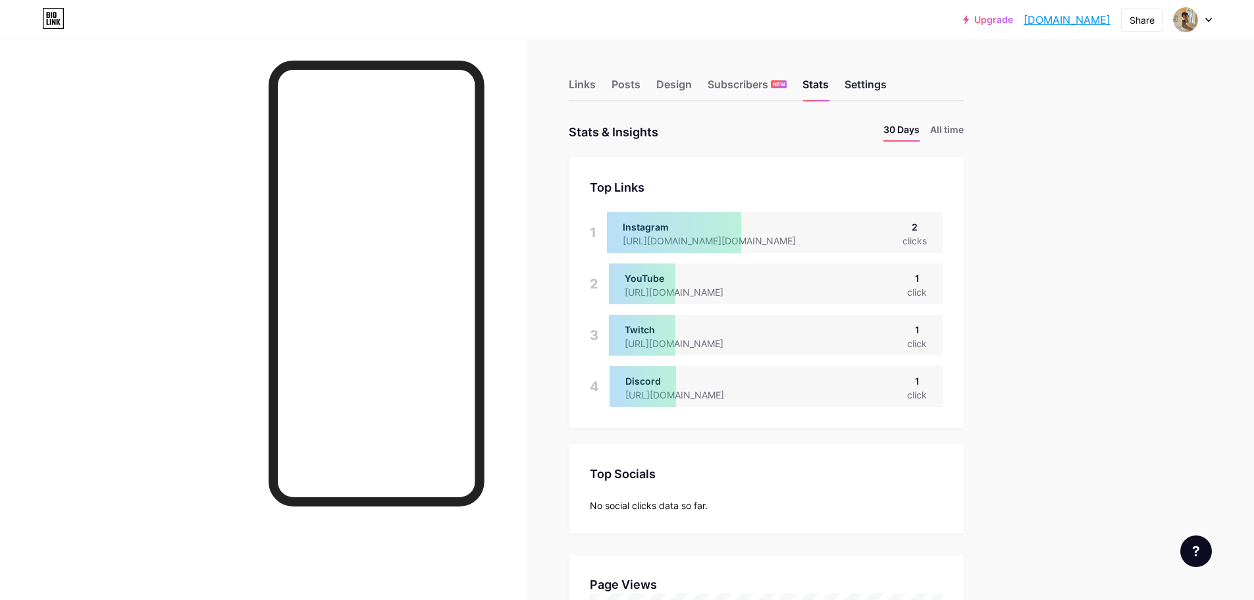
click at [871, 81] on div "Settings" at bounding box center [866, 88] width 42 height 24
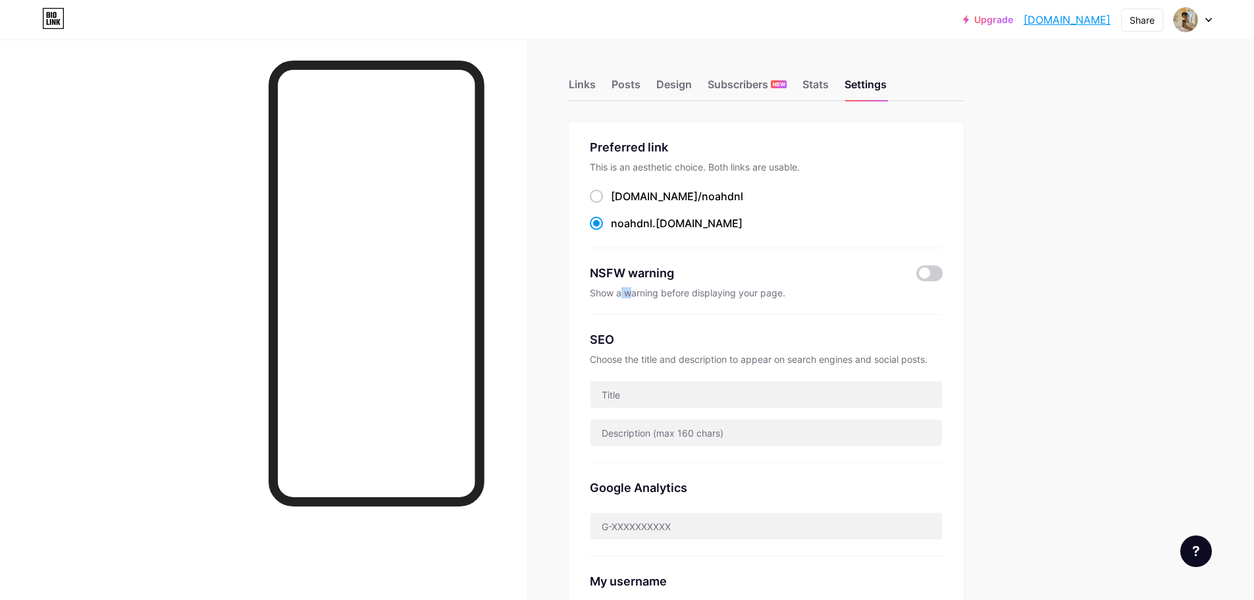
drag, startPoint x: 629, startPoint y: 294, endPoint x: 973, endPoint y: 69, distance: 411.5
click at [635, 295] on div "Show a warning before displaying your page." at bounding box center [766, 292] width 353 height 11
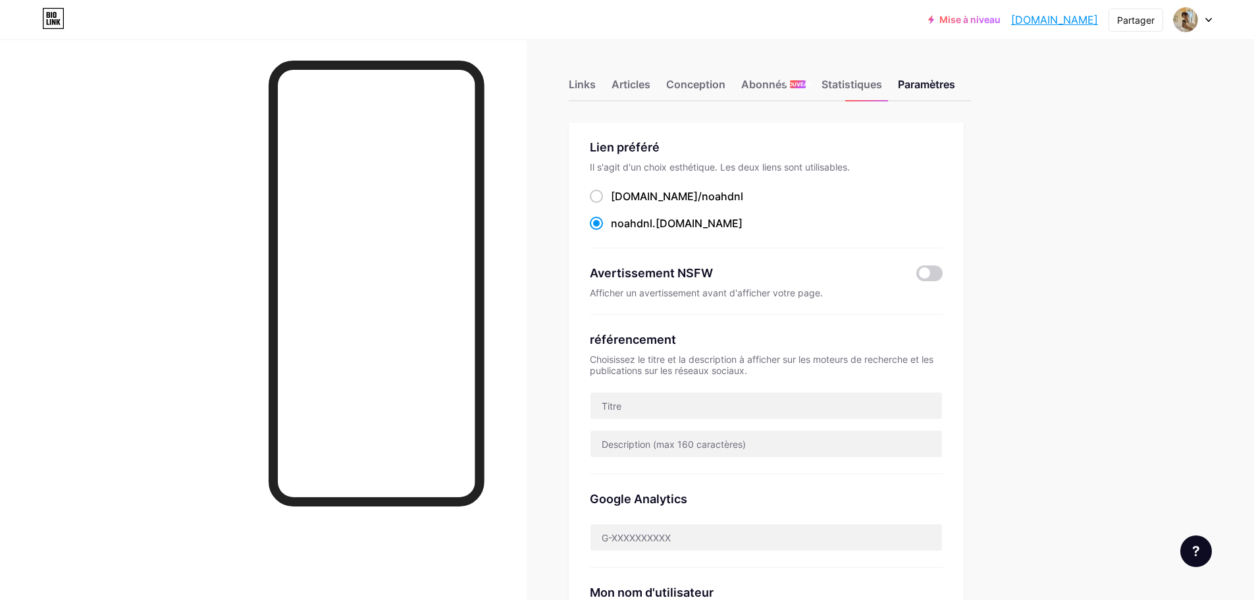
click at [1095, 296] on div "Mise à niveau noahdnl.bio.lin... noahdnl.bio.link Partager Changer de compte No…" at bounding box center [627, 532] width 1254 height 1065
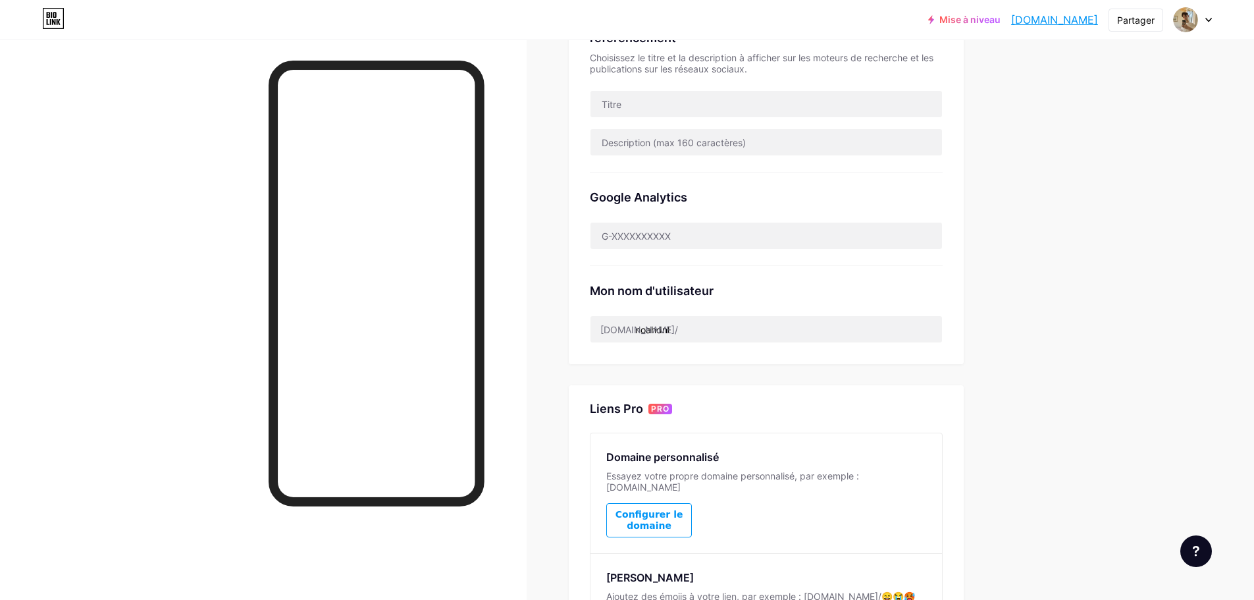
scroll to position [329, 0]
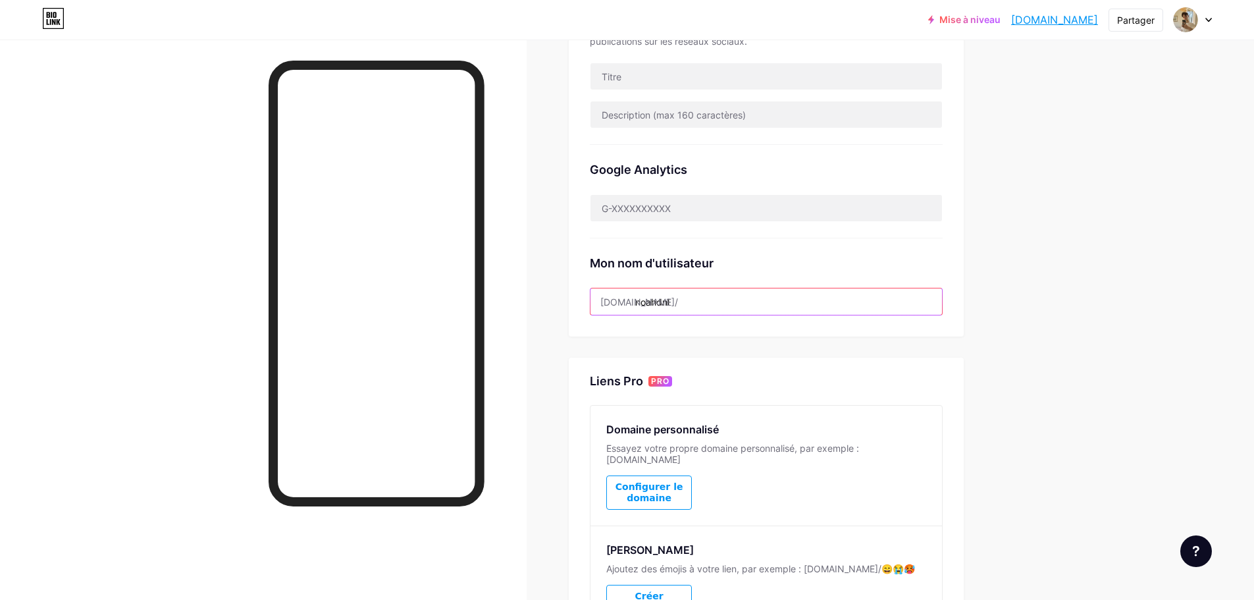
click at [690, 305] on input "noahdnl" at bounding box center [767, 301] width 352 height 26
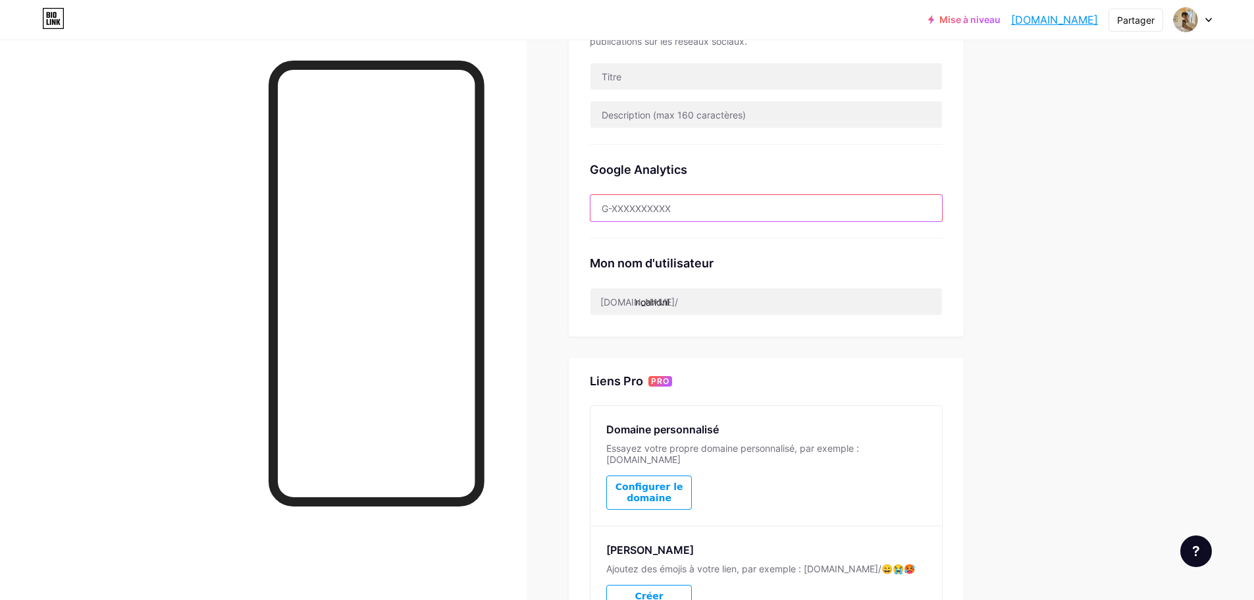
click at [686, 205] on input "text" at bounding box center [767, 208] width 352 height 26
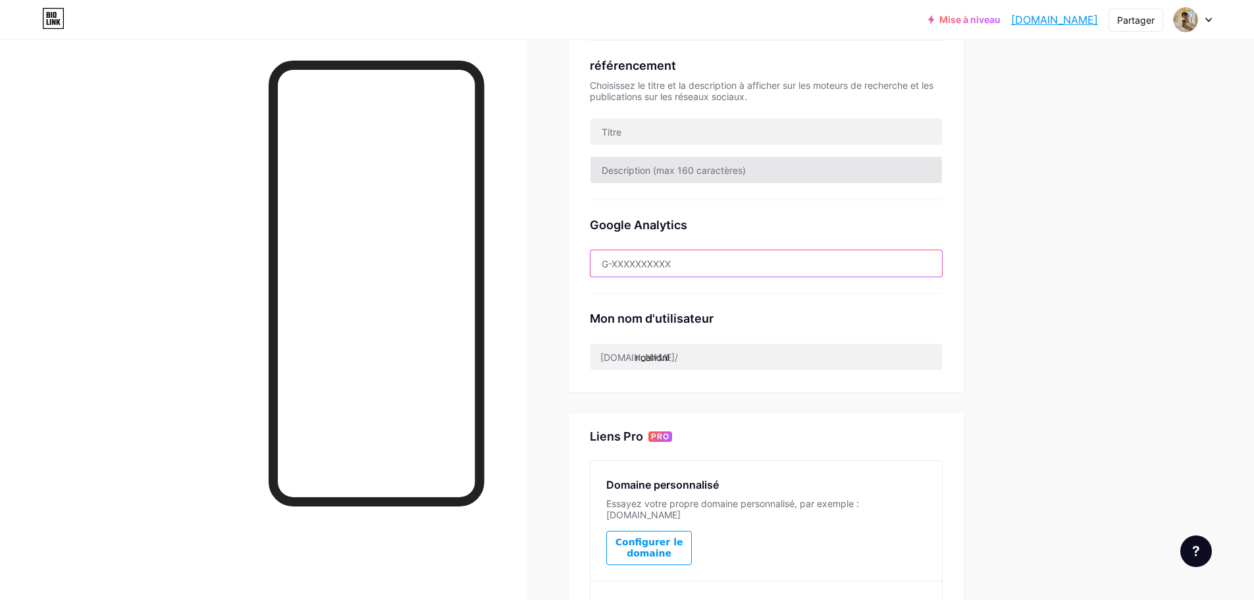
scroll to position [198, 0]
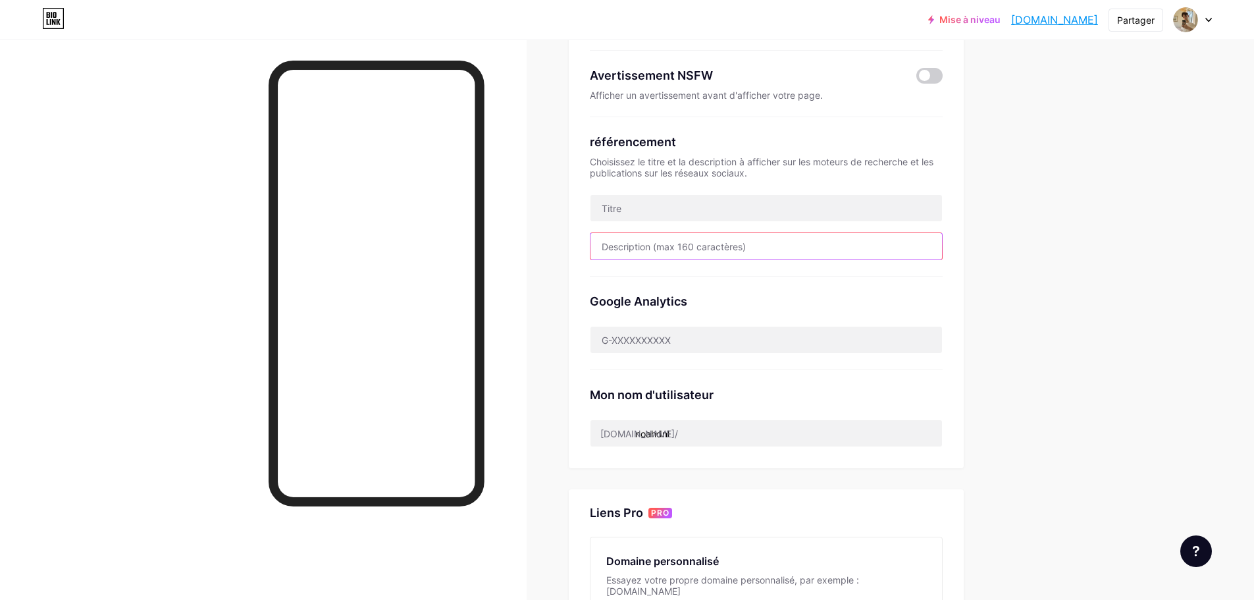
click at [674, 256] on input "text" at bounding box center [767, 246] width 352 height 26
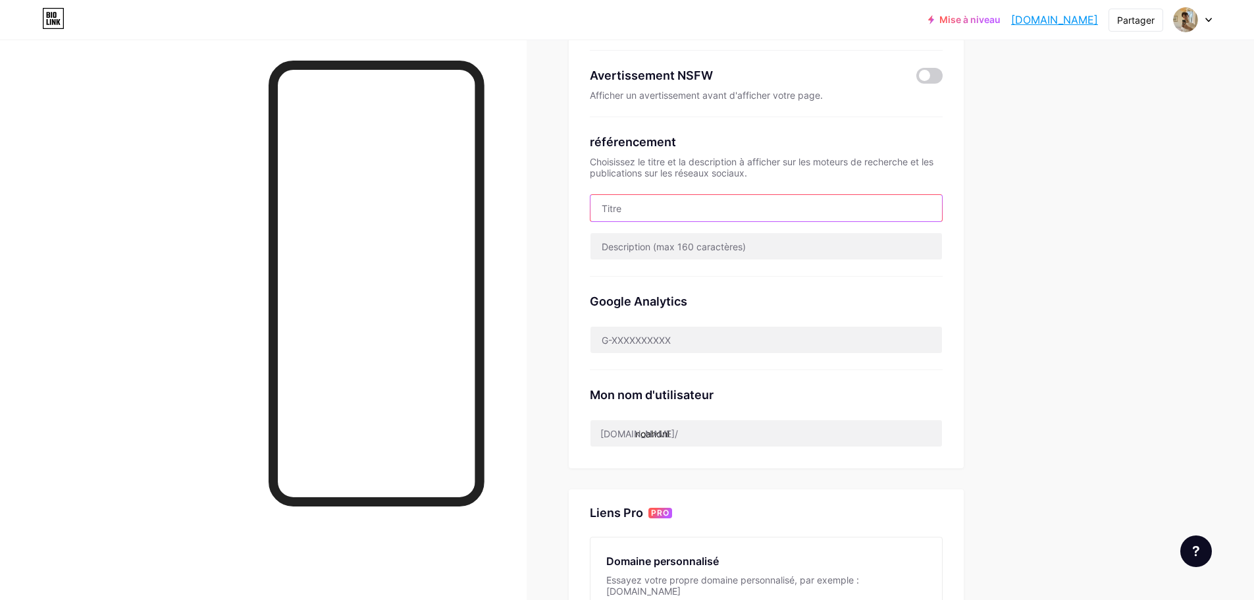
click at [653, 204] on input "text" at bounding box center [767, 208] width 352 height 26
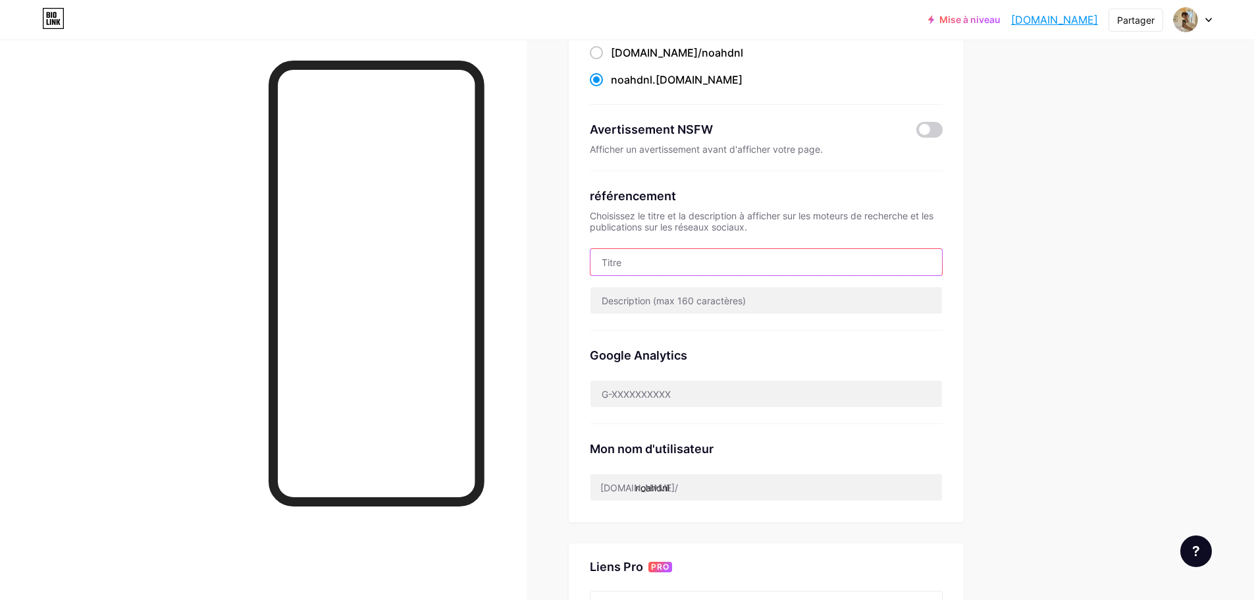
scroll to position [0, 0]
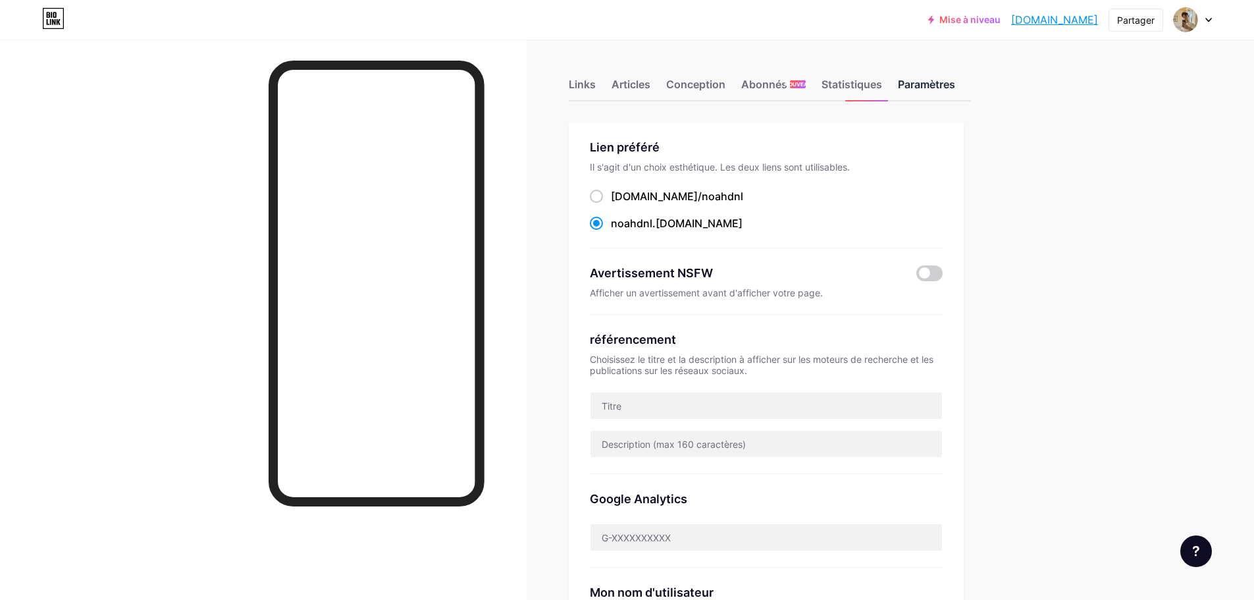
click at [925, 84] on font "Paramètres" at bounding box center [926, 84] width 57 height 13
click at [878, 92] on div "Statistiques" at bounding box center [852, 88] width 61 height 24
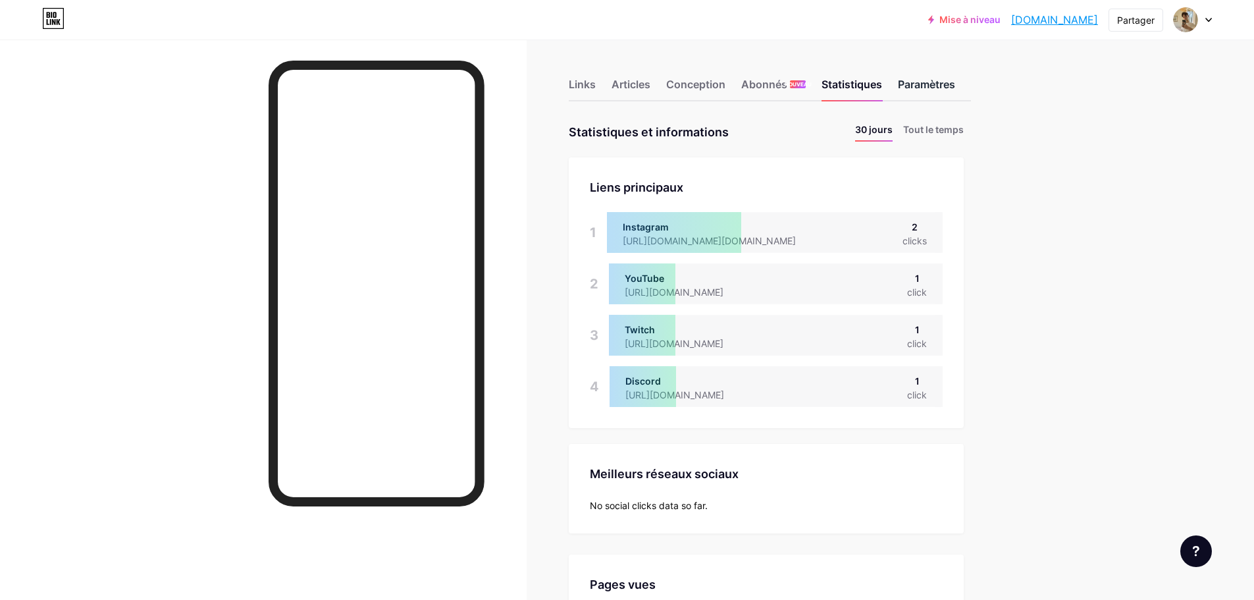
click at [925, 90] on font "Paramètres" at bounding box center [926, 84] width 57 height 13
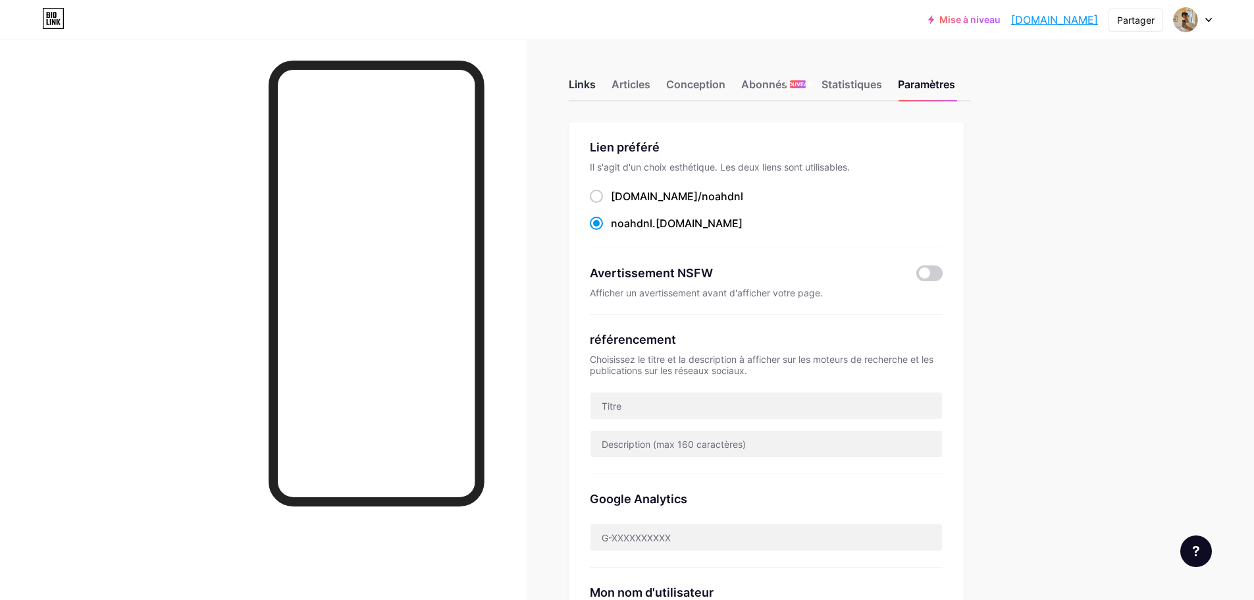
click at [586, 82] on font "Links" at bounding box center [582, 84] width 27 height 13
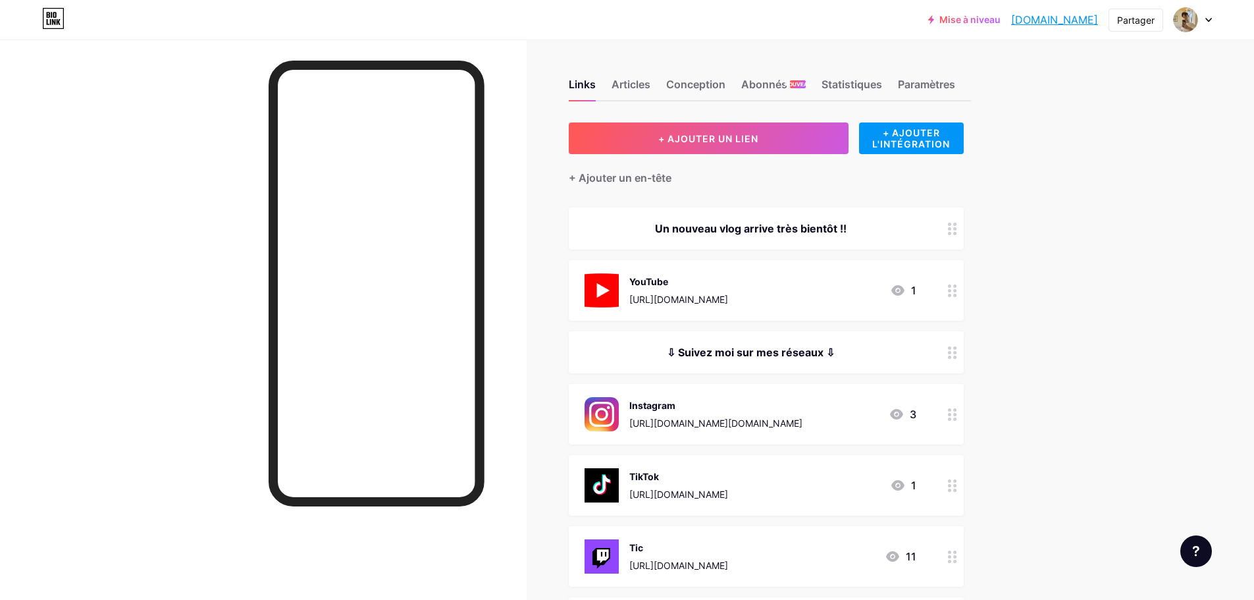
click at [1201, 22] on div at bounding box center [1193, 20] width 38 height 24
click at [1102, 150] on font "Paramètres du compte" at bounding box center [1113, 149] width 102 height 11
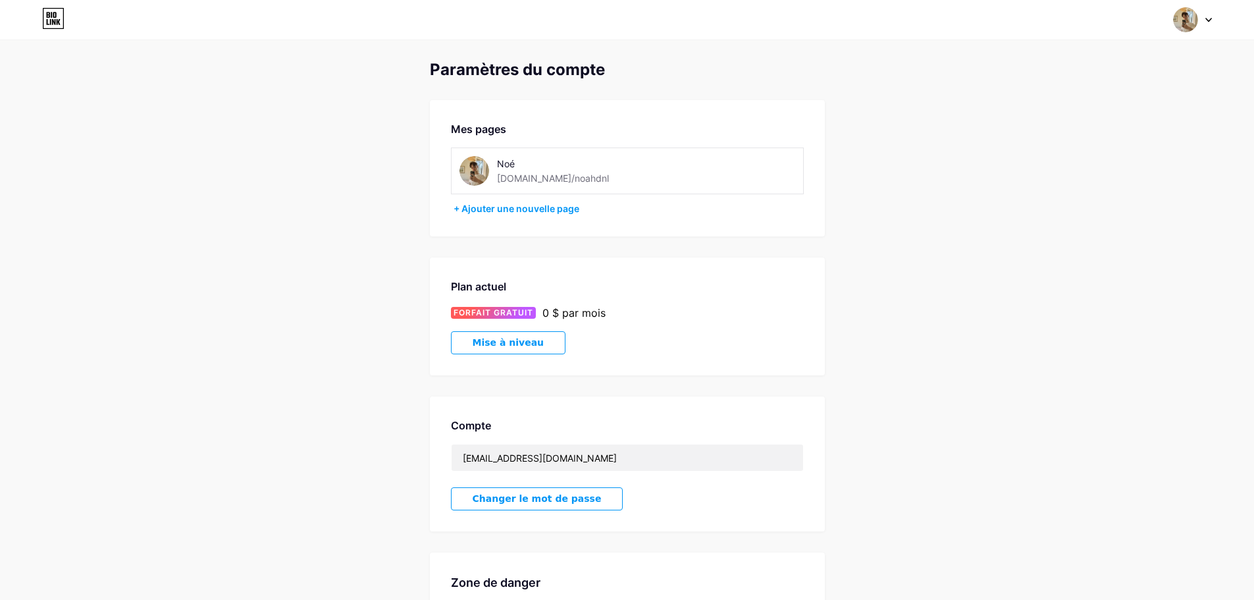
click at [1212, 20] on div "Changer de compte Noé bio.link/noahdnl + Ajouter une nouvelle page Tableau de b…" at bounding box center [627, 20] width 1254 height 24
click at [1208, 20] on icon at bounding box center [1209, 20] width 7 height 5
click at [1094, 144] on font "Tableau de bord" at bounding box center [1098, 149] width 72 height 11
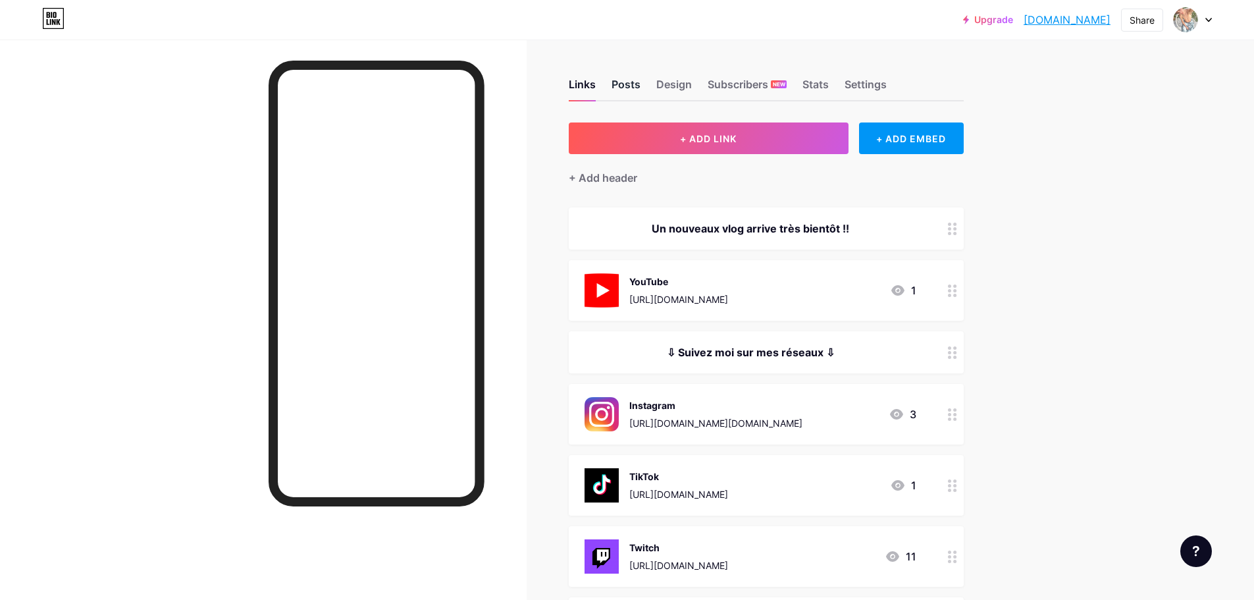
click at [631, 86] on div "Links Posts Design Subscribers NEW Stats Settings" at bounding box center [766, 78] width 395 height 46
click at [632, 86] on div "Posts" at bounding box center [626, 88] width 29 height 24
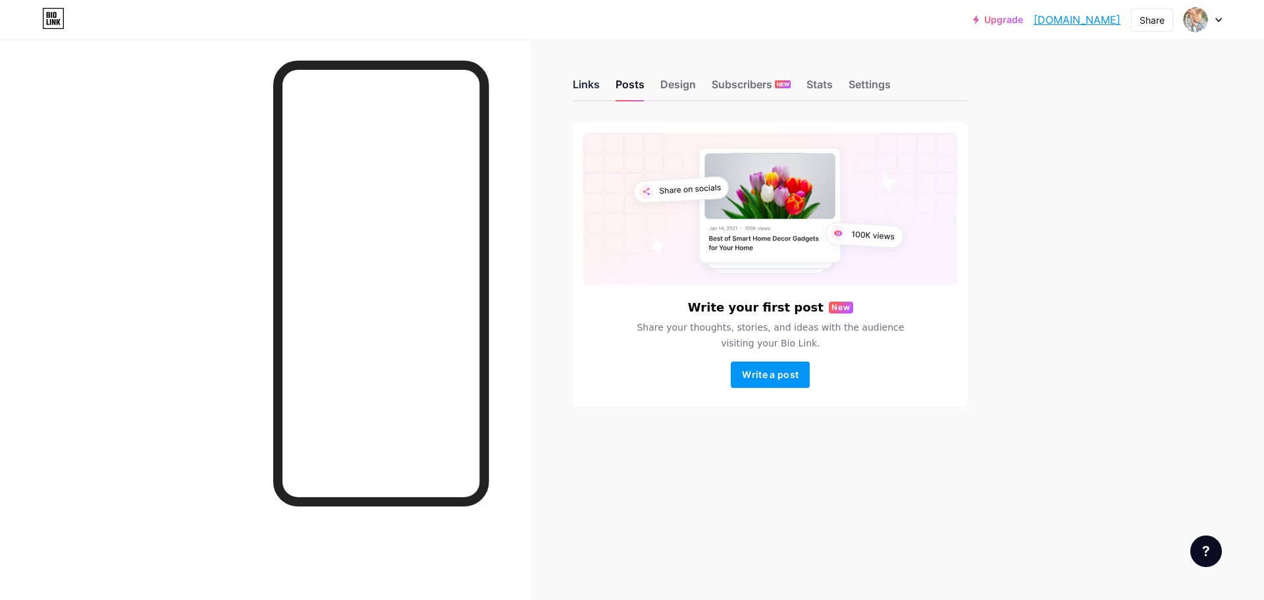
click at [587, 93] on div "Links" at bounding box center [586, 88] width 27 height 24
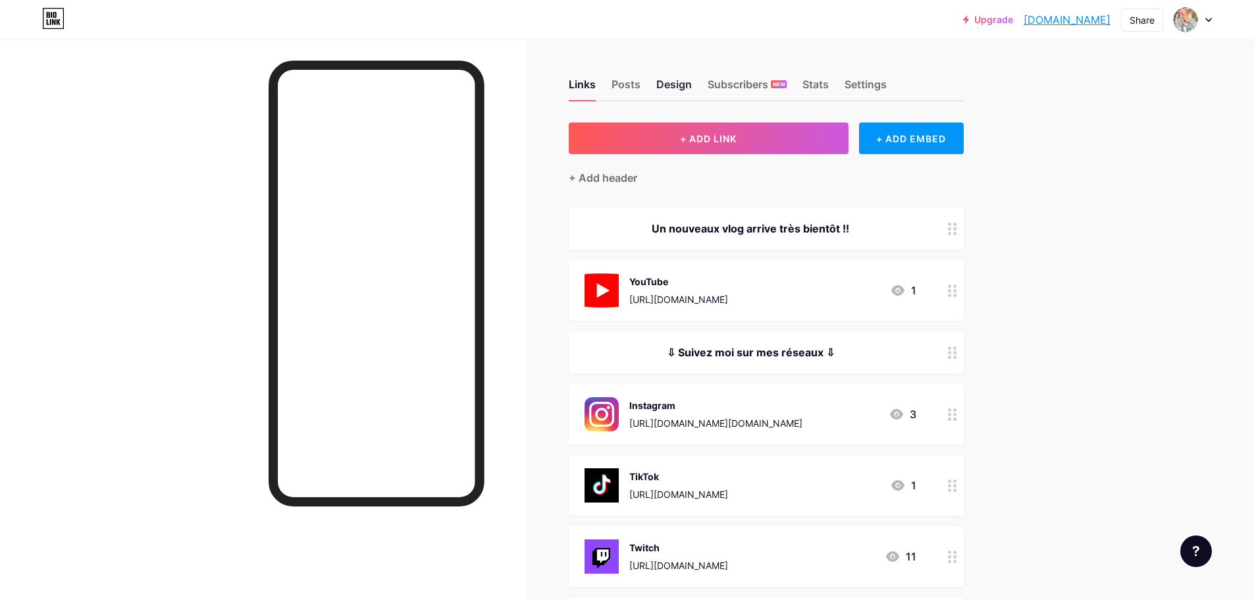
click at [660, 78] on div "Design" at bounding box center [675, 88] width 36 height 24
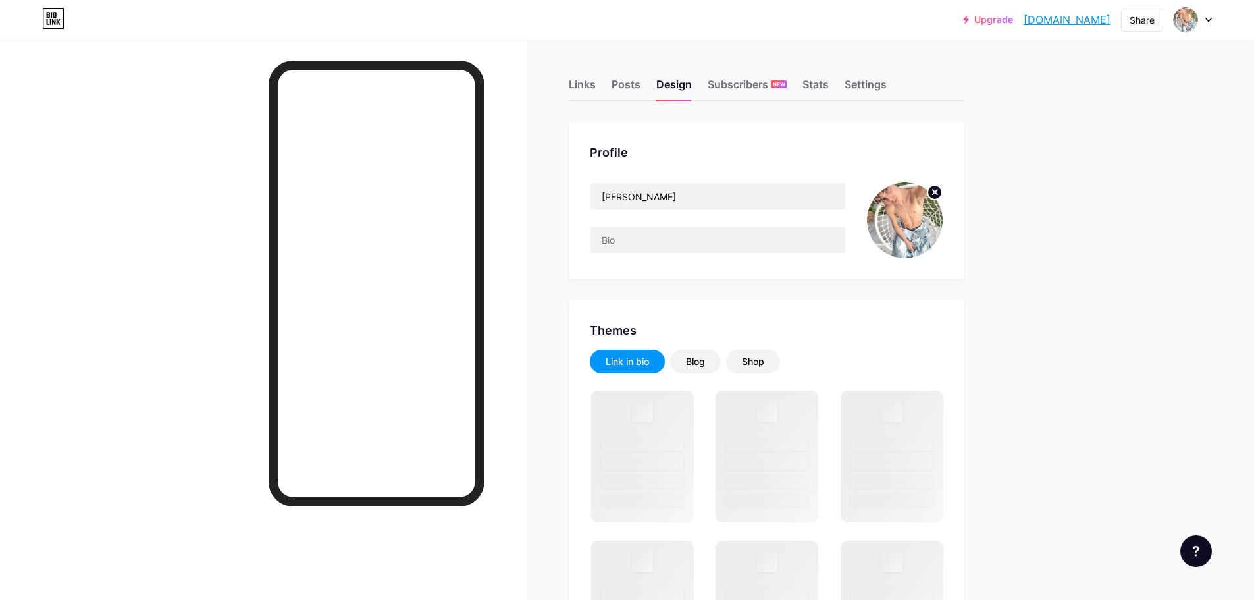
click at [940, 189] on circle at bounding box center [935, 192] width 14 height 14
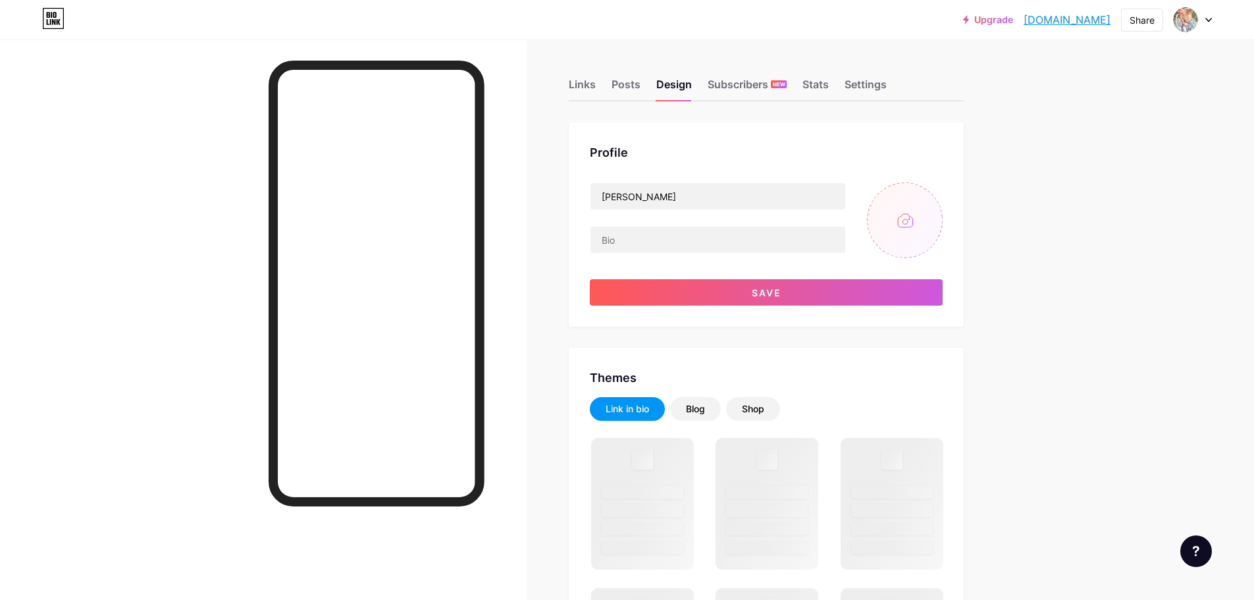
click at [899, 224] on input "file" at bounding box center [905, 220] width 76 height 76
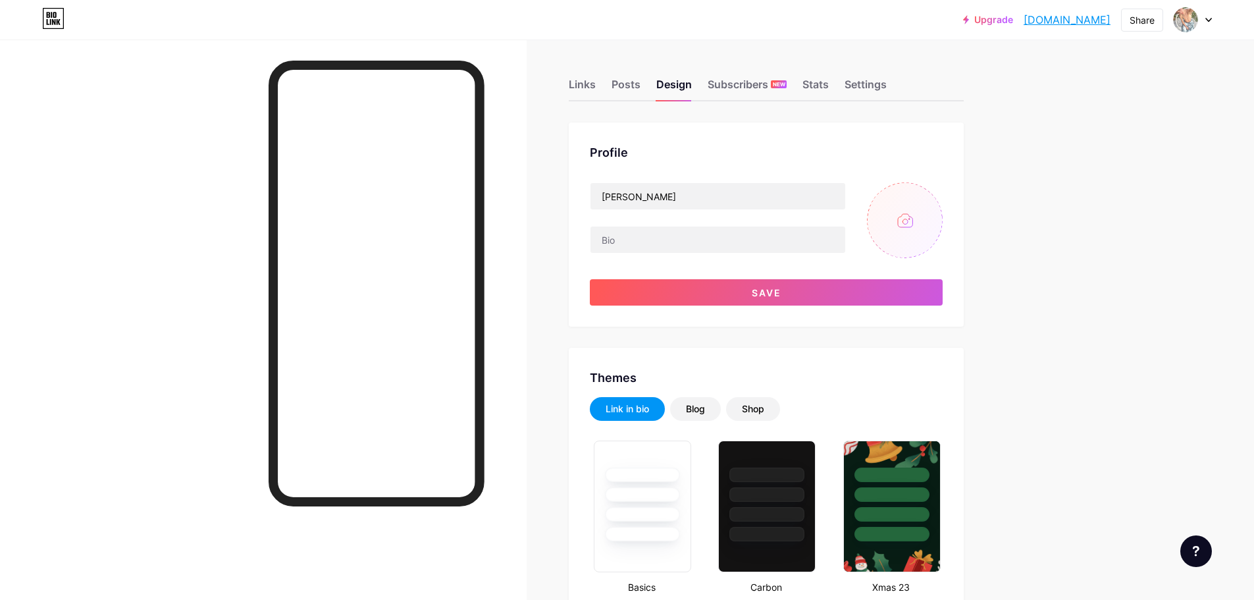
type input "#f0eeea"
type input "C:\fakepath\488643621_4131113200545743_4409266189172455358_n.jpg"
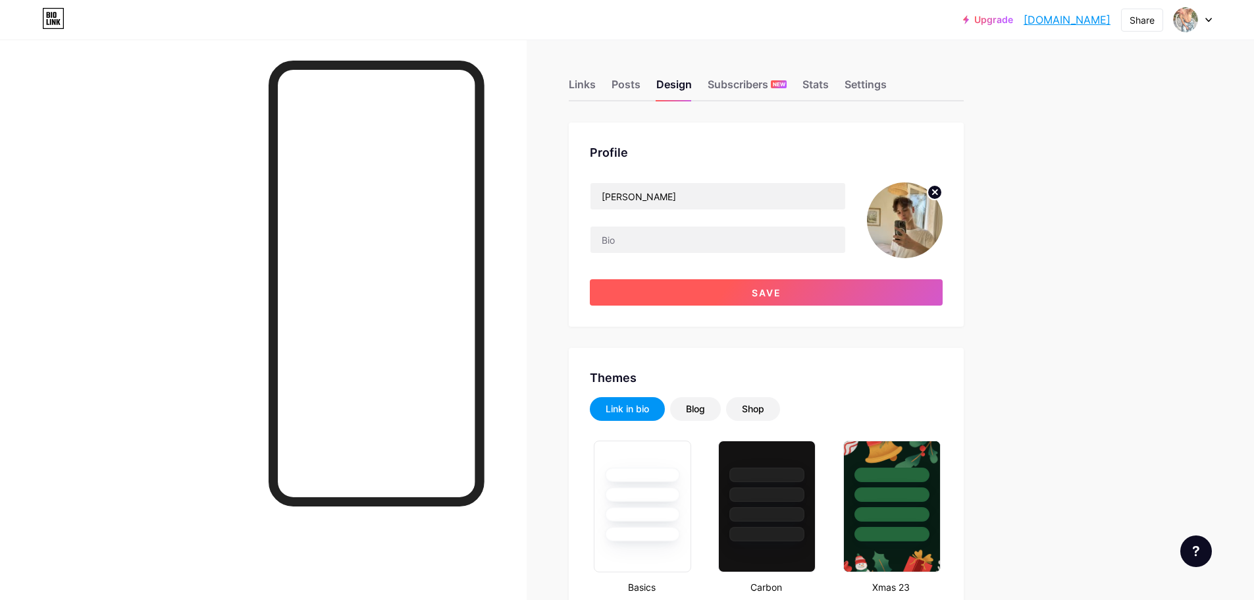
click at [780, 292] on span "Save" at bounding box center [767, 292] width 30 height 11
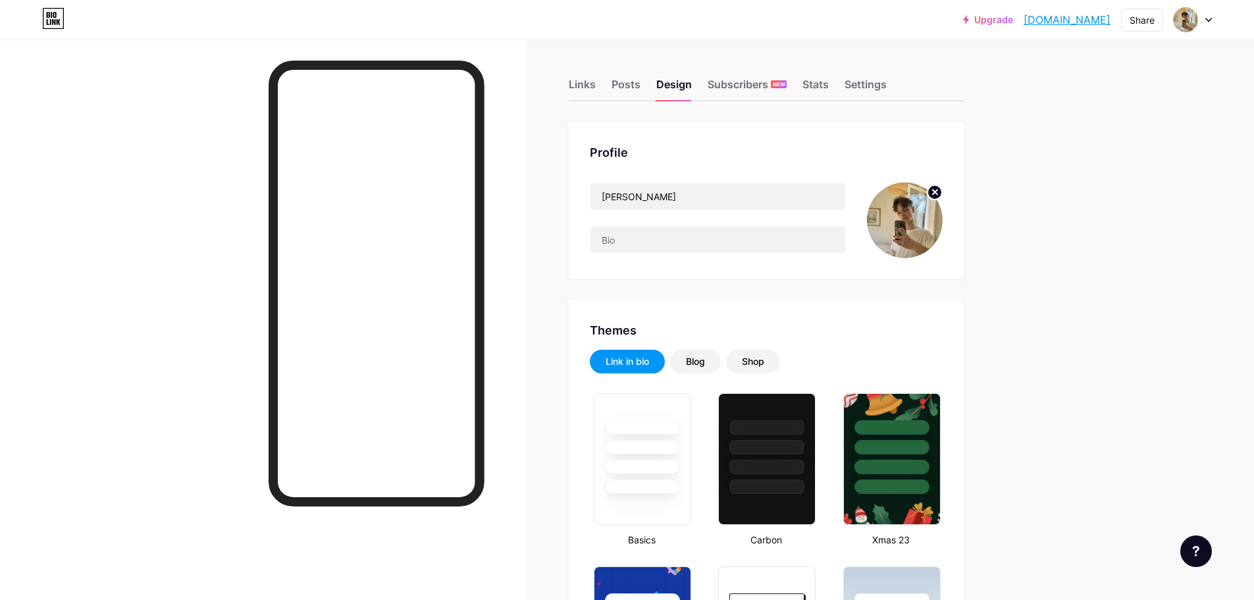
click at [938, 194] on icon at bounding box center [935, 192] width 5 height 5
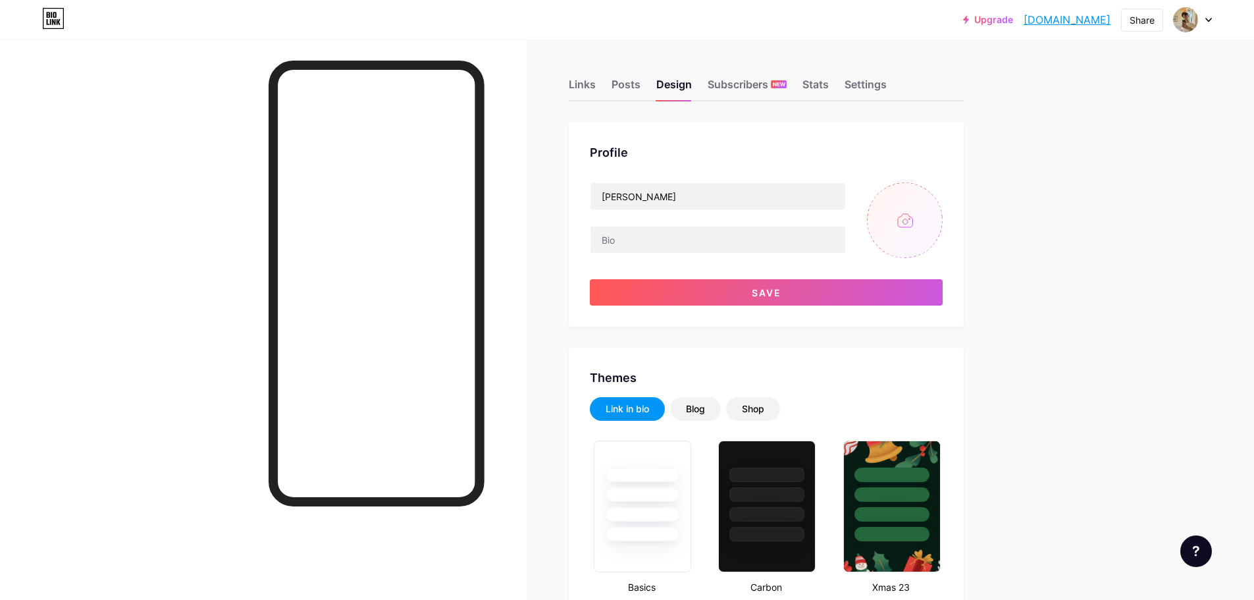
click at [909, 230] on input "file" at bounding box center [905, 220] width 76 height 76
type input "C:\fakepath\photo de profil.jpg"
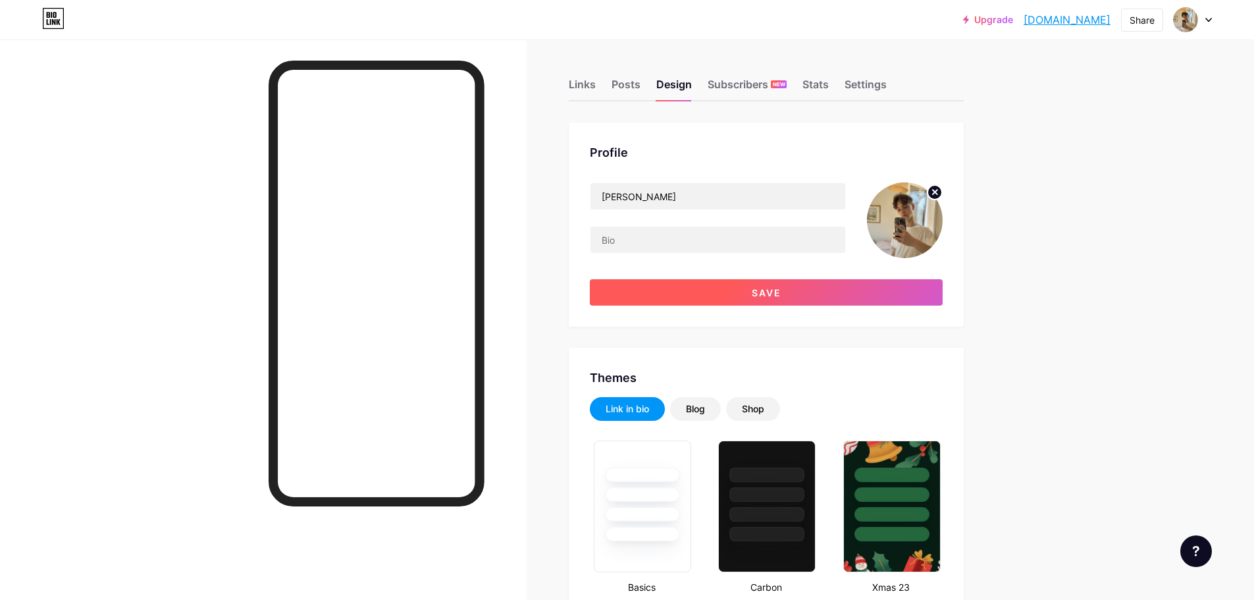
click at [760, 294] on span "Save" at bounding box center [767, 292] width 30 height 11
